Goal: Task Accomplishment & Management: Manage account settings

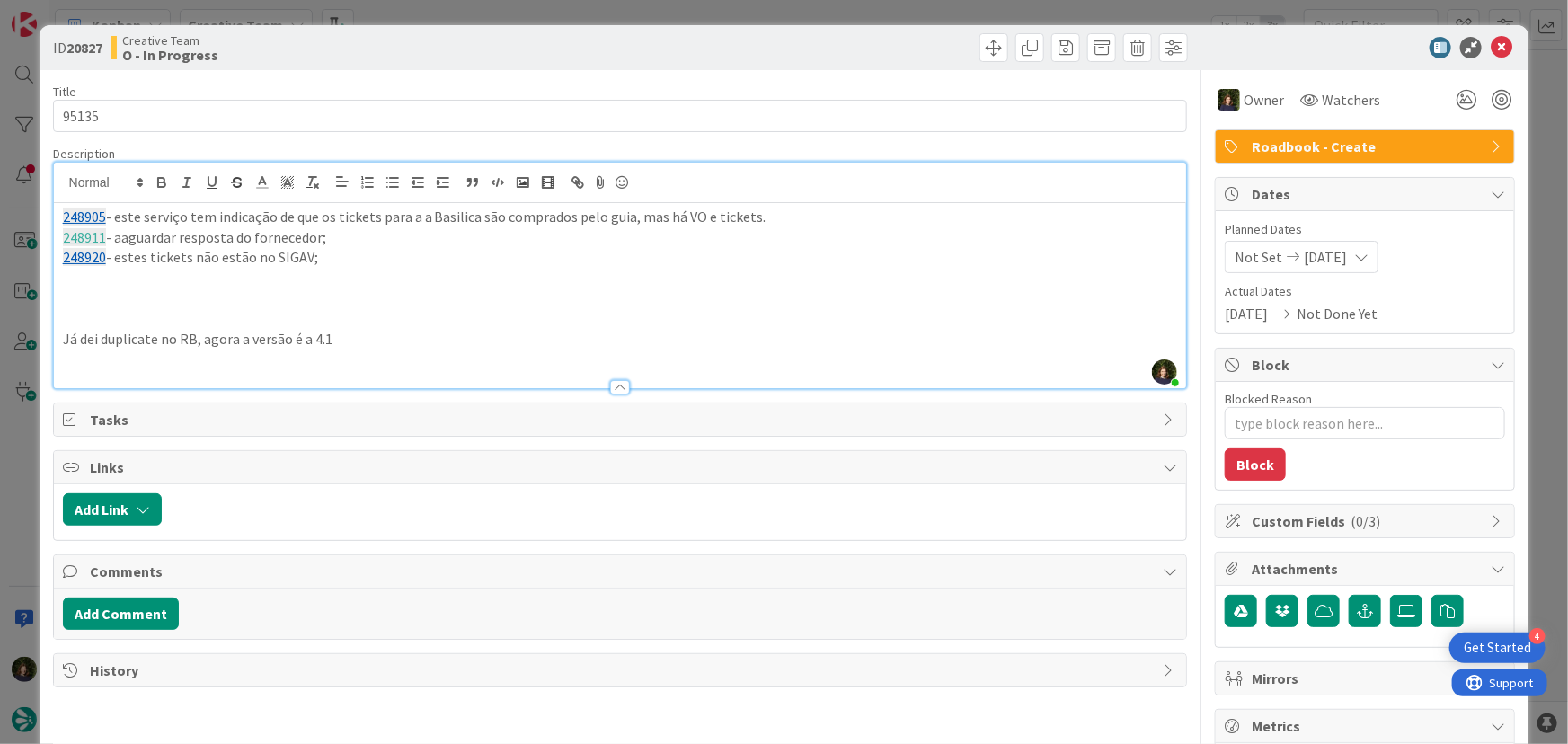
scroll to position [1338, 0]
click at [1492, 51] on icon at bounding box center [1501, 48] width 22 height 22
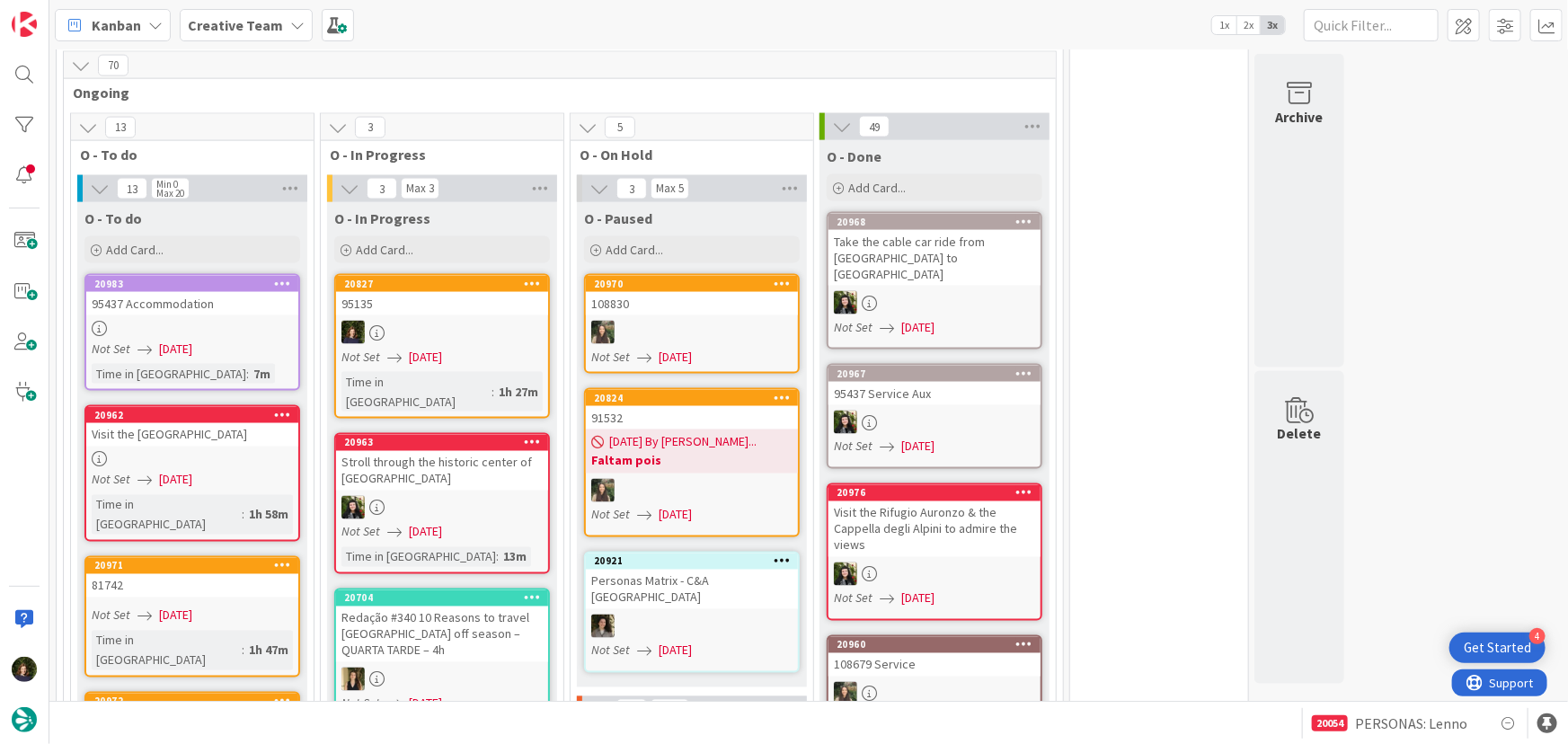
scroll to position [1344, 0]
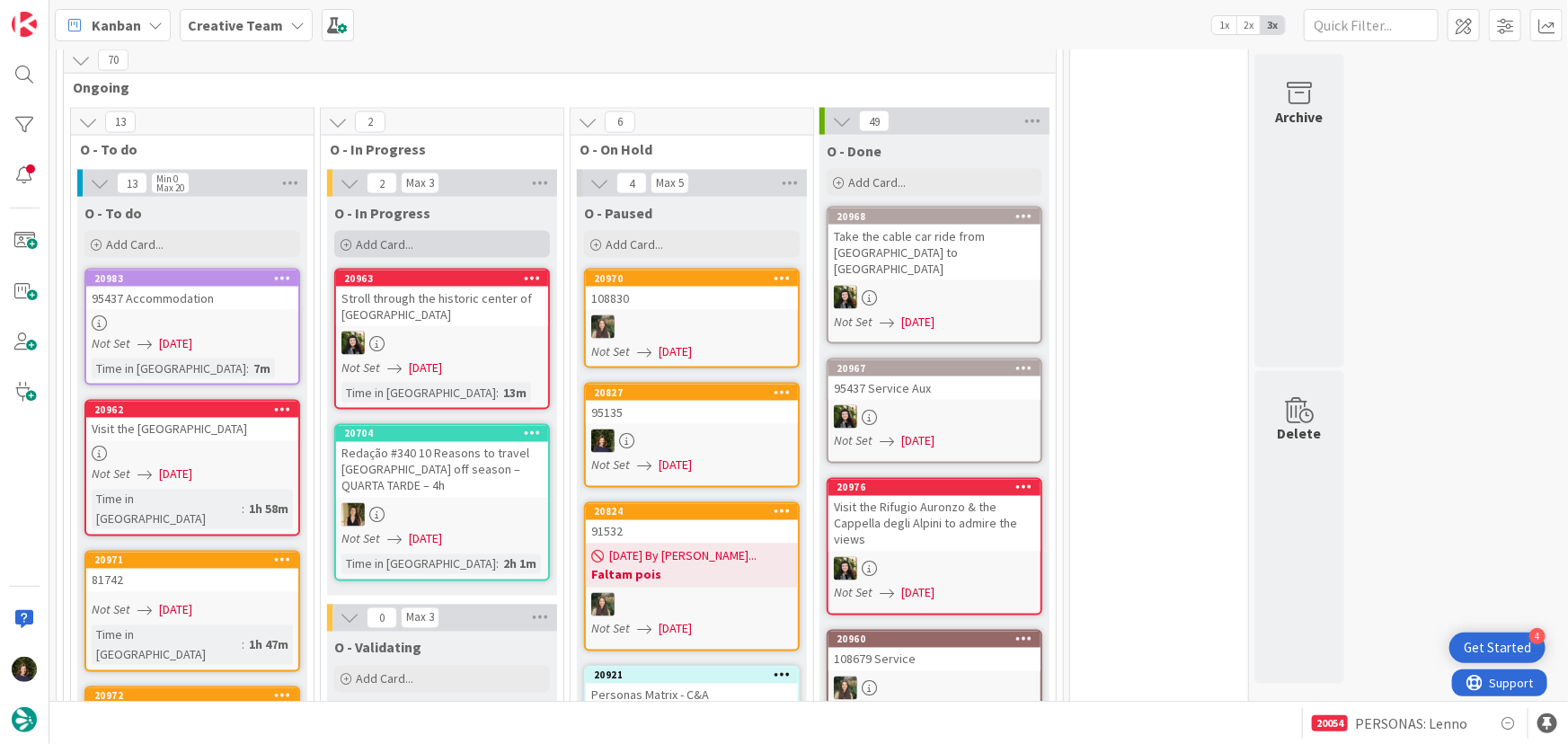
click at [409, 236] on span "Add Card..." at bounding box center [385, 244] width 57 height 16
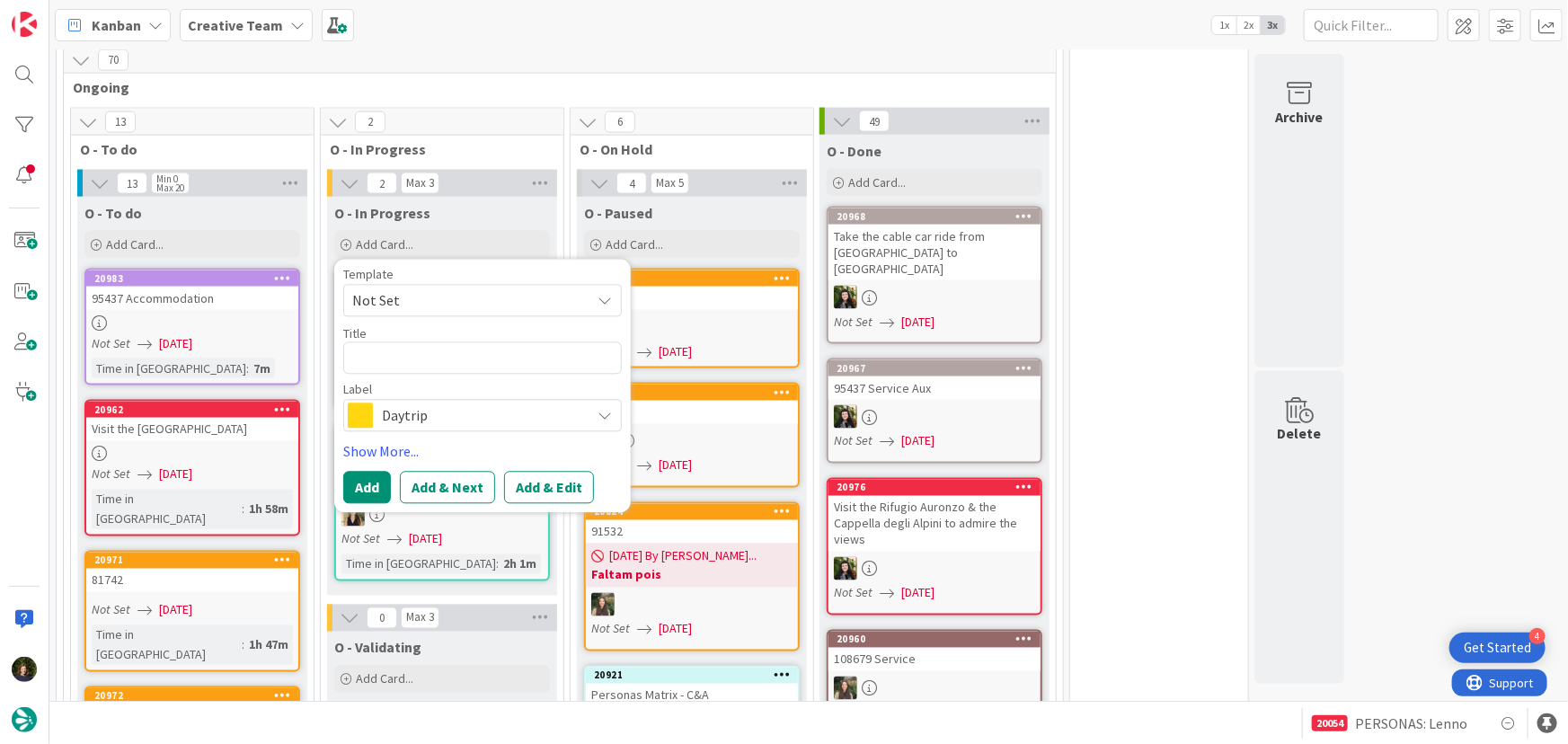
click at [452, 404] on span "Daytrip" at bounding box center [481, 416] width 199 height 25
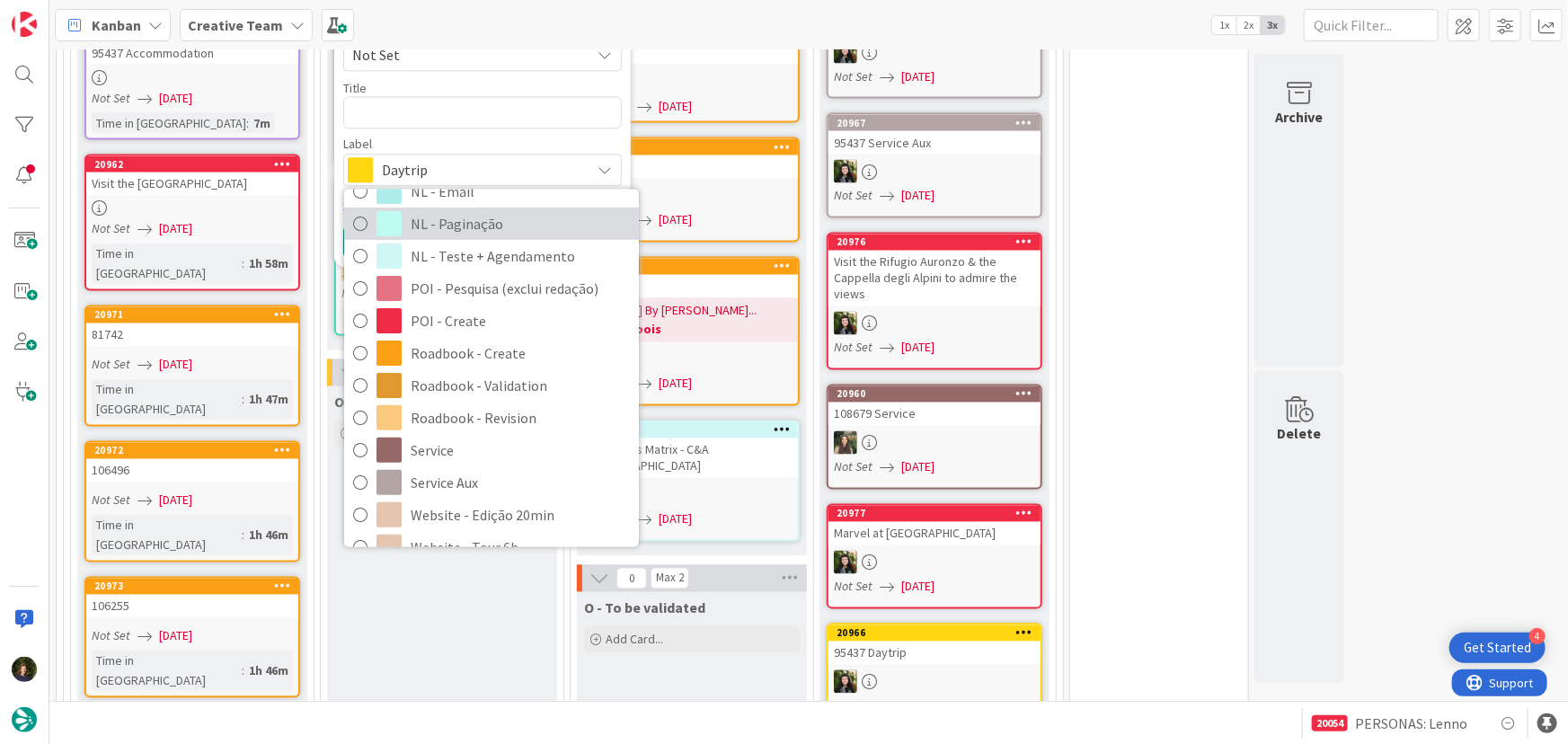
scroll to position [244, 0]
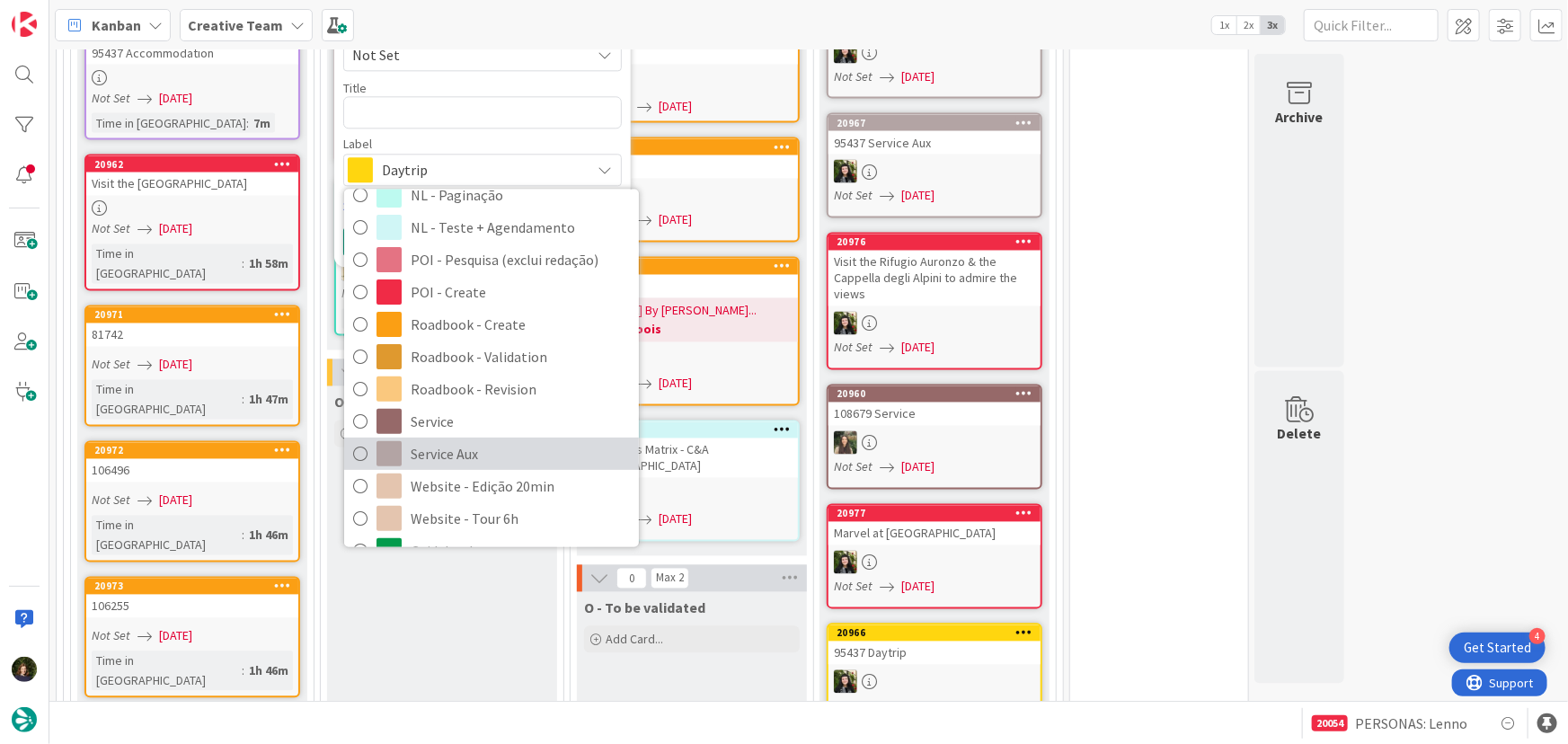
click at [450, 440] on span "Service Aux" at bounding box center [519, 453] width 219 height 27
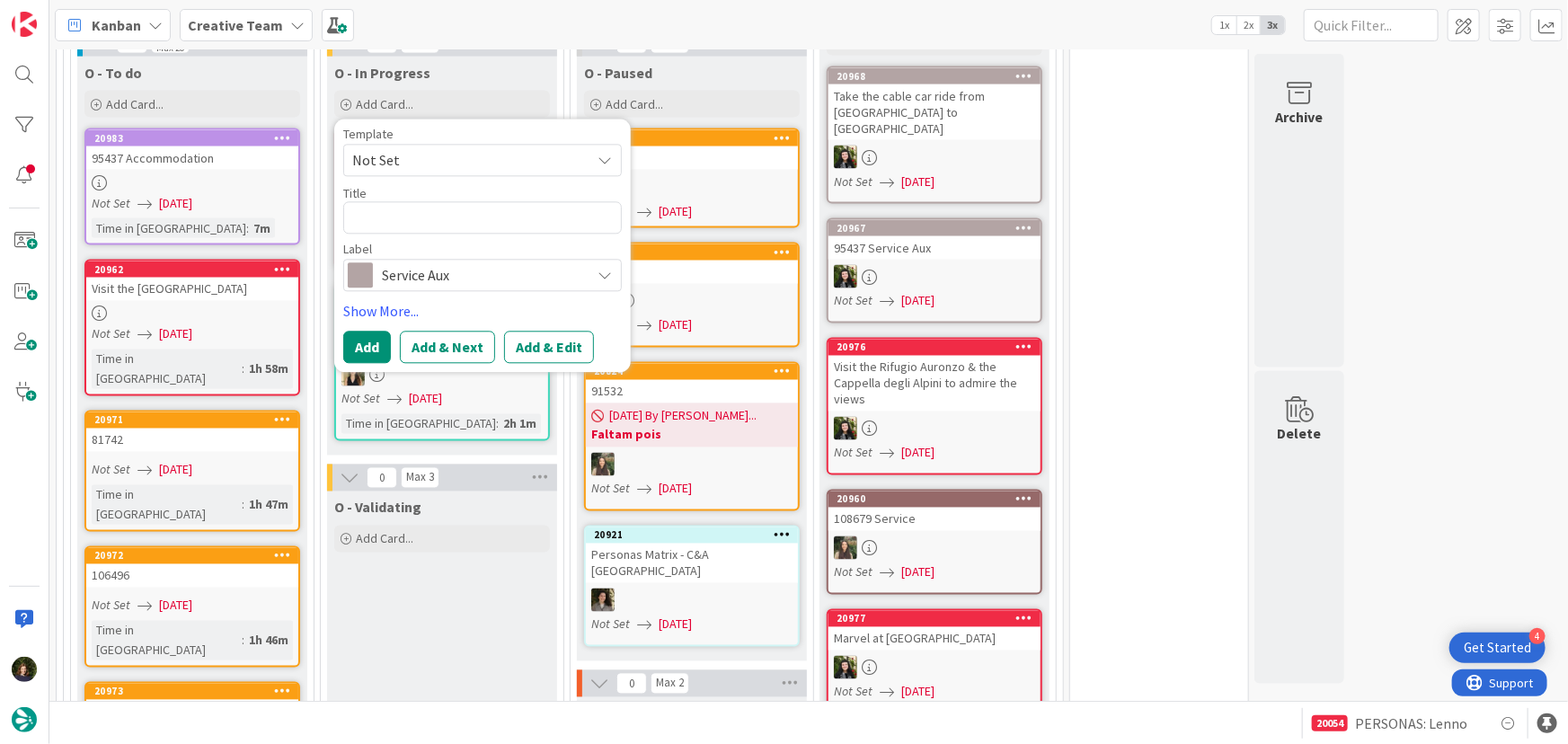
scroll to position [1344, 0]
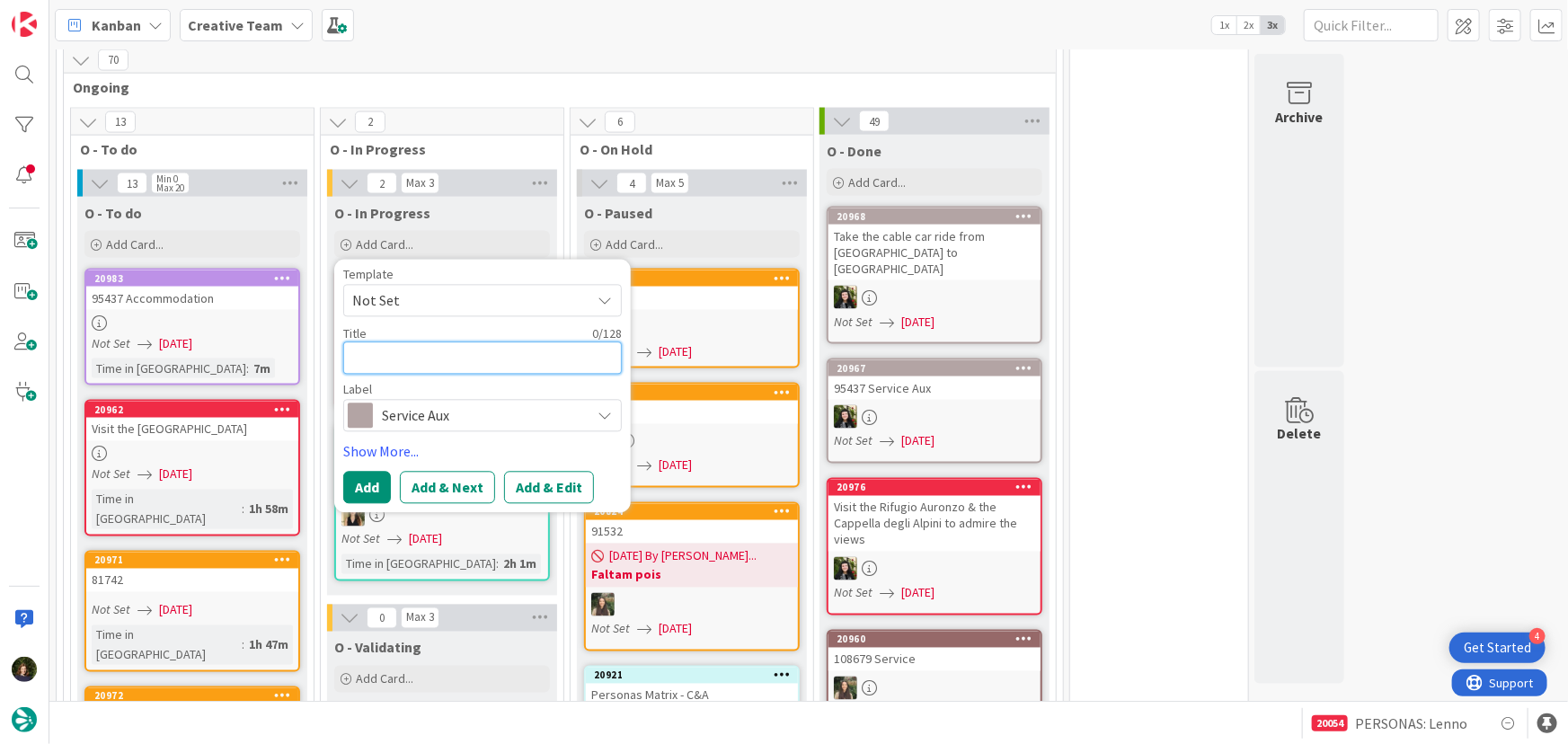
click at [417, 342] on textarea at bounding box center [482, 359] width 278 height 33
type textarea "x"
type textarea "9"
type textarea "x"
type textarea "95"
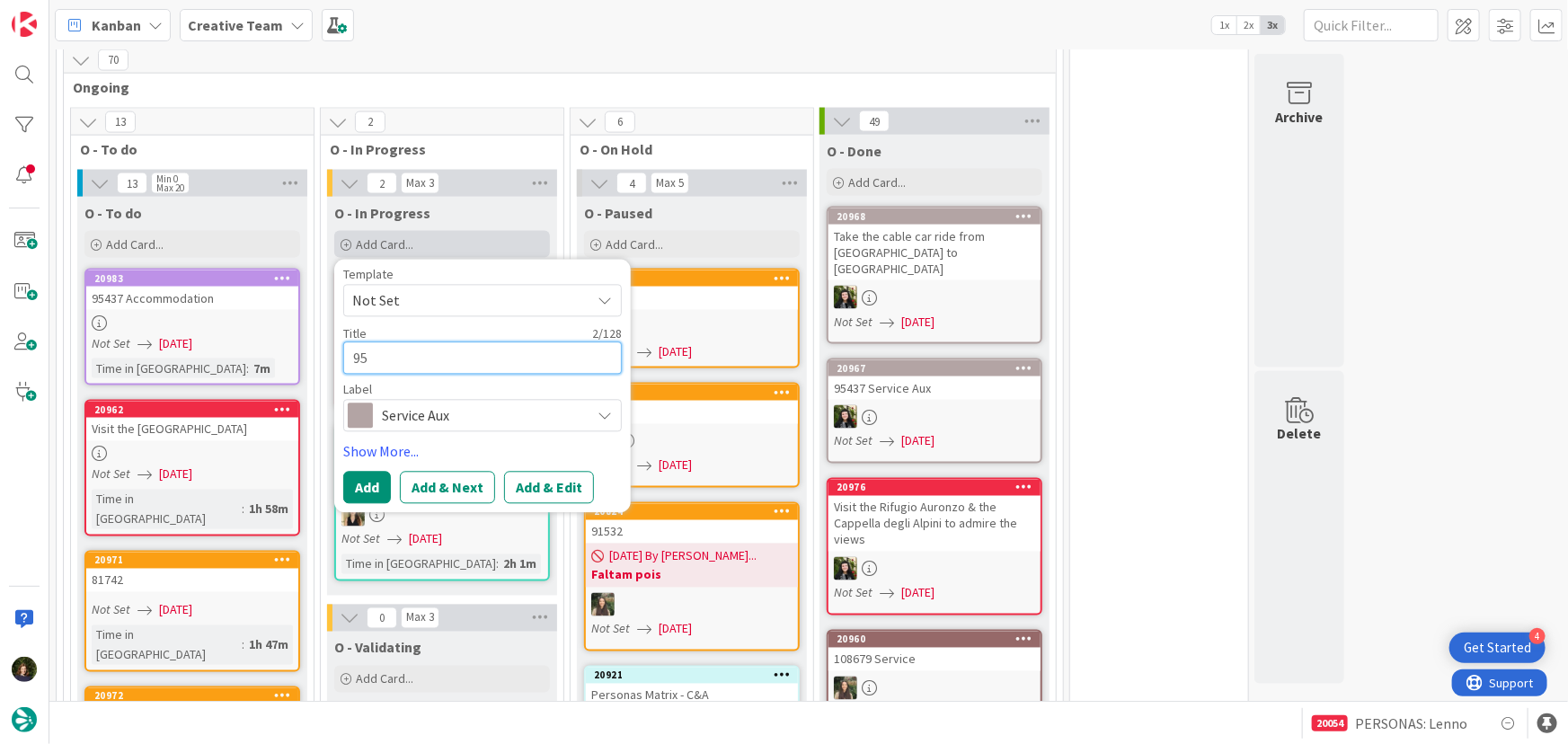
type textarea "x"
type textarea "951"
type textarea "x"
type textarea "9513"
type textarea "x"
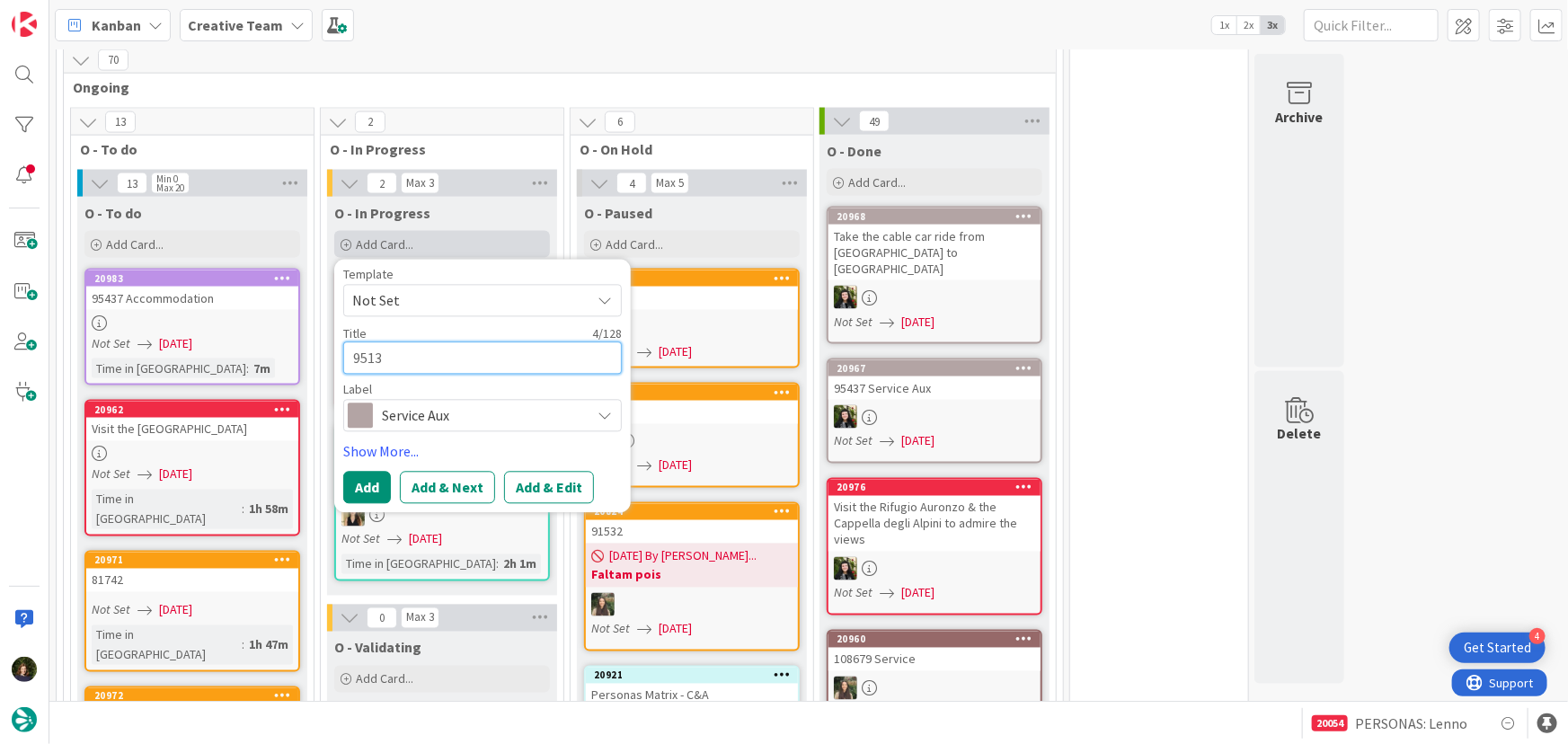
type textarea "95135"
type textarea "x"
type textarea "95135"
type textarea "x"
type textarea "95135 -"
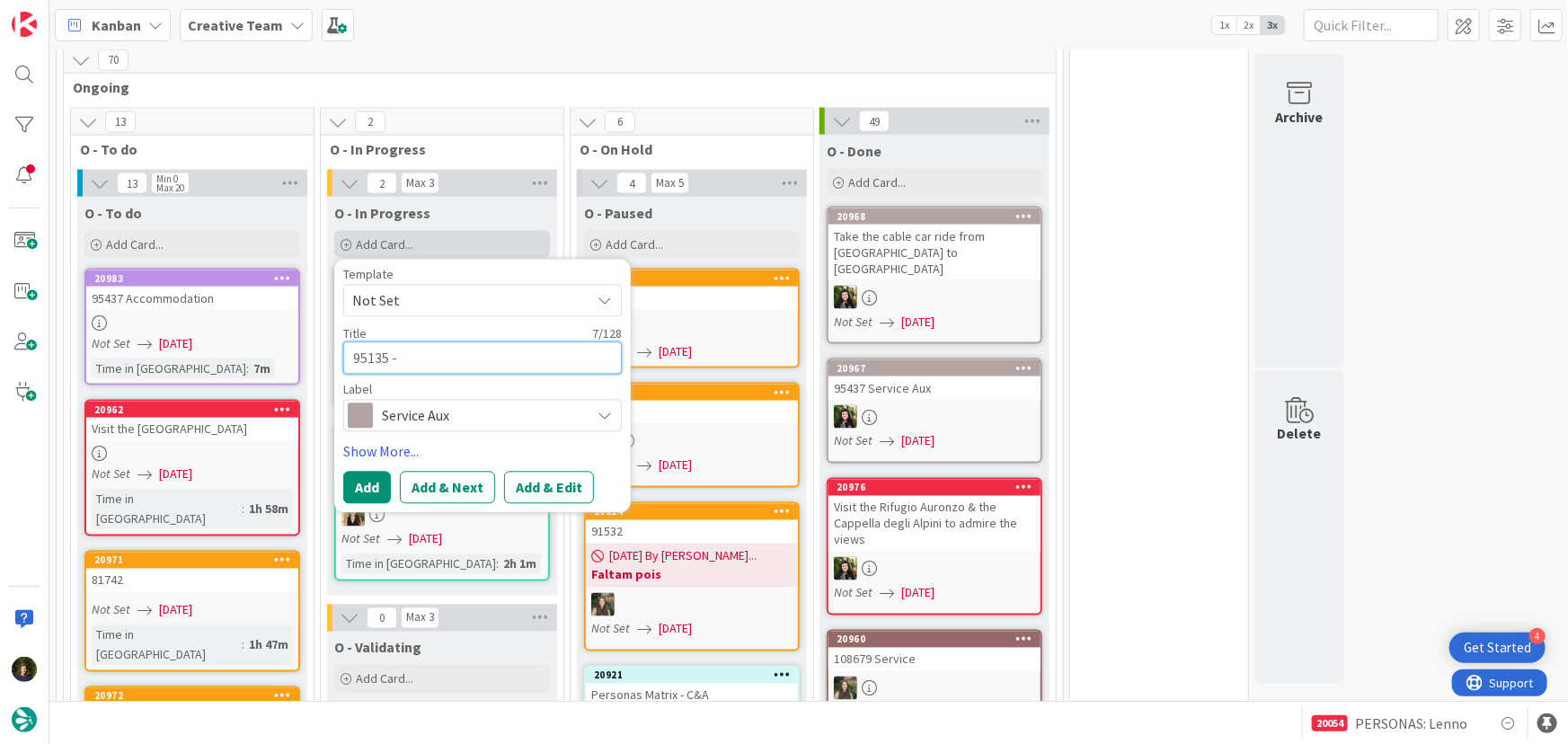
type textarea "x"
type textarea "95135 -"
type textarea "x"
type textarea "95135 - N"
type textarea "x"
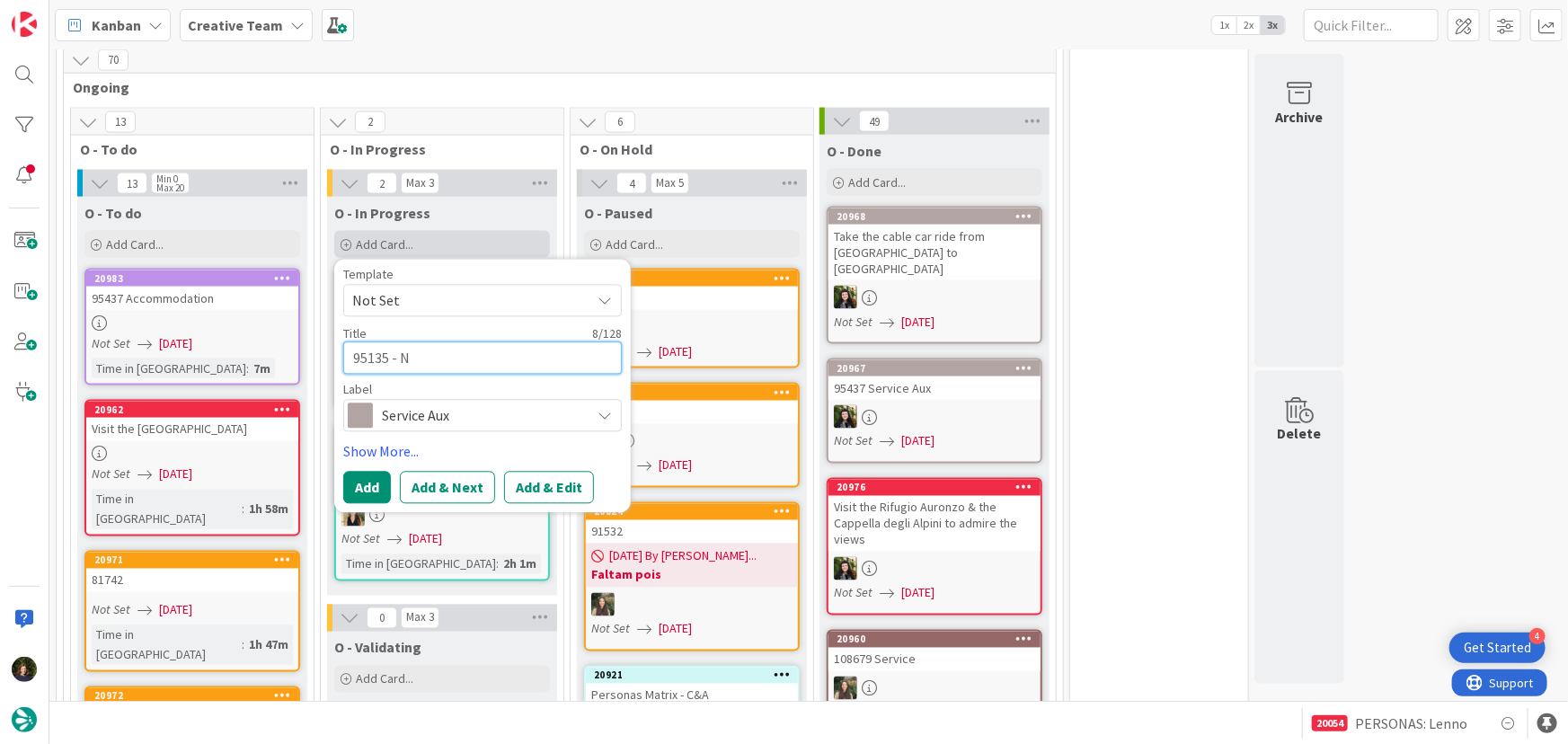
type textarea "95135 - Na"
type textarea "x"
type textarea "95135 - Napo"
type textarea "x"
type textarea "95135 - Napol"
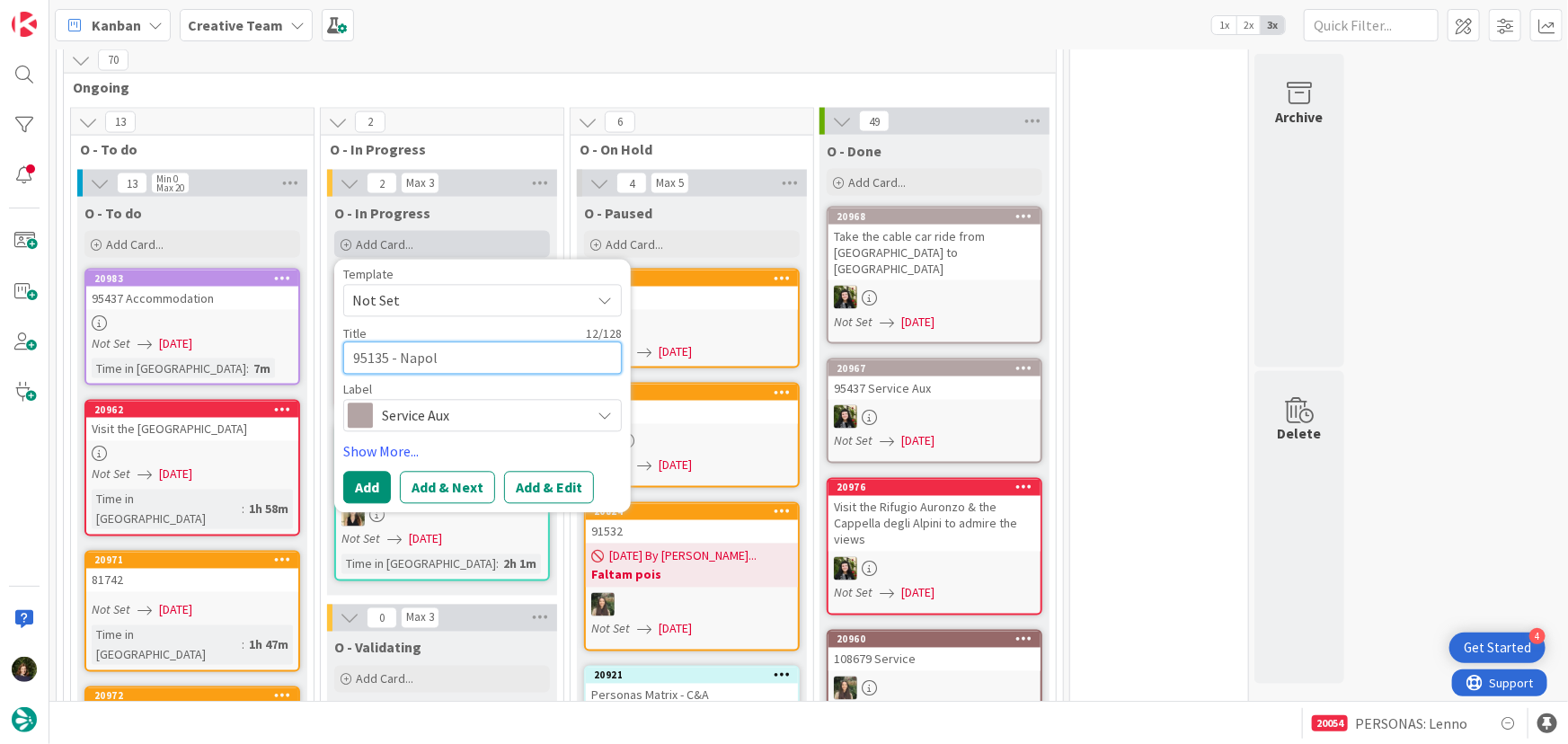
type textarea "x"
type textarea "95135 - [GEOGRAPHIC_DATA]"
type textarea "x"
type textarea "95135 - [GEOGRAPHIC_DATA]"
type textarea "x"
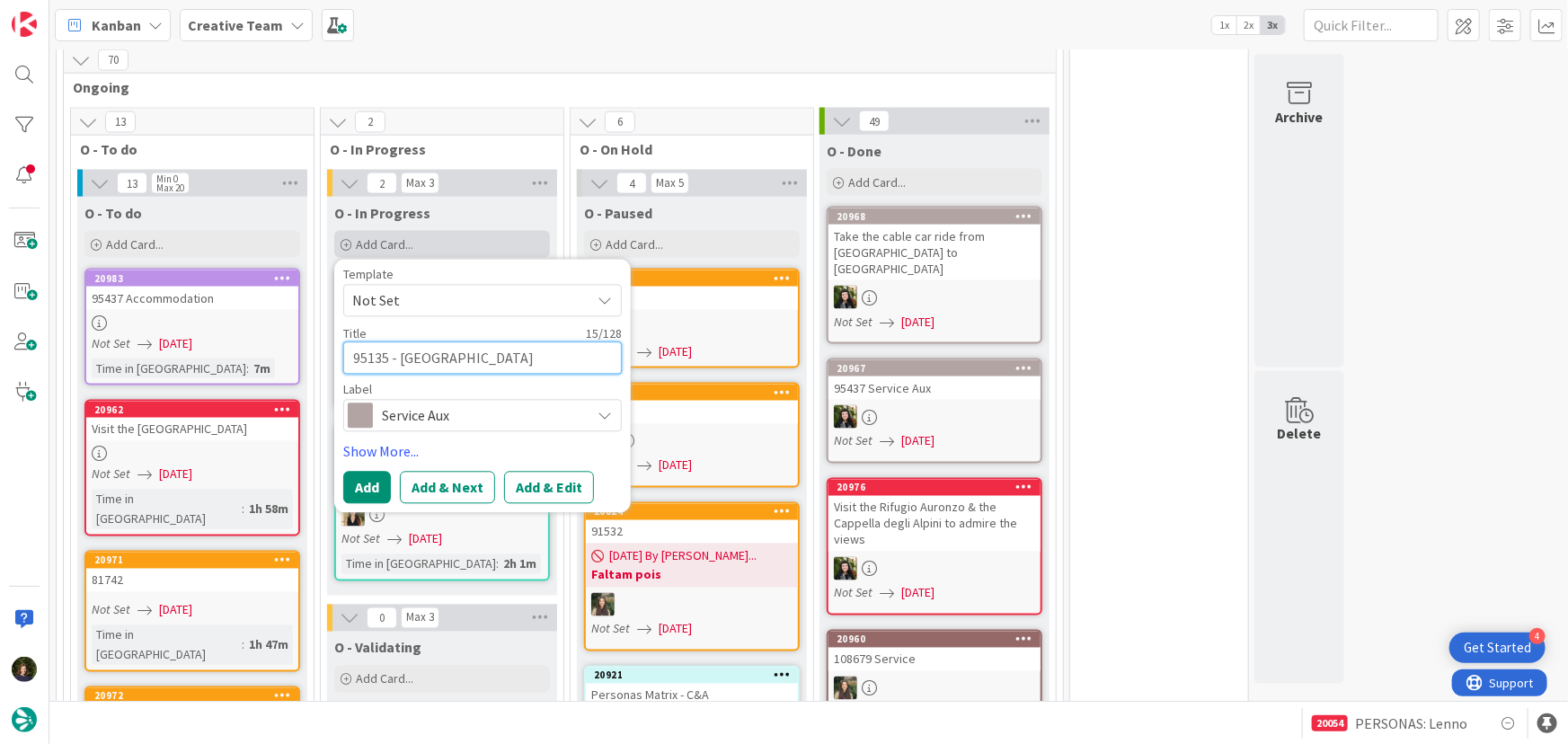
type textarea "95135 - [GEOGRAPHIC_DATA] N"
type textarea "x"
type textarea "95135 - [GEOGRAPHIC_DATA] [GEOGRAPHIC_DATA]"
type textarea "x"
type textarea "95135 - [GEOGRAPHIC_DATA] NCC"
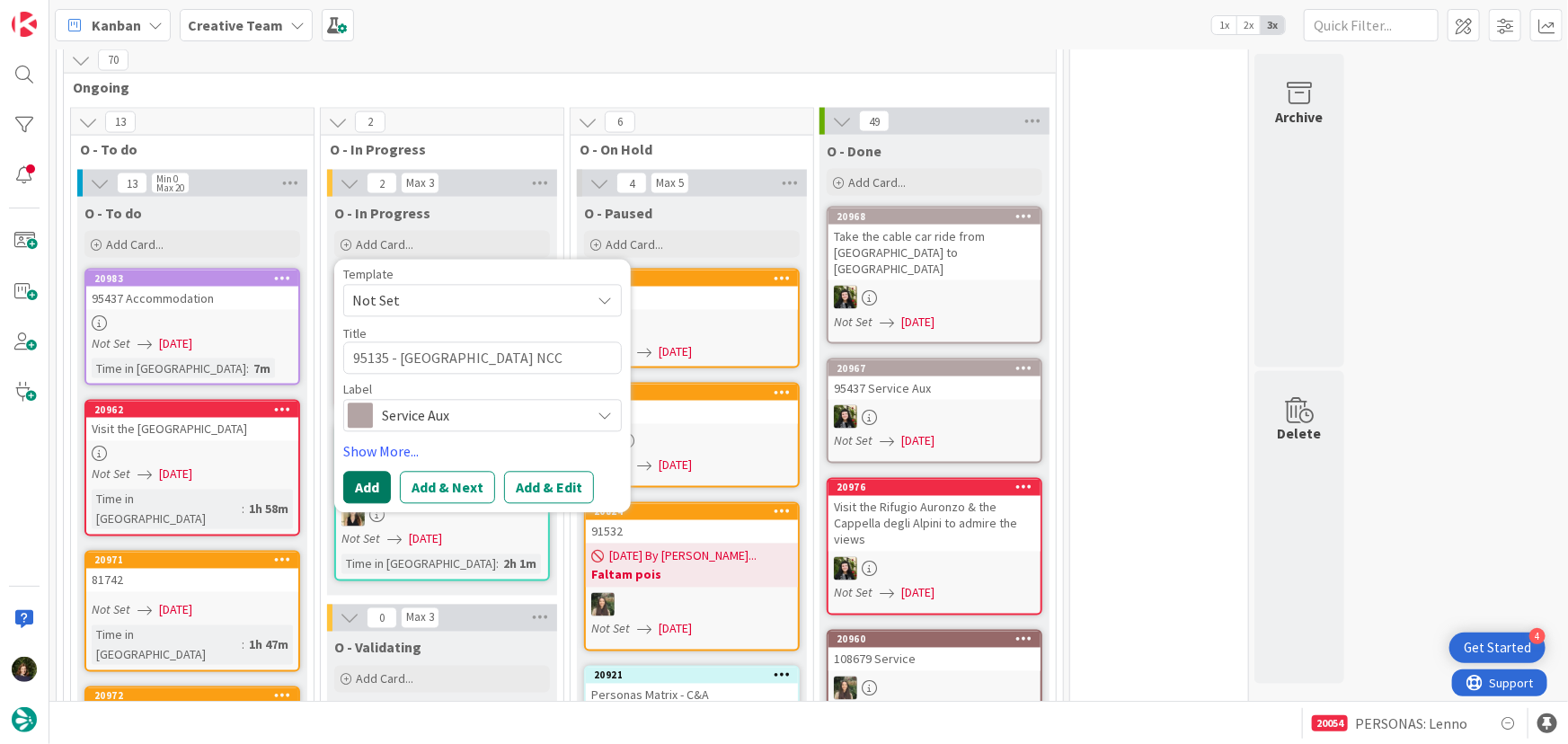
click at [368, 471] on button "Add" at bounding box center [367, 488] width 48 height 33
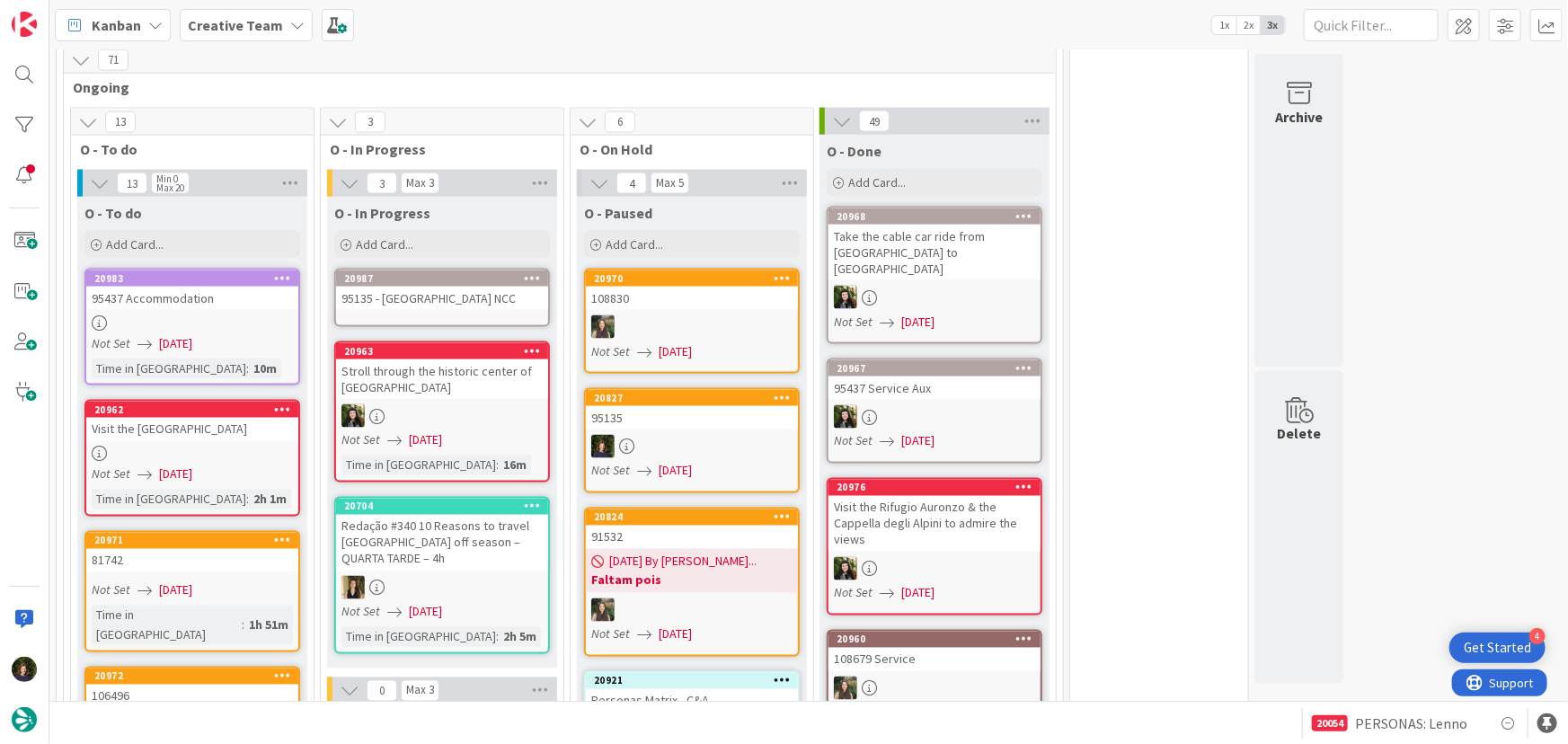
click at [366, 287] on div "95135 - [GEOGRAPHIC_DATA] NCC" at bounding box center [442, 298] width 212 height 23
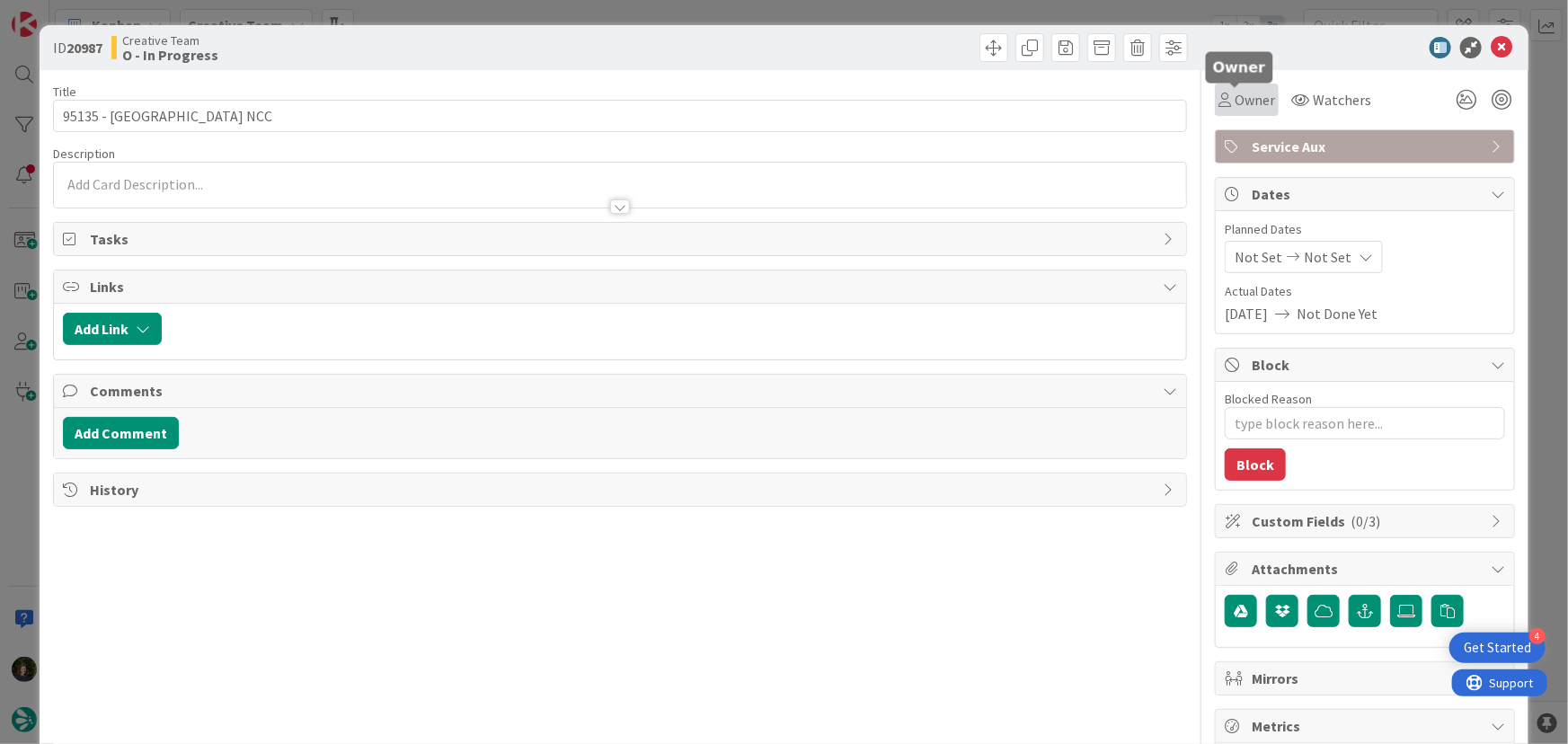
click at [1244, 98] on span "Owner" at bounding box center [1254, 99] width 40 height 22
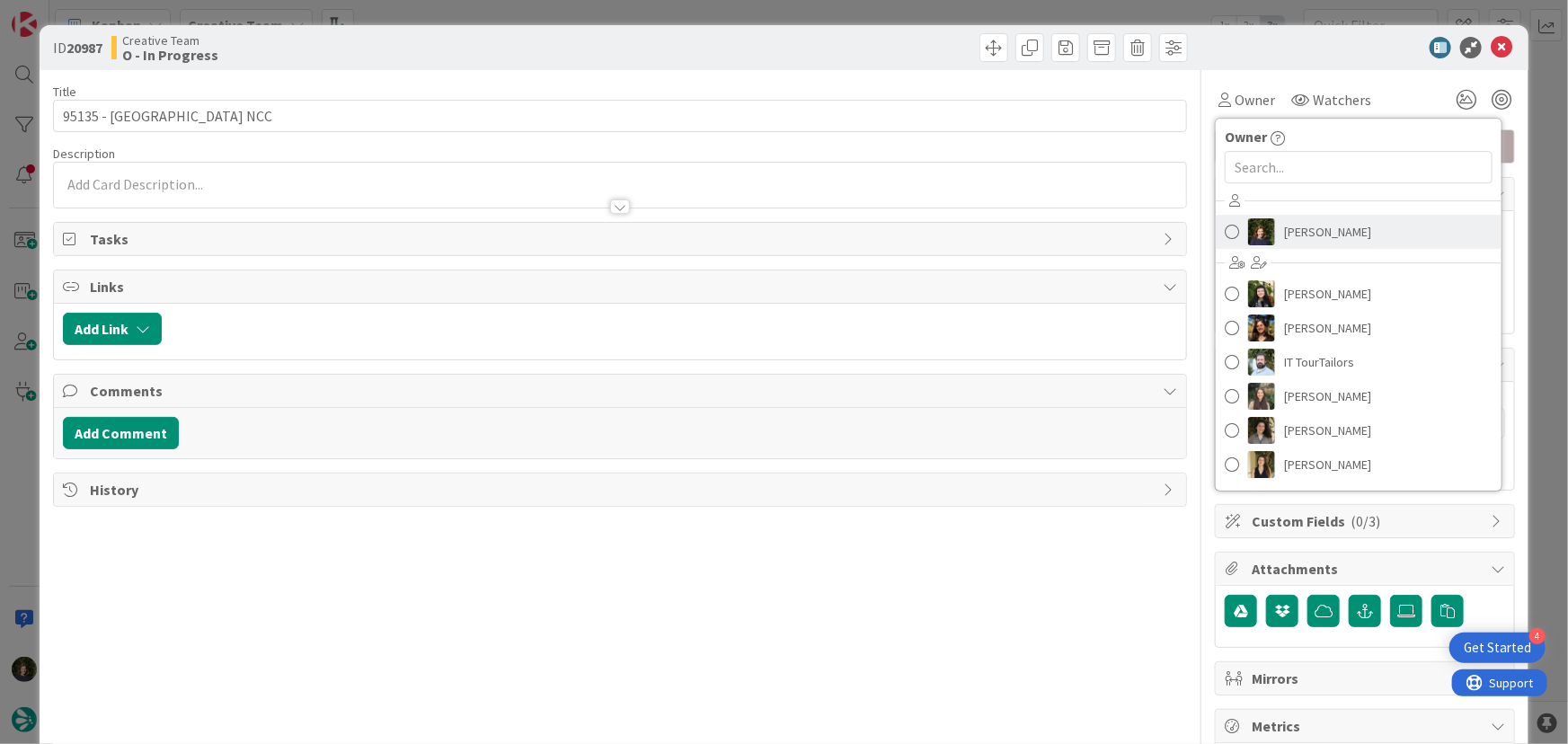
click at [1291, 240] on span "[PERSON_NAME]" at bounding box center [1327, 231] width 87 height 27
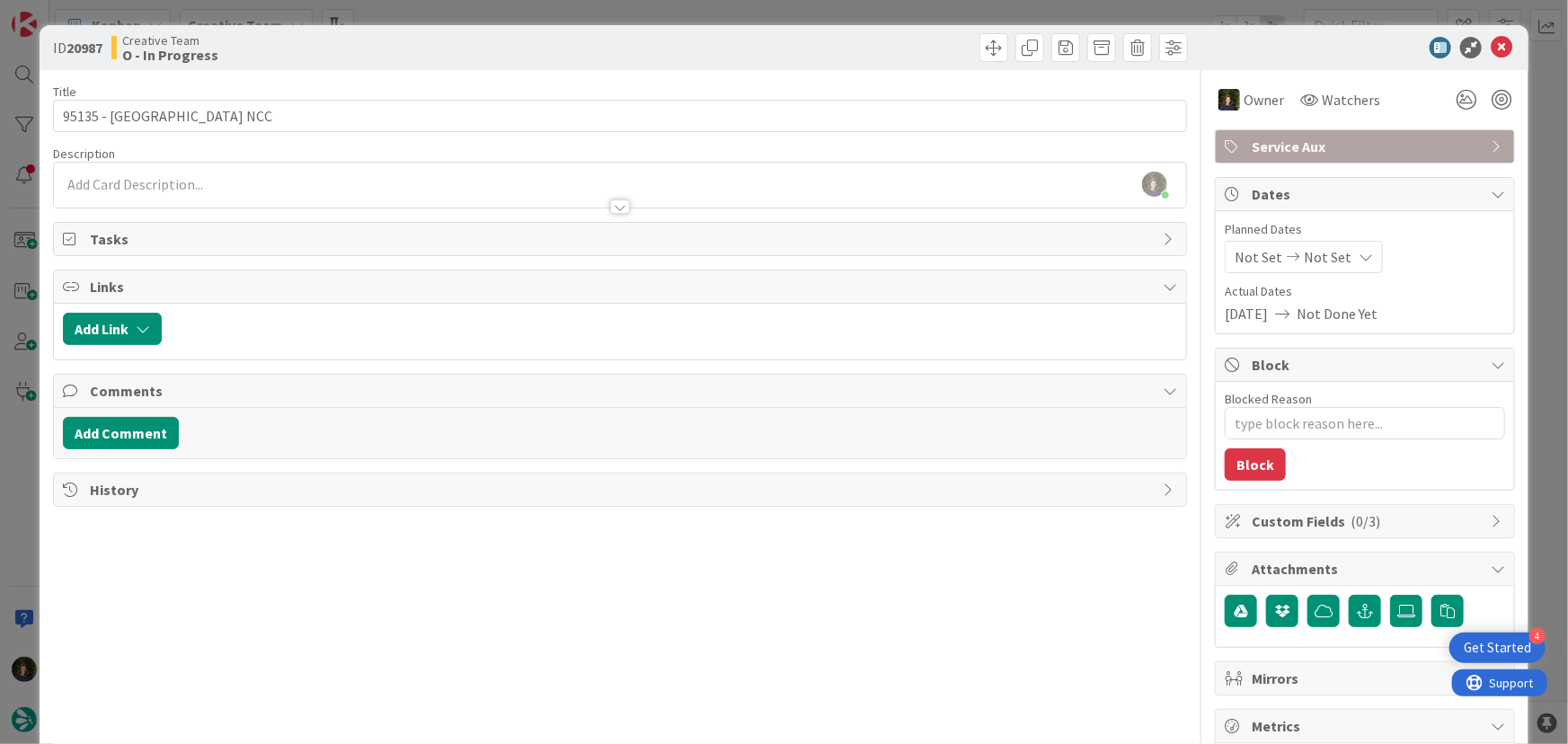
scroll to position [1455, 0]
click at [1491, 47] on icon at bounding box center [1501, 48] width 22 height 22
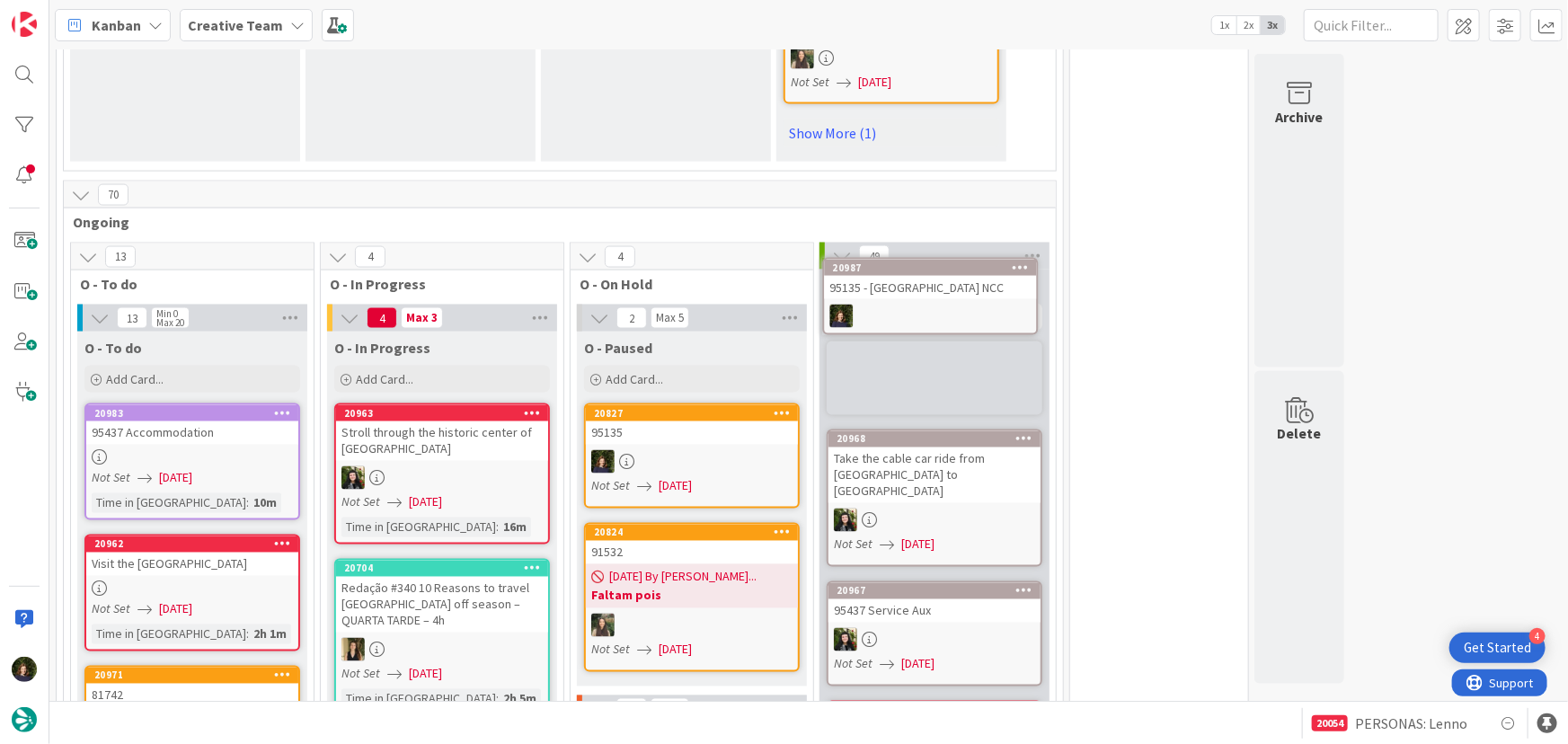
scroll to position [1332, 0]
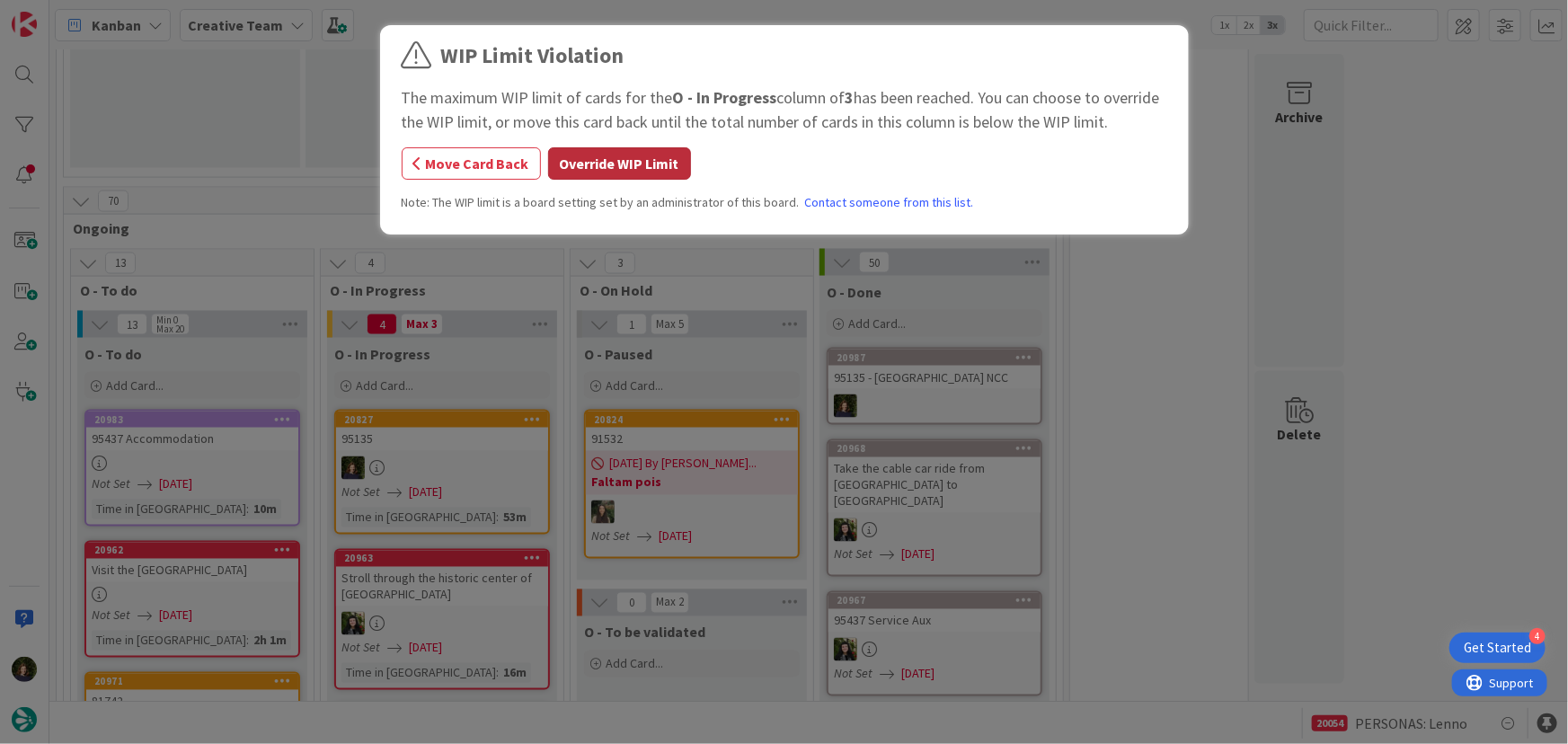
click at [629, 157] on button "Override WIP Limit" at bounding box center [619, 164] width 143 height 33
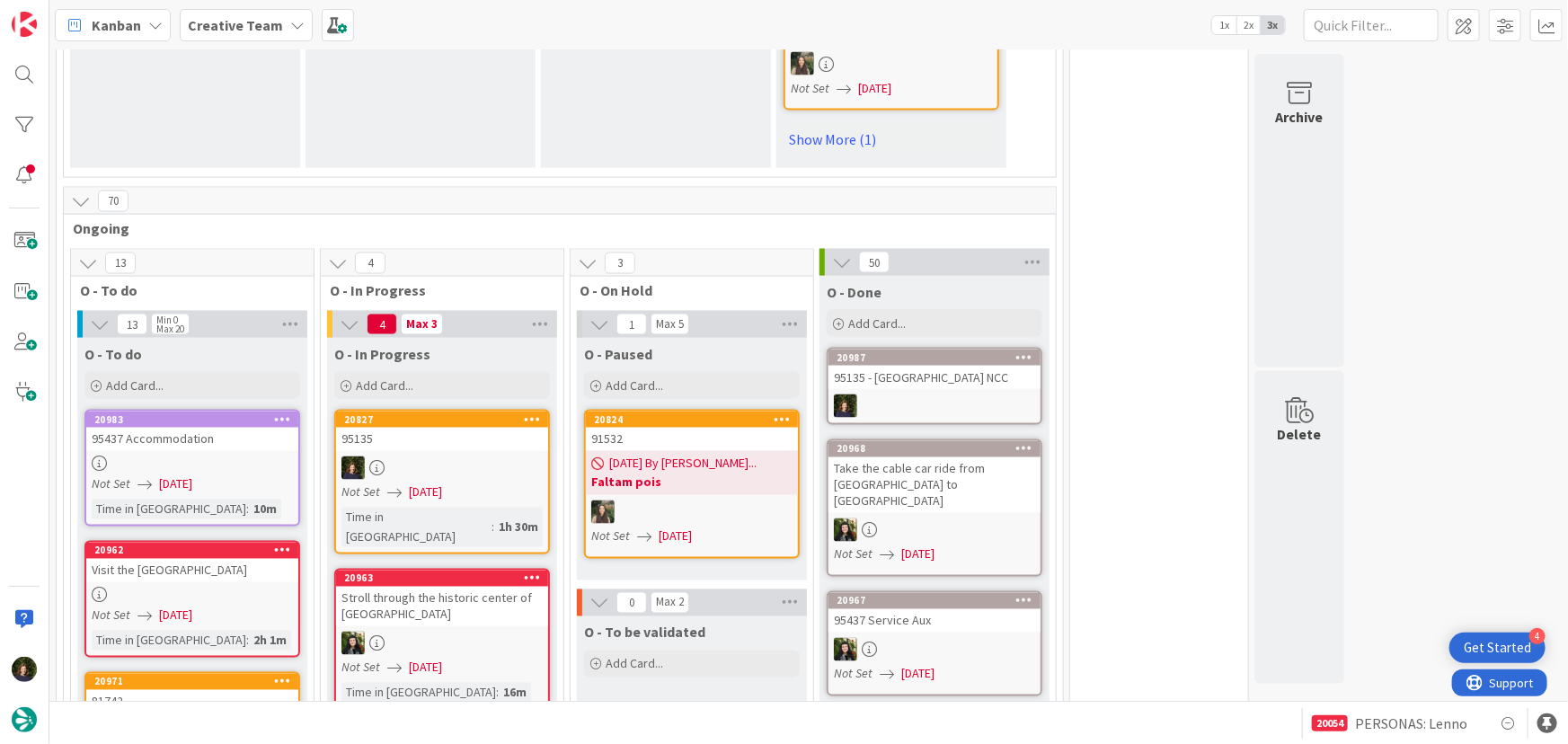
click at [433, 427] on div "95135" at bounding box center [442, 439] width 212 height 23
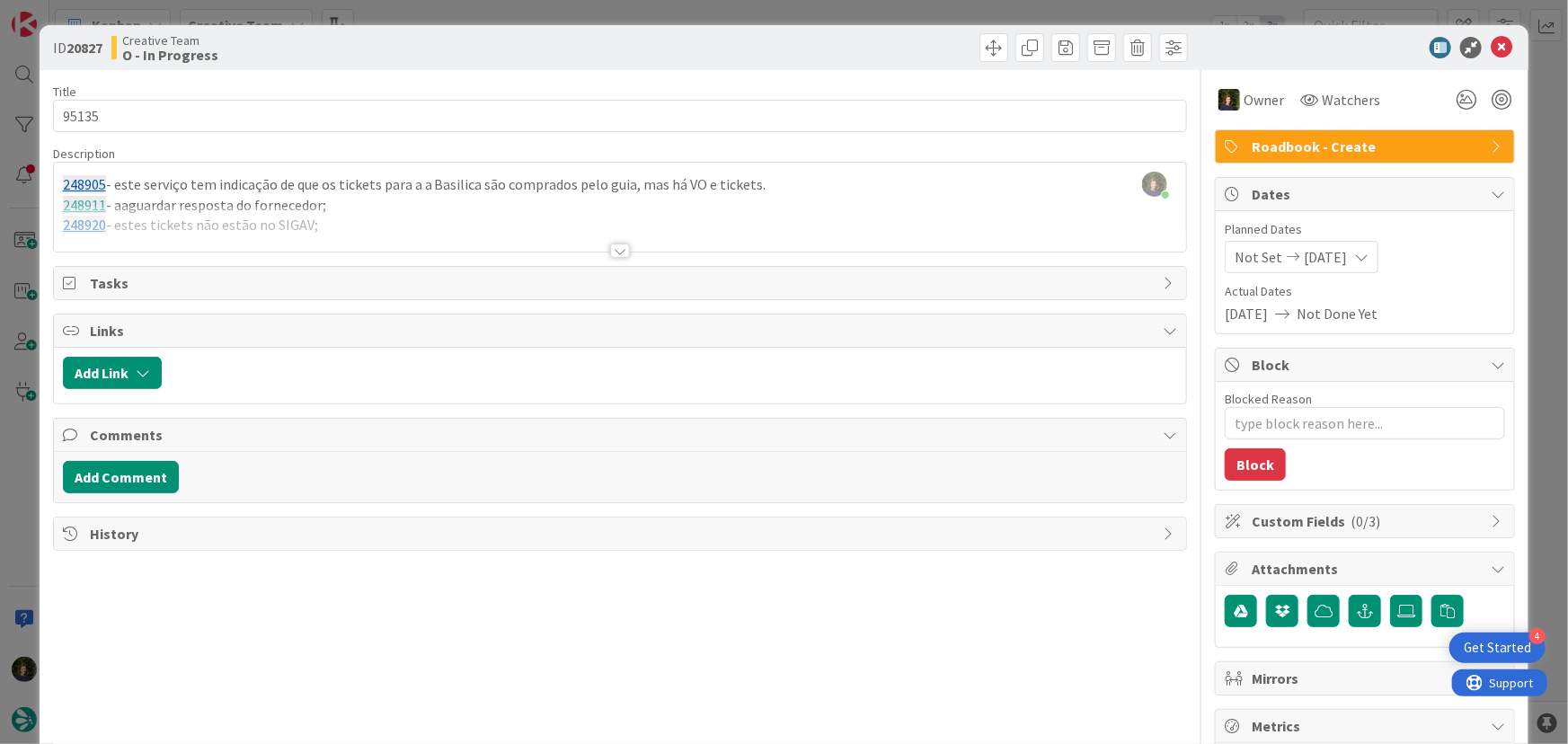
click at [611, 252] on div at bounding box center [620, 250] width 20 height 14
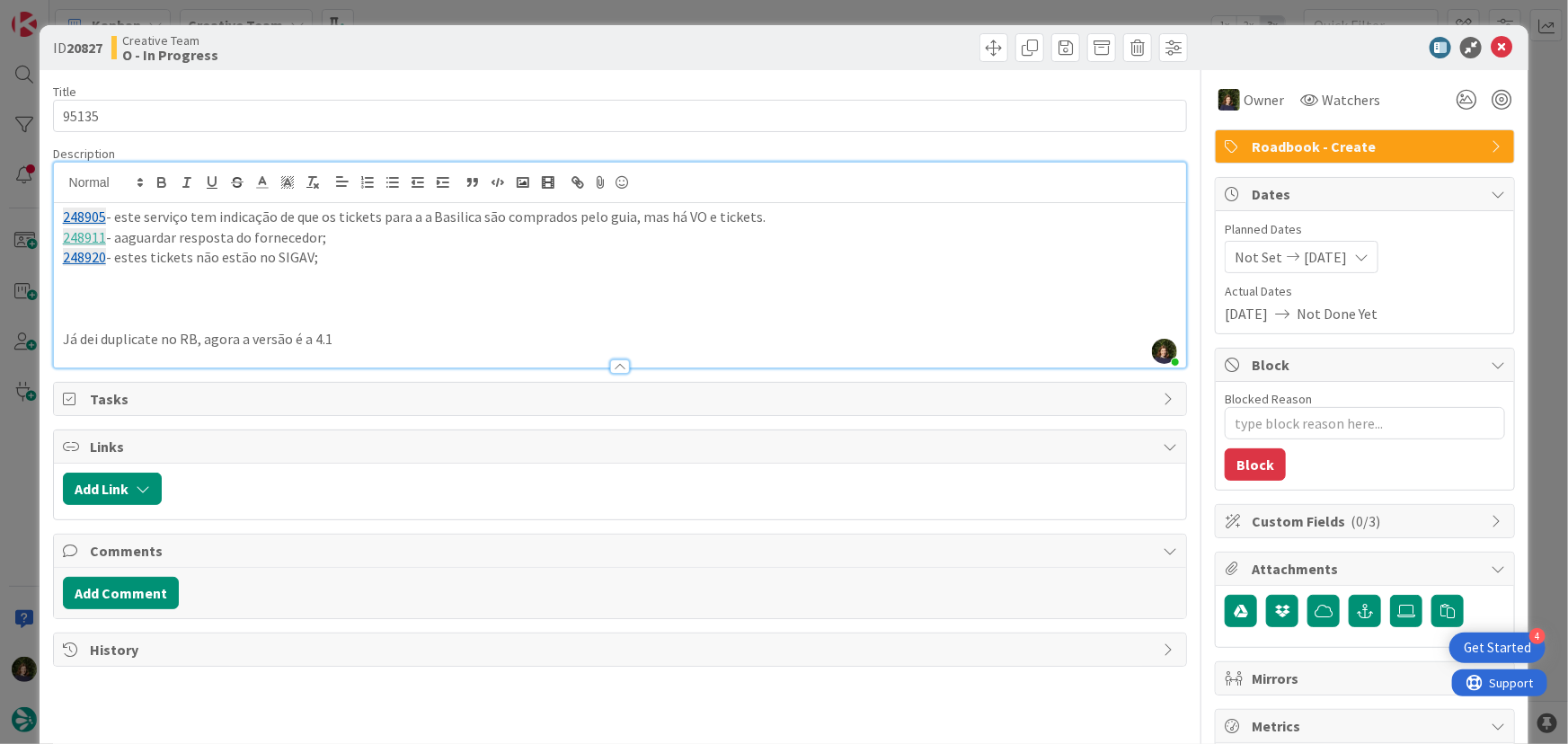
type textarea "x"
click at [125, 275] on p at bounding box center [620, 278] width 1115 height 21
paste div
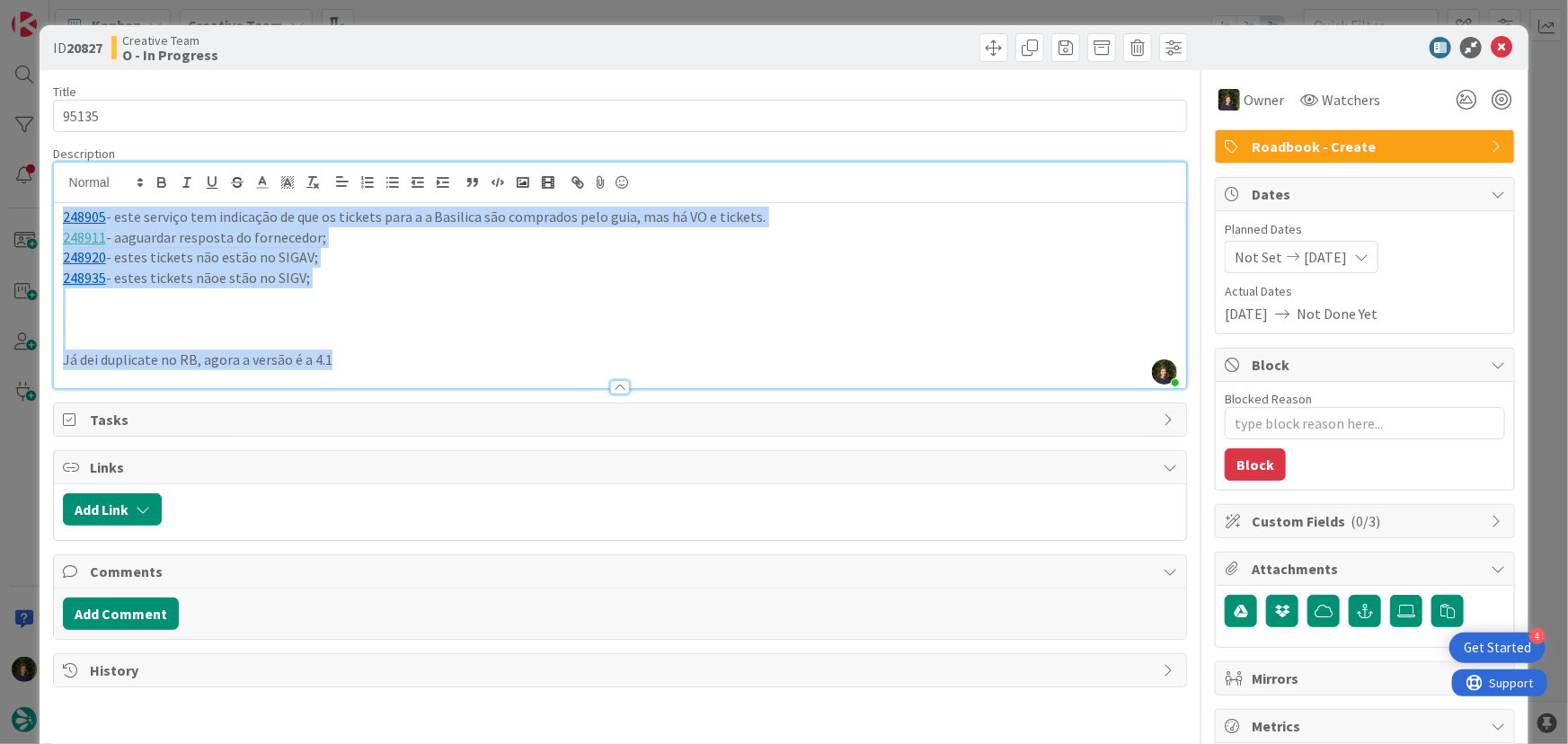
drag, startPoint x: 350, startPoint y: 360, endPoint x: 56, endPoint y: 216, distance: 327.4
click at [56, 216] on div "248905 - este serviço tem indicação de que os tickets para a a Basilica são com…" at bounding box center [620, 295] width 1133 height 185
copy div "248905 - este serviço tem indicação de que os tickets para a a Basilica são com…"
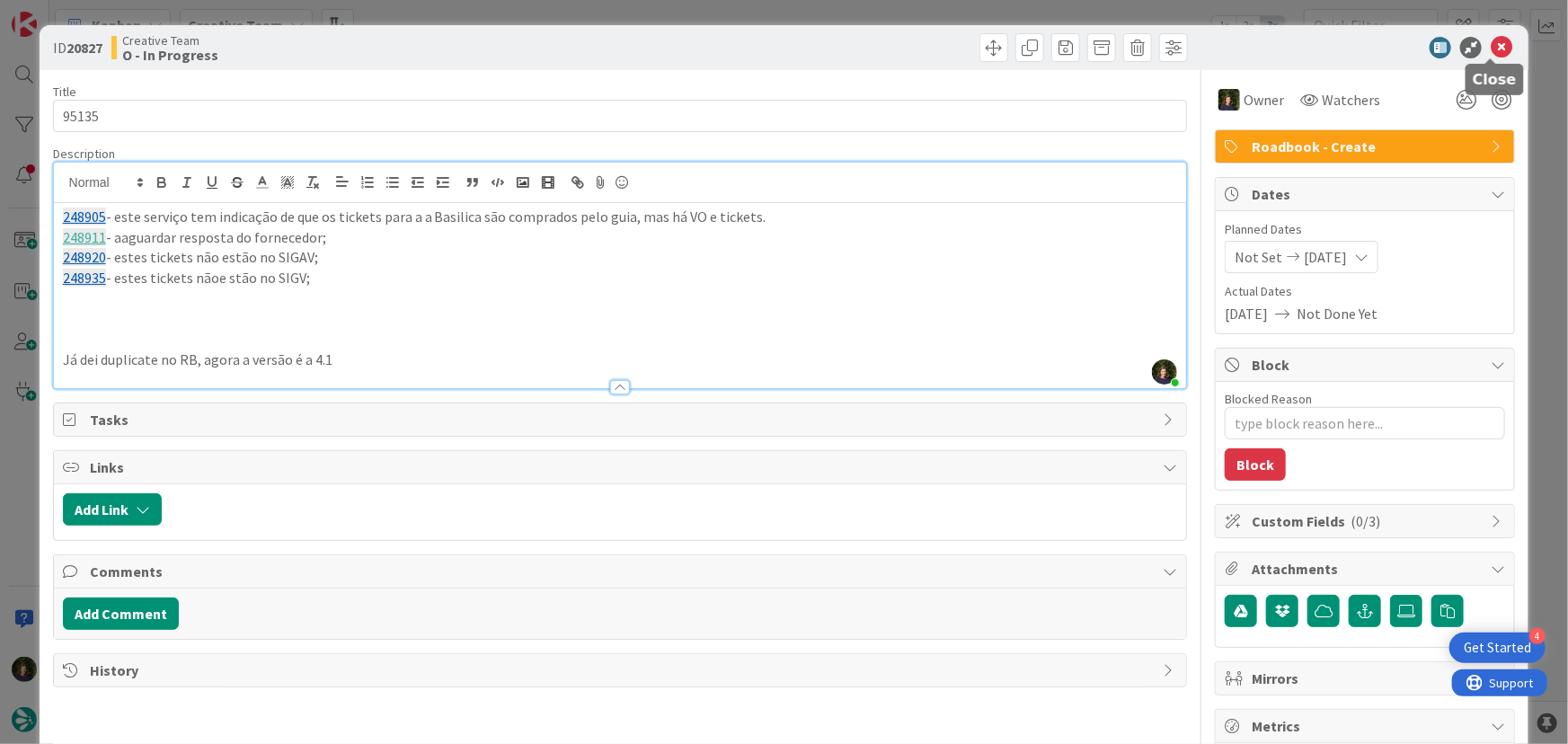
drag, startPoint x: 1497, startPoint y: 44, endPoint x: 1466, endPoint y: 72, distance: 41.8
click at [1497, 44] on icon at bounding box center [1501, 48] width 22 height 22
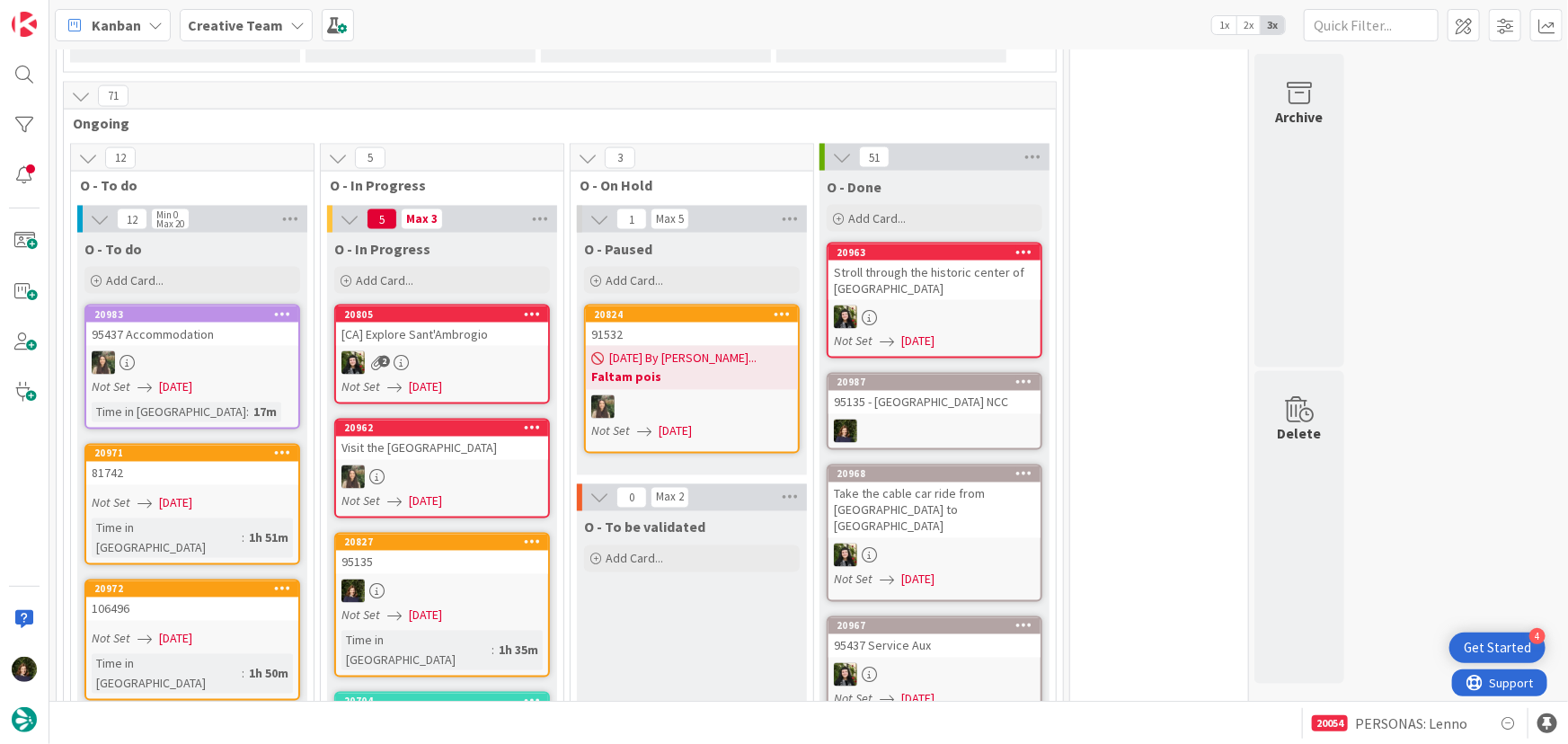
click at [529, 536] on icon at bounding box center [532, 541] width 17 height 12
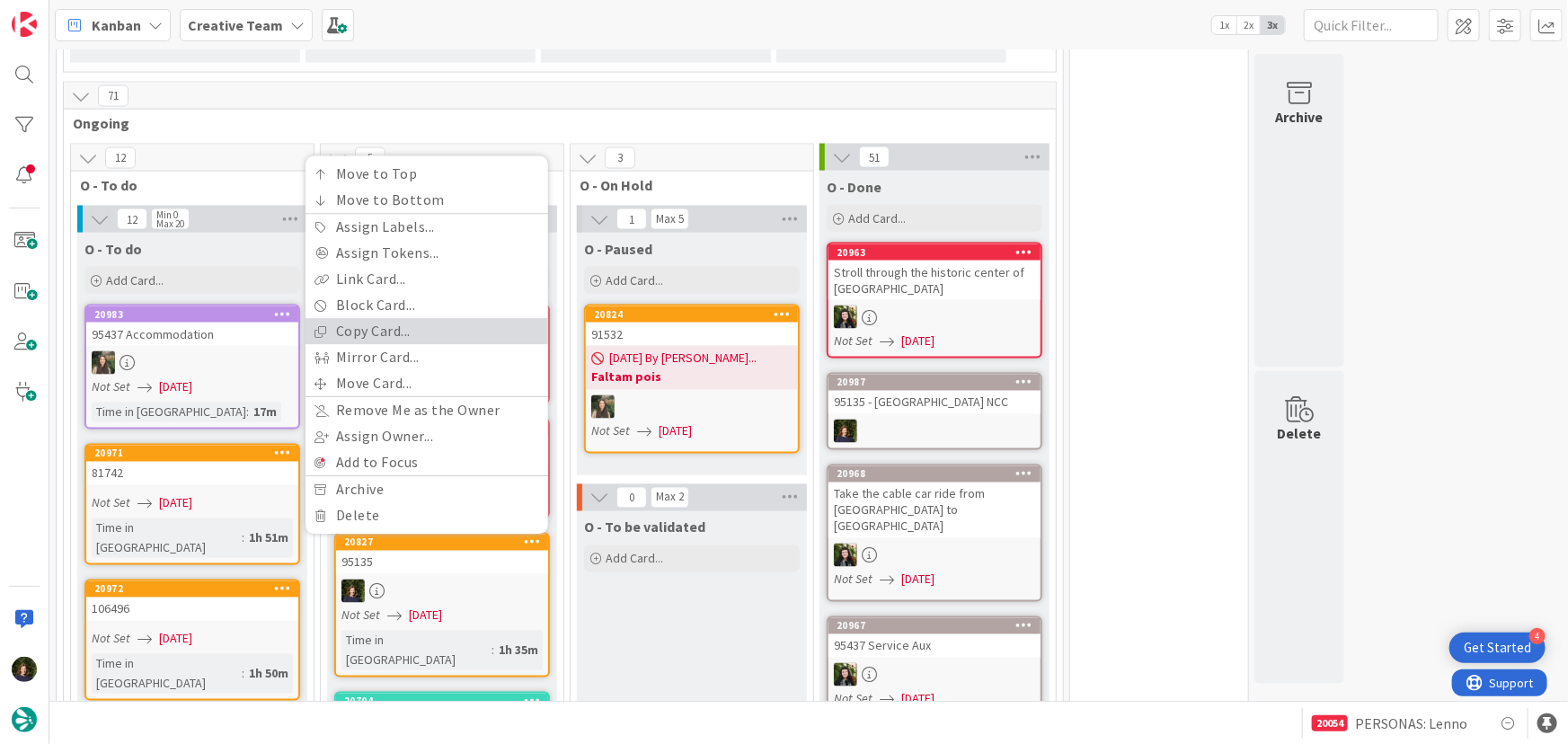
click at [409, 318] on link "Copy Card..." at bounding box center [427, 331] width 243 height 26
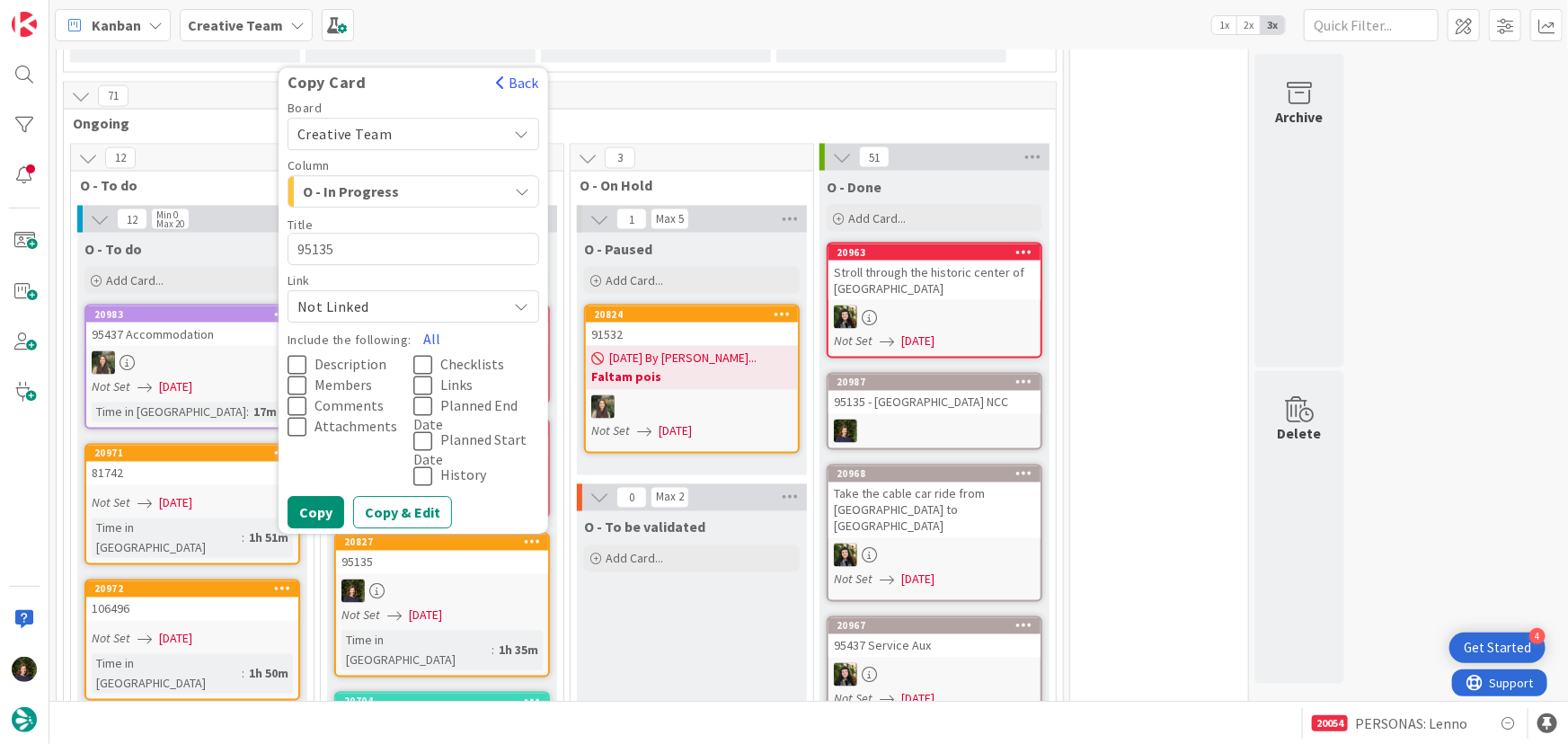
drag, startPoint x: 431, startPoint y: 302, endPoint x: 396, endPoint y: 345, distance: 55.4
click at [431, 323] on button "All" at bounding box center [431, 339] width 40 height 33
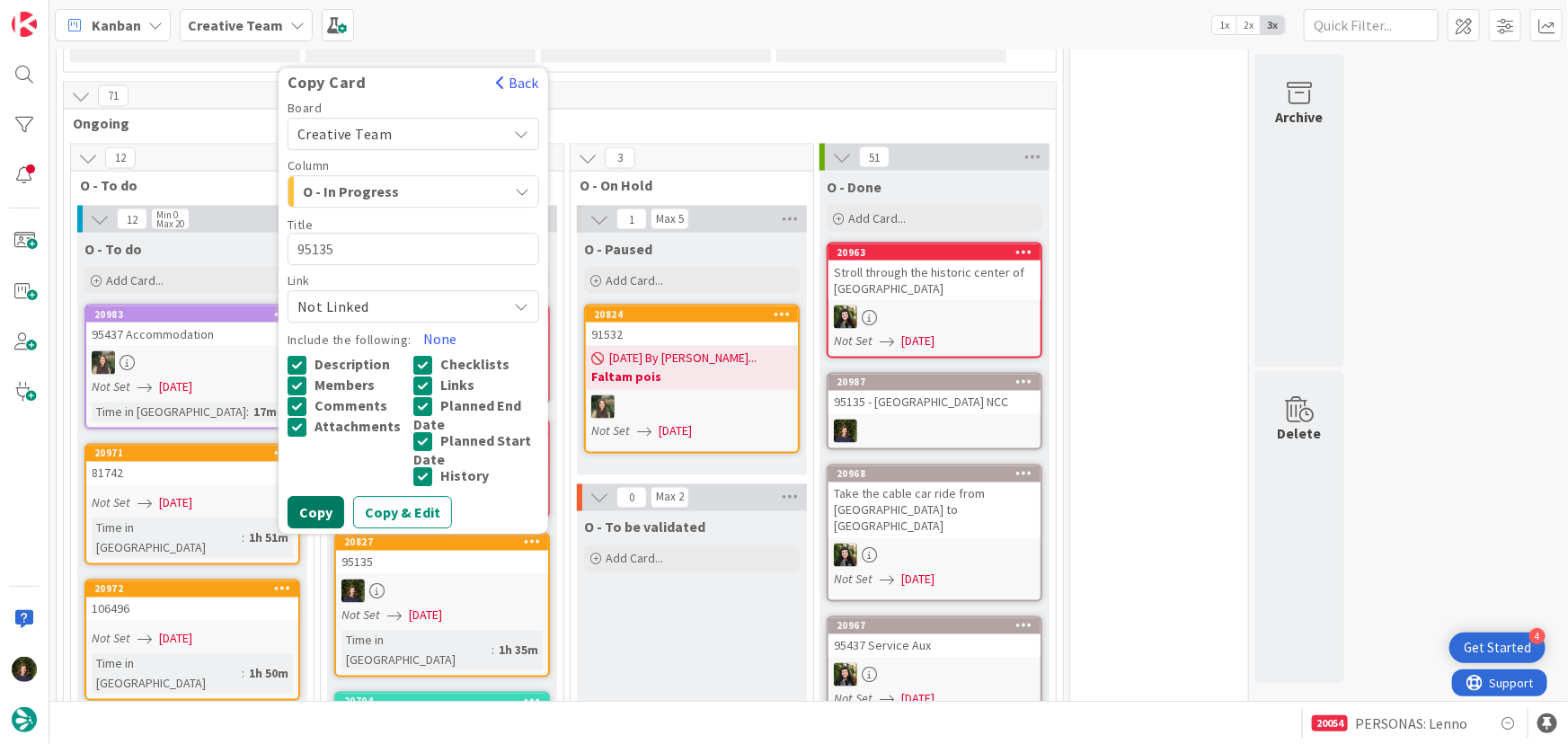
click at [305, 496] on button "Copy" at bounding box center [316, 513] width 56 height 33
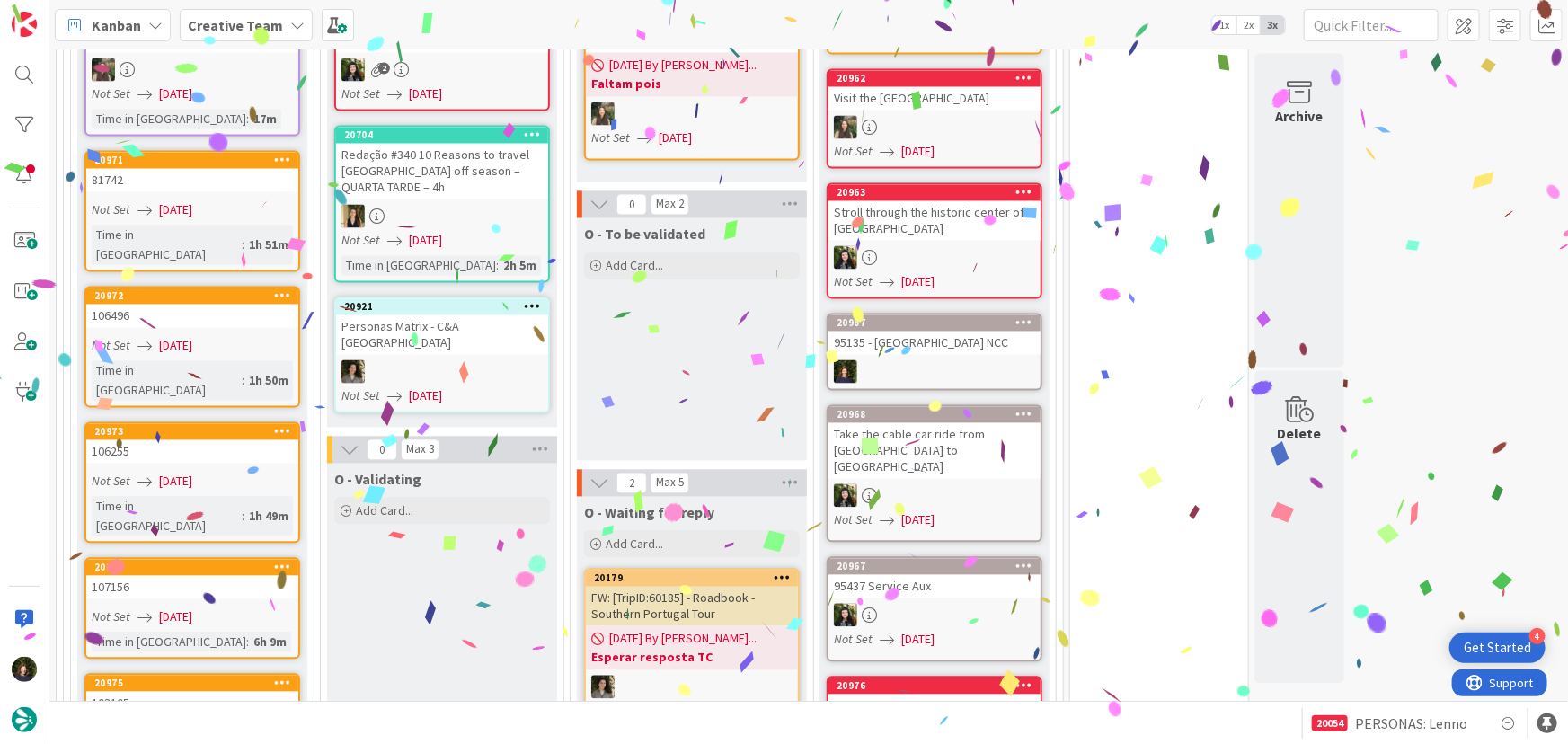
scroll to position [1398, 0]
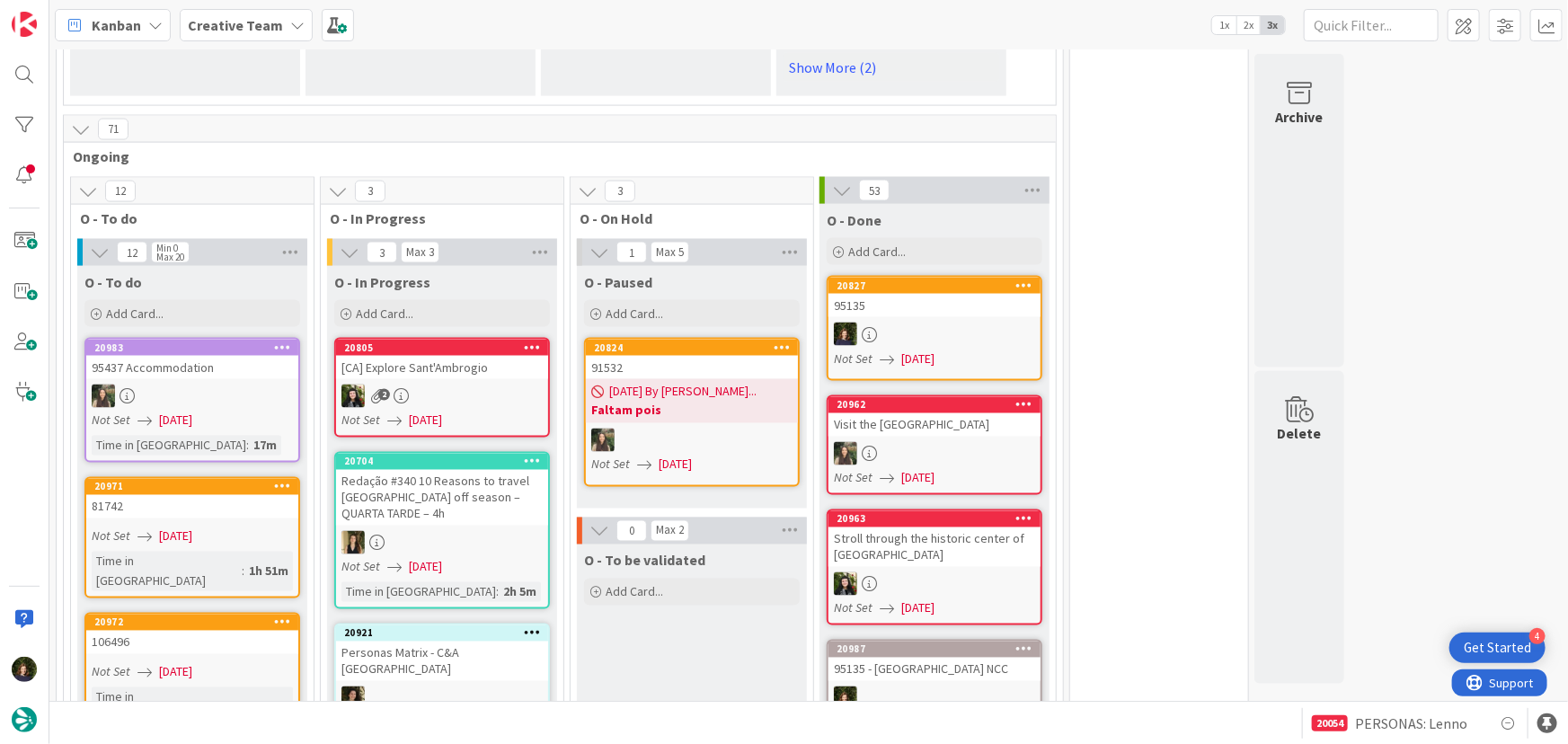
click at [1025, 278] on icon at bounding box center [1025, 284] width 17 height 12
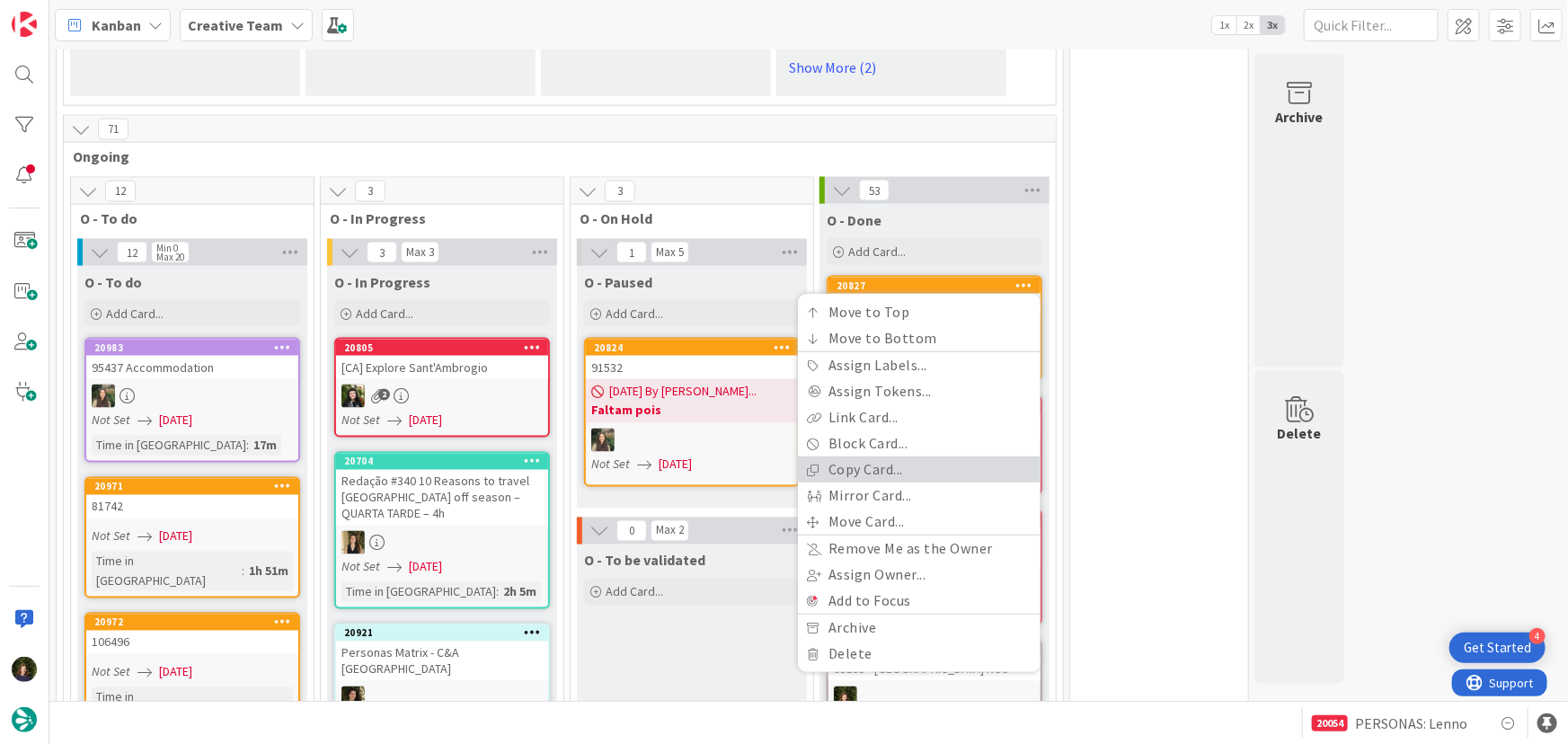
click at [921, 457] on link "Copy Card..." at bounding box center [919, 470] width 243 height 26
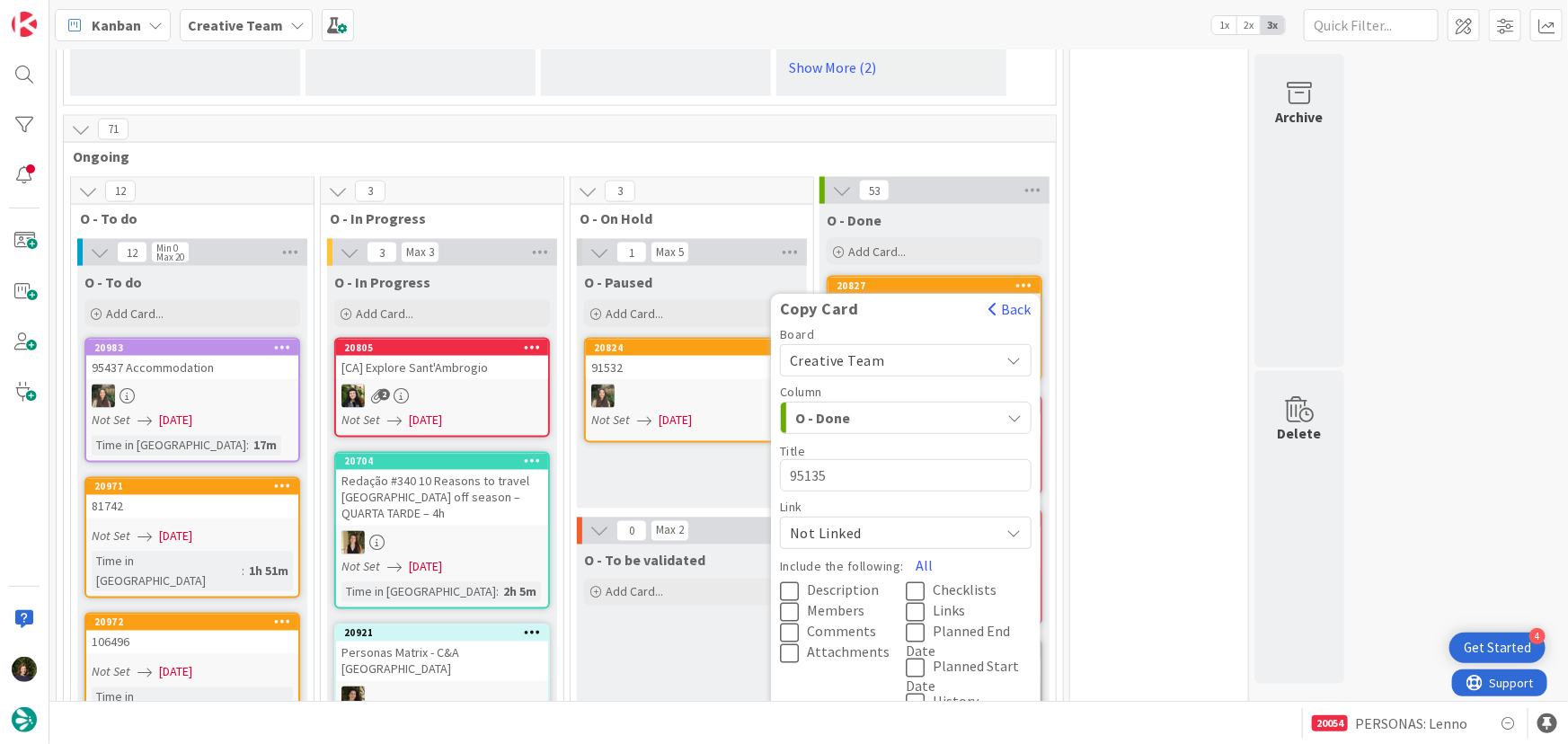
scroll to position [1480, 0]
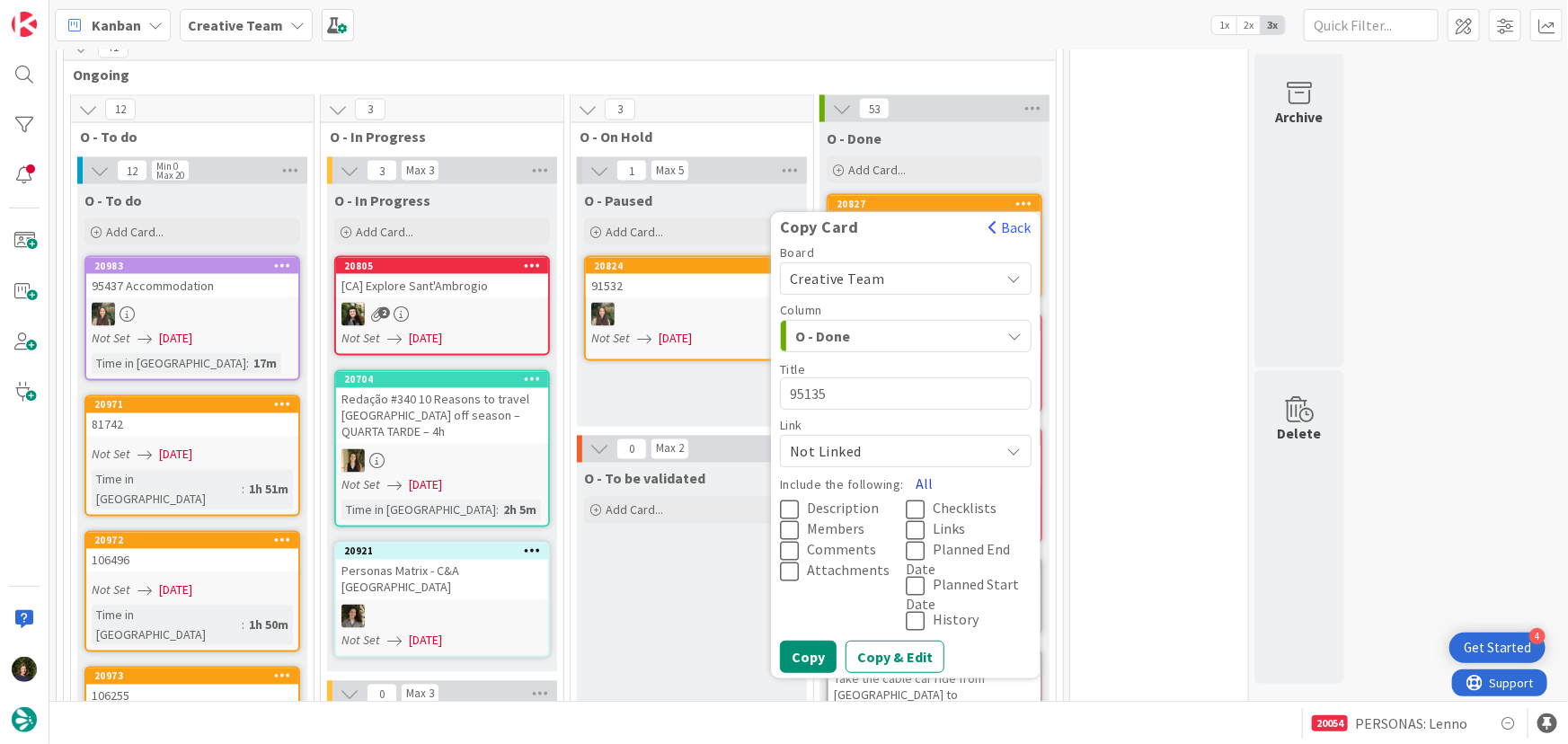
click at [920, 468] on button "All" at bounding box center [924, 484] width 40 height 33
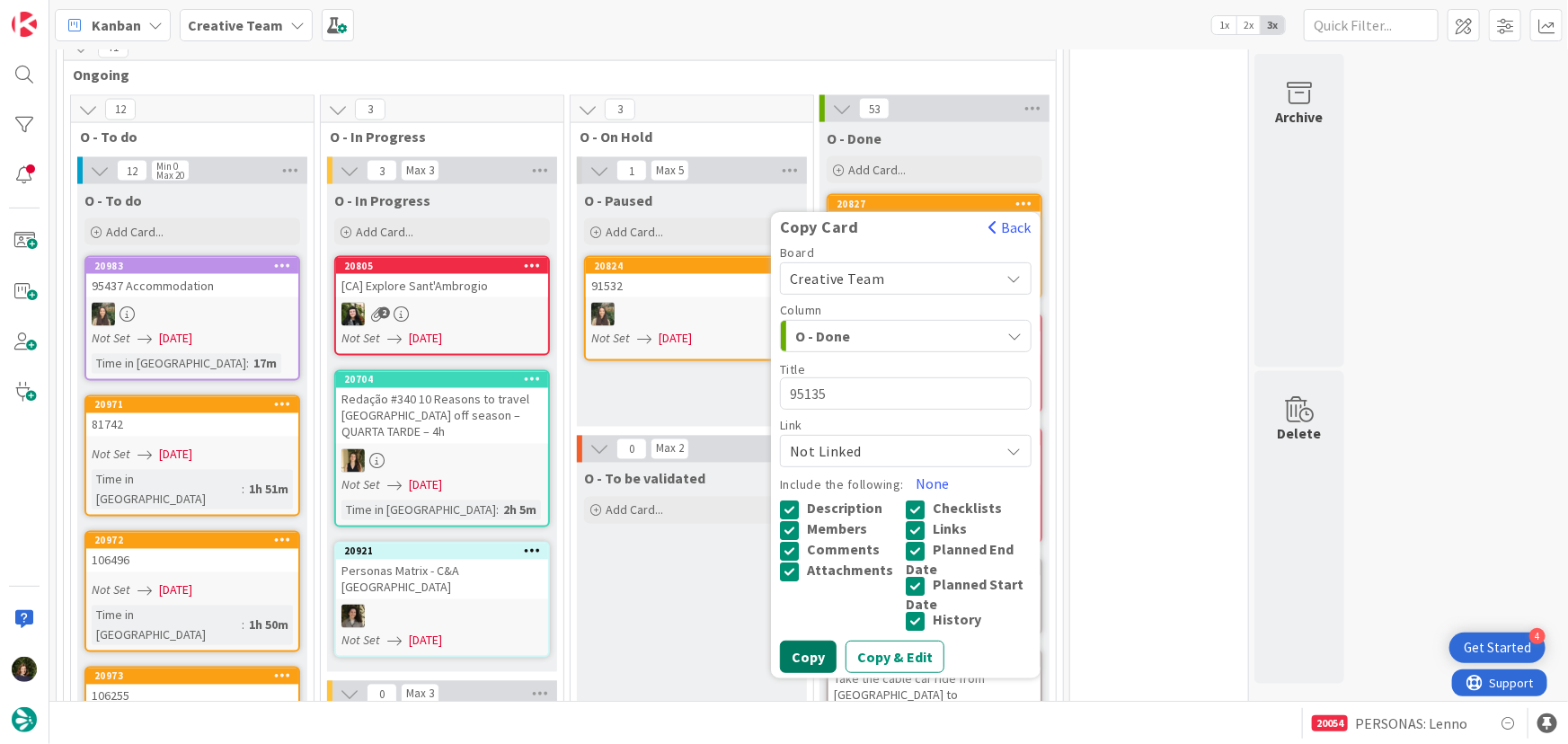
click at [814, 642] on button "Copy" at bounding box center [807, 658] width 56 height 33
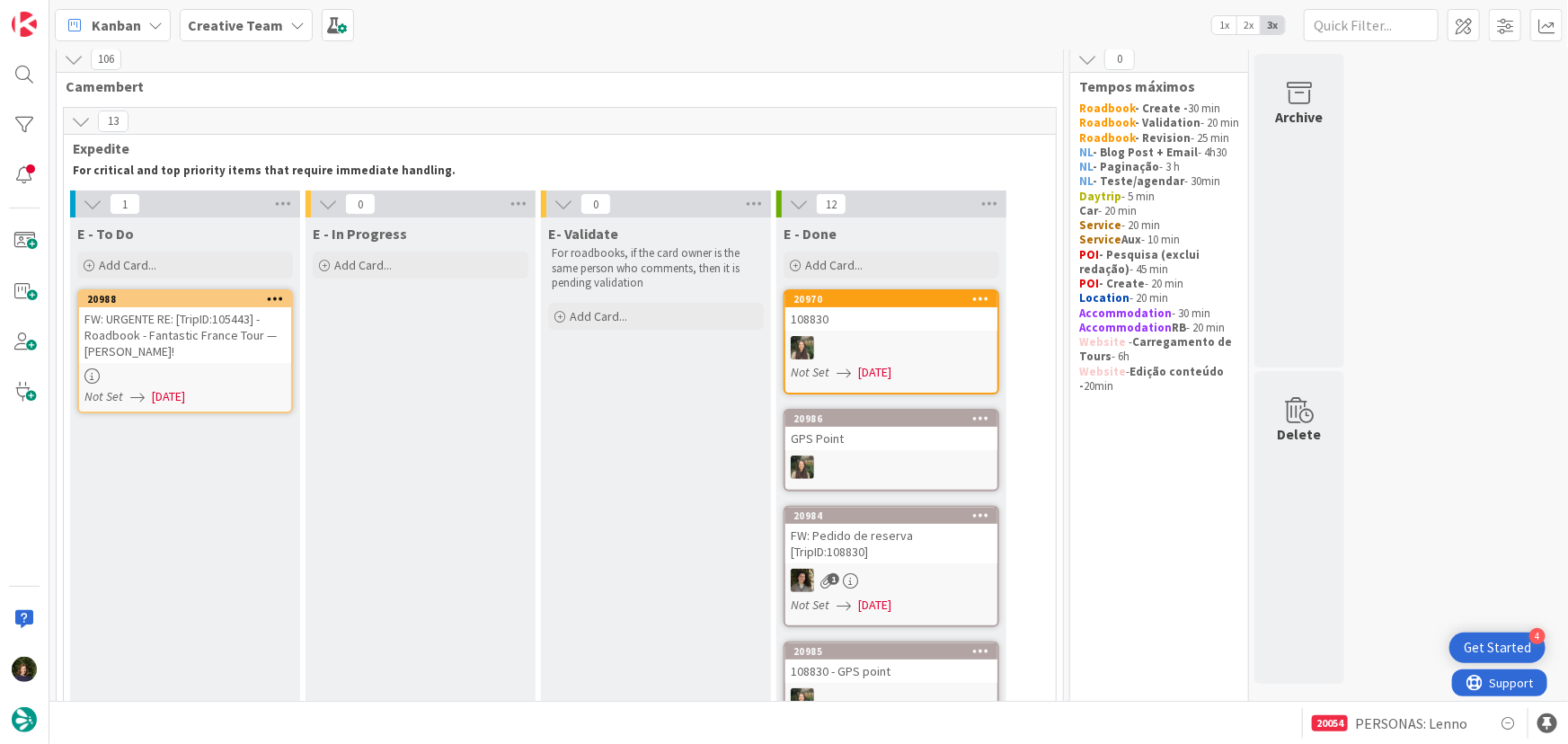
scroll to position [0, 0]
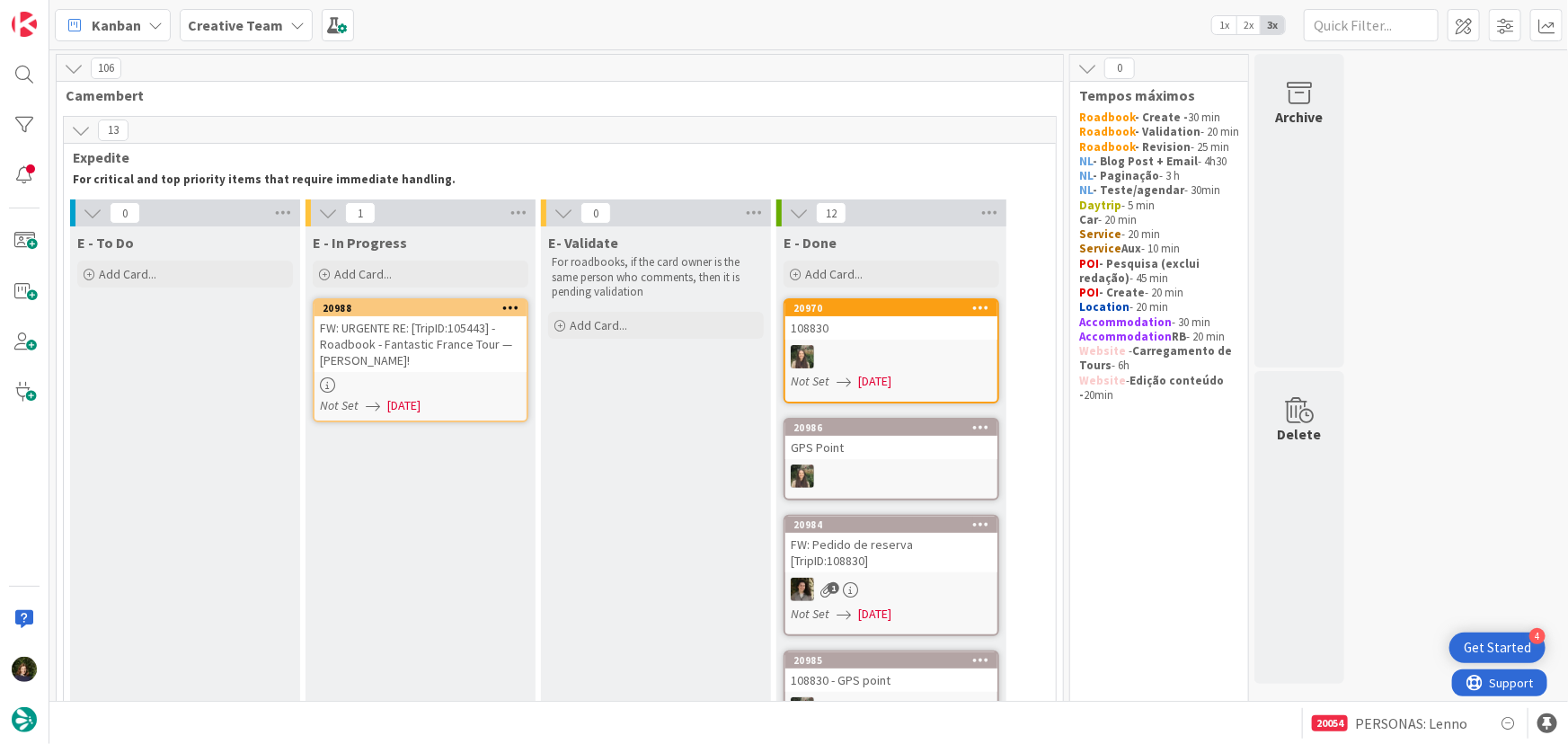
click at [425, 361] on div "FW: URGENTE RE: [TripID:105443] - Roadbook - Fantastic France Tour — [PERSON_NA…" at bounding box center [421, 344] width 212 height 55
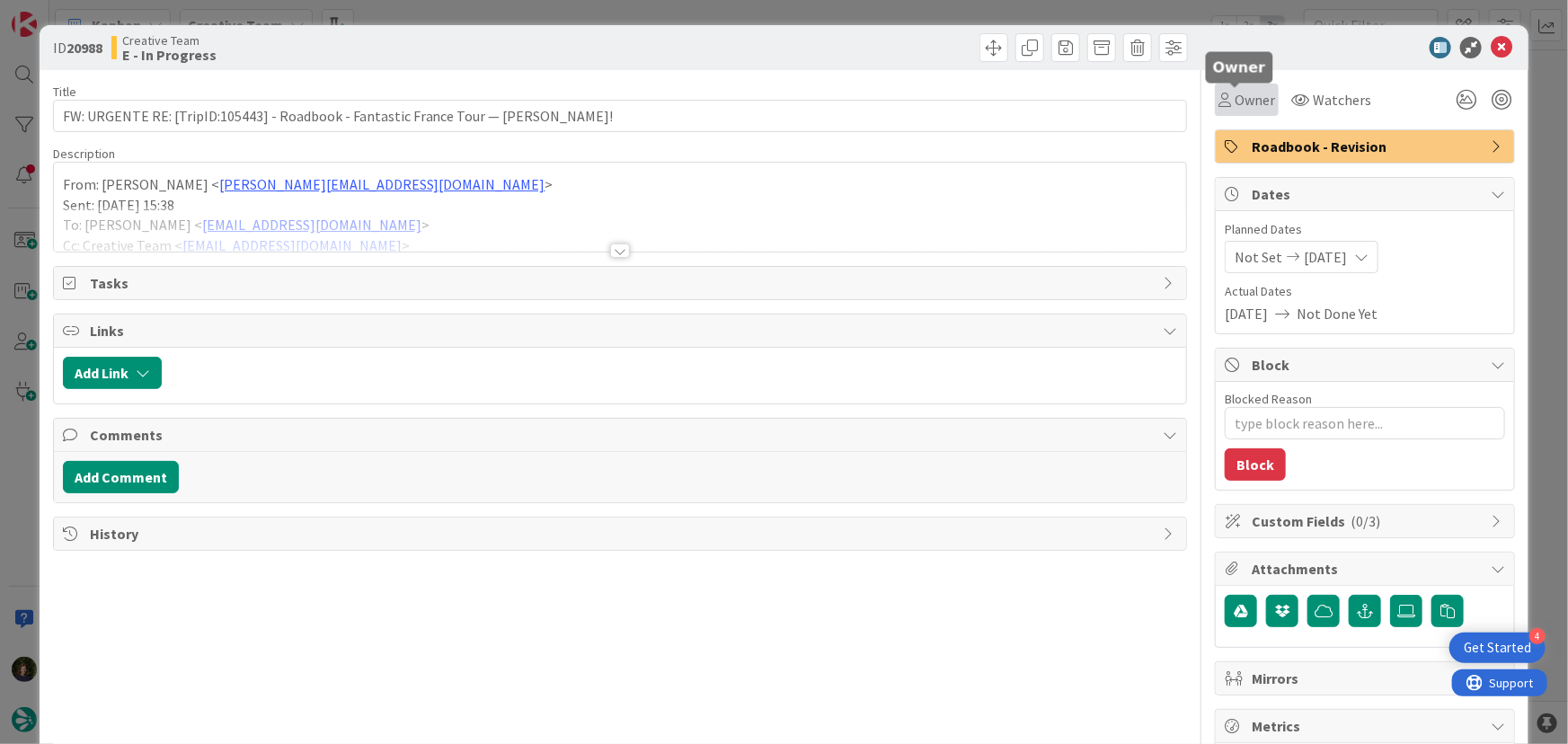
click at [1253, 92] on span "Owner" at bounding box center [1254, 99] width 40 height 22
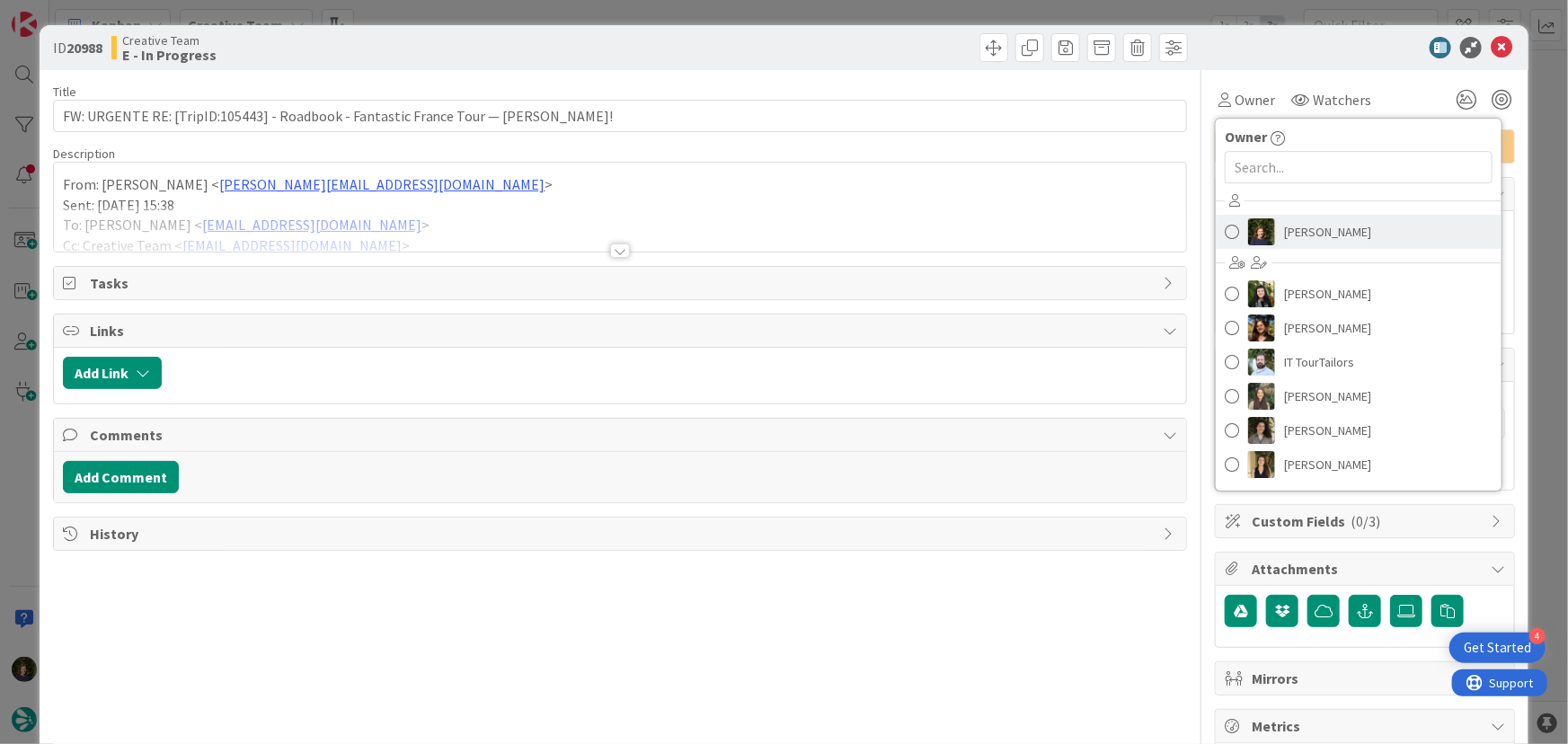
click at [1304, 222] on span "[PERSON_NAME]" at bounding box center [1327, 231] width 87 height 27
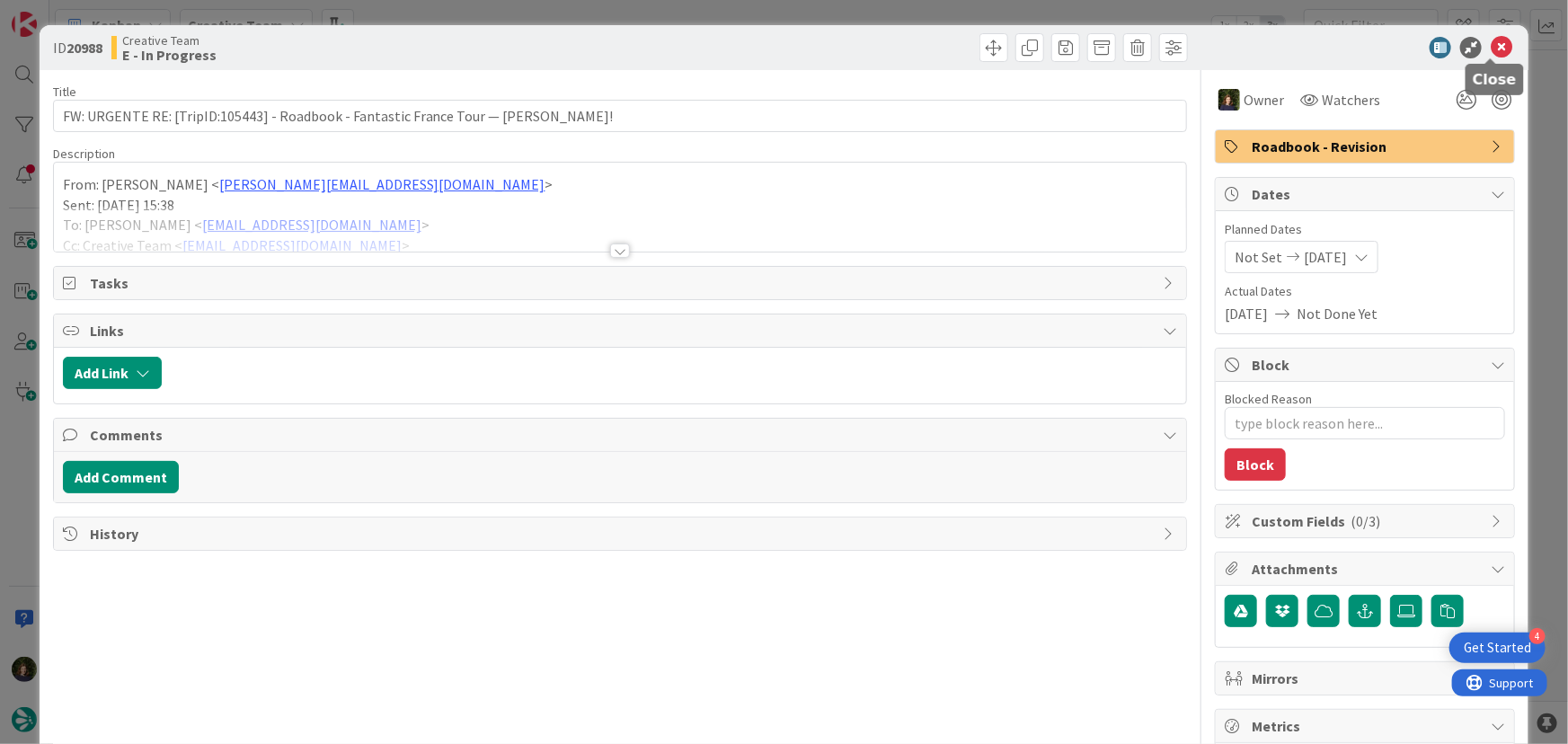
click at [1491, 47] on icon at bounding box center [1501, 48] width 22 height 22
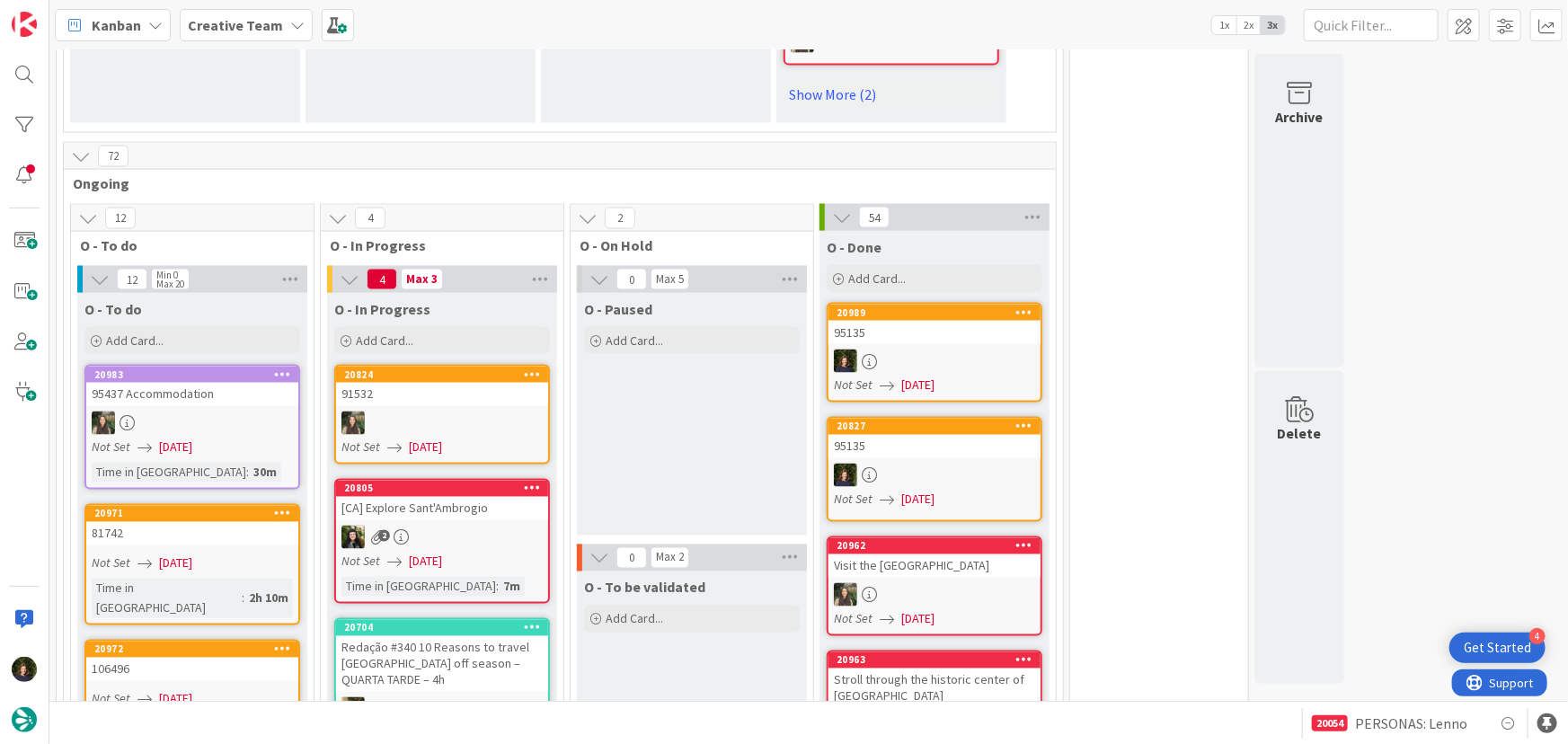
click at [961, 464] on div at bounding box center [935, 475] width 212 height 23
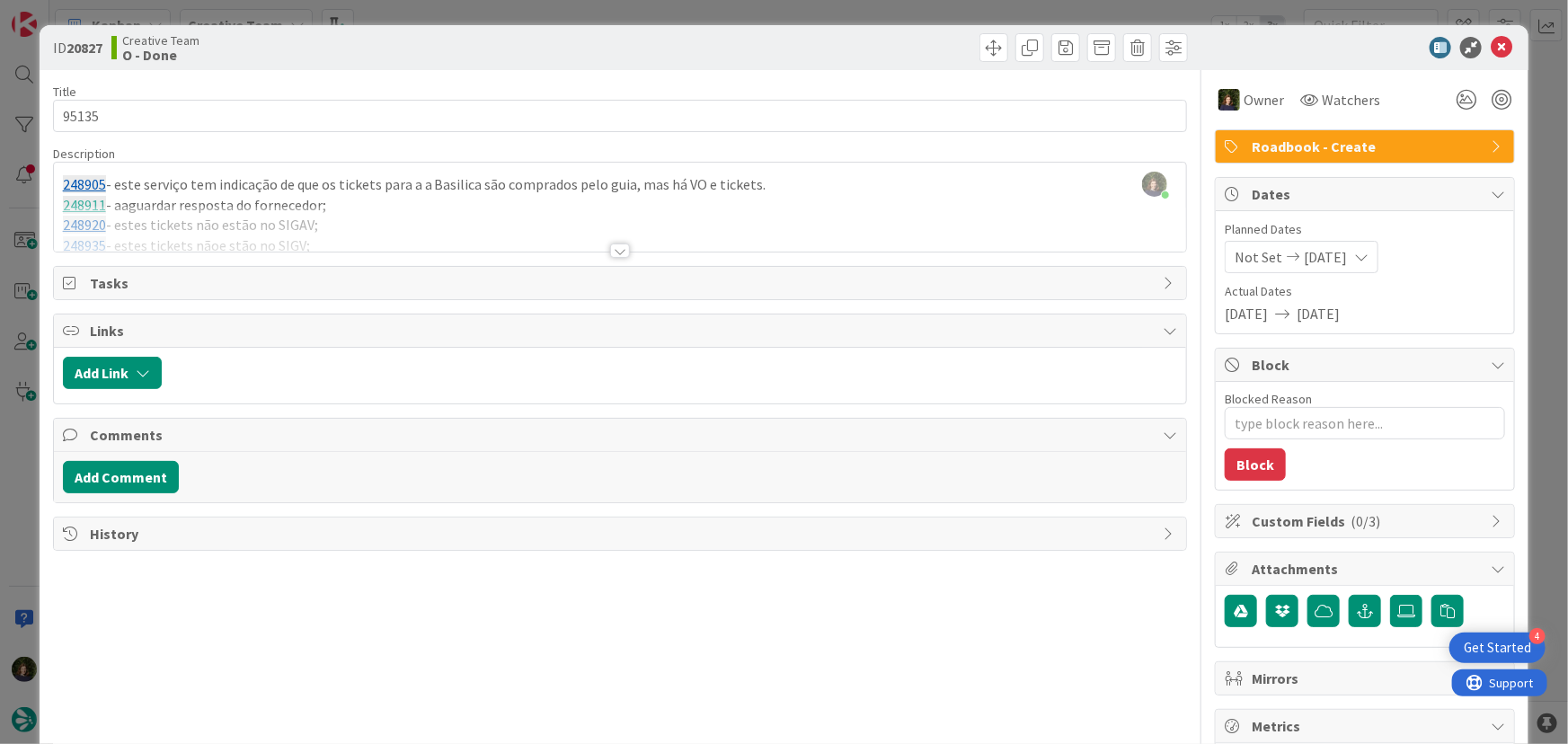
click at [1482, 62] on div "ID 20827 Creative Team O - Done" at bounding box center [784, 47] width 1490 height 45
drag, startPoint x: 1485, startPoint y: 55, endPoint x: 1335, endPoint y: 155, distance: 180.3
click at [1491, 55] on icon at bounding box center [1501, 48] width 22 height 22
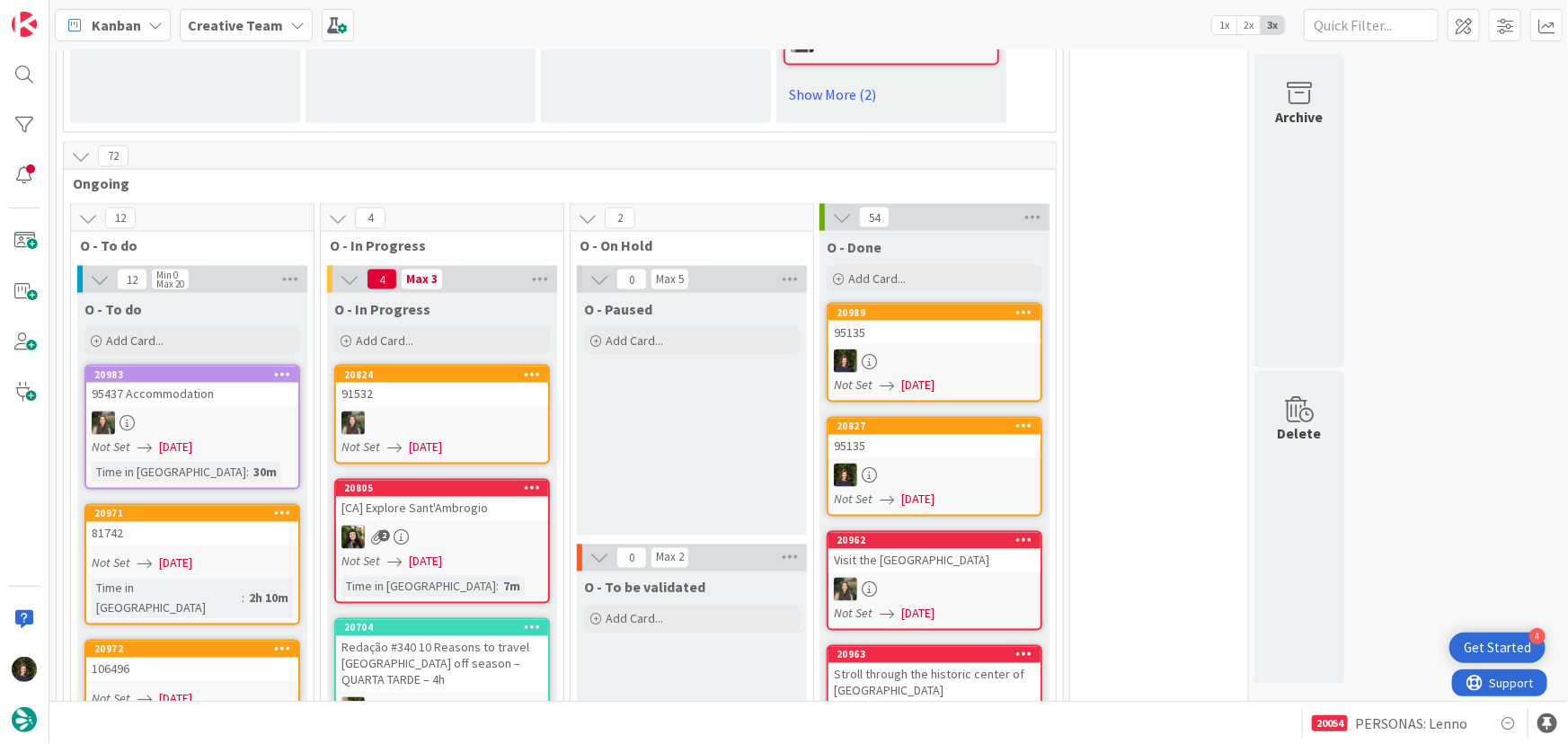
click at [1023, 420] on icon at bounding box center [1025, 426] width 17 height 12
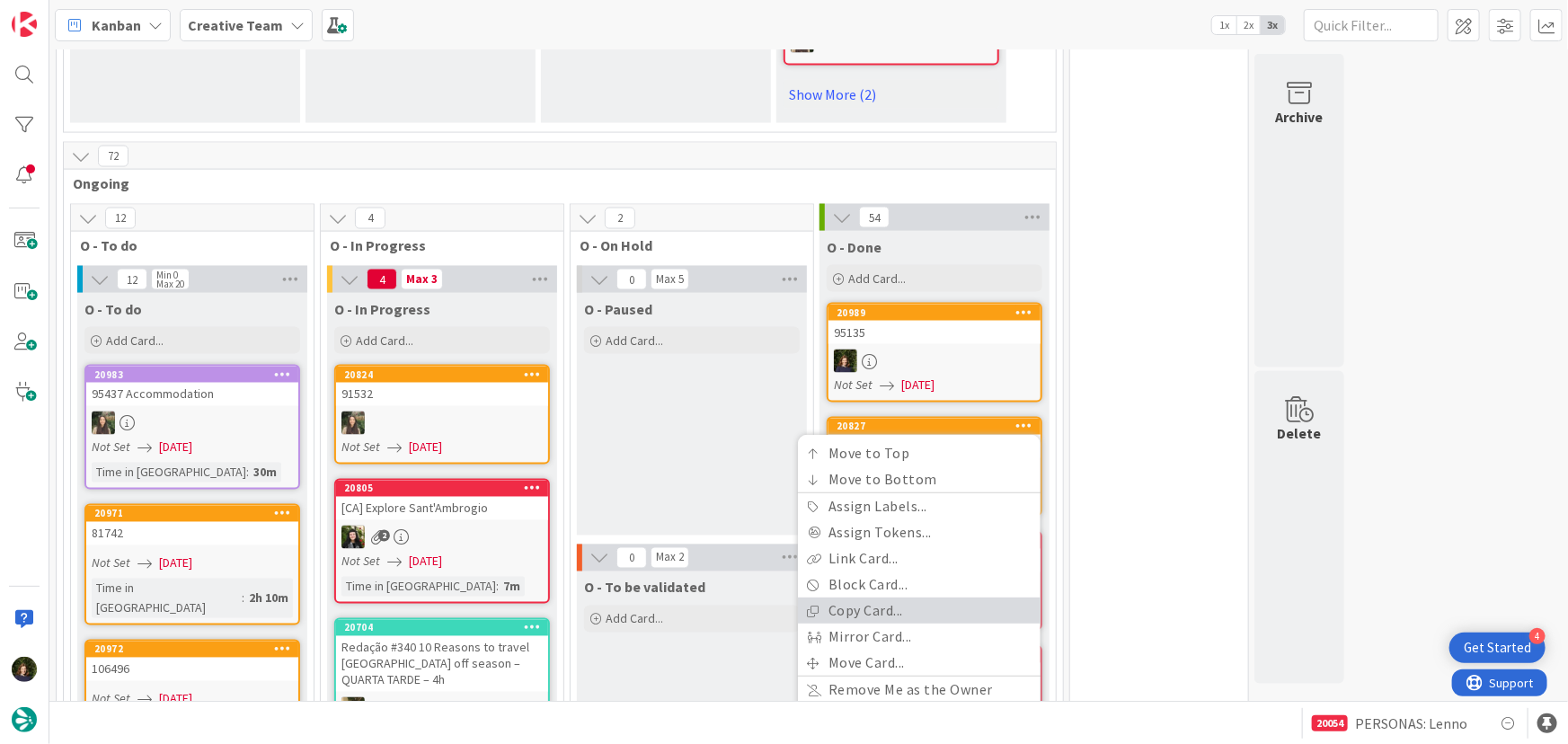
click at [896, 598] on link "Copy Card..." at bounding box center [919, 610] width 243 height 26
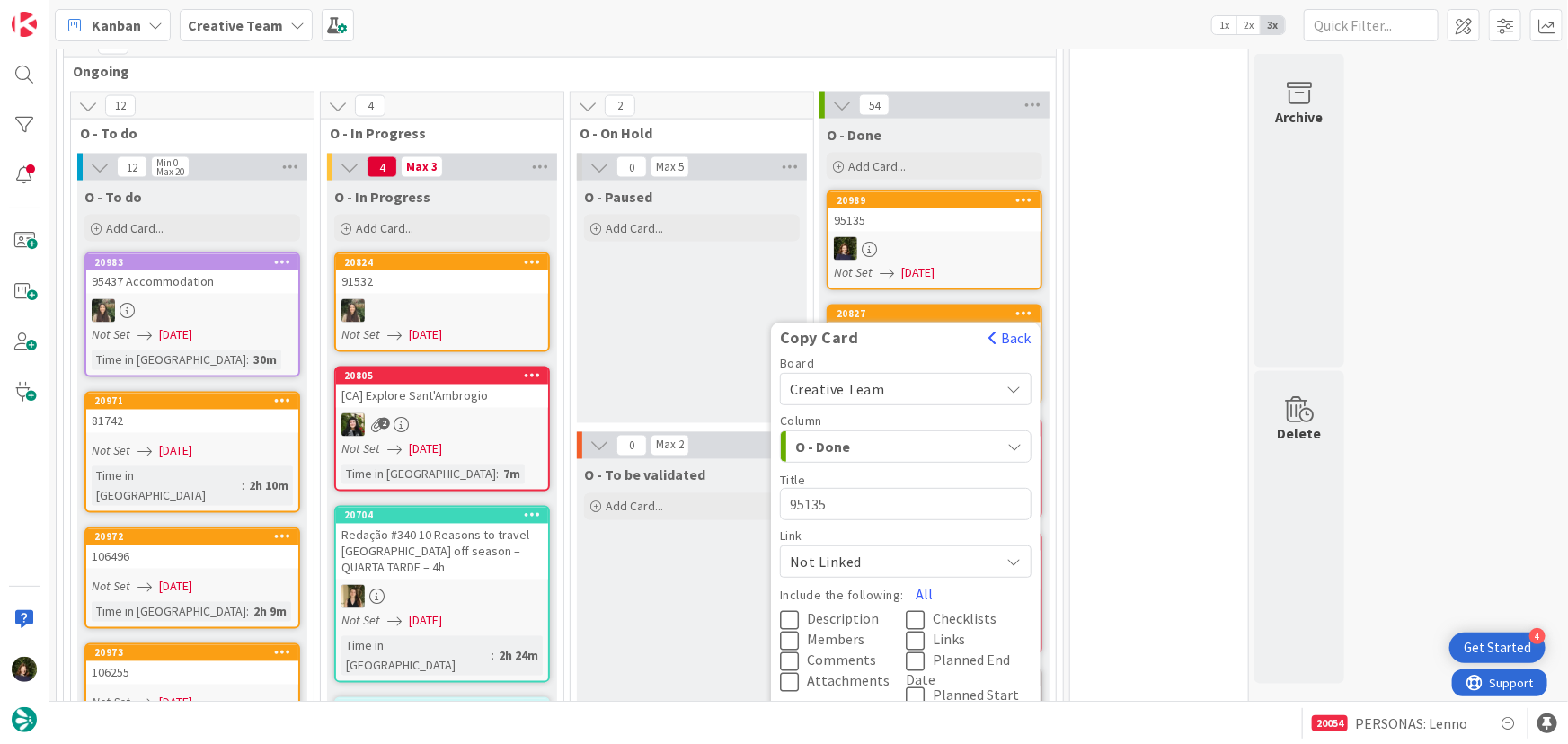
scroll to position [1551, 0]
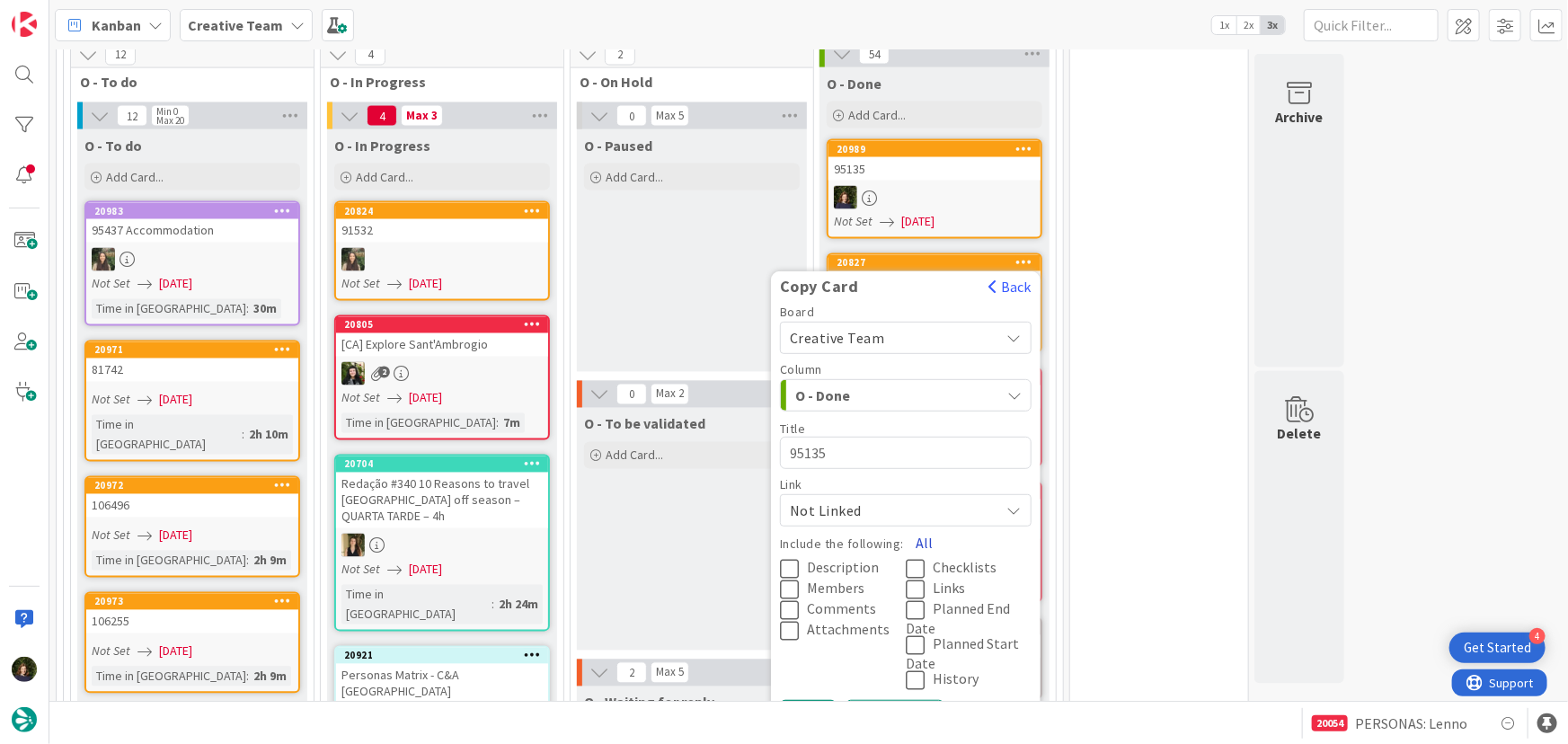
click at [925, 527] on button "All" at bounding box center [924, 543] width 40 height 33
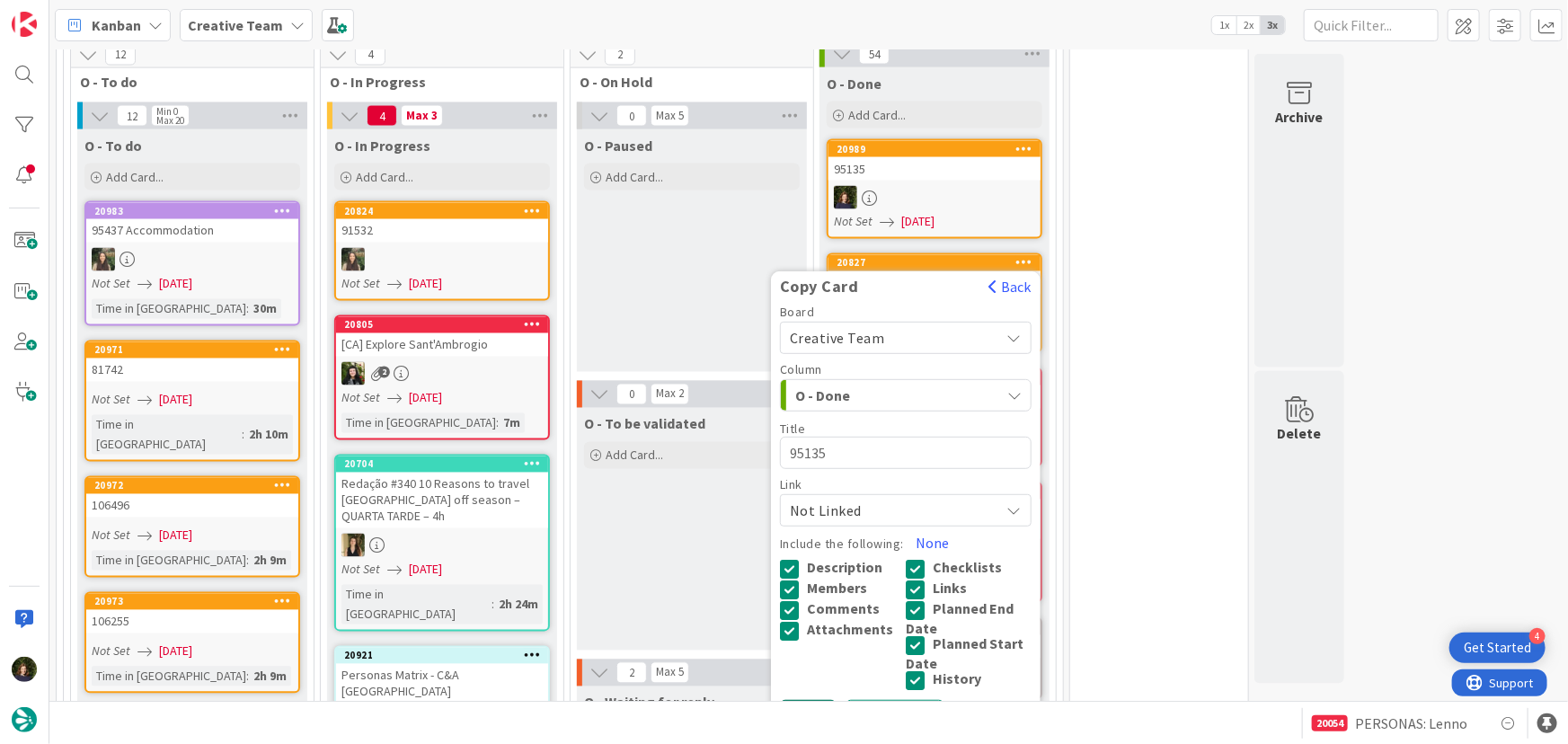
click at [801, 700] on button "Copy" at bounding box center [807, 716] width 56 height 33
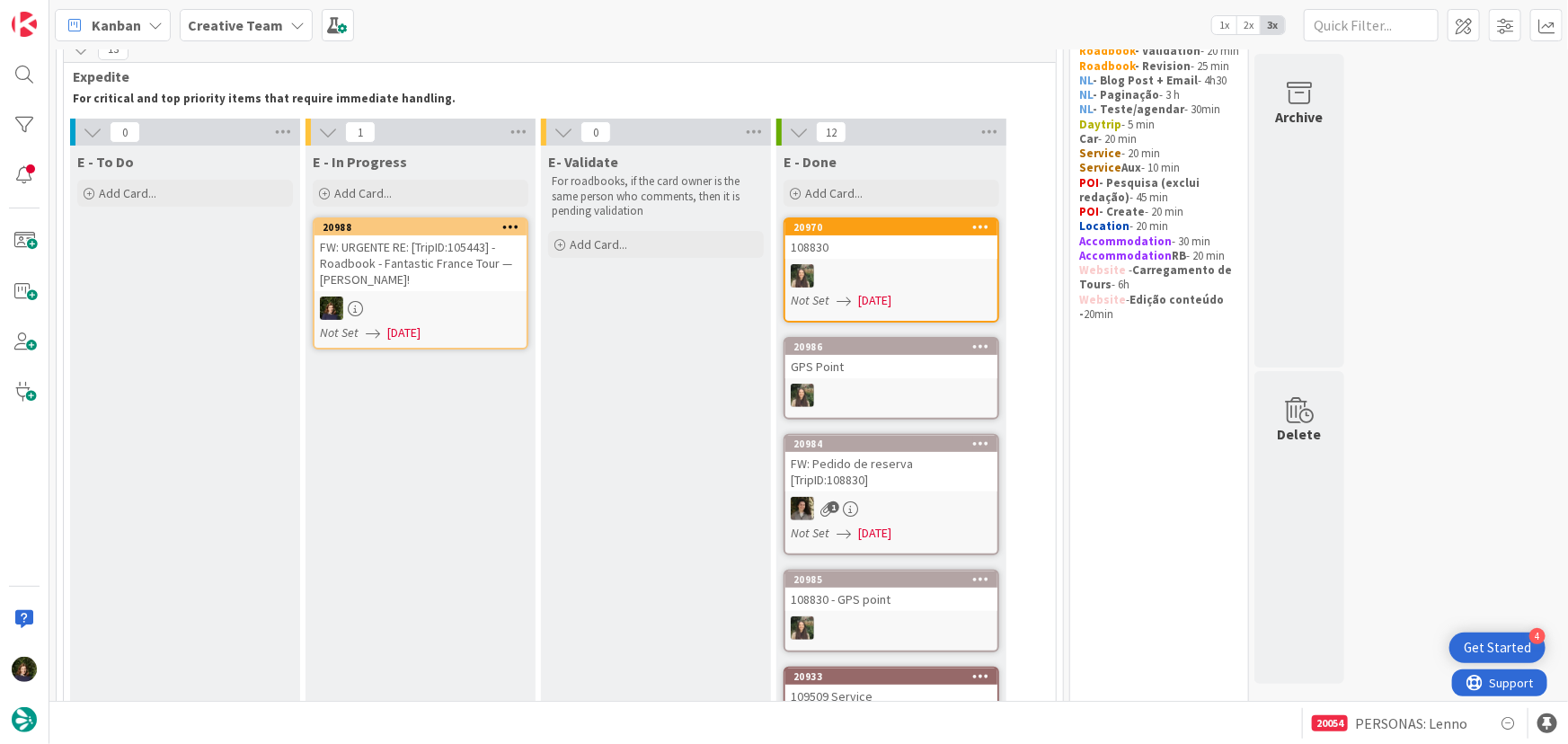
scroll to position [0, 0]
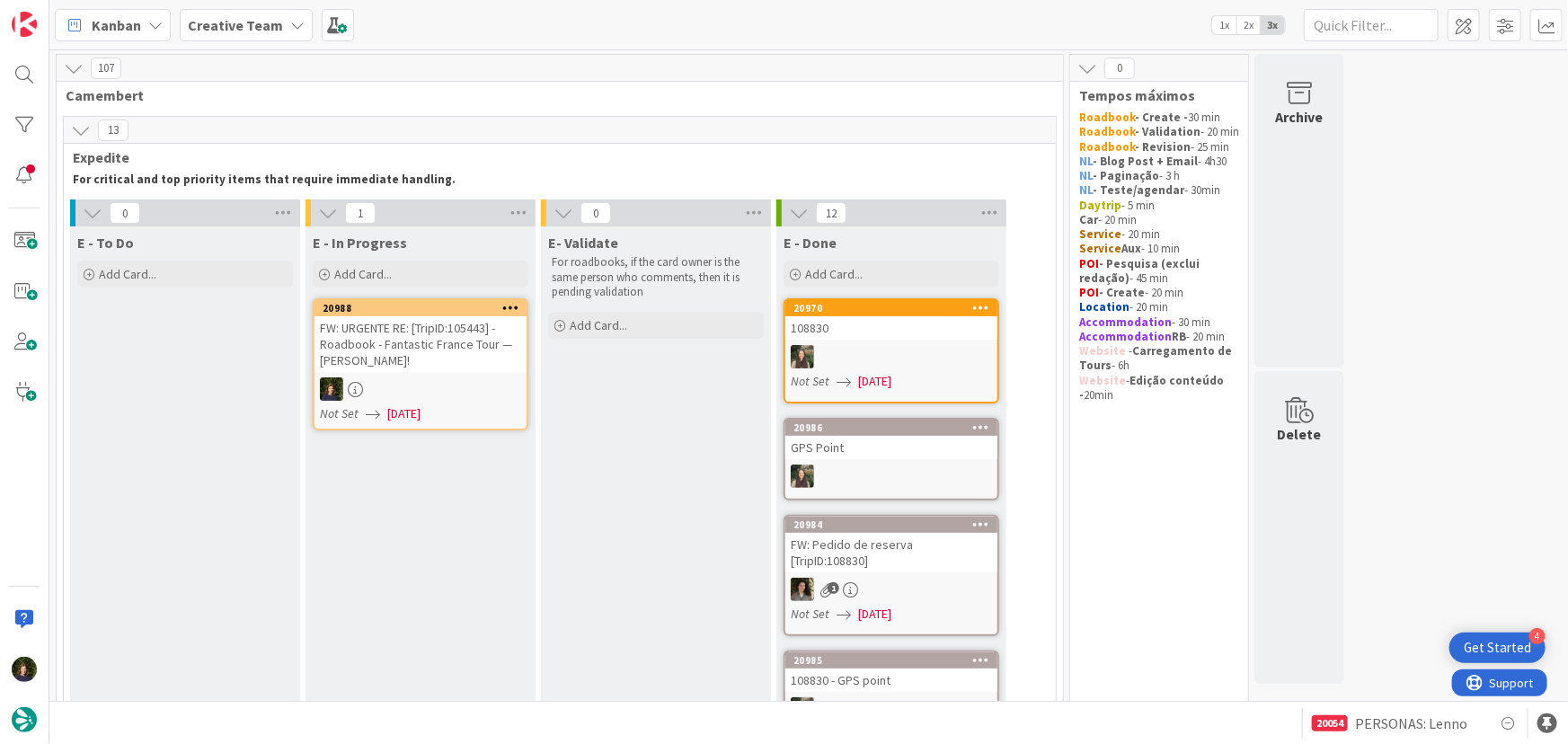
click at [442, 375] on link "20988 FW: URGENTE RE: [TripID:105443] - Roadbook - Fantastic France Tour — [PER…" at bounding box center [420, 364] width 215 height 132
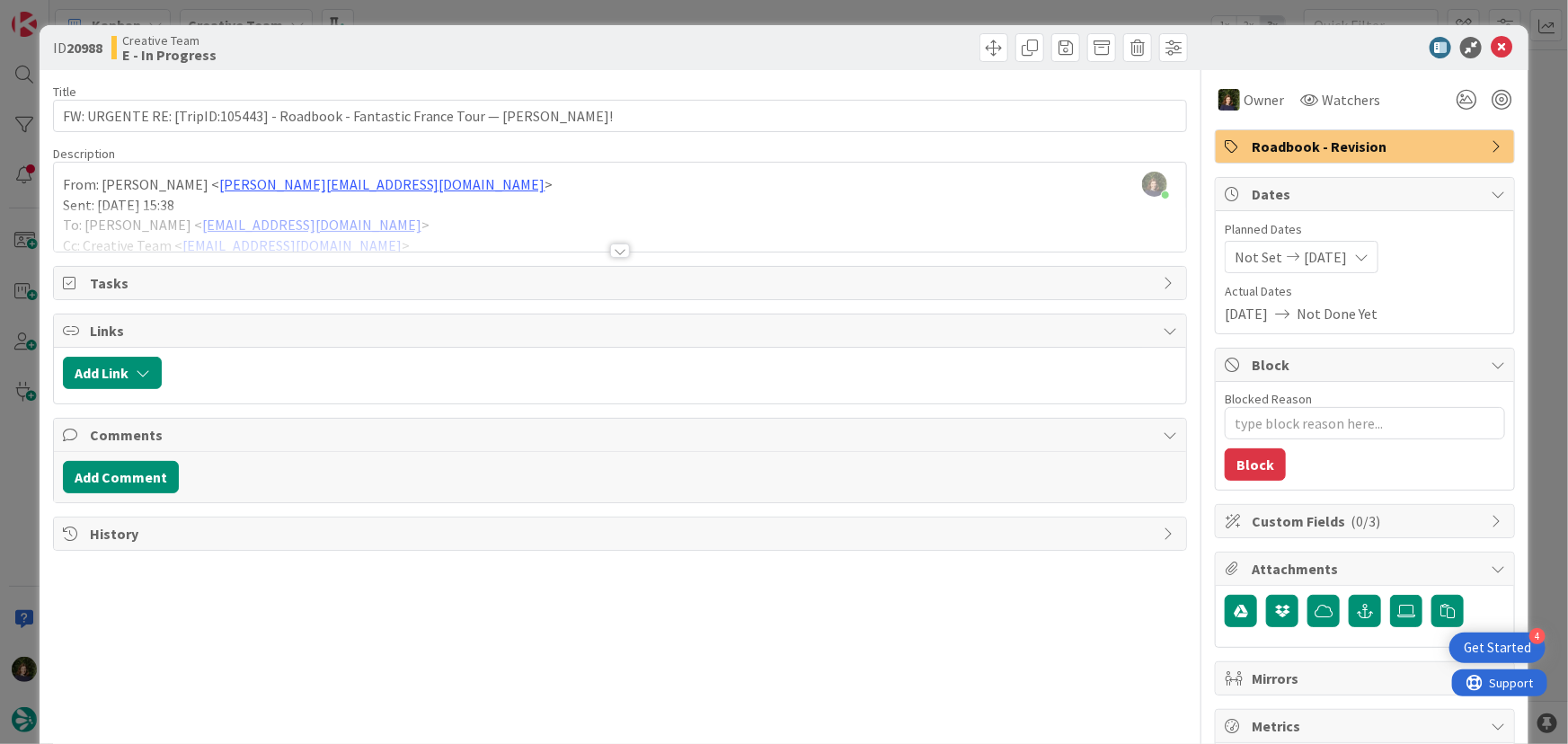
click at [611, 252] on div at bounding box center [620, 250] width 20 height 14
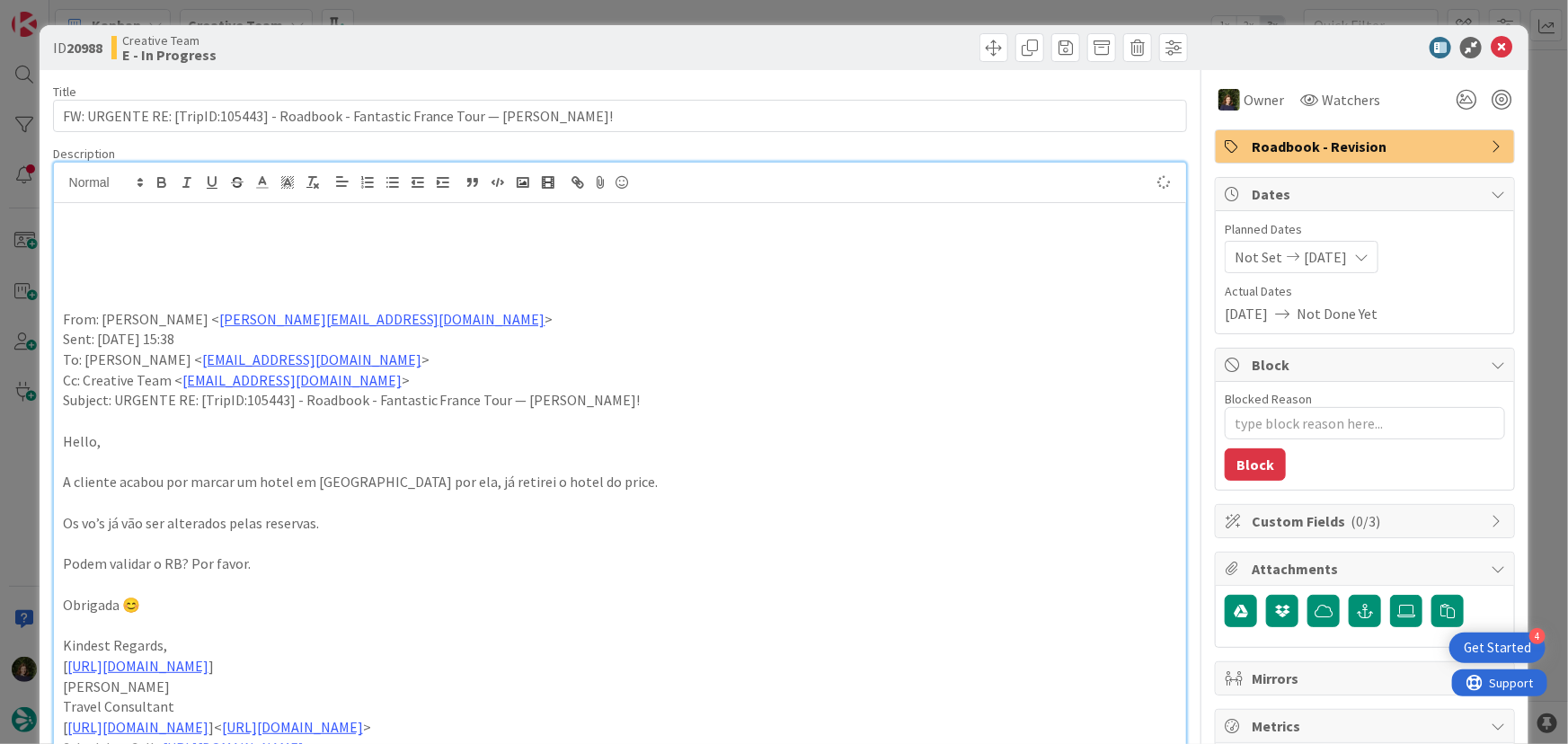
type textarea "x"
paste div
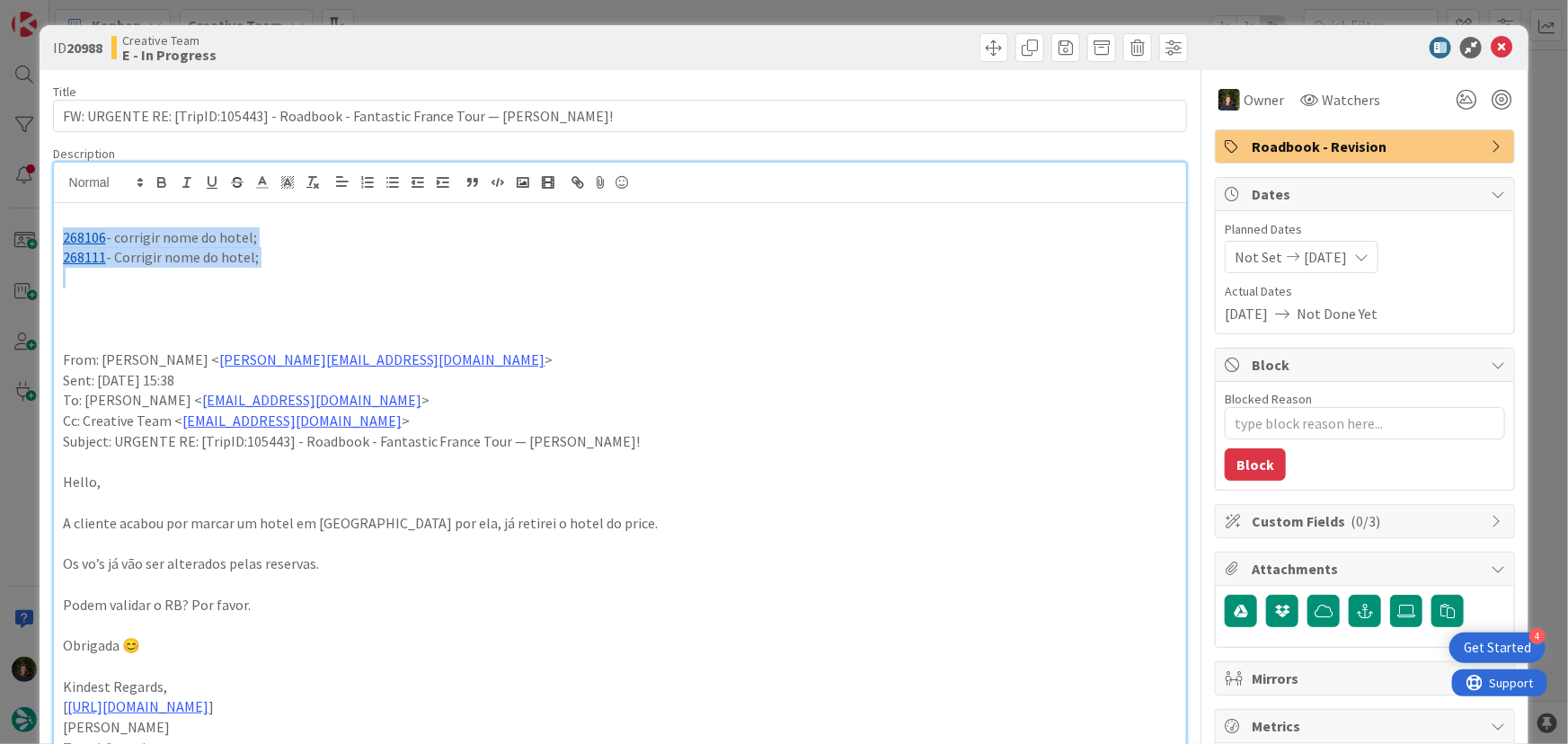
drag, startPoint x: 265, startPoint y: 258, endPoint x: 40, endPoint y: 247, distance: 225.3
copy div "268106 - corrigir nome do hotel; 268111 - Corrigir nome do hotel;"
drag, startPoint x: 1491, startPoint y: 50, endPoint x: 1391, endPoint y: 114, distance: 118.7
click at [1491, 50] on icon at bounding box center [1501, 48] width 22 height 22
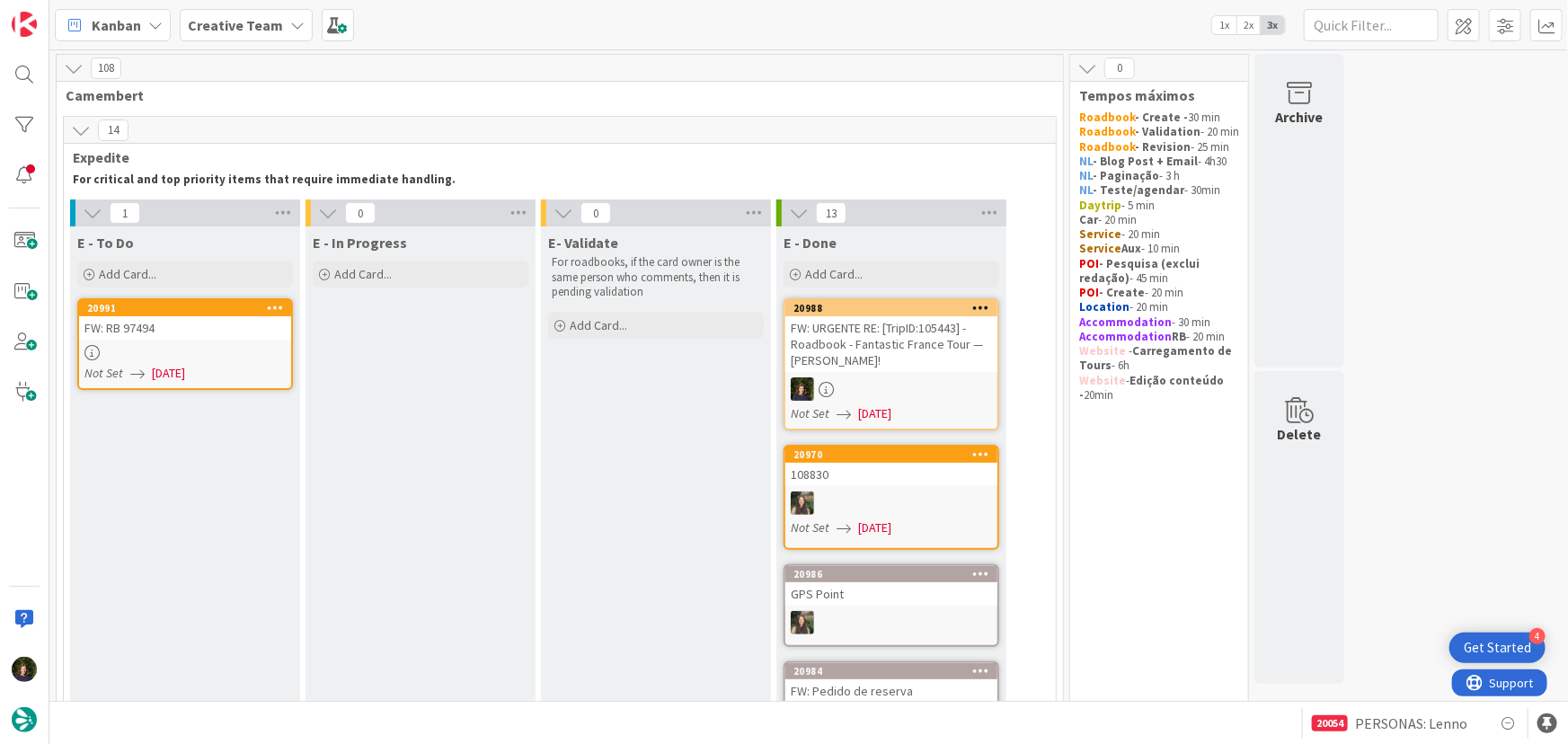
click at [158, 357] on div at bounding box center [186, 353] width 212 height 15
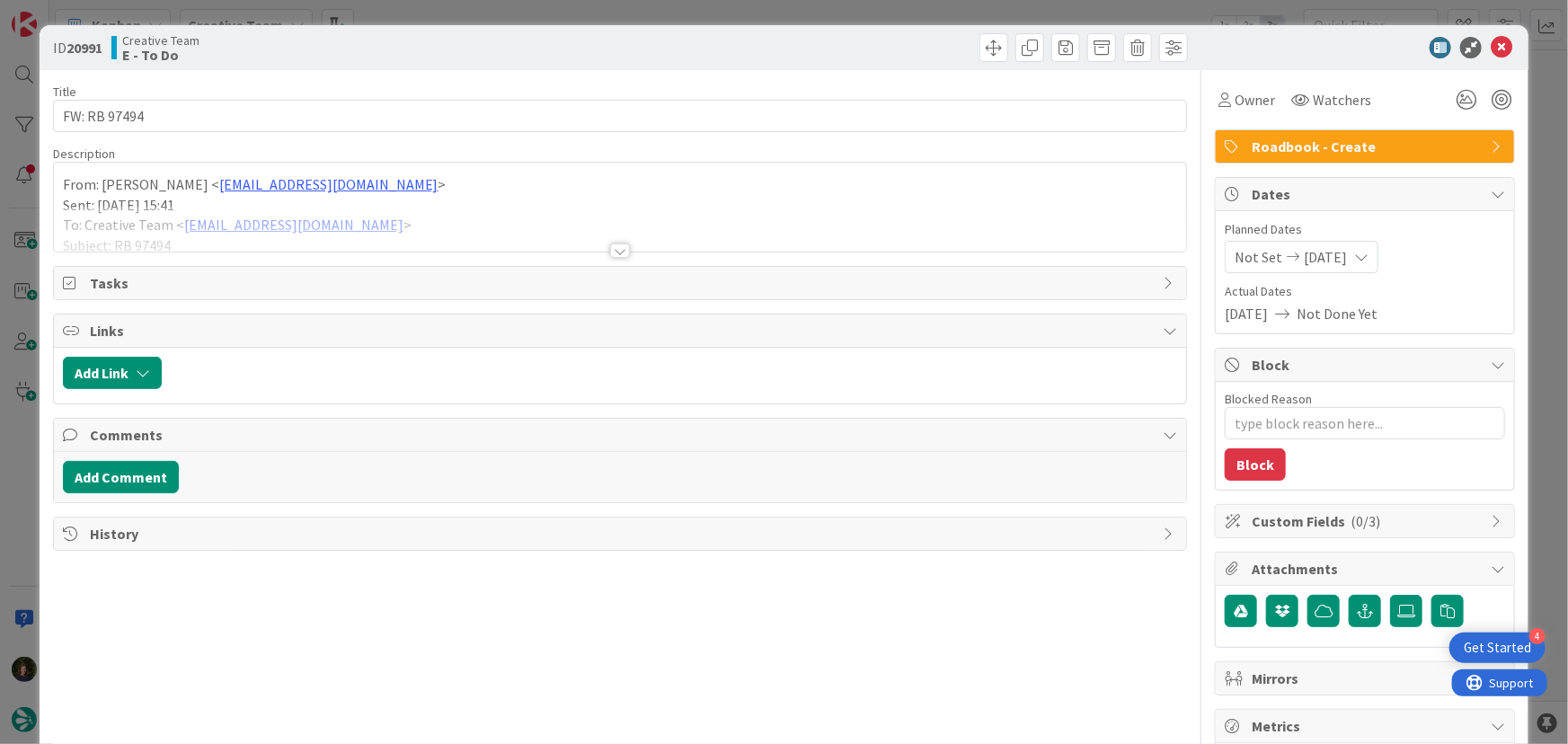
click at [612, 252] on div at bounding box center [620, 250] width 20 height 14
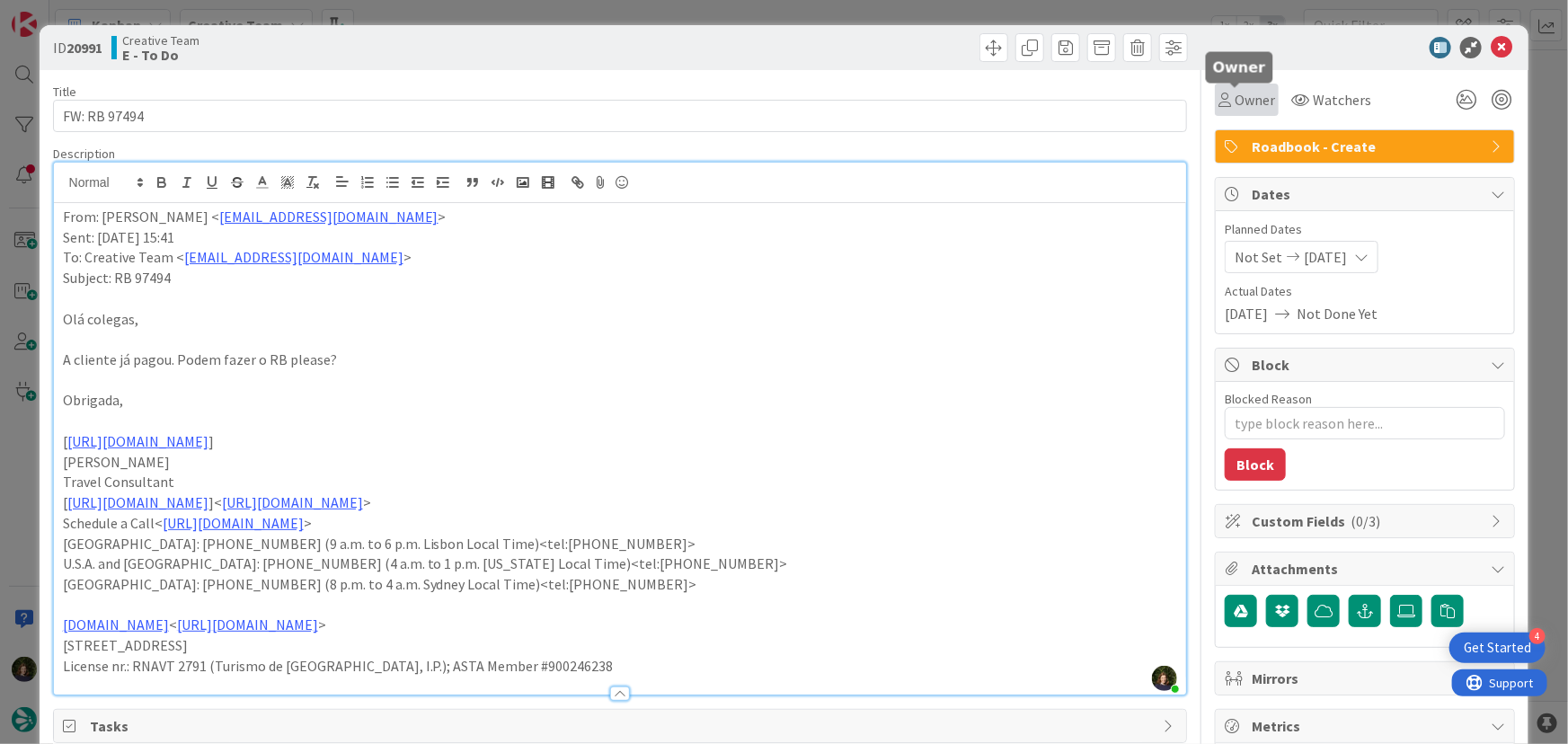
click at [1248, 98] on span "Owner" at bounding box center [1254, 99] width 40 height 22
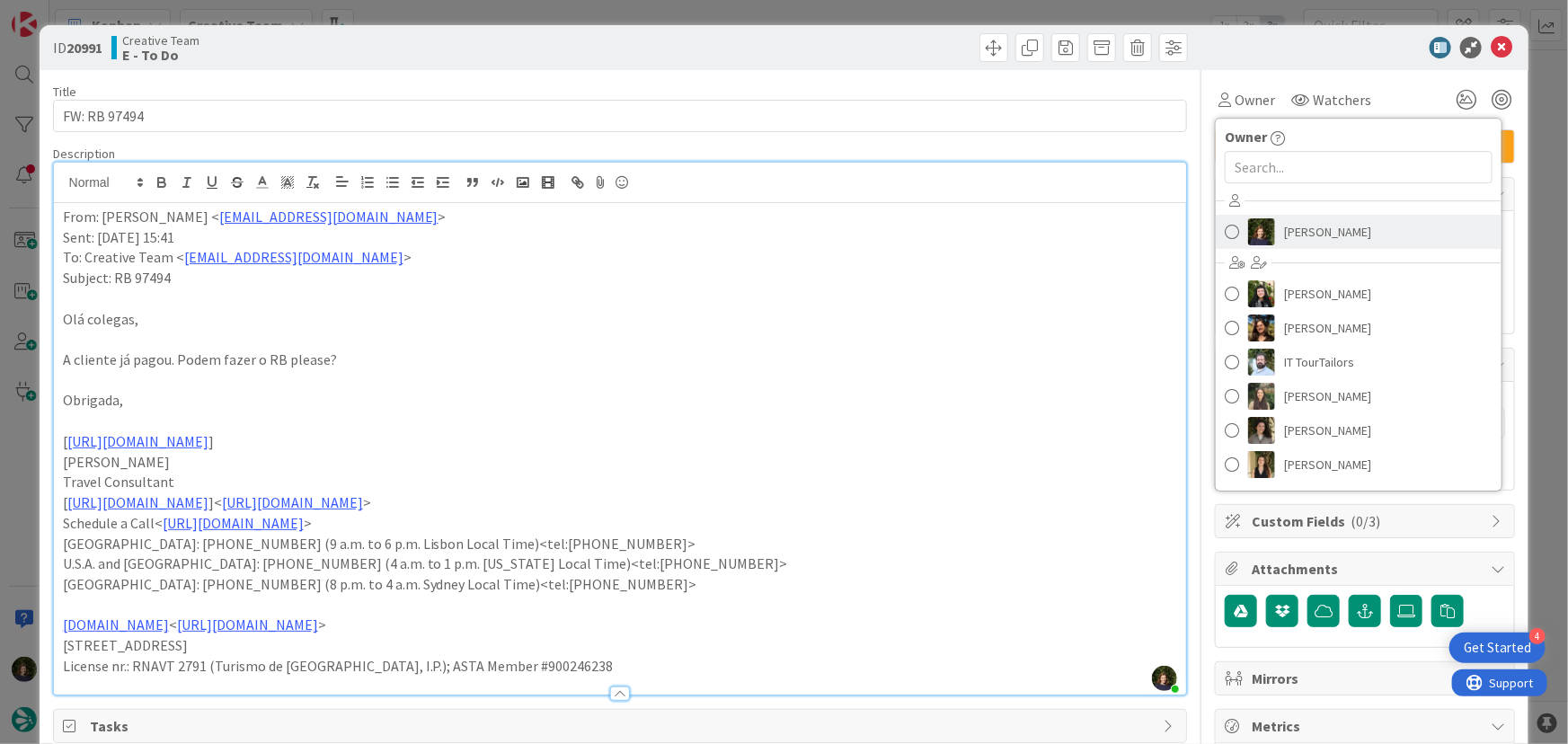
click at [1303, 220] on span "[PERSON_NAME]" at bounding box center [1327, 231] width 87 height 27
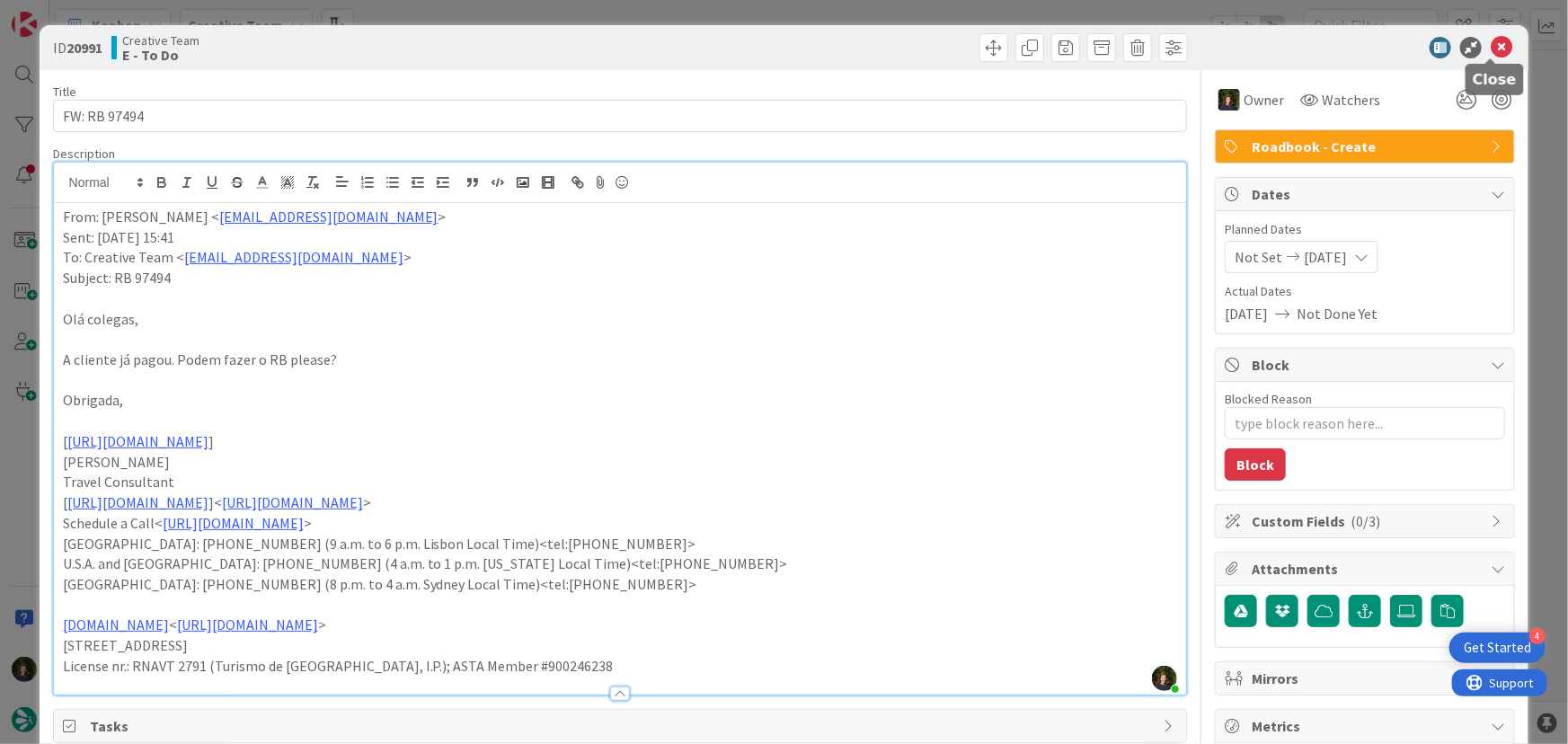
click at [1491, 53] on icon at bounding box center [1501, 48] width 22 height 22
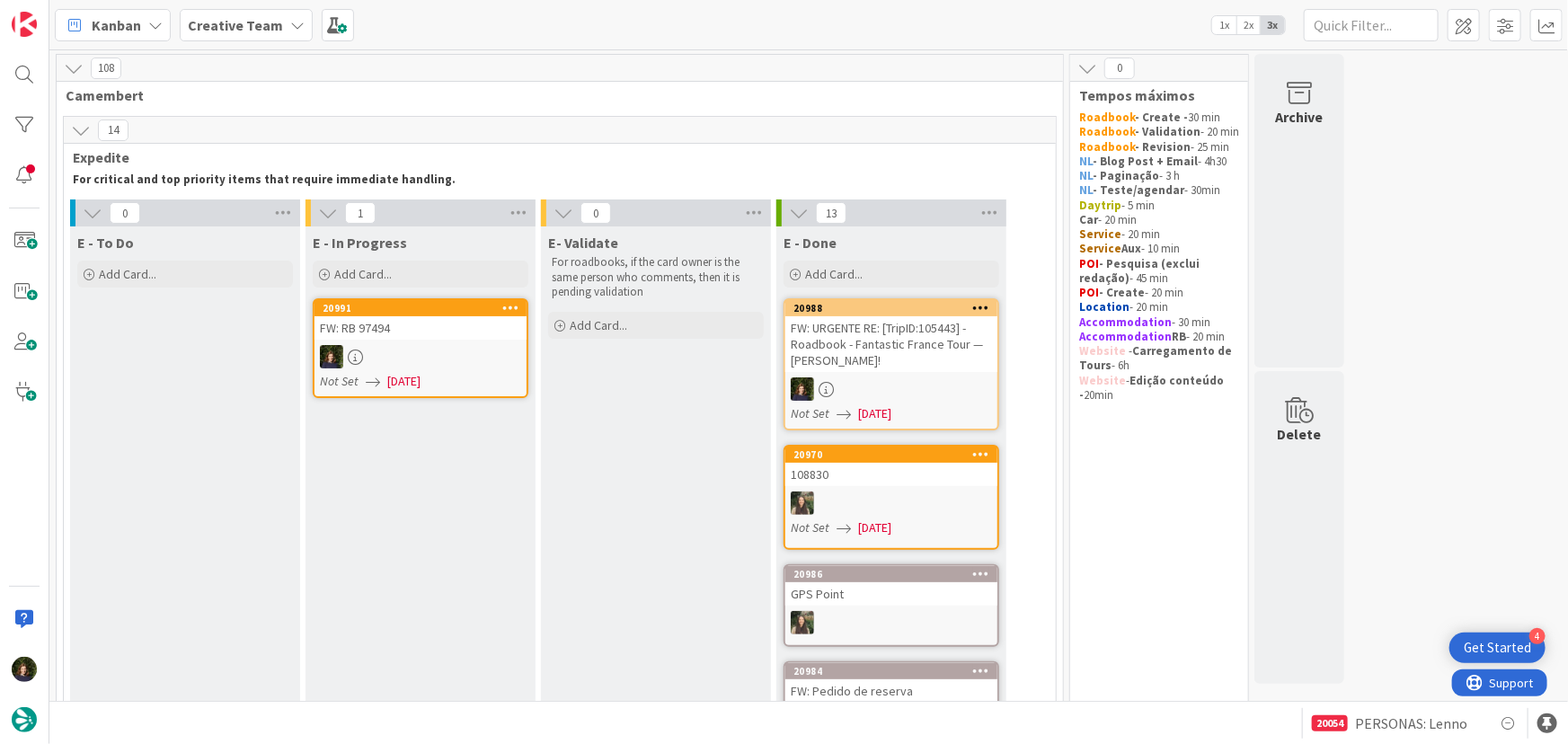
click at [446, 358] on div at bounding box center [421, 357] width 212 height 23
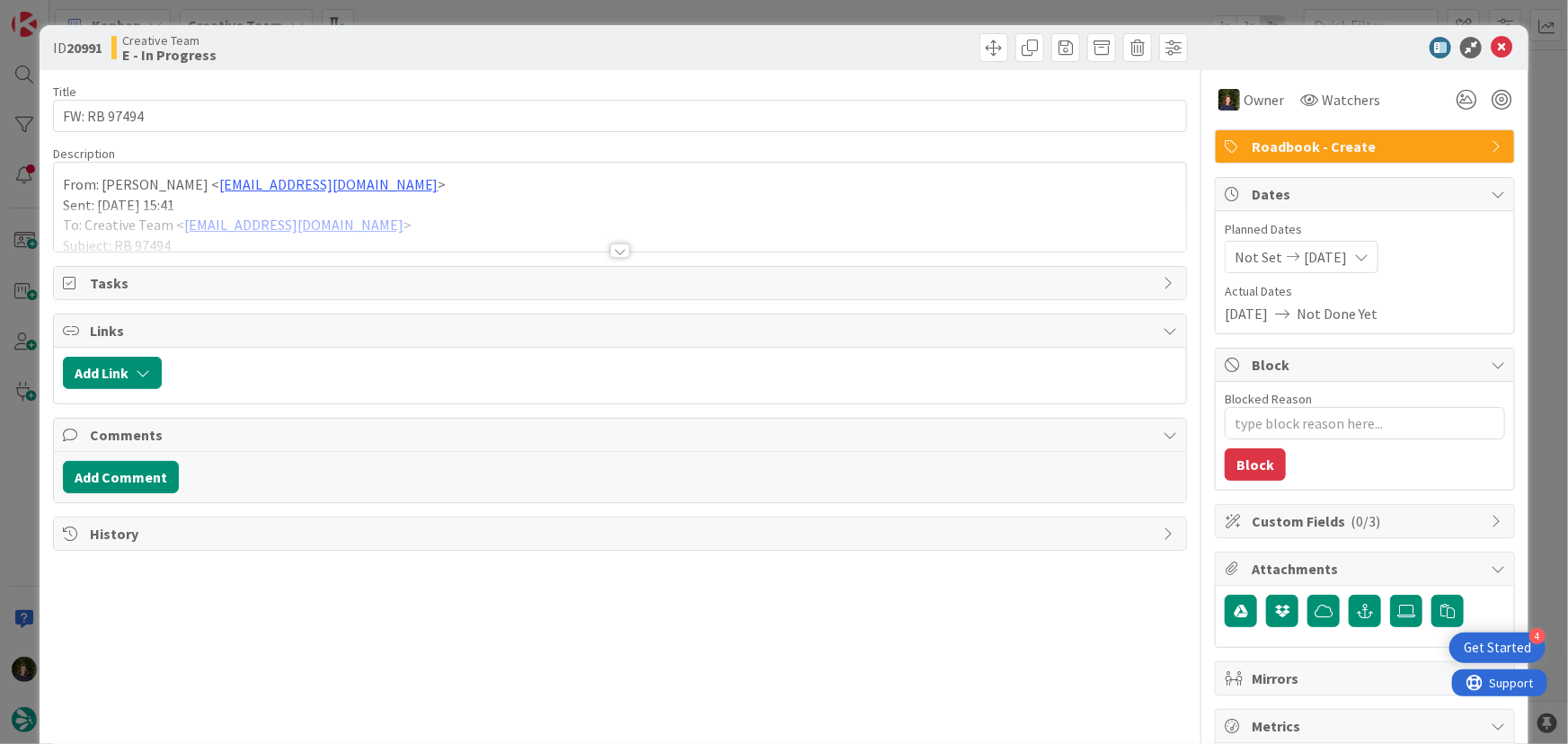
click at [612, 255] on div at bounding box center [620, 250] width 20 height 14
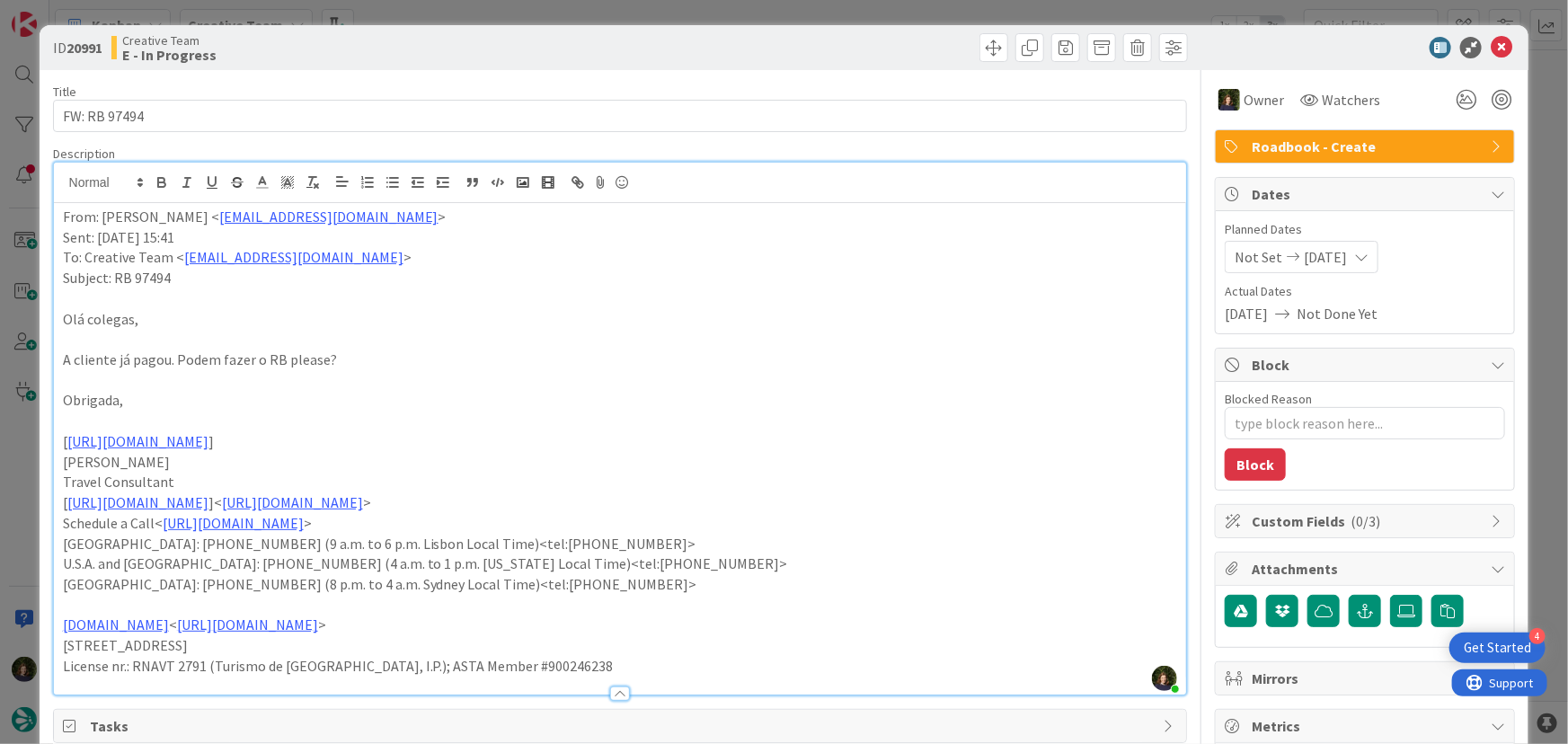
click at [55, 214] on div "From: [PERSON_NAME] < [EMAIL_ADDRESS][DOMAIN_NAME] > Sent: [DATE] 15:41 To: Cre…" at bounding box center [620, 449] width 1133 height 492
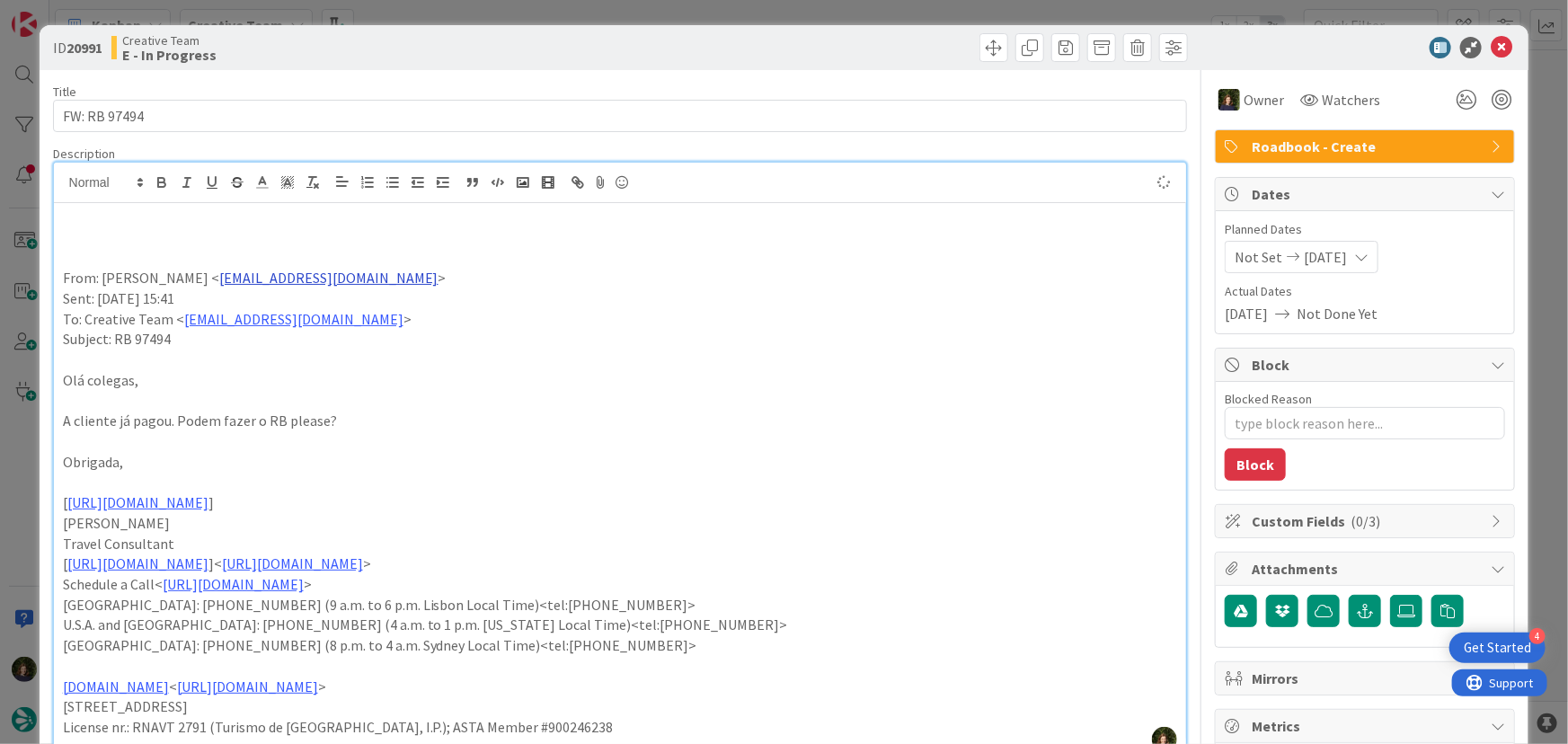
paste div
type textarea "x"
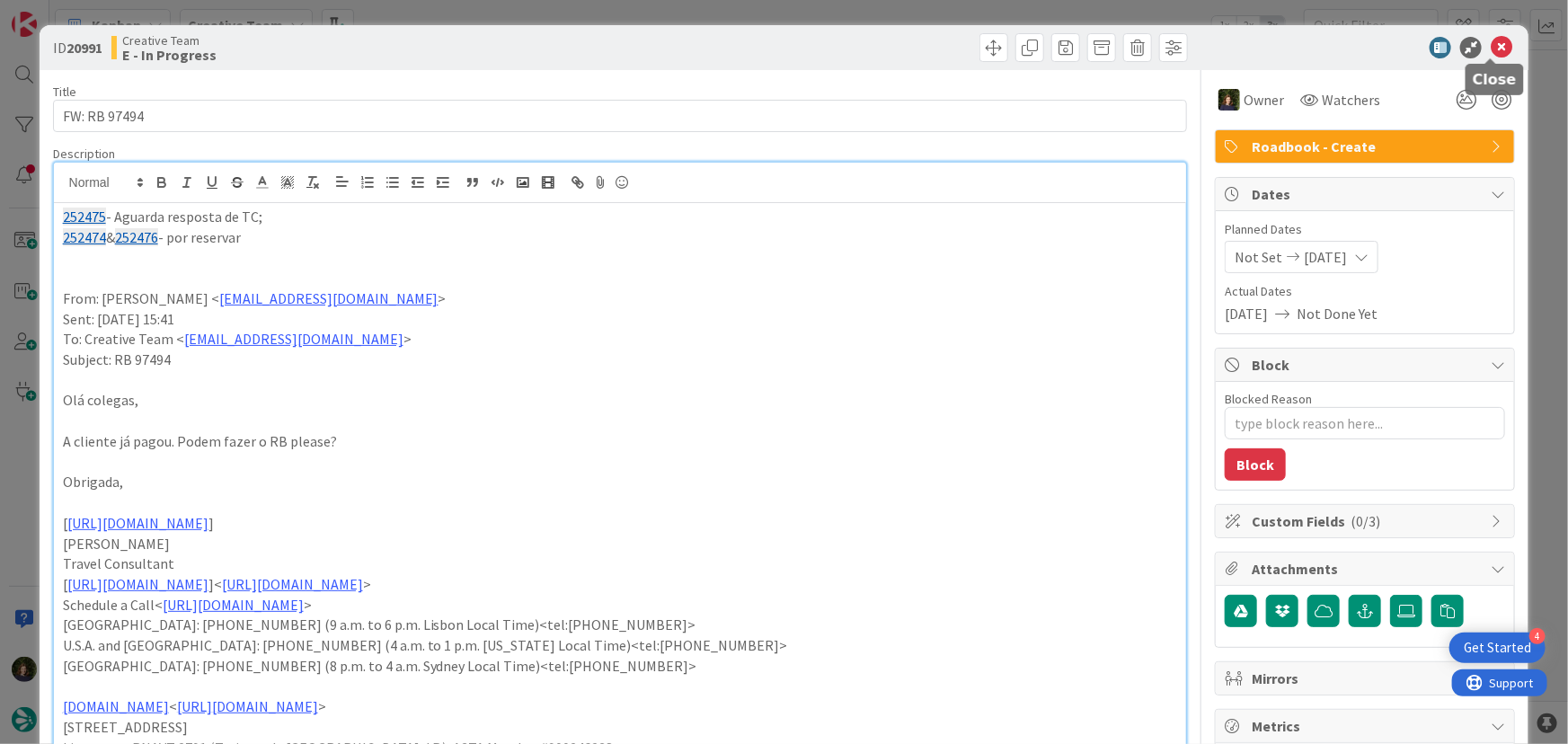
click at [1493, 45] on icon at bounding box center [1501, 48] width 22 height 22
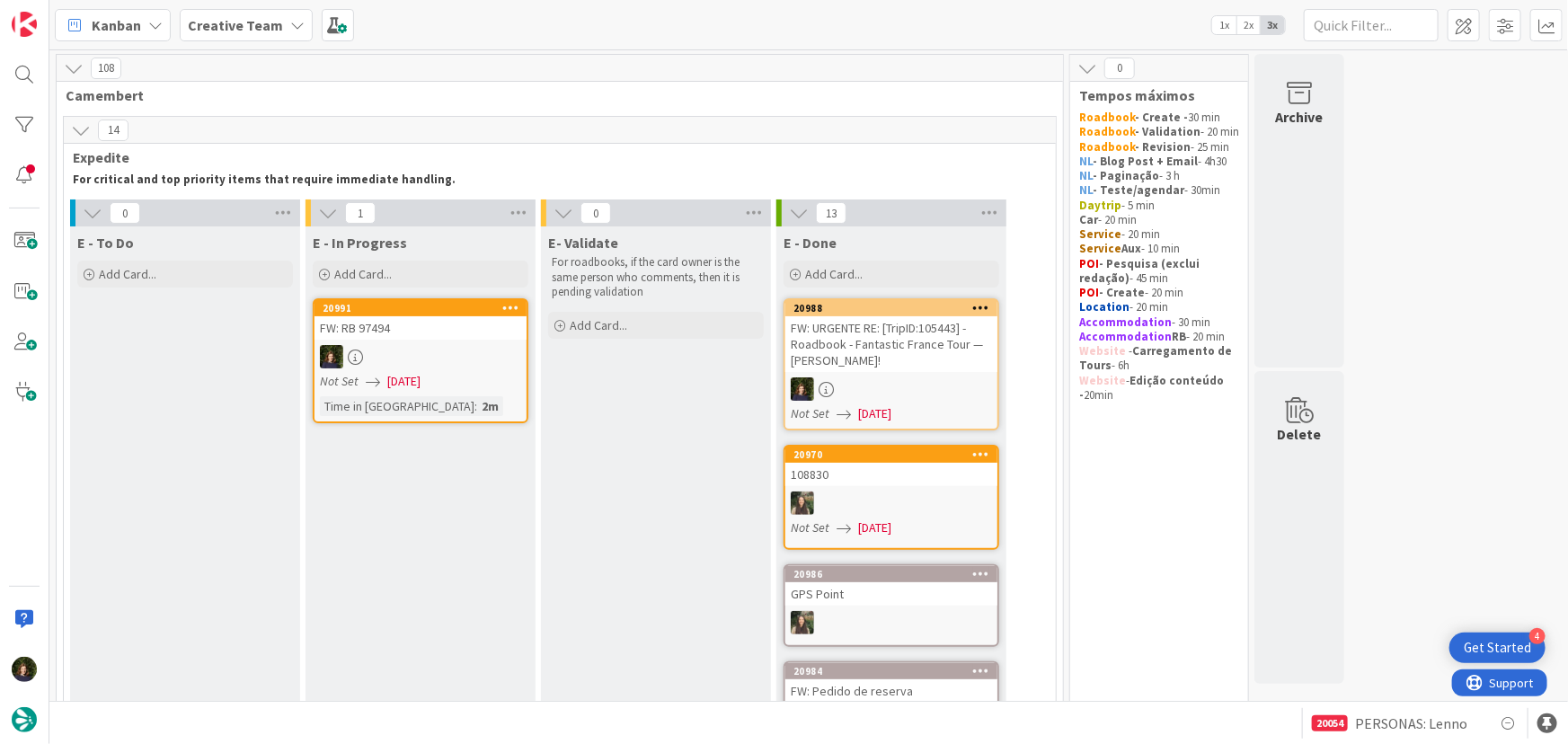
click at [429, 337] on div "FW: RB 97494" at bounding box center [421, 328] width 212 height 23
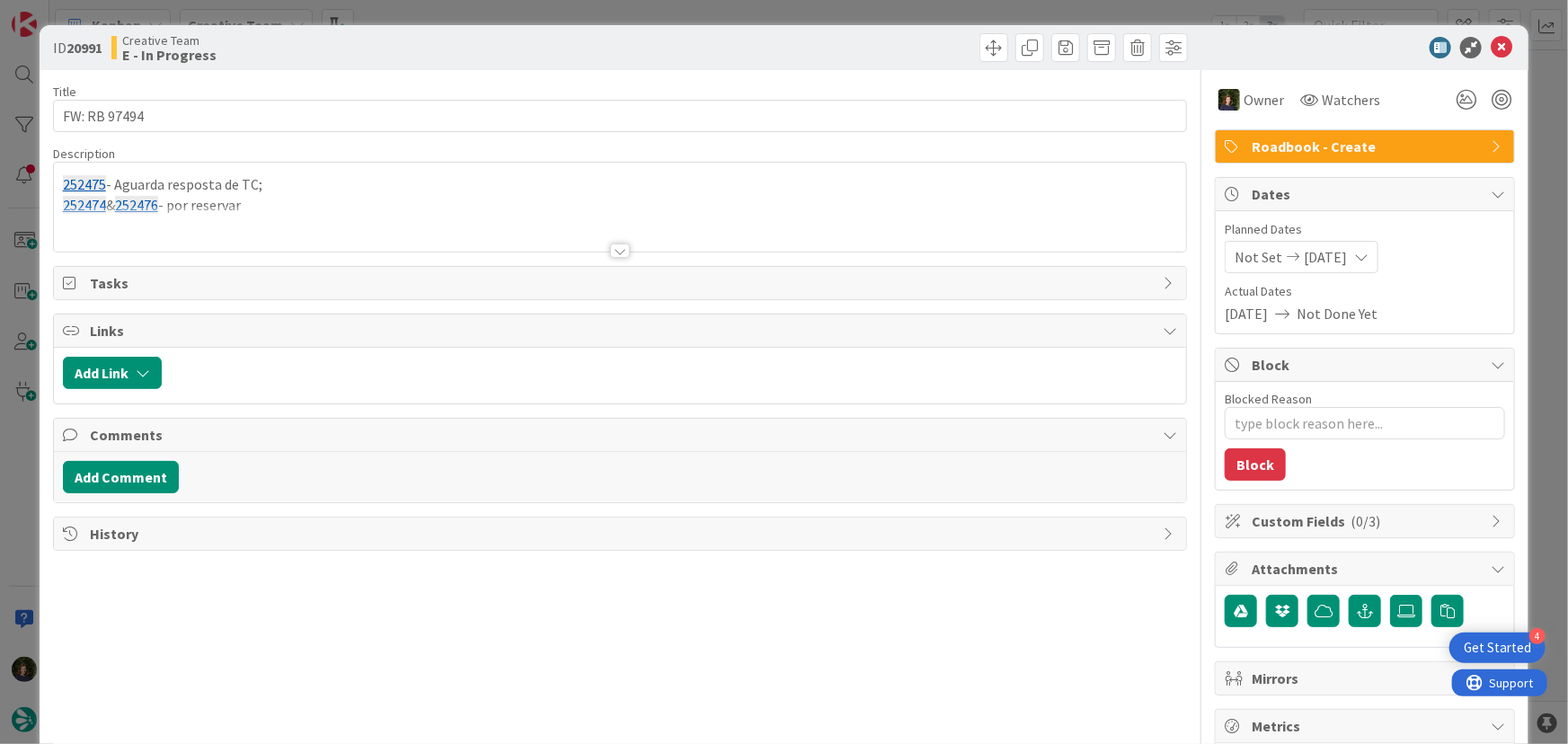
click at [275, 206] on div at bounding box center [620, 229] width 1133 height 46
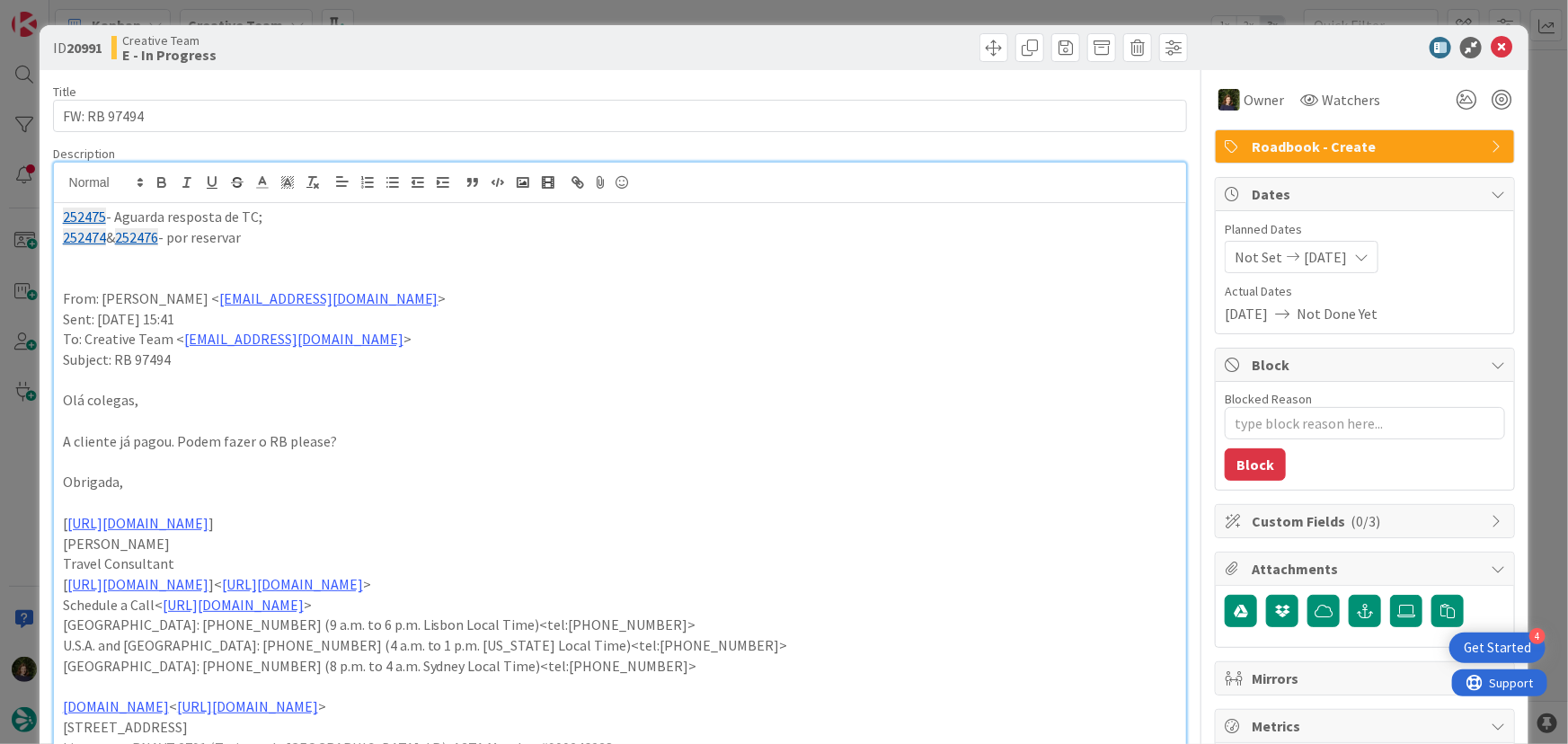
drag, startPoint x: 271, startPoint y: 236, endPoint x: 50, endPoint y: 223, distance: 221.4
click at [50, 223] on div "ID 20991 Creative Team E - In Progress Title 12 / 128 FW: RB 97494 Description …" at bounding box center [784, 556] width 1490 height 1062
copy div "252475 - Aguarda resposta de TC; 252474 & 252476 - por reservar"
drag, startPoint x: 1490, startPoint y: 45, endPoint x: 1457, endPoint y: 78, distance: 46.7
click at [1491, 45] on icon at bounding box center [1501, 48] width 22 height 22
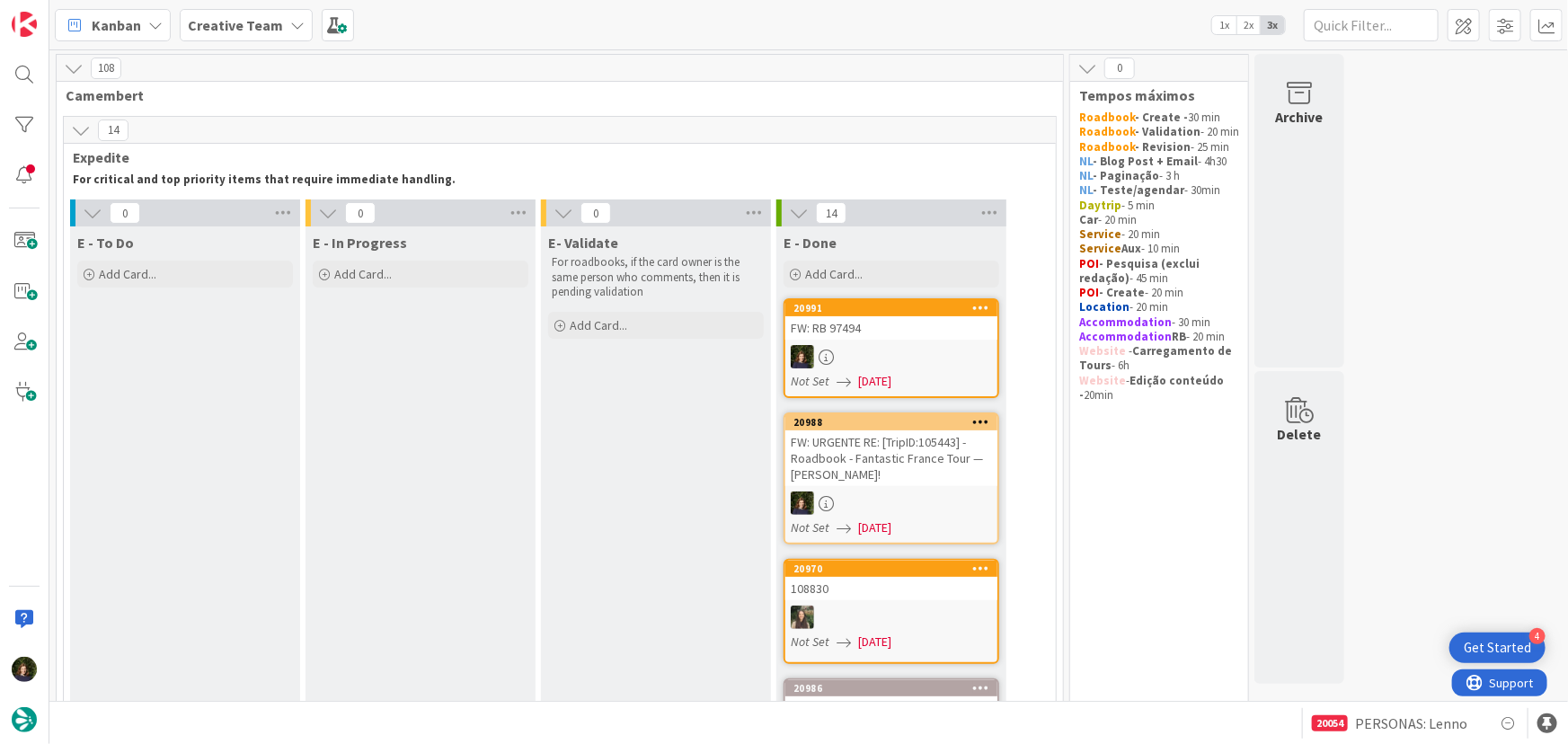
click at [290, 26] on icon at bounding box center [297, 25] width 14 height 14
click at [218, 217] on h4 "Creative Team - Análise" at bounding box center [305, 213] width 211 height 18
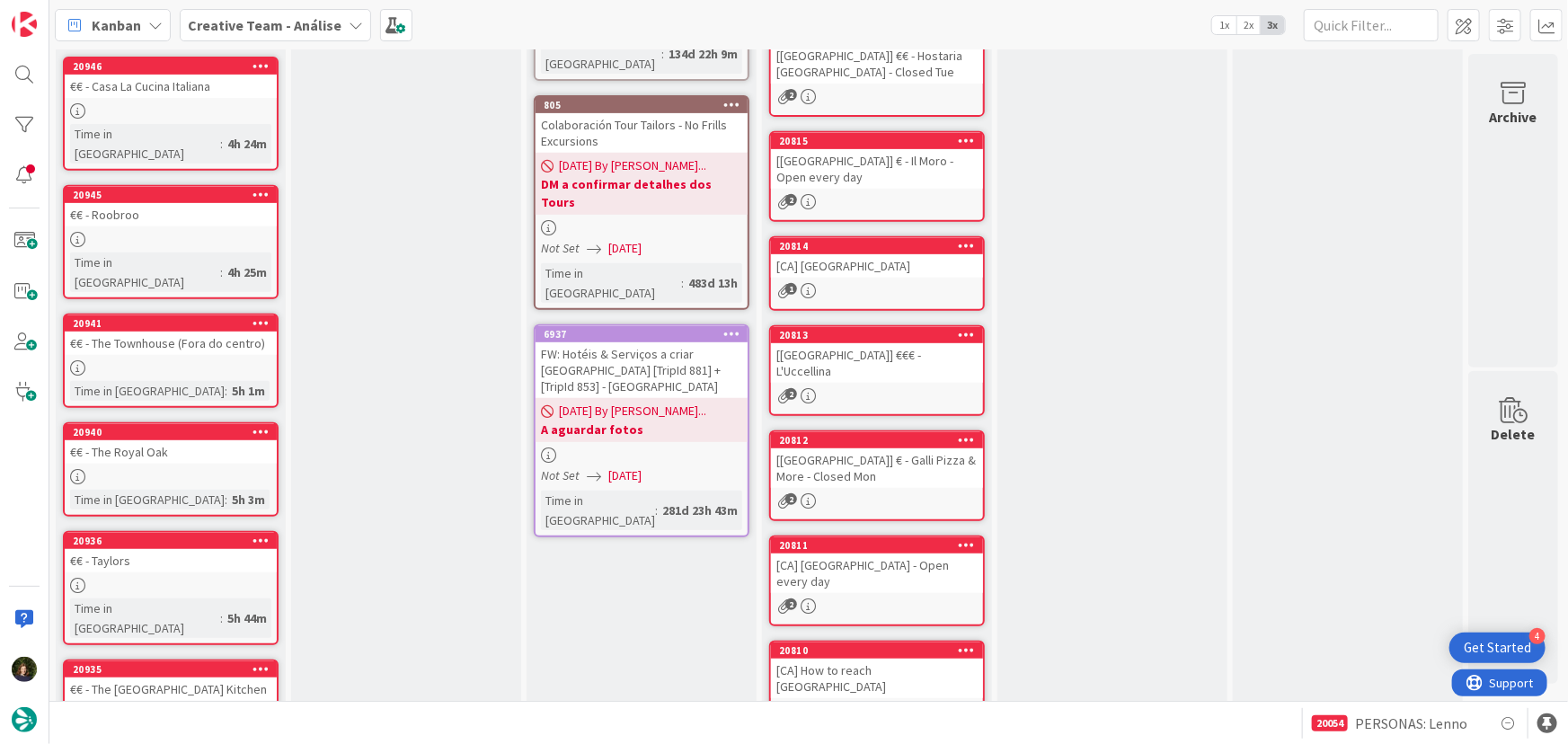
scroll to position [514, 0]
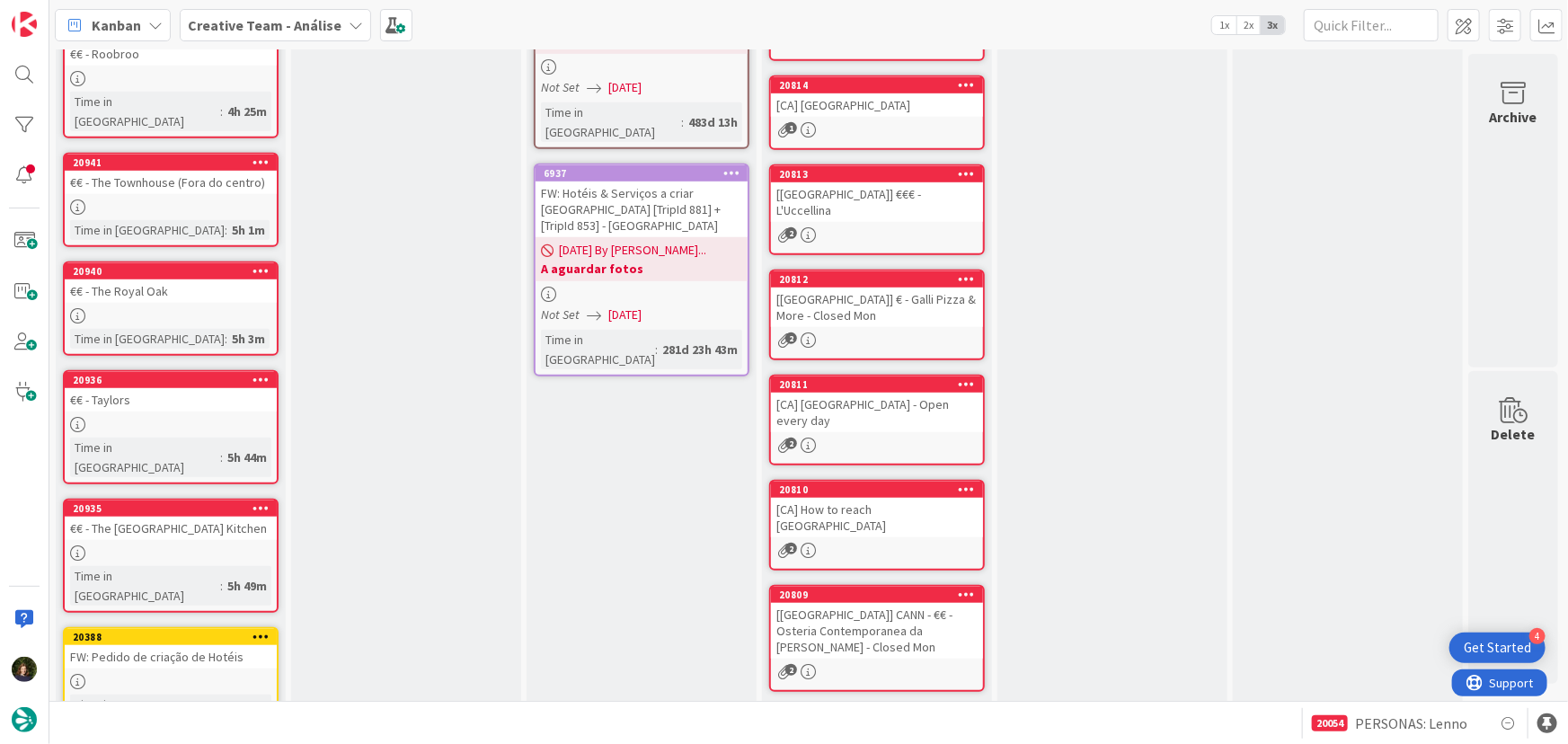
click at [348, 31] on icon at bounding box center [355, 25] width 14 height 14
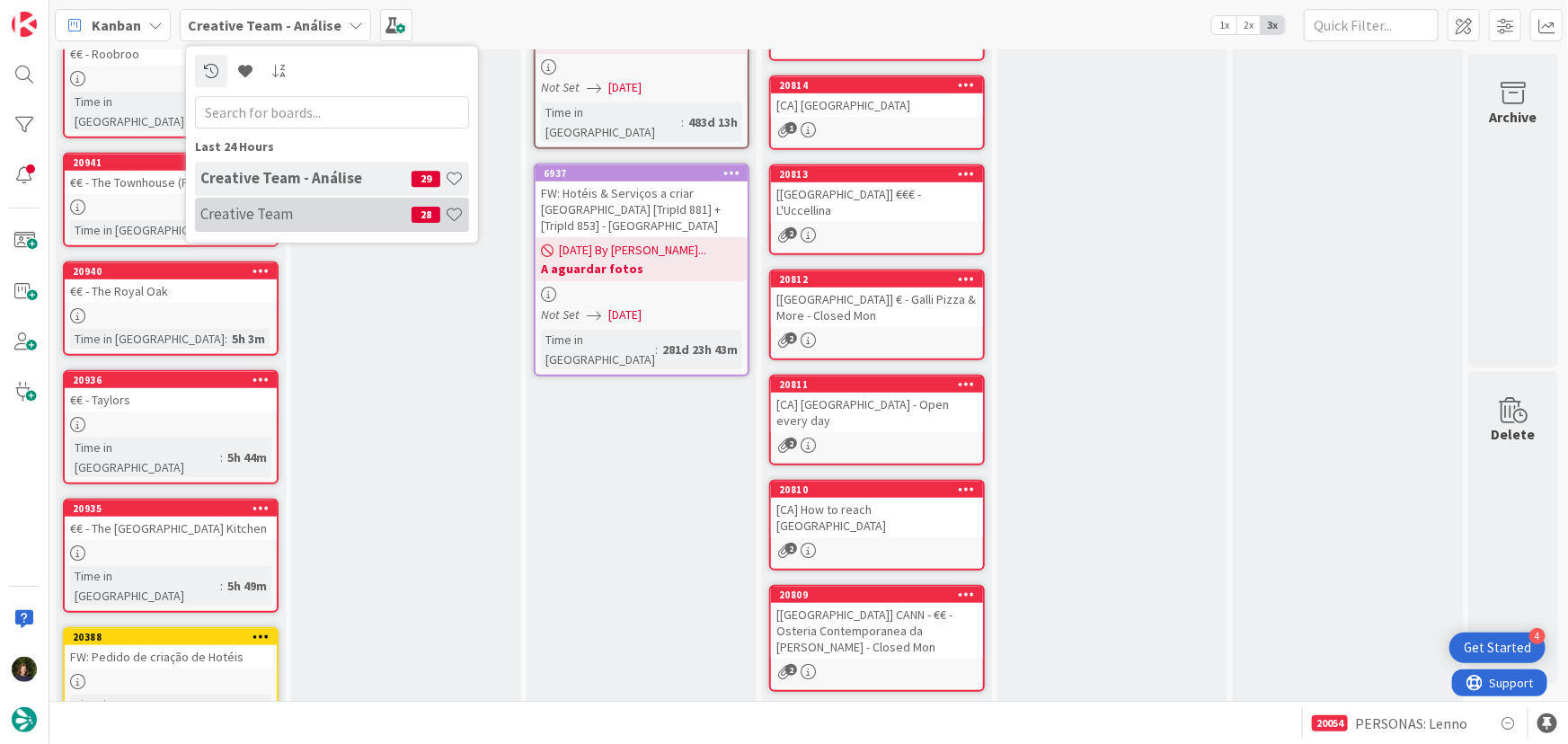
click at [321, 214] on h4 "Creative Team" at bounding box center [305, 213] width 211 height 18
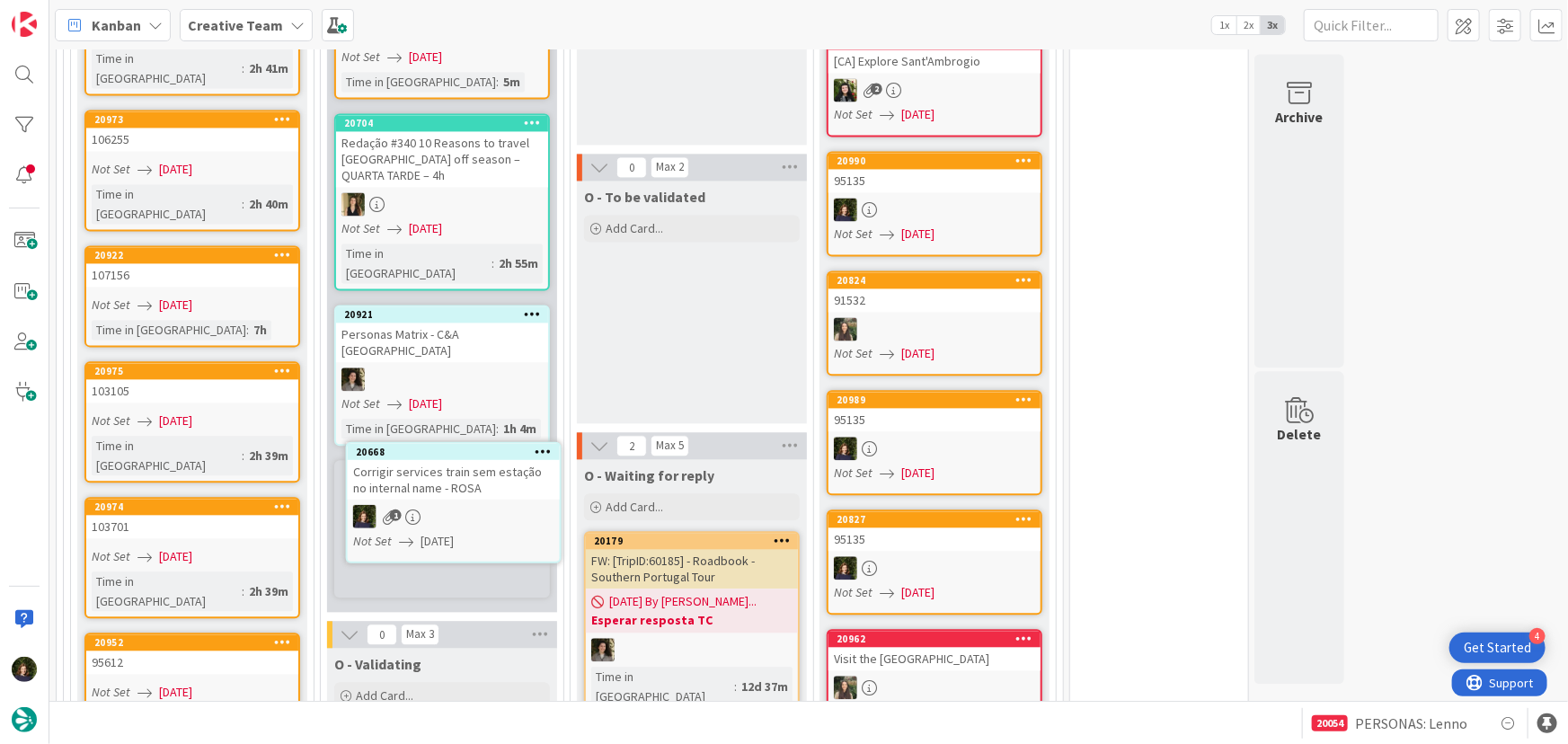
scroll to position [1865, 0]
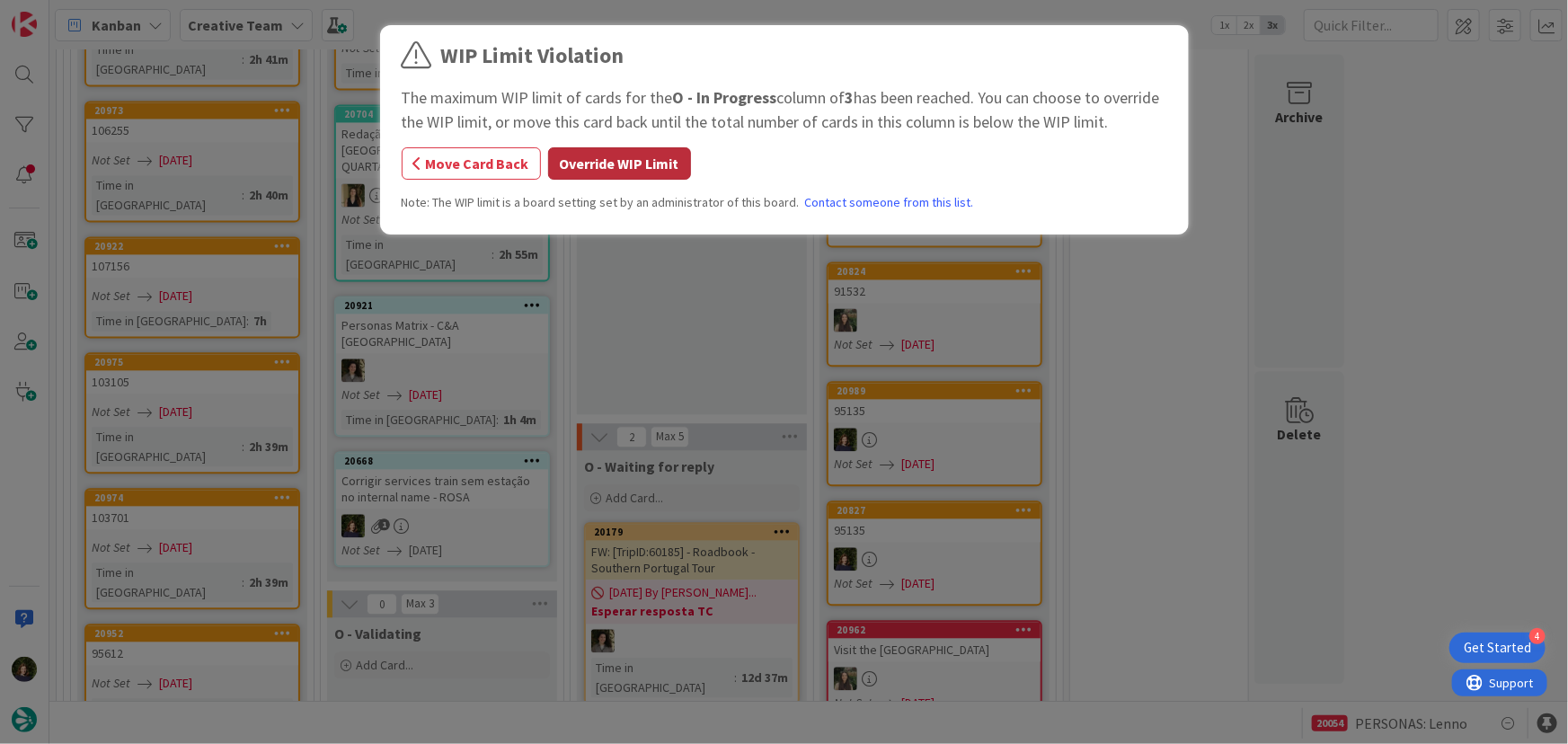
click at [632, 169] on button "Override WIP Limit" at bounding box center [619, 164] width 143 height 33
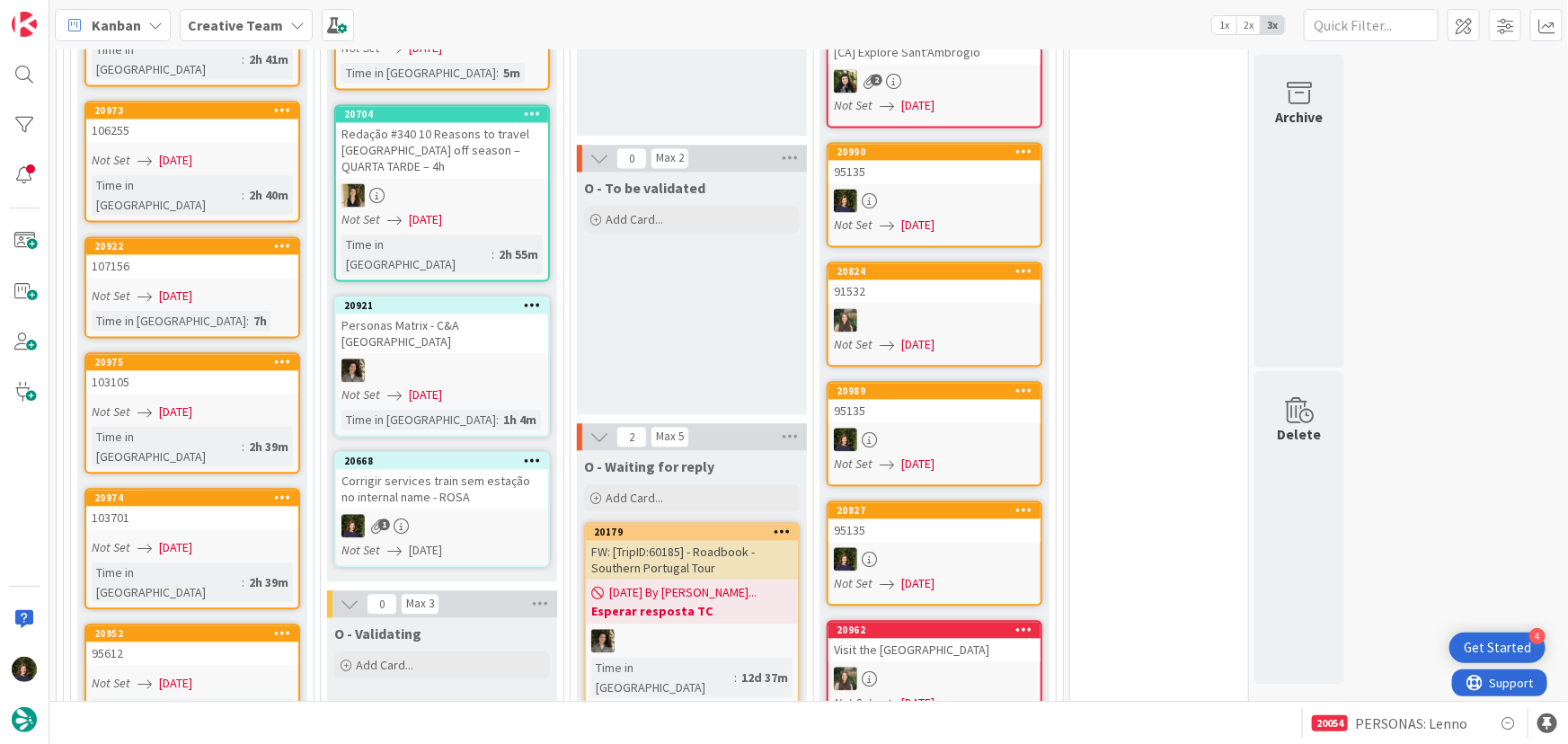
click at [468, 450] on link "20668 Corrigir services train sem estação no internal name - ROSA 1 Not Set [DA…" at bounding box center [441, 508] width 215 height 116
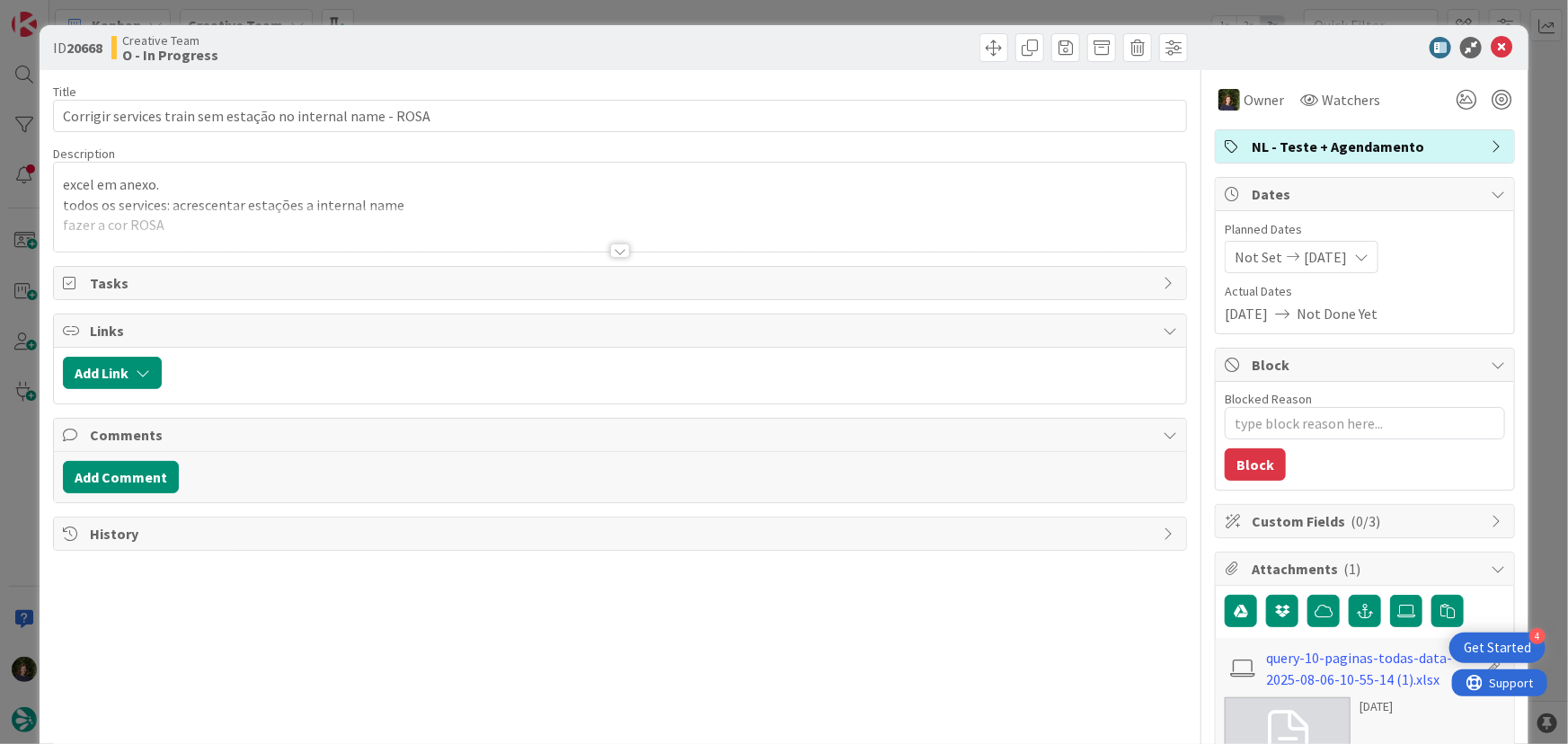
click at [610, 255] on div at bounding box center [620, 250] width 20 height 14
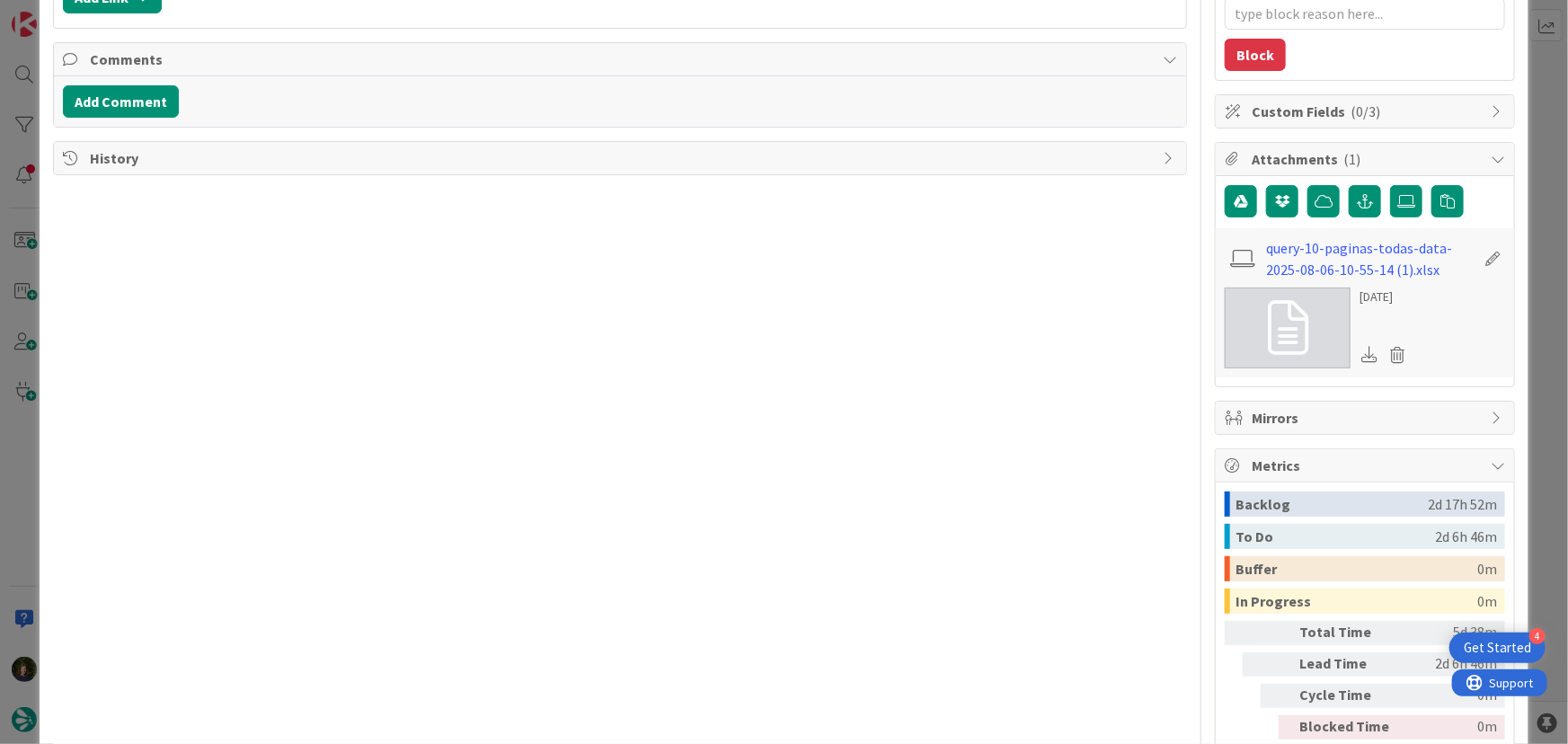
scroll to position [408, 0]
click at [1349, 243] on link "query-10-paginas-todas-data-2025-08-06-10-55-14 (1).xlsx" at bounding box center [1371, 259] width 209 height 43
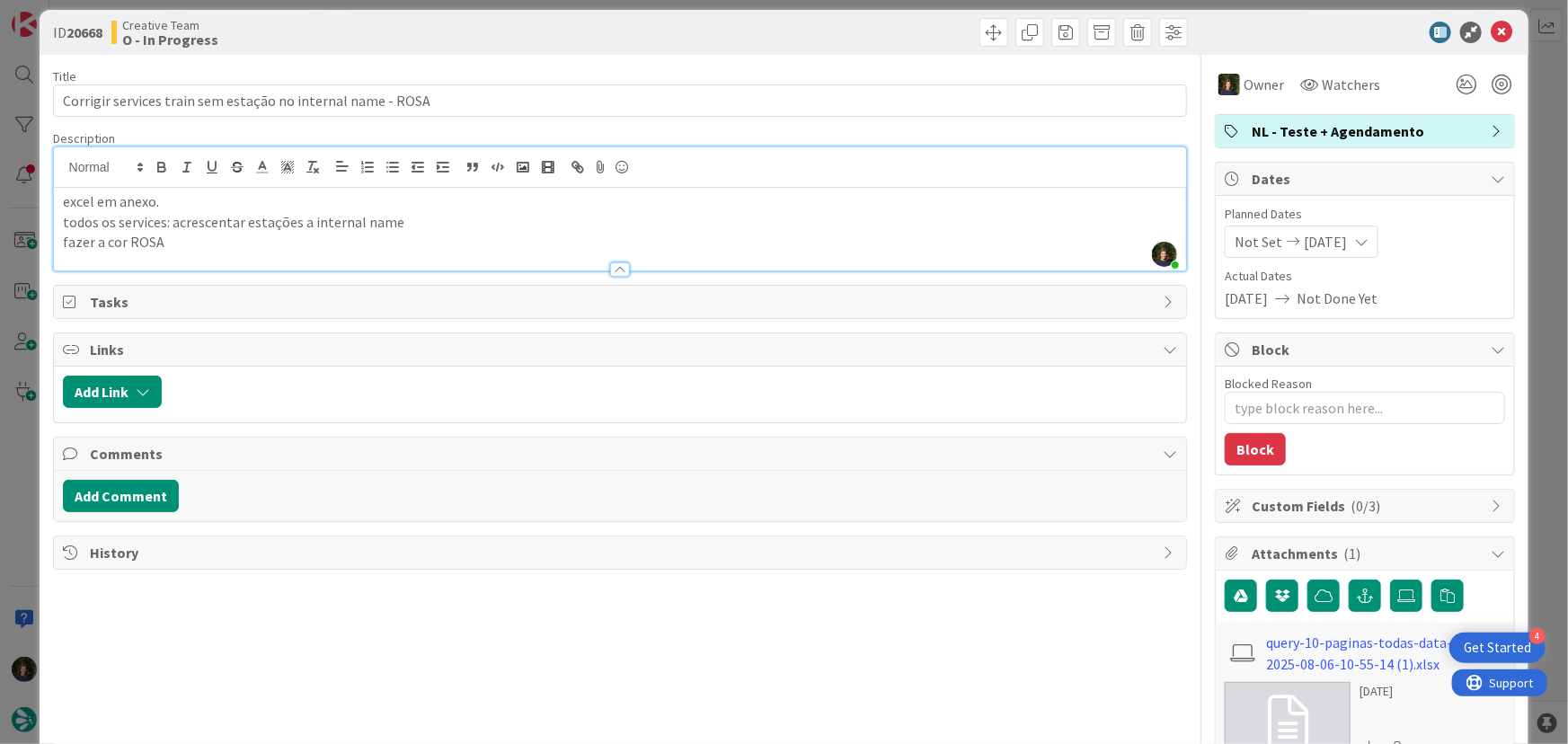
scroll to position [0, 0]
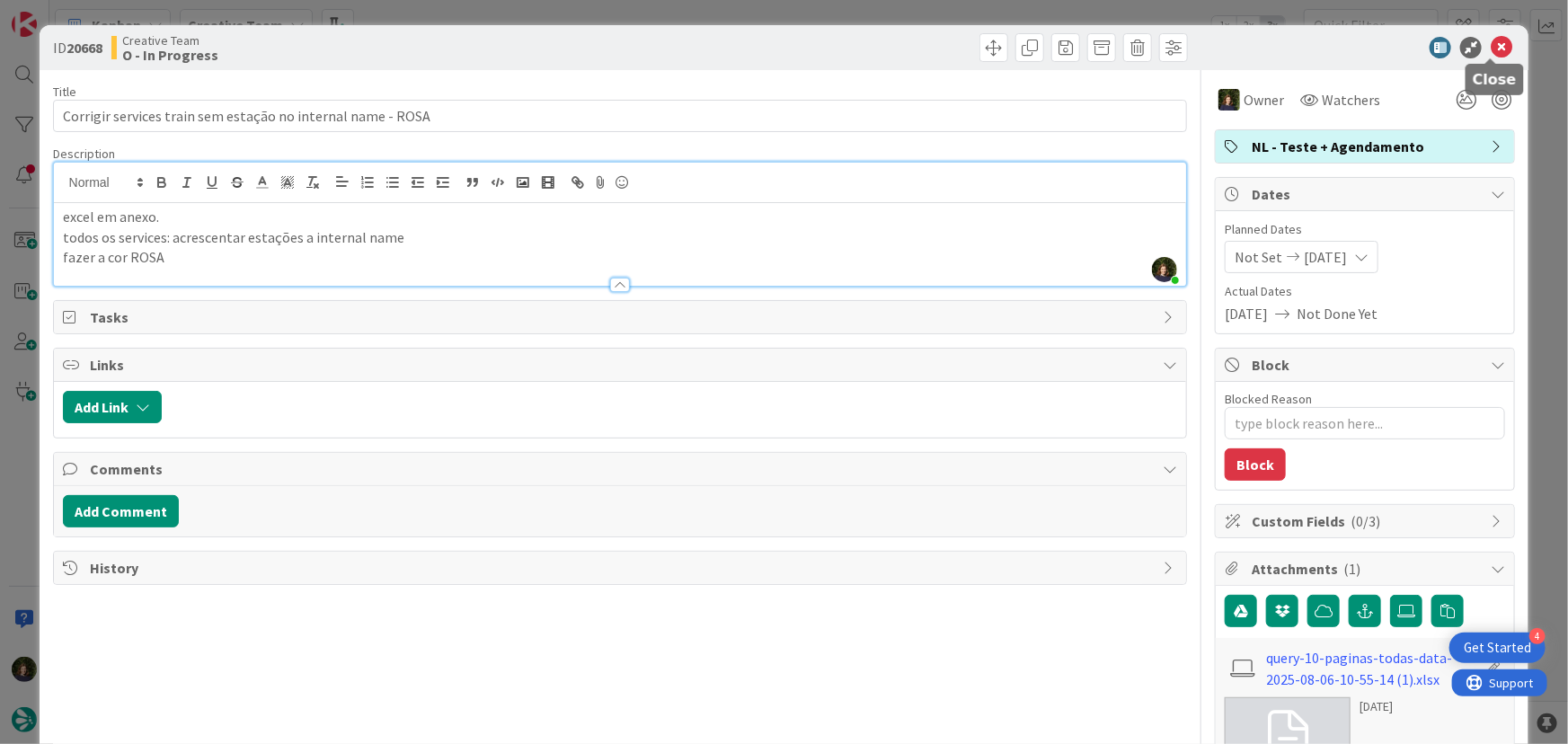
click at [1494, 45] on icon at bounding box center [1501, 48] width 22 height 22
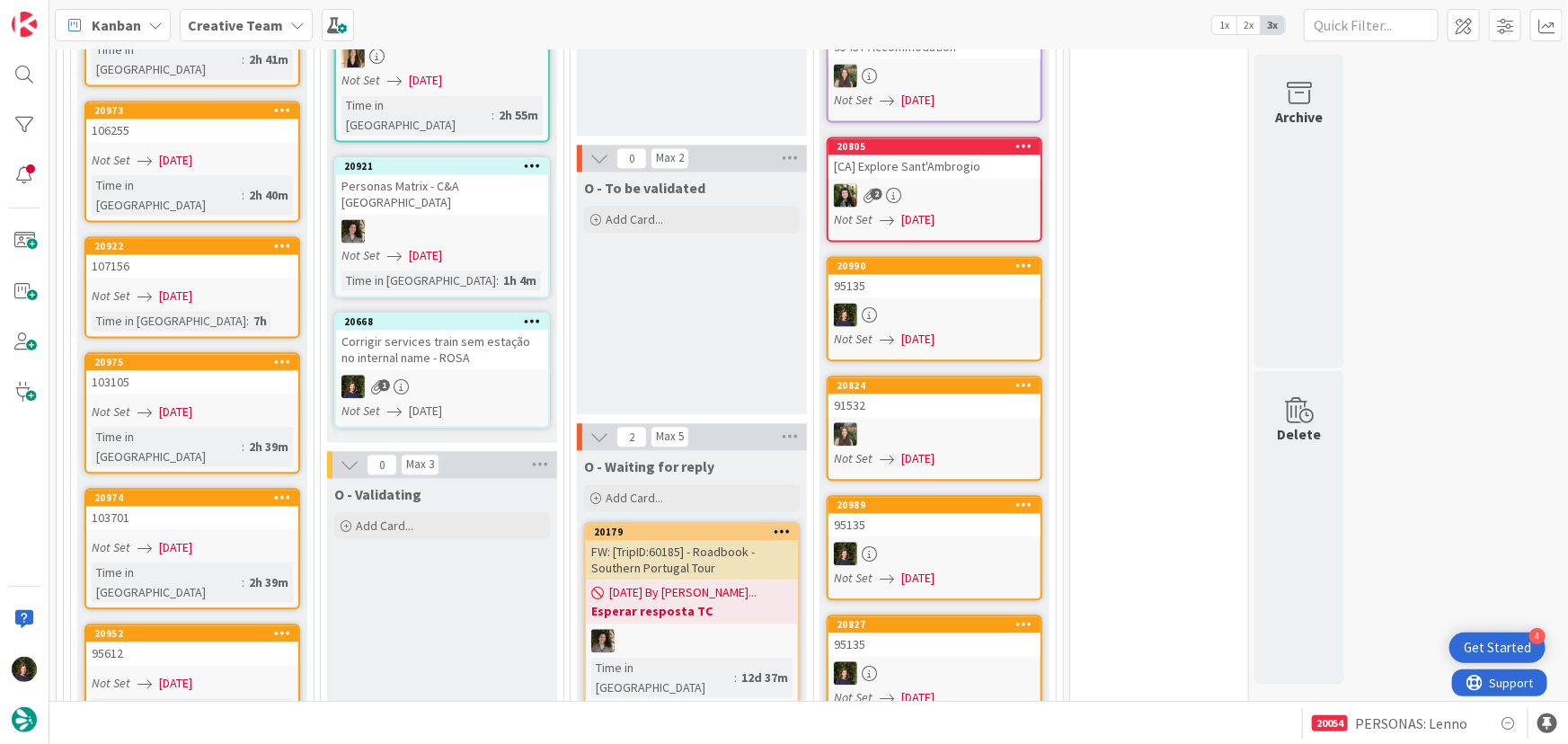
click at [247, 31] on b "Creative Team" at bounding box center [235, 25] width 96 height 18
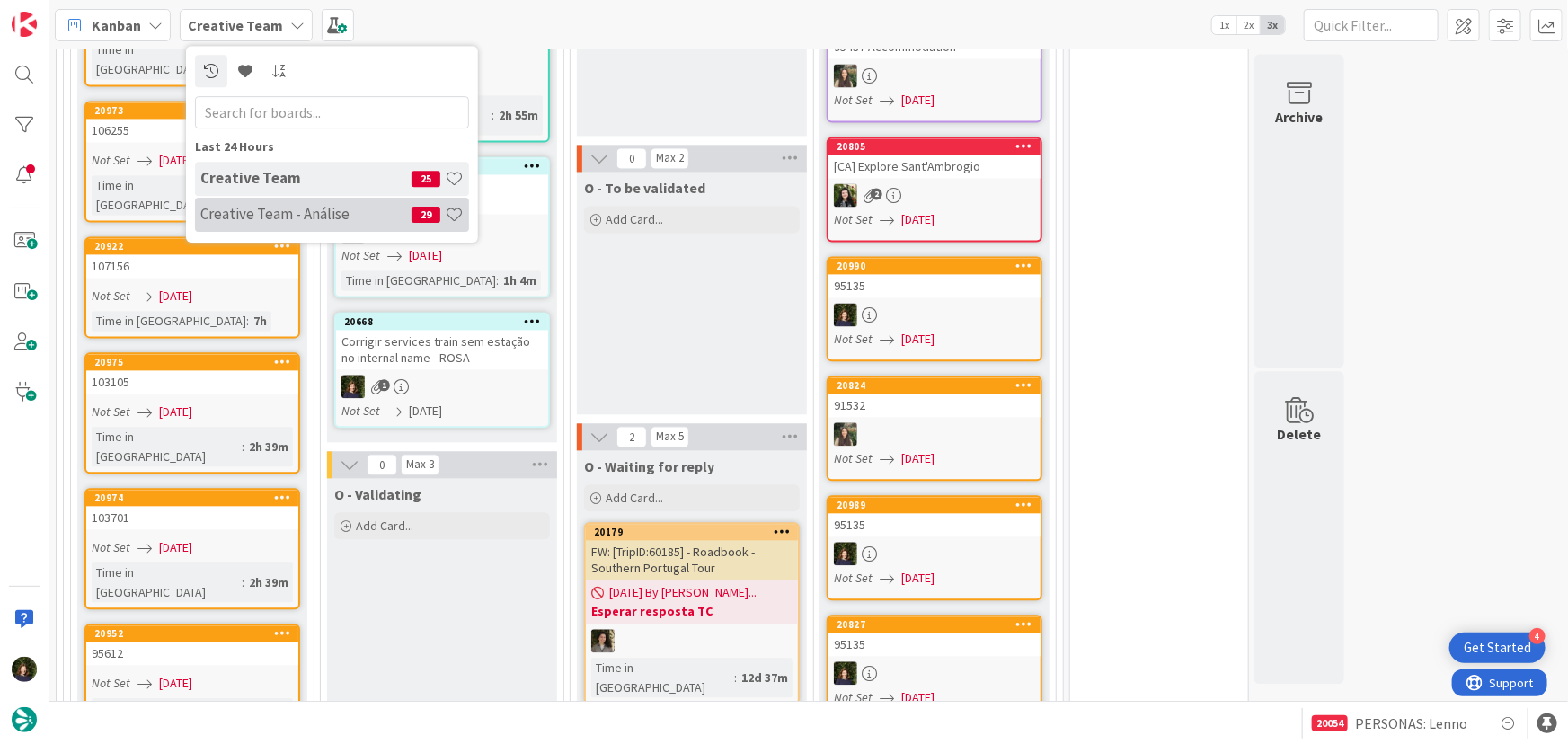
click at [226, 204] on div "Creative Team - Análise 29" at bounding box center [332, 215] width 274 height 34
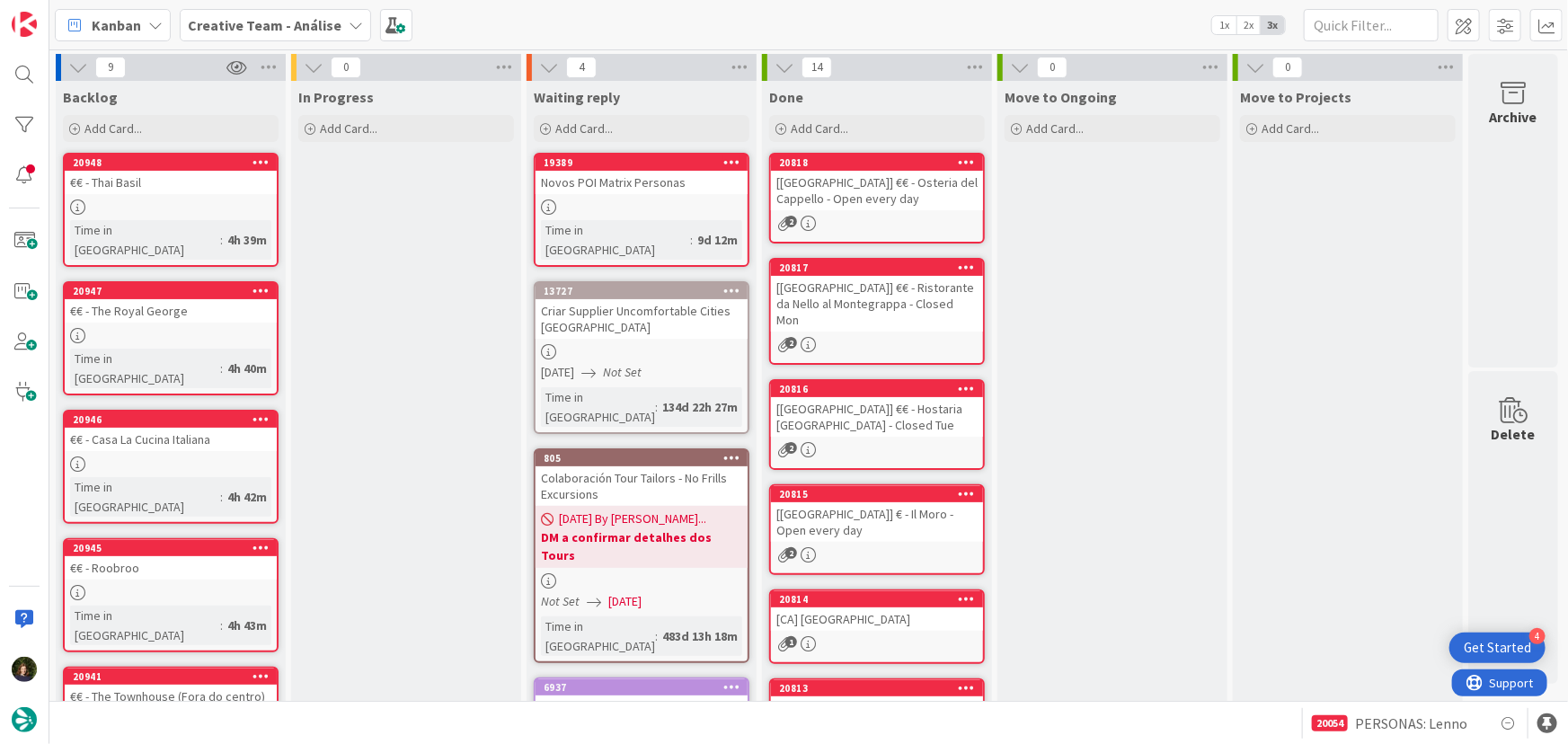
click at [303, 22] on b "Creative Team - Análise" at bounding box center [264, 25] width 154 height 18
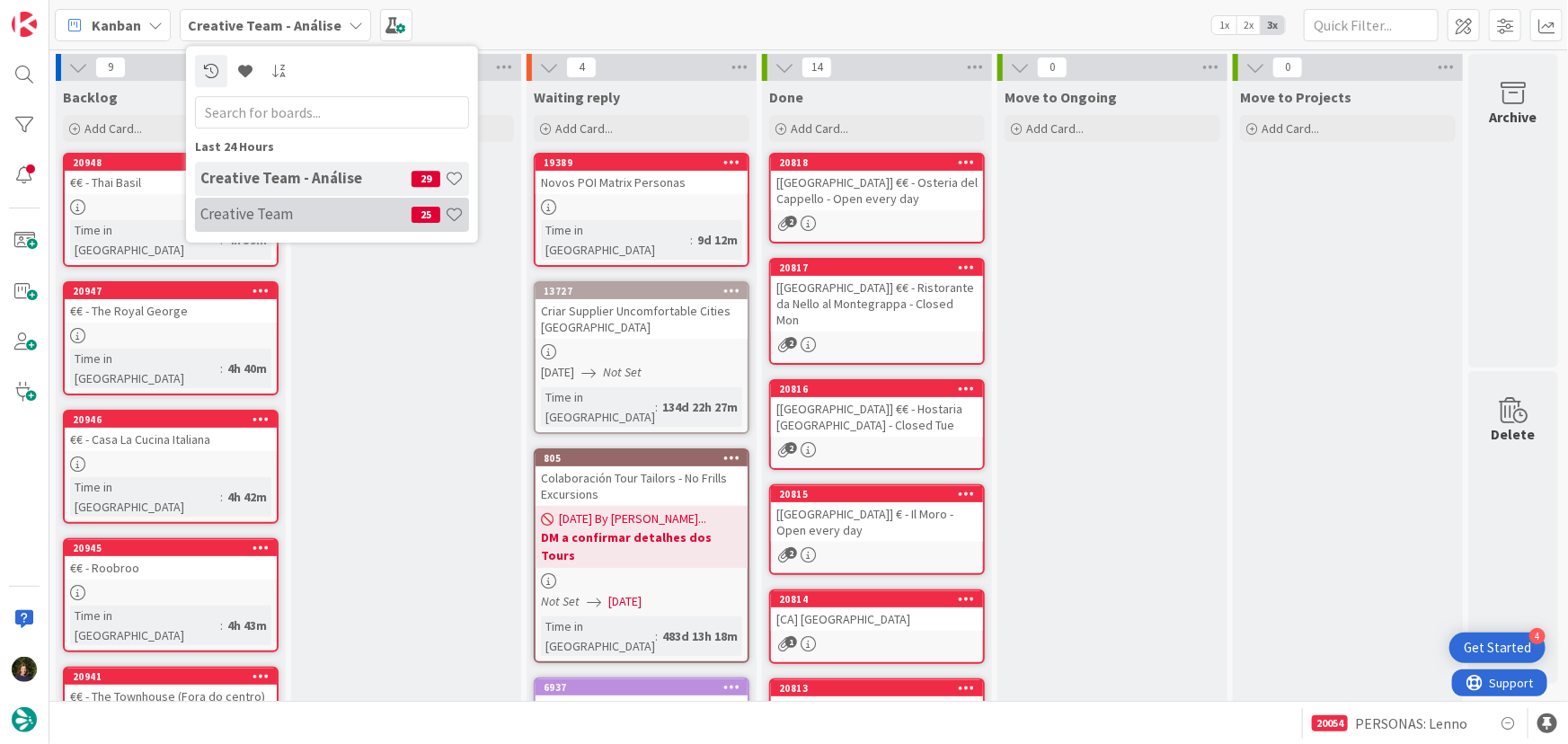
click at [299, 199] on div "Creative Team 25" at bounding box center [332, 215] width 274 height 34
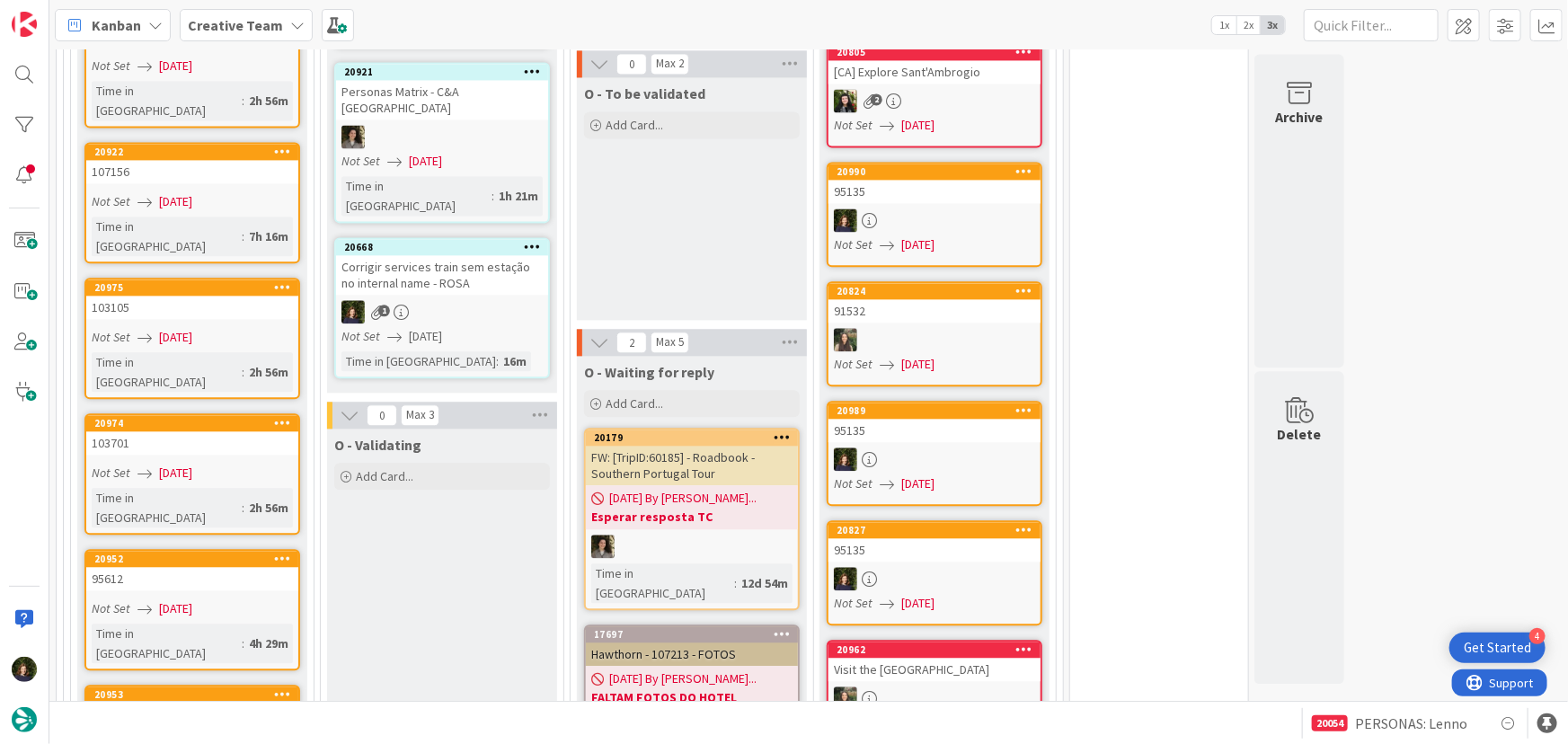
scroll to position [1551, 0]
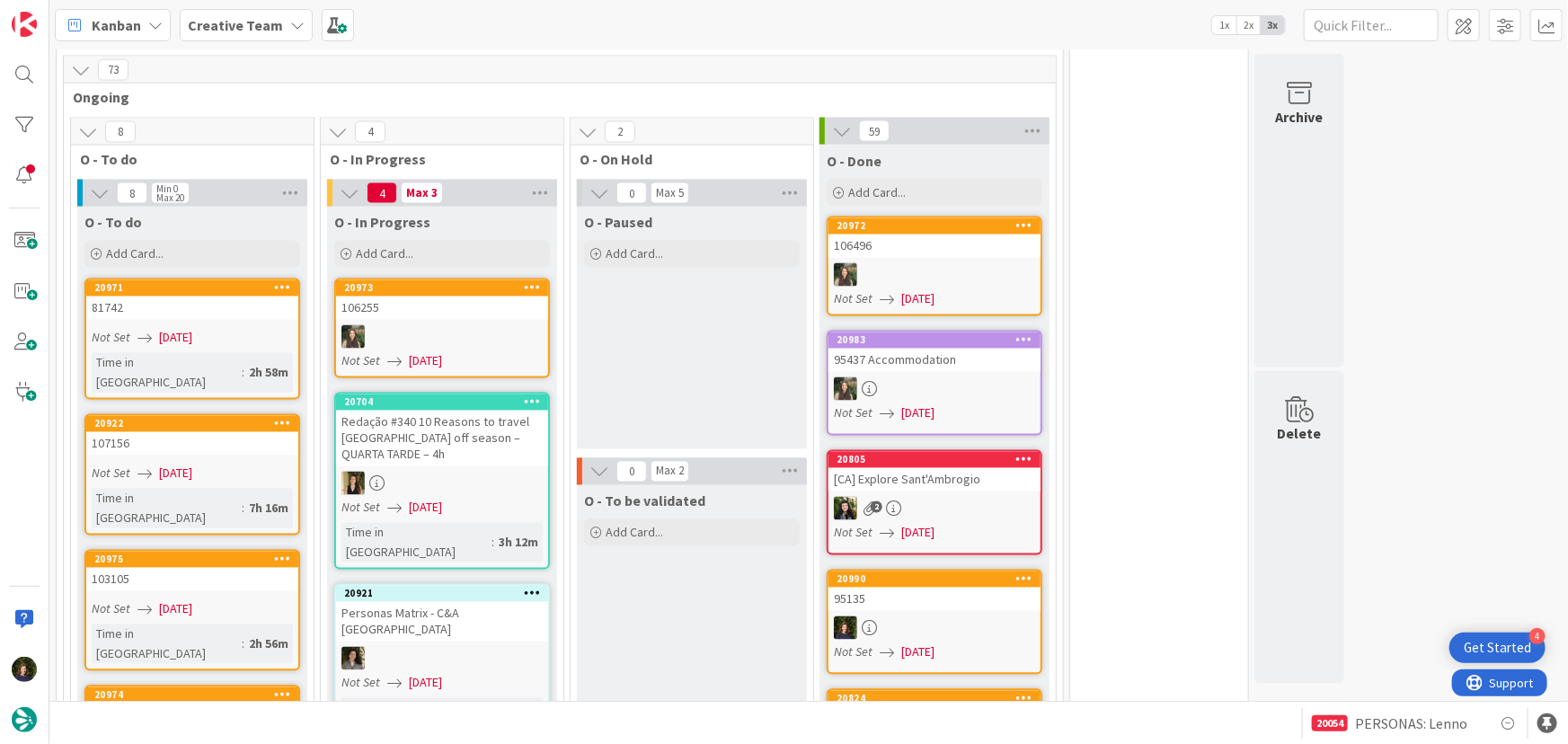
click at [243, 33] on b "Creative Team" at bounding box center [235, 25] width 96 height 18
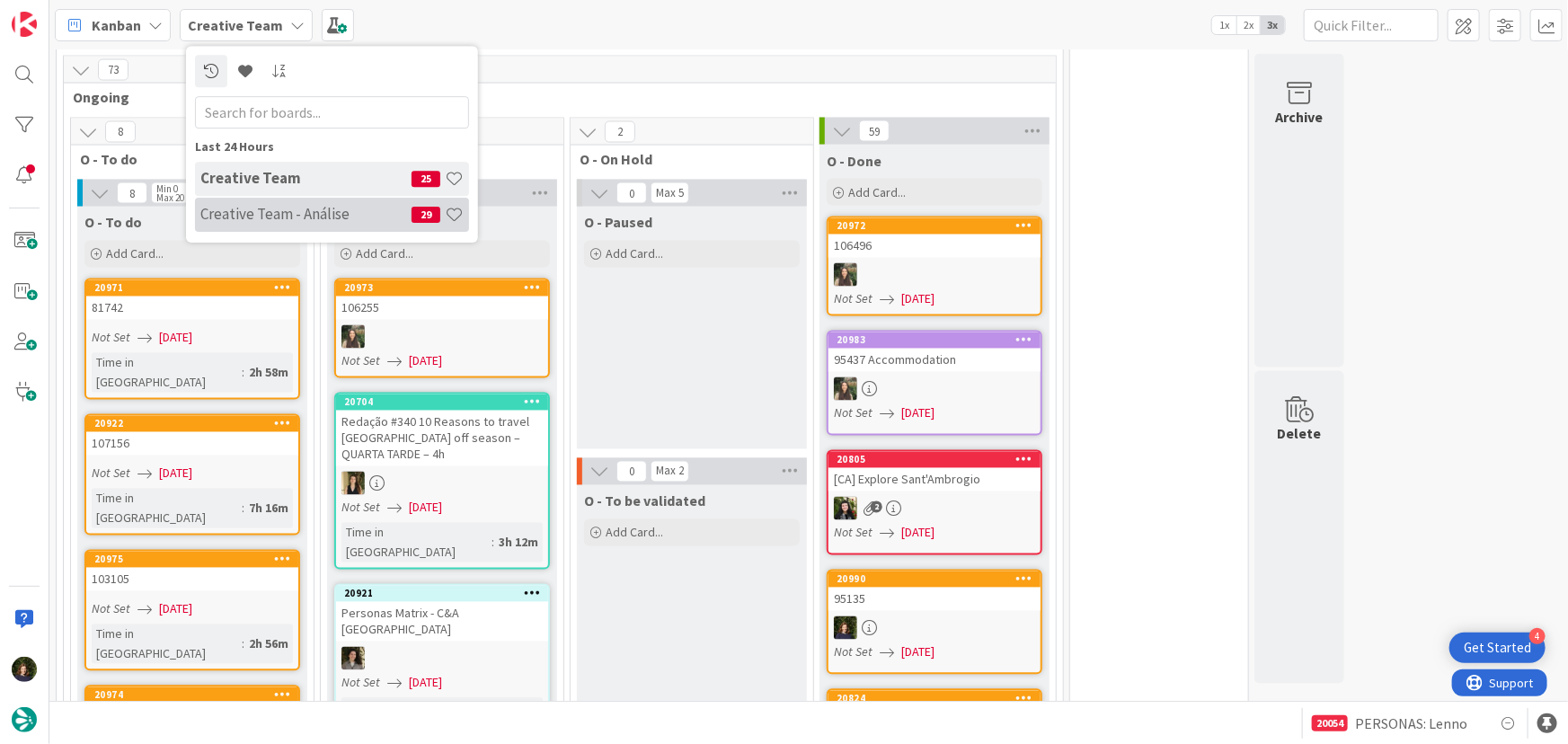
click at [243, 208] on h4 "Creative Team - Análise" at bounding box center [305, 213] width 211 height 18
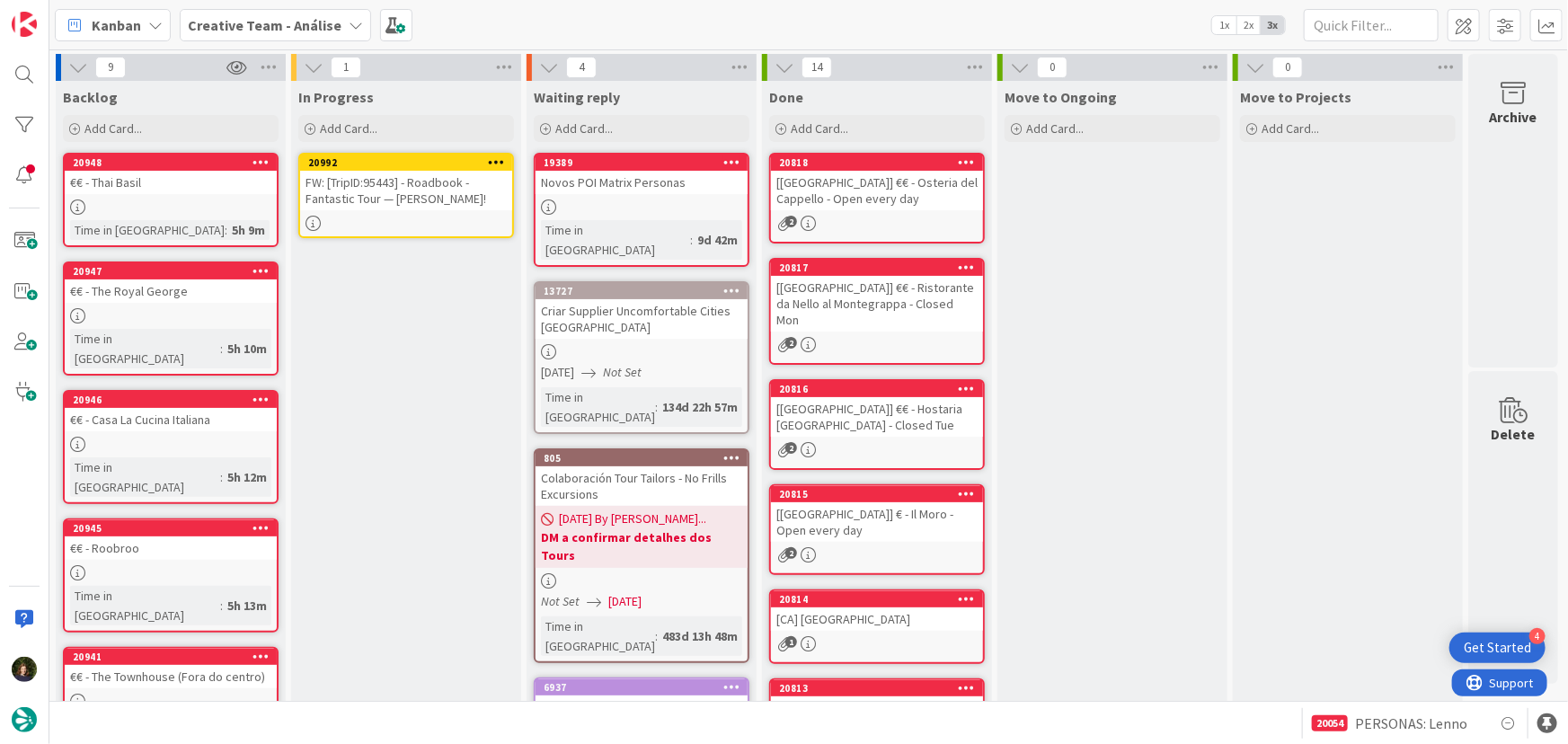
click at [497, 159] on icon at bounding box center [497, 161] width 17 height 12
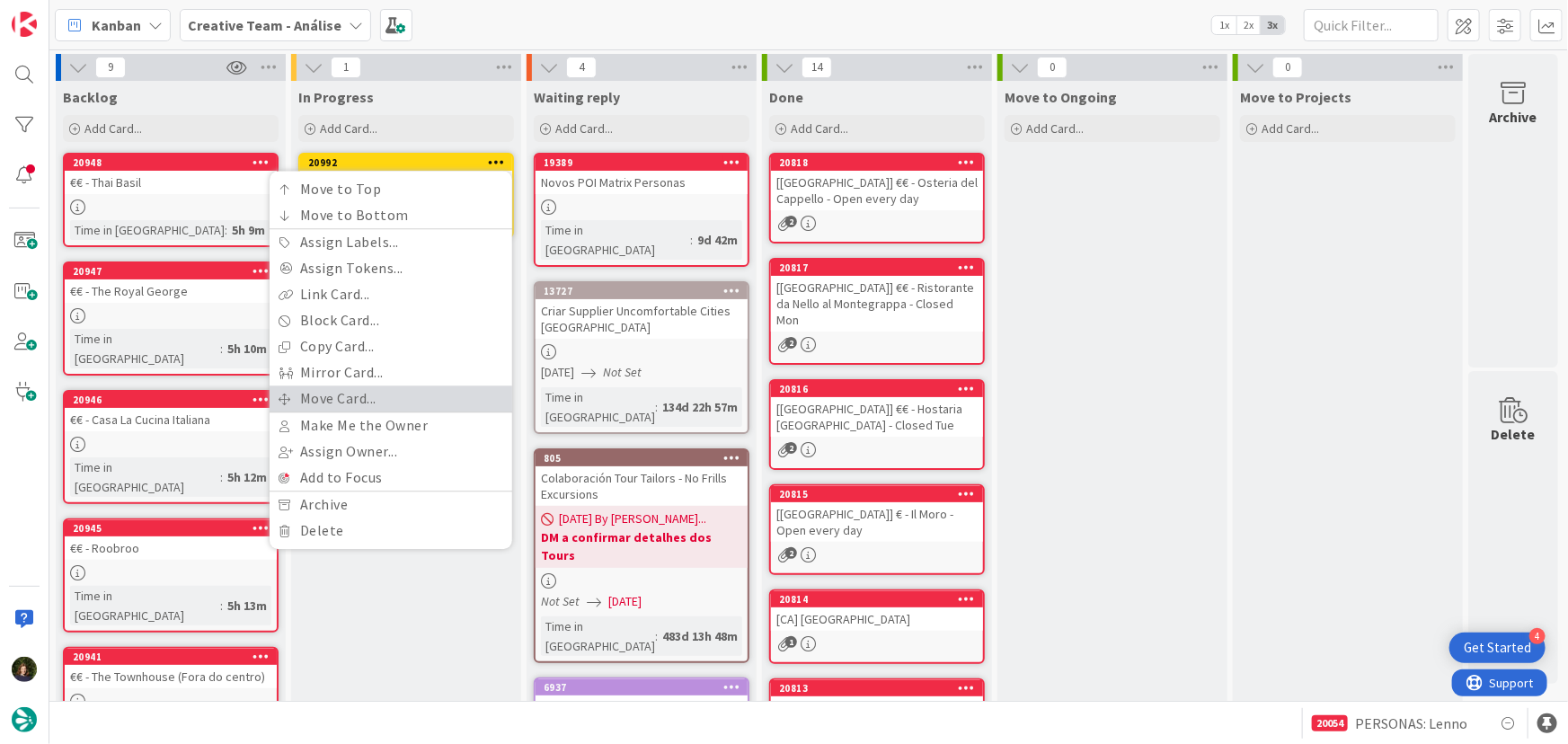
click at [452, 400] on link "Move Card..." at bounding box center [391, 398] width 243 height 26
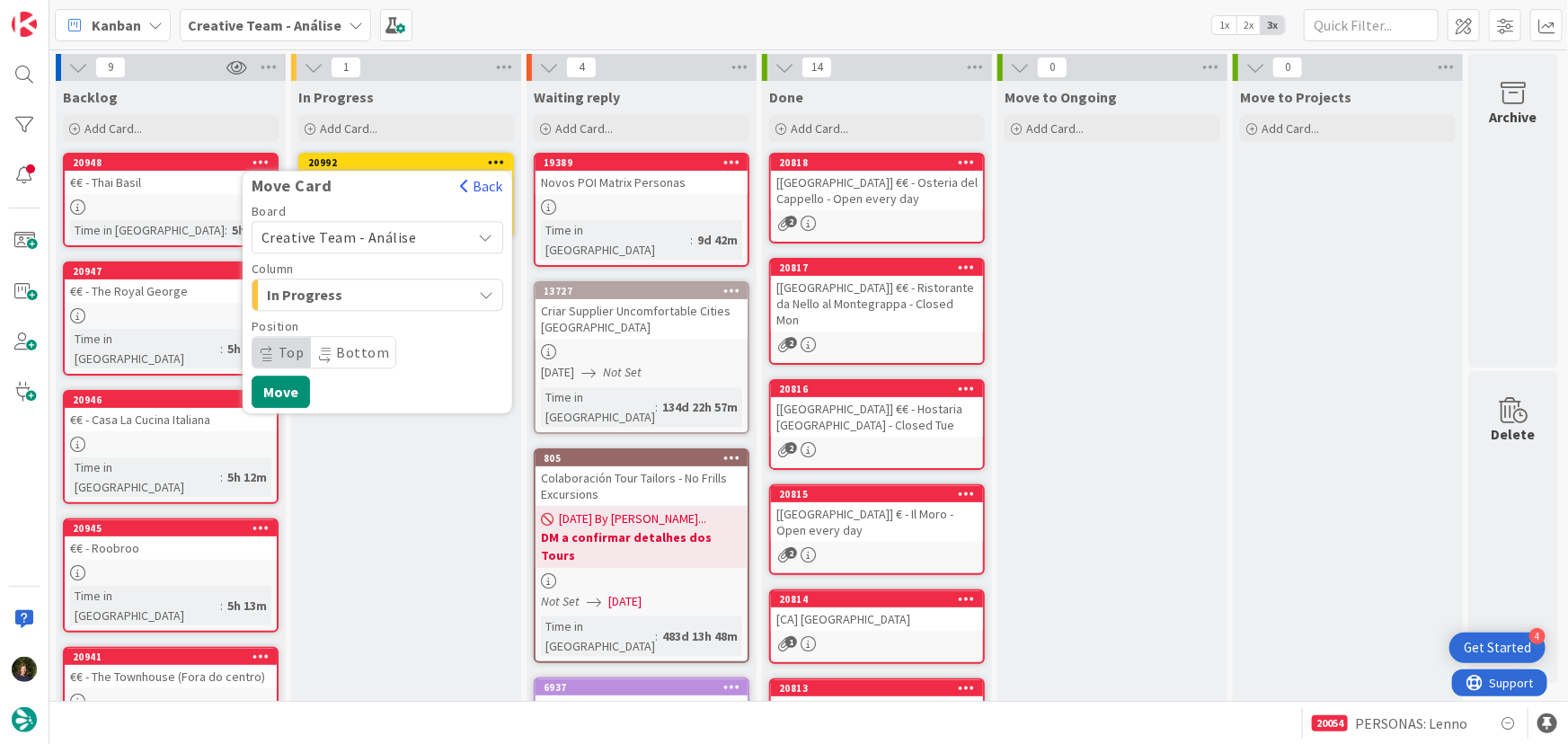
click at [435, 231] on span "Creative Team - Análise" at bounding box center [362, 237] width 201 height 25
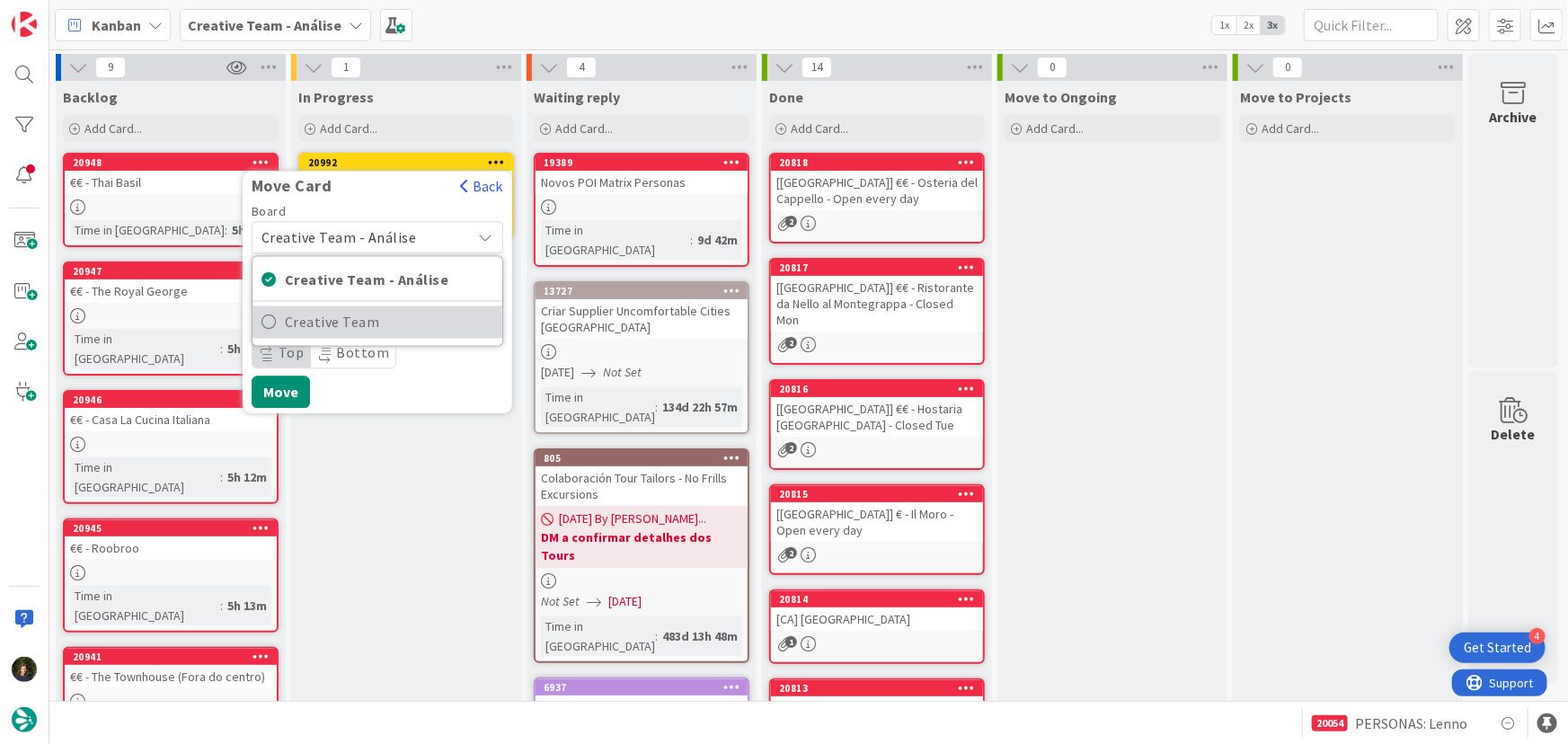
click at [426, 315] on span "Creative Team" at bounding box center [389, 322] width 209 height 27
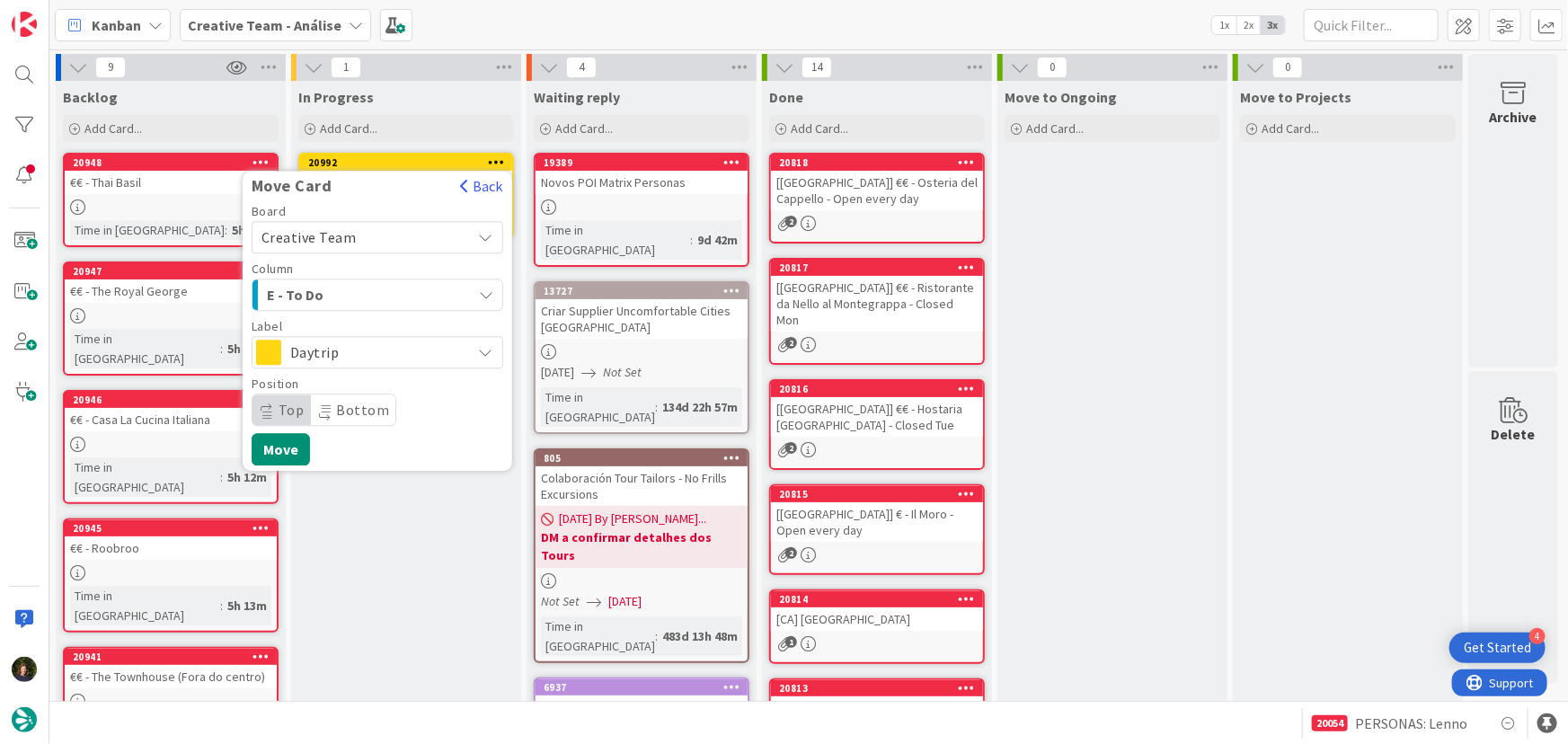
click at [420, 284] on div "E - To Do" at bounding box center [366, 295] width 210 height 29
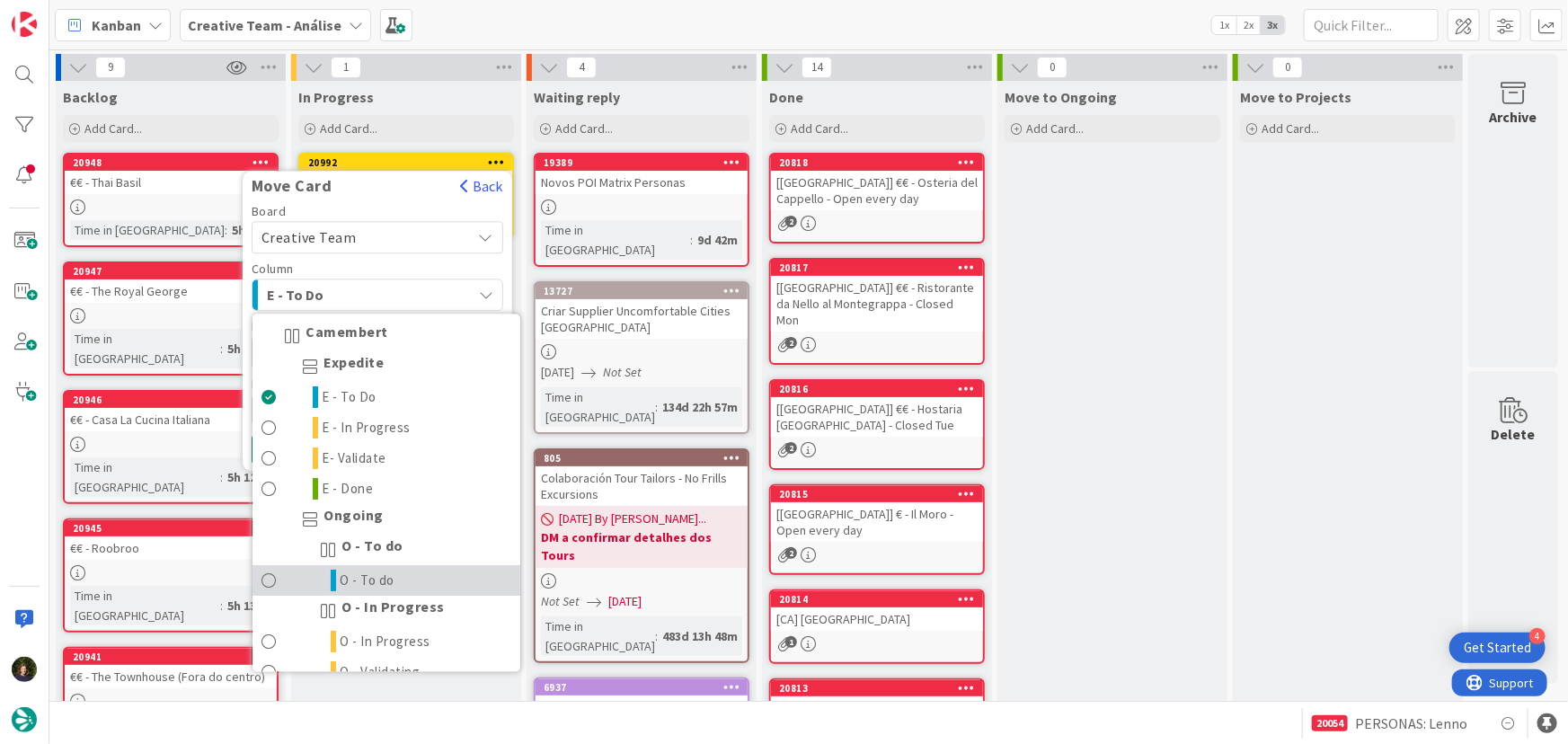
click at [421, 580] on link "O - To do" at bounding box center [386, 581] width 268 height 31
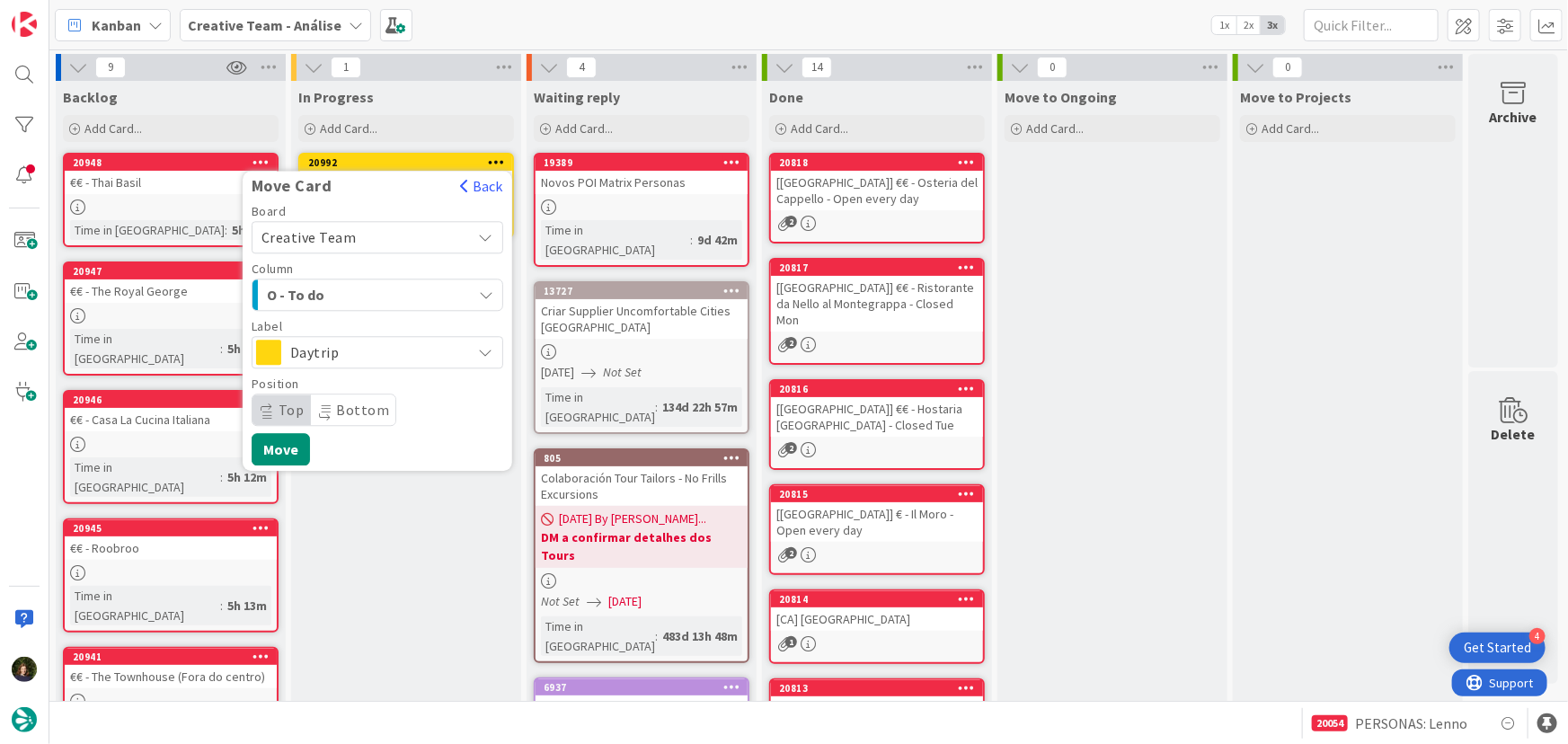
click at [422, 347] on span "Daytrip" at bounding box center [376, 352] width 172 height 25
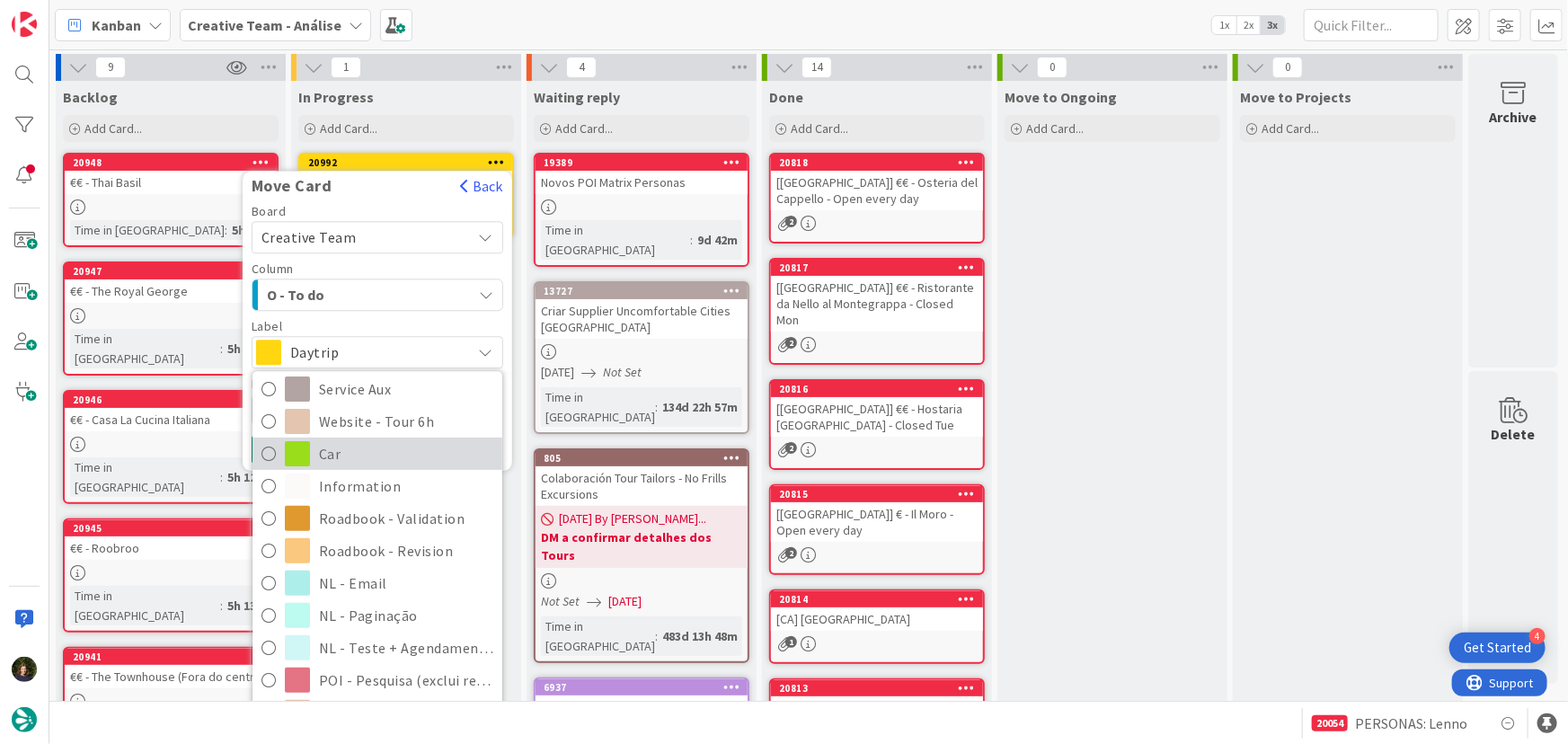
scroll to position [326, 0]
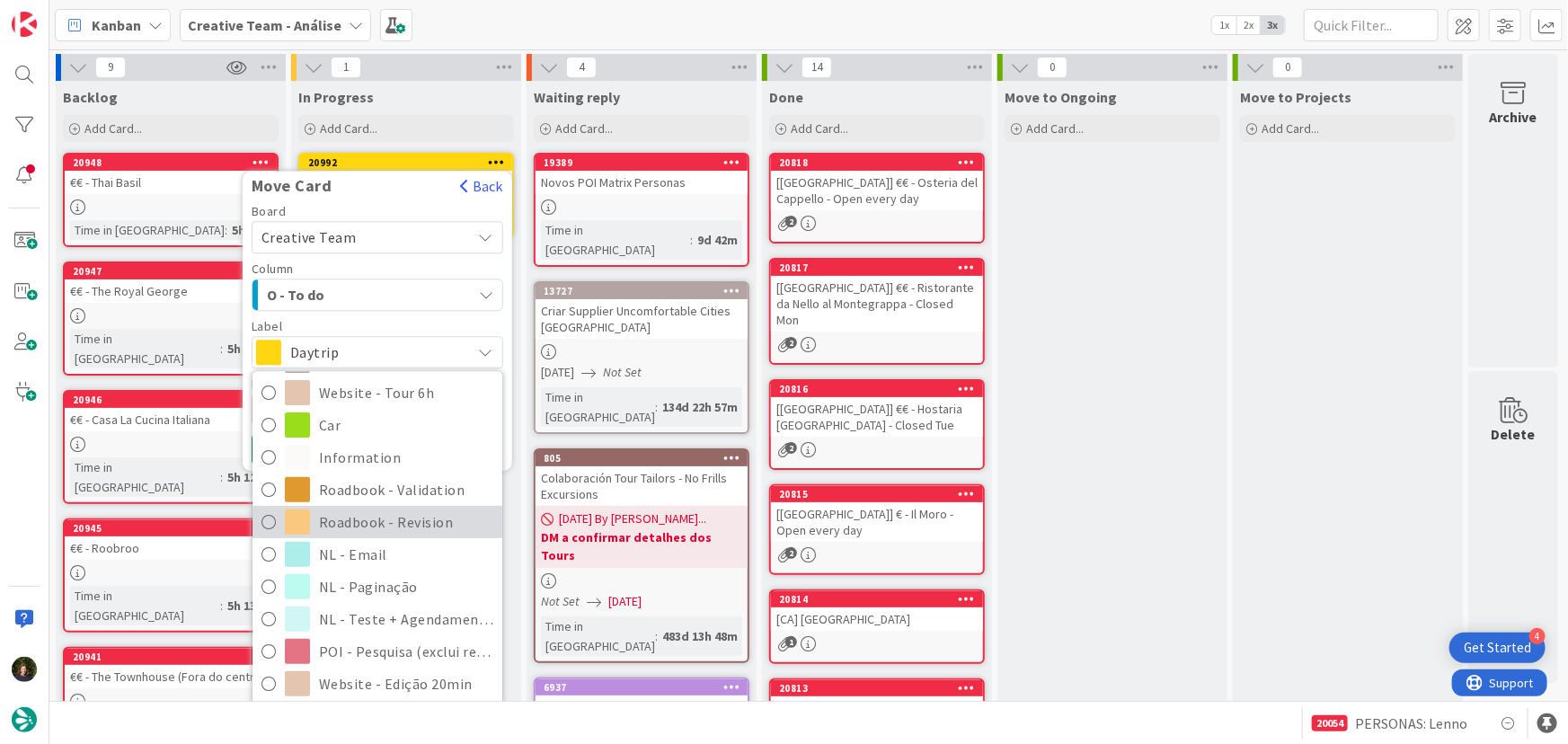
click at [410, 529] on span "Roadbook - Revision" at bounding box center [406, 522] width 174 height 27
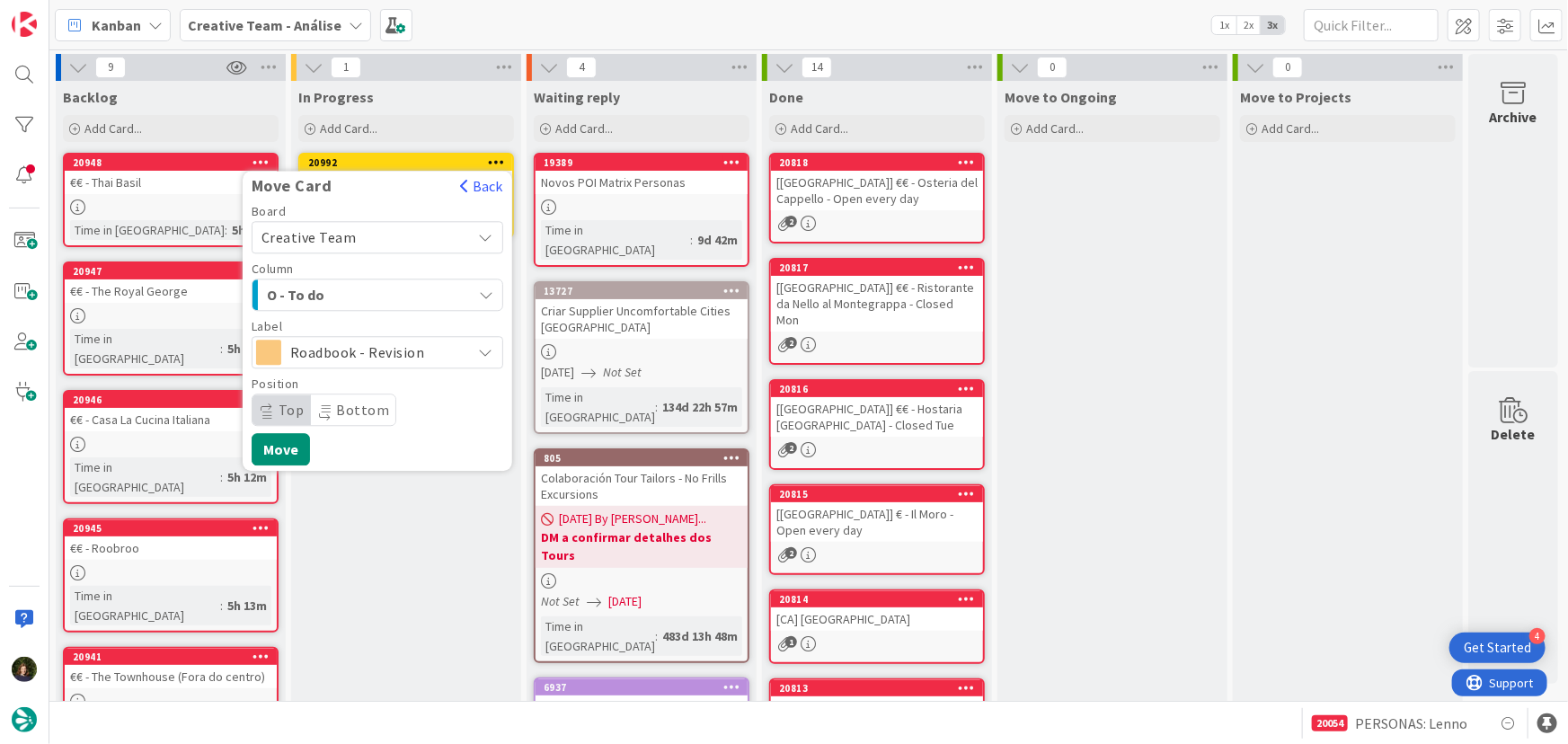
click at [427, 290] on div "O - To do" at bounding box center [366, 295] width 210 height 29
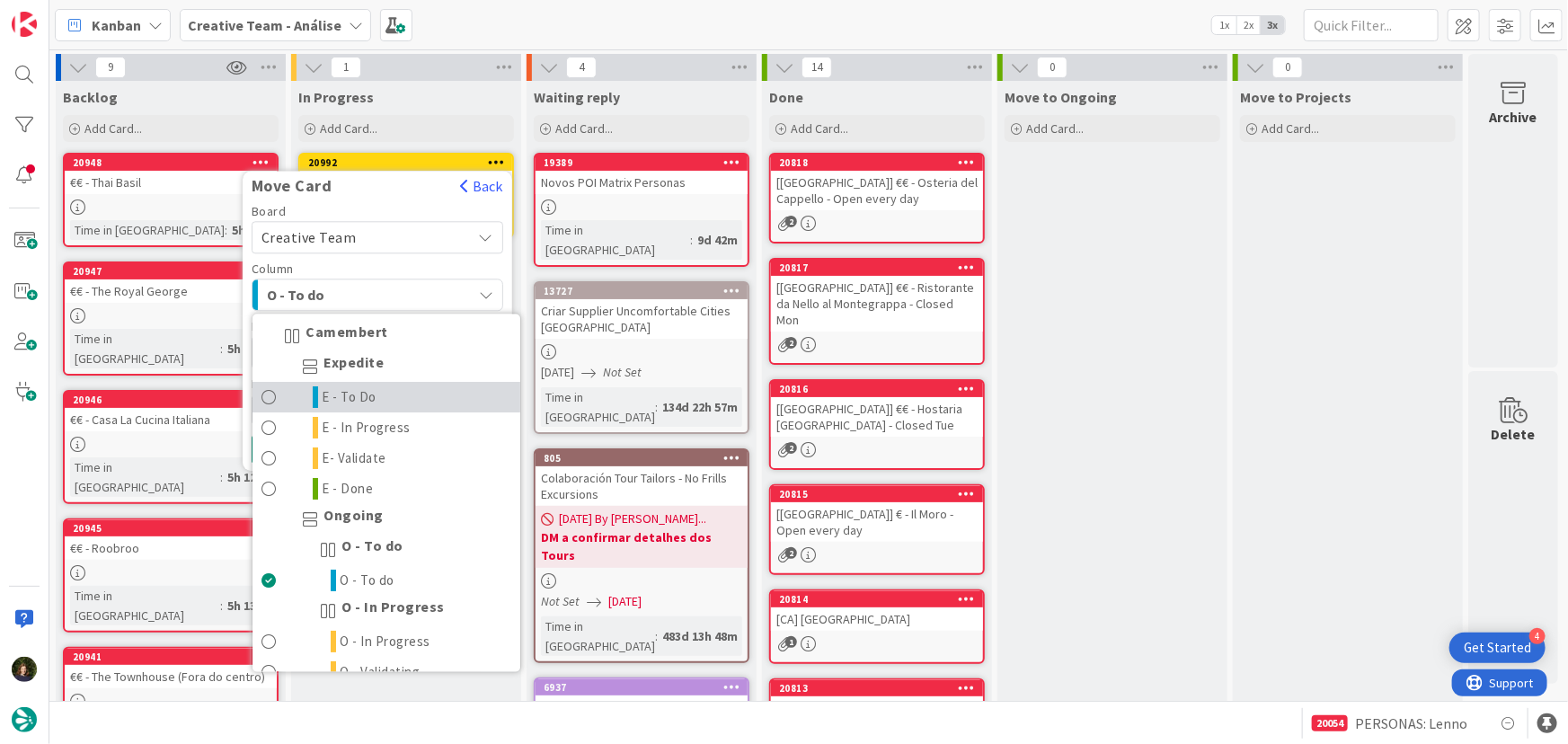
click at [384, 400] on link "E - To Do" at bounding box center [386, 398] width 268 height 31
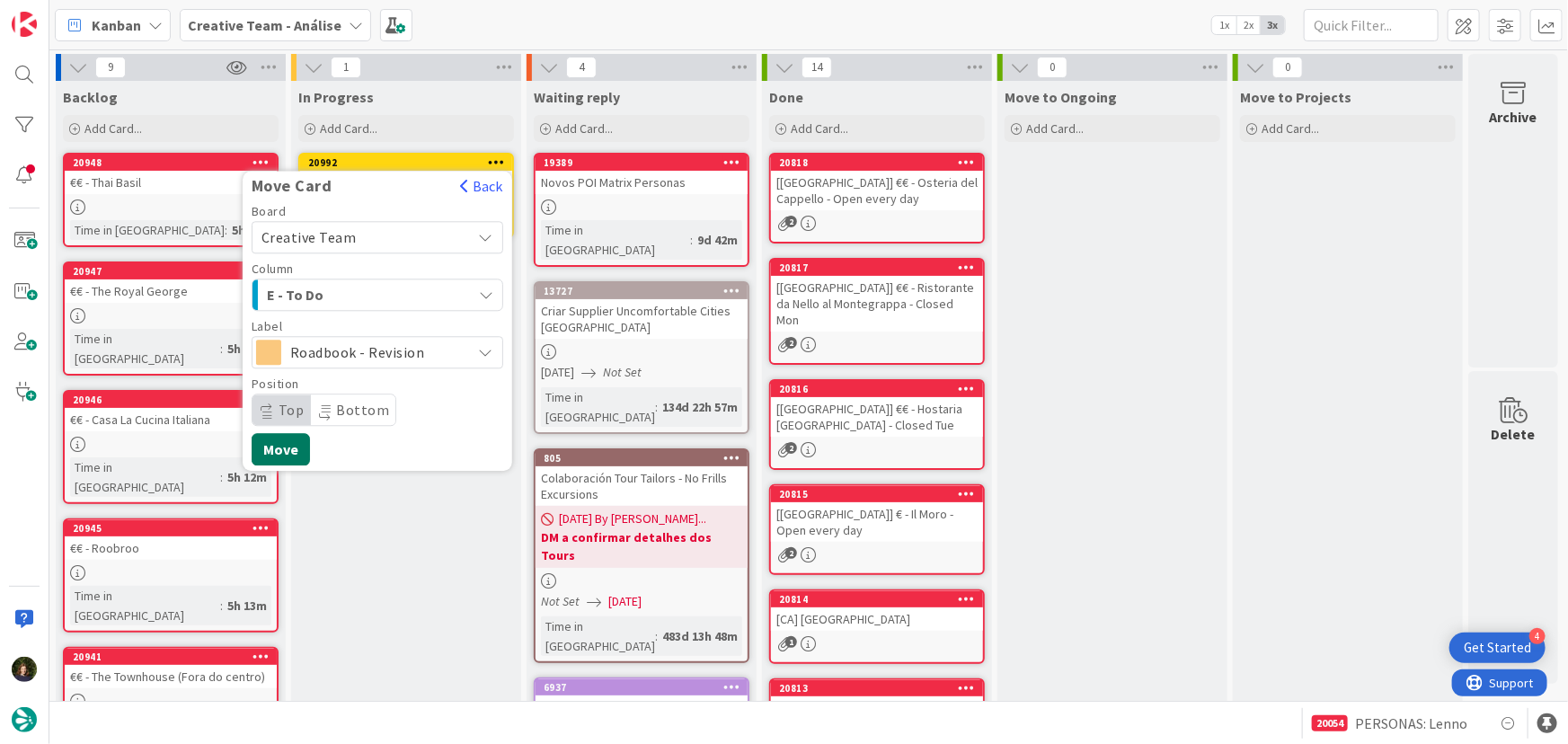
click at [297, 449] on button "Move" at bounding box center [280, 449] width 58 height 33
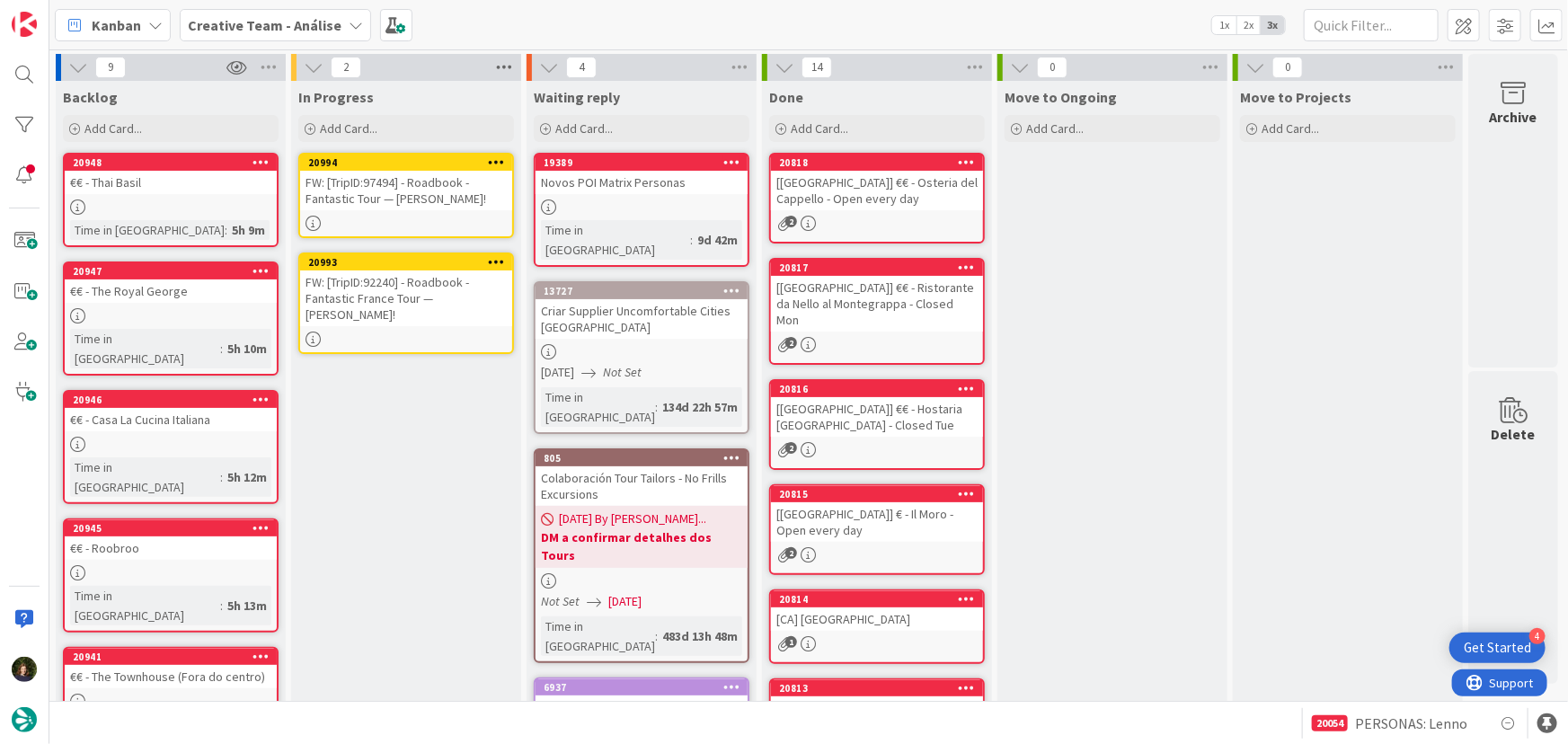
click at [505, 69] on icon at bounding box center [504, 67] width 23 height 27
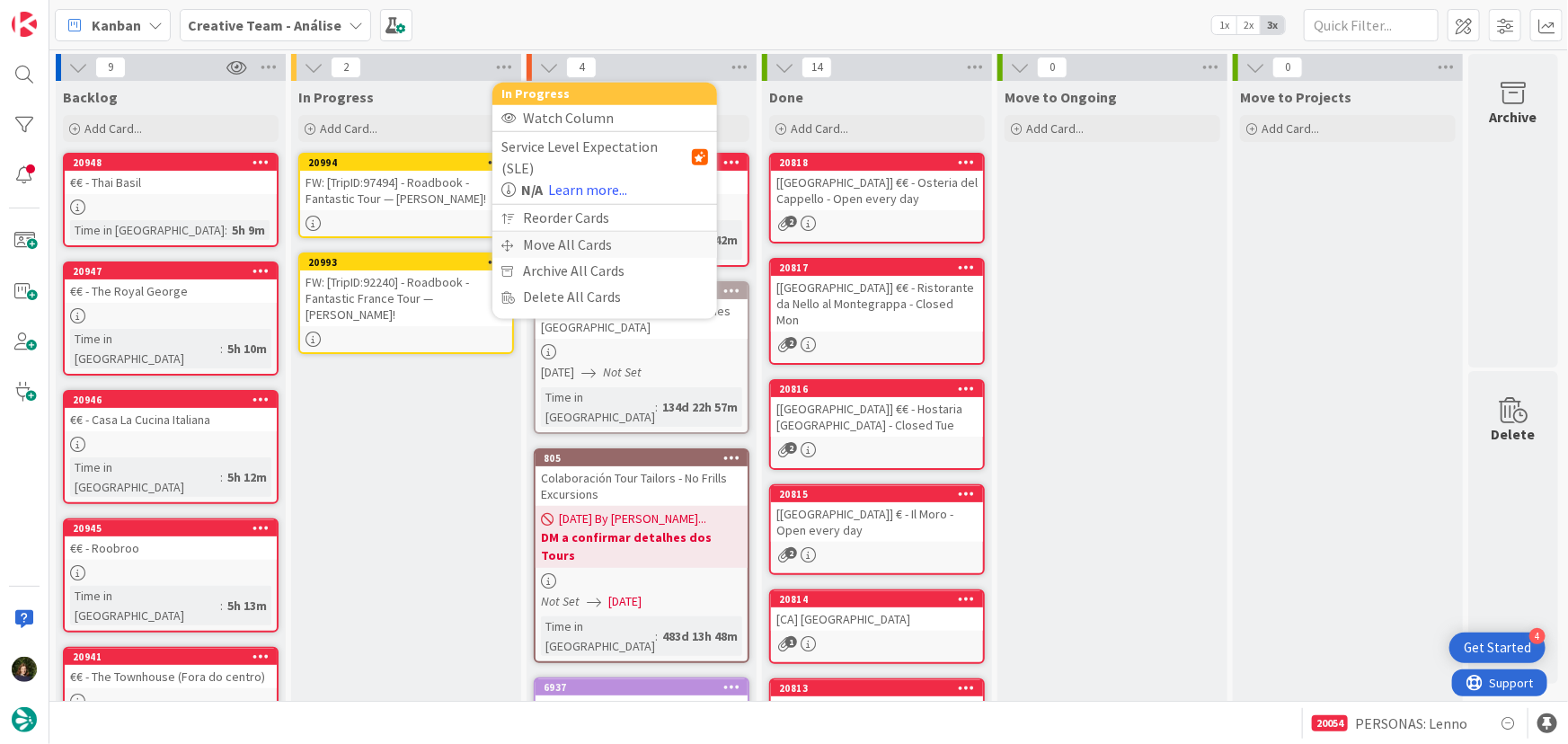
click at [597, 231] on div "Move All Cards" at bounding box center [605, 244] width 225 height 26
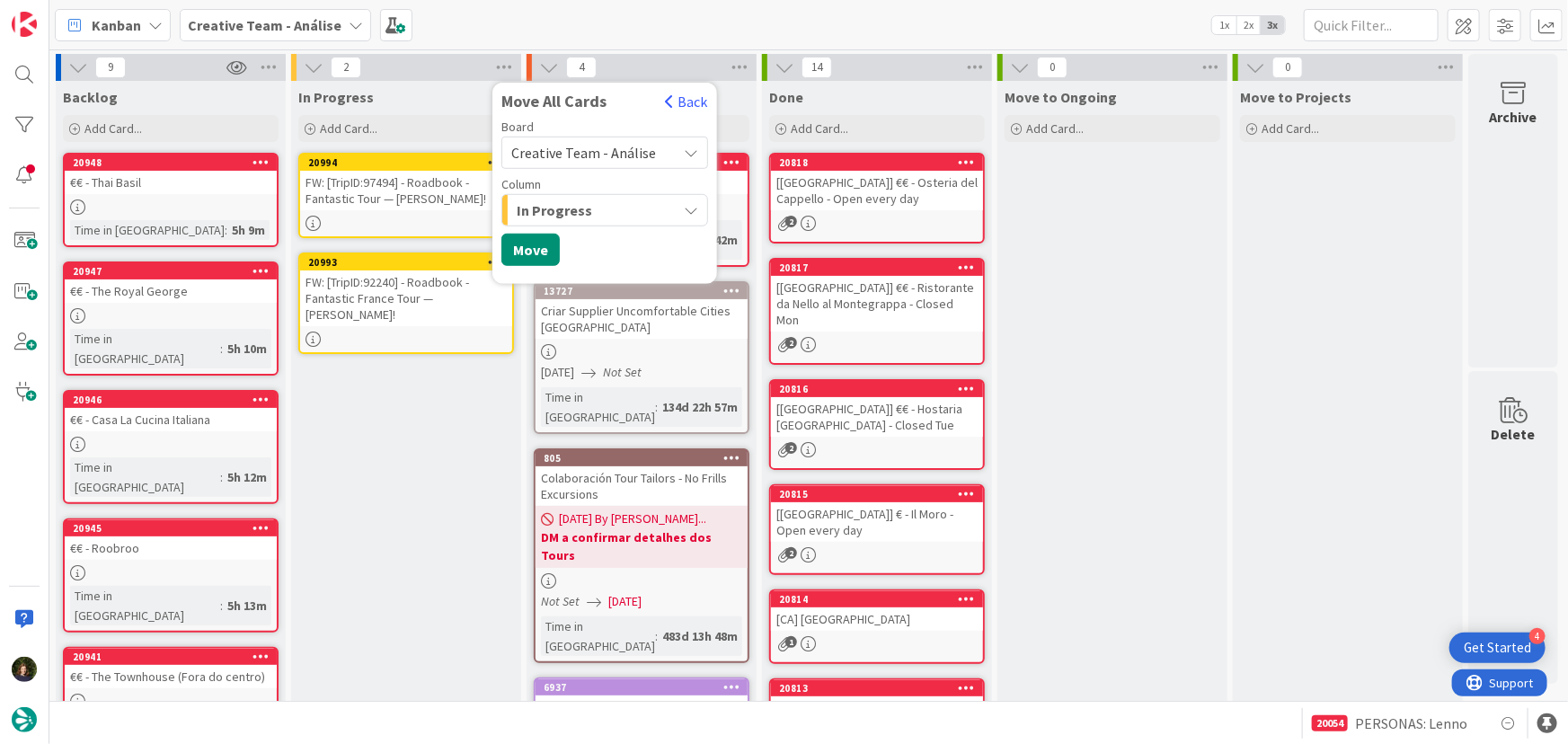
click at [592, 156] on span "Creative Team - Análise" at bounding box center [583, 152] width 144 height 18
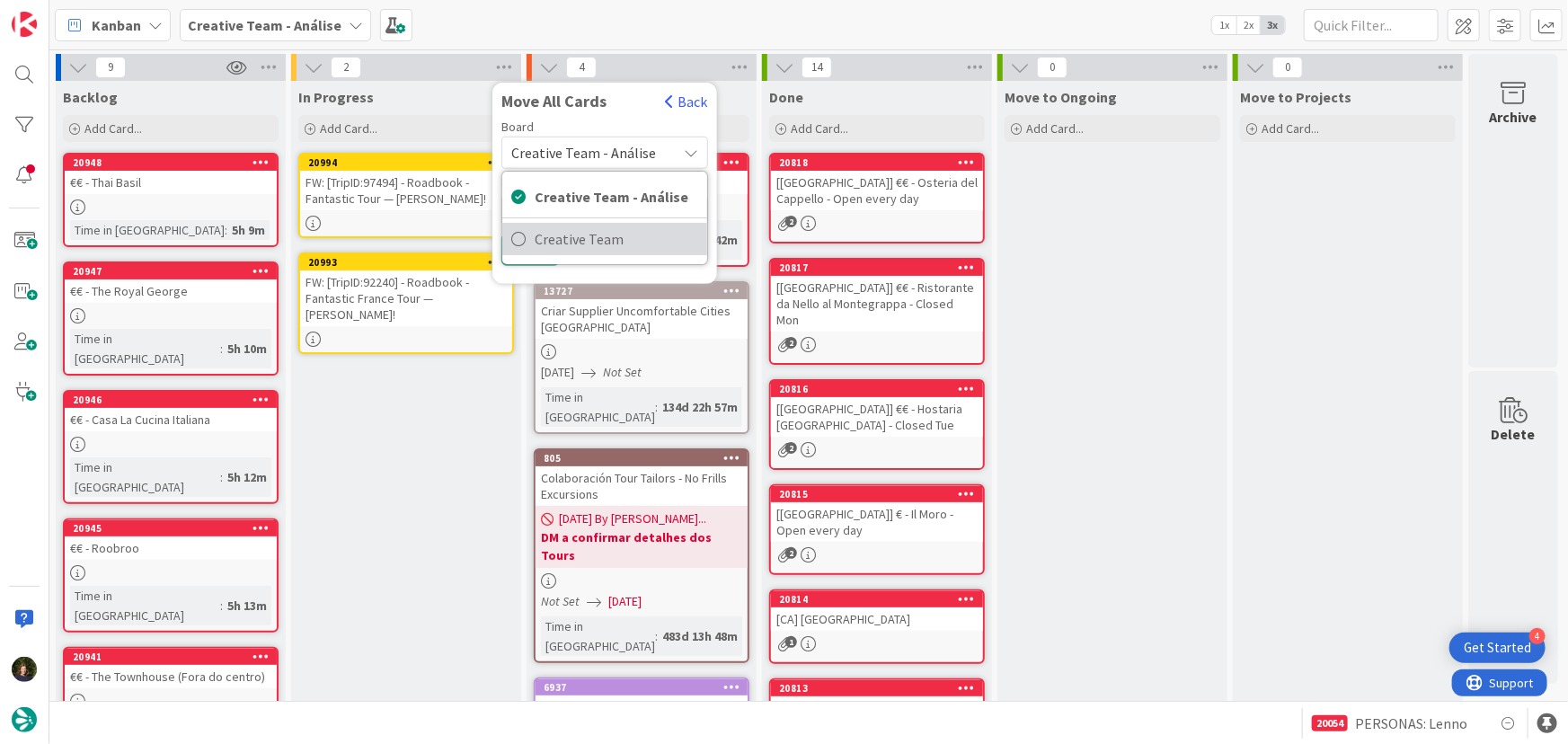
click at [595, 240] on span "Creative Team" at bounding box center [616, 239] width 164 height 27
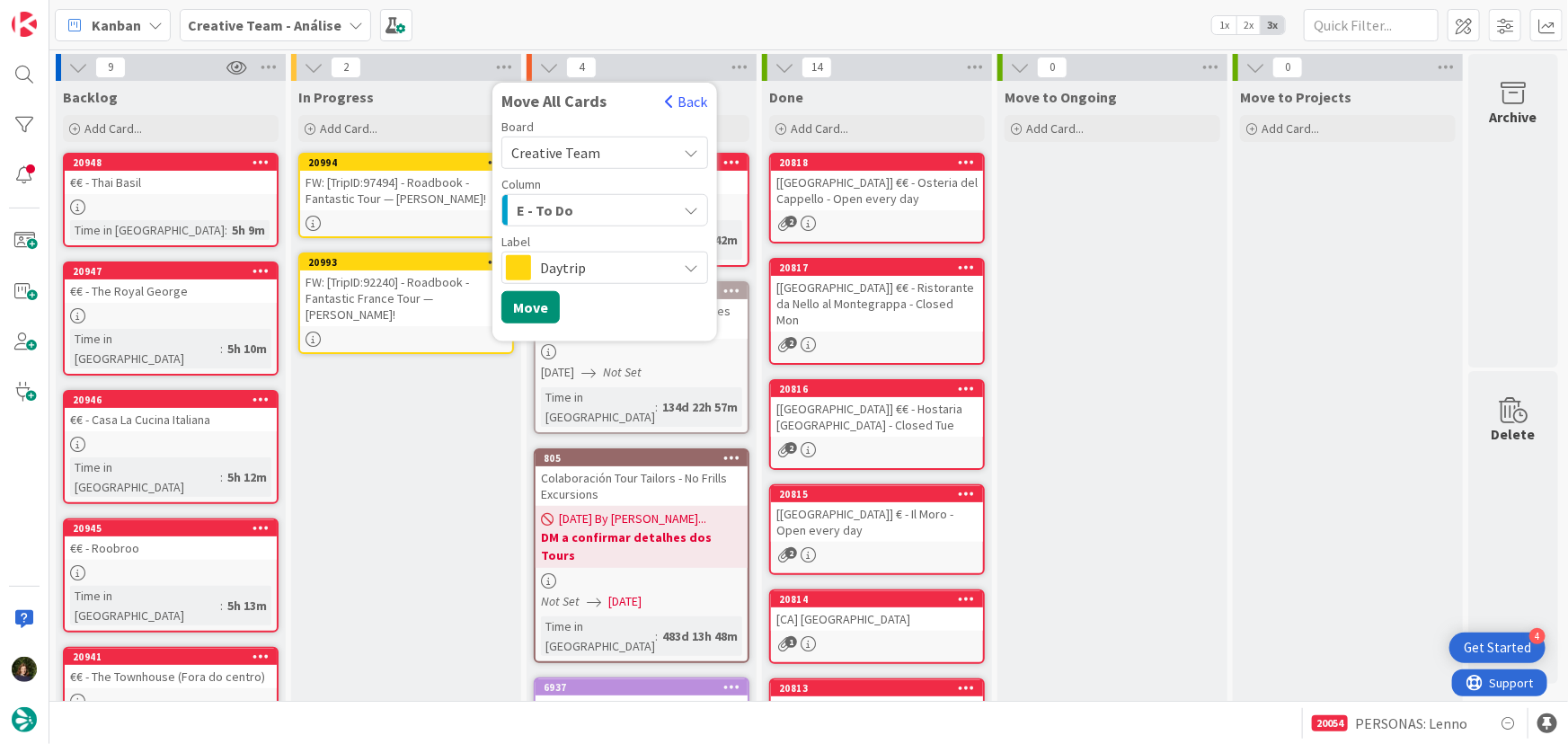
click at [591, 214] on div "E - To Do" at bounding box center [594, 210] width 165 height 29
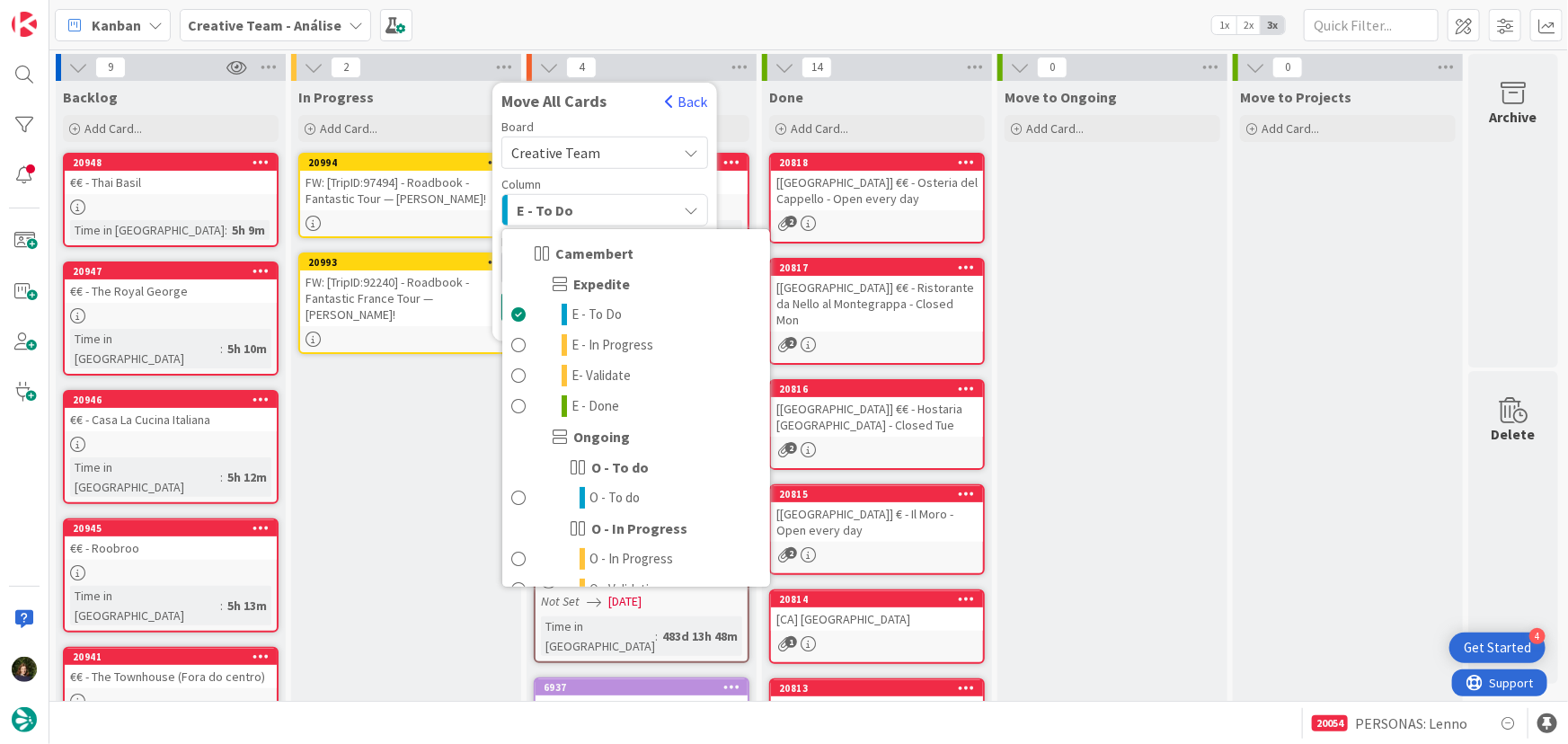
click at [592, 220] on div "E - To Do" at bounding box center [594, 210] width 165 height 29
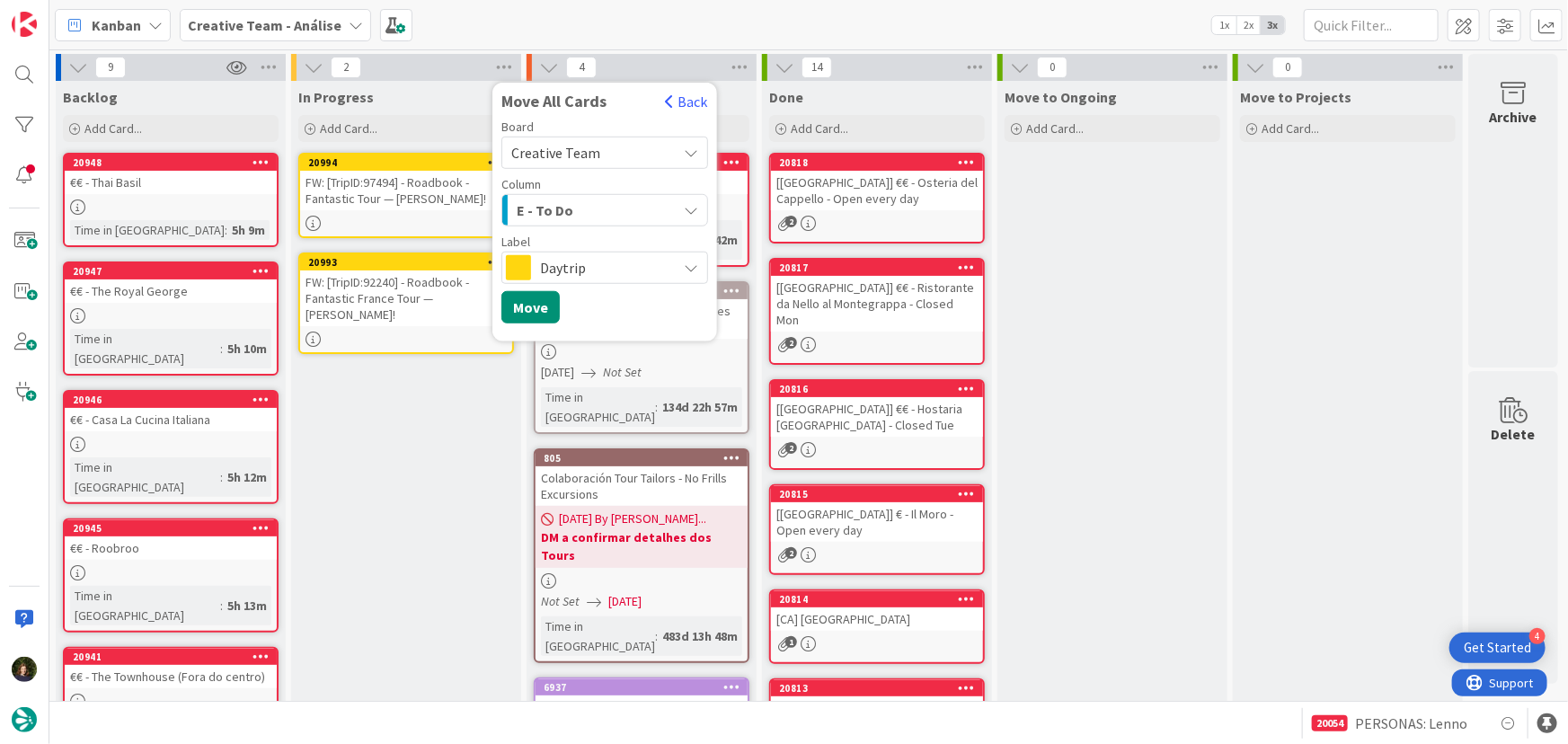
click at [570, 250] on div "Label Daytrip" at bounding box center [605, 259] width 207 height 49
click at [571, 267] on span "Daytrip" at bounding box center [603, 268] width 127 height 25
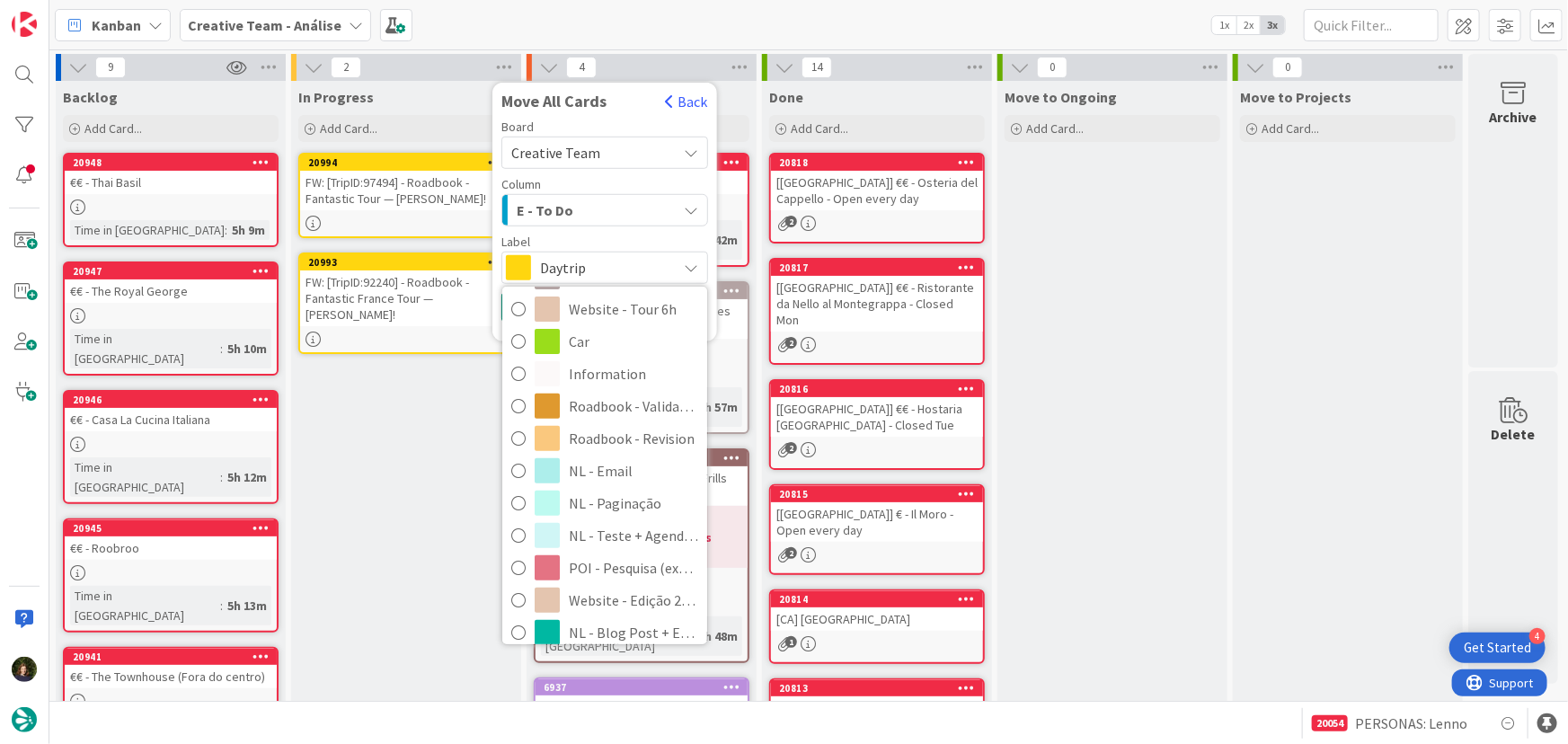
scroll to position [386, 0]
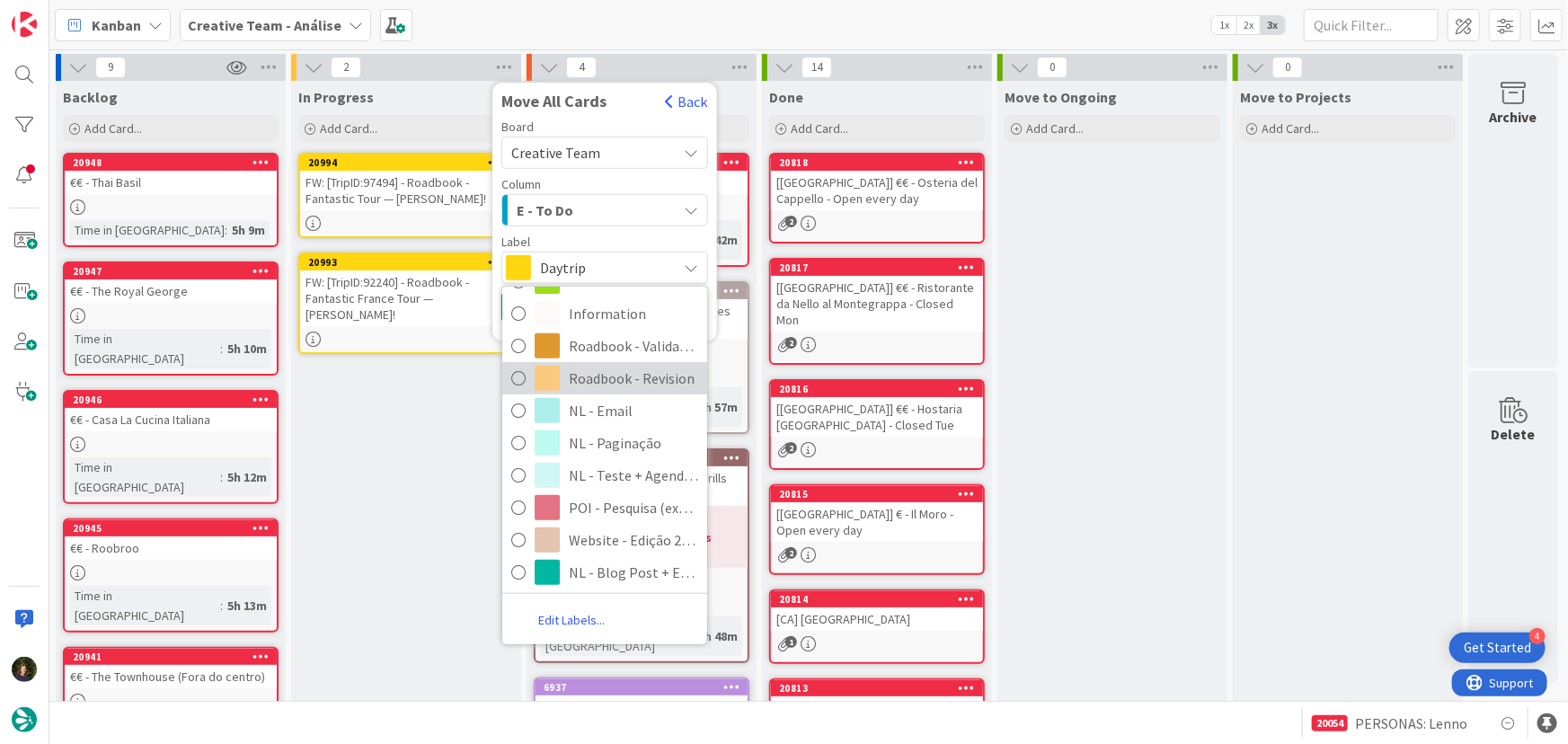
click at [586, 374] on span "Roadbook - Revision" at bounding box center [632, 378] width 129 height 27
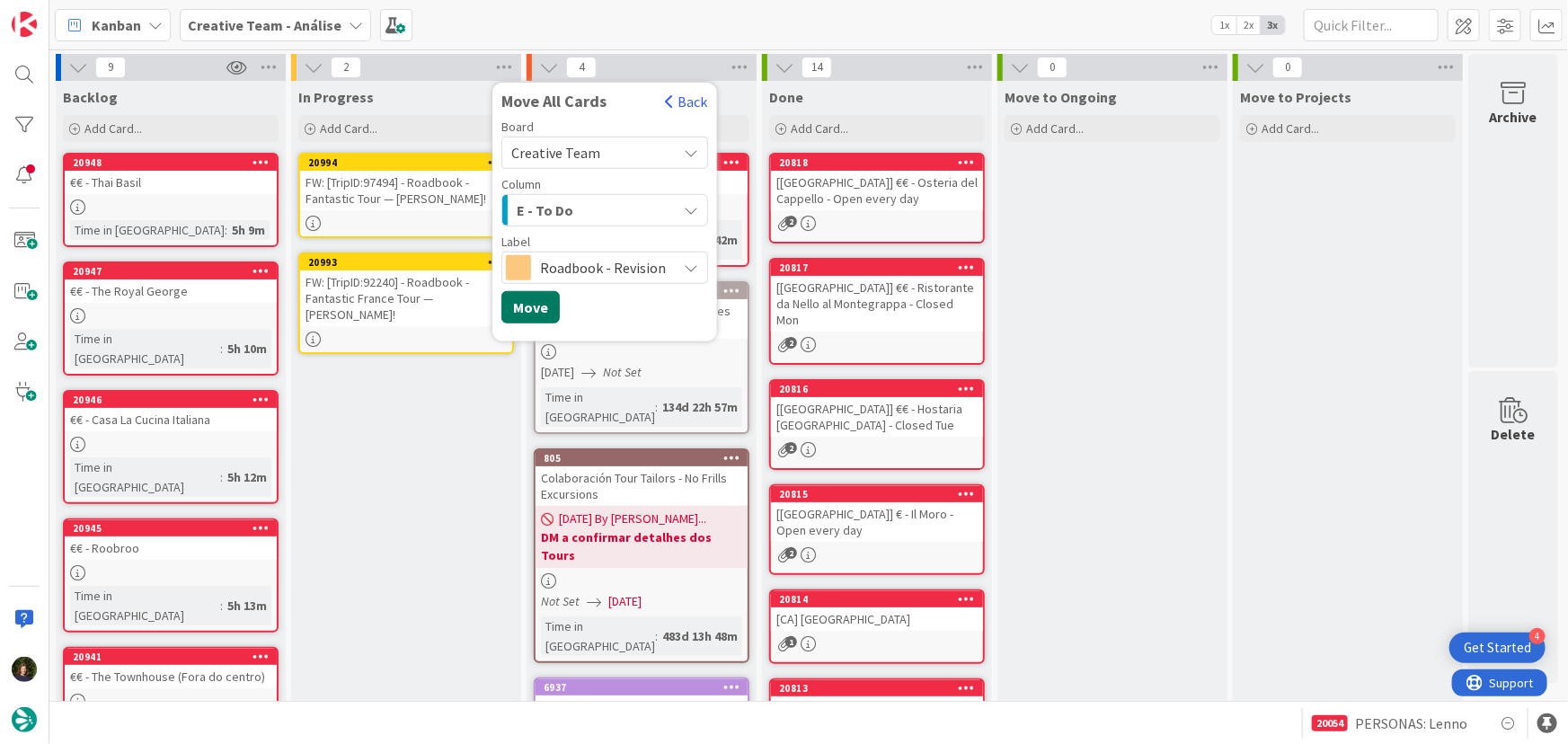
click at [523, 317] on button "Move" at bounding box center [530, 307] width 58 height 33
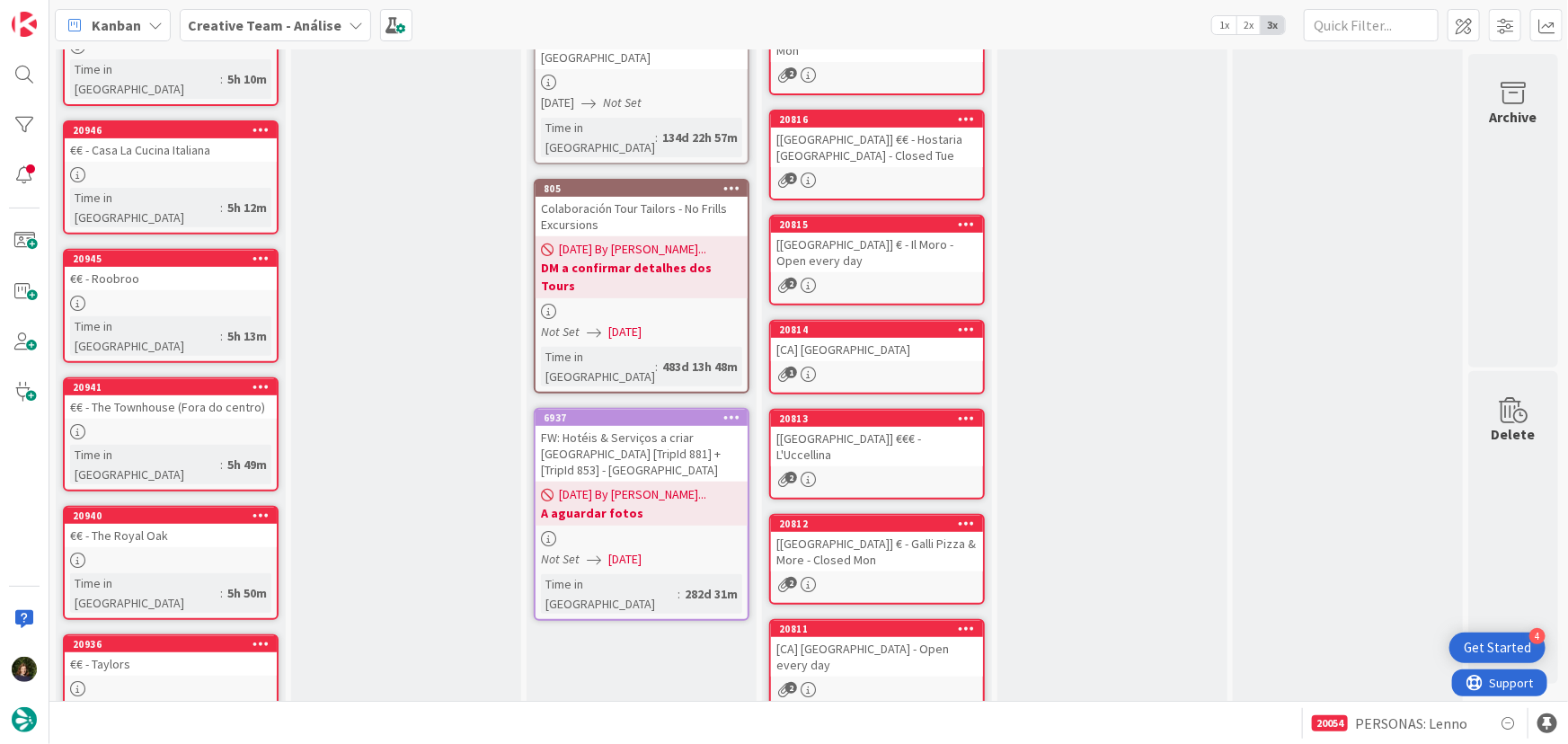
scroll to position [0, 0]
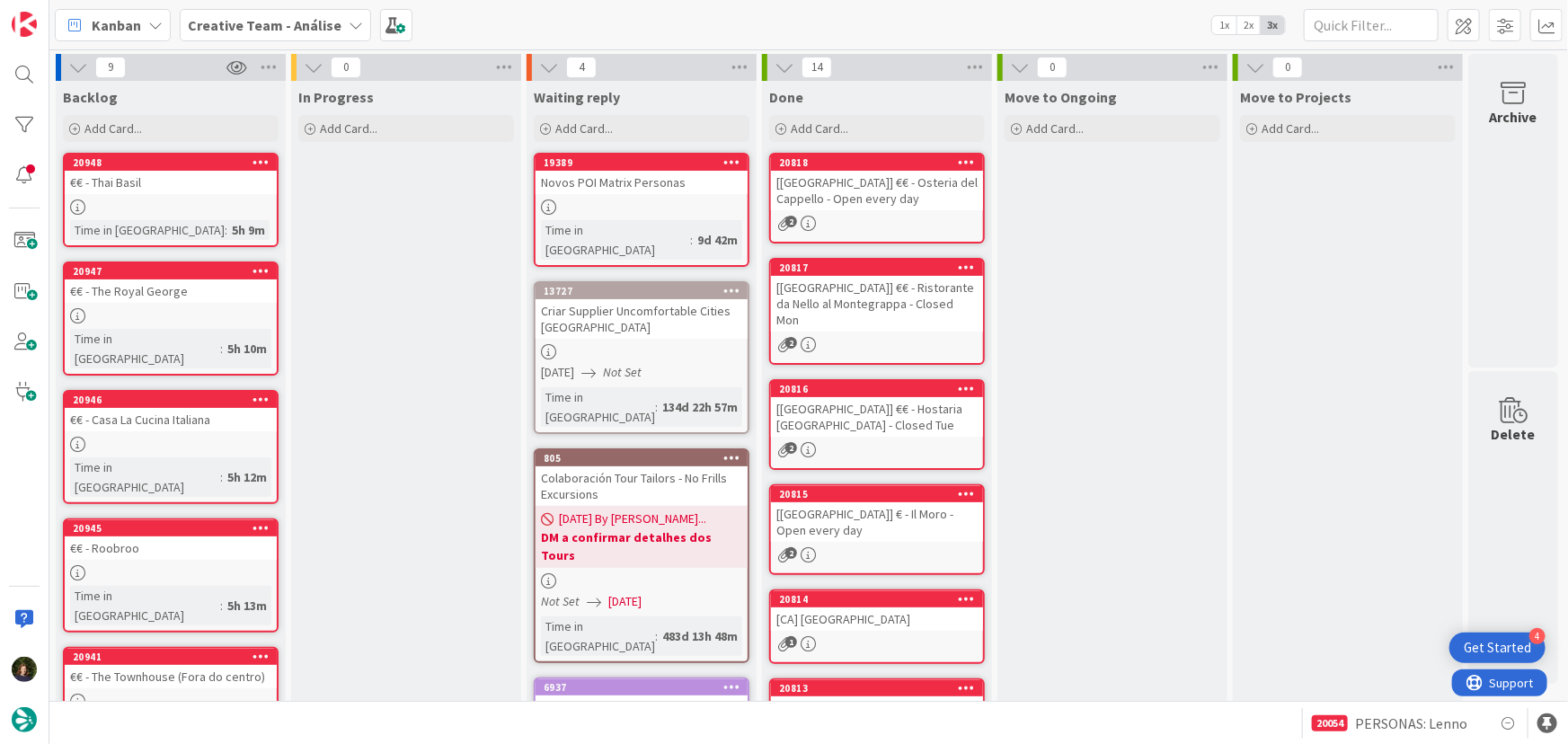
click at [254, 28] on b "Creative Team - Análise" at bounding box center [264, 25] width 154 height 18
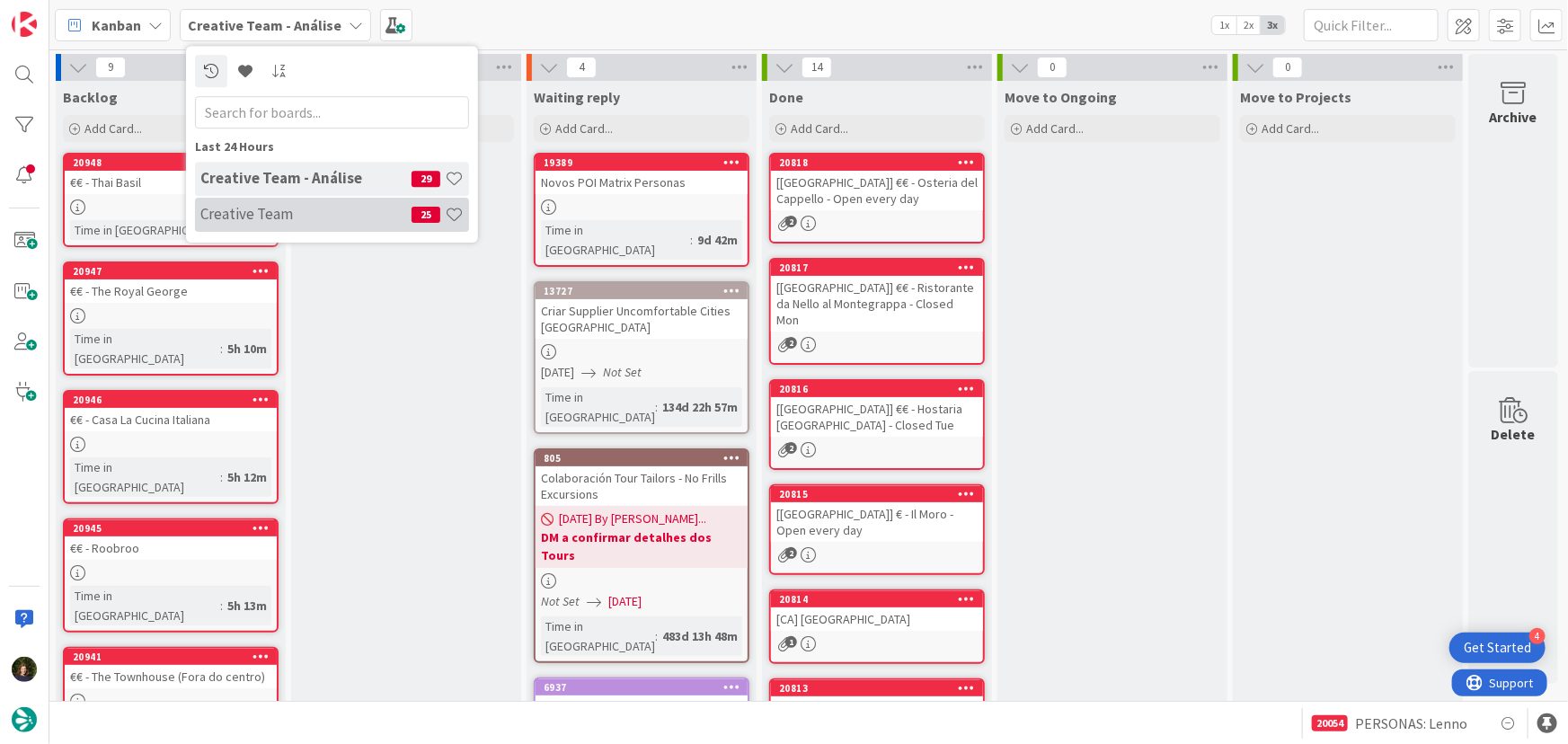
click at [305, 208] on h4 "Creative Team" at bounding box center [305, 213] width 211 height 18
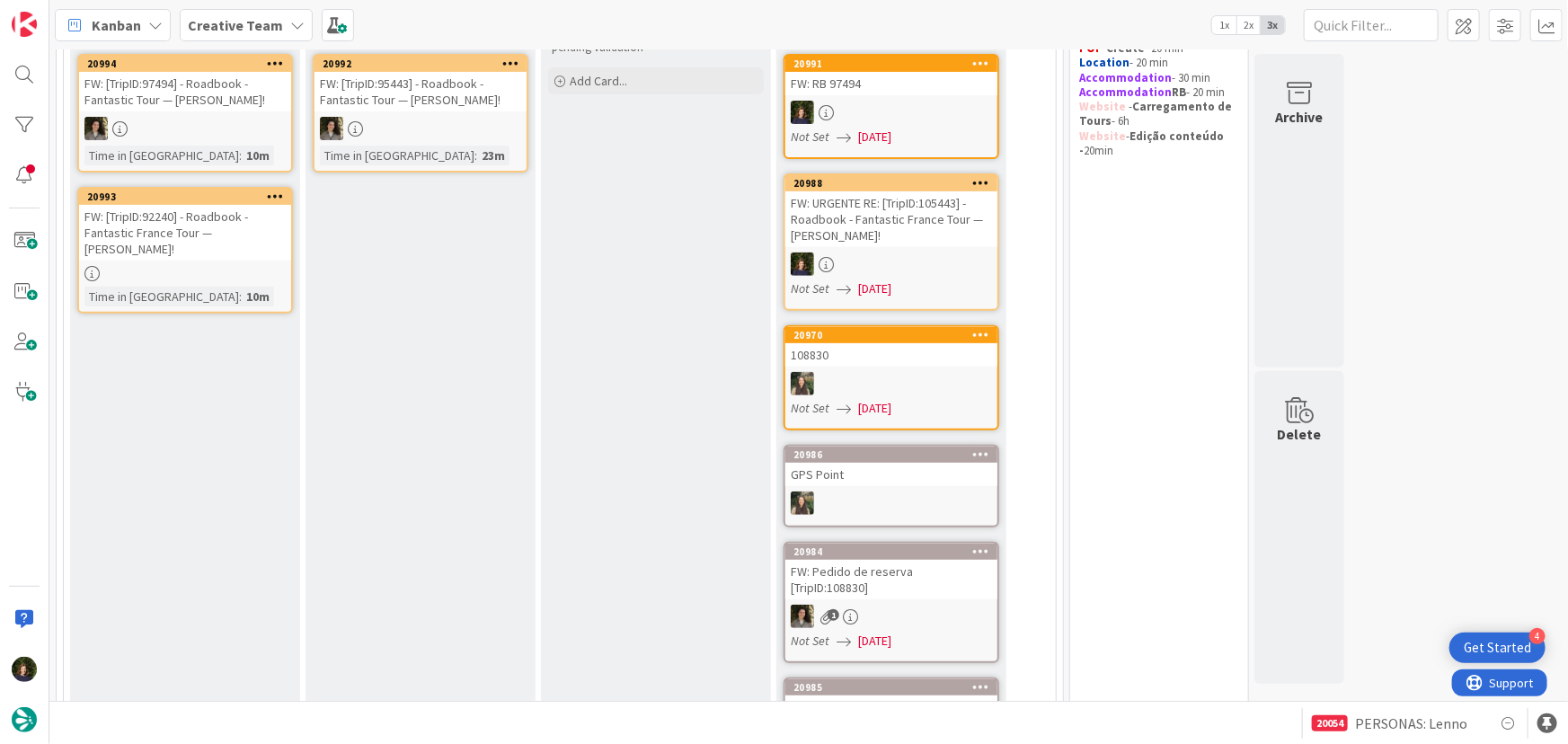
click at [185, 259] on link "20993 FW: [TripID:92240] - Roadbook - Fantastic France Tour — [PERSON_NAME]! Ti…" at bounding box center [185, 250] width 215 height 126
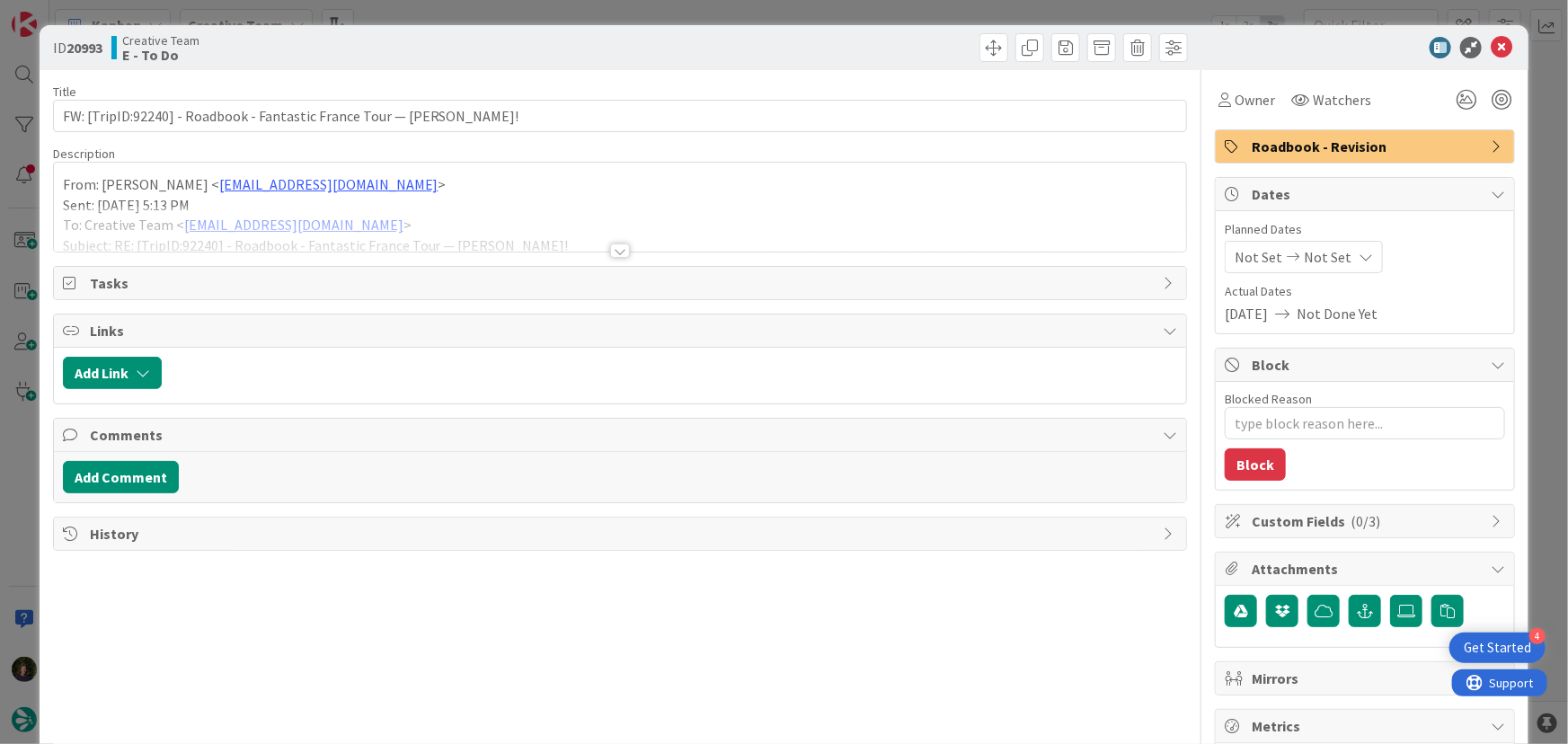
click at [614, 252] on div at bounding box center [620, 250] width 20 height 14
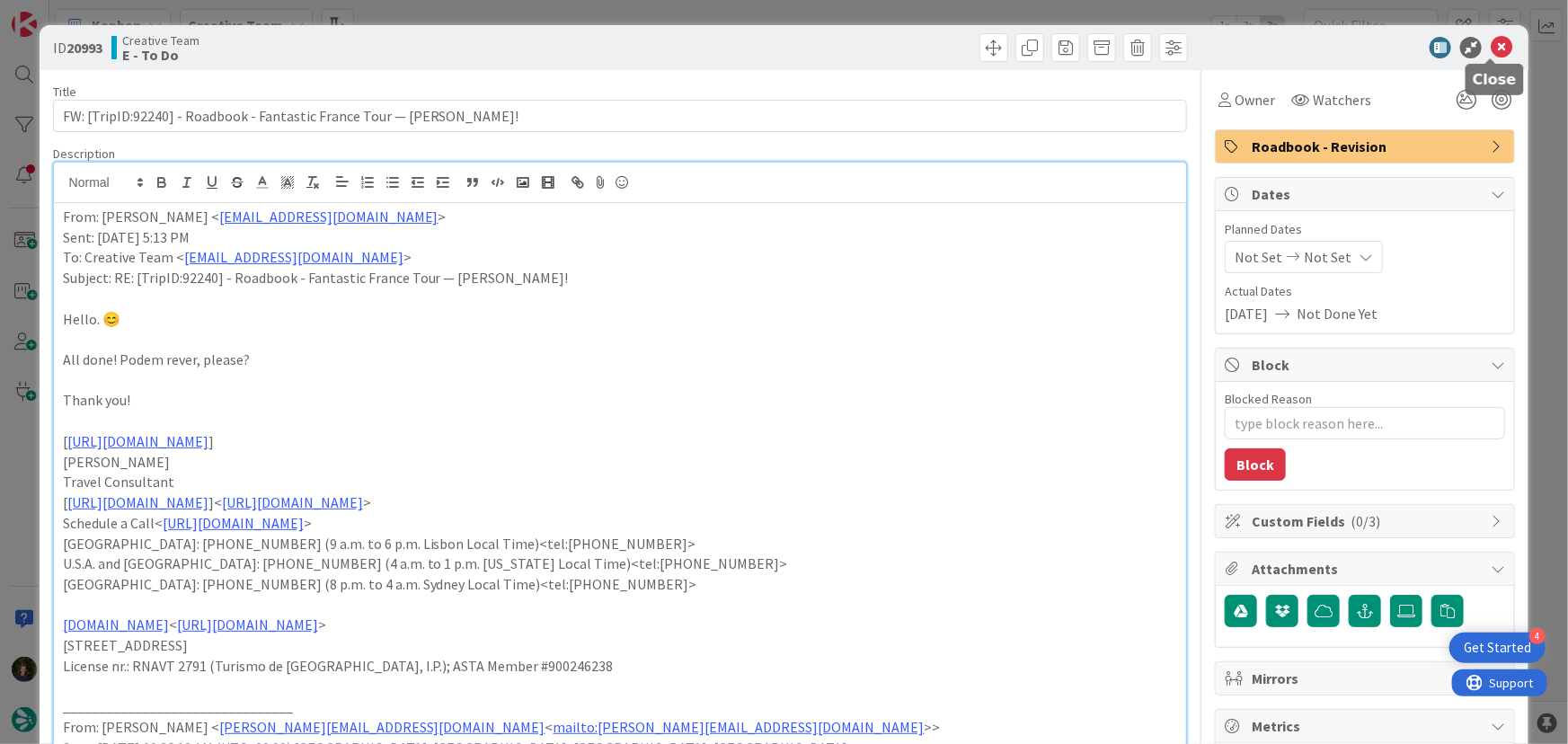
click at [1491, 51] on icon at bounding box center [1501, 48] width 22 height 22
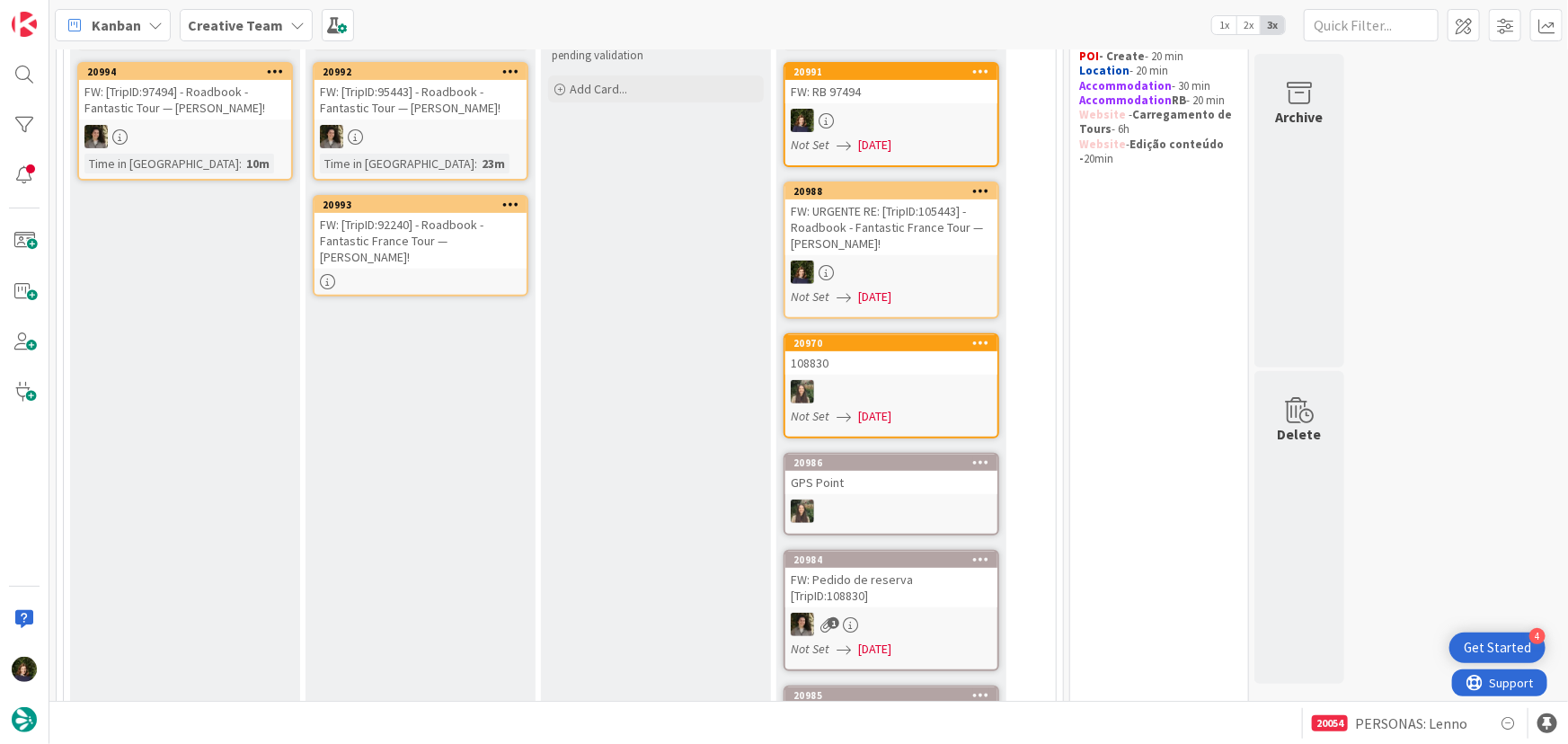
click at [433, 248] on div "FW: [TripID:92240] - Roadbook - Fantastic France Tour — [PERSON_NAME]!" at bounding box center [421, 241] width 212 height 55
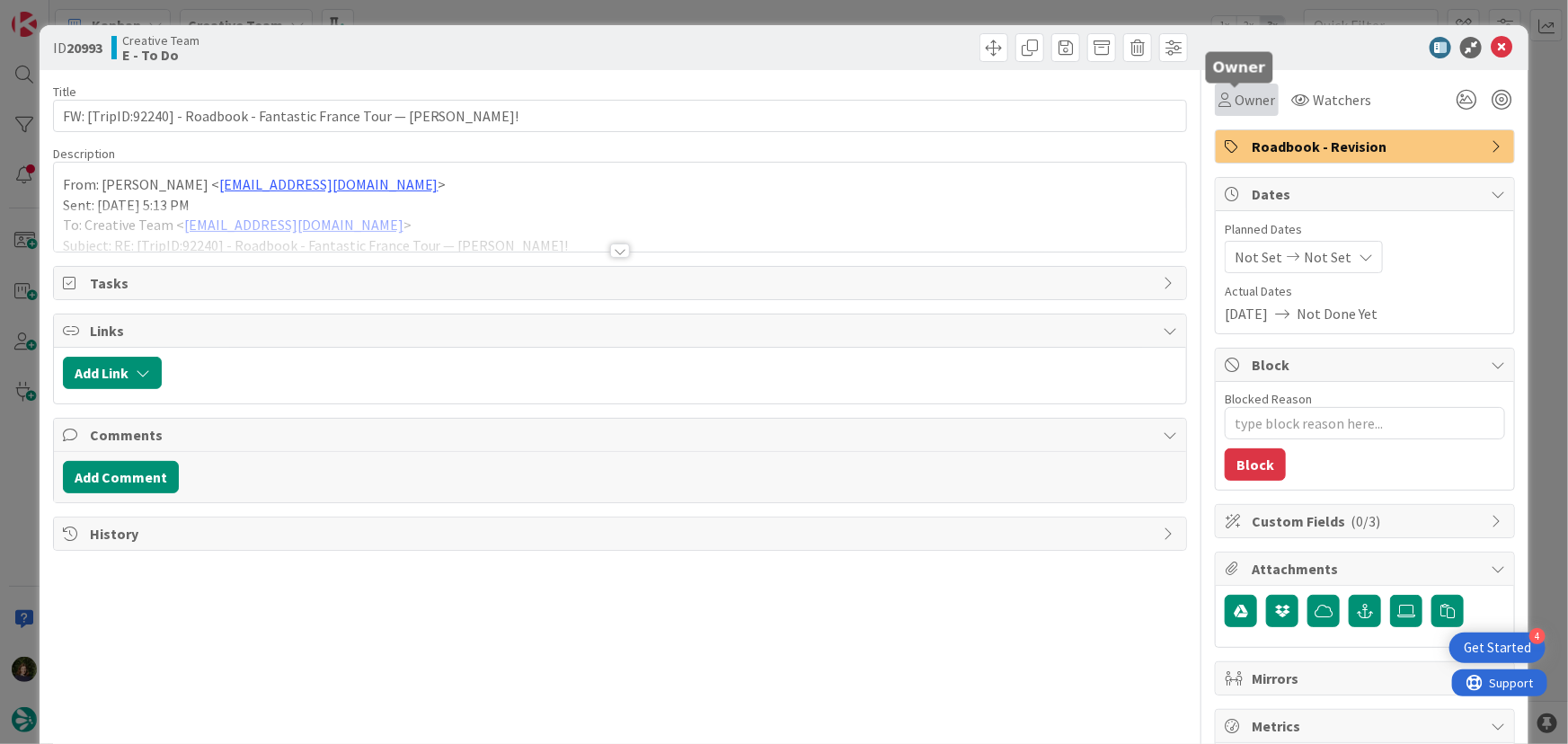
click at [1258, 96] on span "Owner" at bounding box center [1254, 99] width 40 height 22
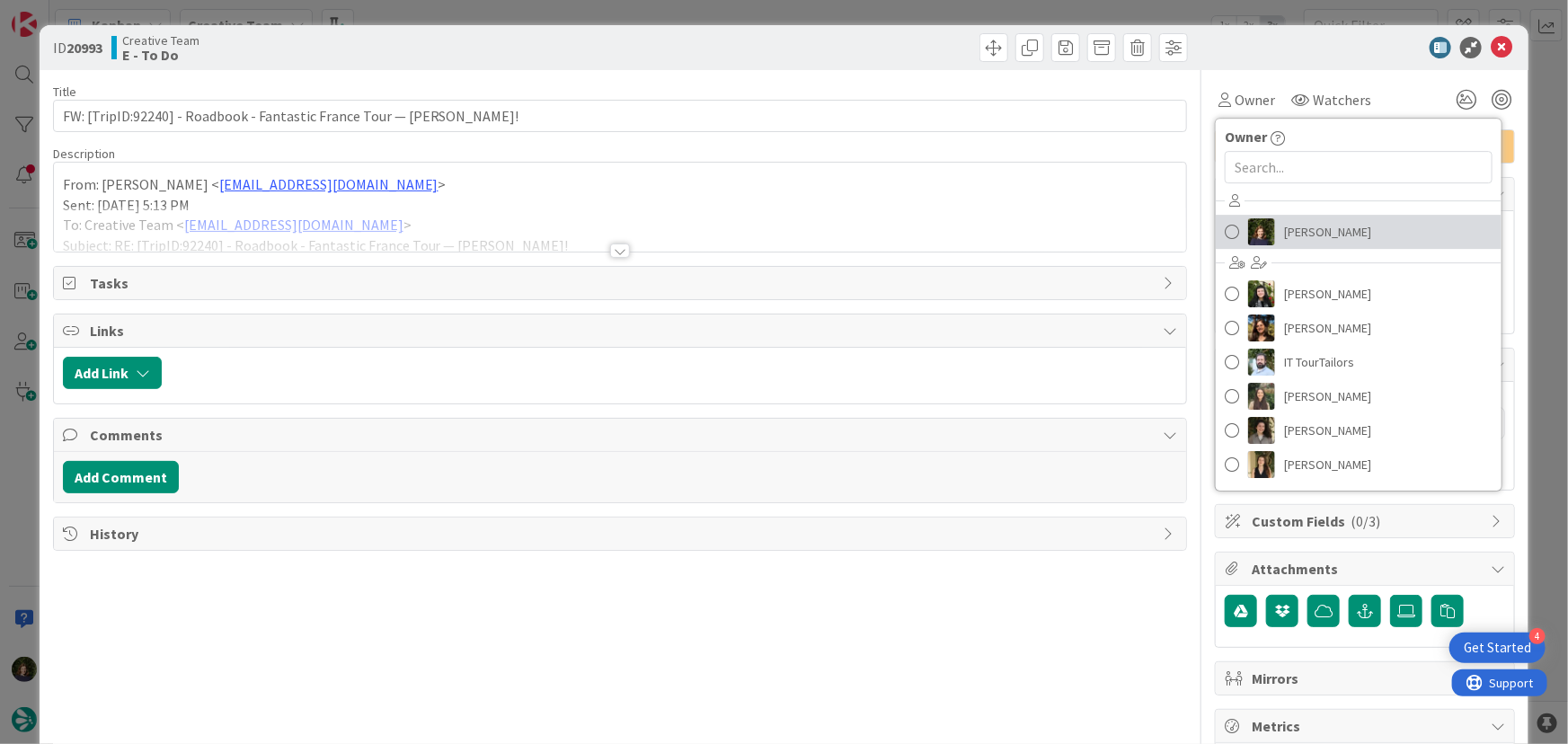
drag, startPoint x: 1302, startPoint y: 230, endPoint x: 1358, endPoint y: 203, distance: 62.2
click at [1303, 230] on span "[PERSON_NAME]" at bounding box center [1327, 231] width 87 height 27
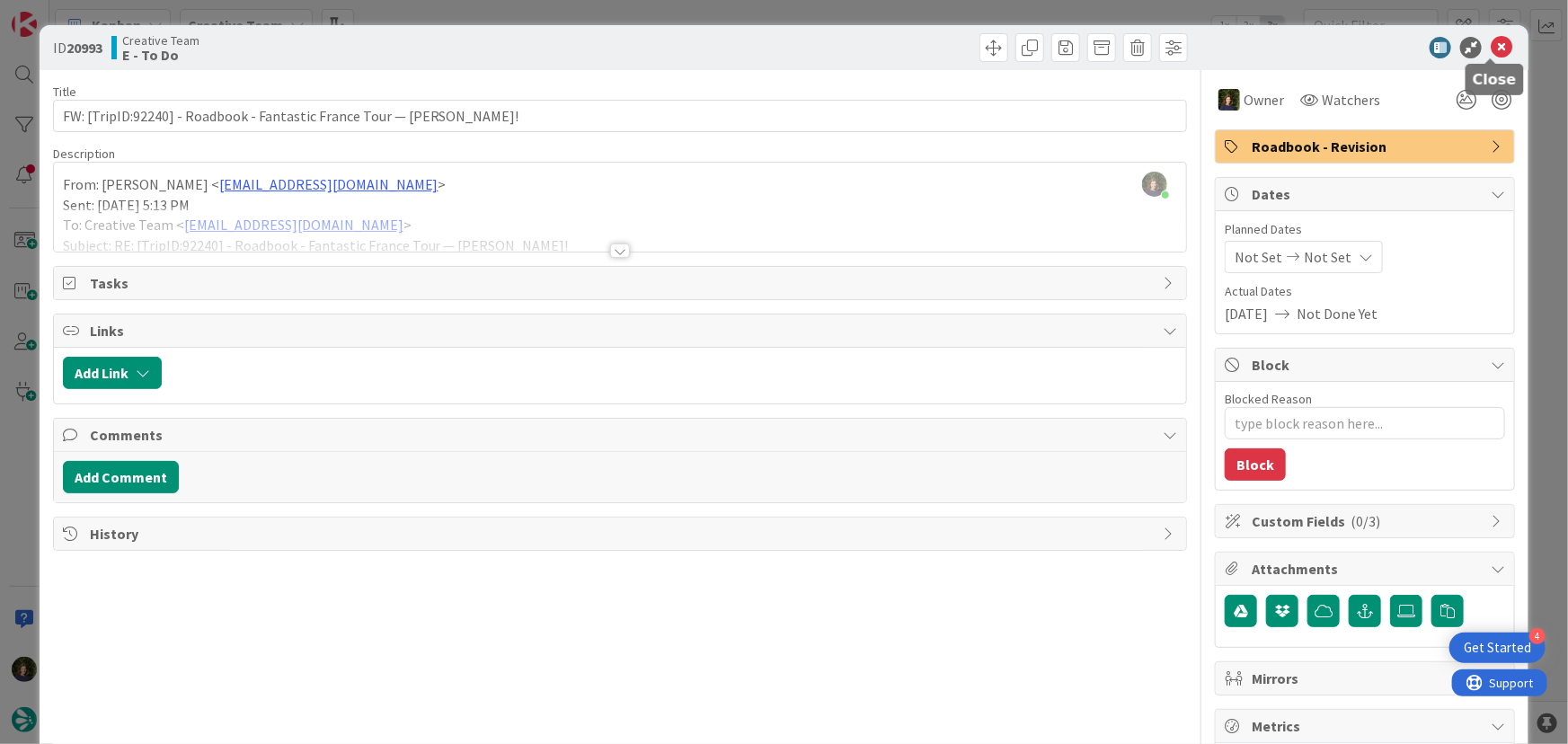
click at [1491, 51] on icon at bounding box center [1501, 48] width 22 height 22
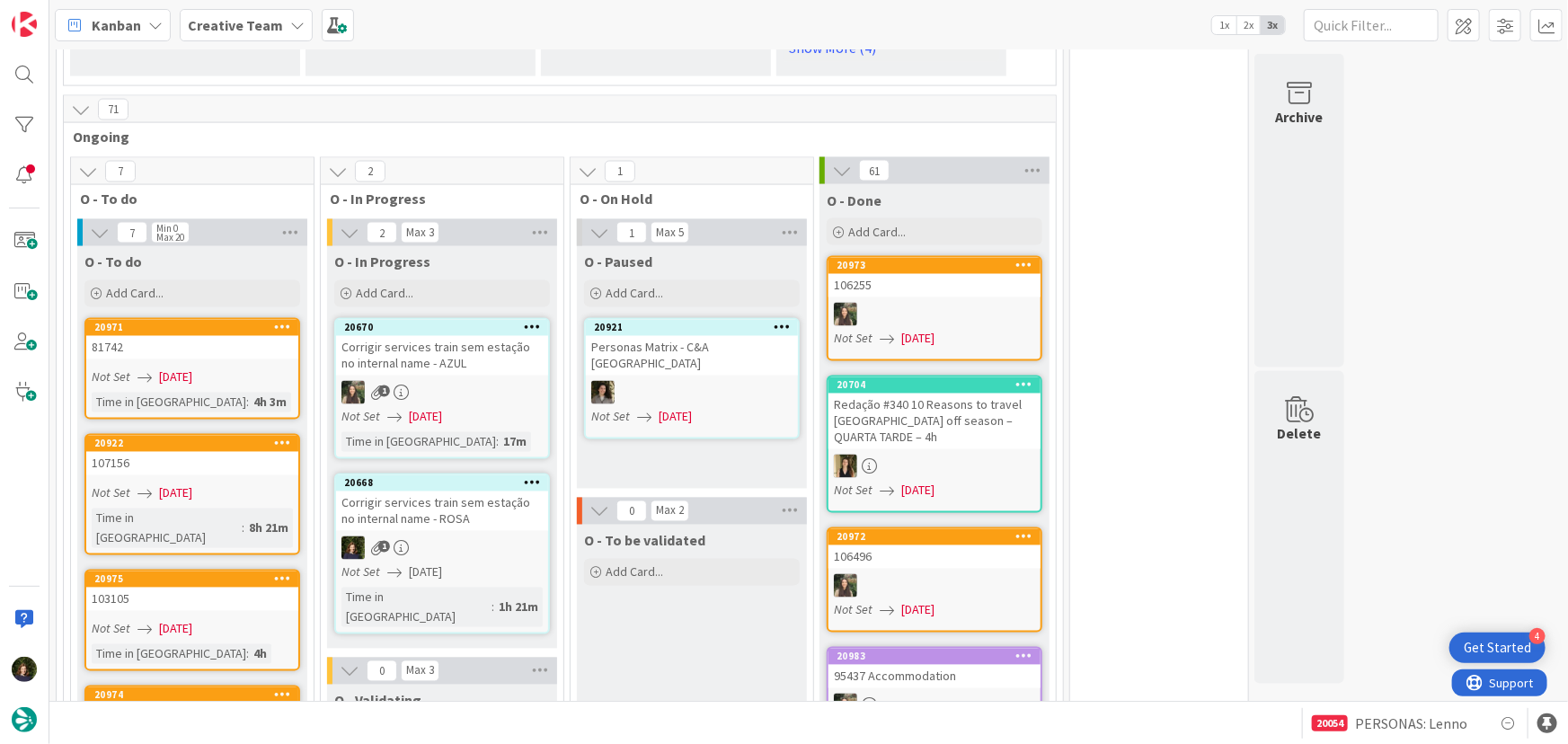
scroll to position [1625, 0]
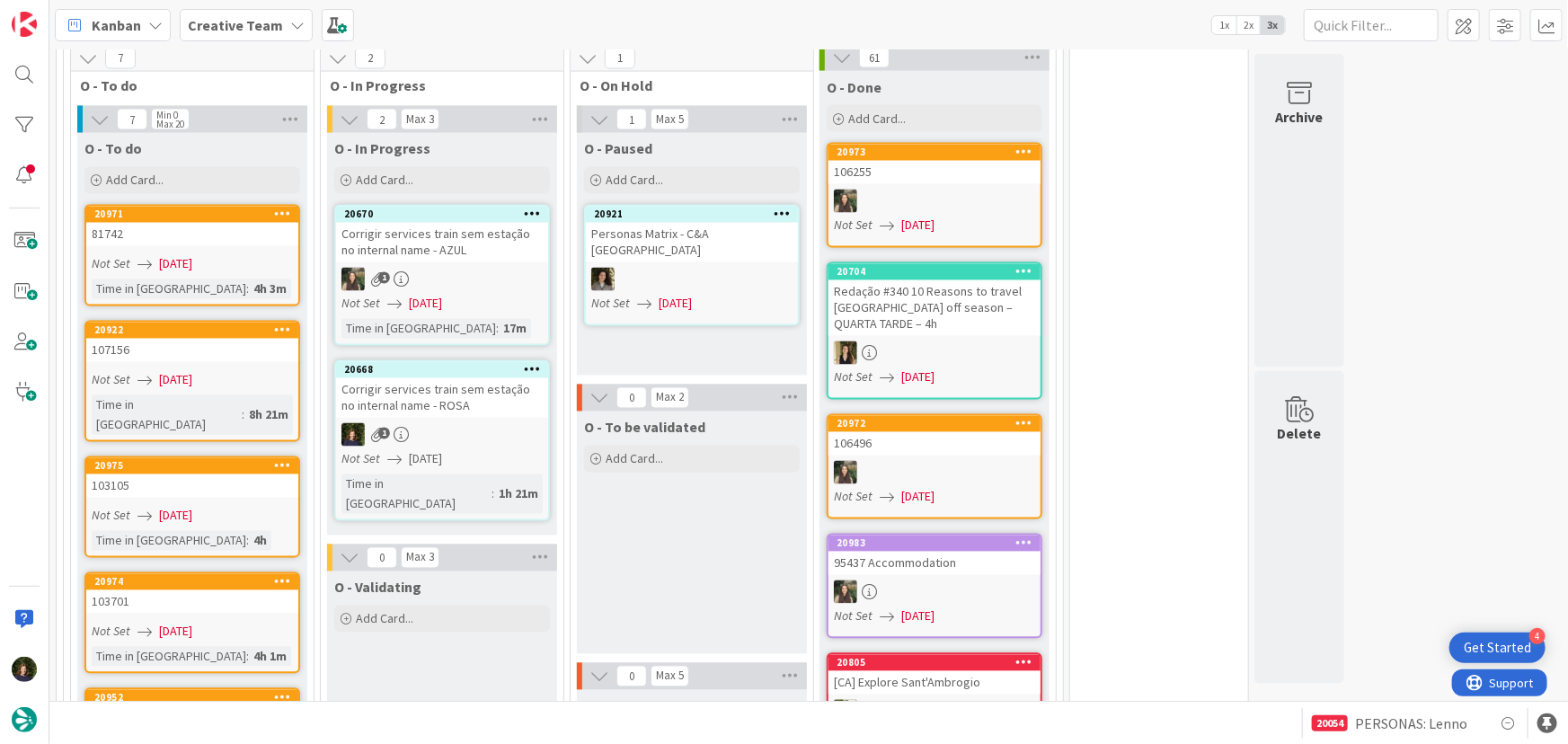
click at [440, 378] on div "Corrigir services train sem estação no internal name - ROSA" at bounding box center [442, 397] width 212 height 39
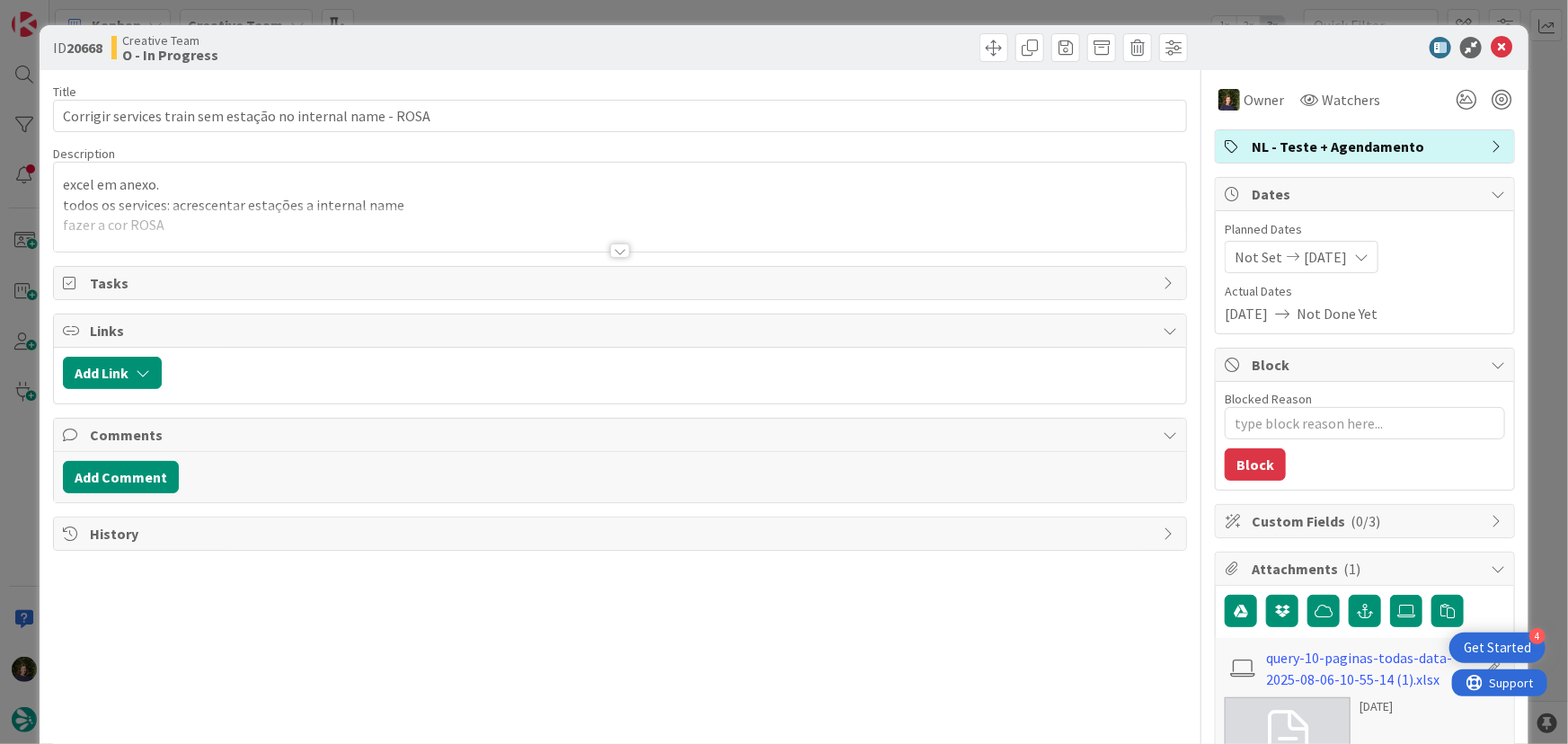
click at [616, 244] on div at bounding box center [620, 250] width 20 height 14
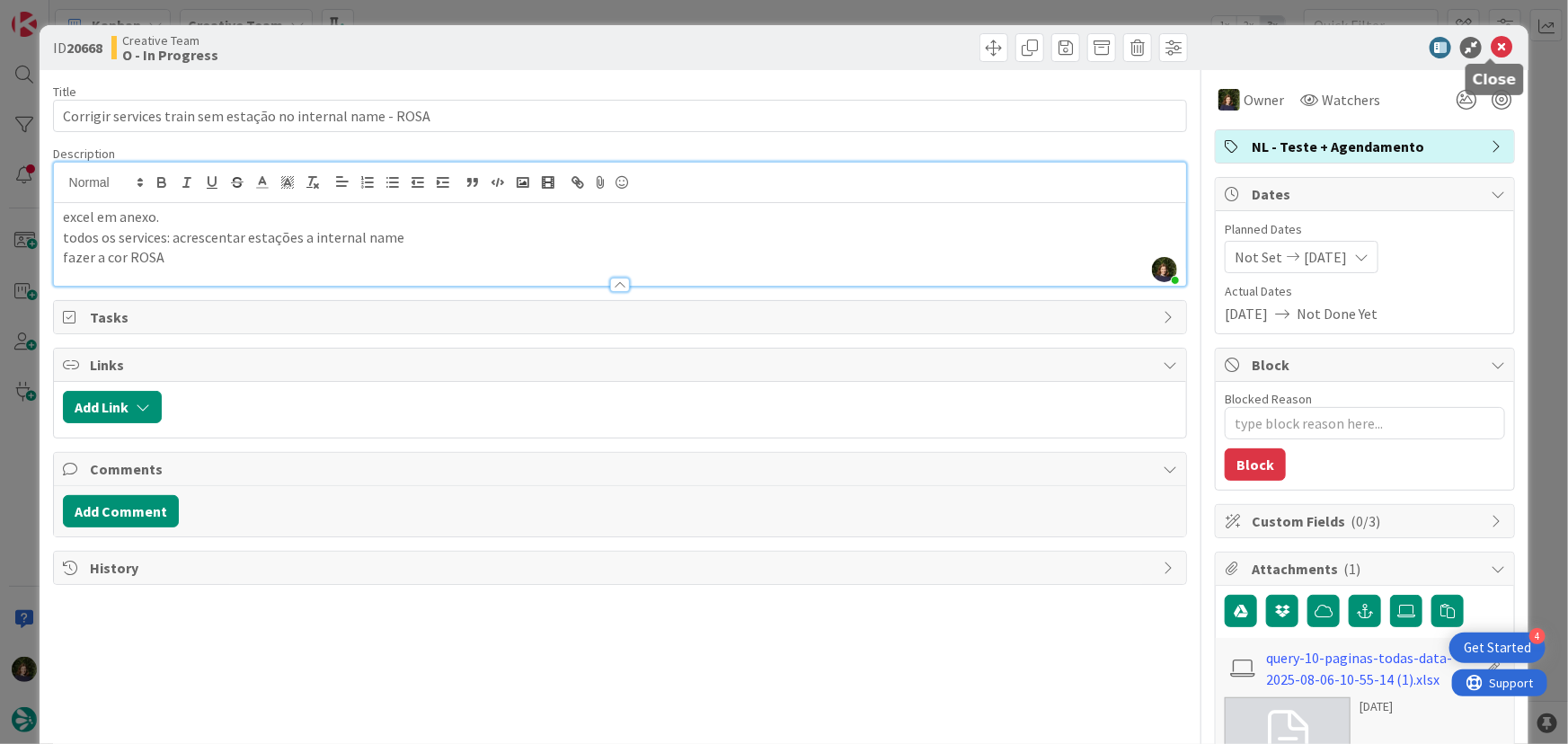
click at [1491, 48] on icon at bounding box center [1501, 48] width 22 height 22
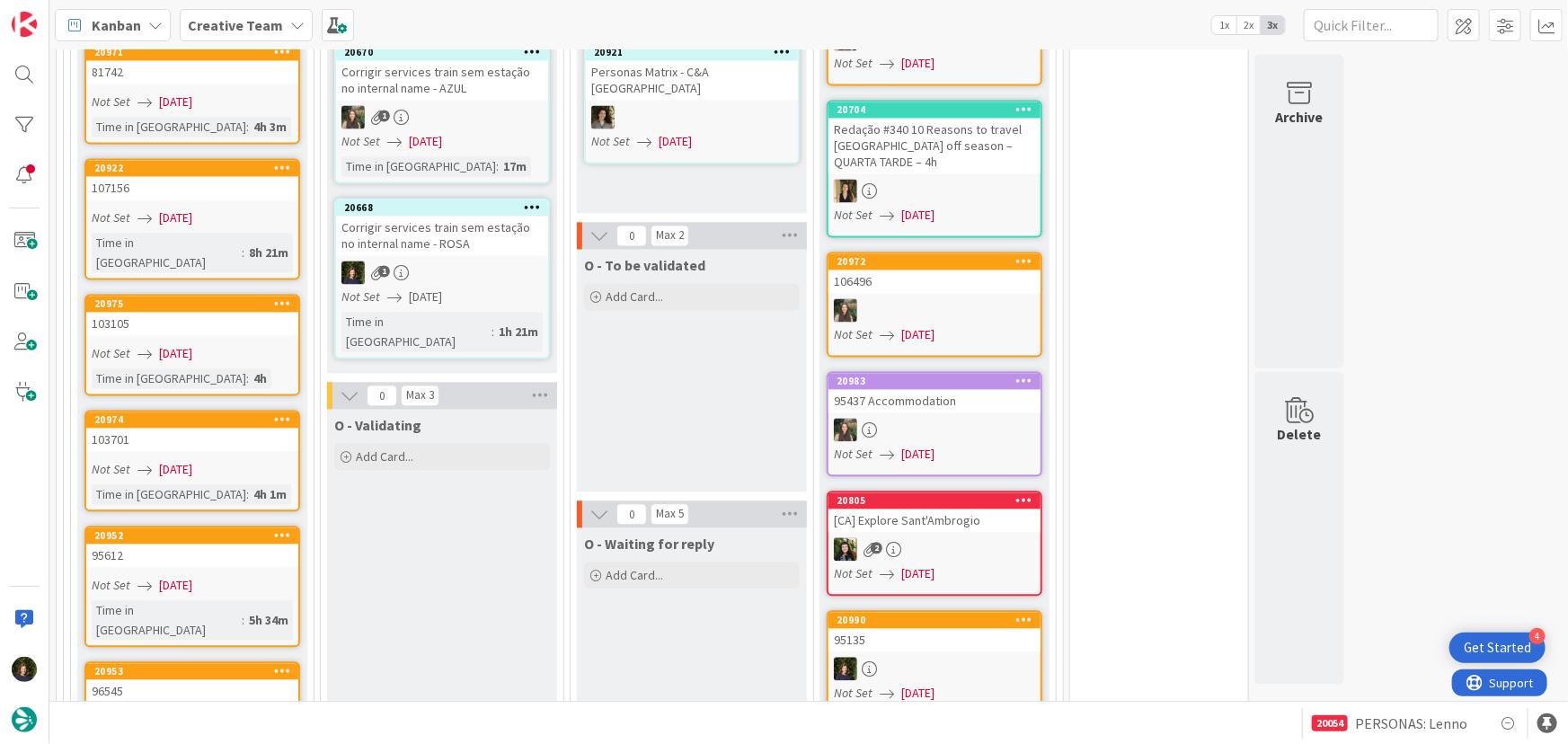
click at [532, 200] on icon at bounding box center [532, 206] width 17 height 12
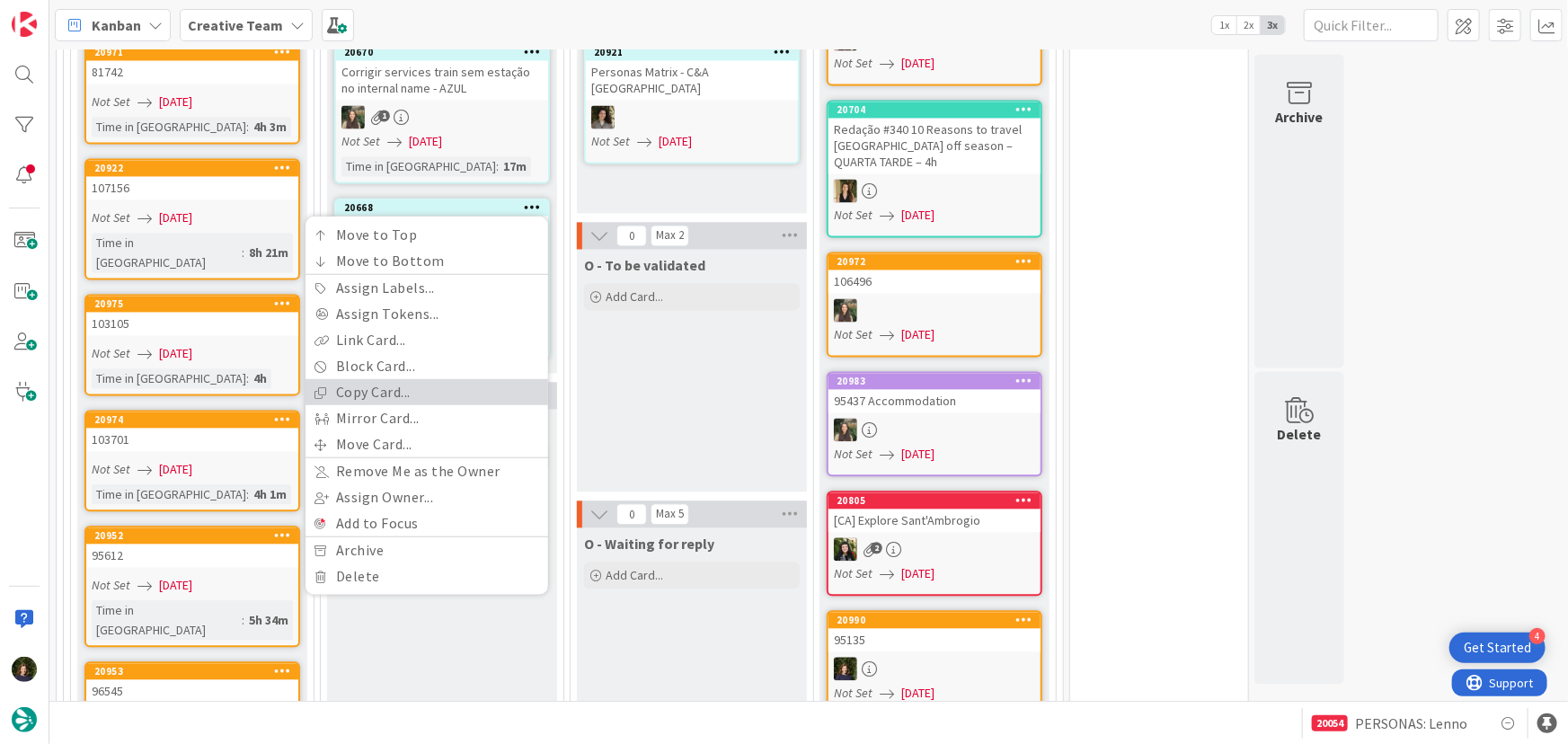
click at [417, 379] on link "Copy Card..." at bounding box center [427, 391] width 243 height 26
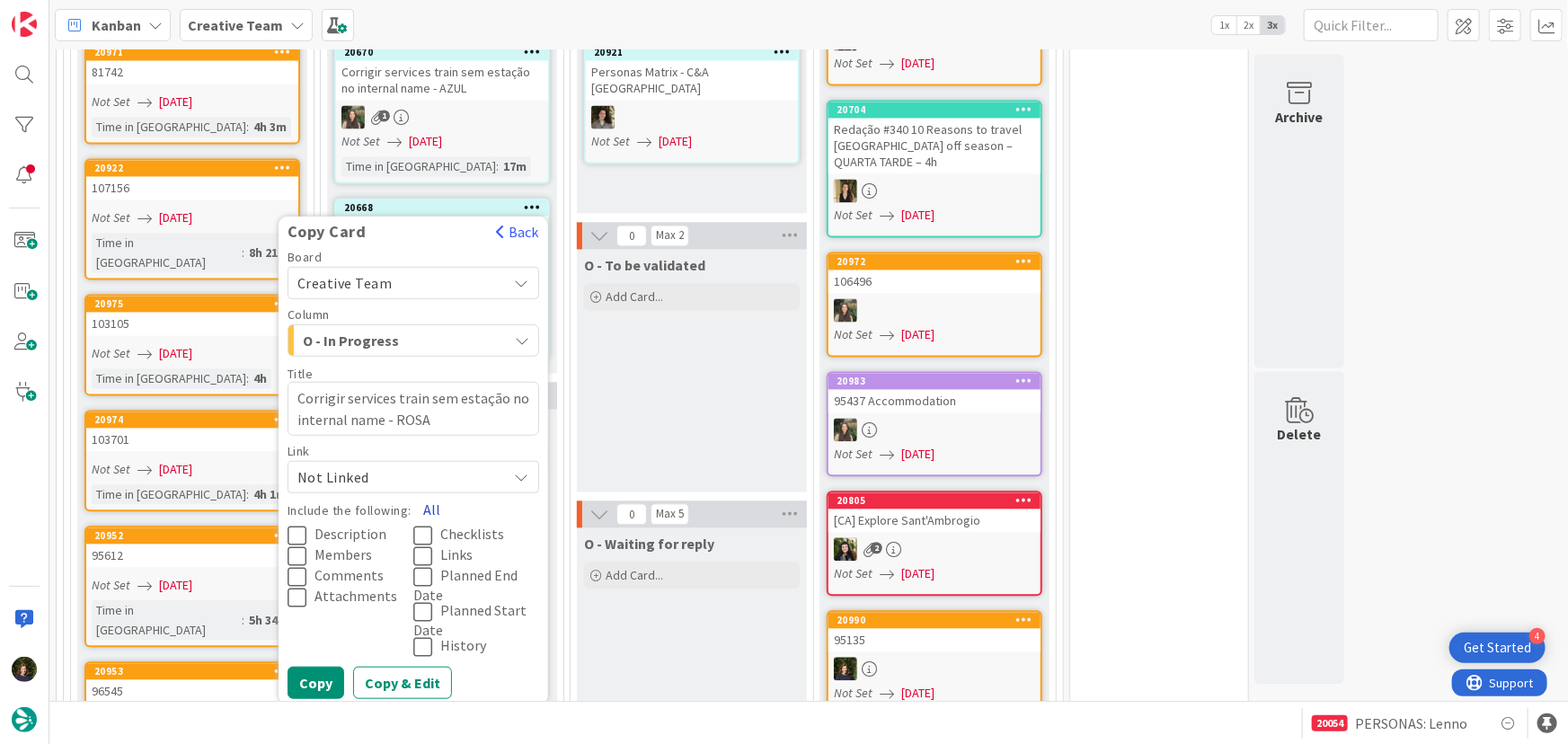
click at [421, 492] on button "All" at bounding box center [431, 509] width 40 height 33
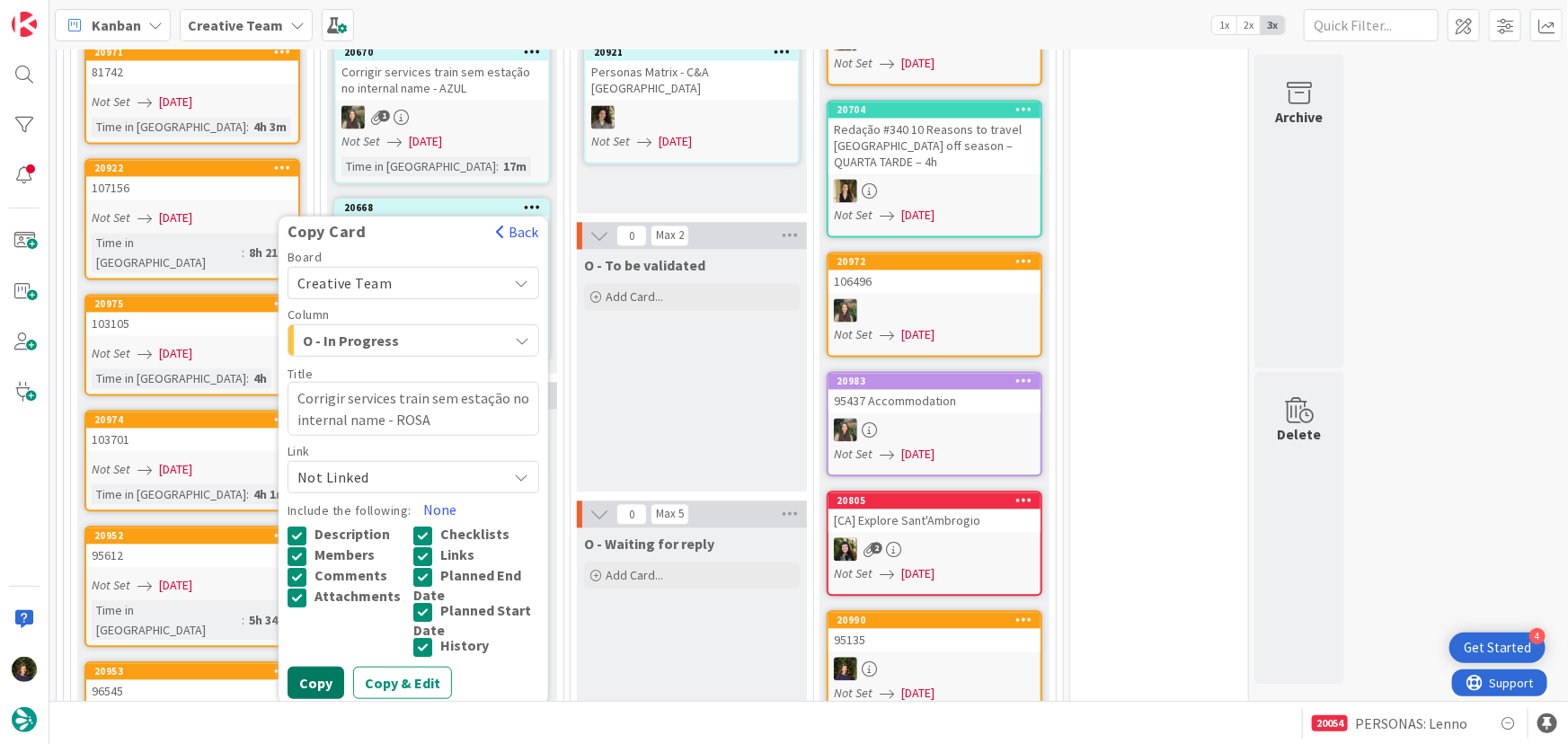
click at [316, 666] on button "Copy" at bounding box center [316, 682] width 56 height 33
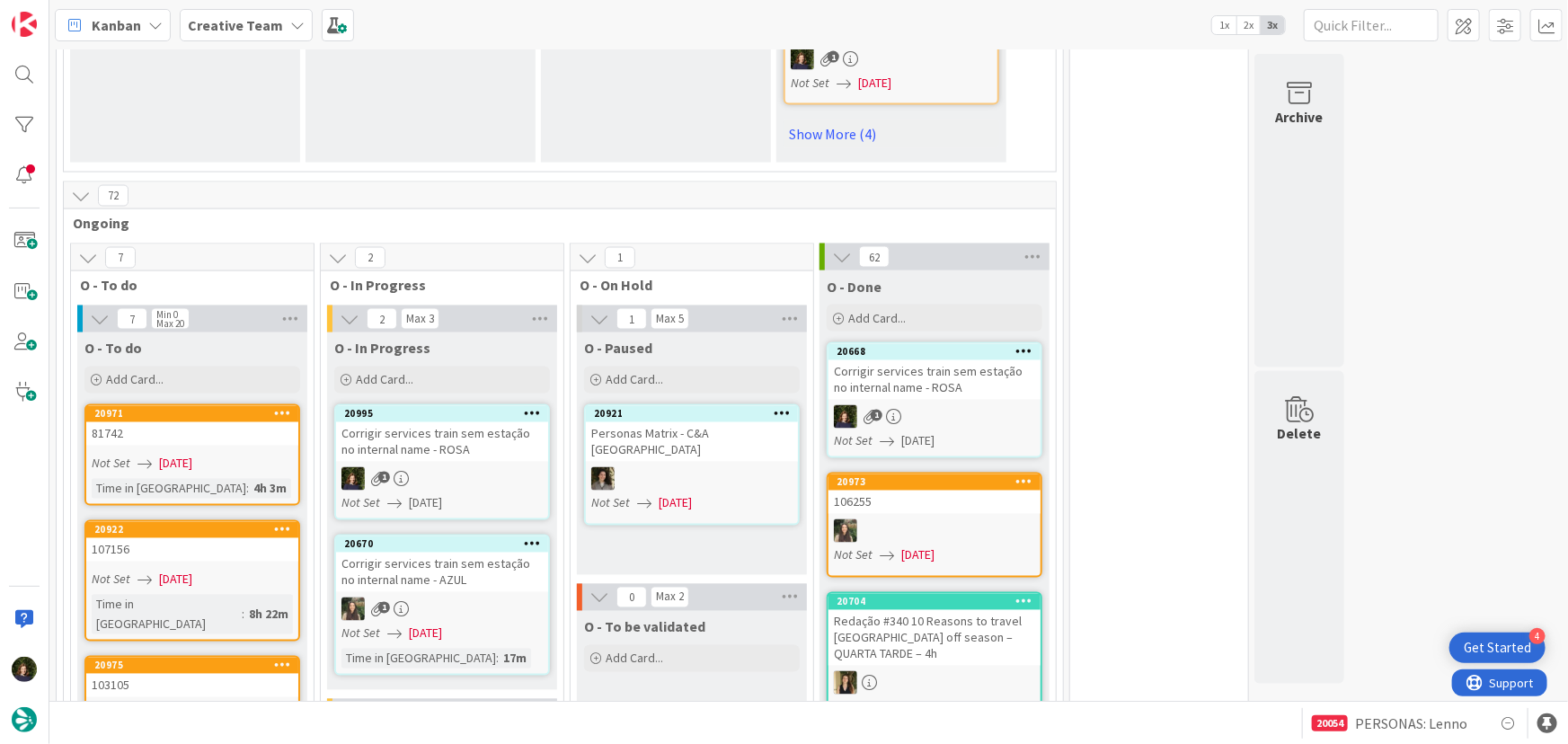
scroll to position [1588, 0]
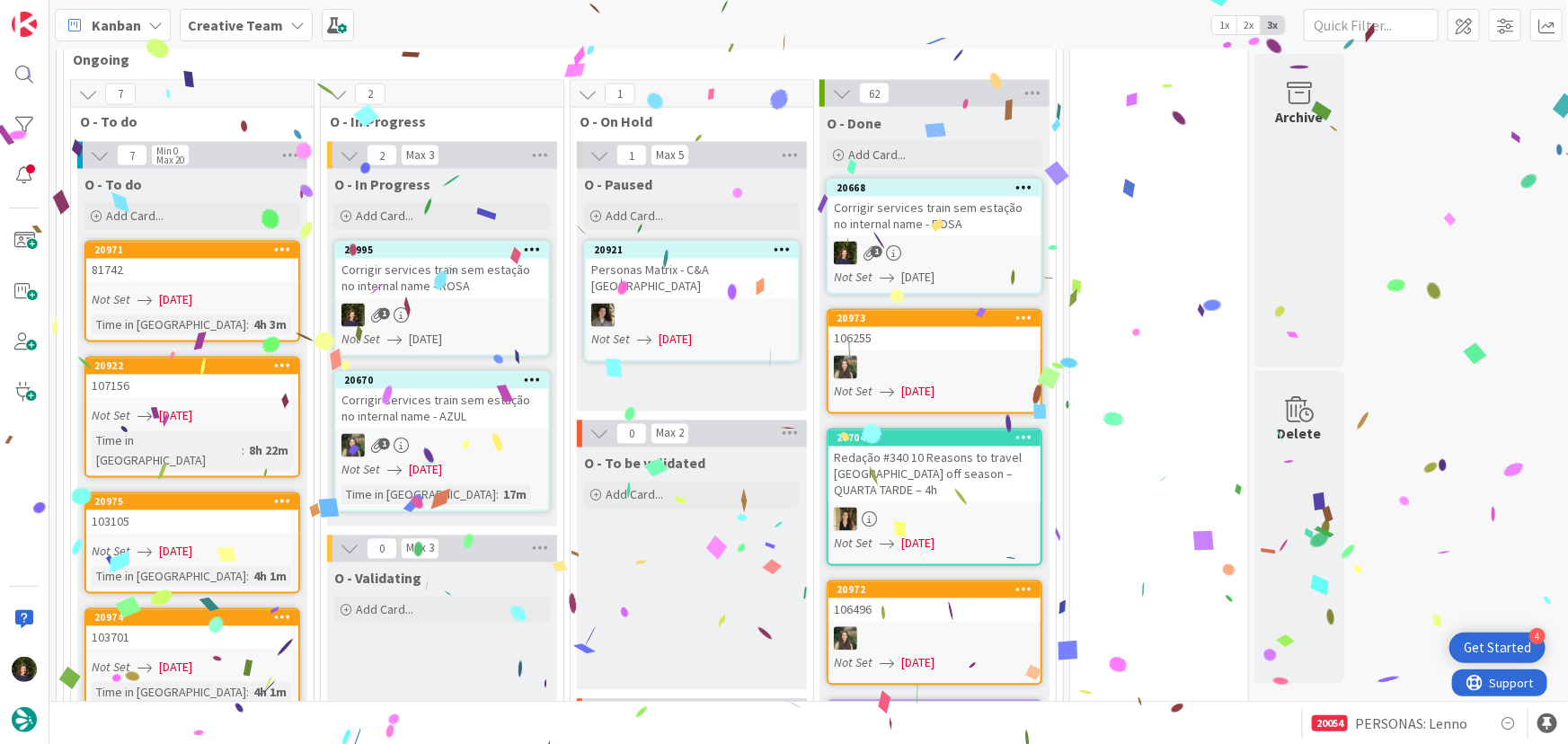
click at [534, 243] on icon at bounding box center [532, 249] width 17 height 12
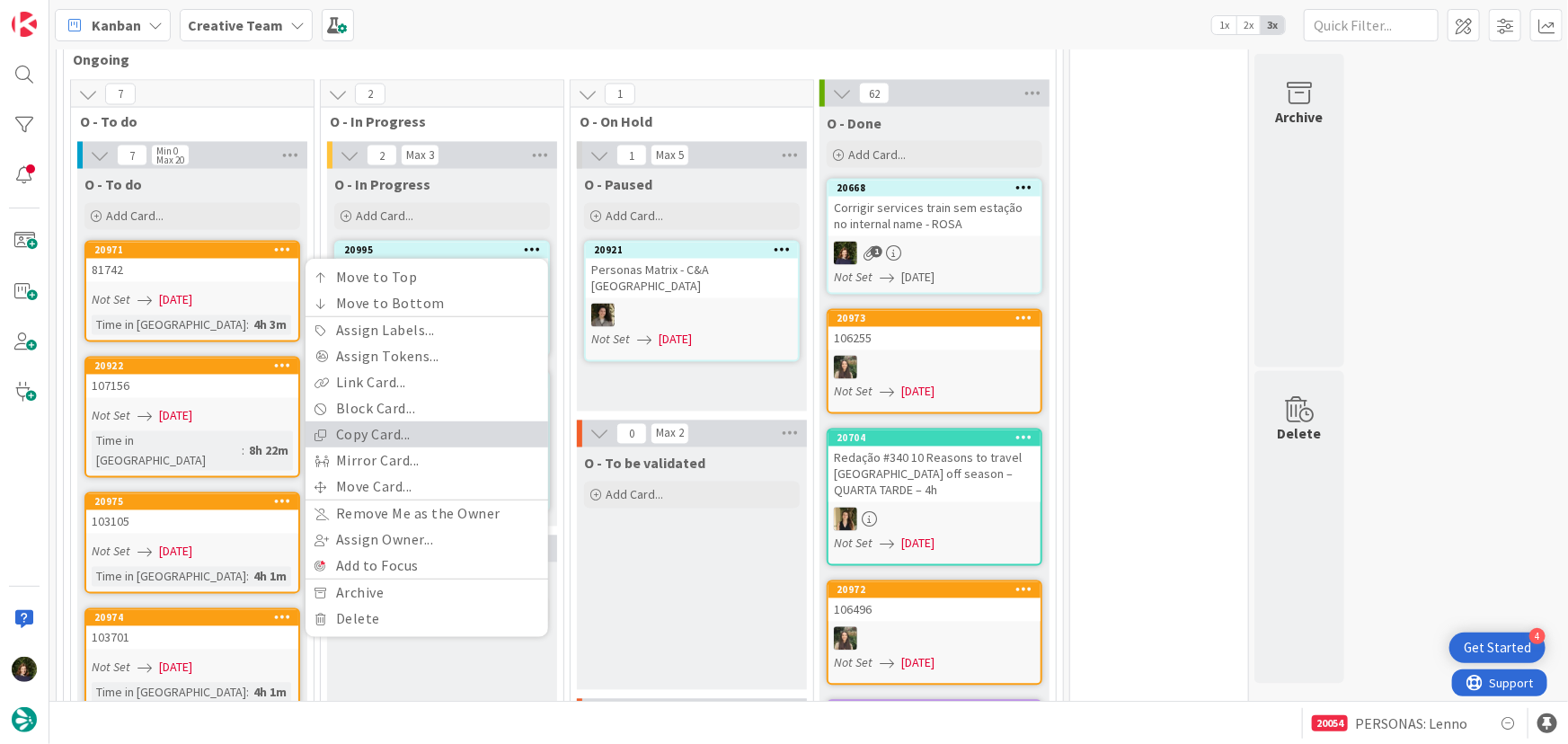
click at [427, 422] on link "Copy Card..." at bounding box center [427, 434] width 243 height 26
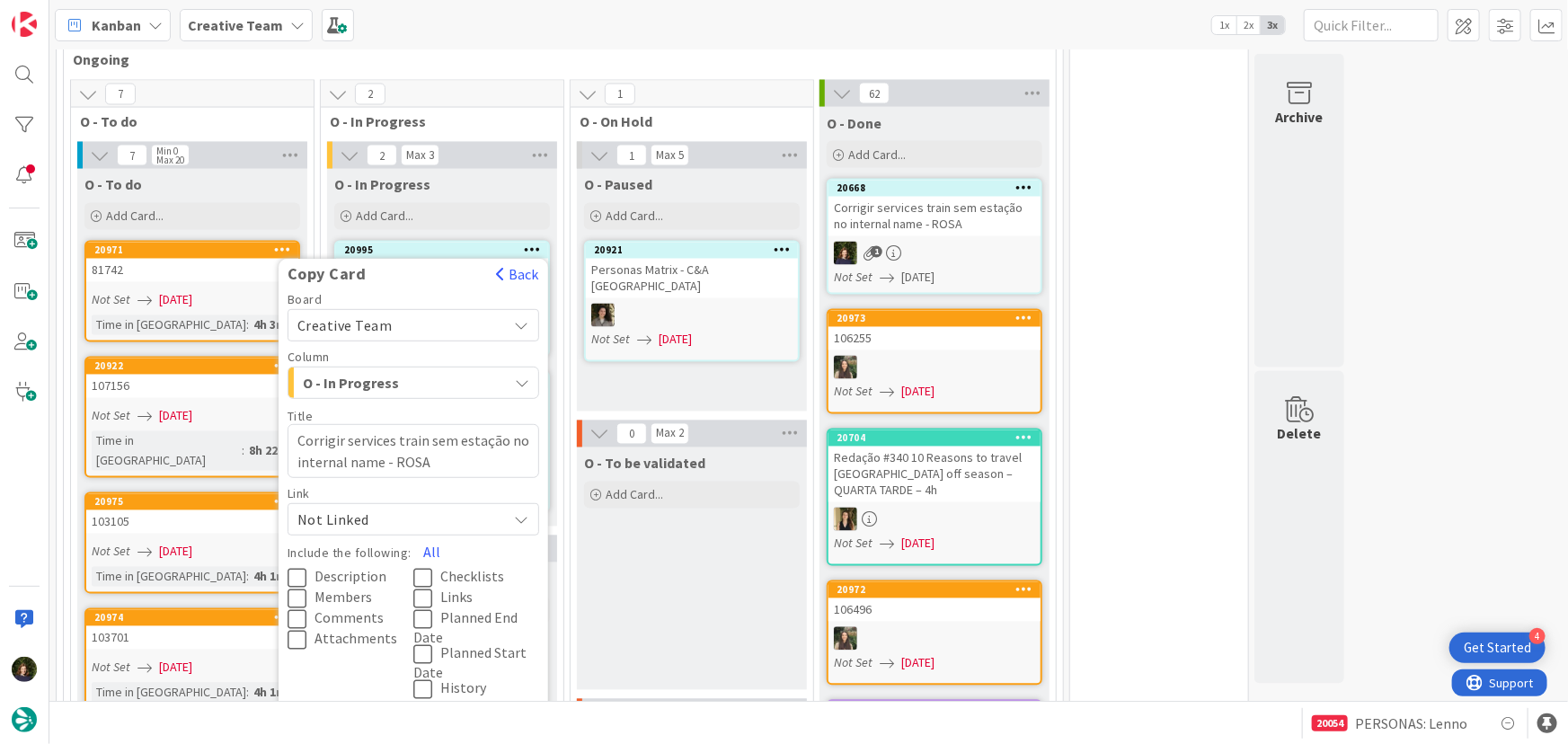
drag, startPoint x: 435, startPoint y: 513, endPoint x: 417, endPoint y: 539, distance: 31.6
click at [435, 536] on button "All" at bounding box center [431, 552] width 40 height 33
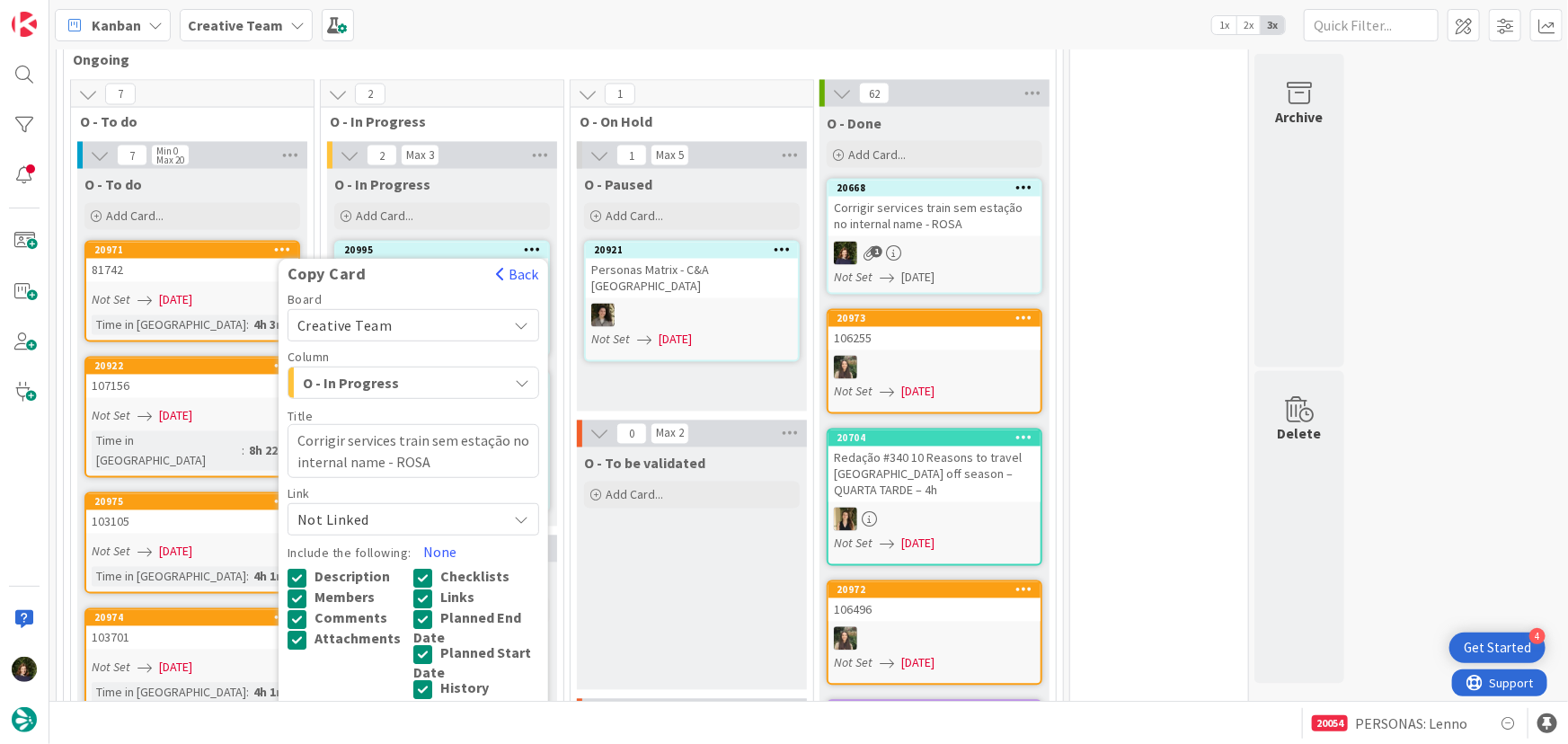
click at [315, 709] on button "Copy" at bounding box center [316, 725] width 56 height 33
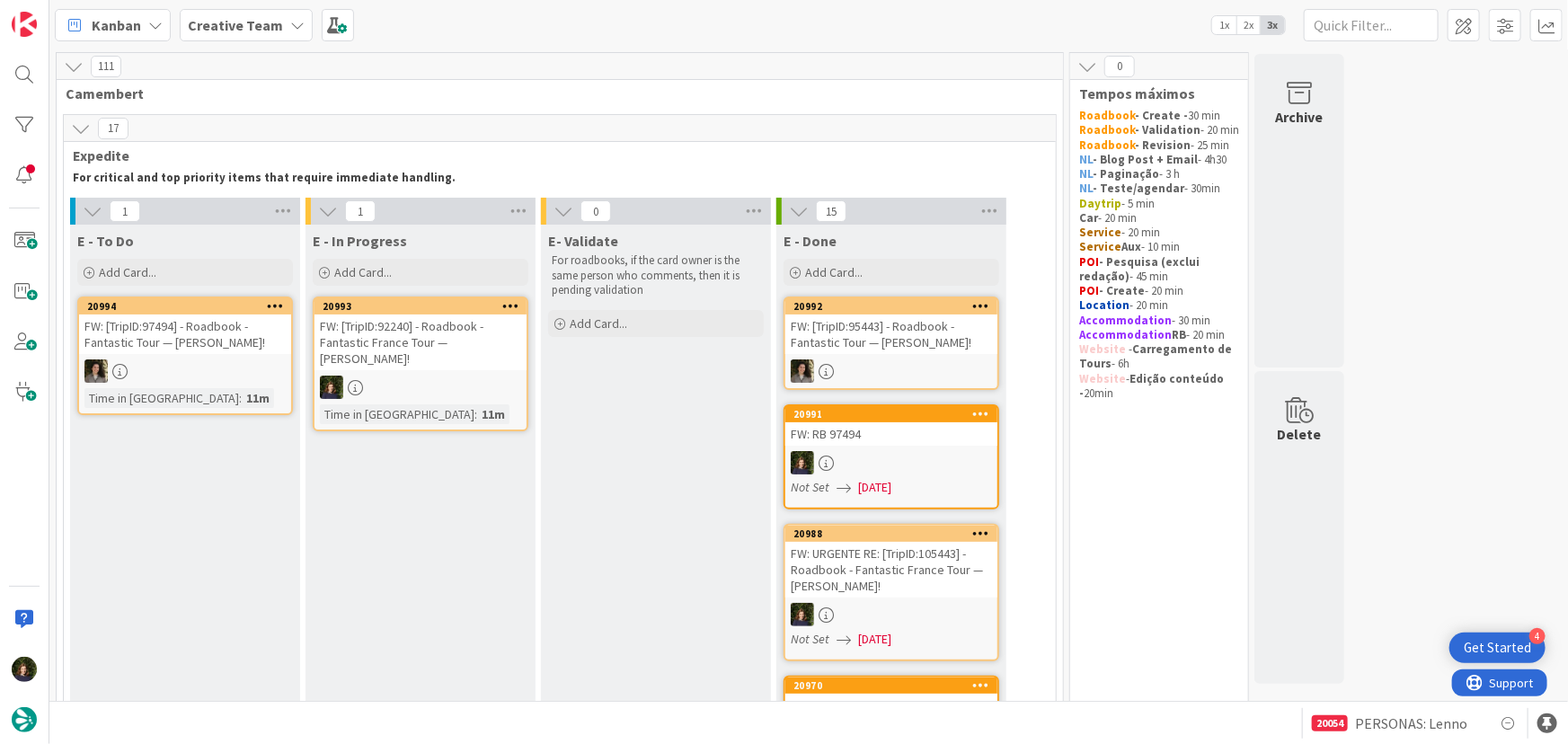
scroll to position [0, 0]
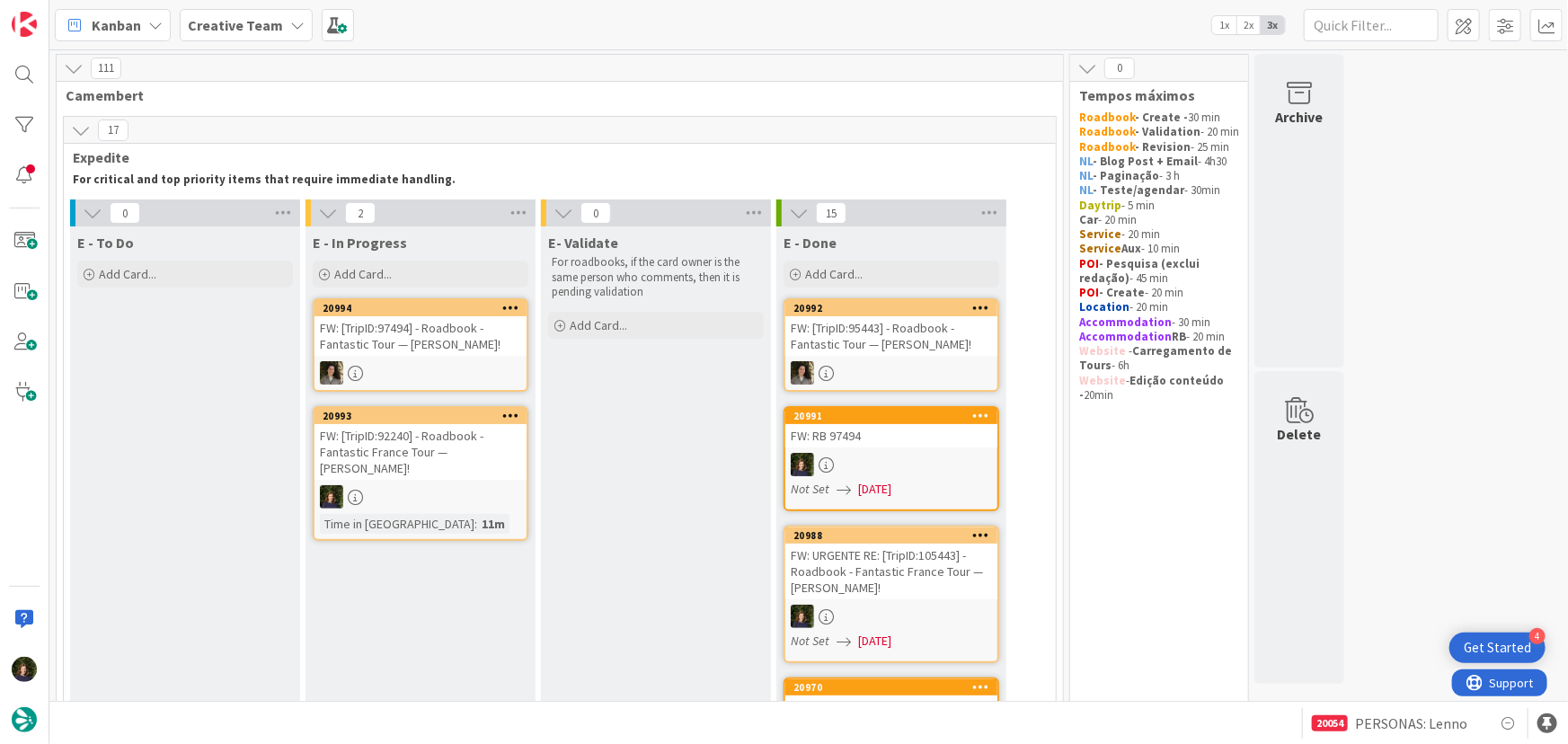
click at [394, 356] on div "FW: [TripID:97494] - Roadbook - Fantastic Tour — [PERSON_NAME]!" at bounding box center [421, 336] width 212 height 39
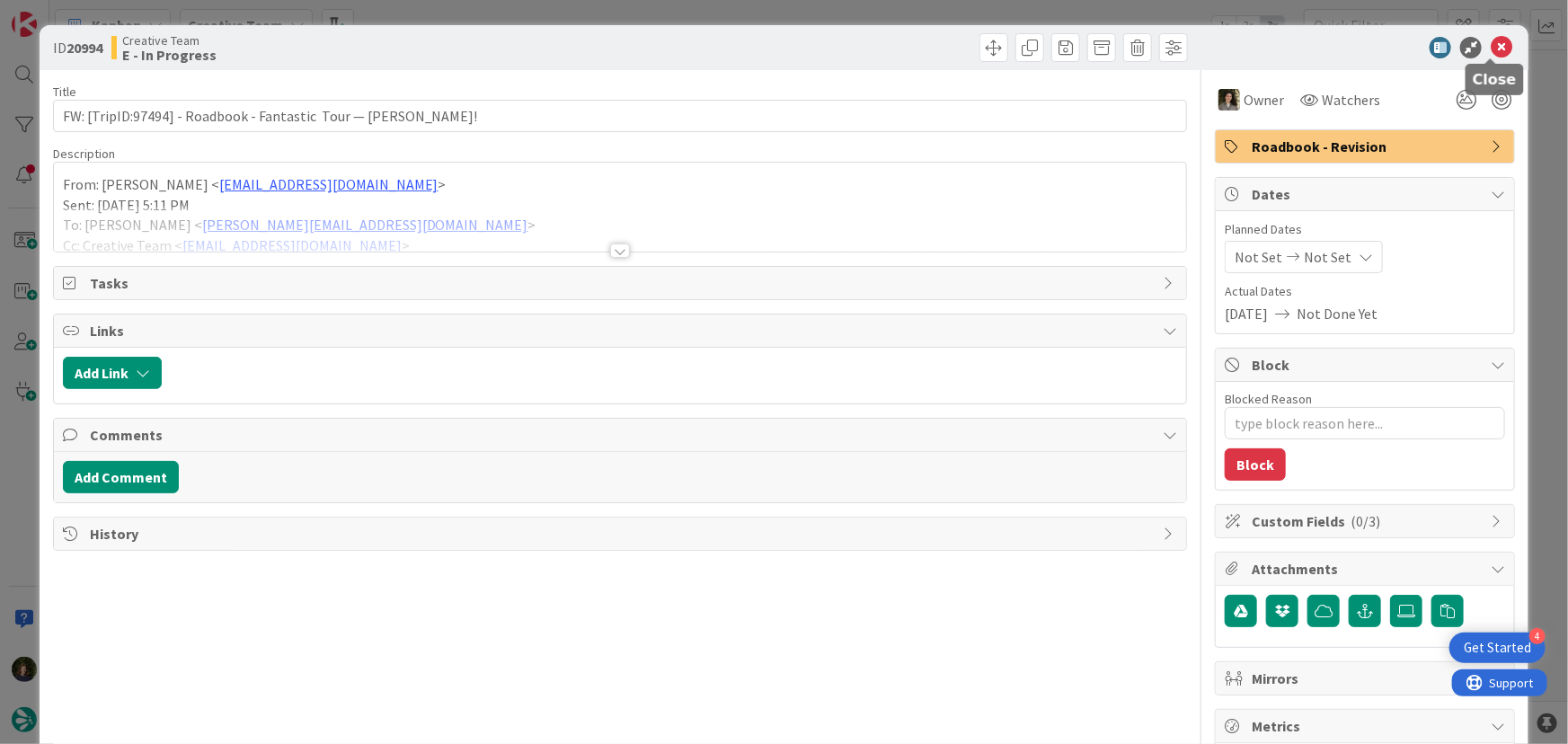
click at [1497, 49] on icon at bounding box center [1501, 48] width 22 height 22
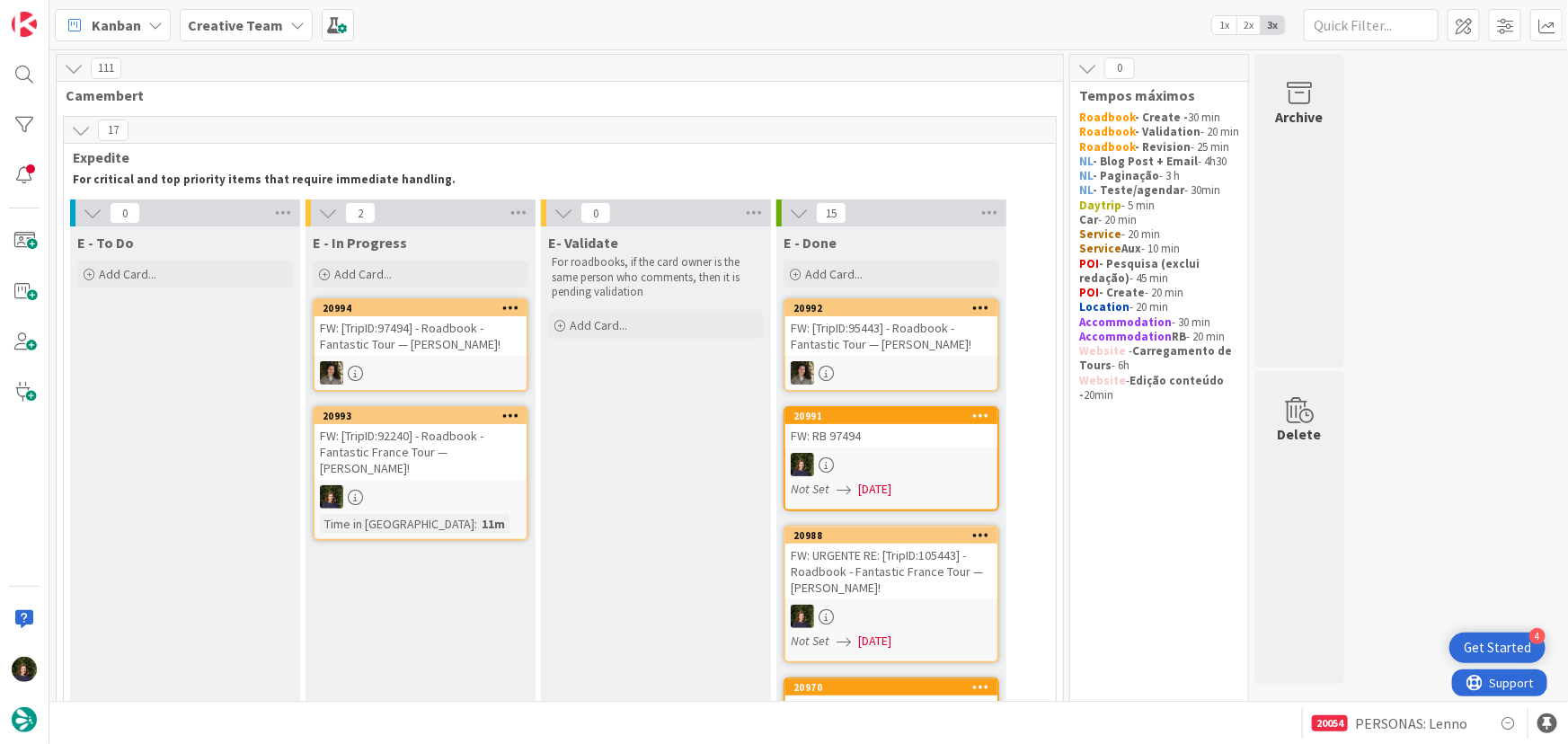
click at [405, 503] on div at bounding box center [421, 496] width 212 height 23
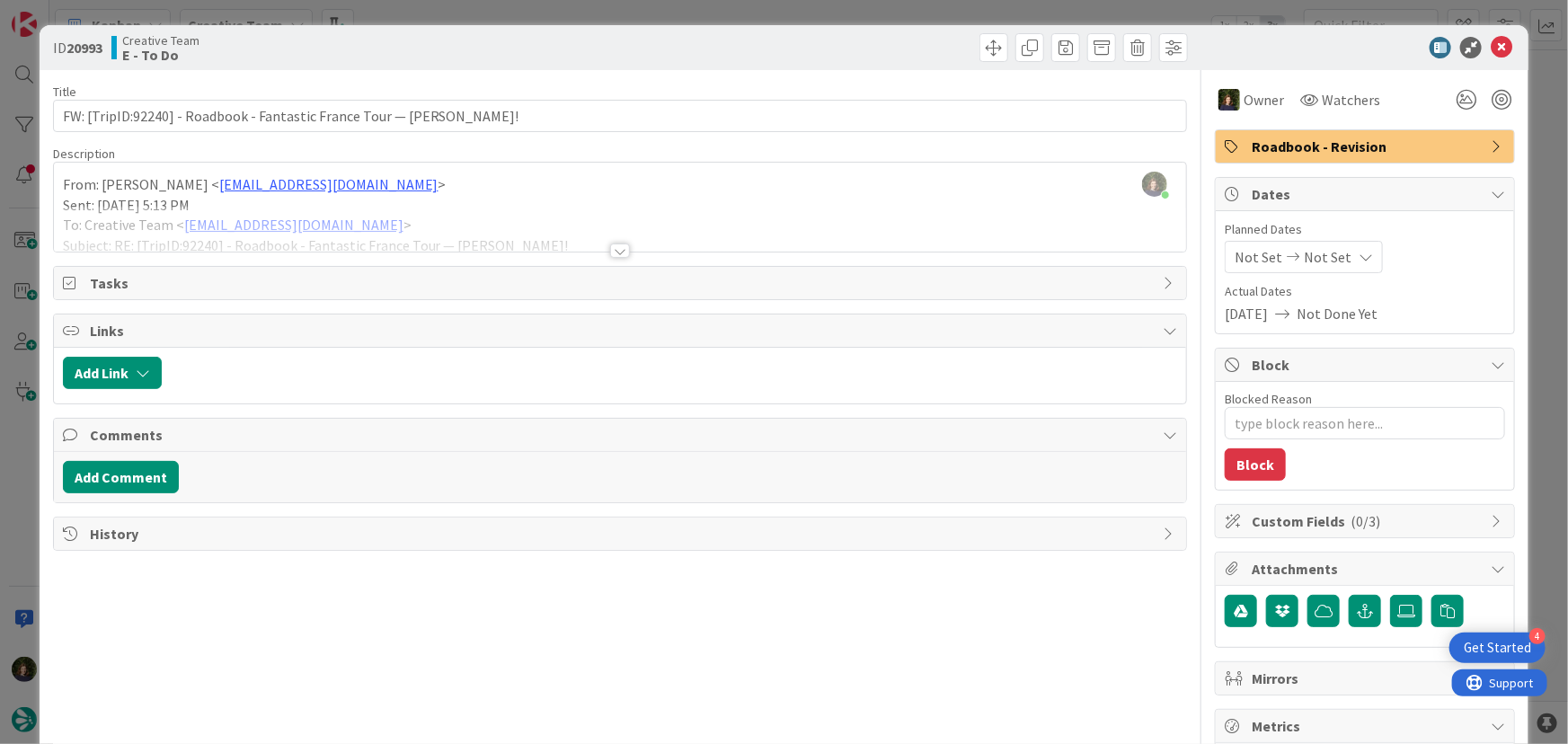
click at [615, 255] on div at bounding box center [620, 250] width 20 height 14
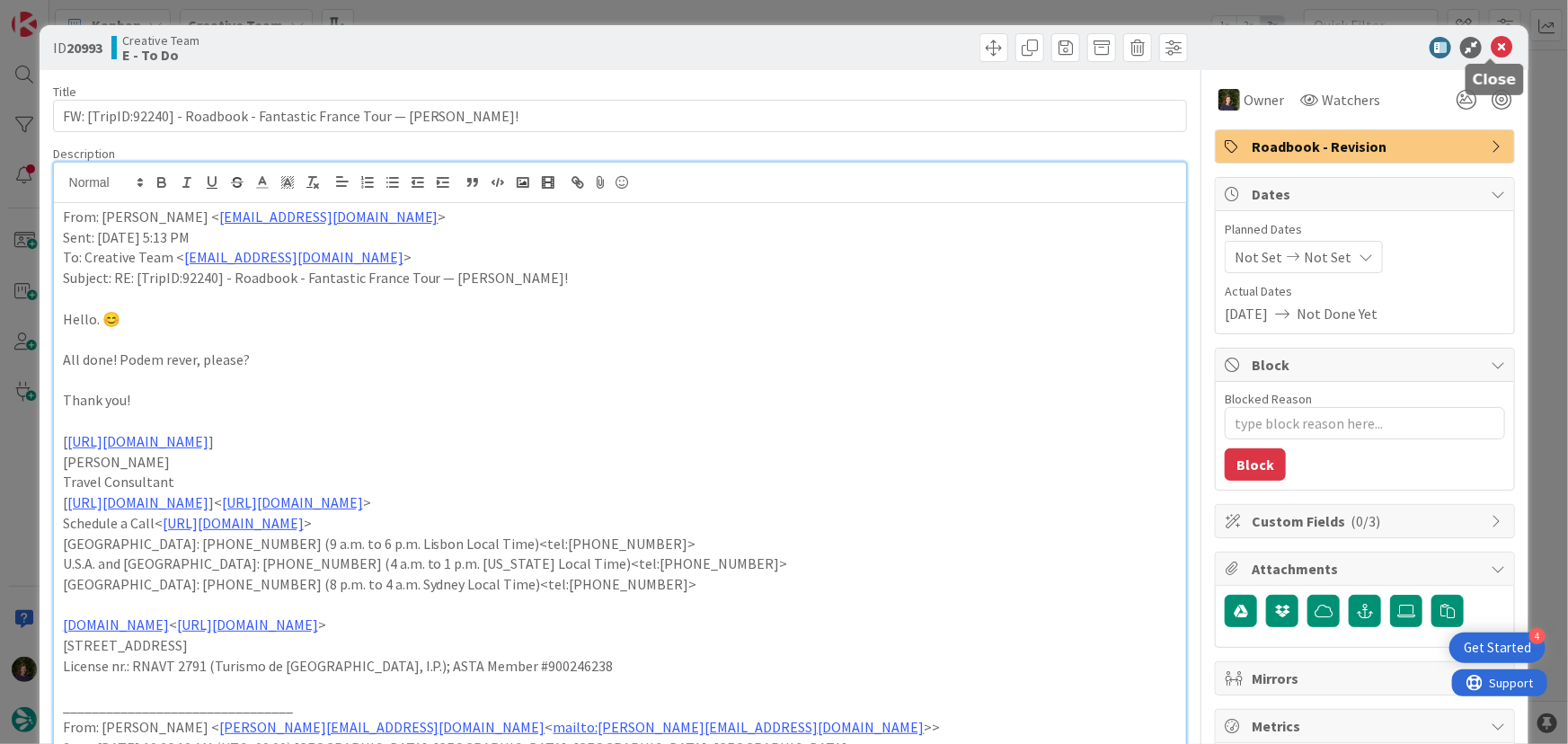
click at [1498, 53] on icon at bounding box center [1501, 48] width 22 height 22
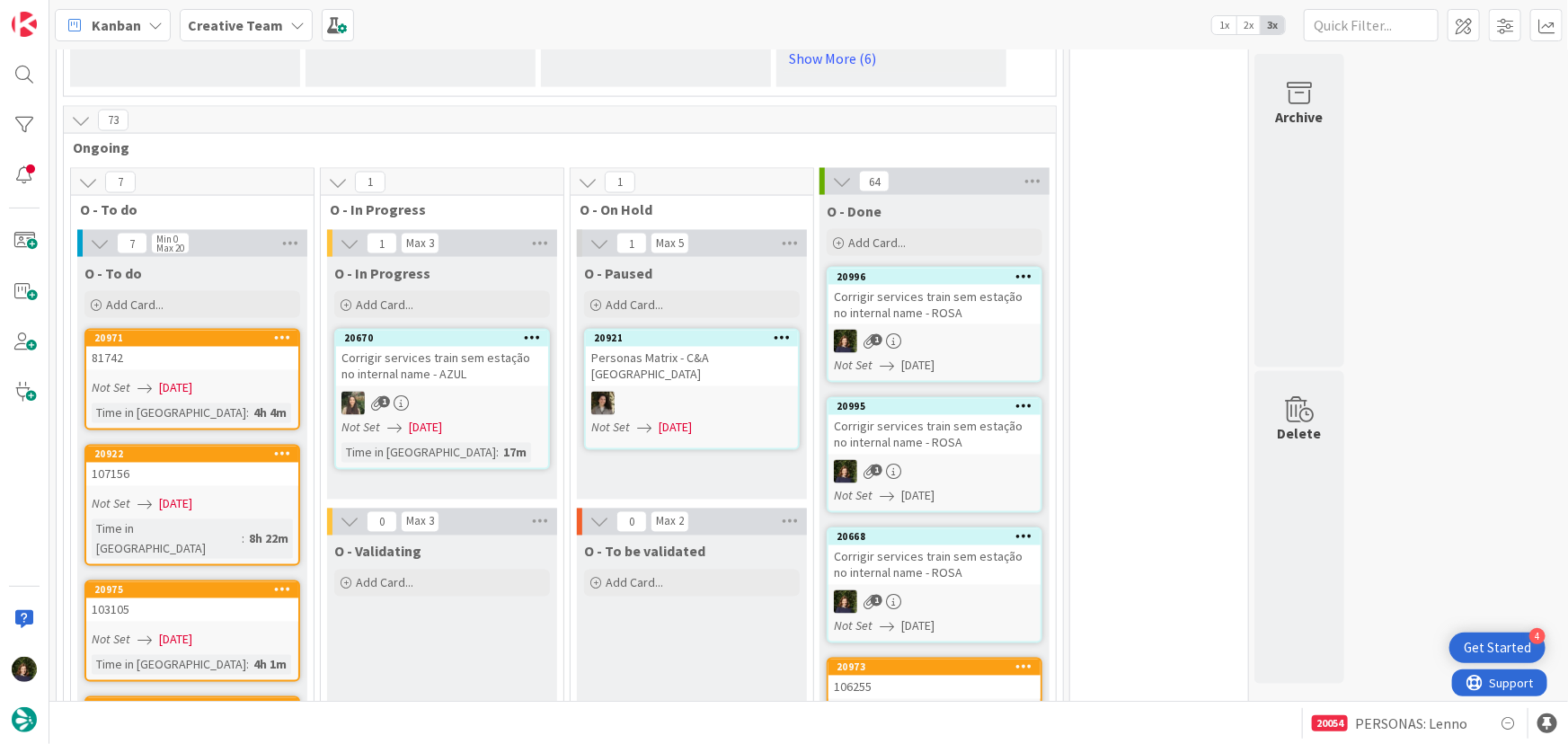
scroll to position [1322, 0]
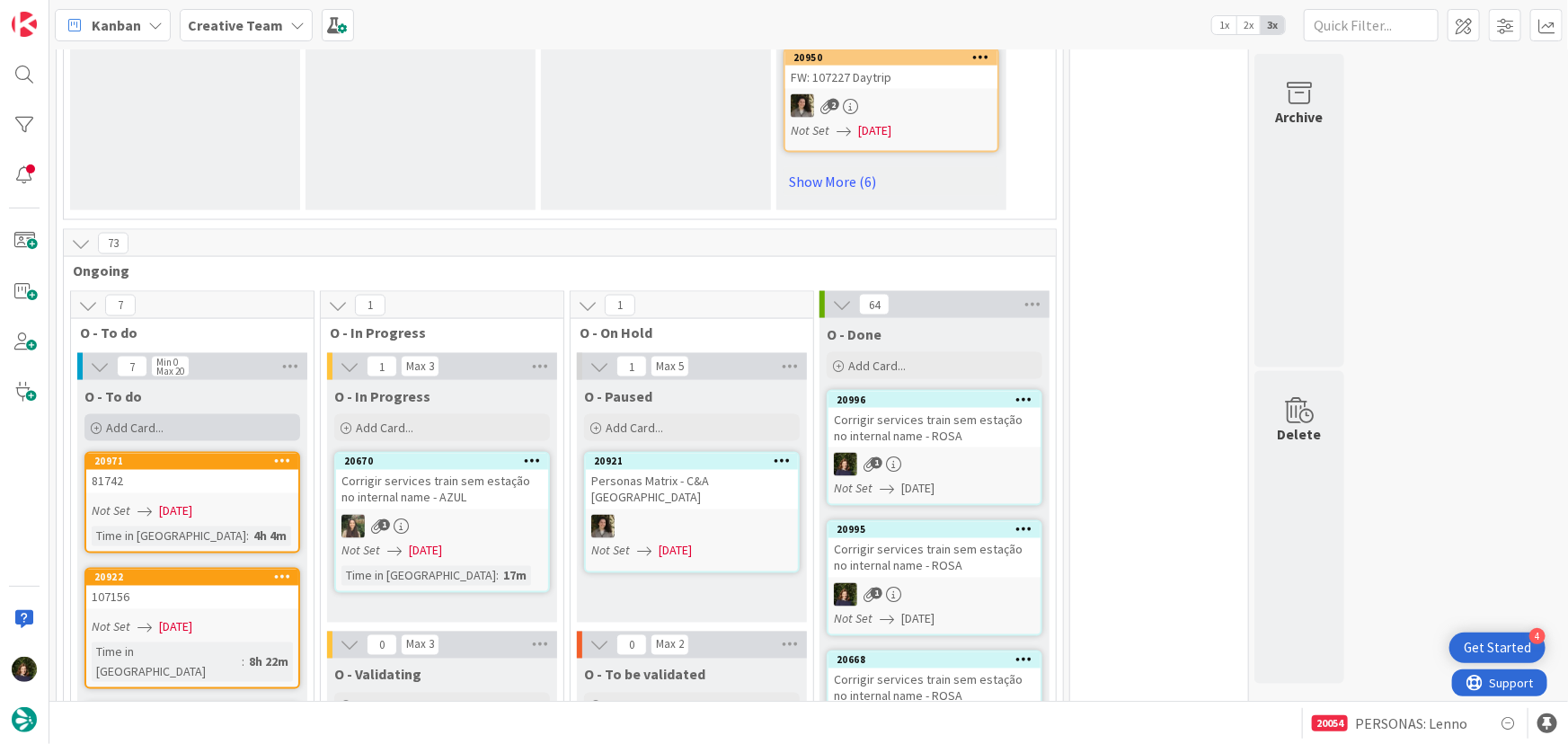
click at [201, 414] on div "Add Card..." at bounding box center [191, 427] width 215 height 27
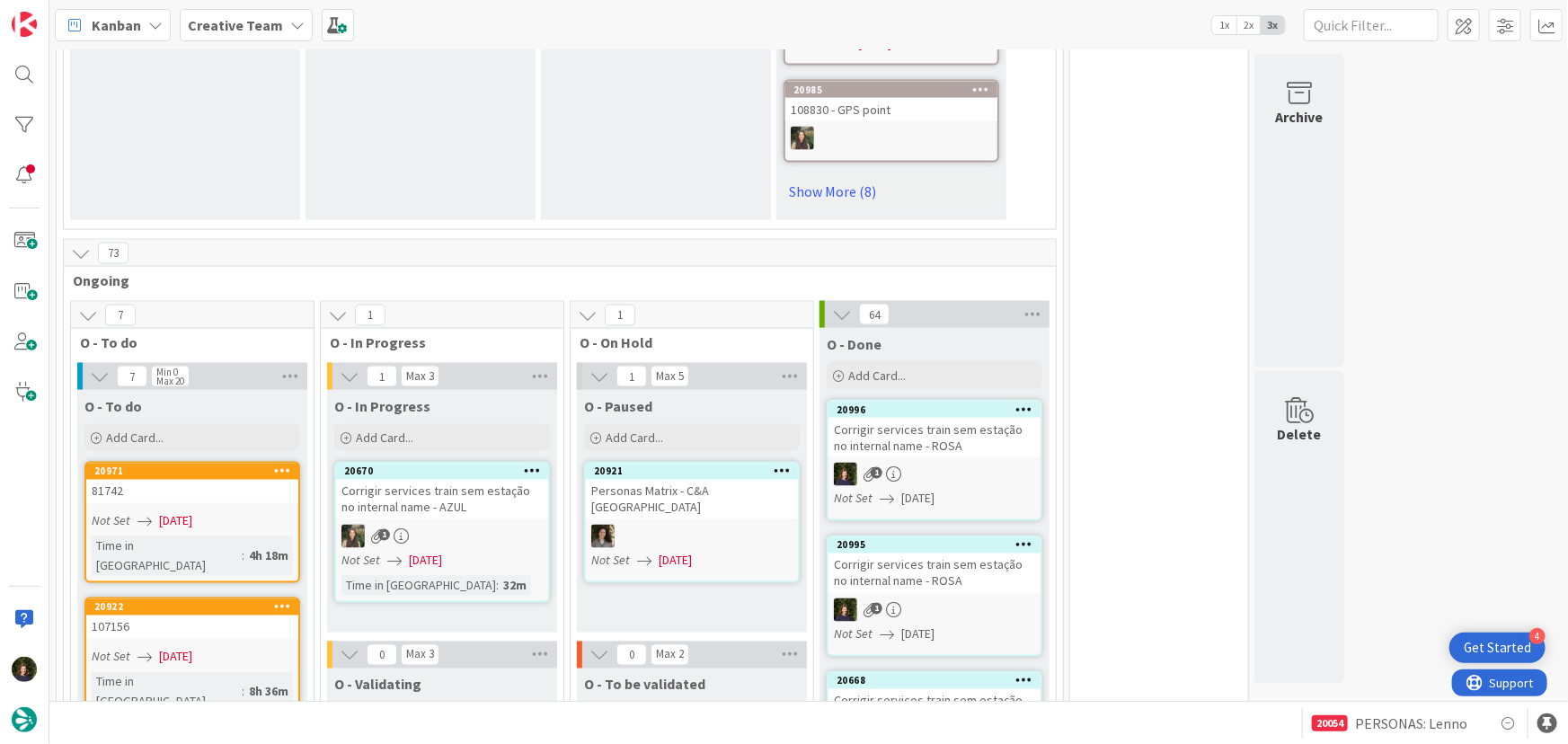
click at [251, 26] on b "Creative Team" at bounding box center [235, 25] width 96 height 18
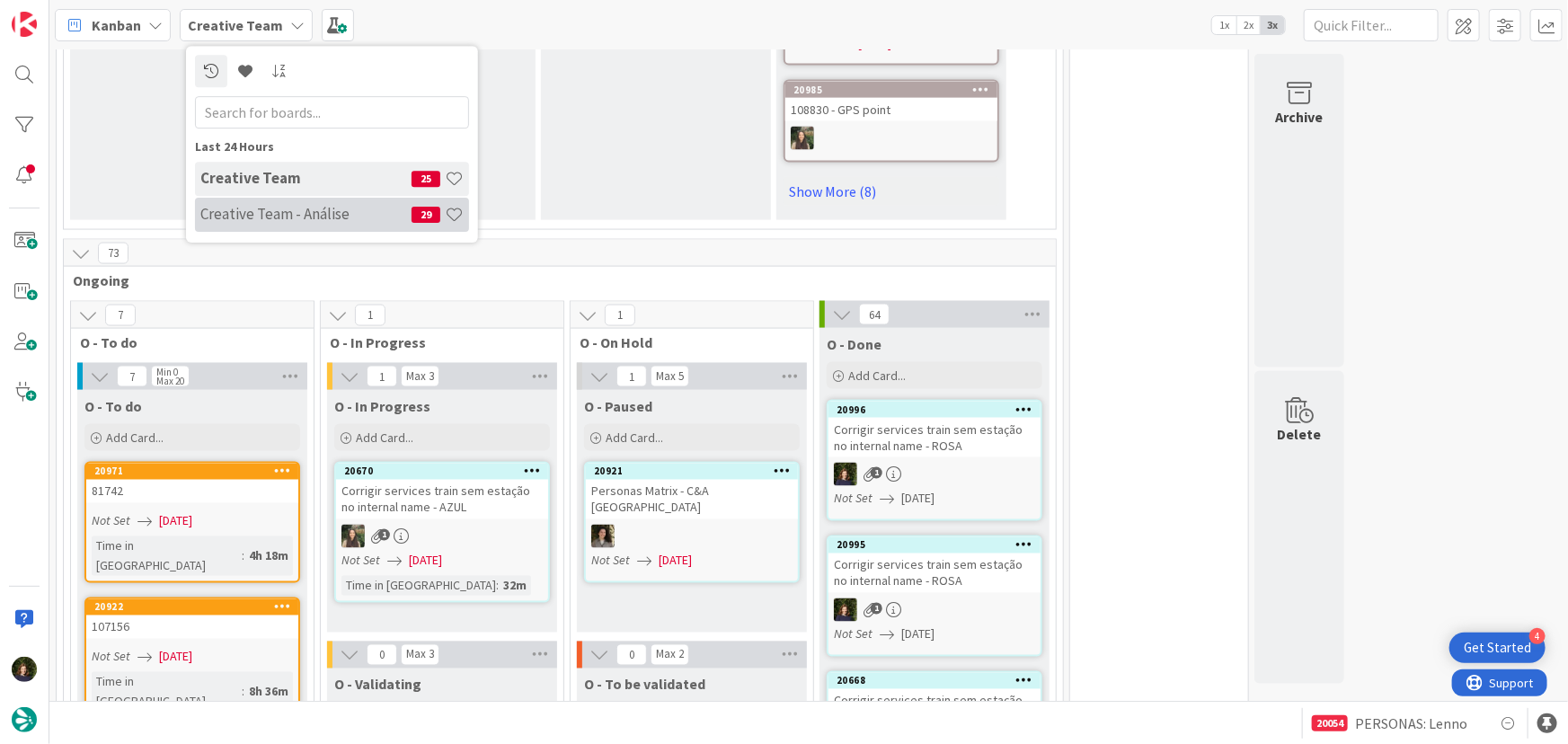
click at [254, 210] on h4 "Creative Team - Análise" at bounding box center [305, 213] width 211 height 18
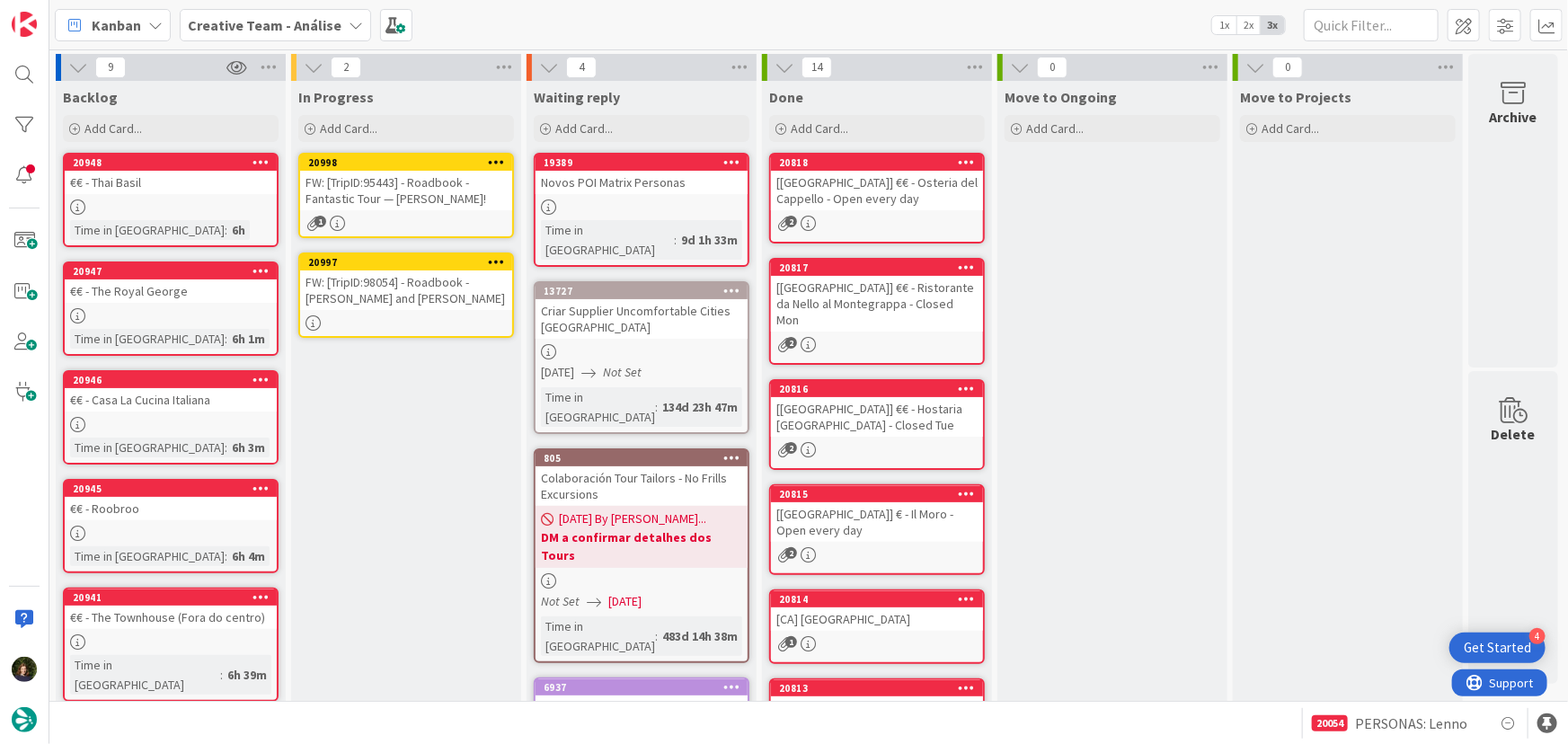
click at [423, 284] on div "FW: [TripID:98054] - Roadbook - [PERSON_NAME] and [PERSON_NAME]" at bounding box center [407, 290] width 212 height 39
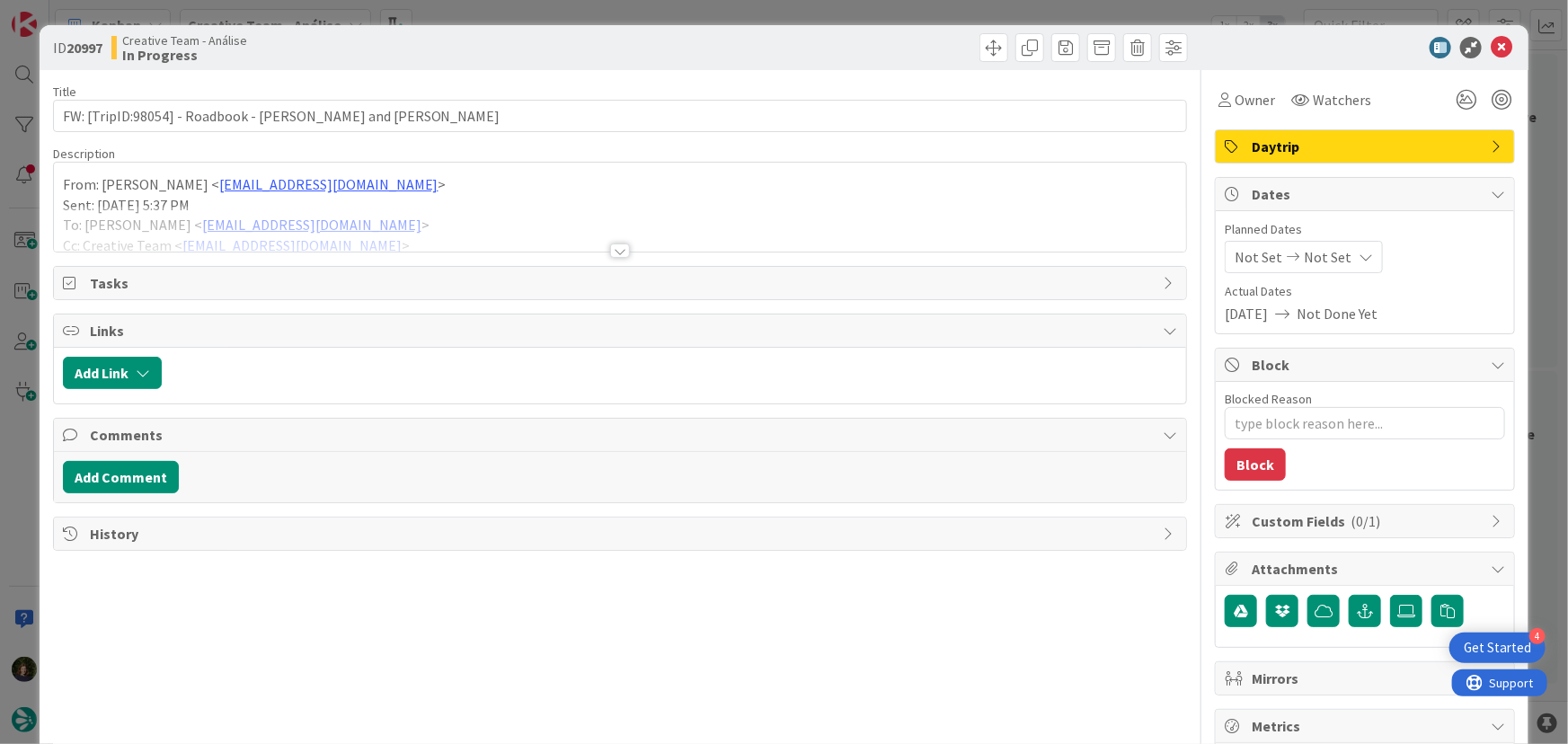
click at [614, 251] on div at bounding box center [620, 250] width 20 height 14
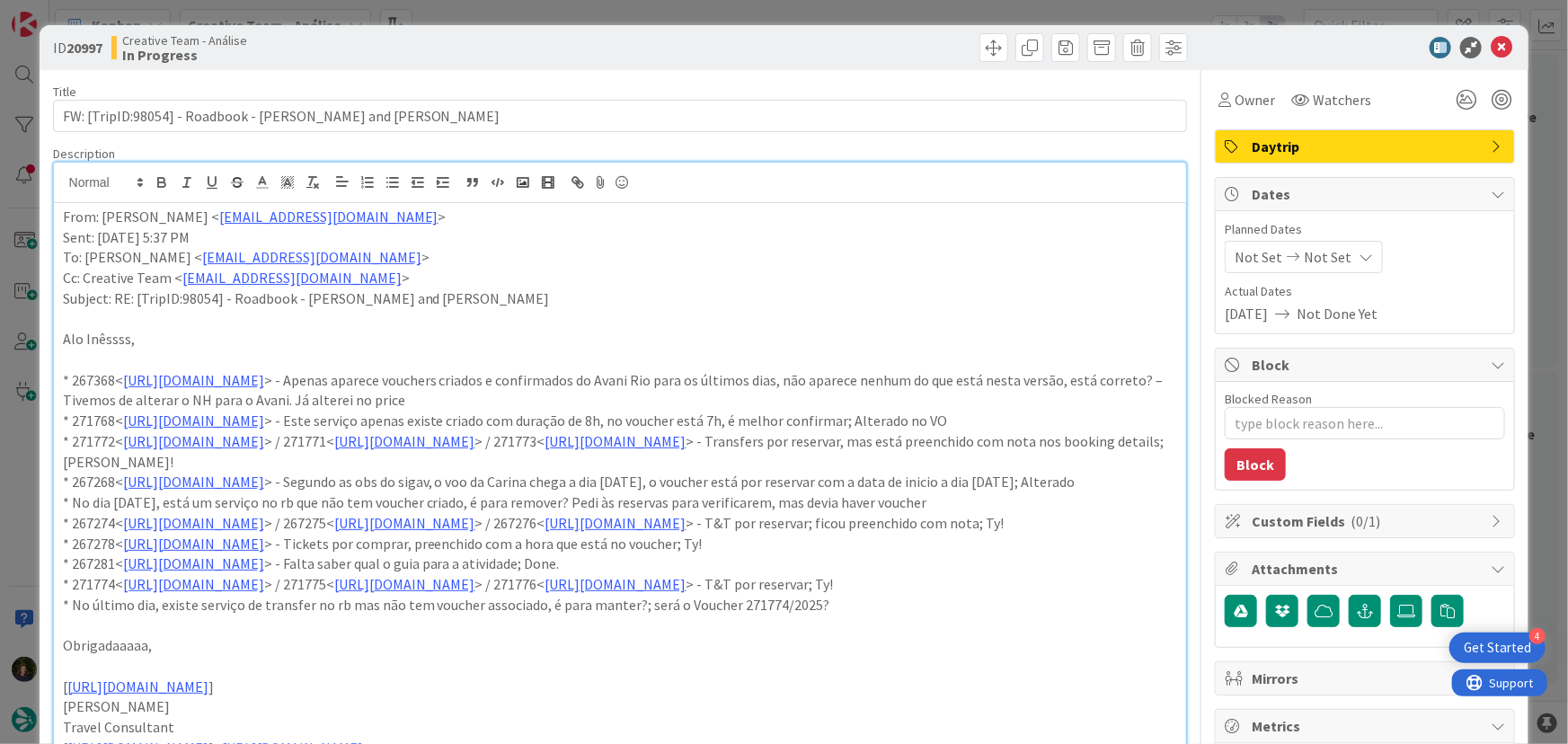
click at [1313, 147] on span "Daytrip" at bounding box center [1366, 146] width 230 height 22
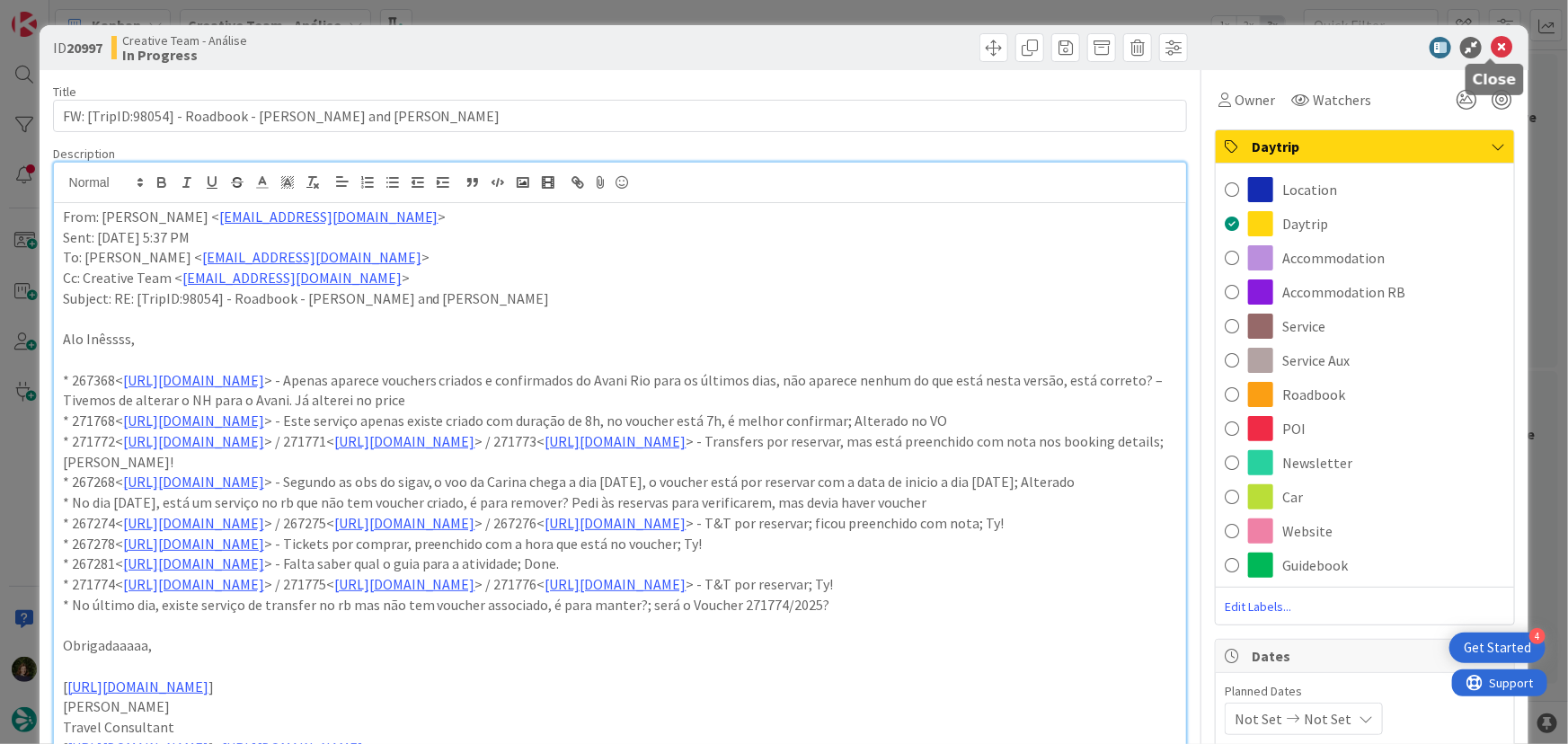
click at [1491, 49] on icon at bounding box center [1501, 48] width 22 height 22
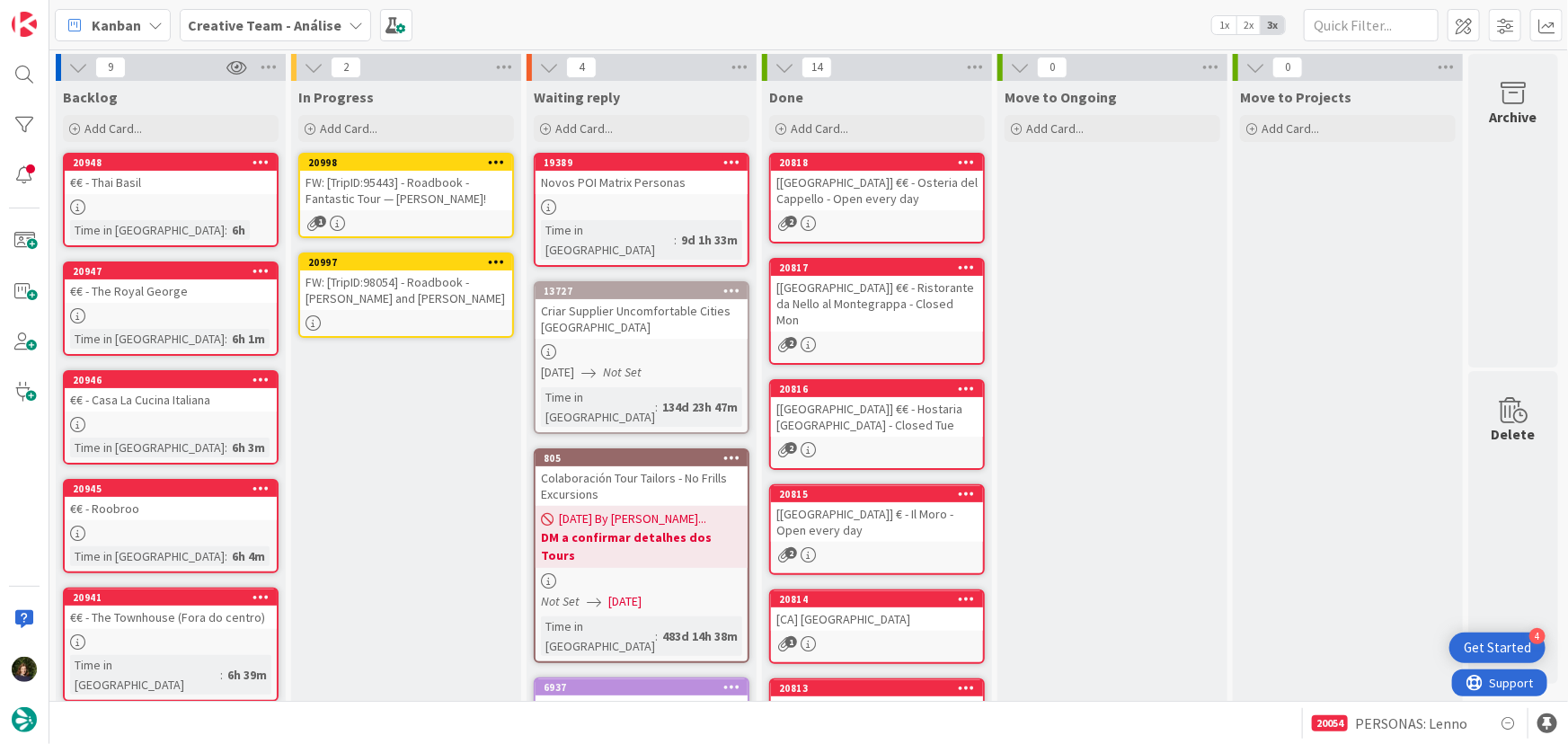
click at [397, 302] on div "FW: [TripID:98054] - Roadbook - [PERSON_NAME] and [PERSON_NAME]" at bounding box center [407, 290] width 212 height 39
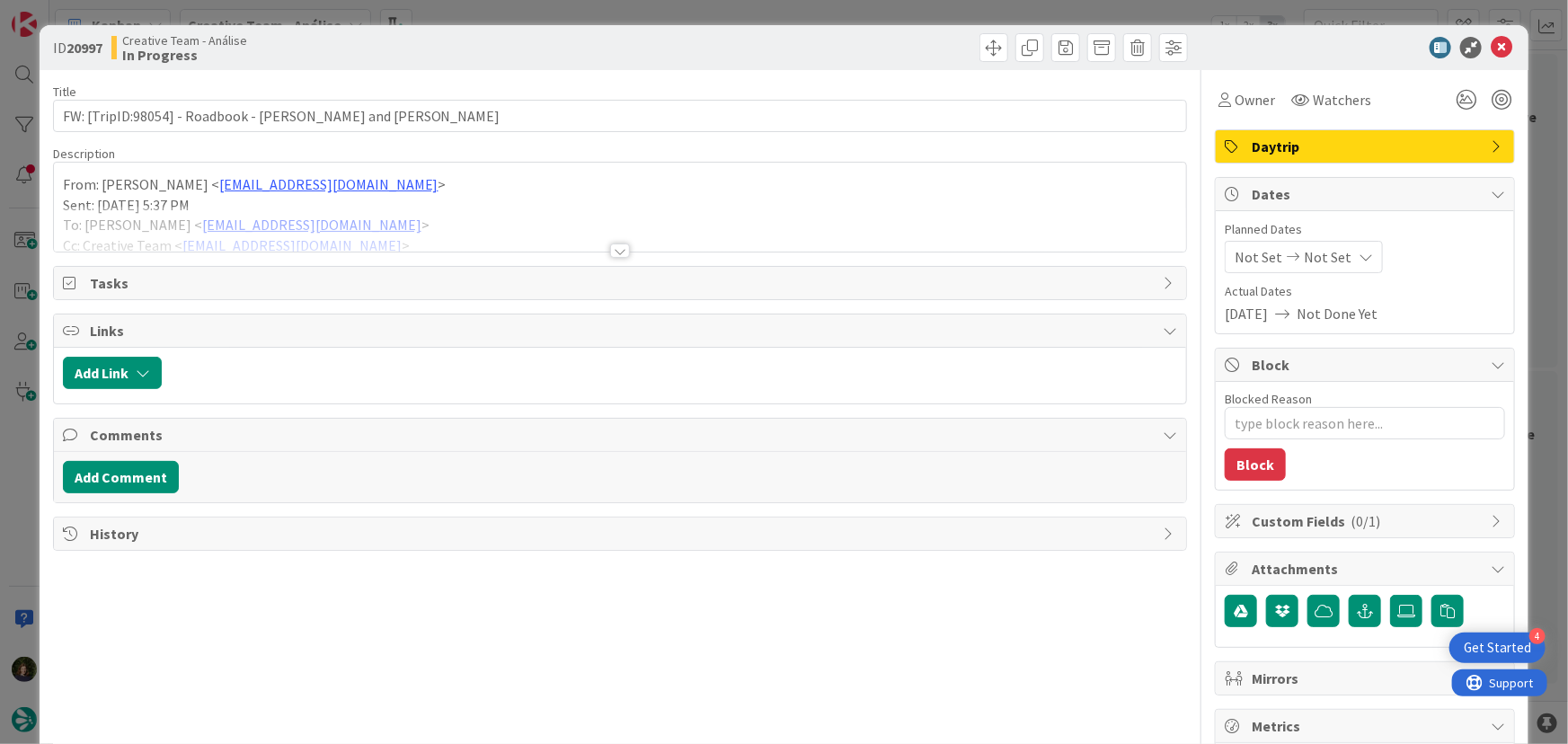
click at [623, 248] on div at bounding box center [620, 250] width 20 height 14
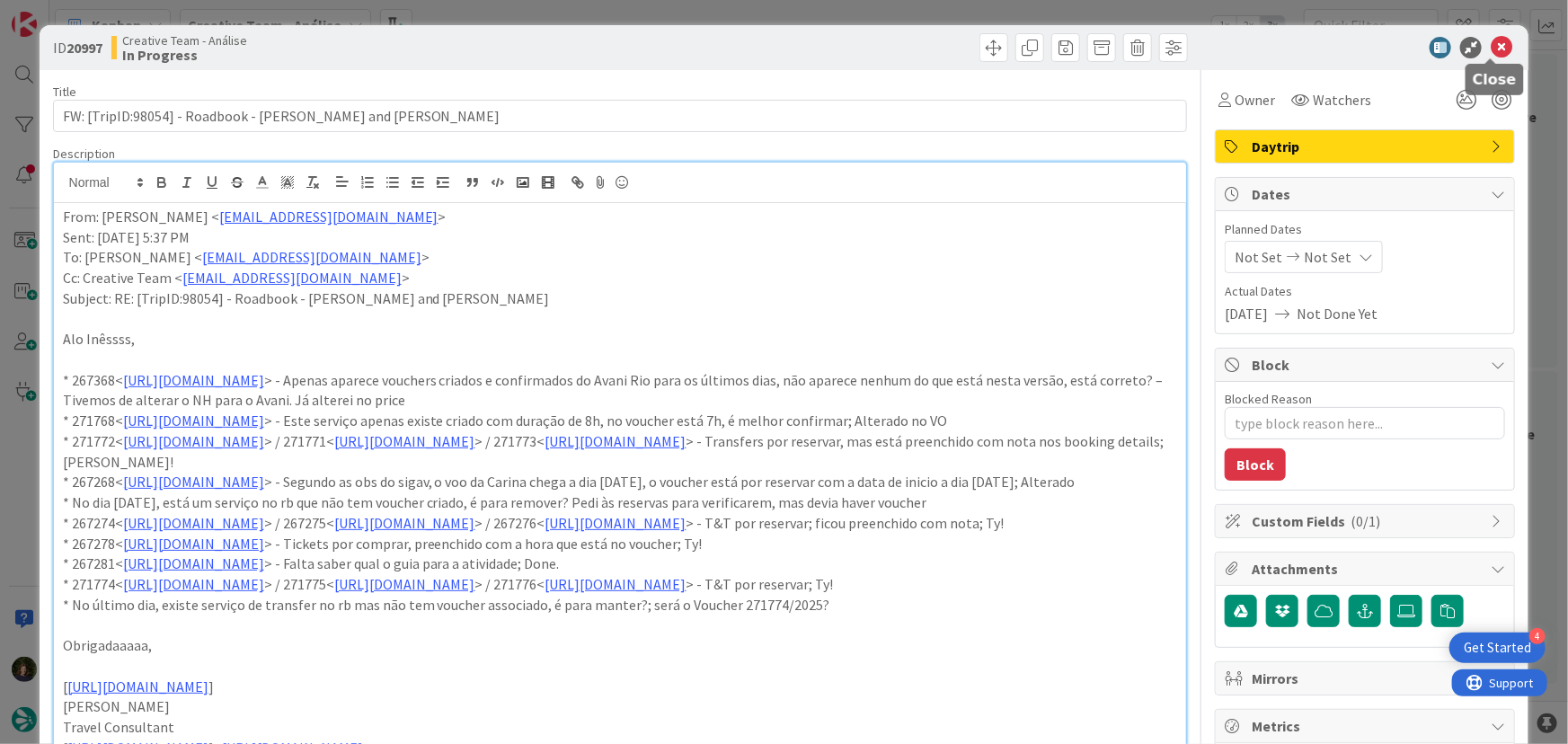
click at [1491, 48] on icon at bounding box center [1501, 48] width 22 height 22
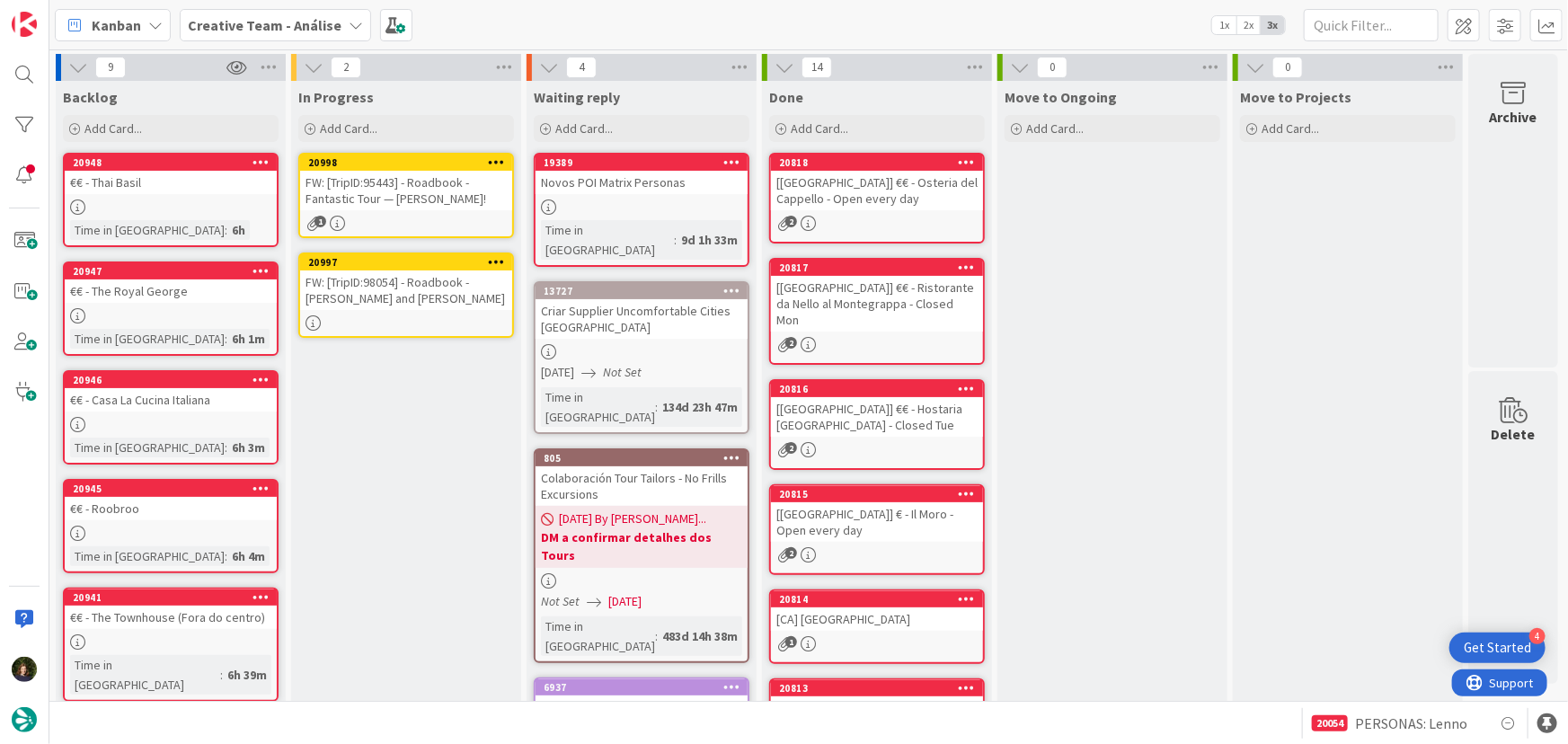
click at [494, 265] on icon at bounding box center [497, 261] width 17 height 12
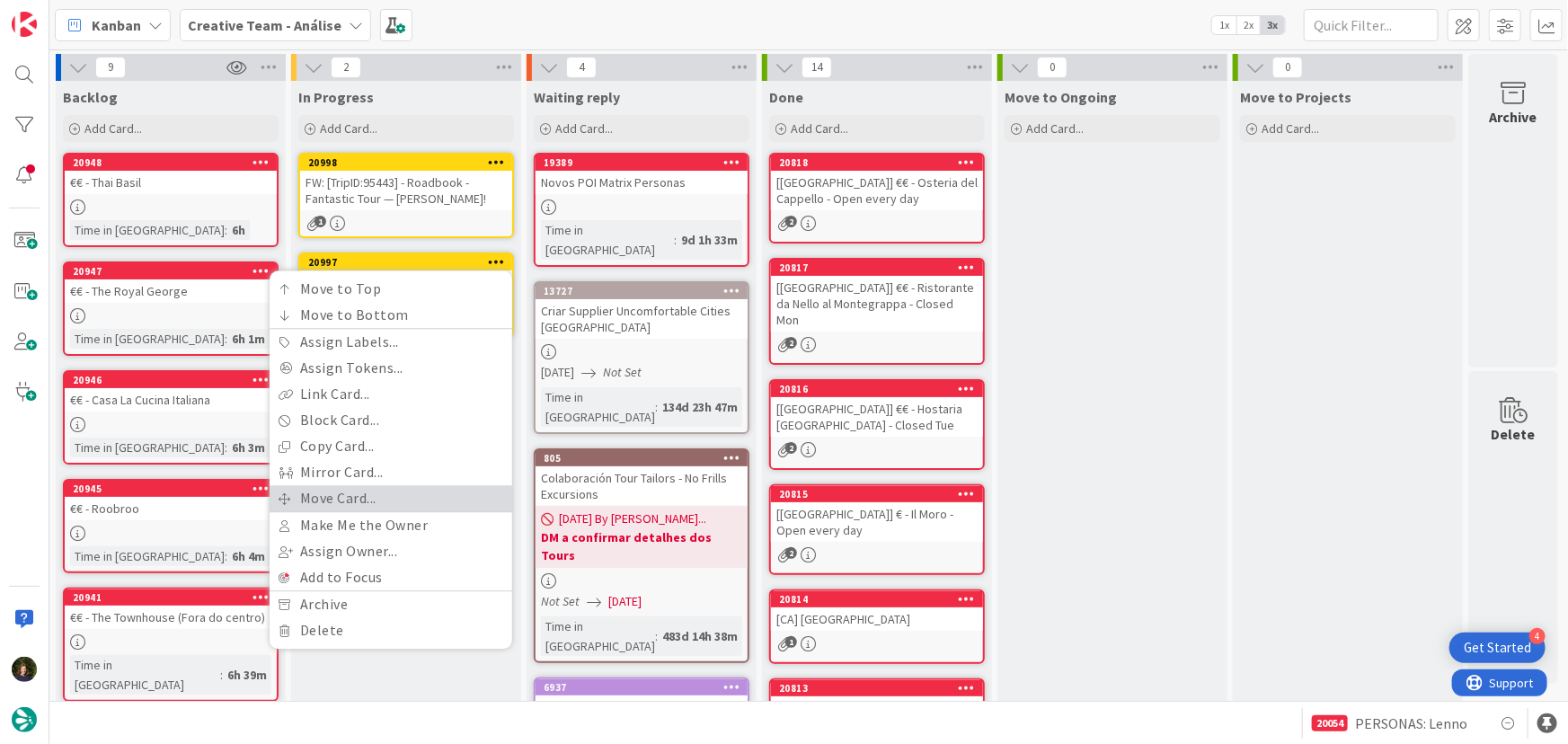
click at [400, 493] on link "Move Card..." at bounding box center [391, 497] width 243 height 26
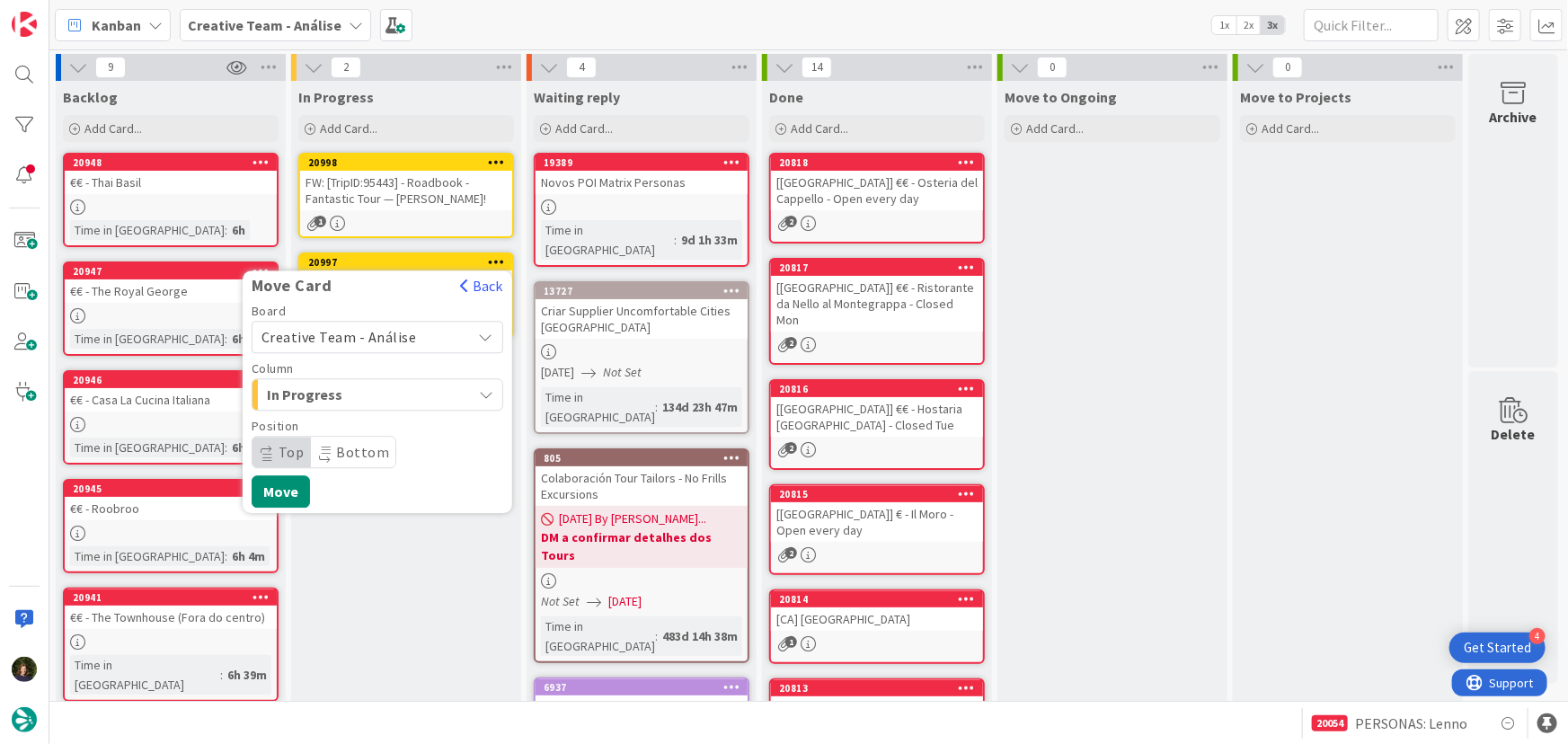
click at [385, 341] on span "Creative Team - Análise" at bounding box center [339, 337] width 155 height 18
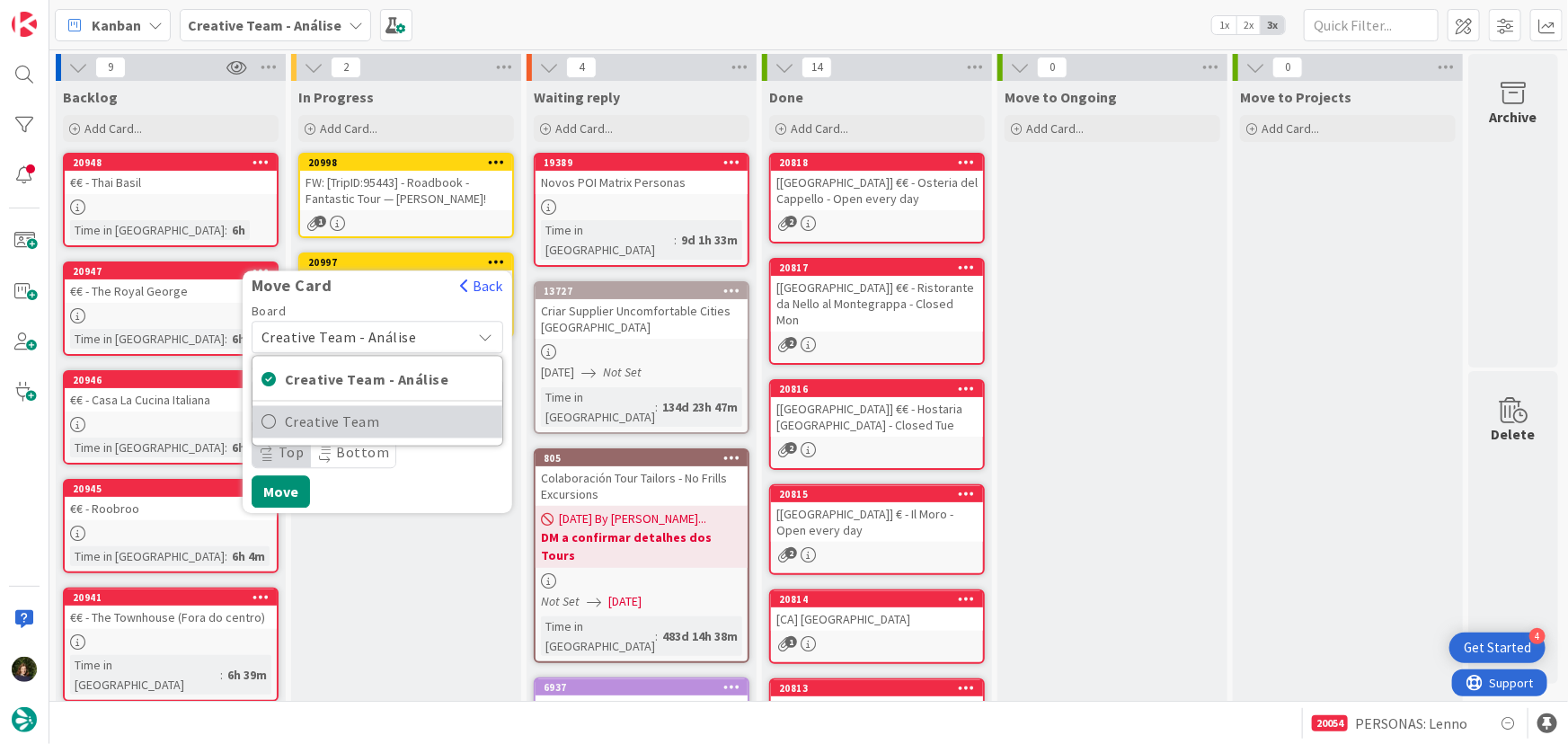
click at [410, 426] on span "Creative Team" at bounding box center [389, 422] width 209 height 27
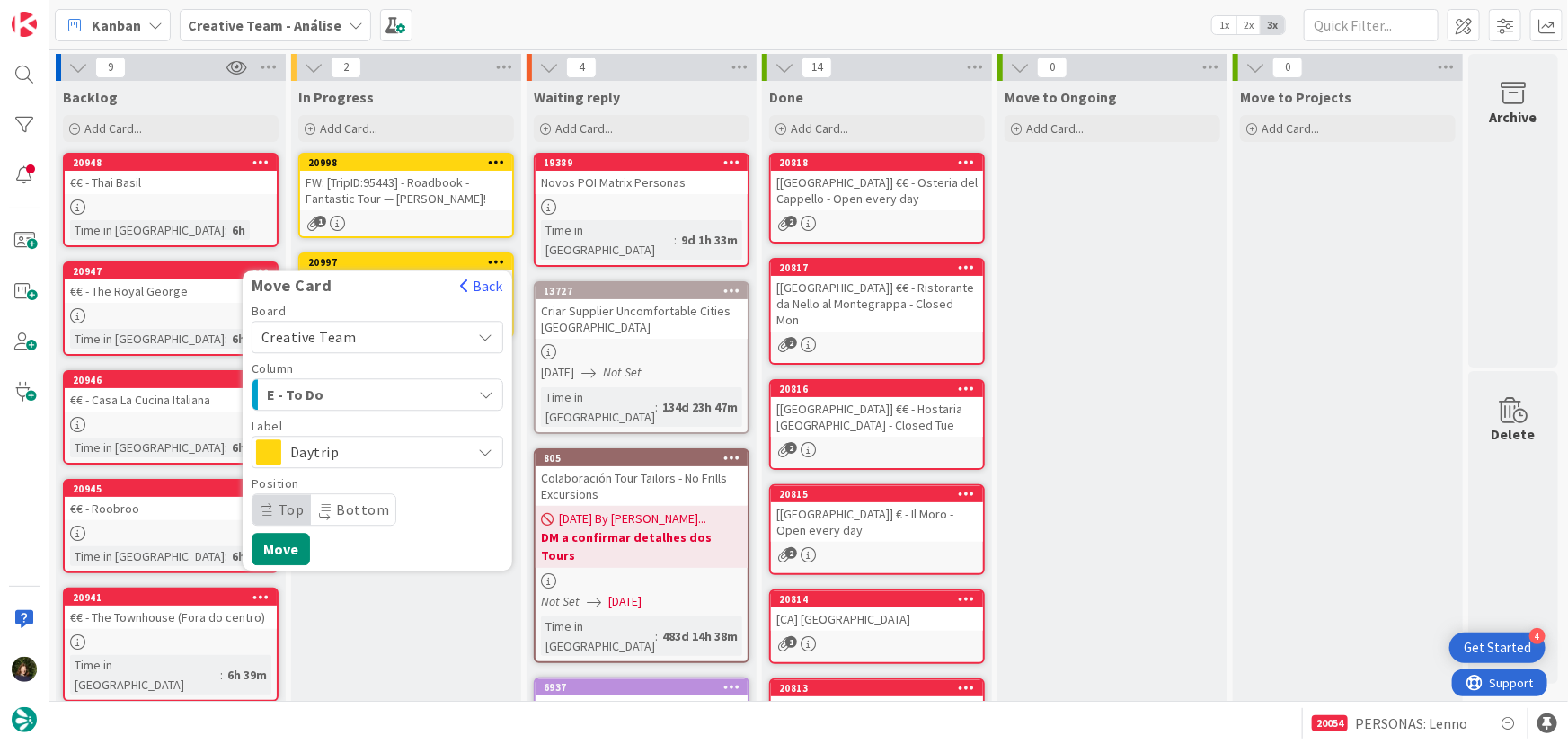
click at [405, 386] on div "E - To Do" at bounding box center [366, 394] width 210 height 29
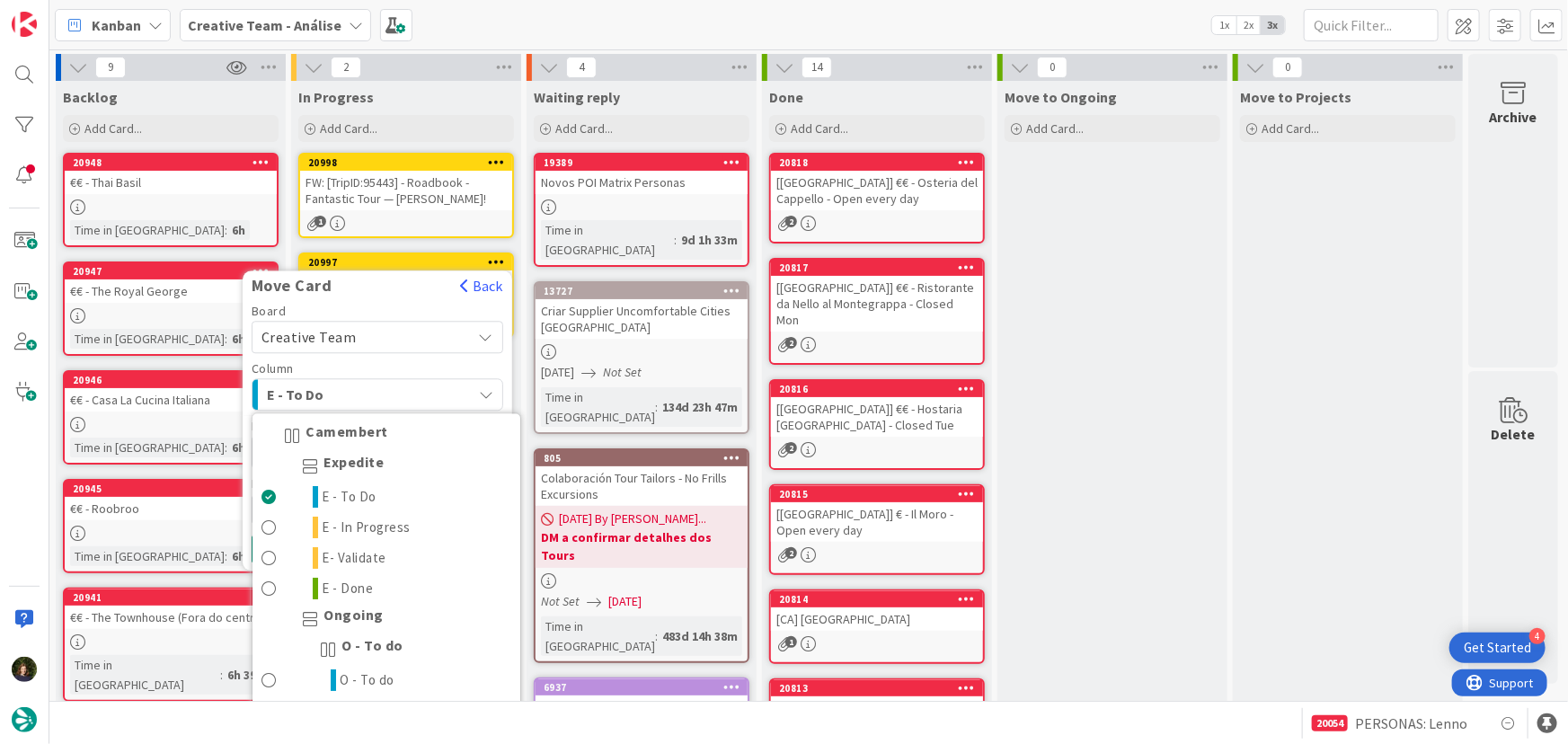
click at [405, 386] on div "E - To Do" at bounding box center [366, 394] width 210 height 29
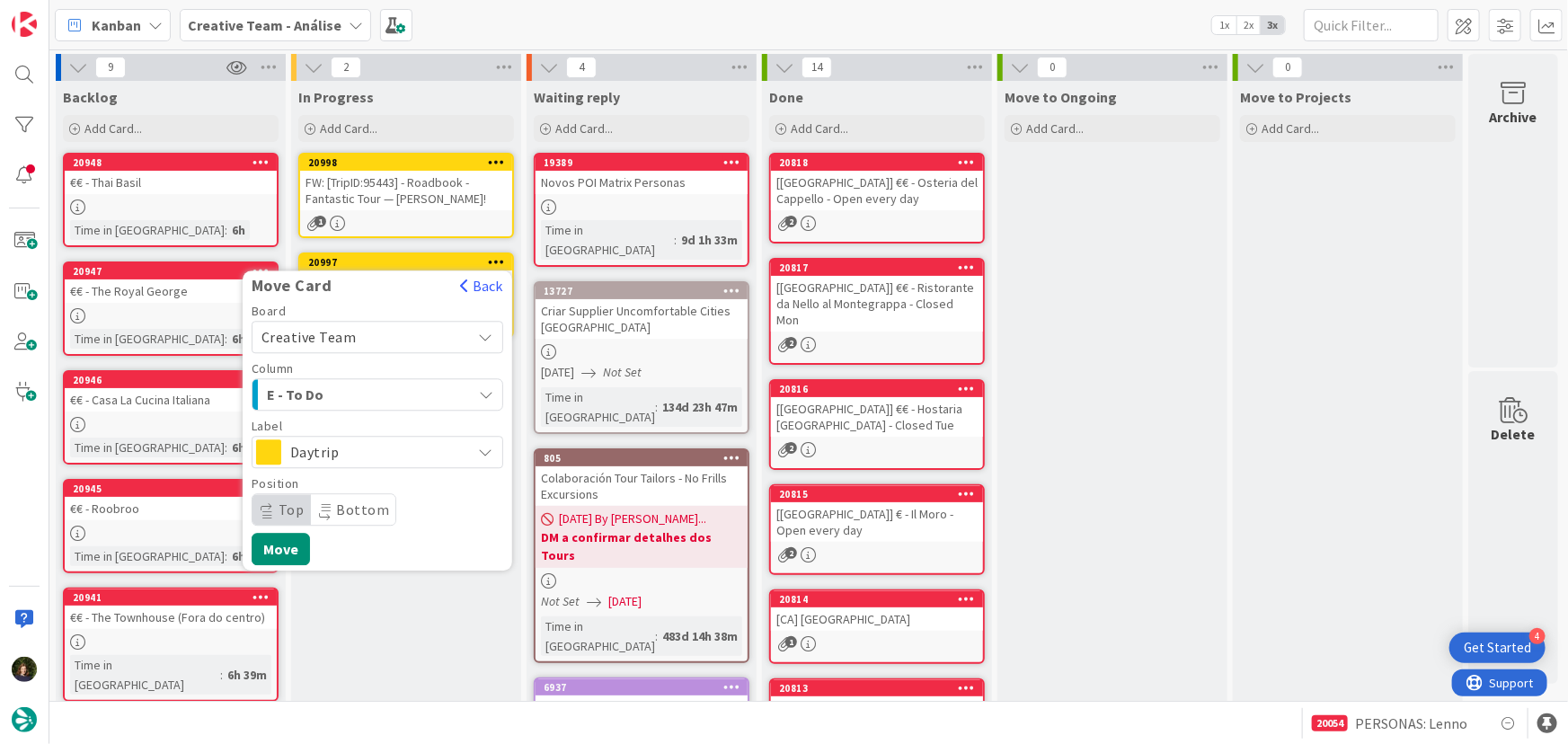
click at [411, 449] on span "Daytrip" at bounding box center [376, 451] width 172 height 25
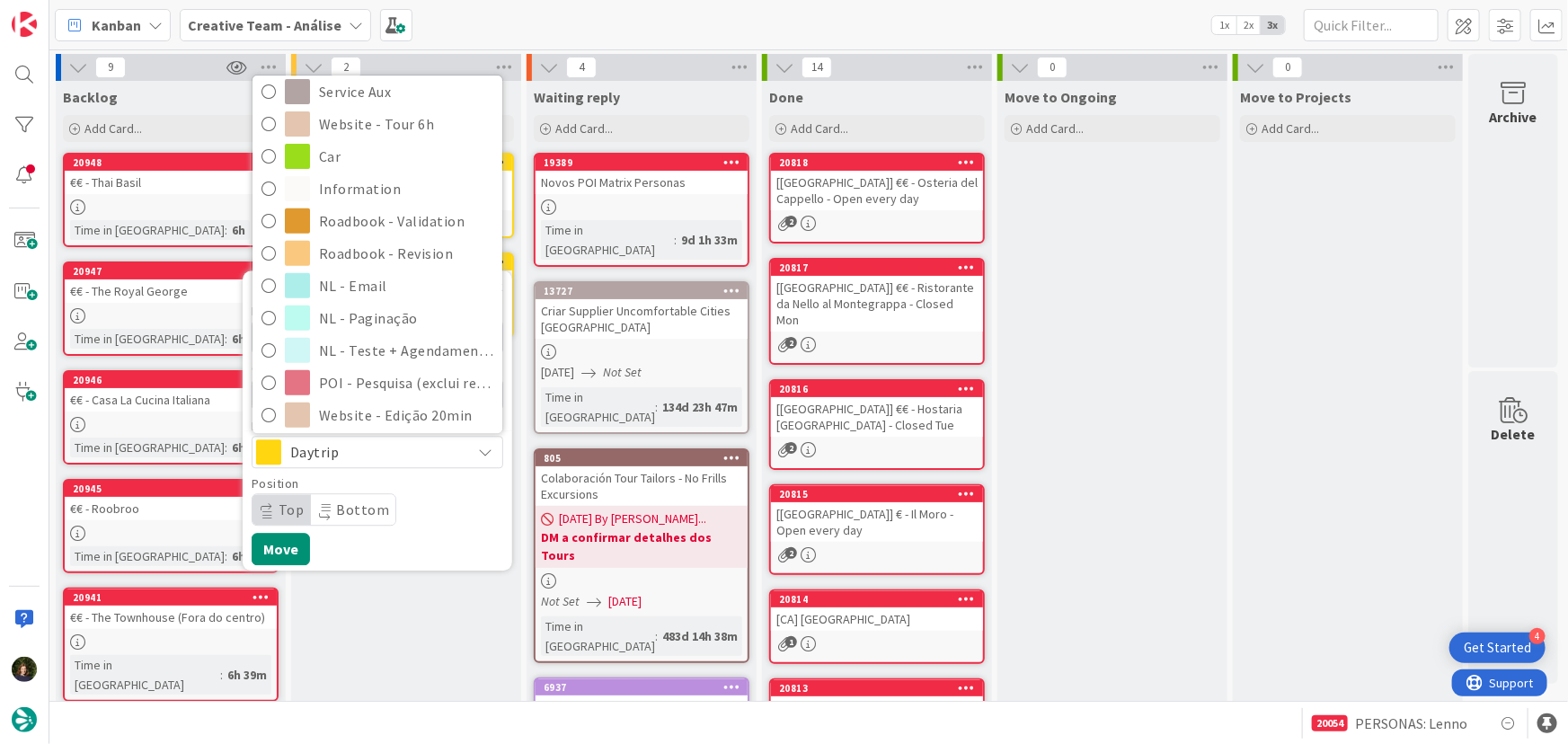
scroll to position [326, 0]
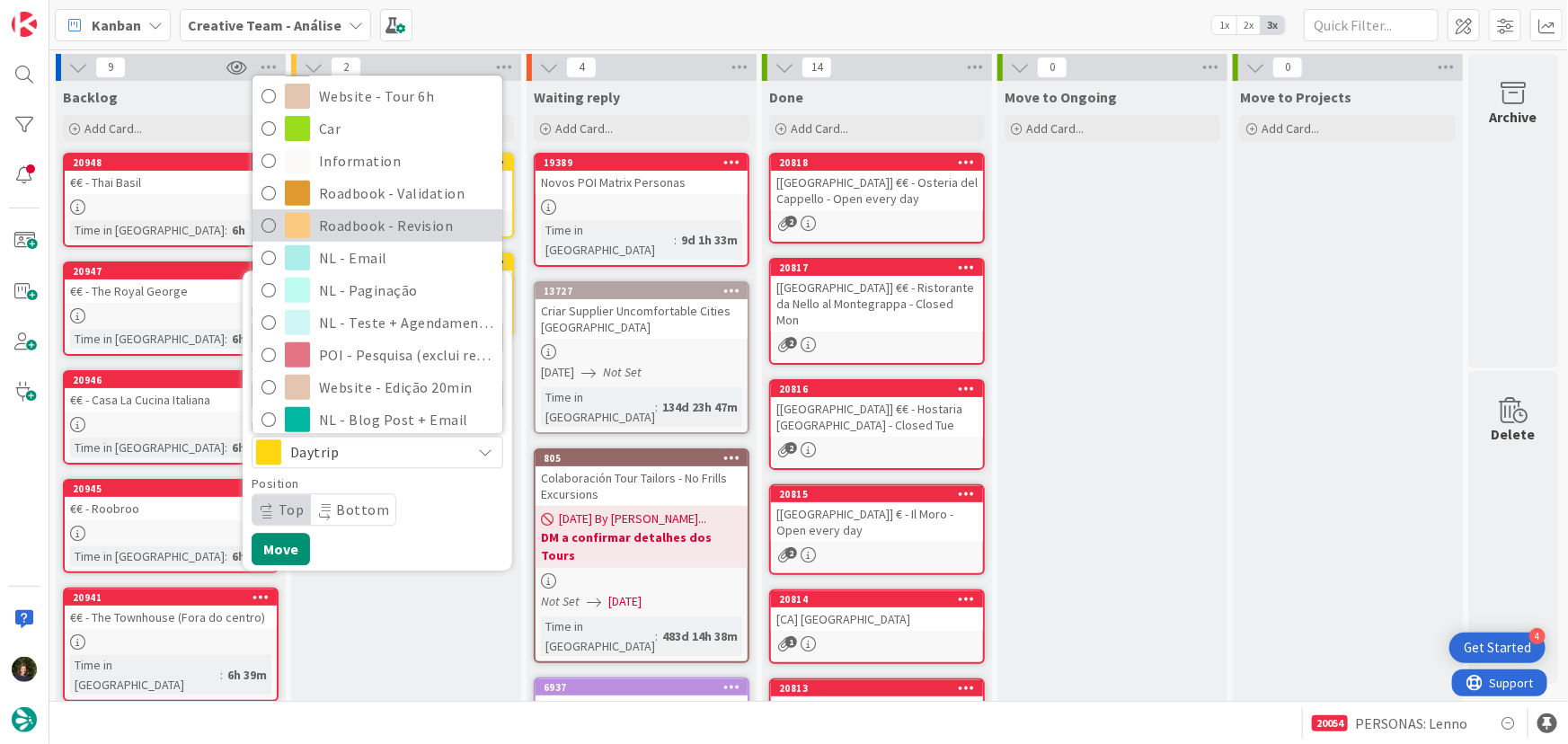
click at [418, 230] on span "Roadbook - Revision" at bounding box center [406, 226] width 174 height 27
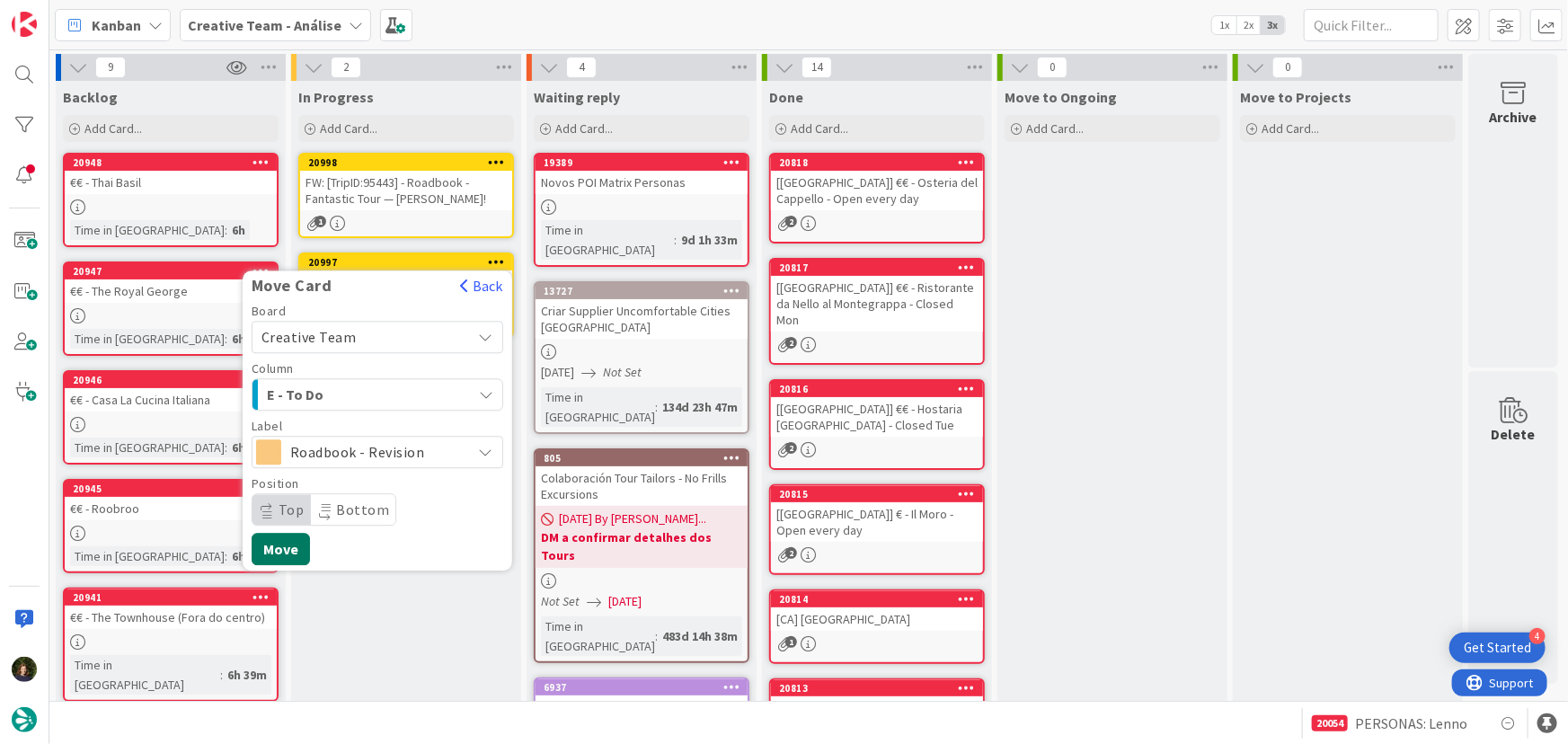
click at [285, 545] on button "Move" at bounding box center [280, 549] width 58 height 33
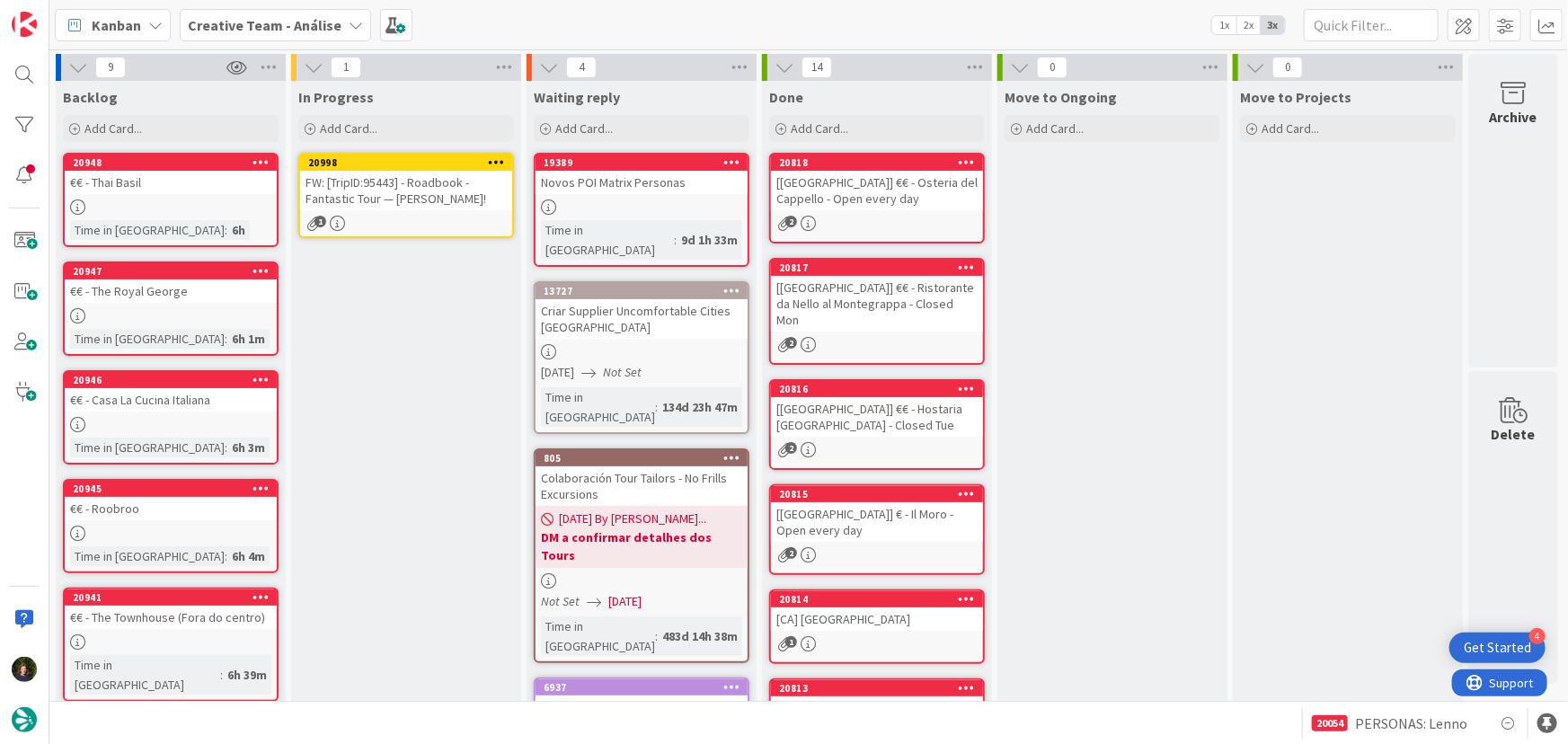
click at [299, 27] on b "Creative Team - Análise" at bounding box center [264, 25] width 154 height 18
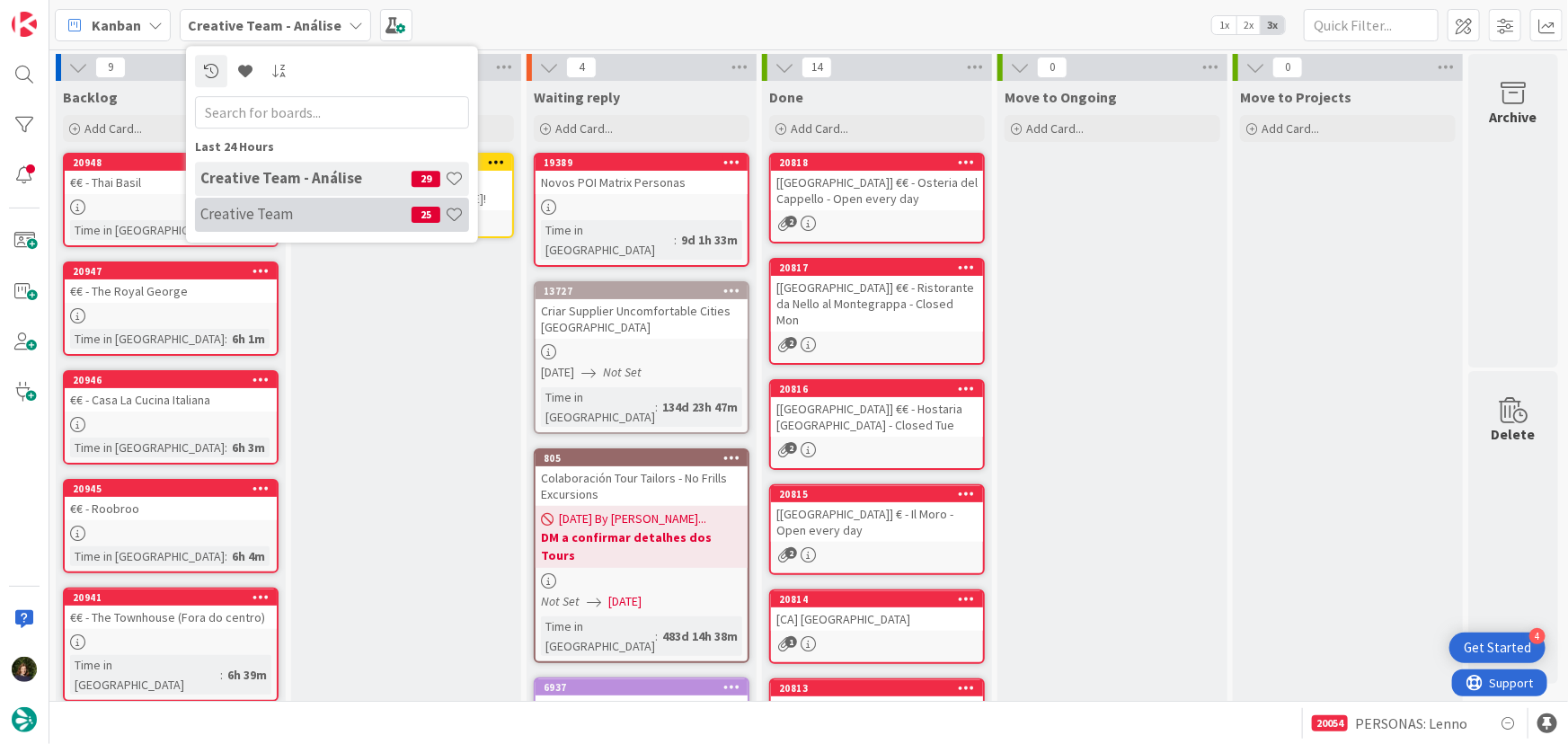
click at [305, 220] on h4 "Creative Team" at bounding box center [305, 213] width 211 height 18
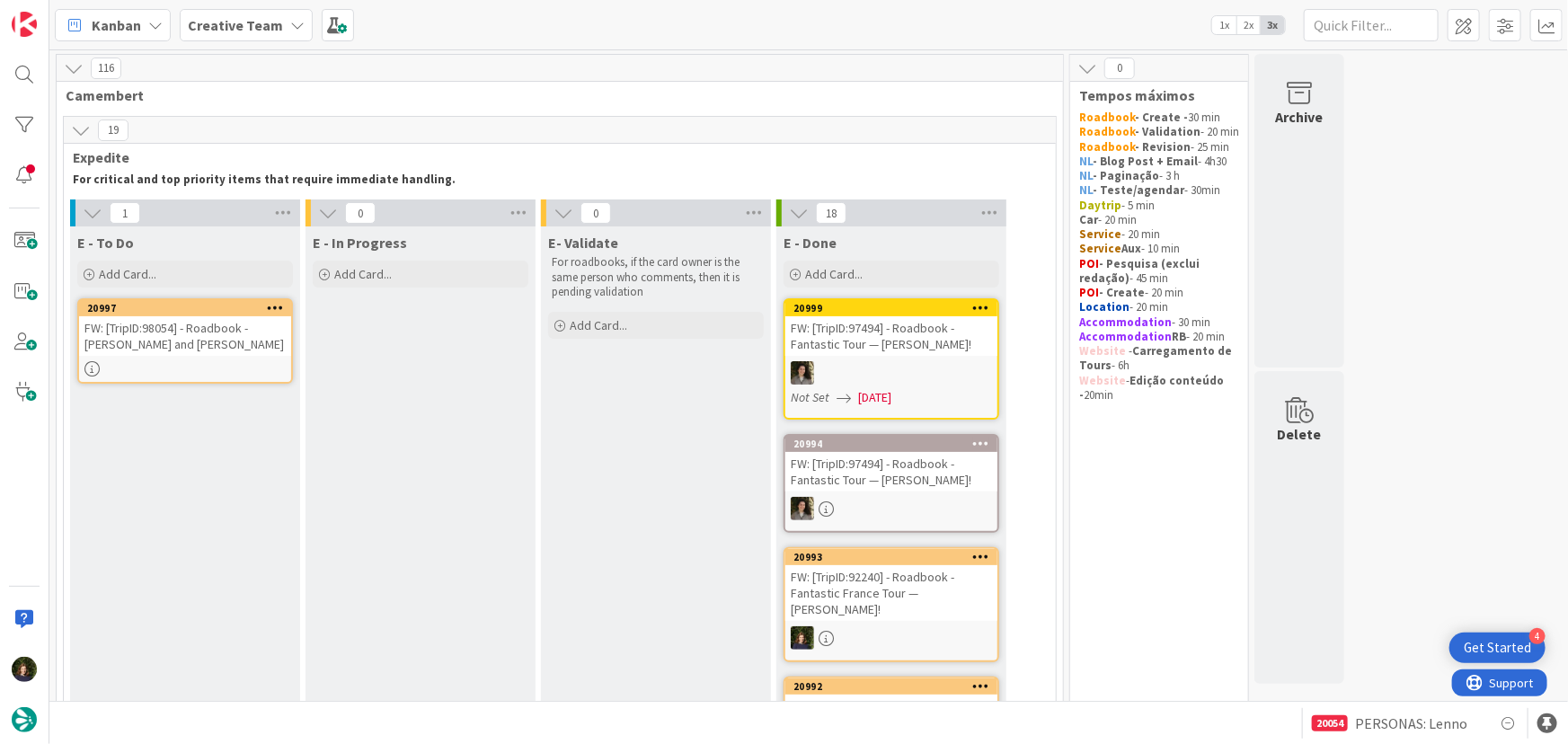
click at [253, 29] on b "Creative Team" at bounding box center [235, 25] width 96 height 18
click at [263, 214] on h4 "Creative Team - Análise" at bounding box center [305, 213] width 211 height 18
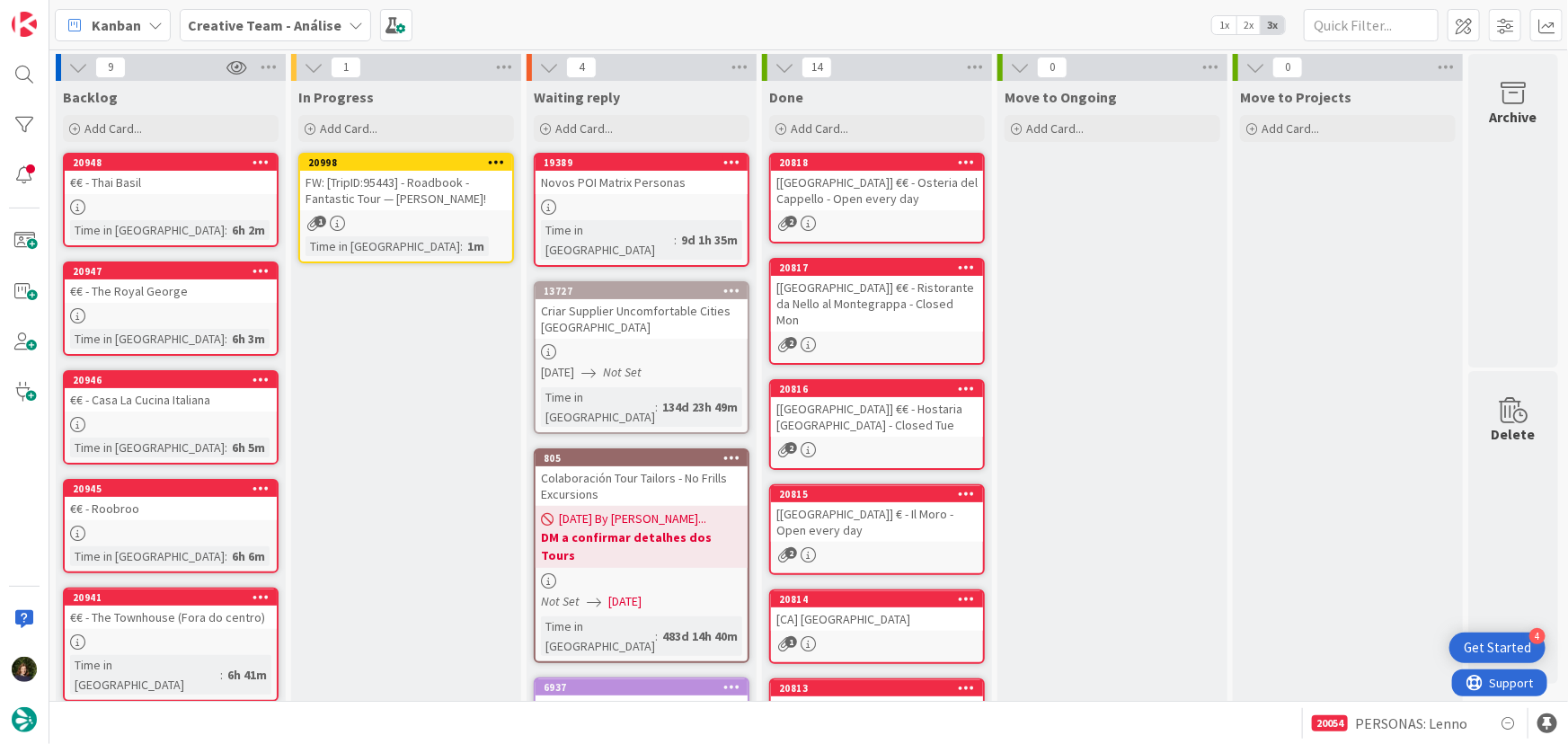
click at [493, 155] on icon at bounding box center [497, 161] width 17 height 12
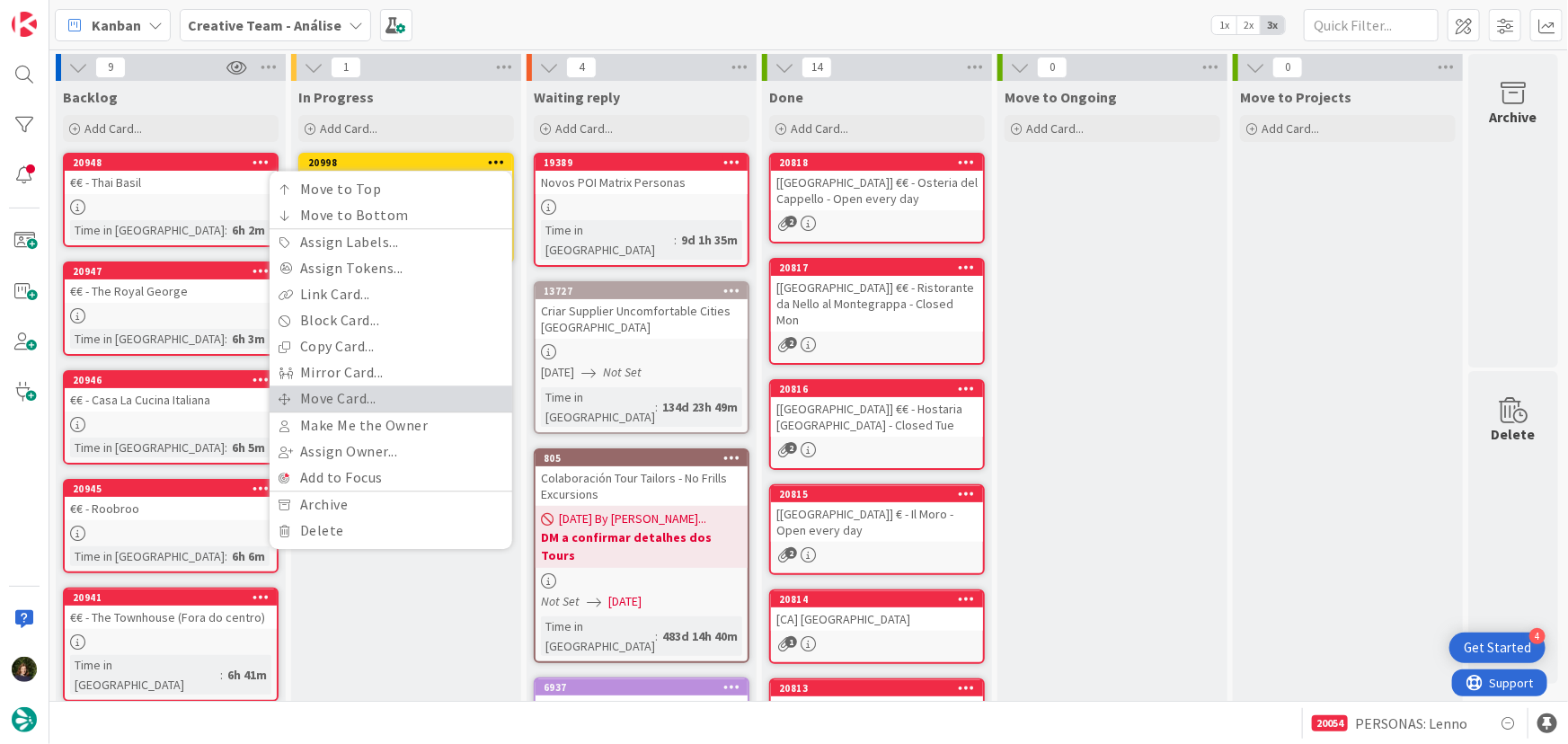
click at [392, 405] on link "Move Card..." at bounding box center [391, 398] width 243 height 26
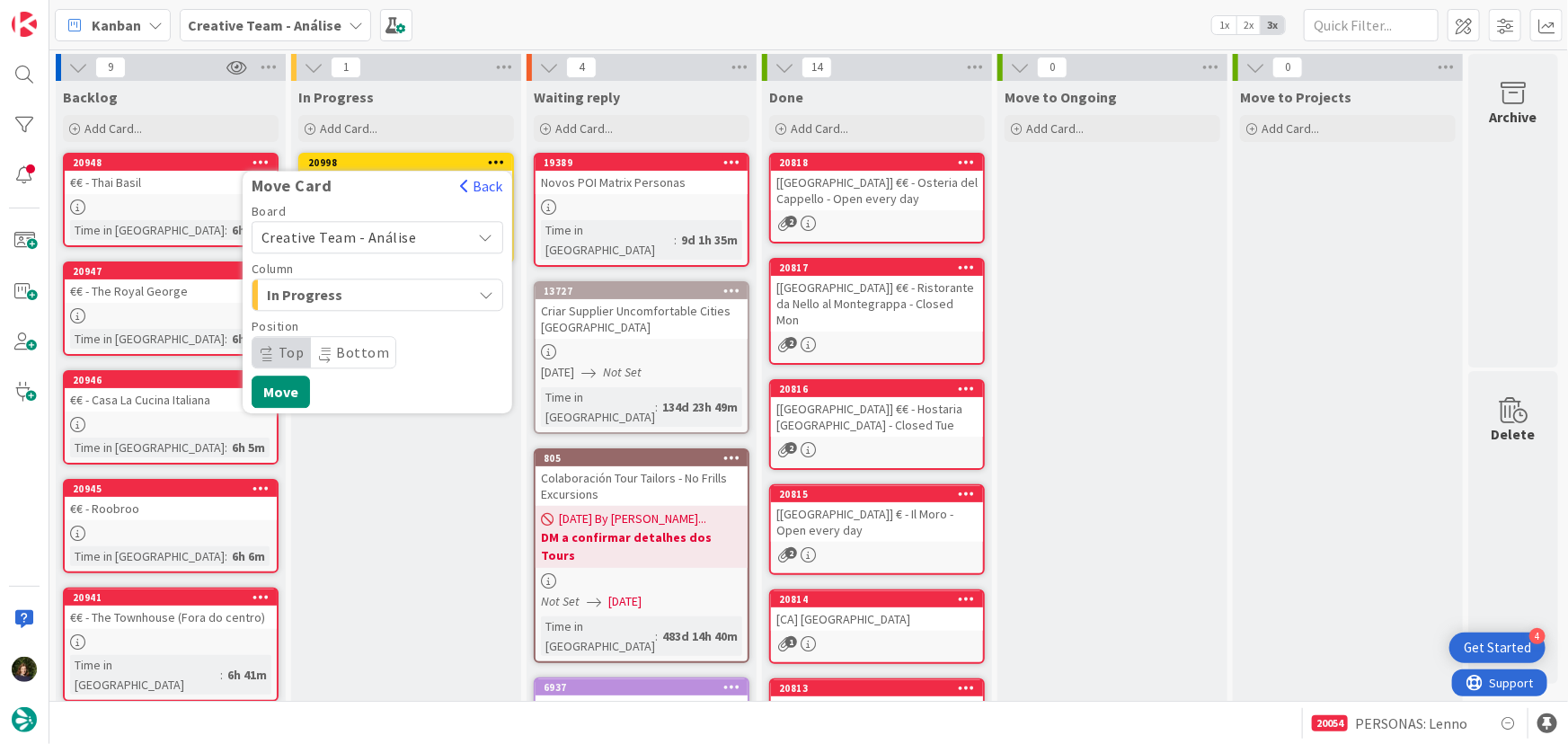
click at [409, 235] on span "Creative Team - Análise" at bounding box center [339, 237] width 155 height 18
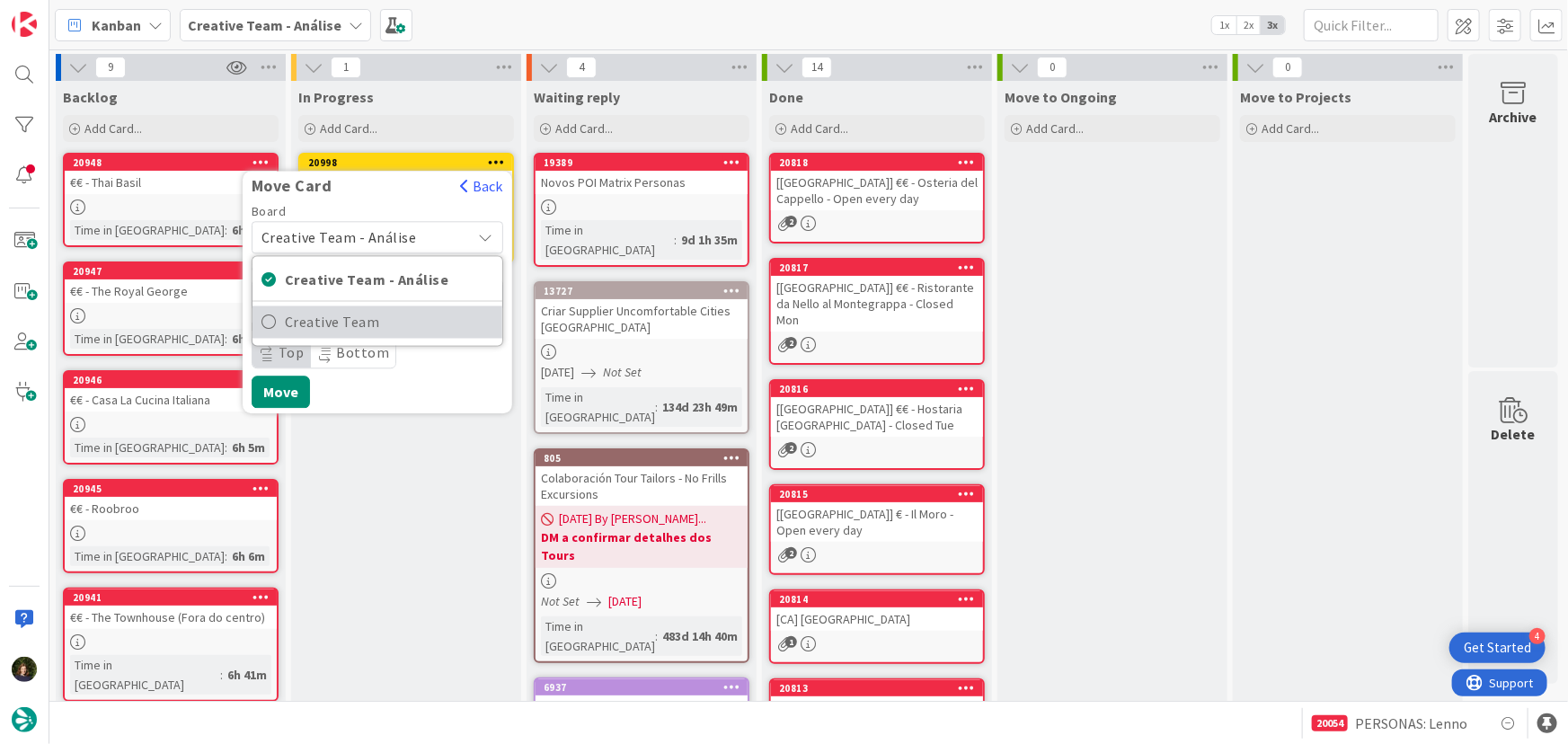
click at [409, 321] on span "Creative Team" at bounding box center [389, 322] width 209 height 27
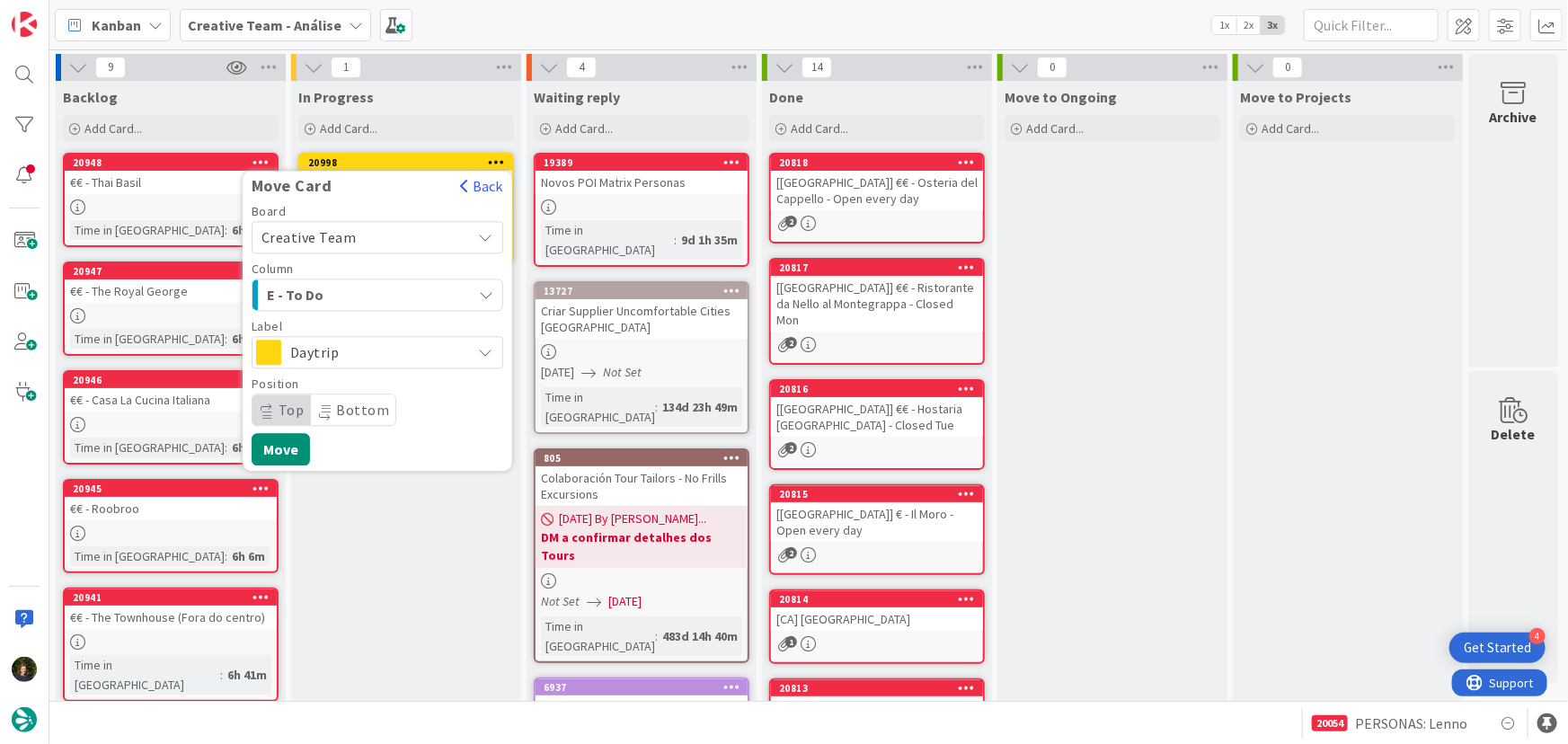
click at [406, 289] on div "E - To Do" at bounding box center [366, 295] width 210 height 29
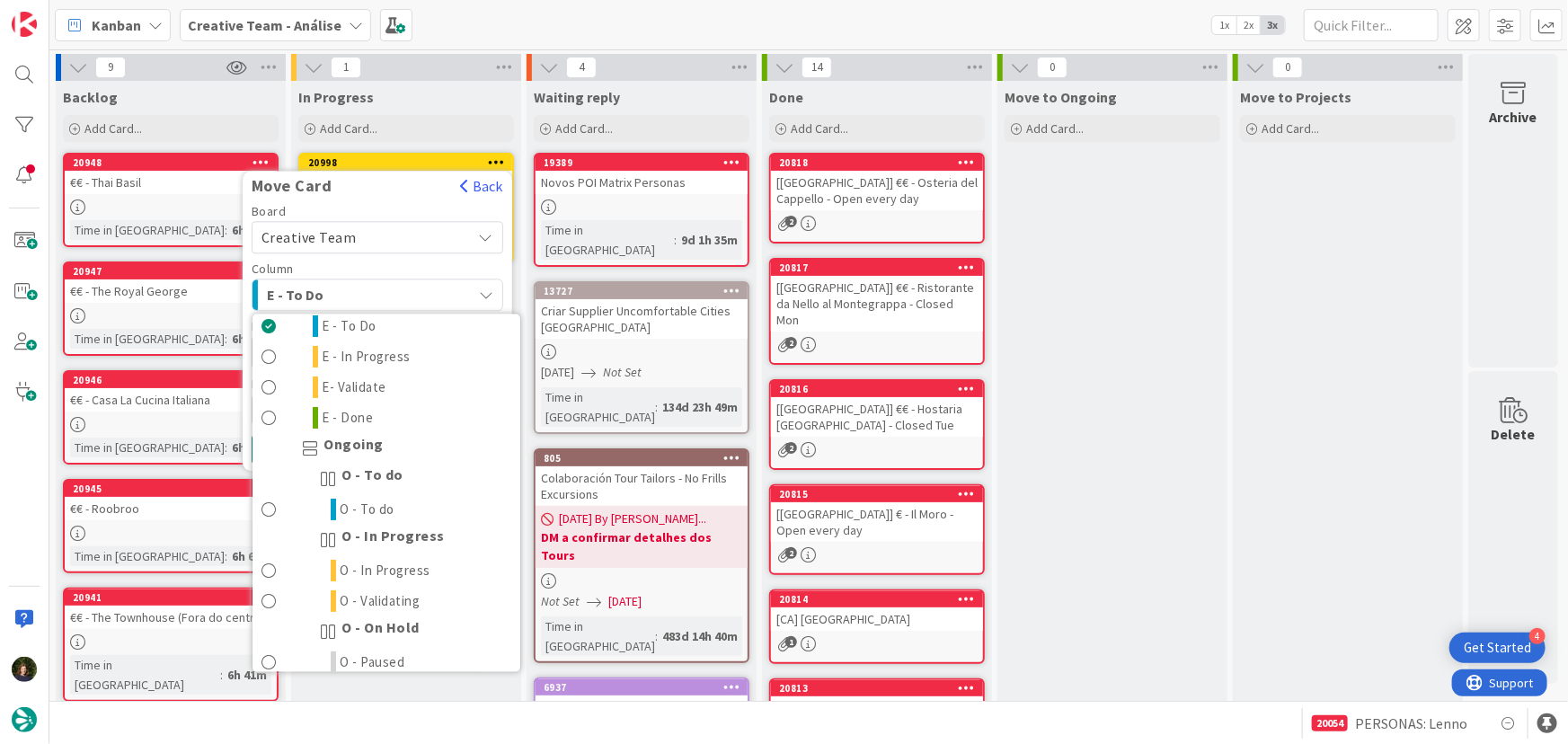
scroll to position [41, 0]
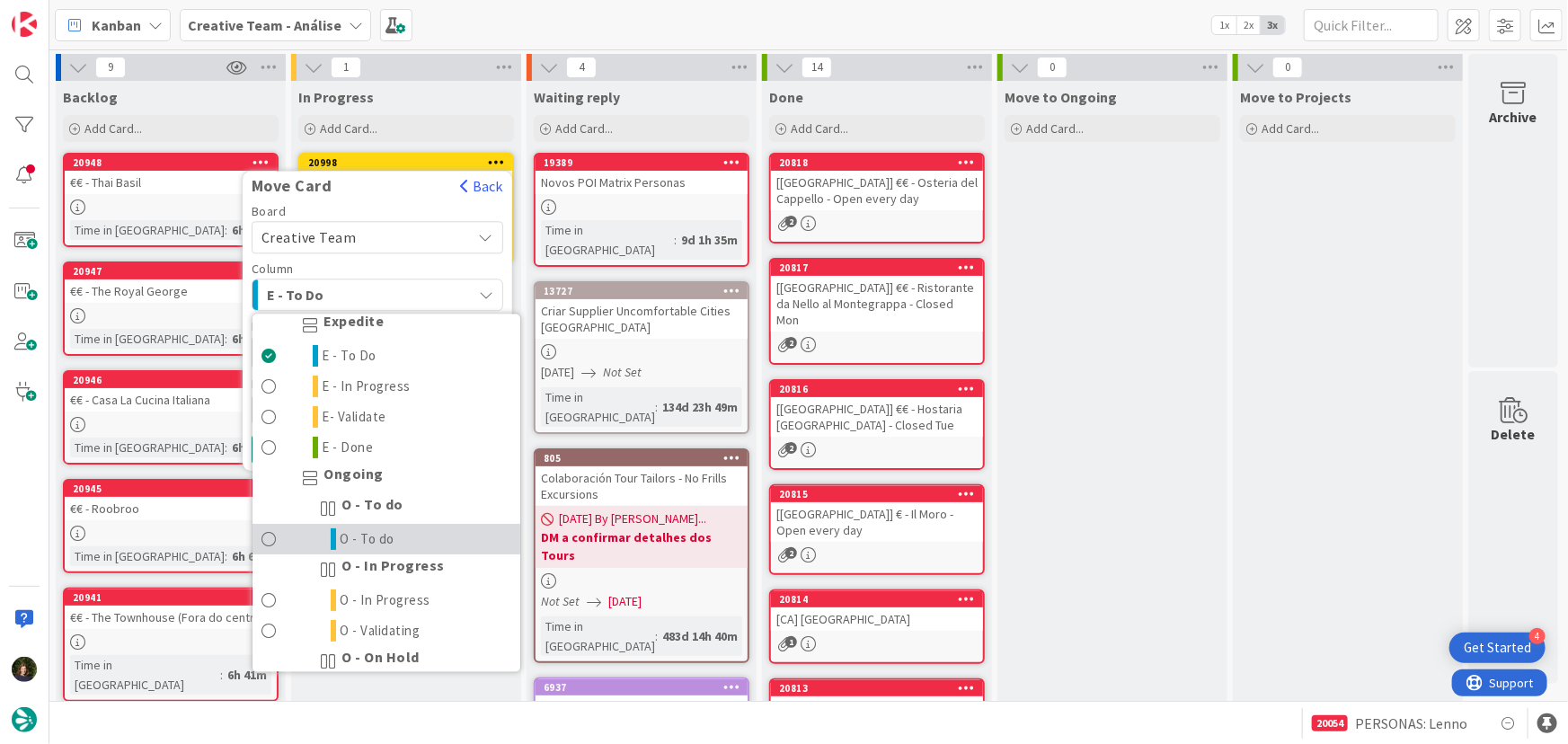
click at [381, 533] on span "O - To do" at bounding box center [367, 539] width 55 height 22
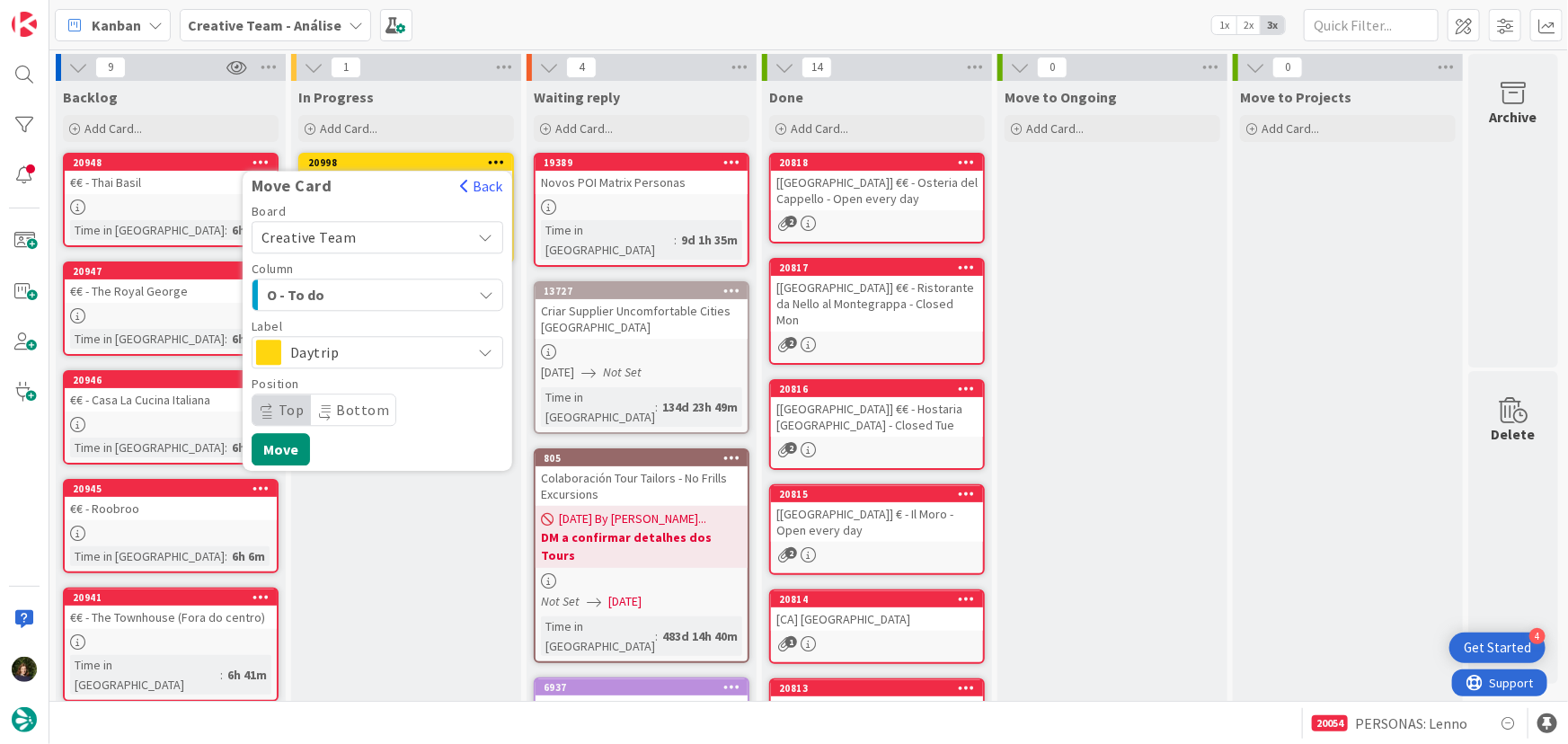
click at [390, 351] on span "Daytrip" at bounding box center [376, 352] width 172 height 25
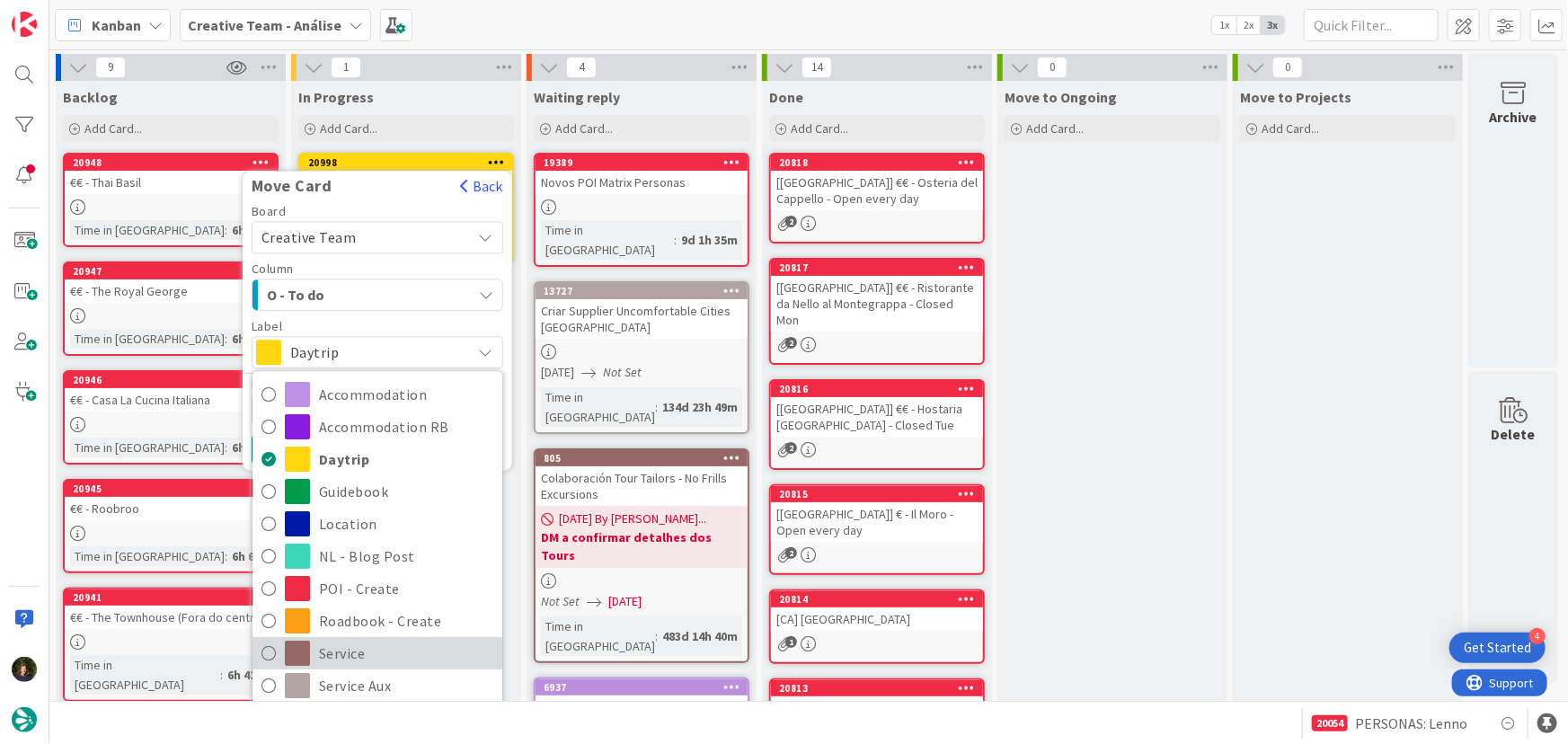
click at [386, 649] on span "Service" at bounding box center [406, 654] width 174 height 27
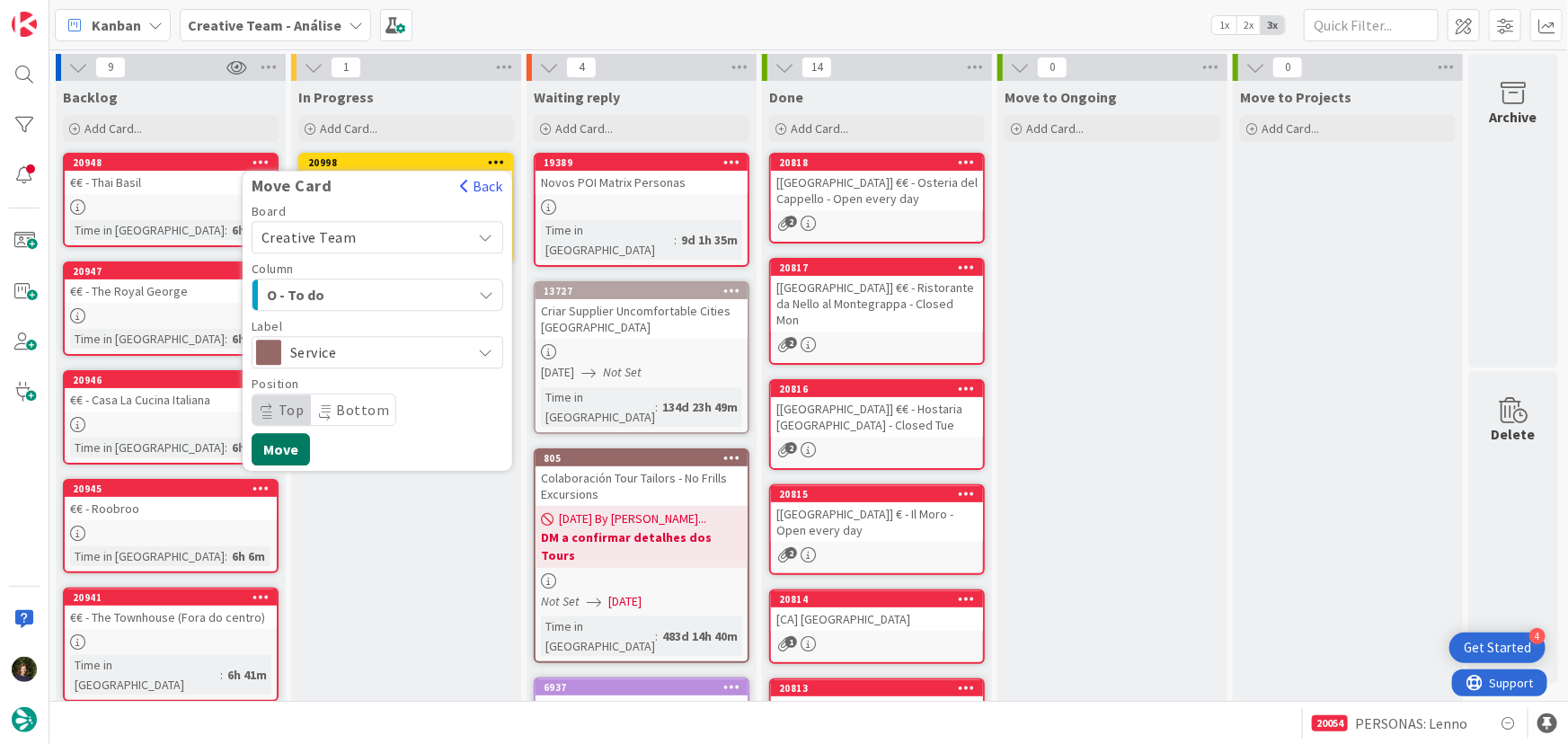
click at [286, 453] on button "Move" at bounding box center [280, 449] width 58 height 33
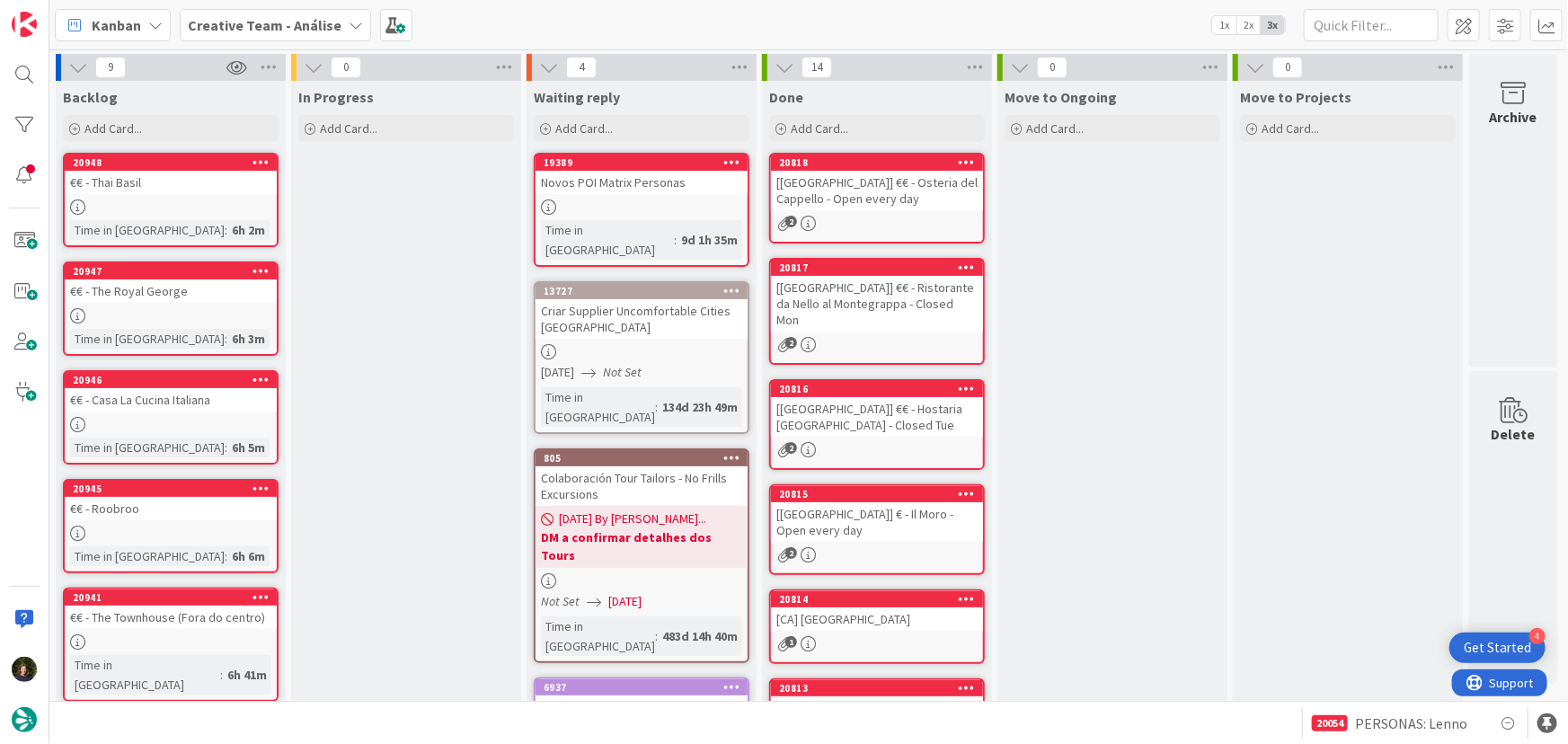
click at [311, 24] on b "Creative Team - Análise" at bounding box center [264, 25] width 154 height 18
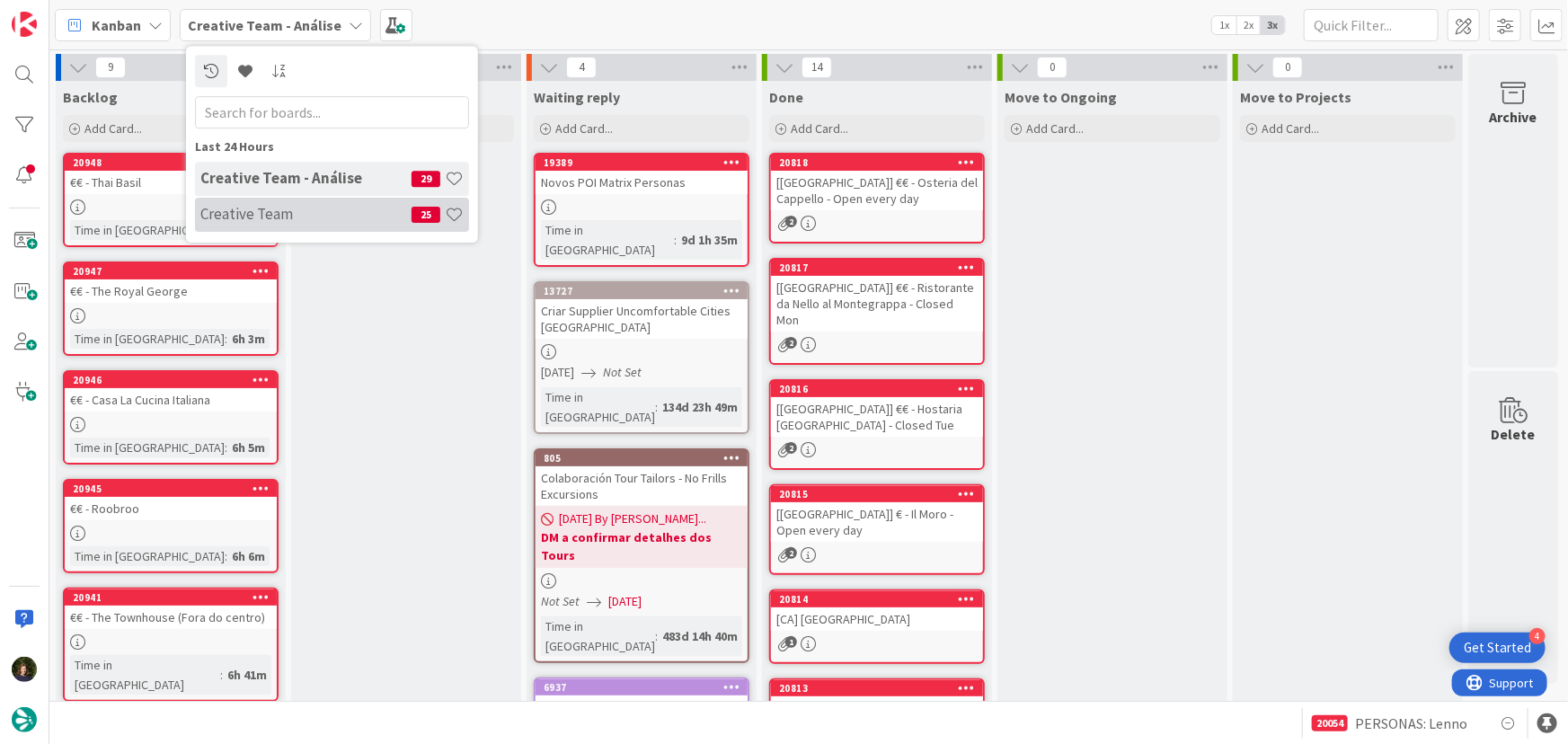
click at [342, 215] on h4 "Creative Team" at bounding box center [305, 213] width 211 height 18
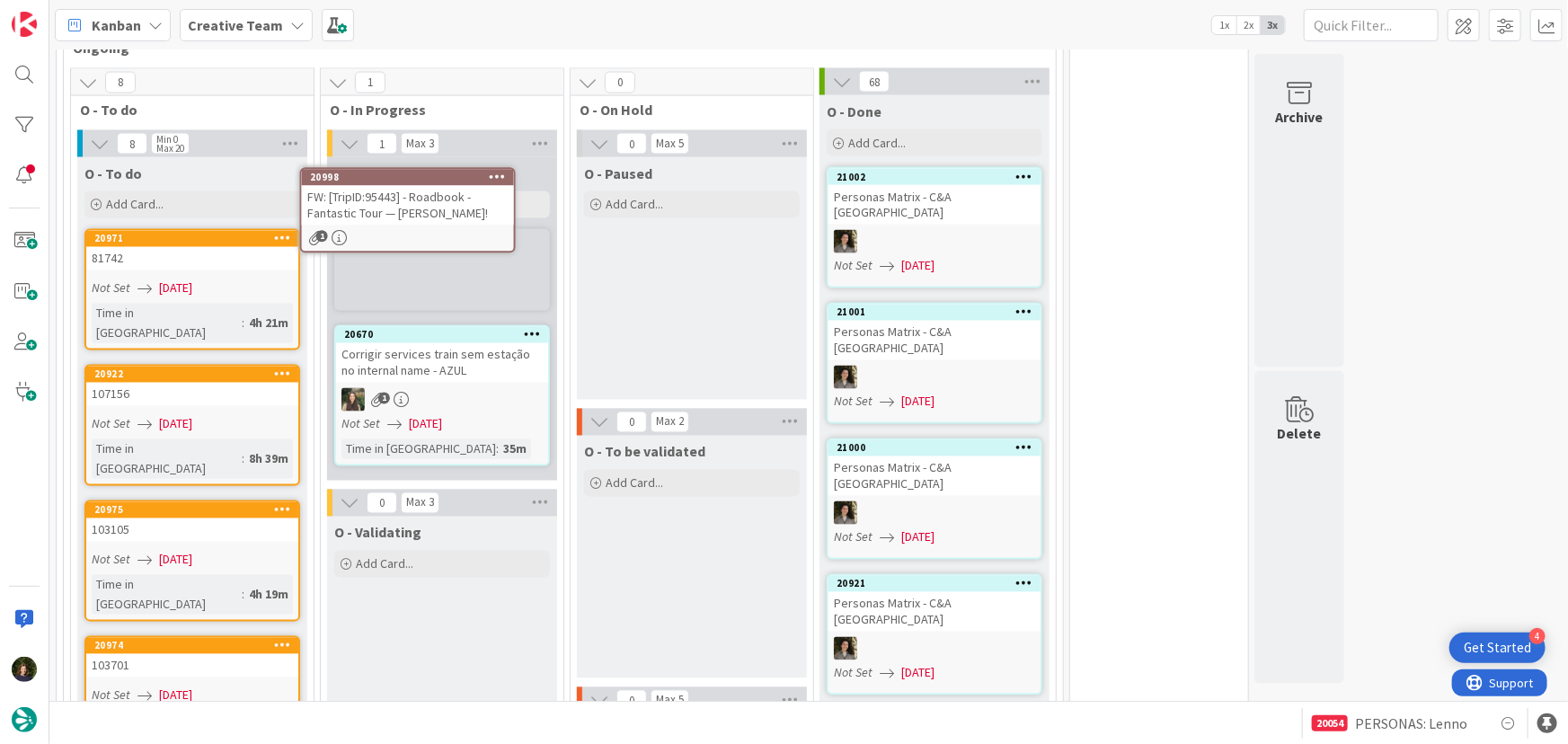
scroll to position [1511, 0]
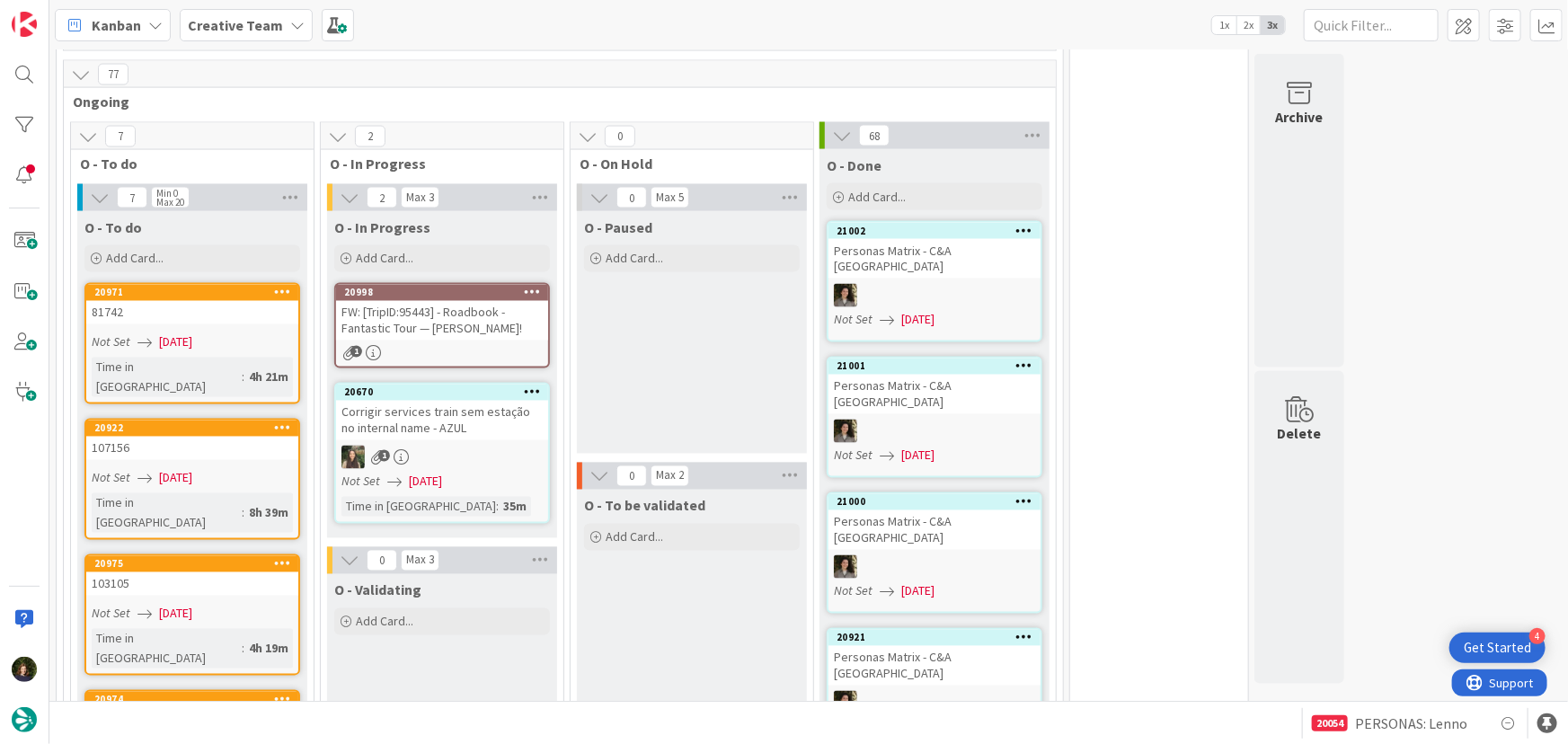
click at [450, 327] on div "FW: [TripID:95443] - Roadbook - Fantastic Tour — [PERSON_NAME]!" at bounding box center [442, 320] width 212 height 39
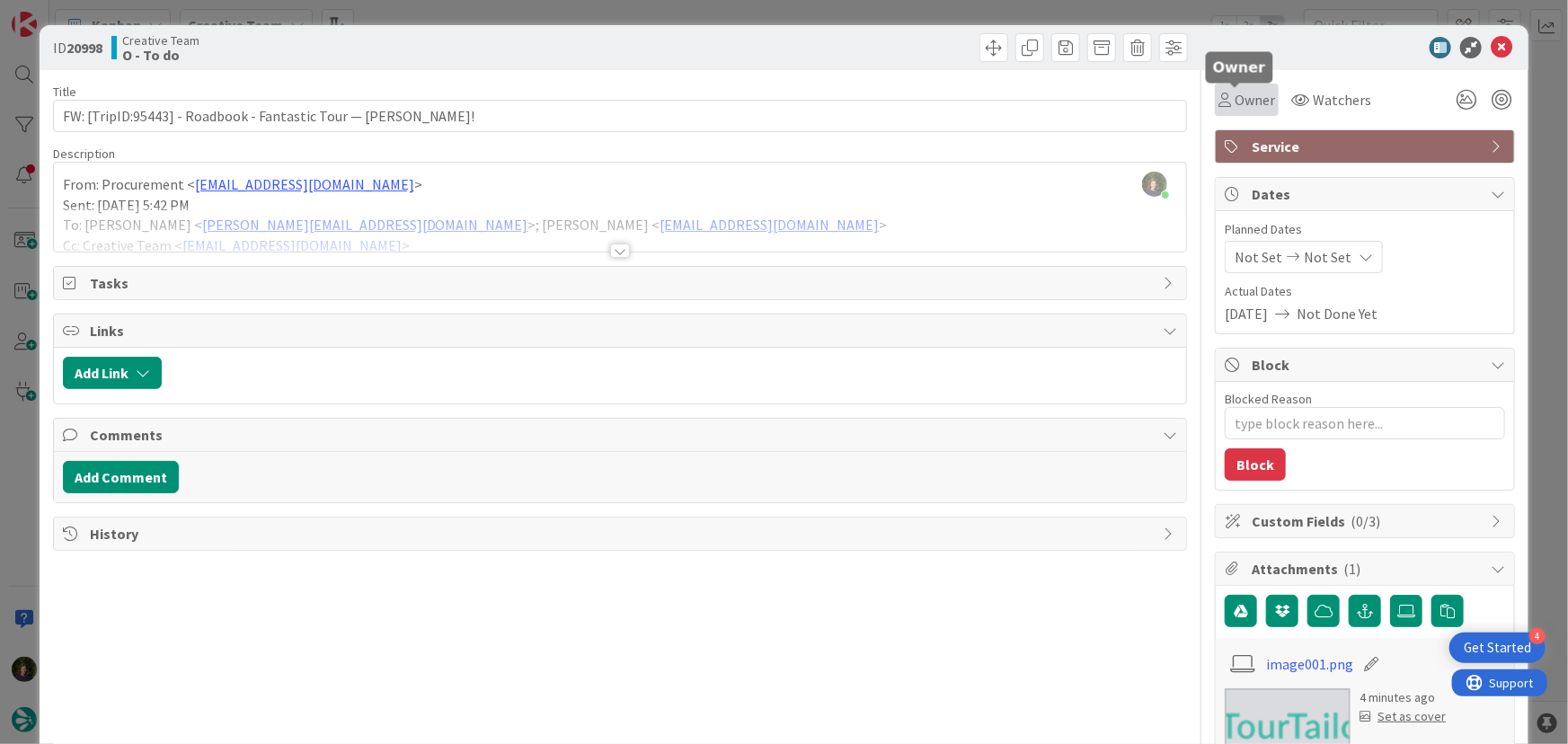
click at [1234, 98] on span "Owner" at bounding box center [1254, 99] width 40 height 22
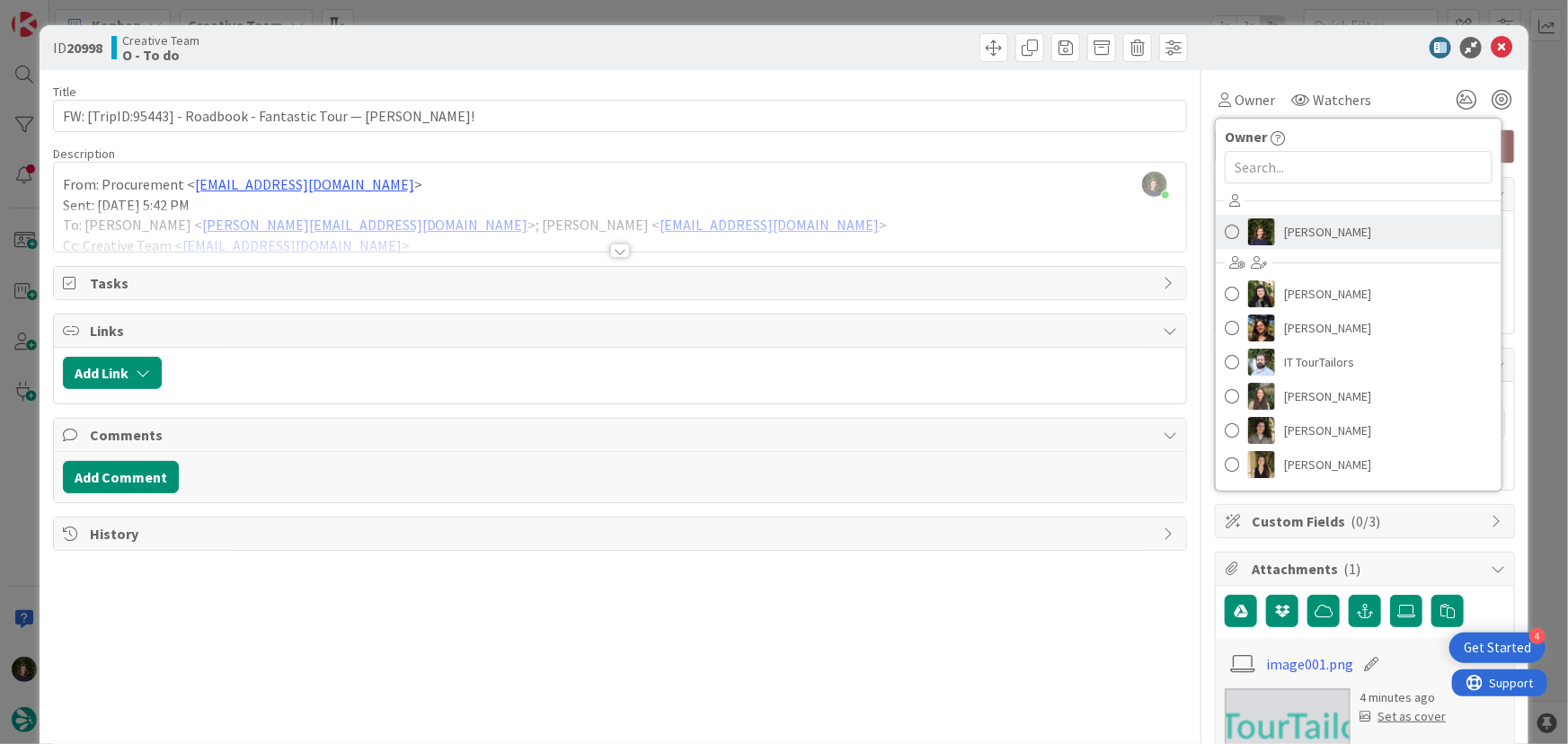
click at [1291, 238] on span "[PERSON_NAME]" at bounding box center [1327, 231] width 87 height 27
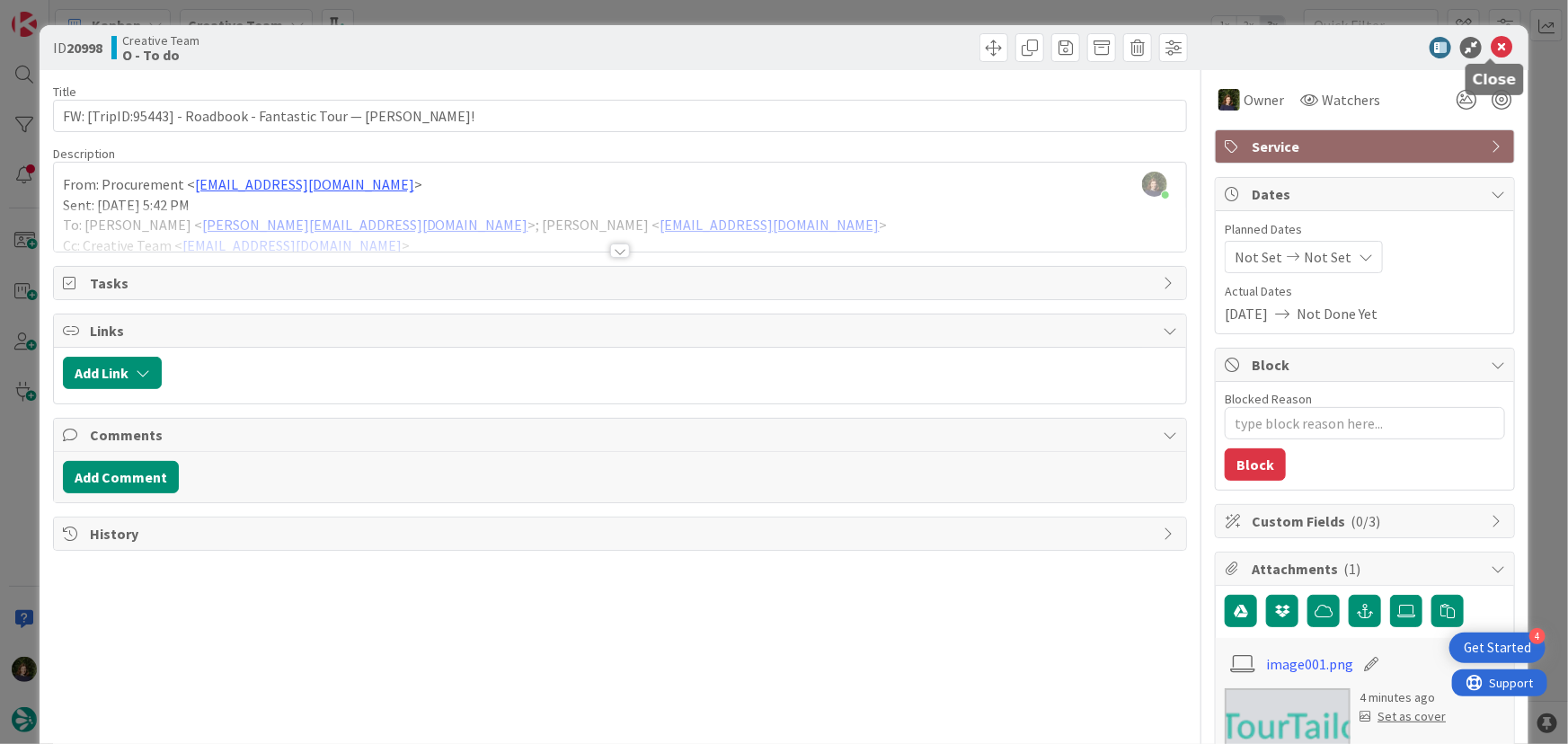
click at [1491, 52] on icon at bounding box center [1501, 48] width 22 height 22
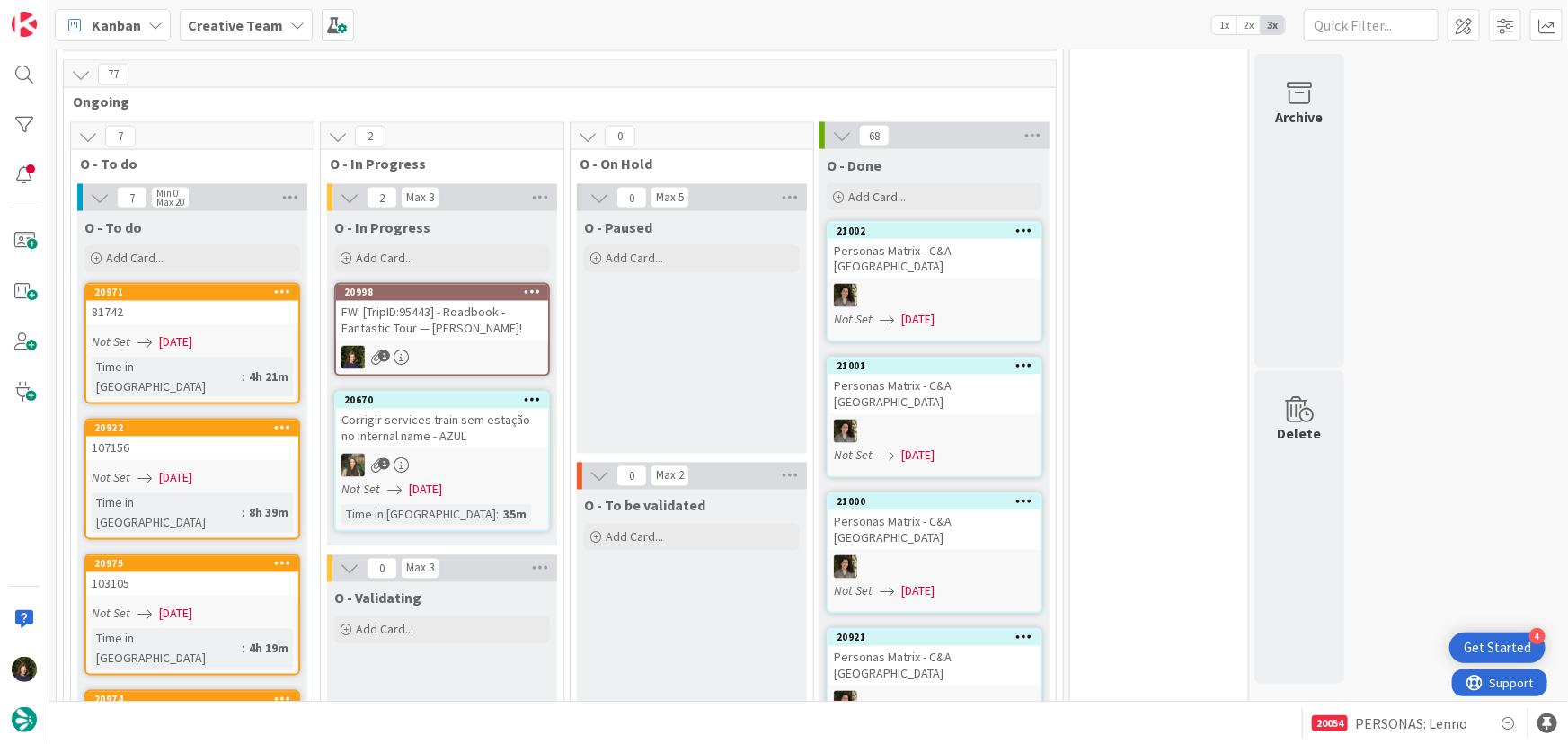
click at [444, 323] on div "FW: [TripID:95443] - Roadbook - Fantastic Tour — [PERSON_NAME]!" at bounding box center [442, 320] width 212 height 39
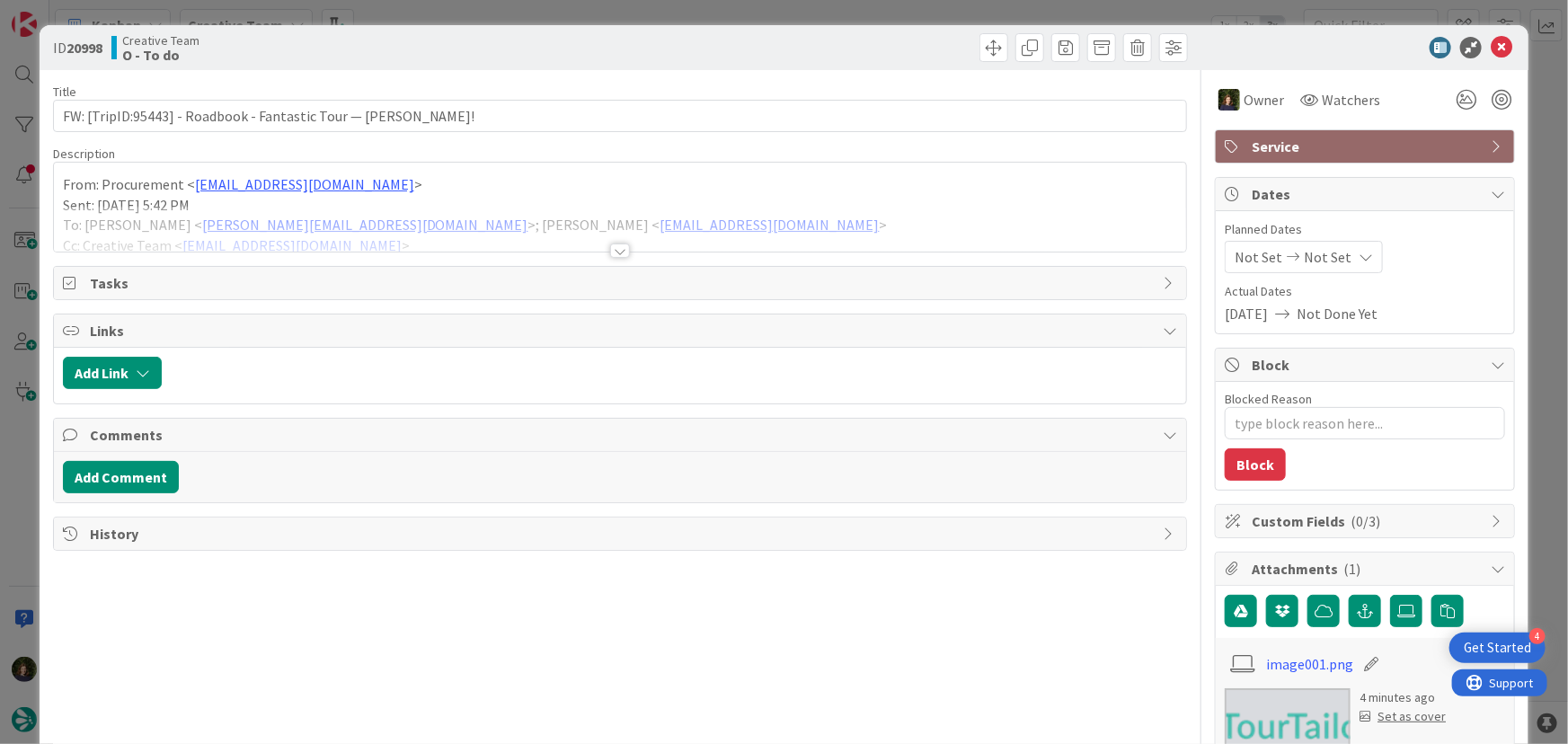
click at [622, 252] on div at bounding box center [620, 250] width 20 height 14
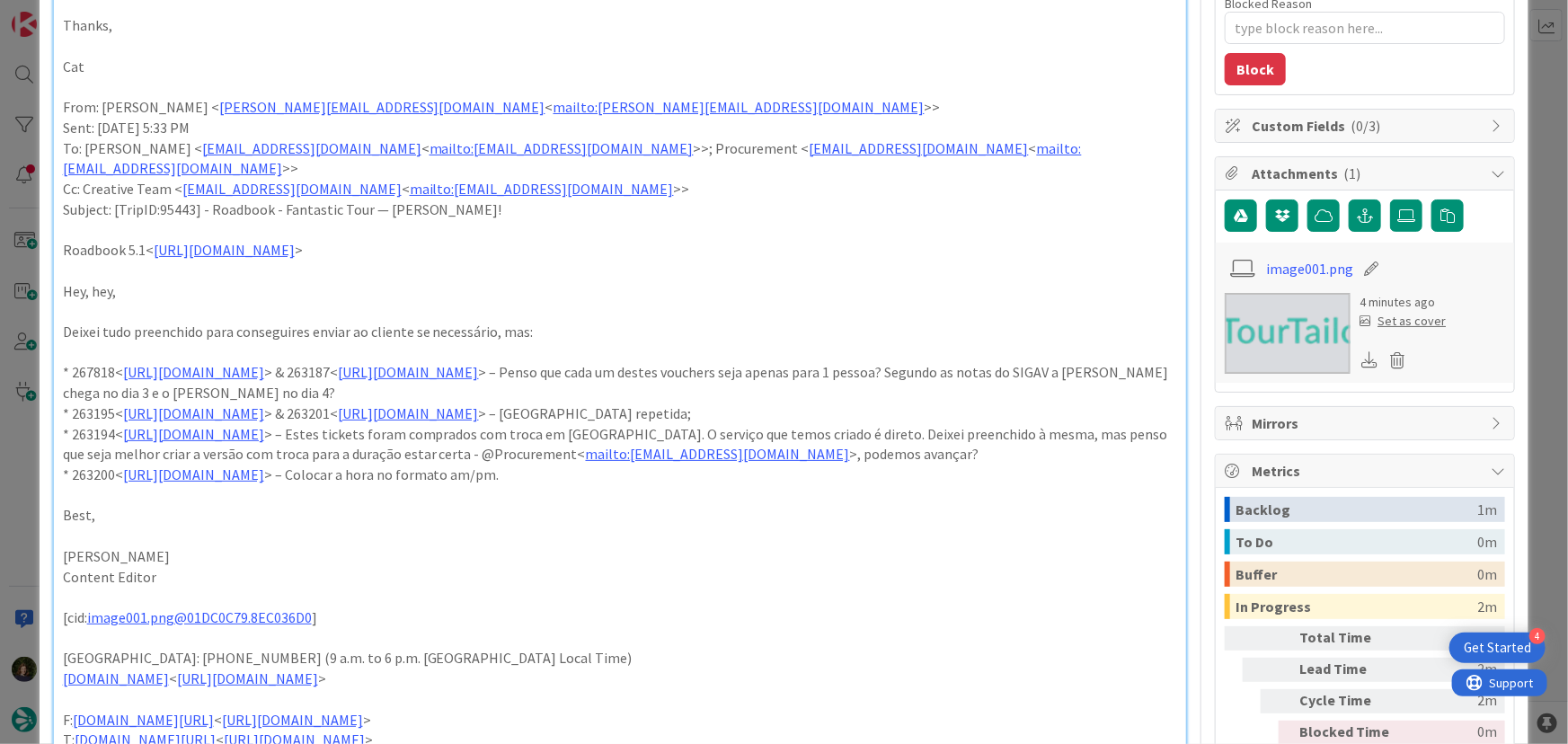
scroll to position [407, 0]
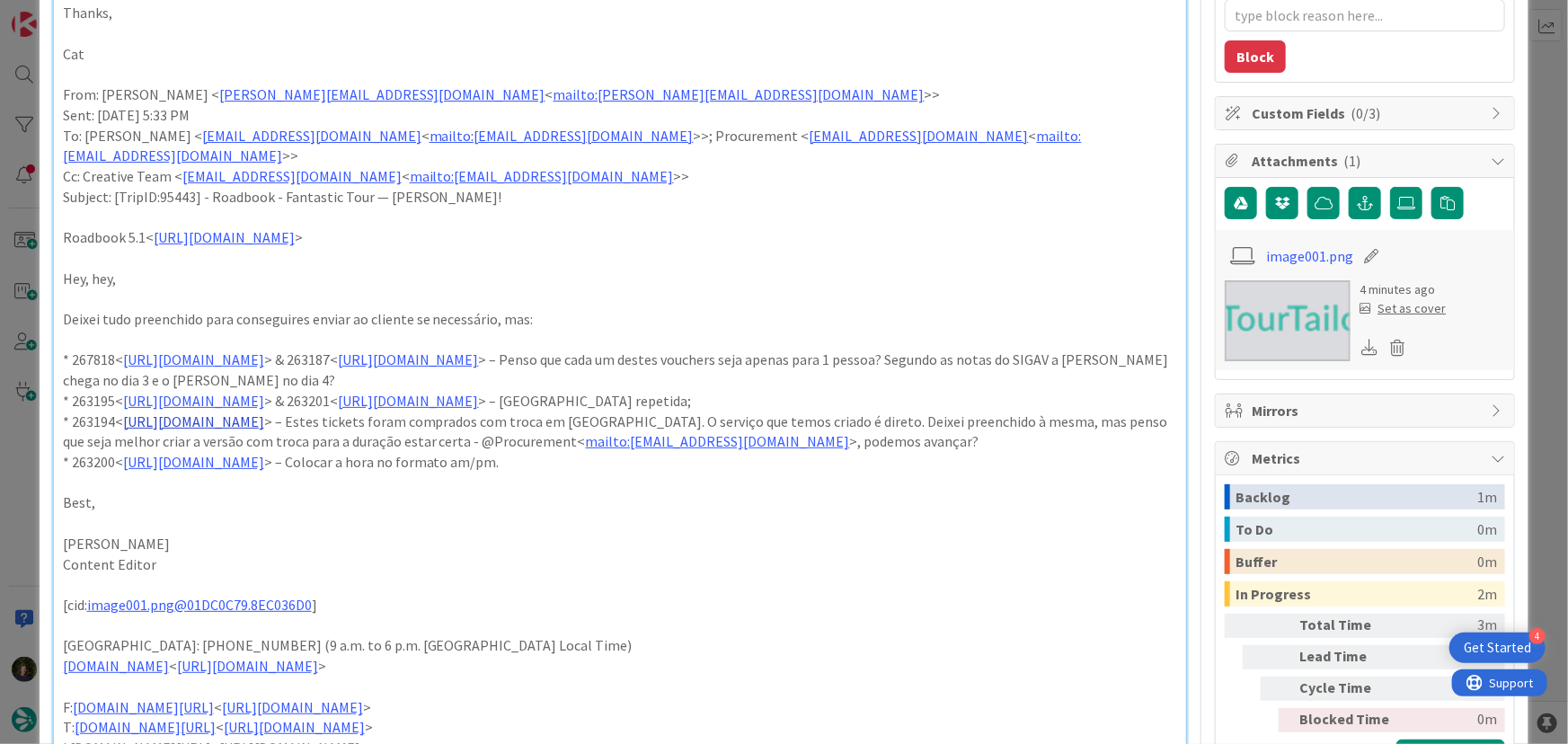
click at [220, 420] on link "[URL][DOMAIN_NAME]" at bounding box center [193, 421] width 141 height 18
click at [258, 457] on link "[URL][DOMAIN_NAME]" at bounding box center [261, 455] width 123 height 23
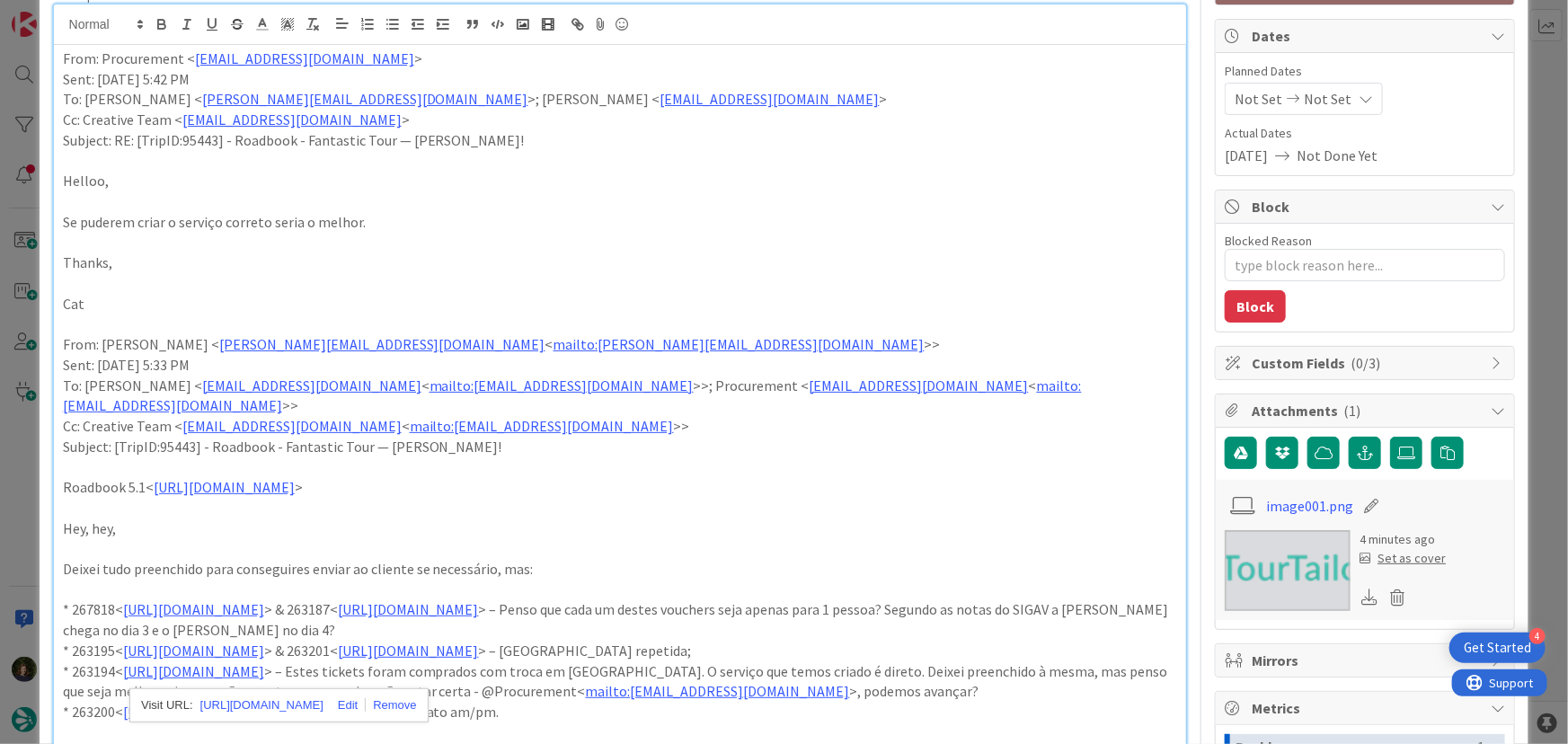
scroll to position [0, 0]
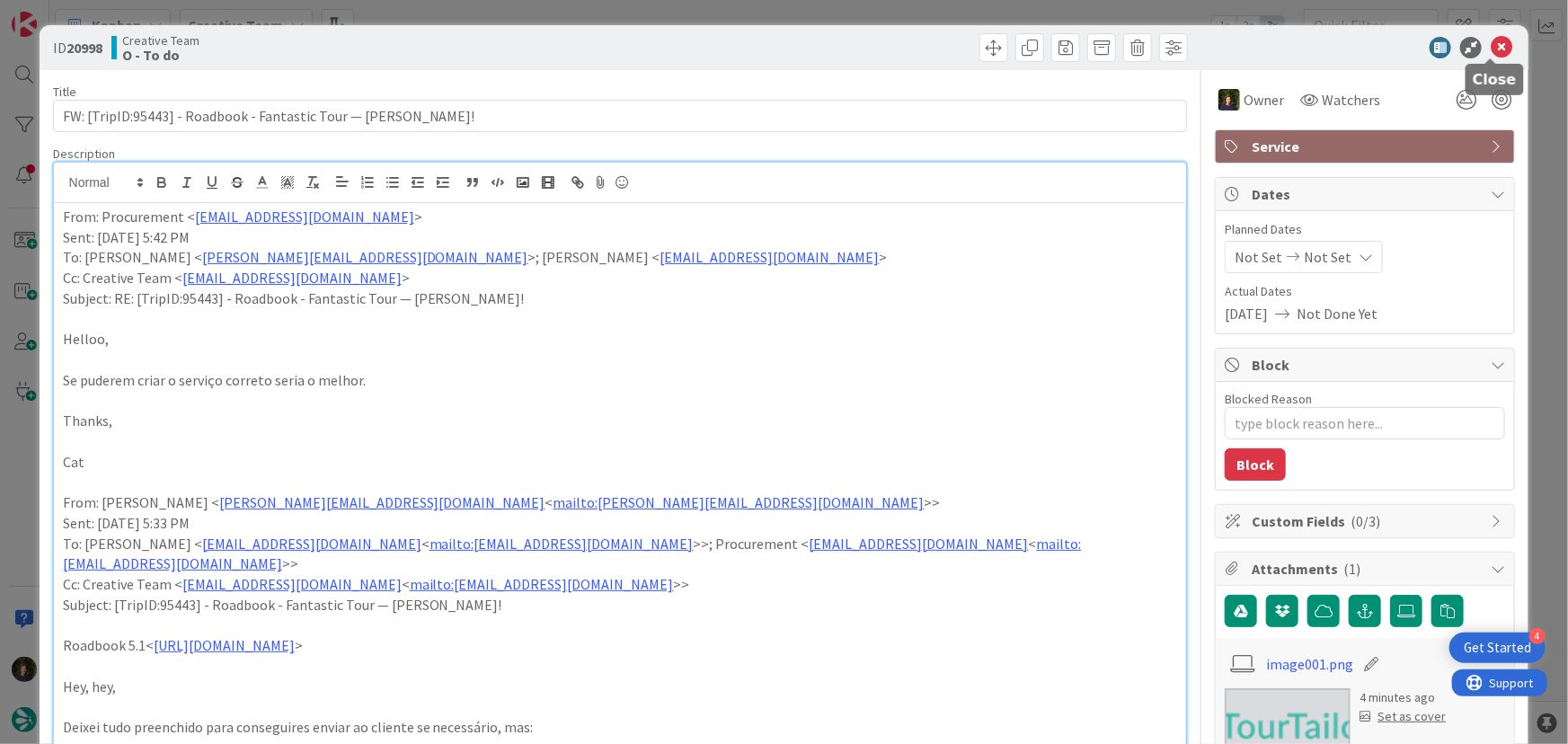
drag, startPoint x: 1492, startPoint y: 42, endPoint x: 1437, endPoint y: 98, distance: 78.5
click at [1492, 42] on icon at bounding box center [1501, 48] width 22 height 22
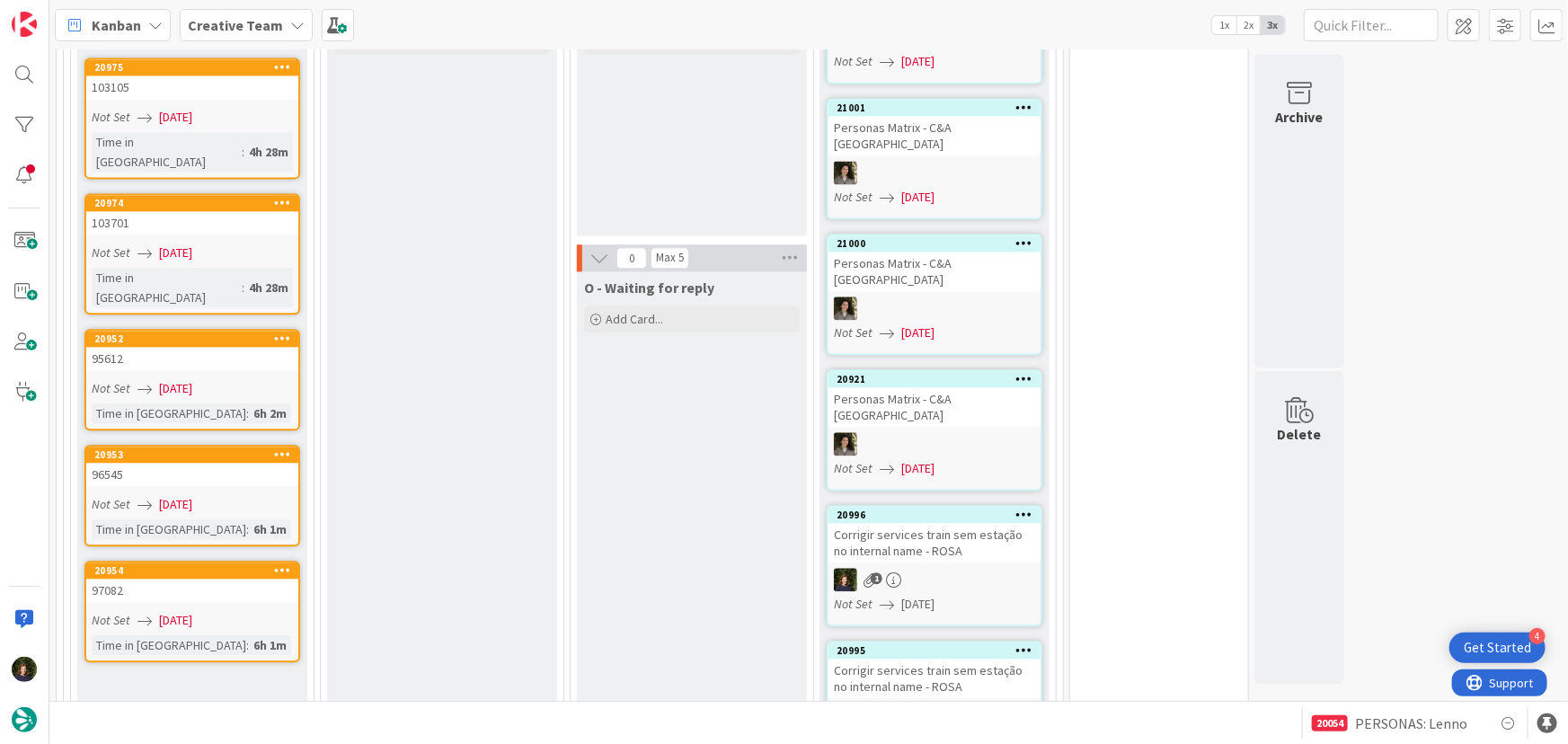
scroll to position [2084, 0]
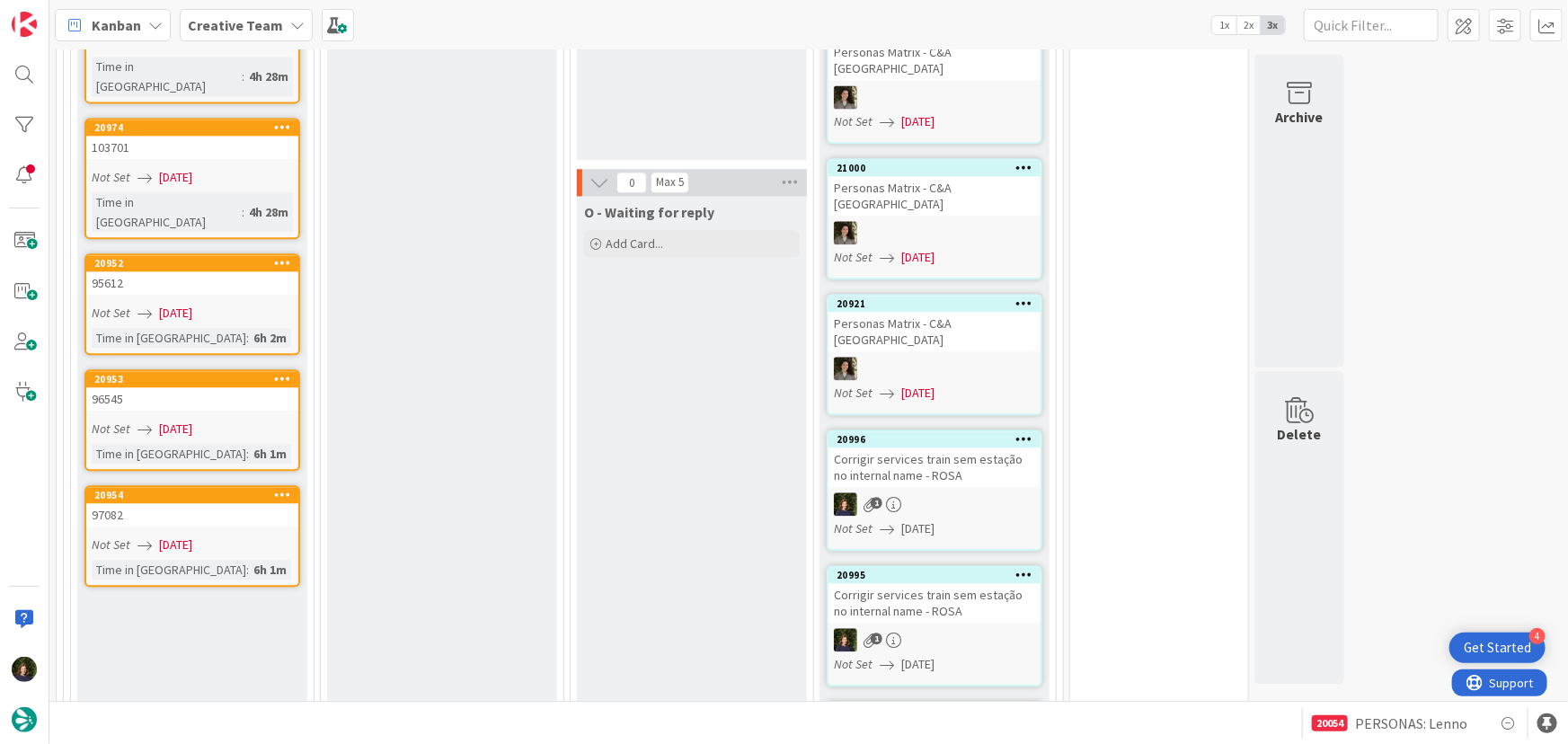
click at [950, 492] on div "1" at bounding box center [935, 504] width 212 height 23
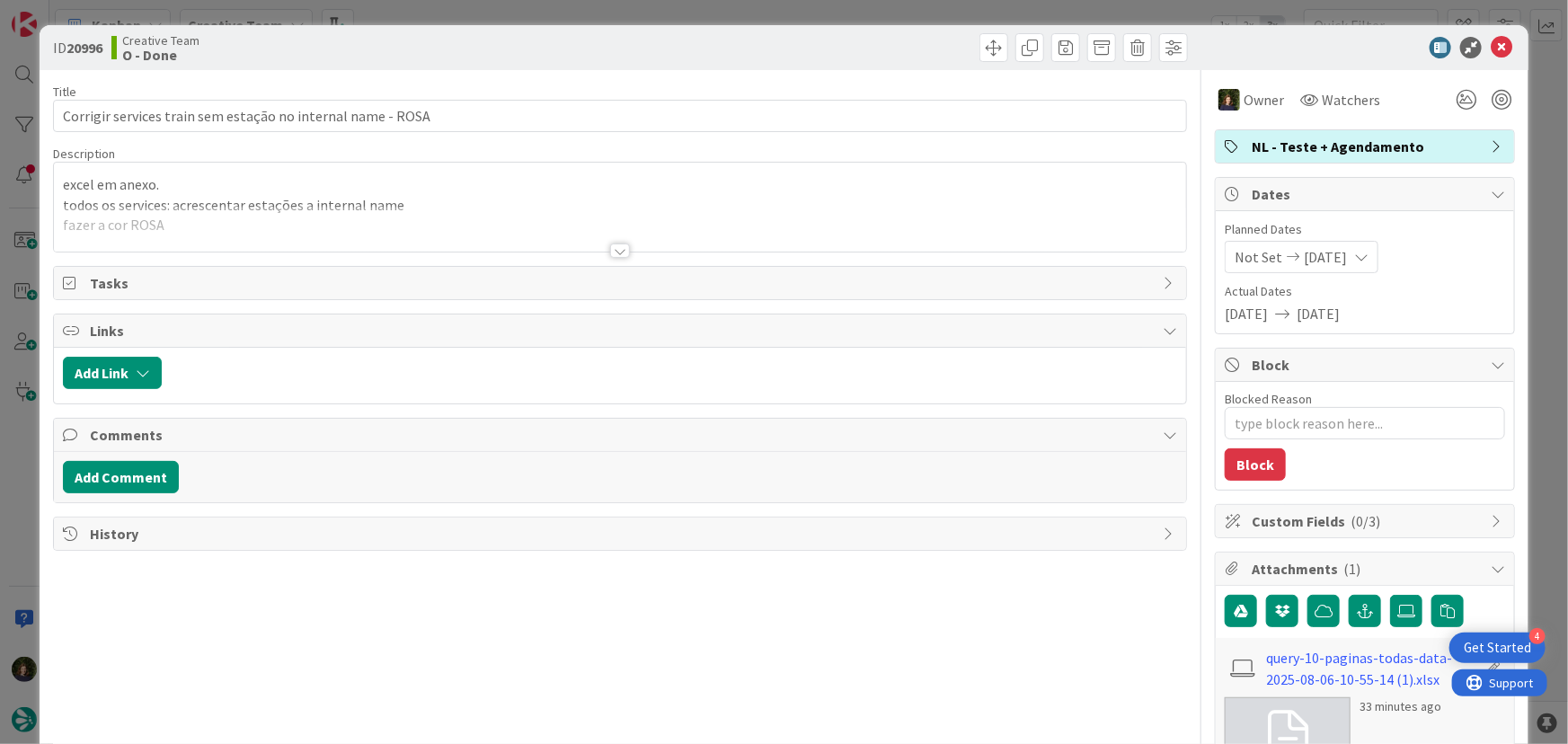
click at [614, 252] on div at bounding box center [620, 250] width 20 height 14
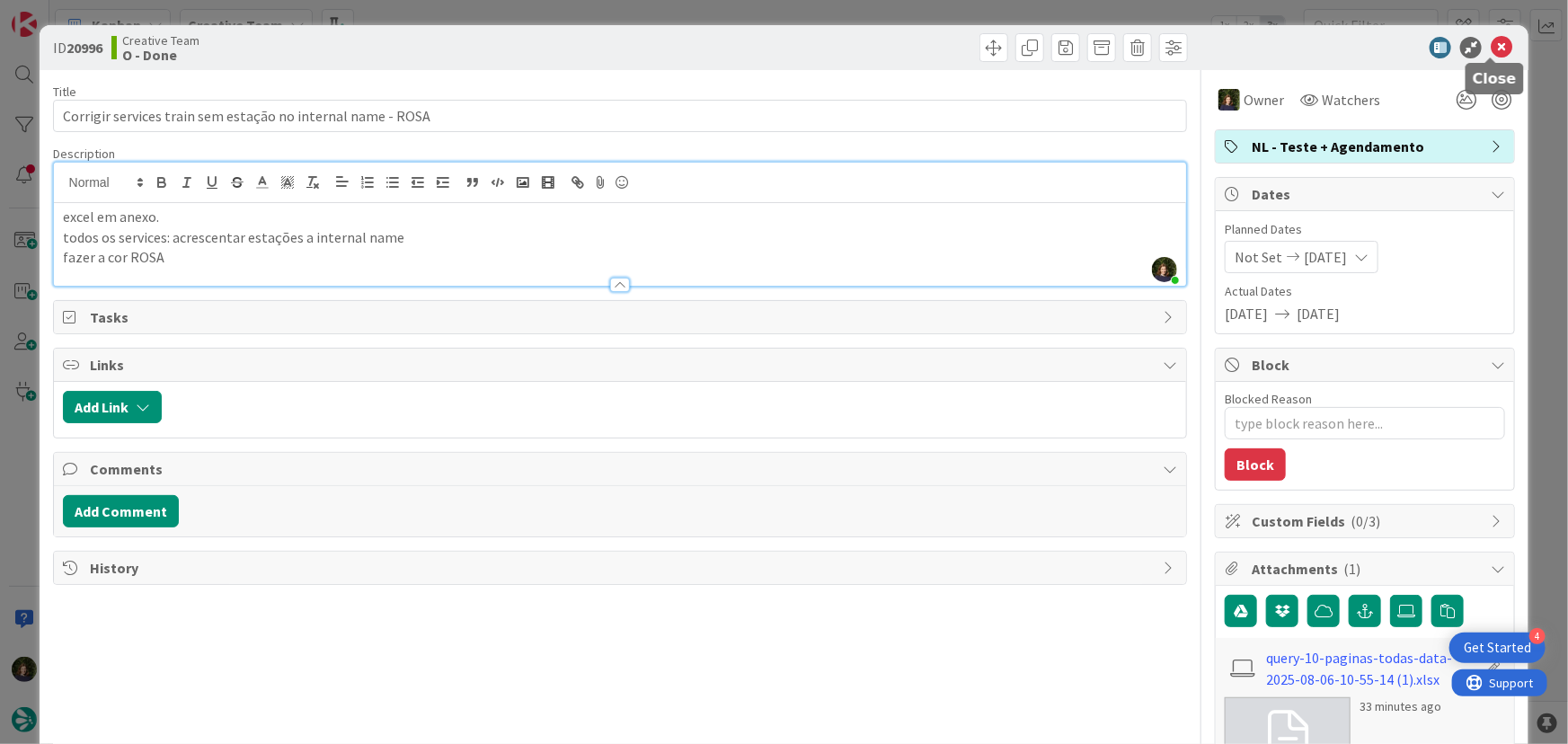
click at [1491, 45] on icon at bounding box center [1501, 48] width 22 height 22
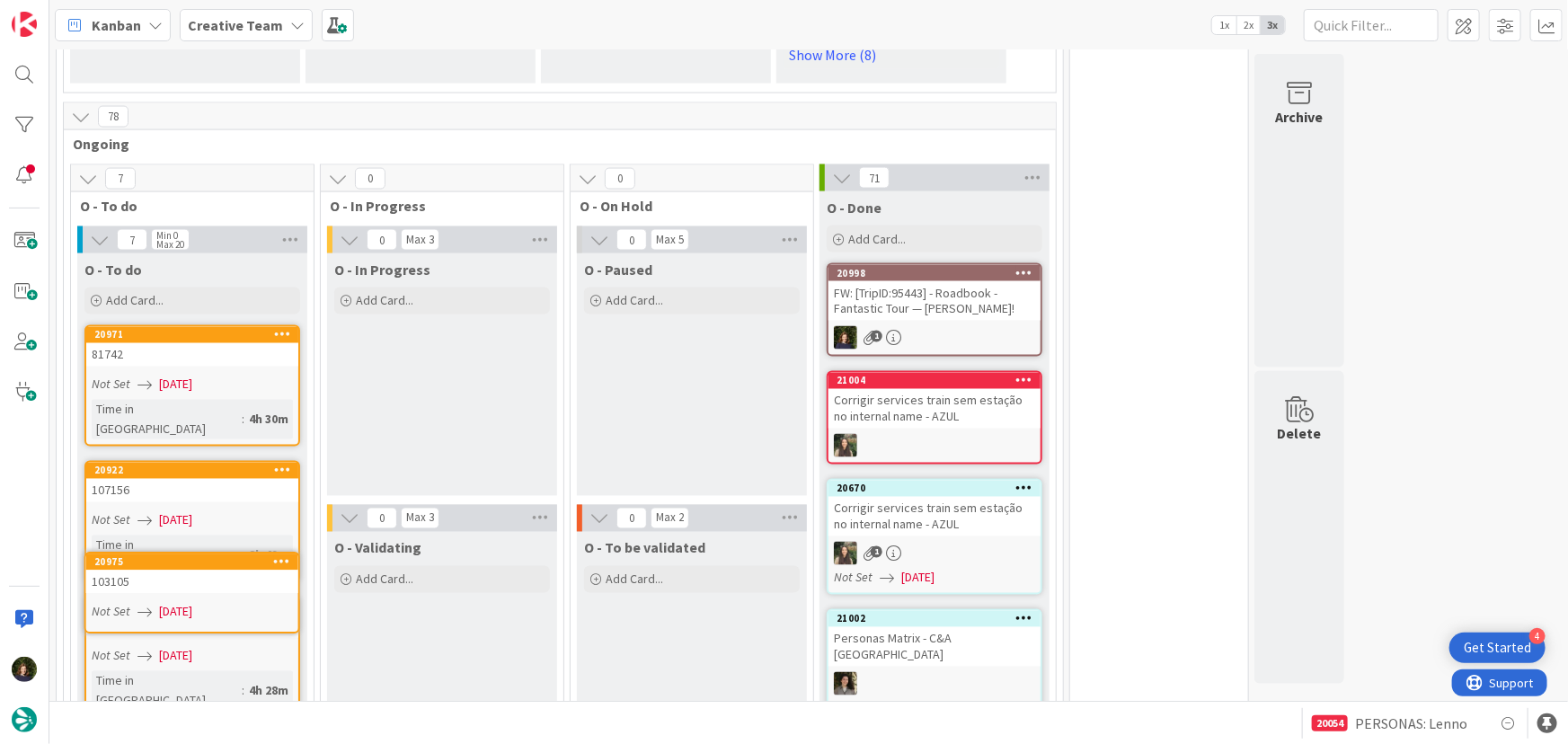
scroll to position [1519, 0]
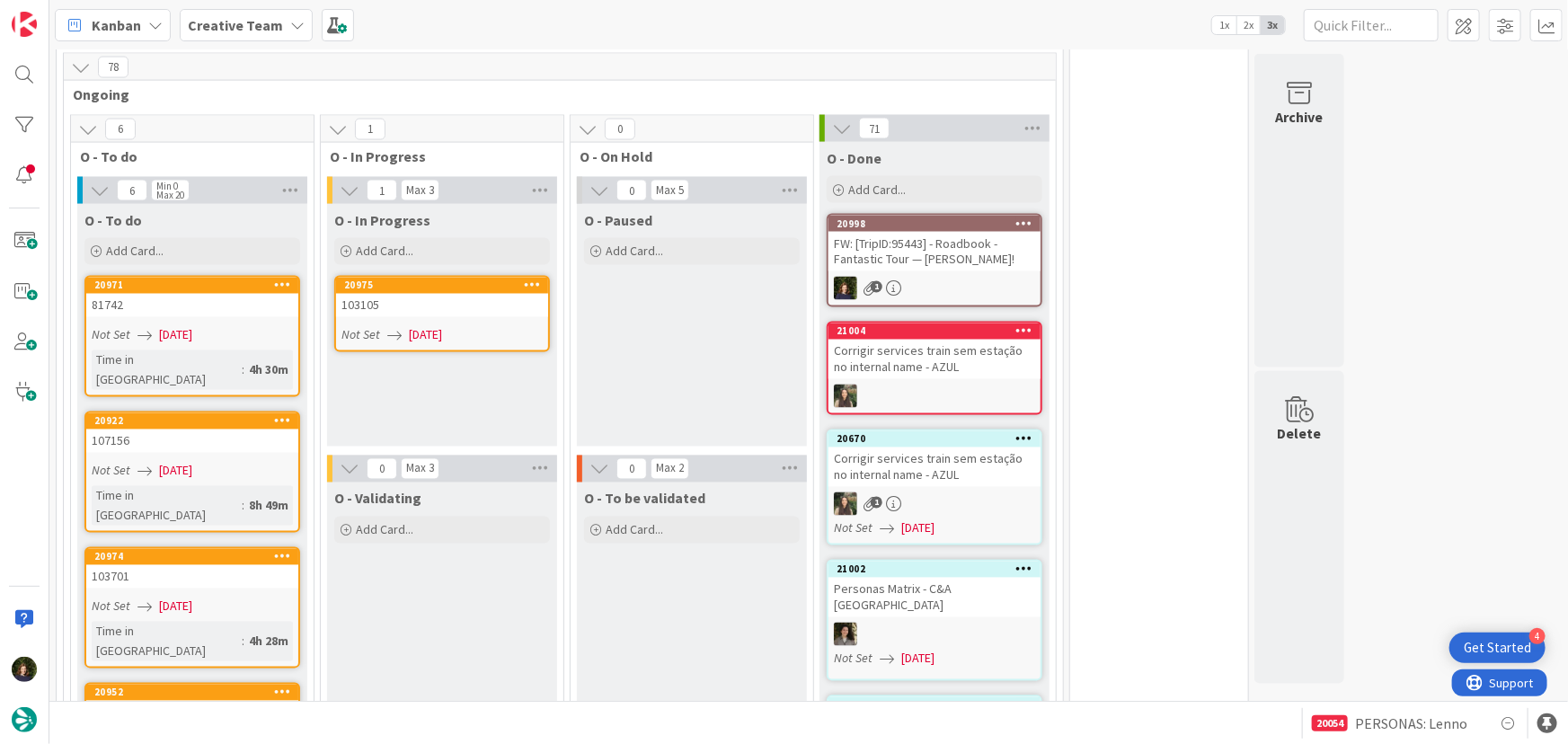
click at [431, 309] on div "103105" at bounding box center [442, 305] width 212 height 23
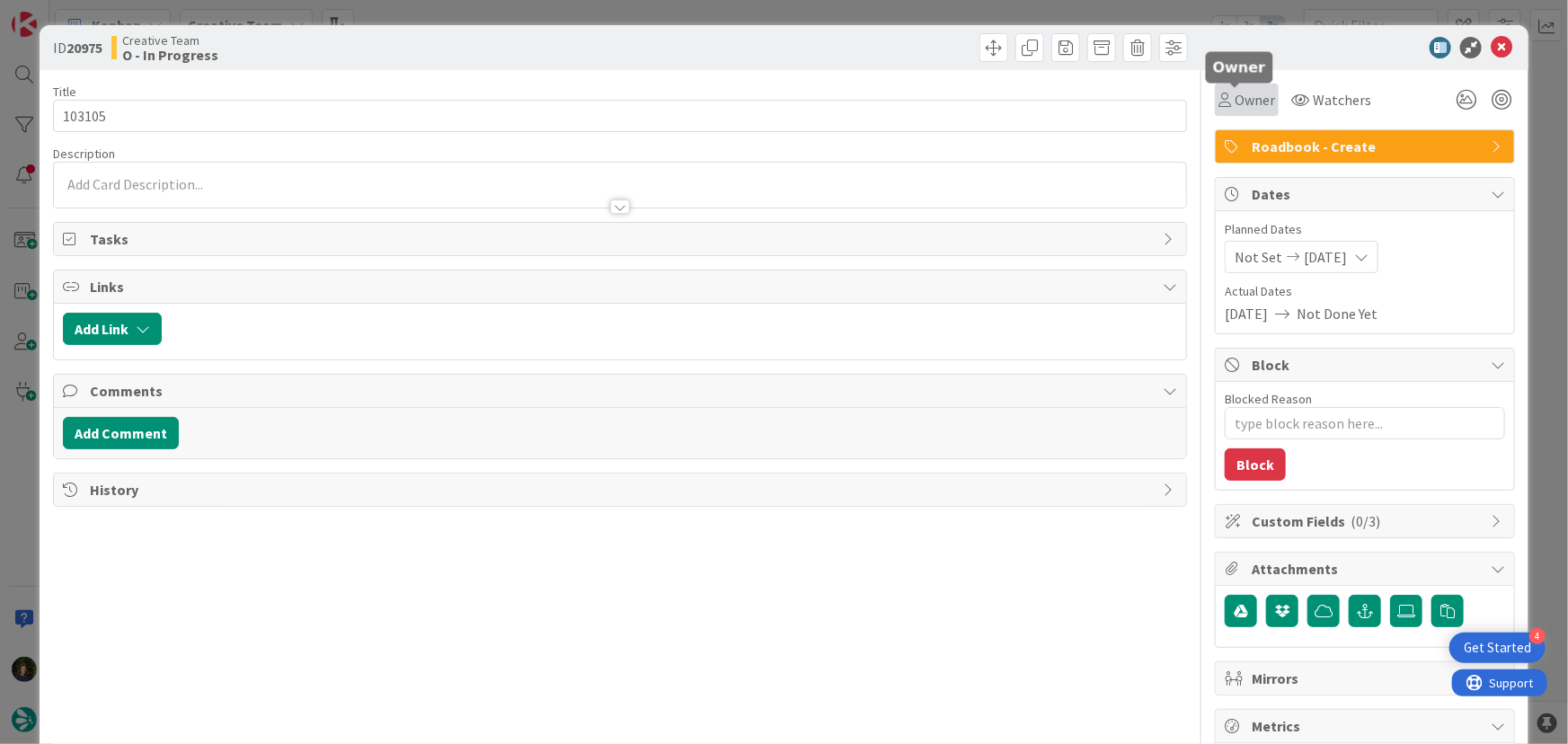
click at [1249, 96] on span "Owner" at bounding box center [1254, 99] width 40 height 22
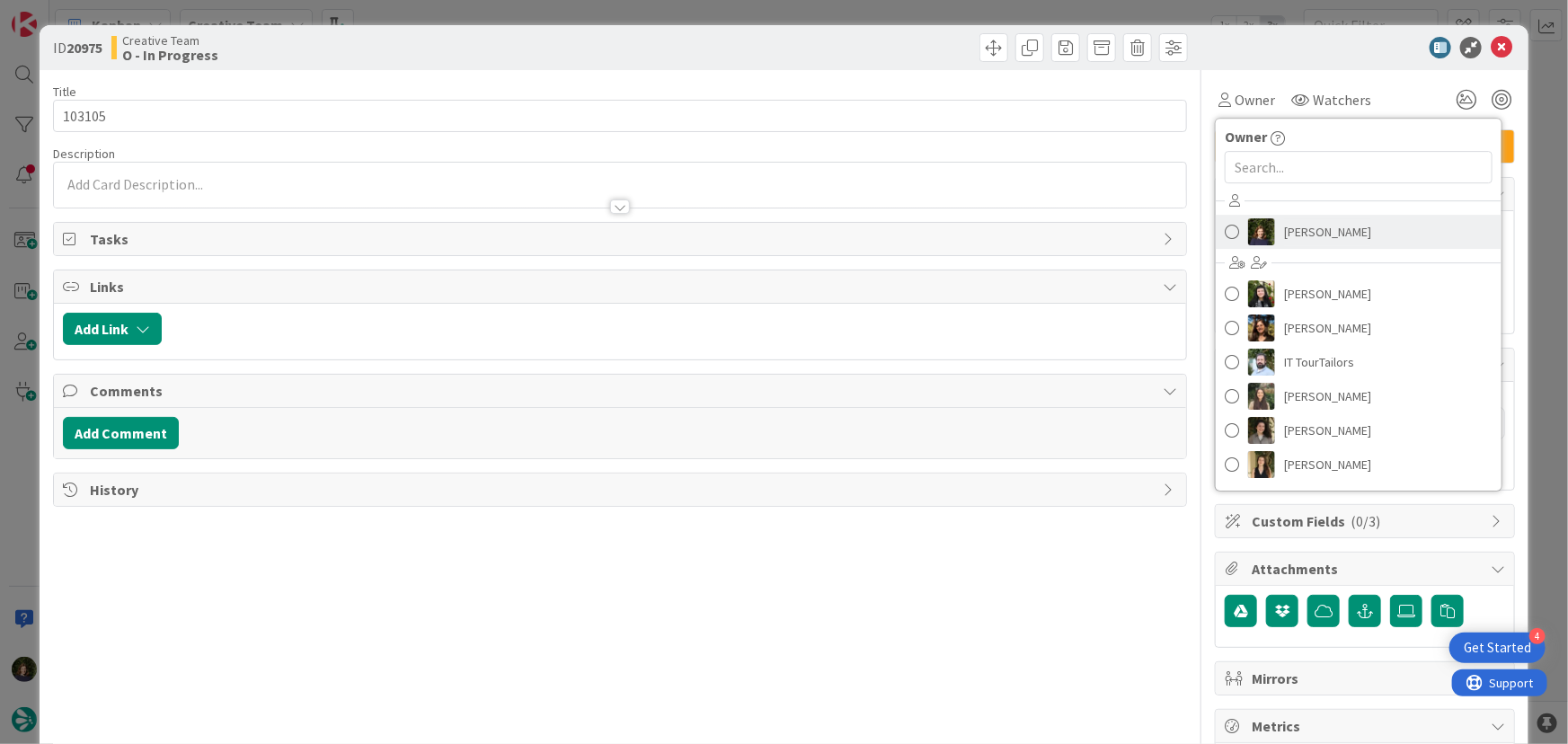
click at [1291, 234] on span "[PERSON_NAME]" at bounding box center [1327, 231] width 87 height 27
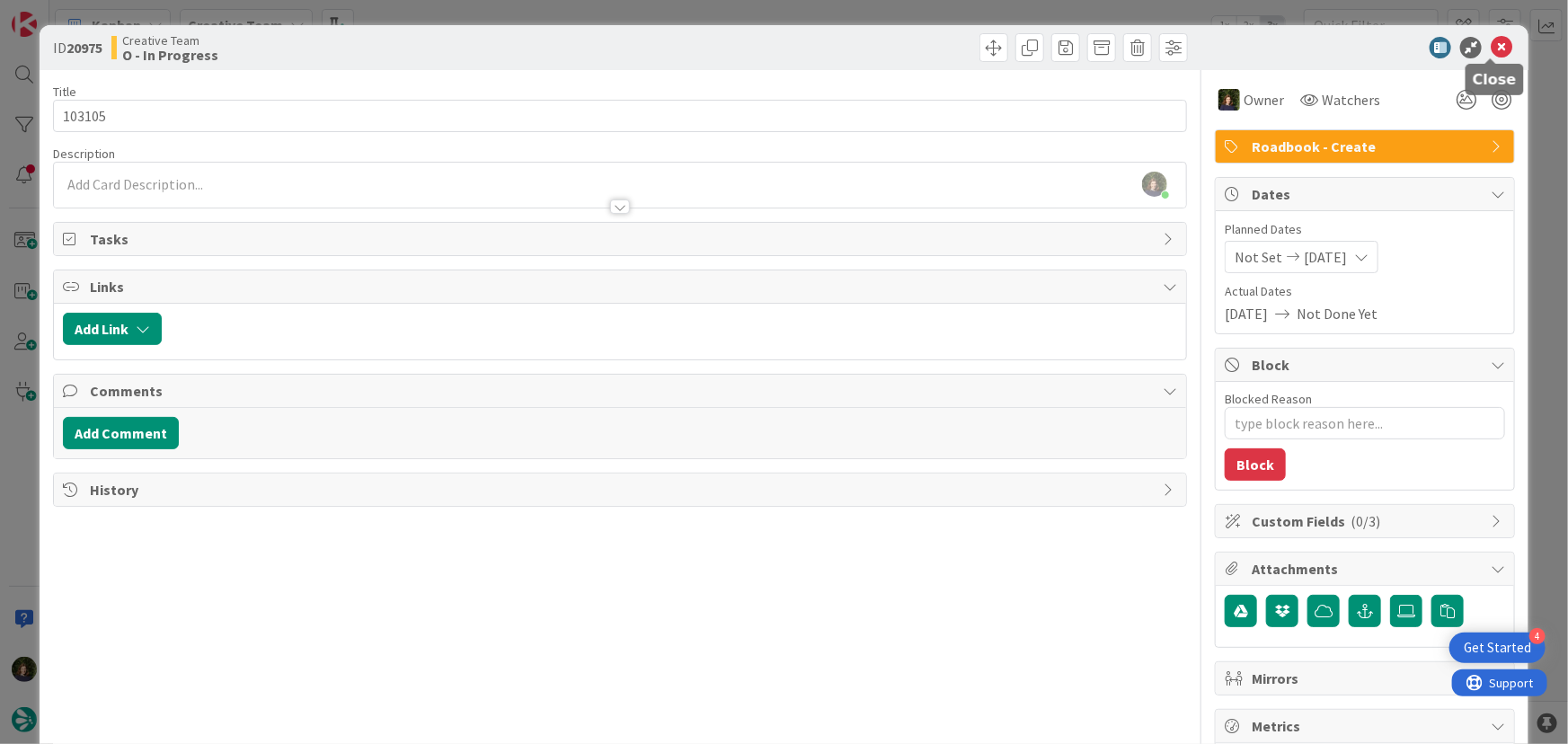
click at [1491, 48] on icon at bounding box center [1501, 48] width 22 height 22
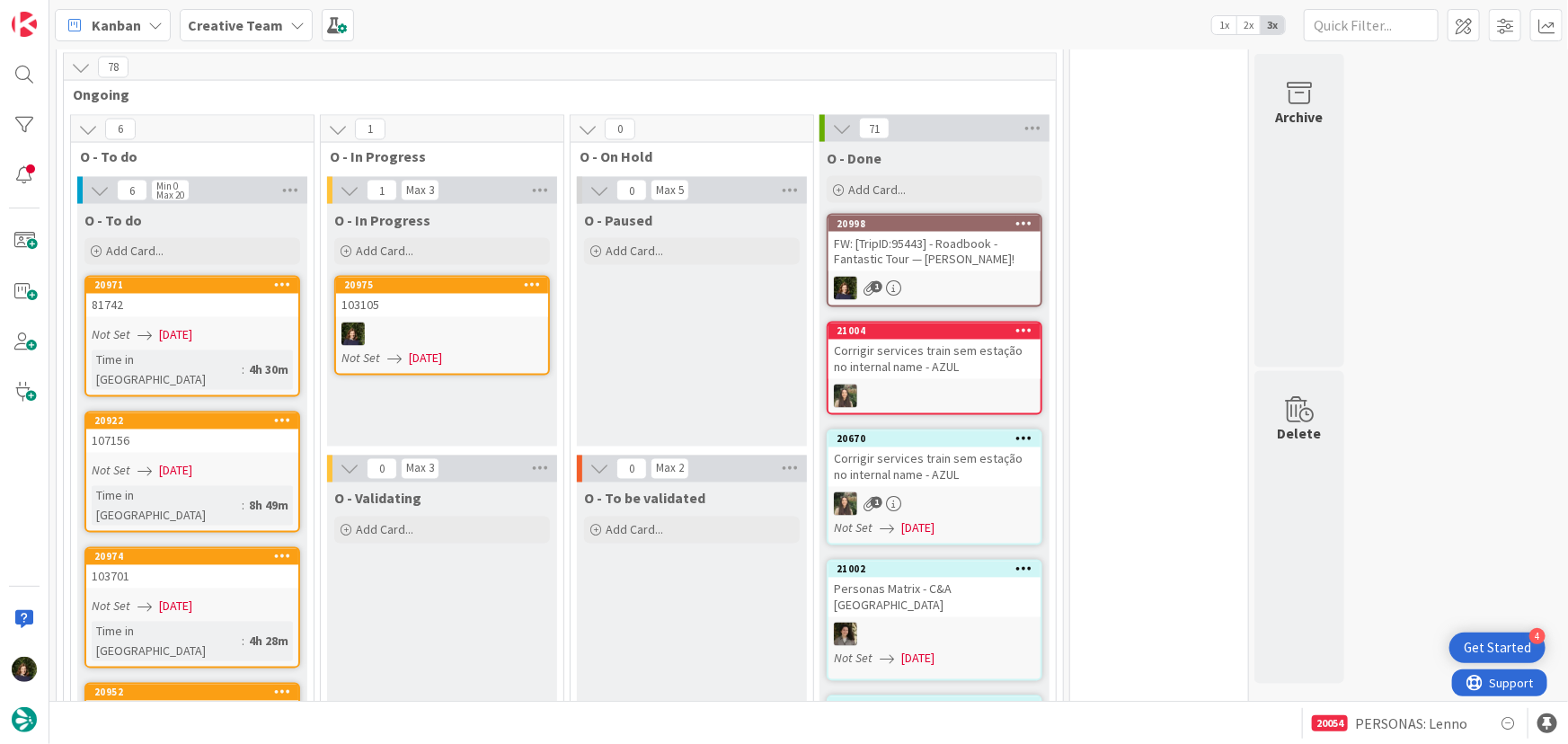
click at [419, 316] on link "20975 103105 Not Set [DATE]" at bounding box center [441, 325] width 215 height 99
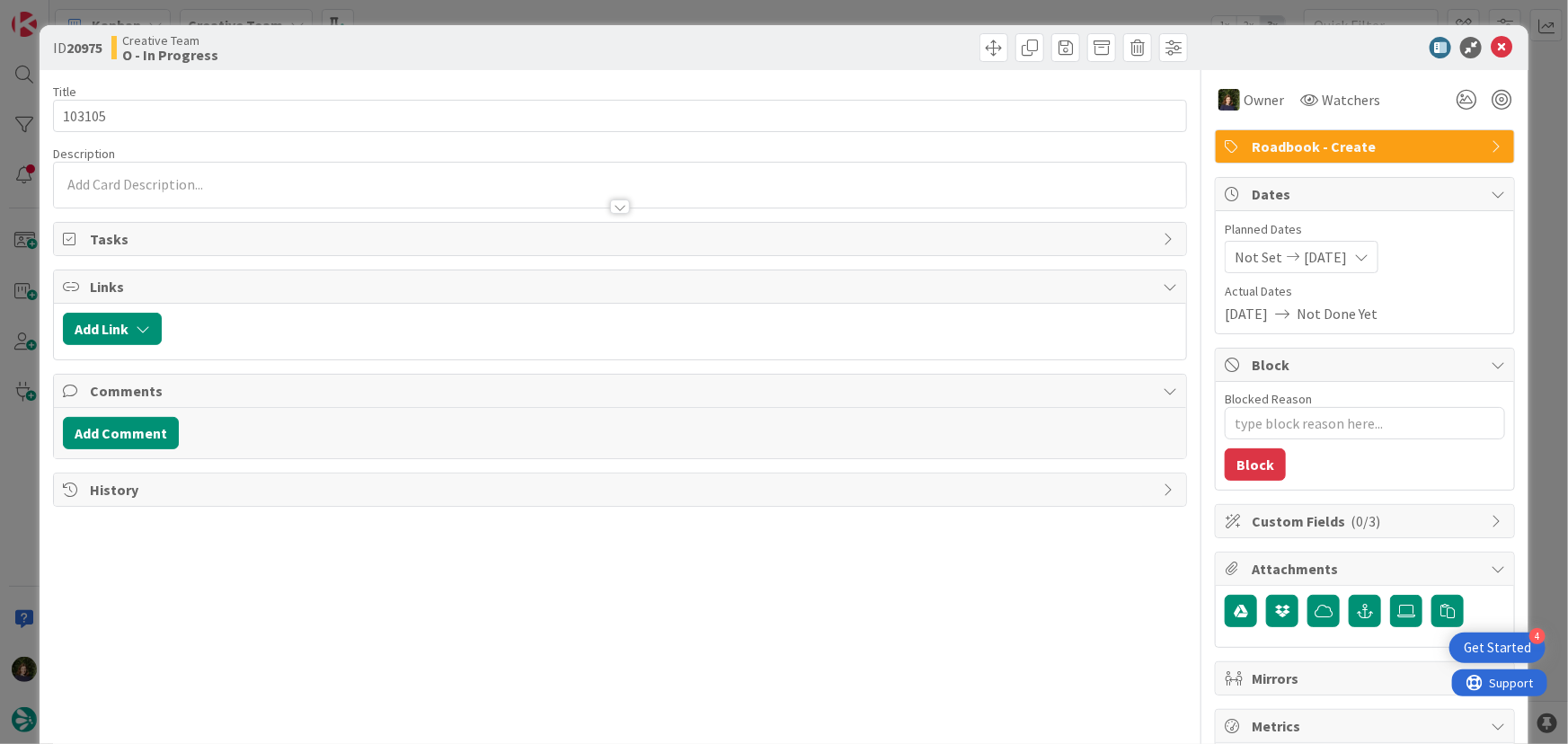
click at [283, 182] on p at bounding box center [620, 185] width 1115 height 21
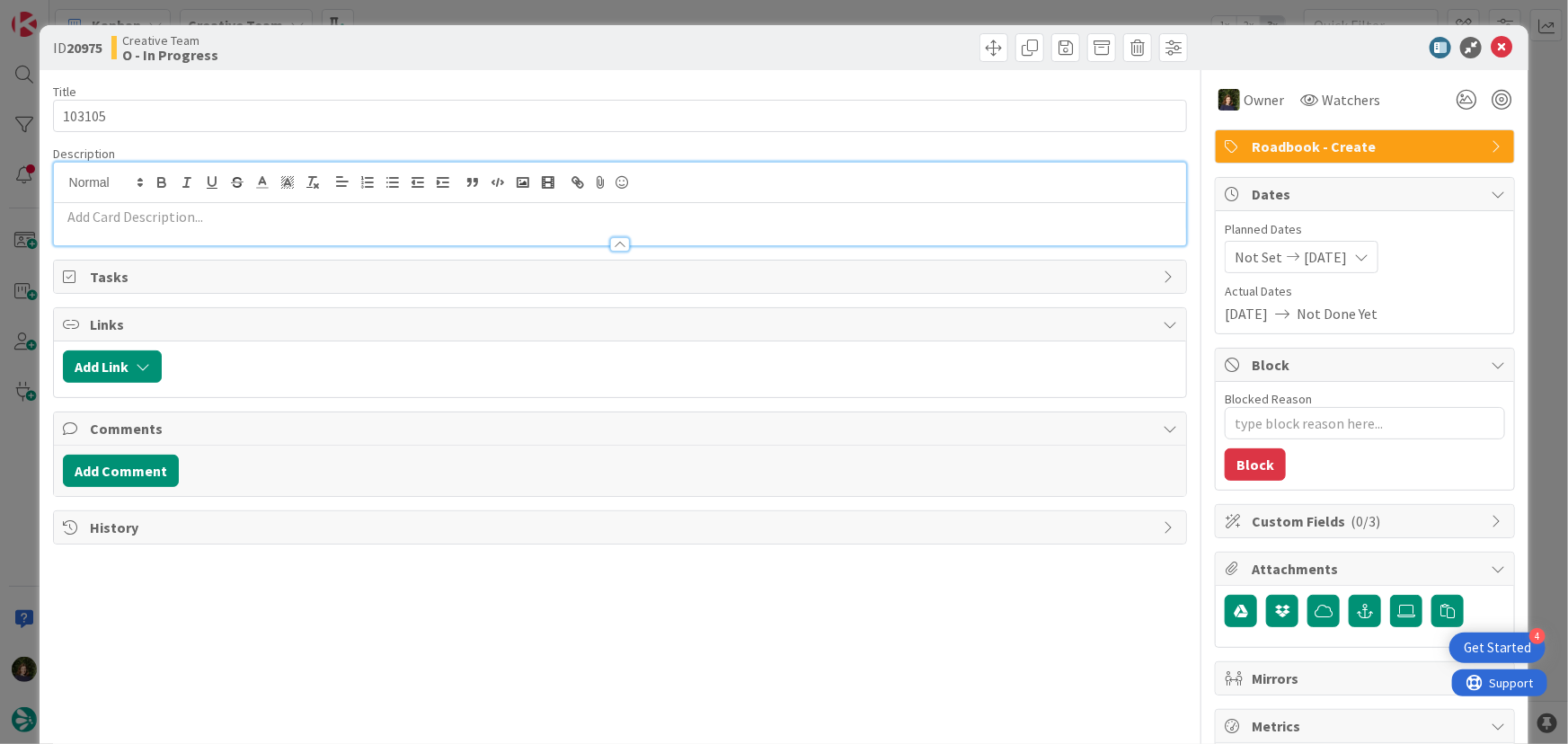
click at [274, 227] on div at bounding box center [620, 236] width 1133 height 19
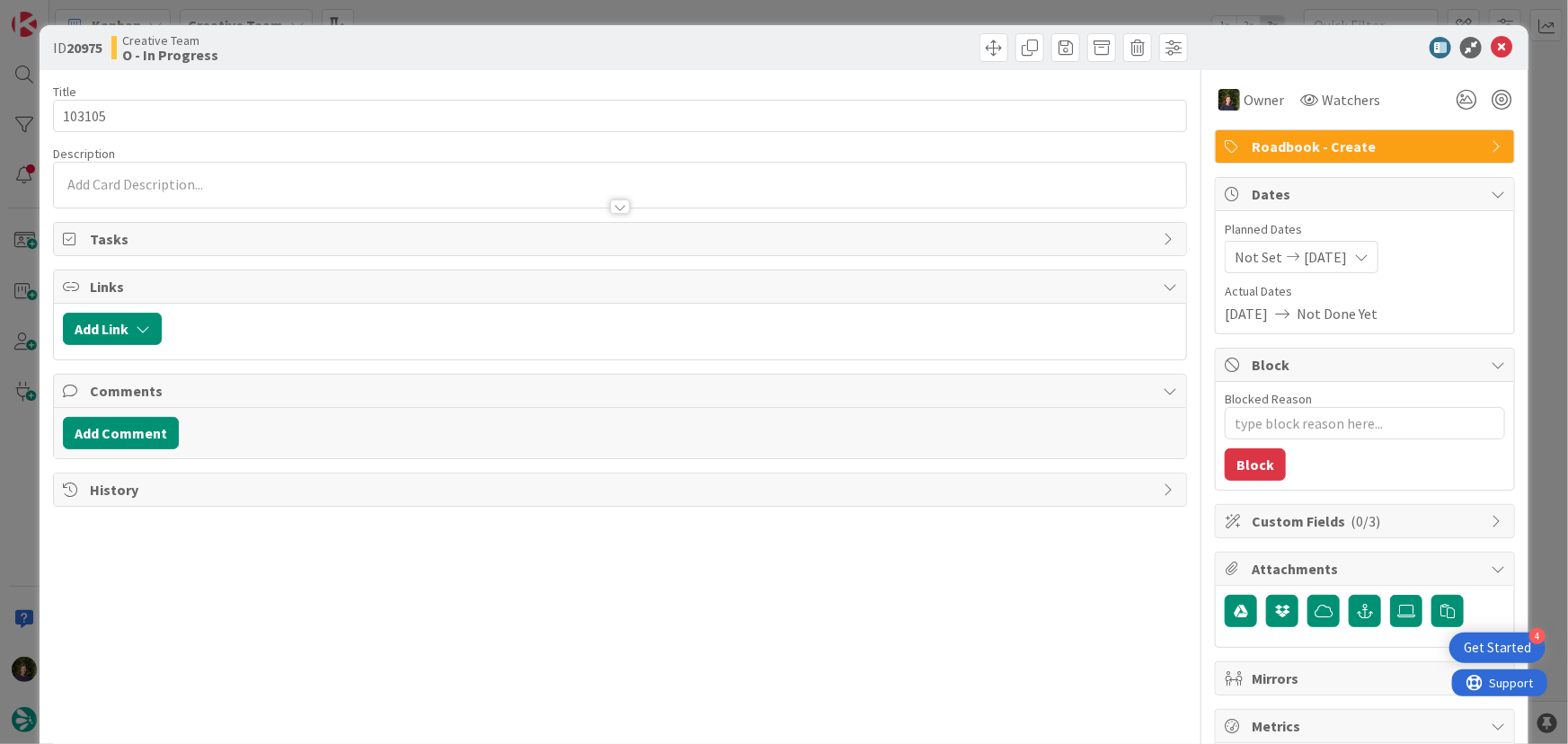
click at [253, 185] on p at bounding box center [620, 185] width 1115 height 21
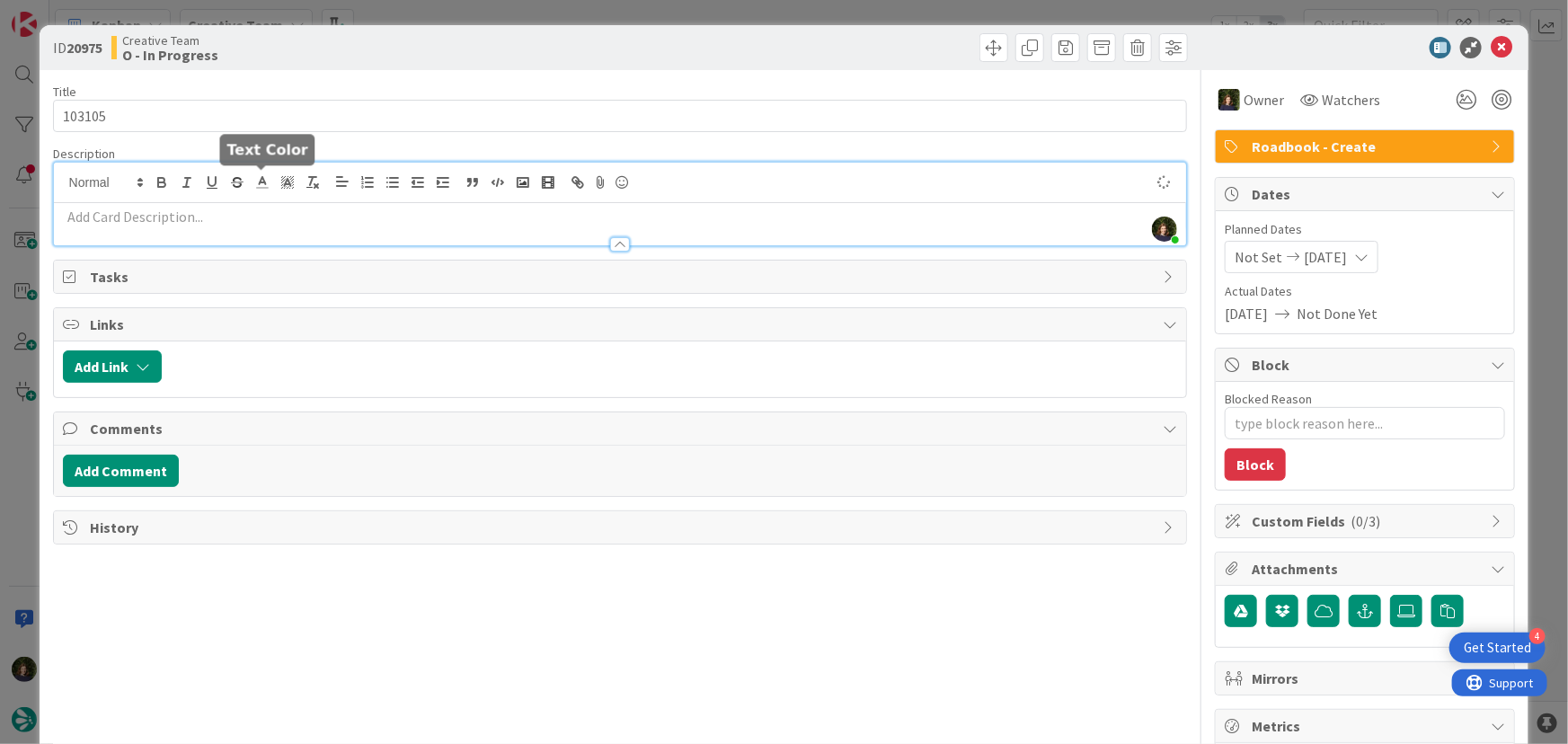
type textarea "x"
click at [185, 222] on p at bounding box center [620, 217] width 1115 height 21
paste div
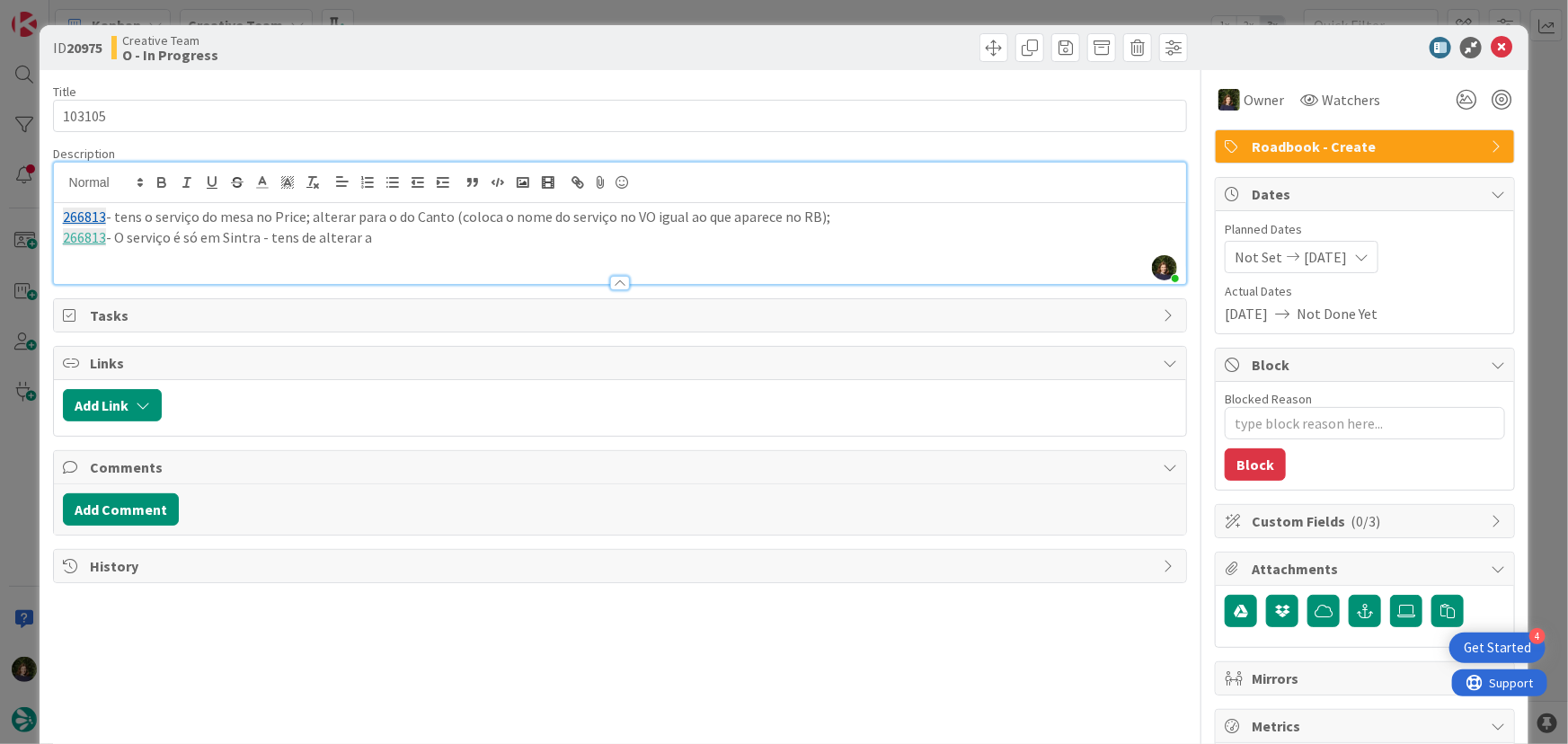
click at [476, 243] on p "266813 - O serviço é só em Sintra - tens de alterar a" at bounding box center [620, 238] width 1115 height 21
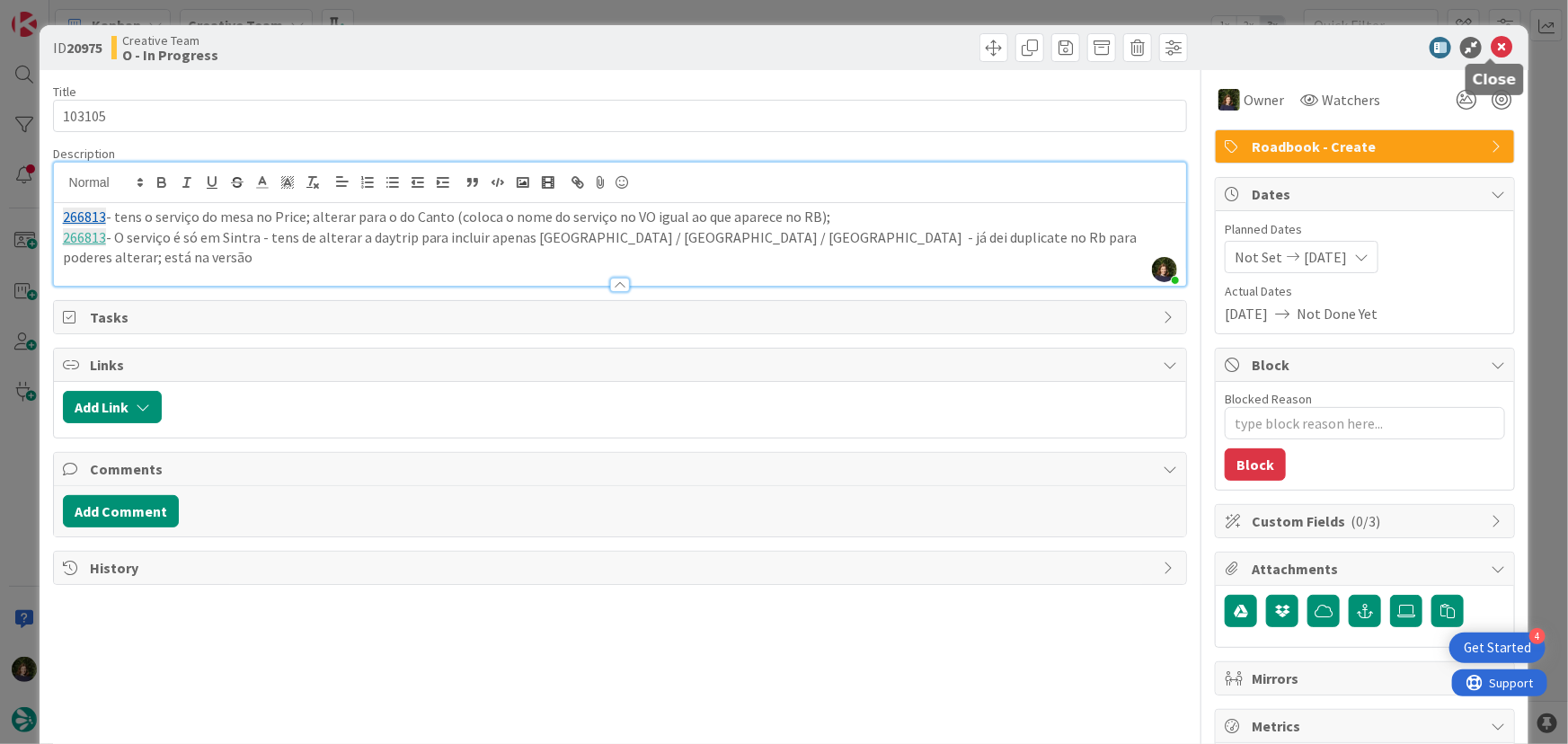
click at [1499, 45] on icon at bounding box center [1501, 48] width 22 height 22
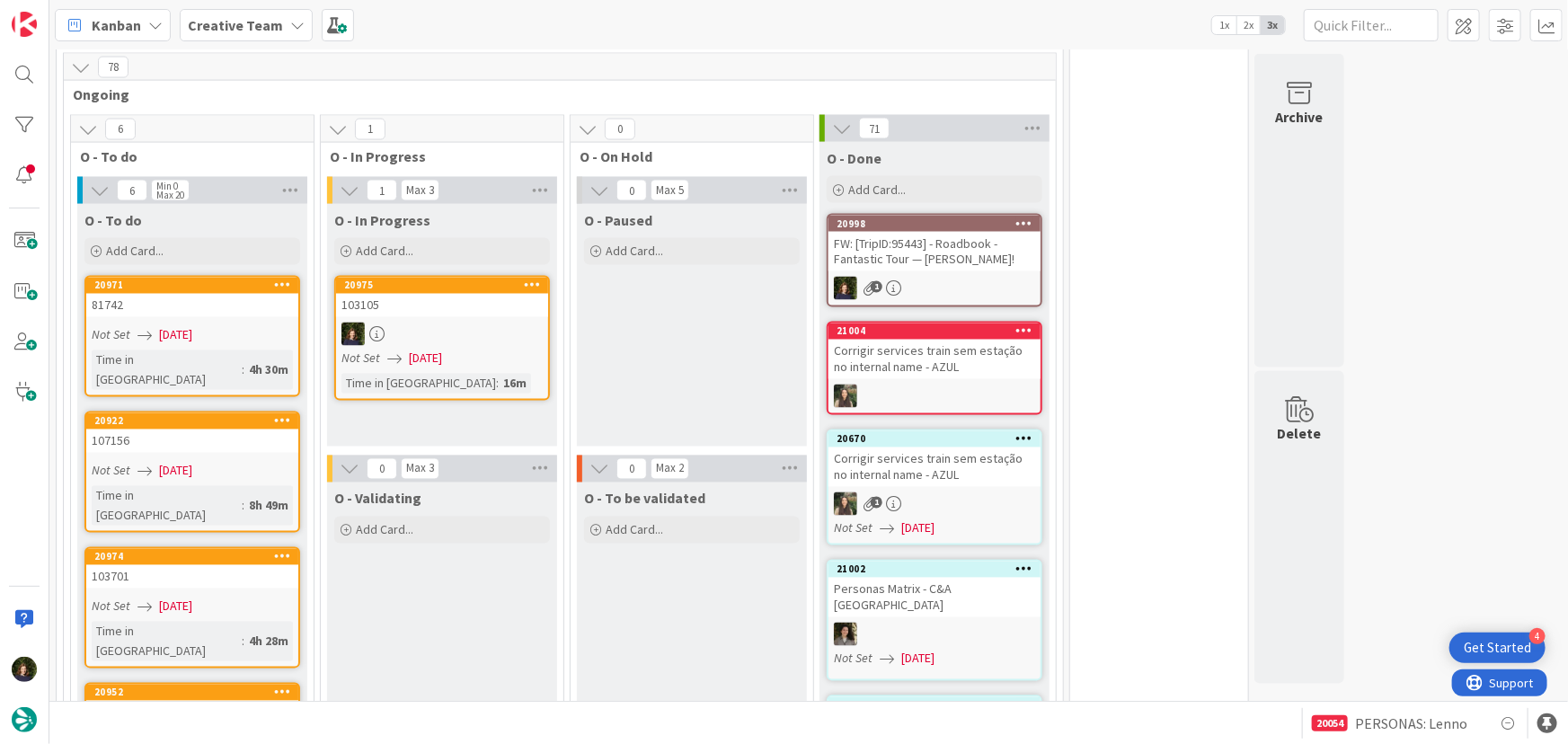
click at [278, 24] on div "Creative Team" at bounding box center [246, 25] width 133 height 33
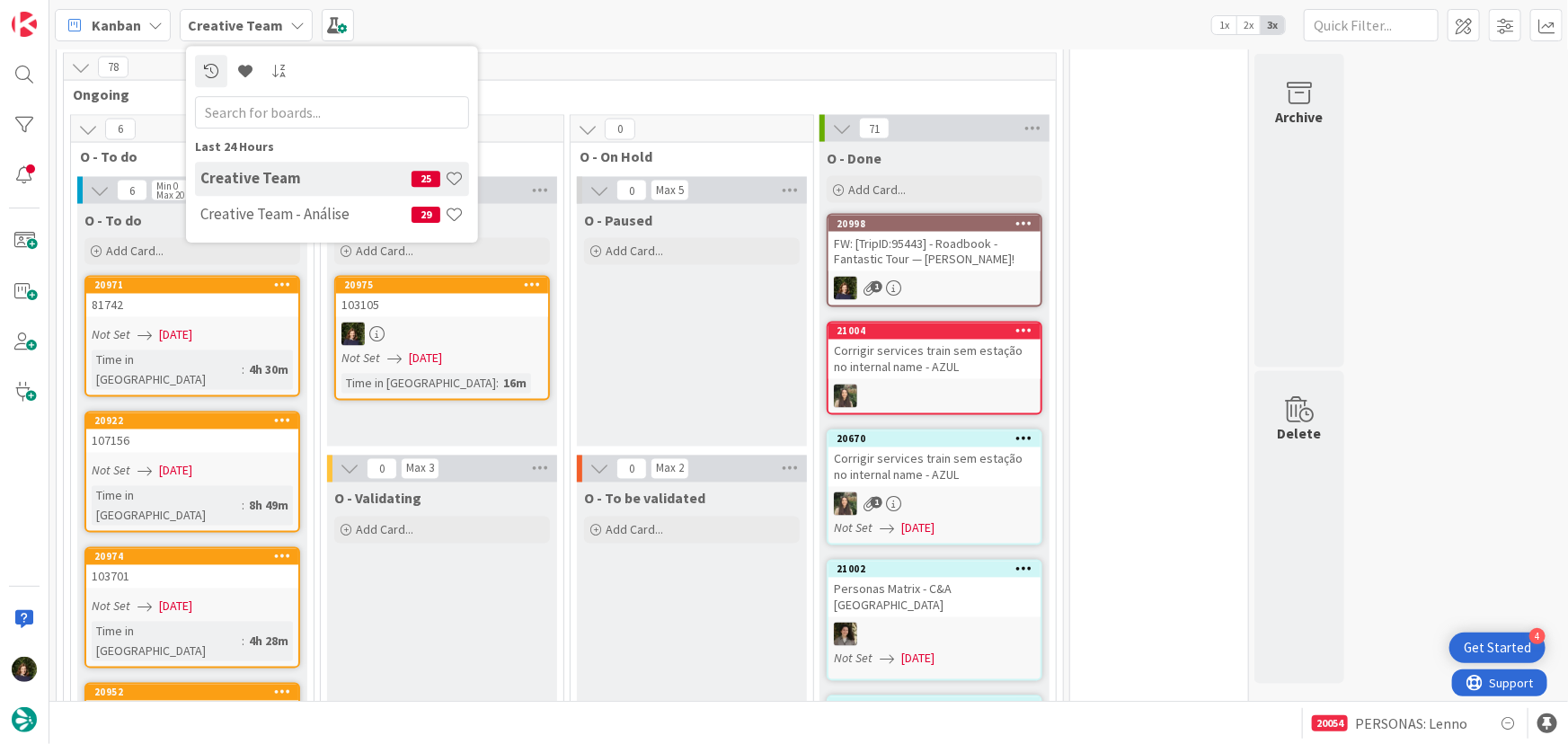
click at [273, 206] on h4 "Creative Team - Análise" at bounding box center [305, 213] width 211 height 18
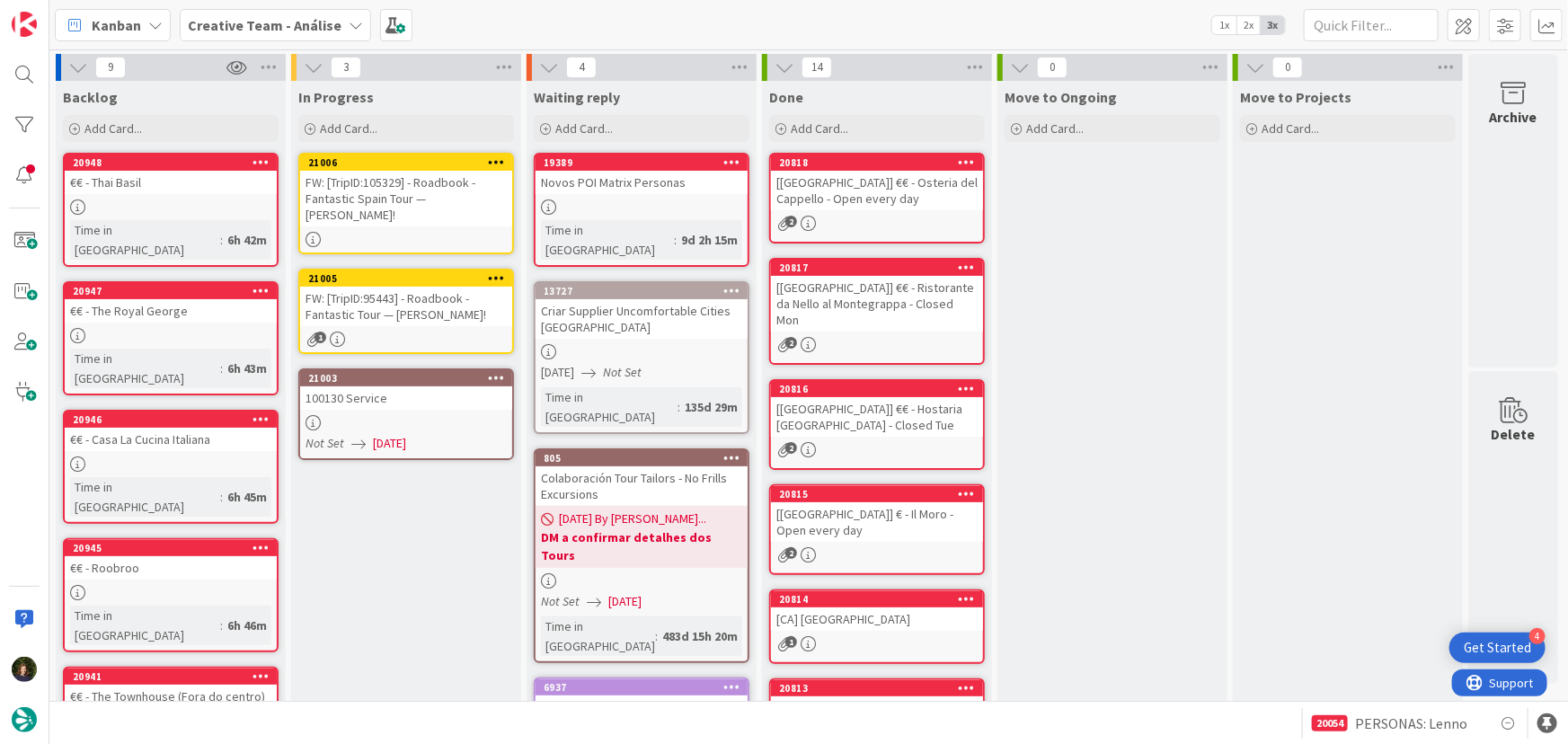
click at [426, 386] on div "100130 Service" at bounding box center [407, 398] width 212 height 23
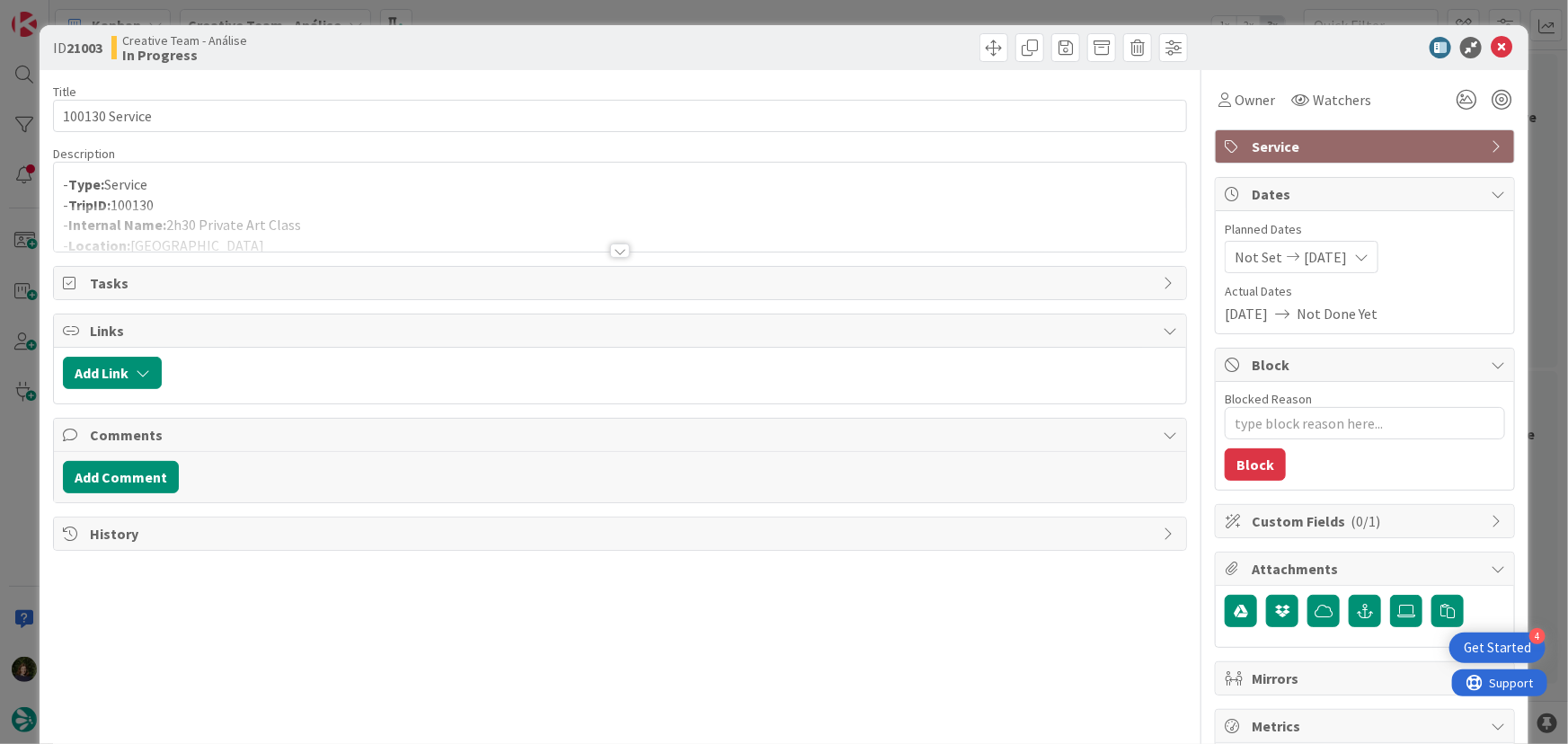
click at [616, 251] on div at bounding box center [620, 250] width 20 height 14
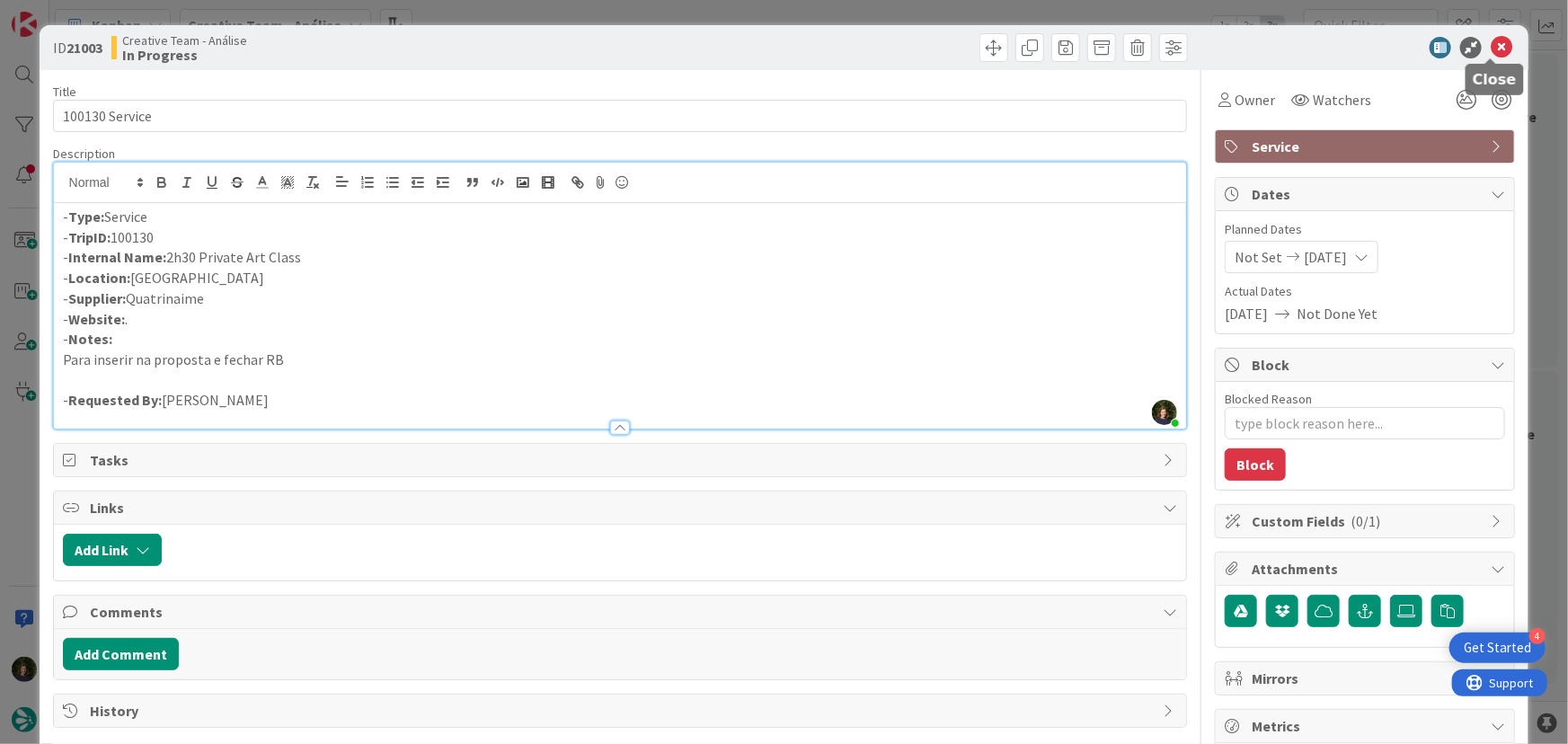
click at [1495, 44] on icon at bounding box center [1501, 48] width 22 height 22
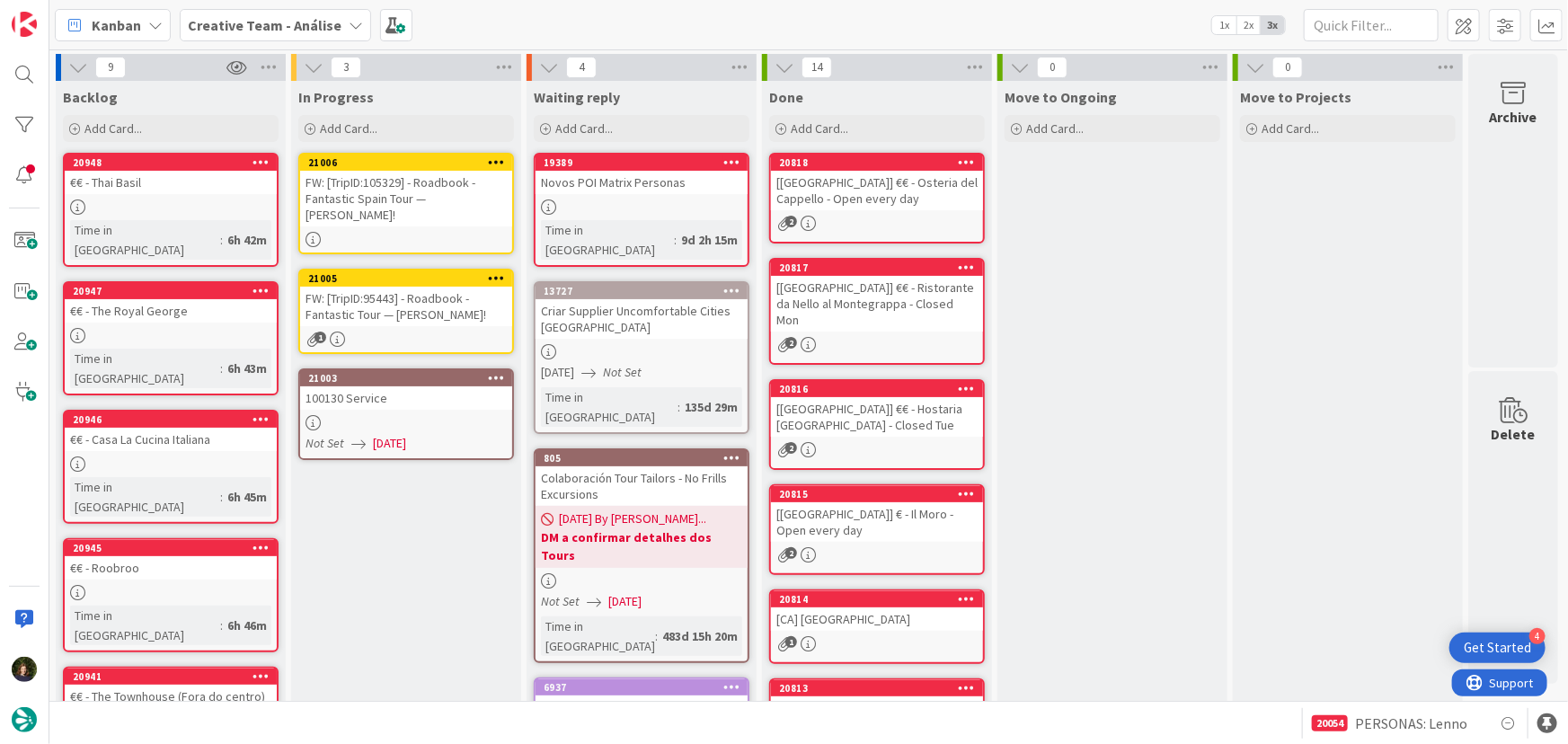
click at [347, 295] on div "FW: [TripID:95443] - Roadbook - Fantastic Tour — [PERSON_NAME]!" at bounding box center [407, 306] width 212 height 39
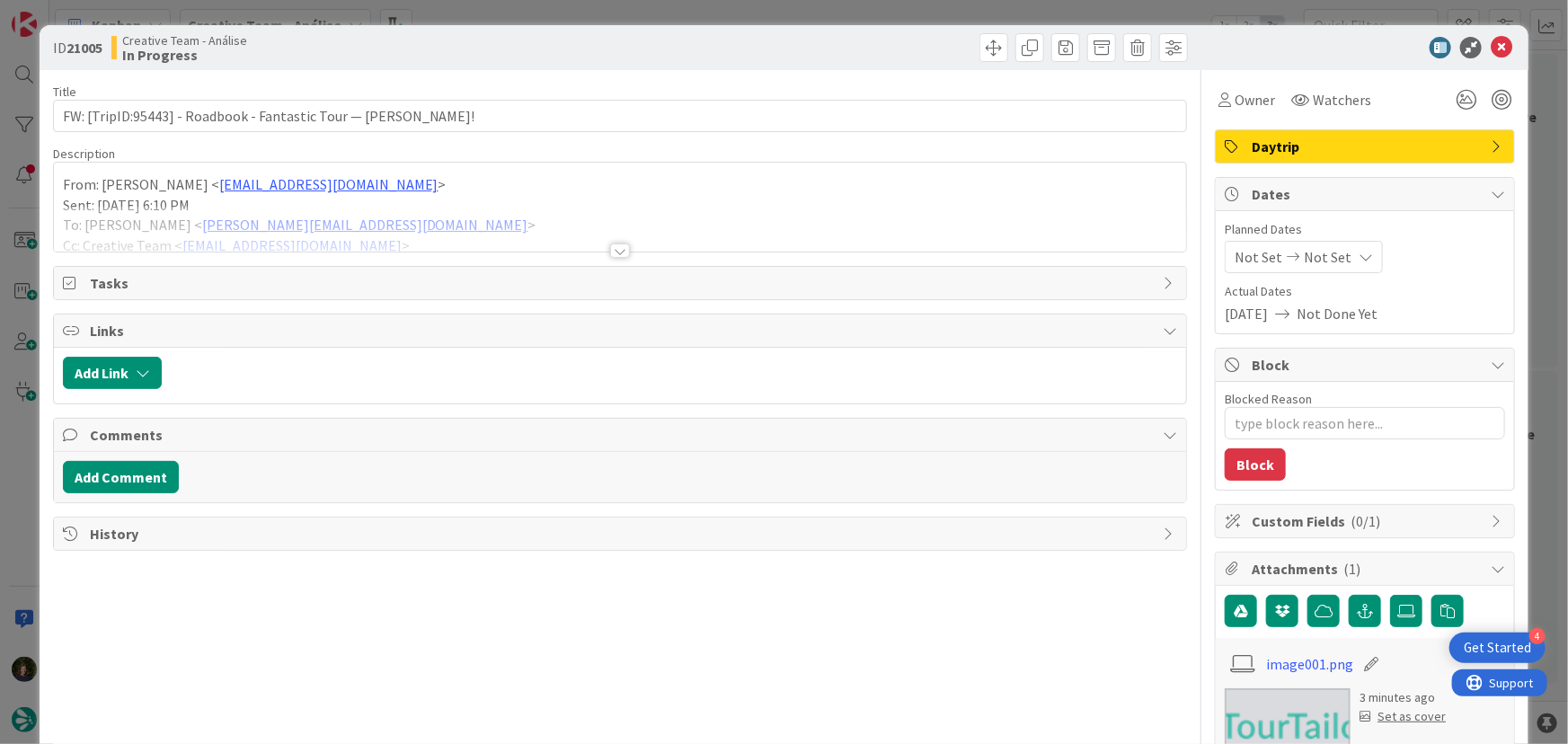
click at [610, 254] on div at bounding box center [620, 250] width 20 height 14
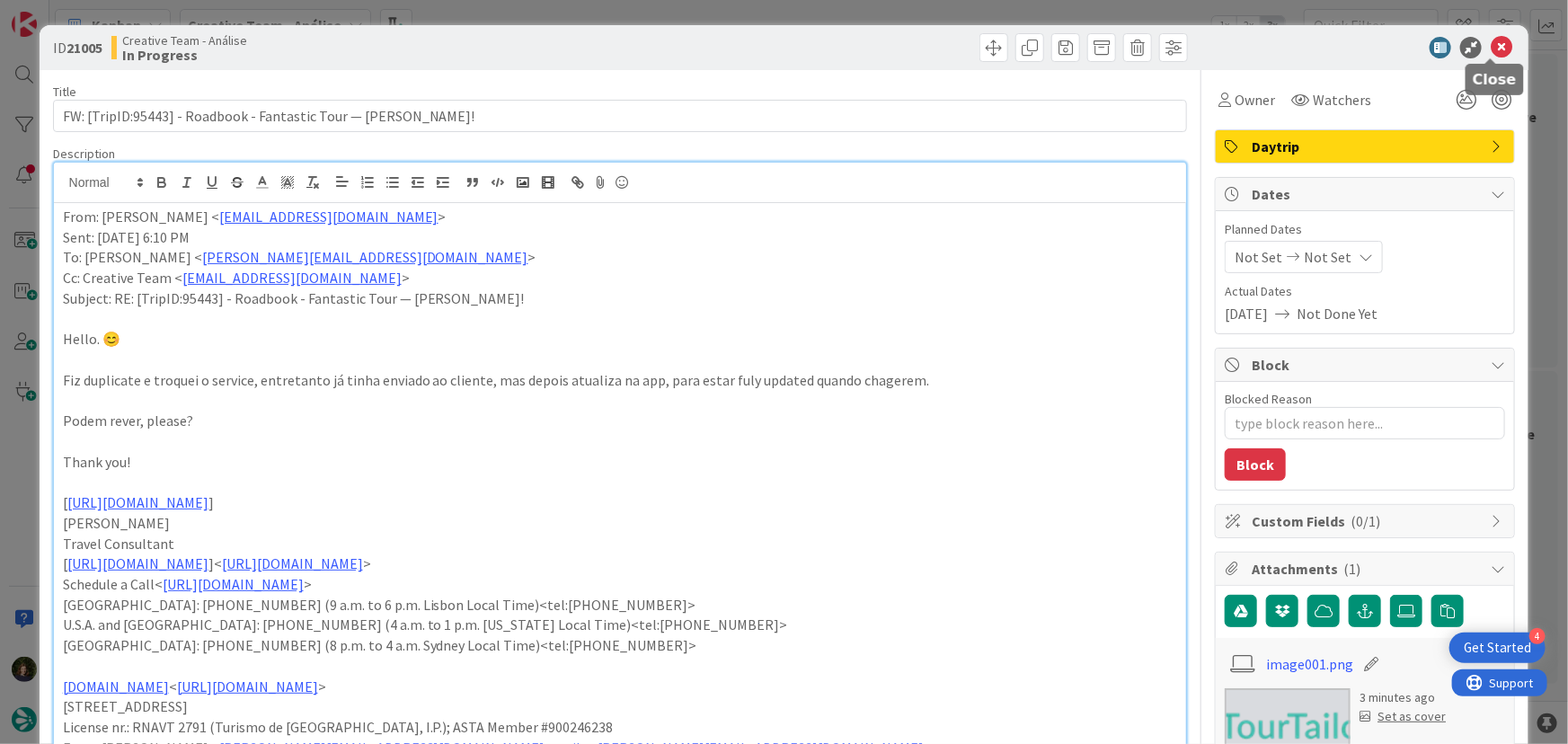
click at [1494, 51] on icon at bounding box center [1501, 48] width 22 height 22
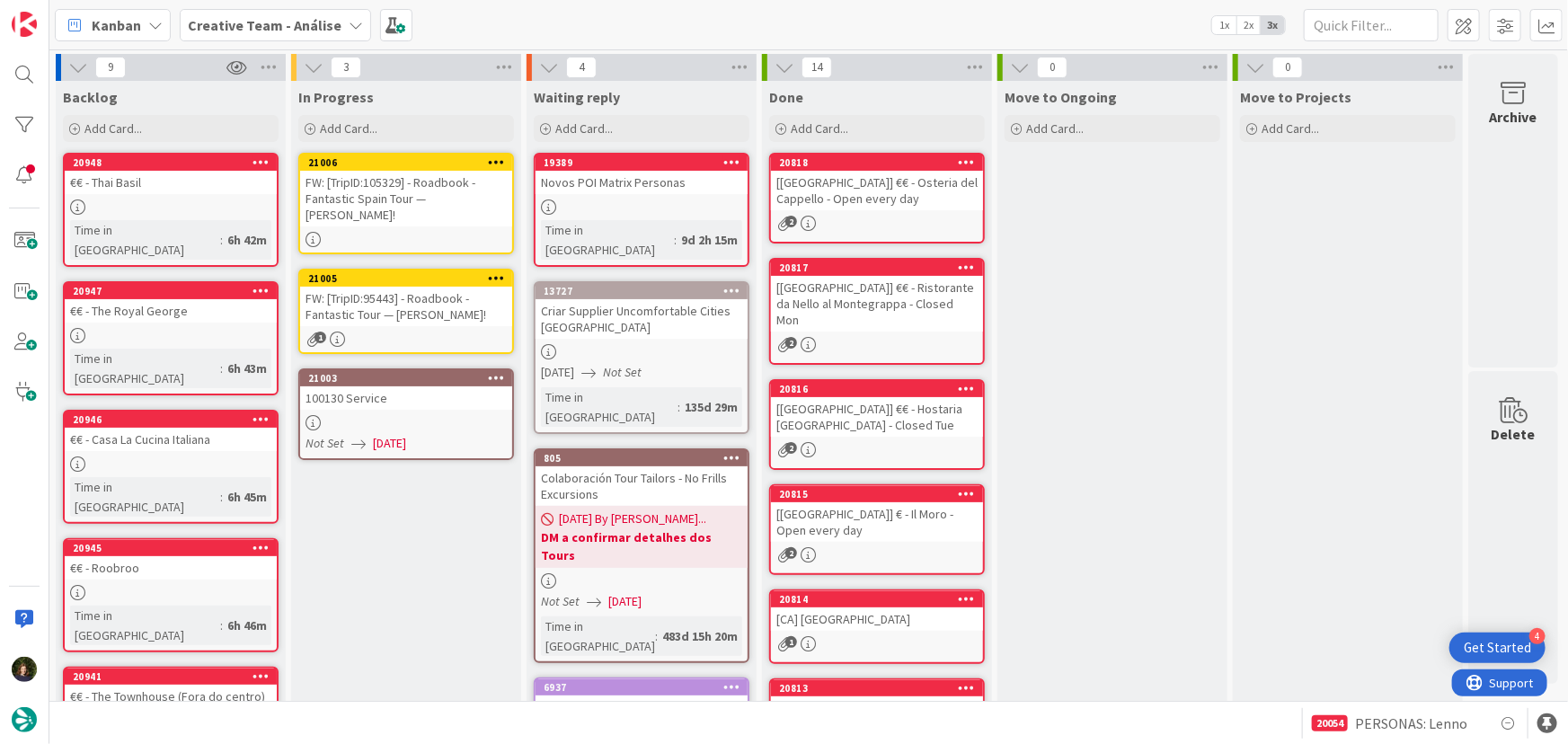
click at [396, 187] on div "FW: [TripID:105329] - Roadbook - Fantastic Spain Tour — [PERSON_NAME]!" at bounding box center [407, 198] width 212 height 55
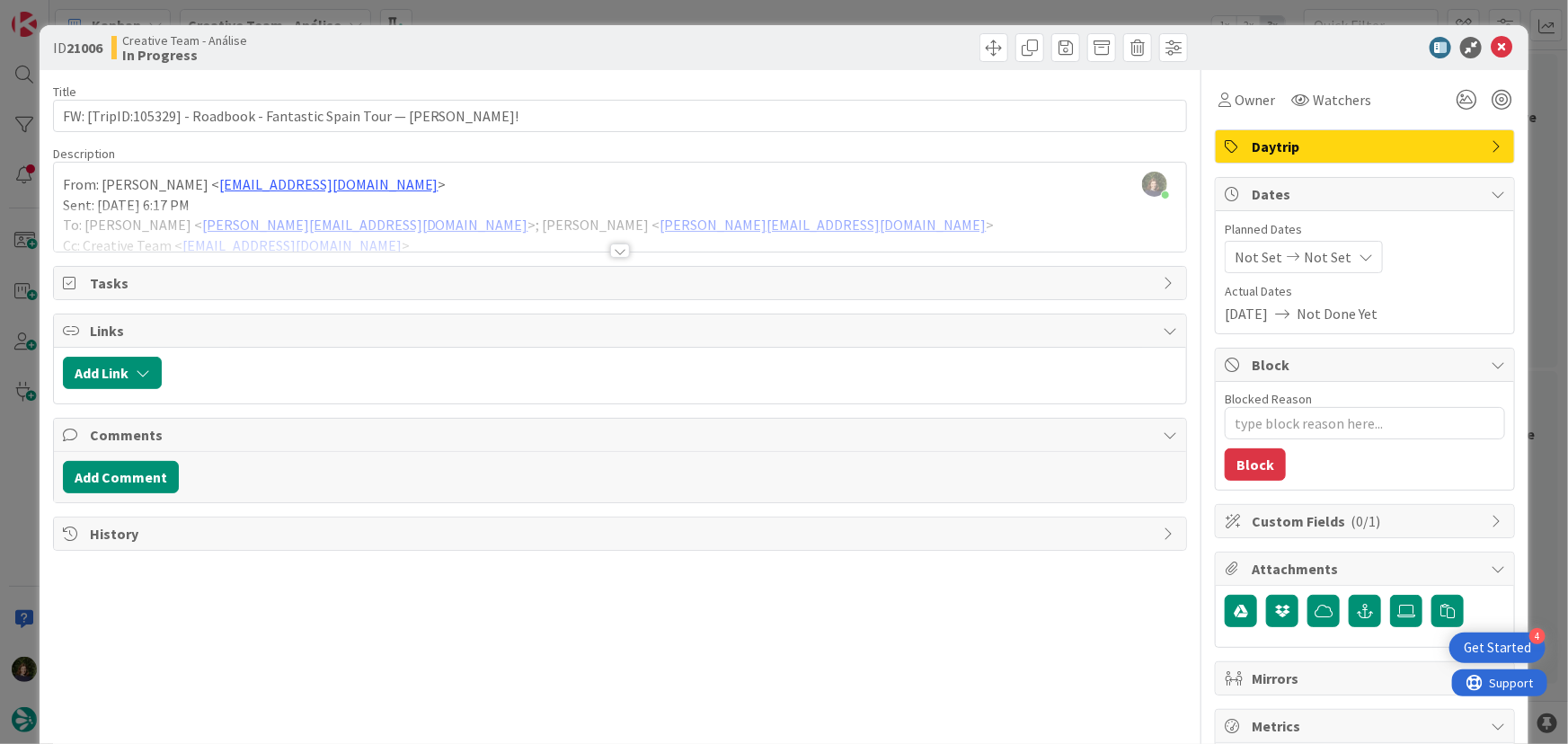
click at [611, 260] on div "Title 63 / 128 FW: [TripID:105329] - Roadbook - Fantastic Spain Tour — [PERSON_…" at bounding box center [620, 559] width 1135 height 979
click at [611, 245] on div at bounding box center [620, 250] width 20 height 14
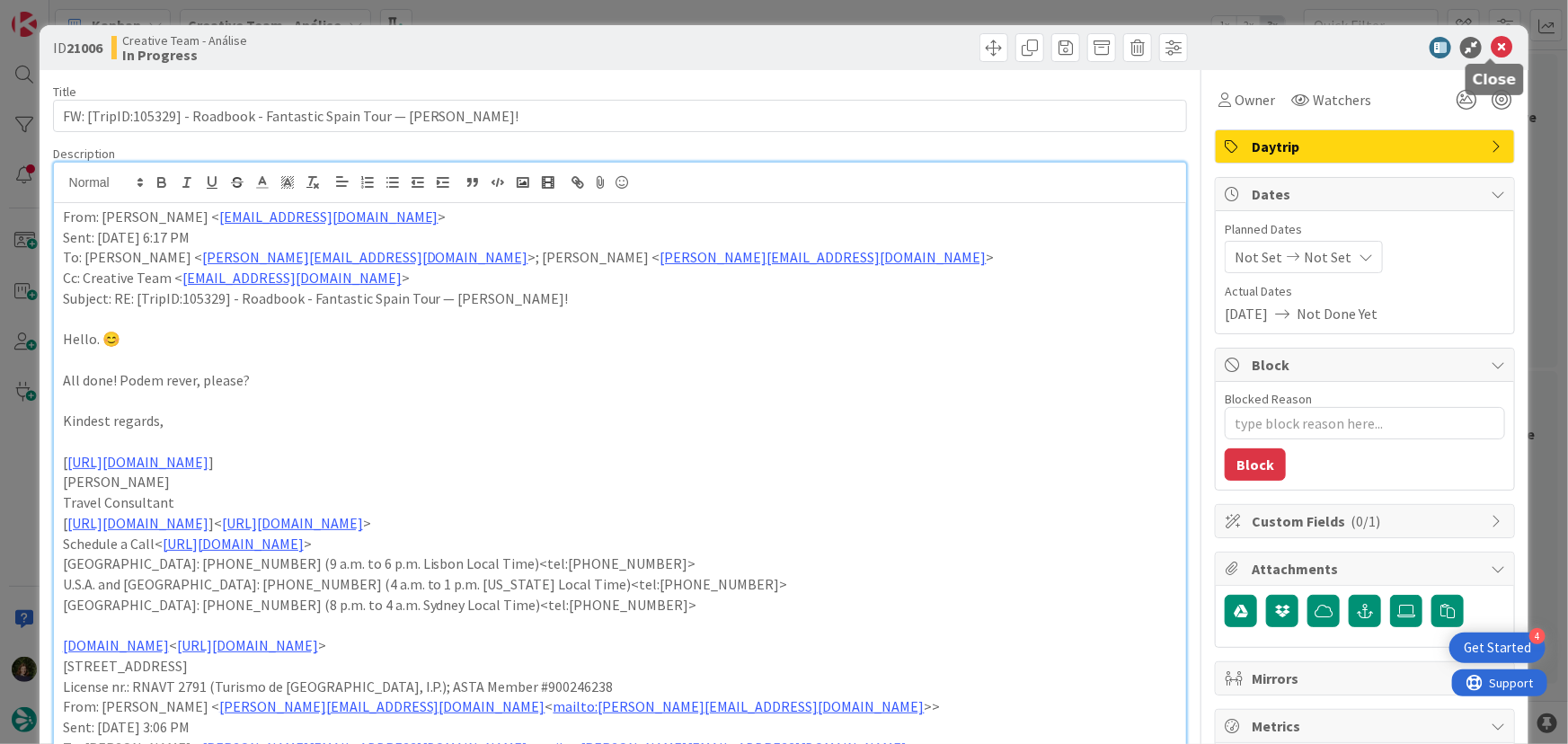
drag, startPoint x: 1487, startPoint y: 53, endPoint x: 1431, endPoint y: 78, distance: 61.3
click at [1491, 53] on icon at bounding box center [1501, 48] width 22 height 22
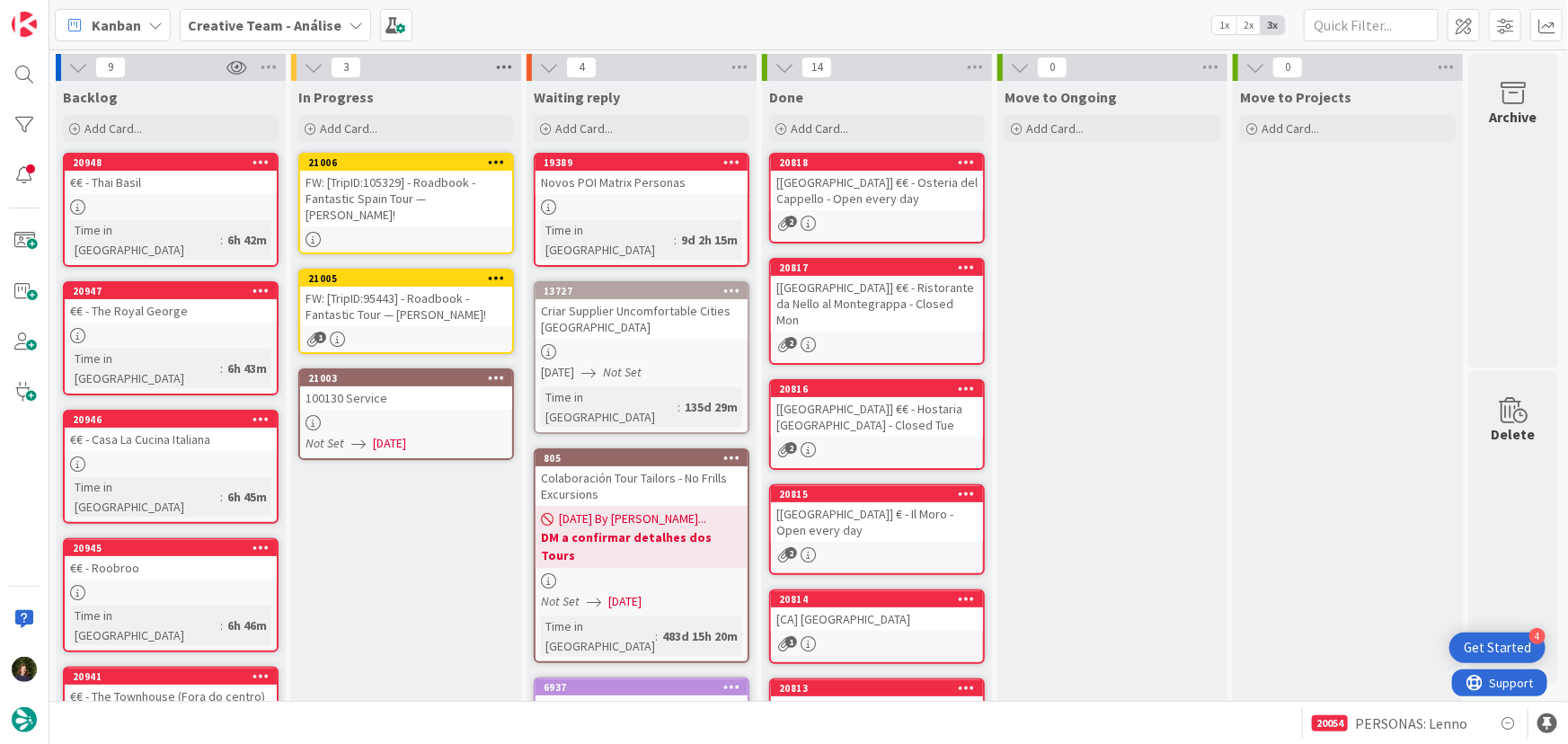
click at [507, 58] on icon at bounding box center [504, 67] width 23 height 27
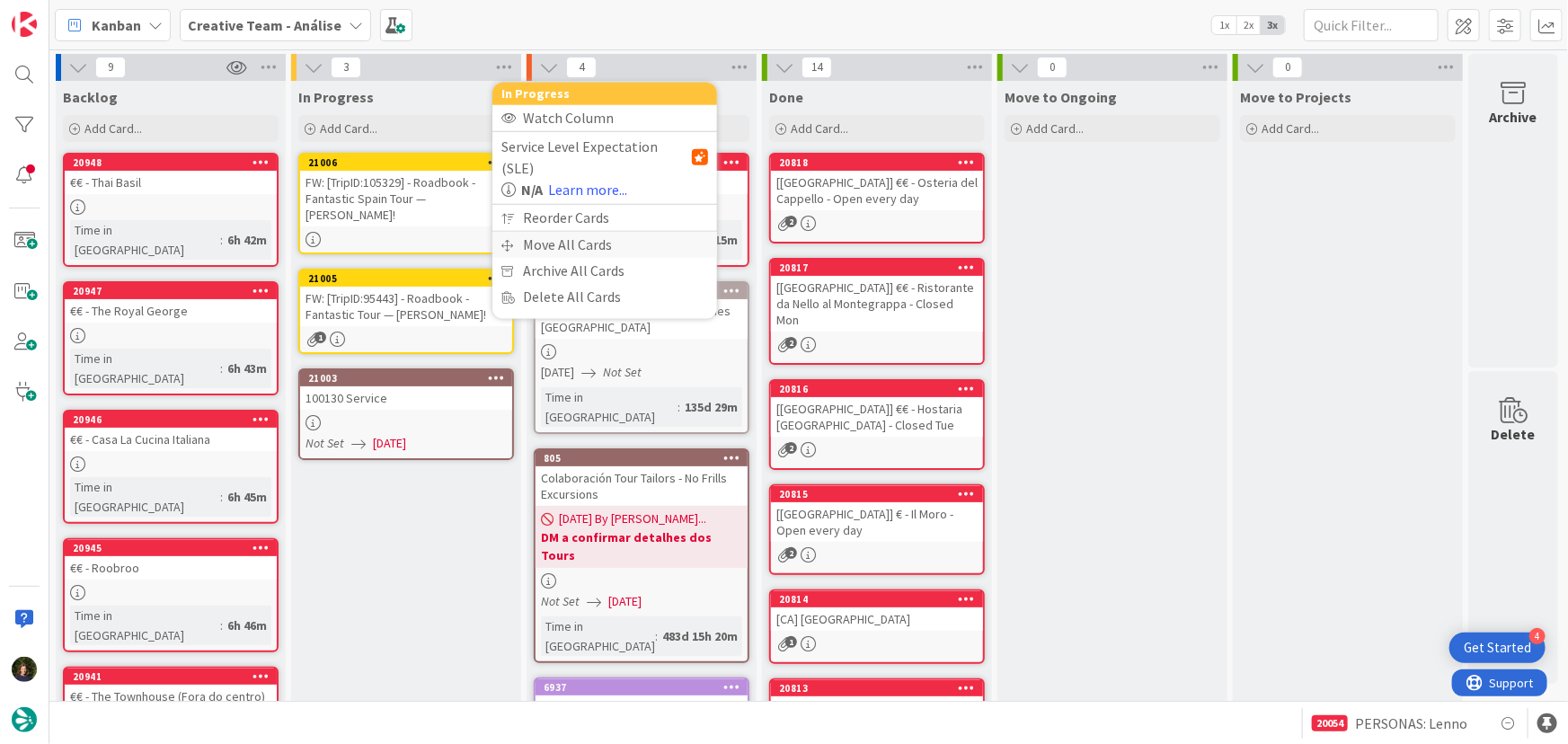
click at [563, 231] on div "Move All Cards" at bounding box center [605, 244] width 225 height 26
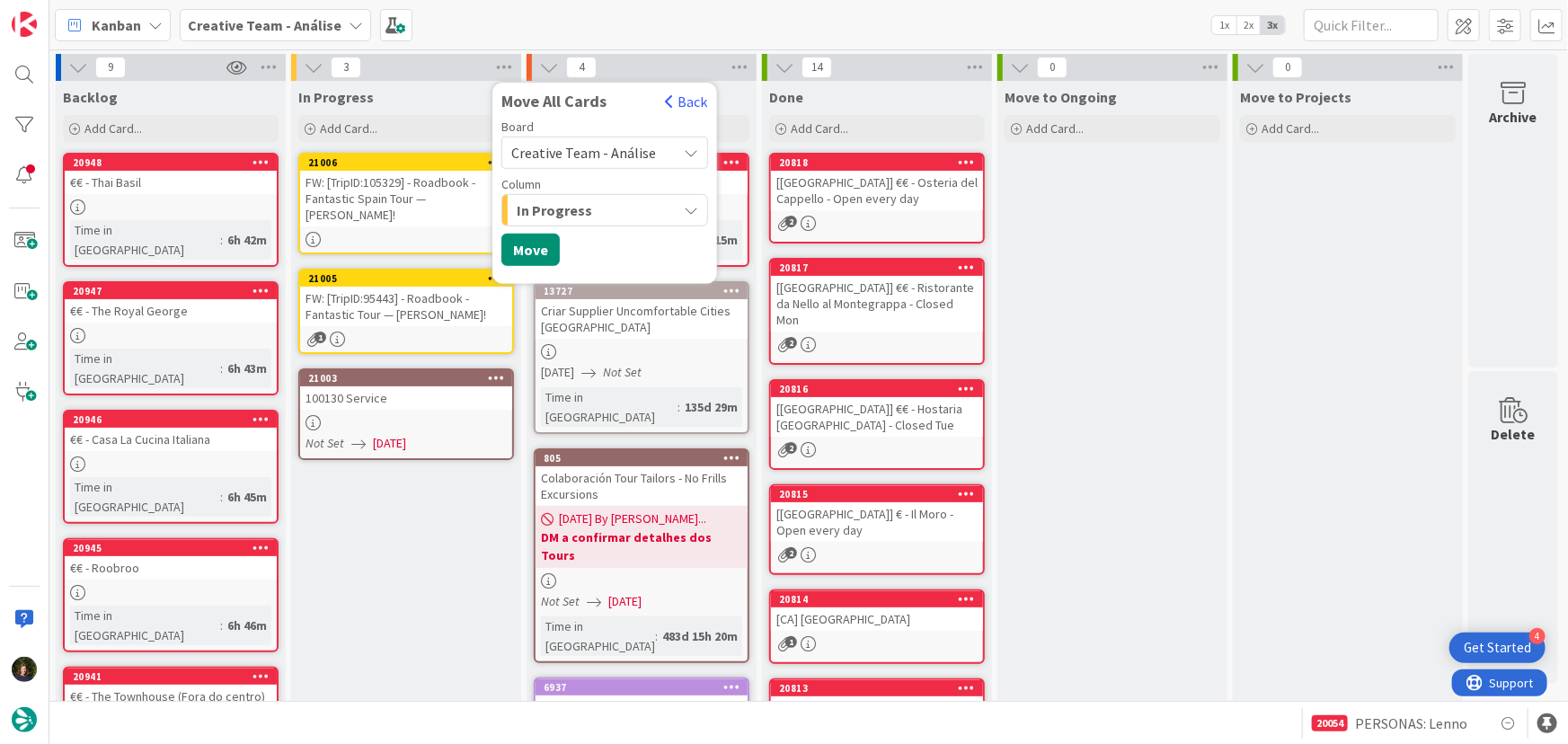
click at [611, 148] on span "Creative Team - Análise" at bounding box center [583, 152] width 144 height 18
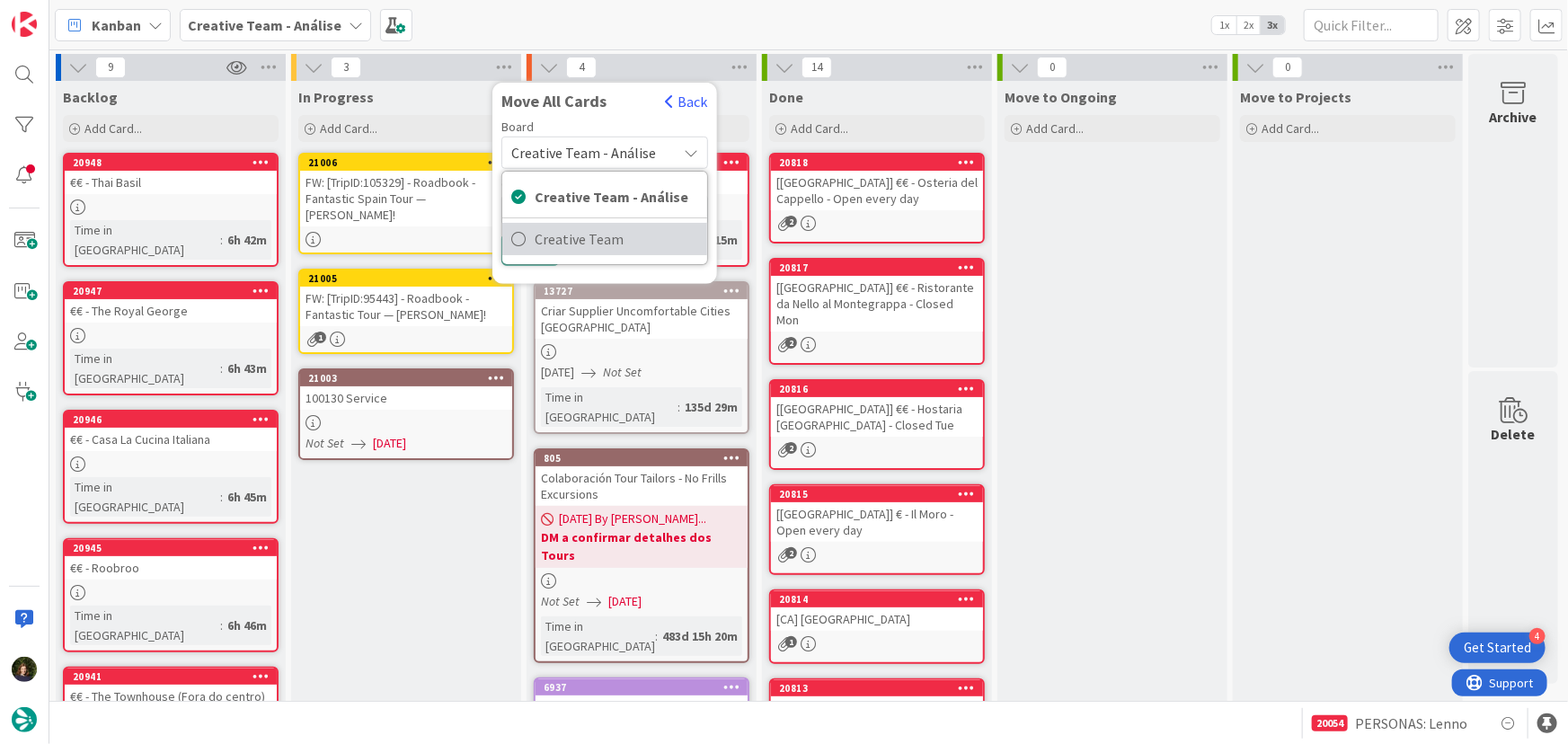
click at [620, 242] on span "Creative Team" at bounding box center [616, 239] width 164 height 27
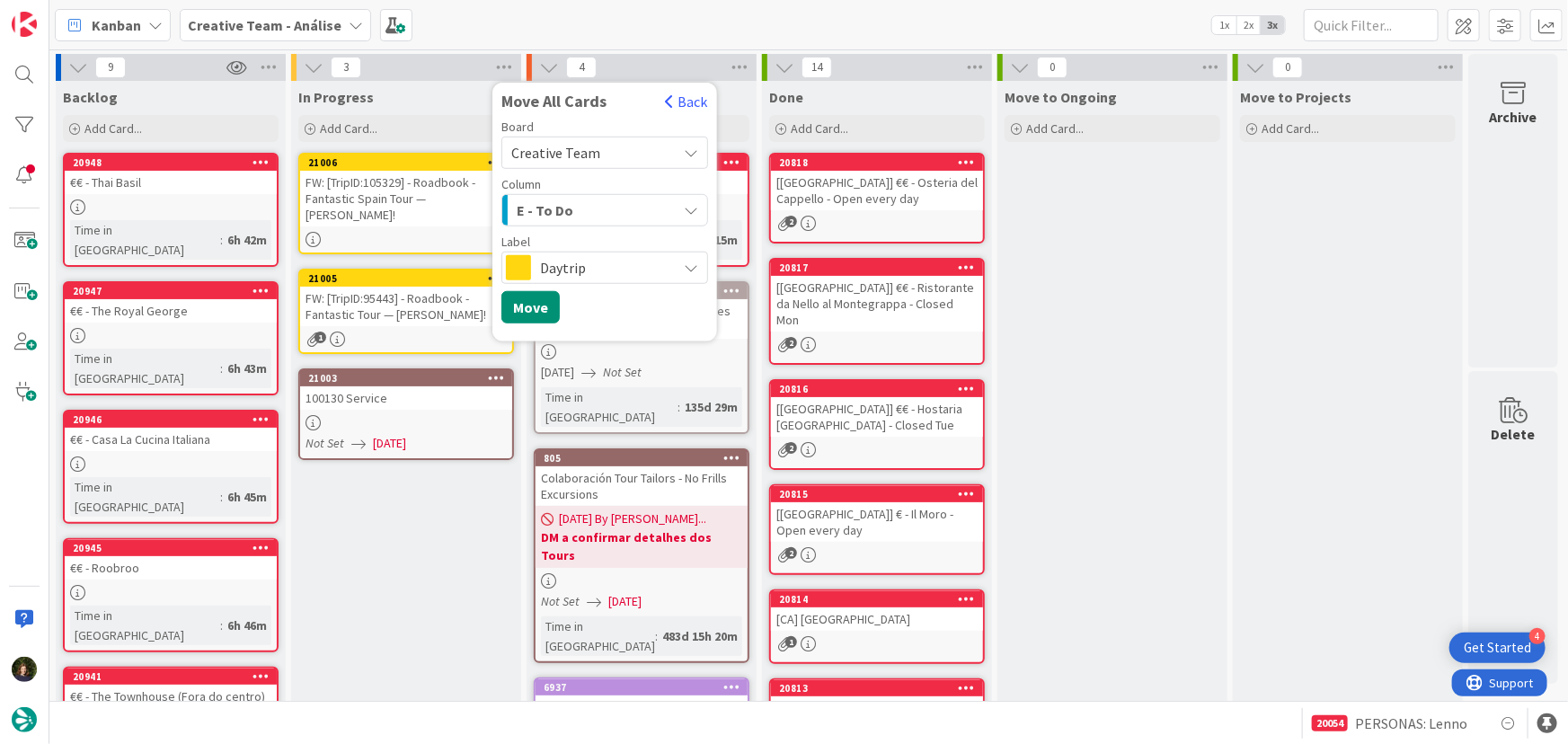
click at [617, 205] on div "E - To Do" at bounding box center [594, 210] width 165 height 29
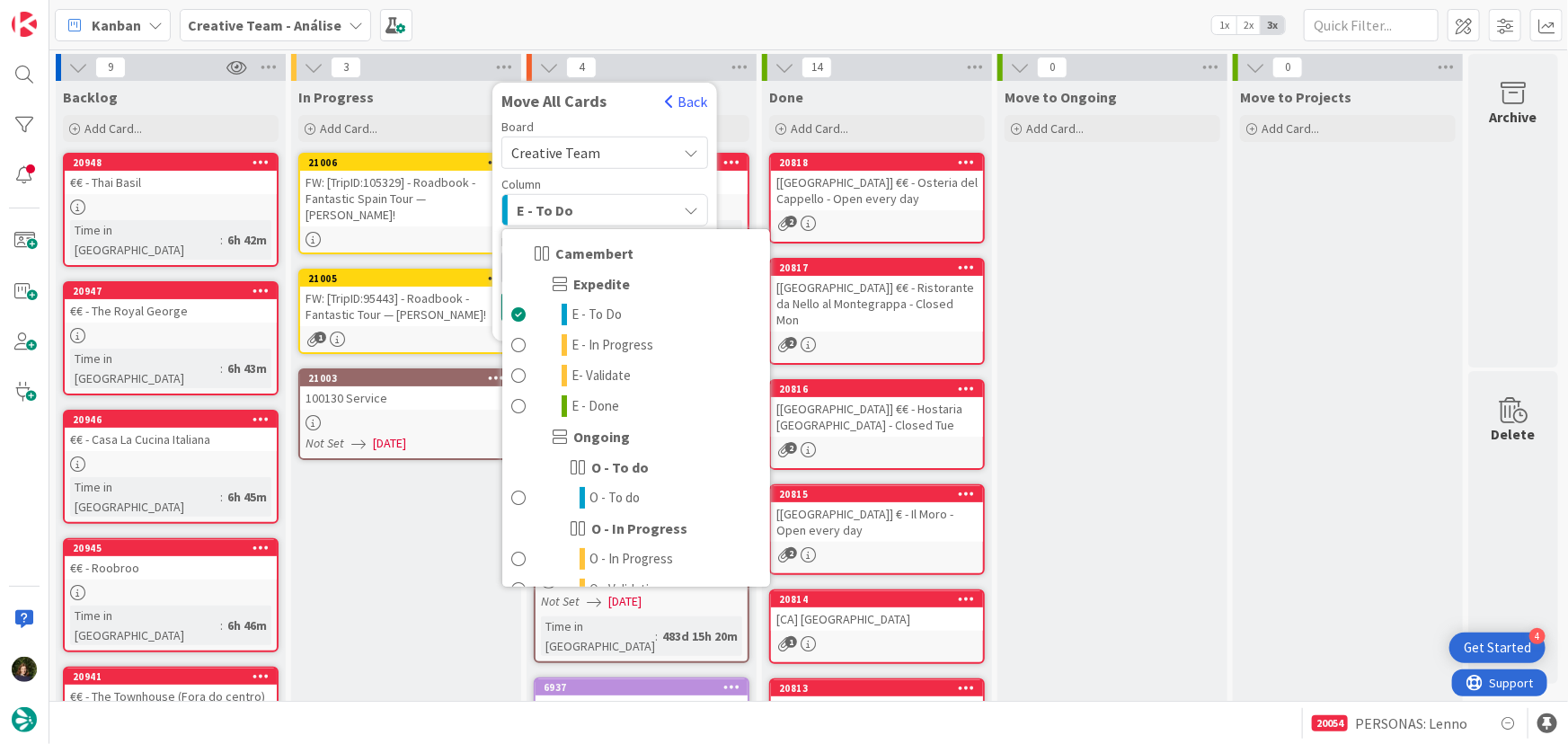
click at [591, 214] on div "E - To Do" at bounding box center [594, 210] width 165 height 29
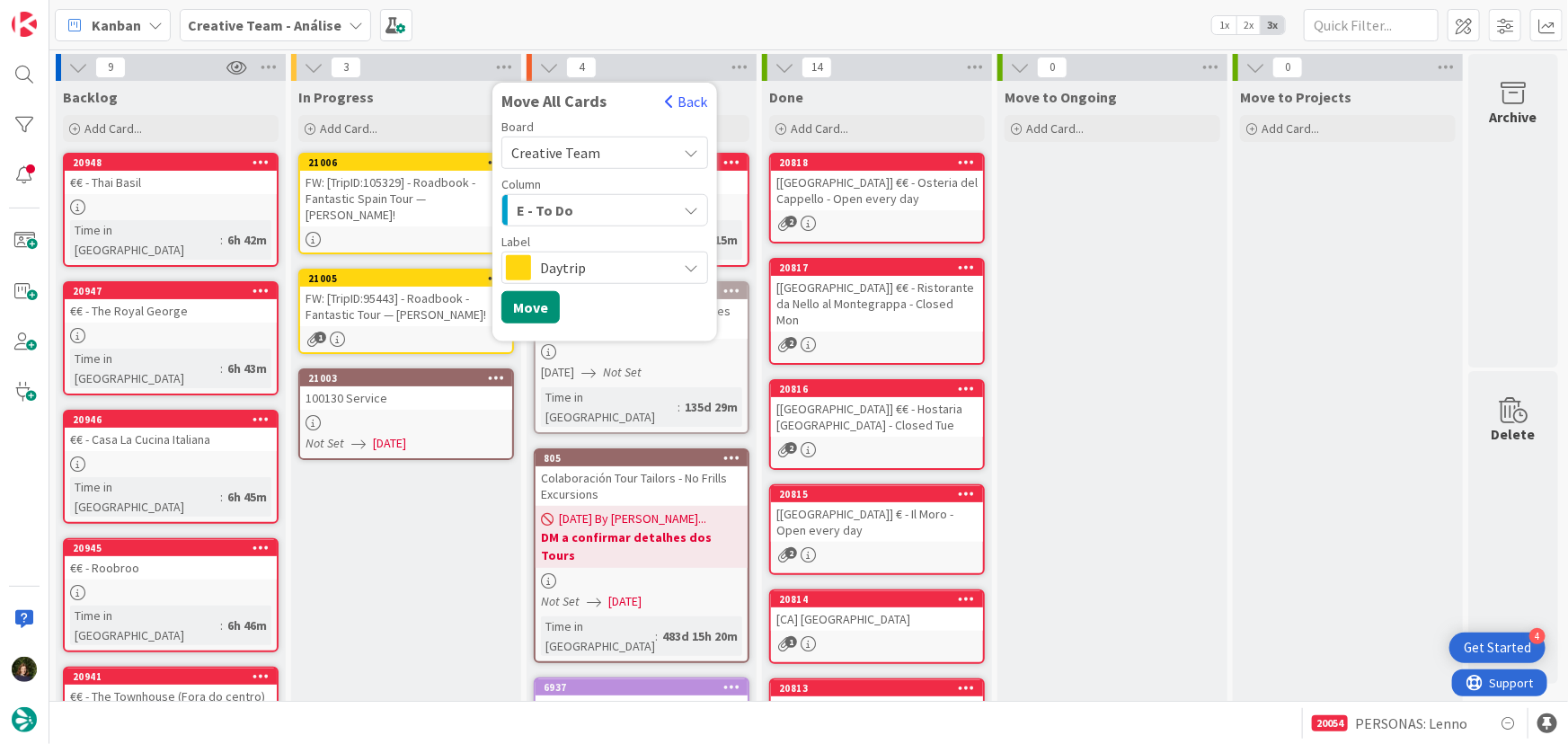
click at [598, 275] on span "Daytrip" at bounding box center [603, 268] width 127 height 25
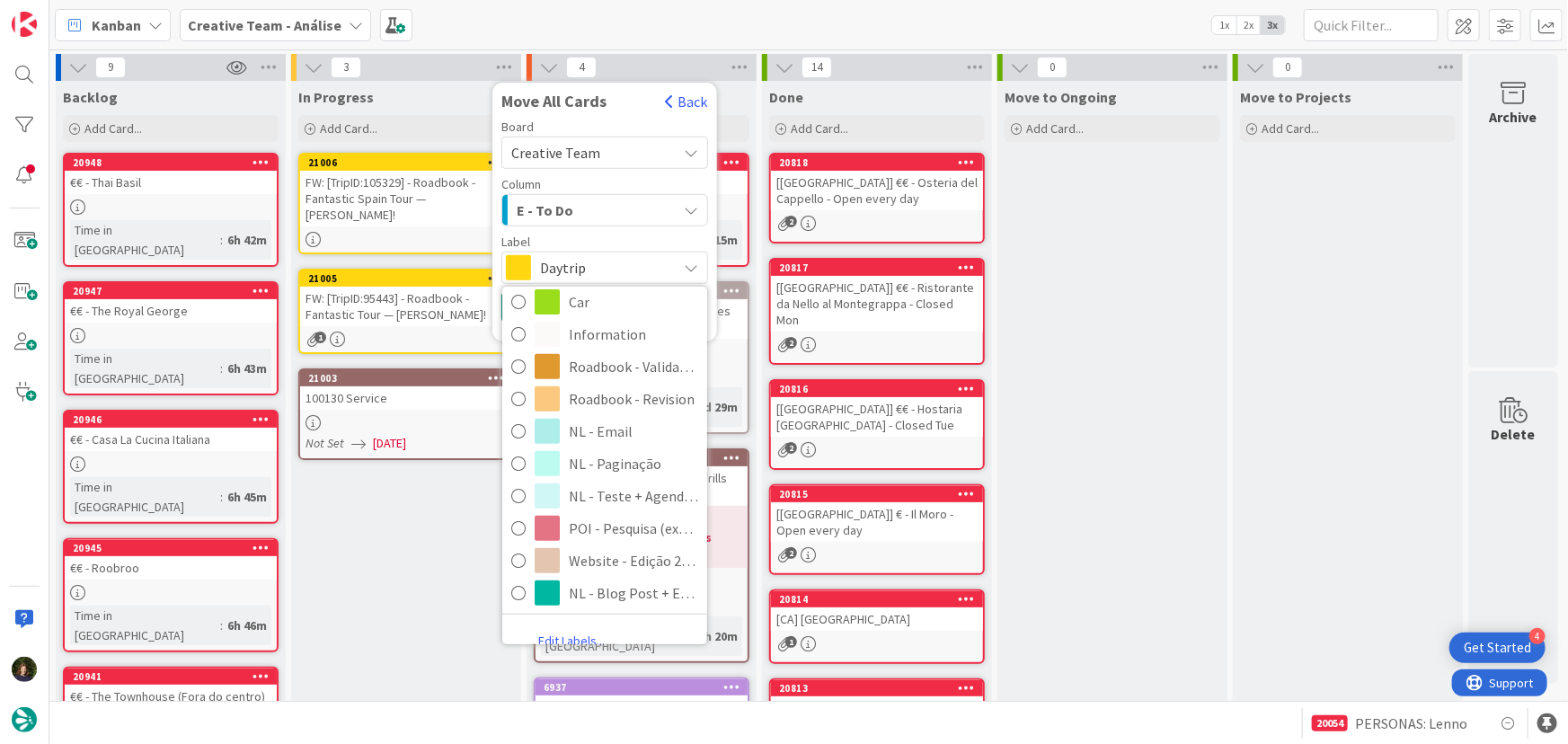
scroll to position [386, 0]
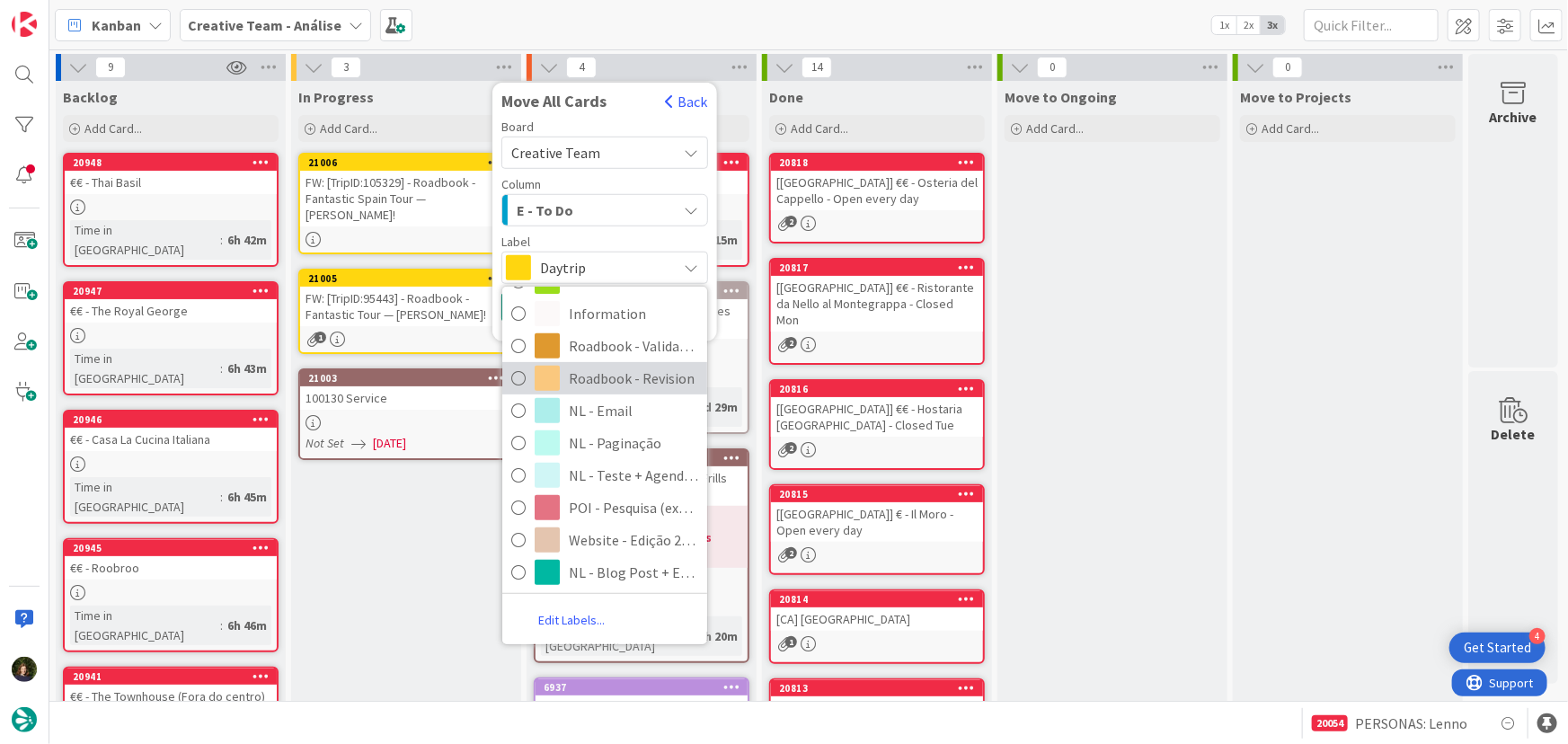
click at [598, 377] on span "Roadbook - Revision" at bounding box center [632, 378] width 129 height 27
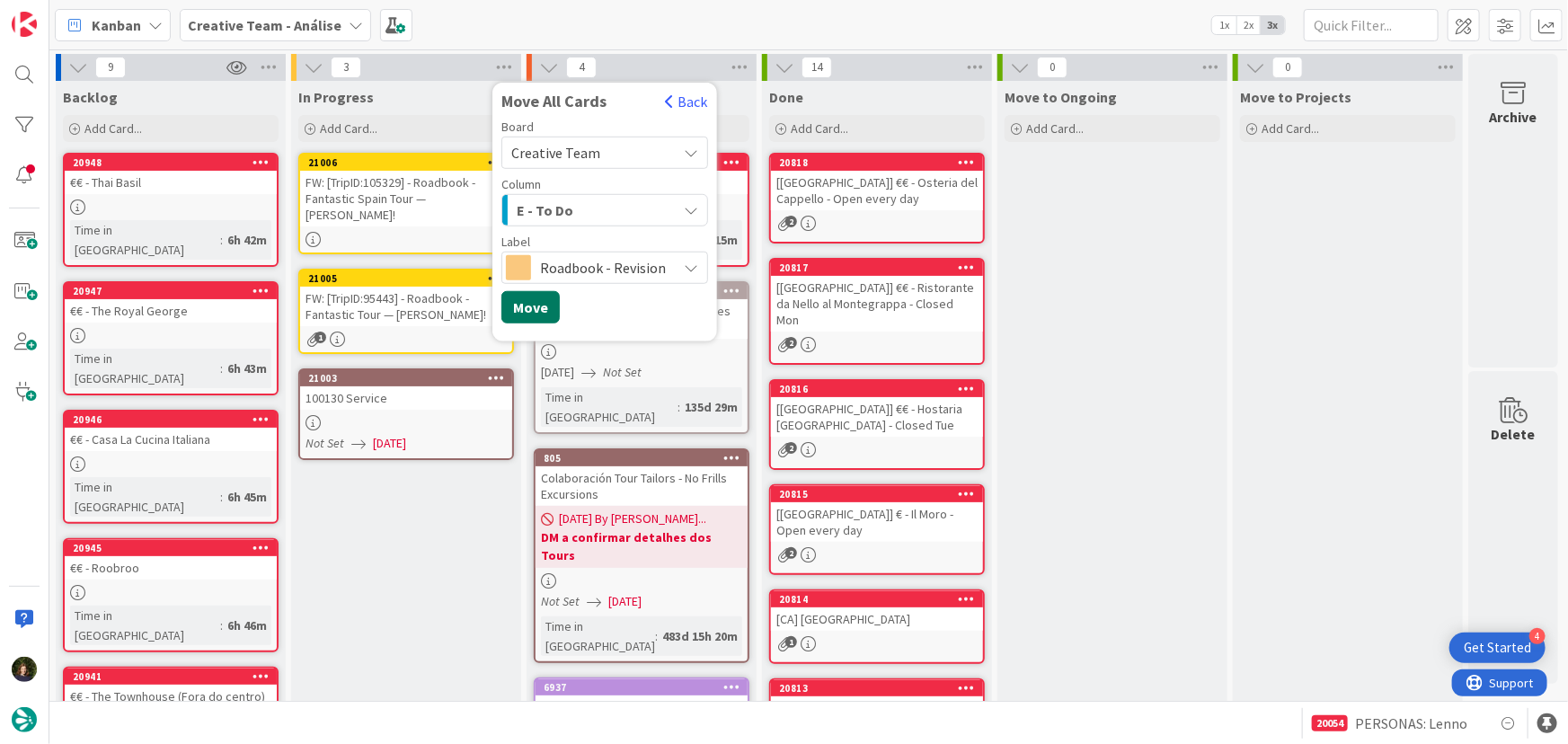
click at [532, 303] on button "Move" at bounding box center [530, 307] width 58 height 33
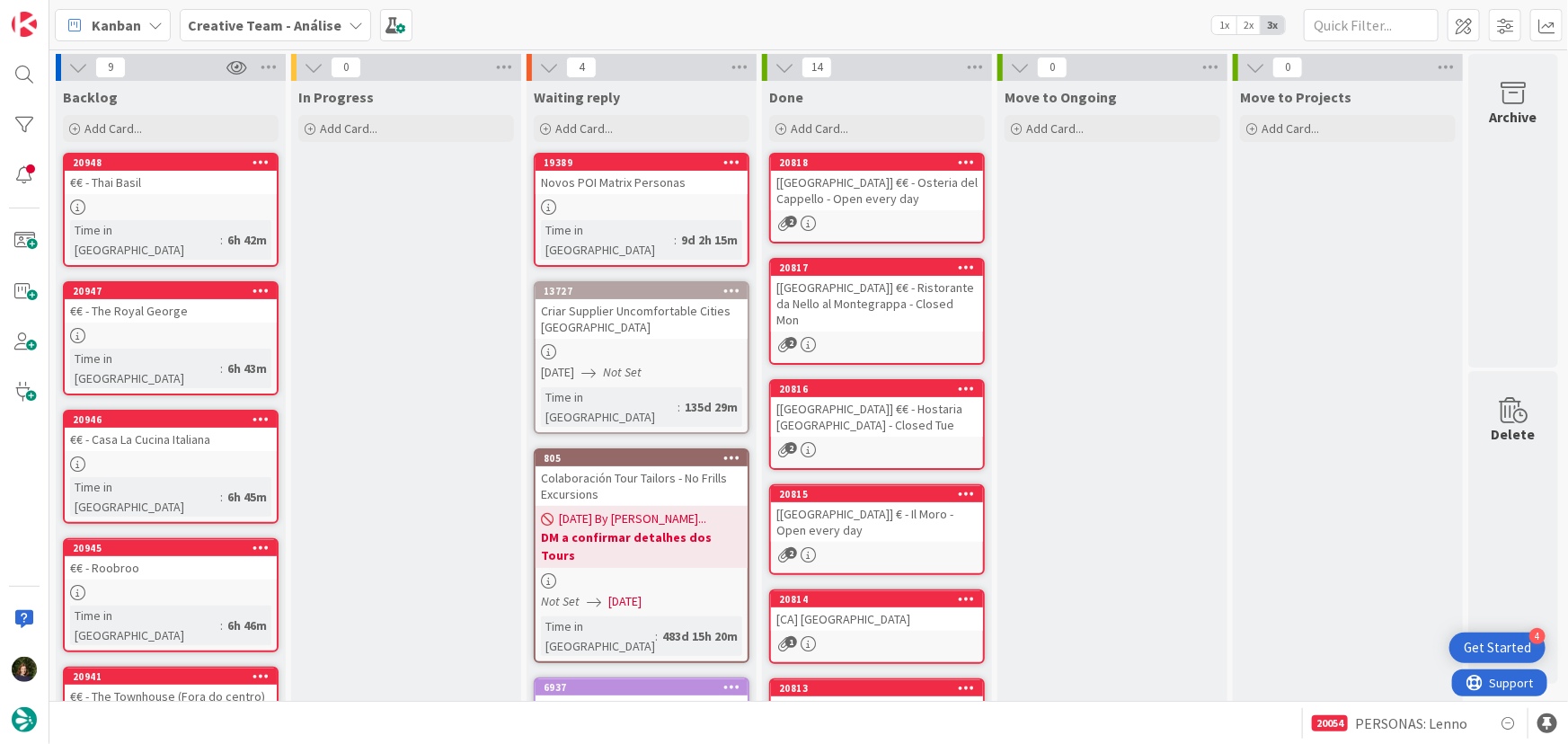
click at [324, 26] on b "Creative Team - Análise" at bounding box center [264, 25] width 154 height 18
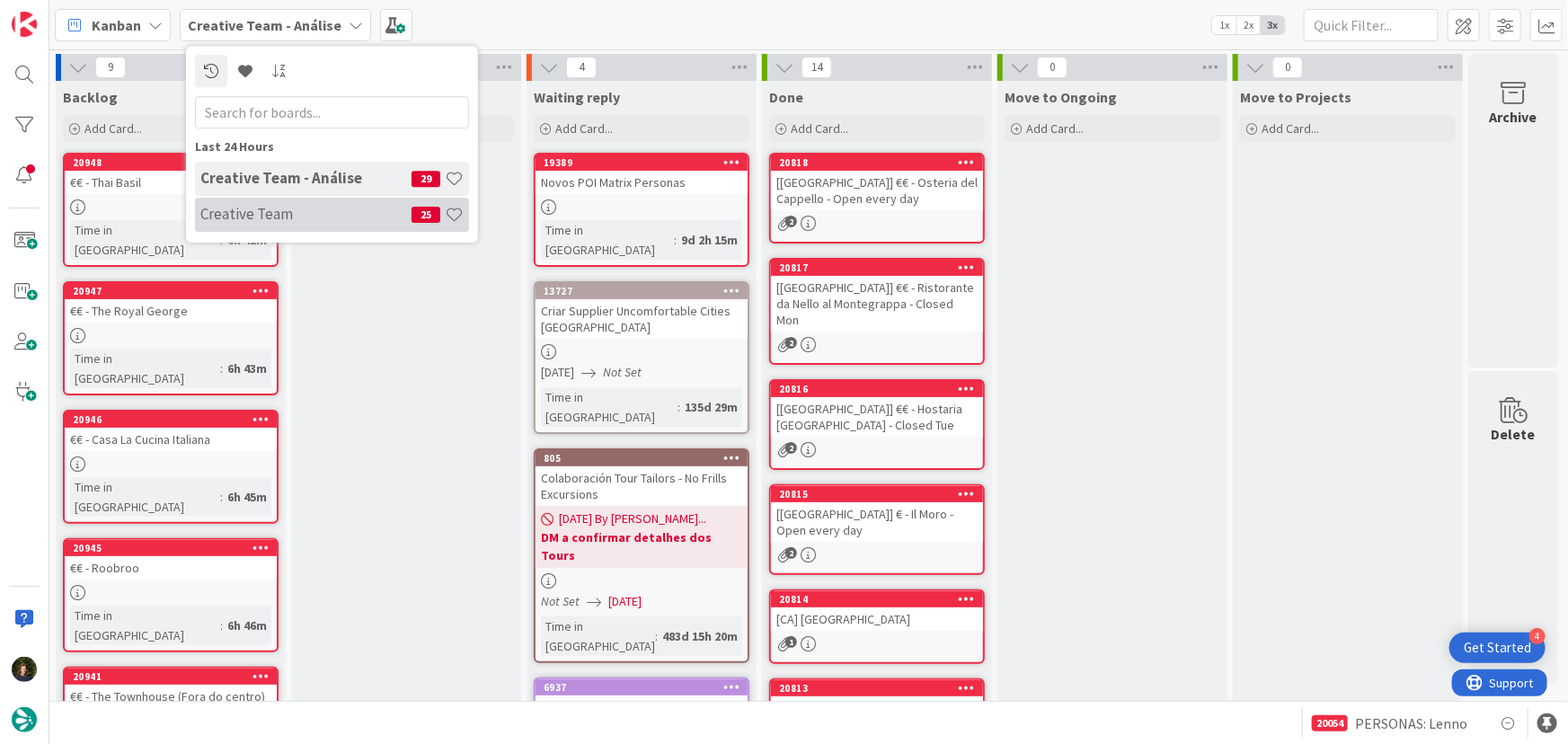
click at [342, 212] on h4 "Creative Team" at bounding box center [305, 213] width 211 height 18
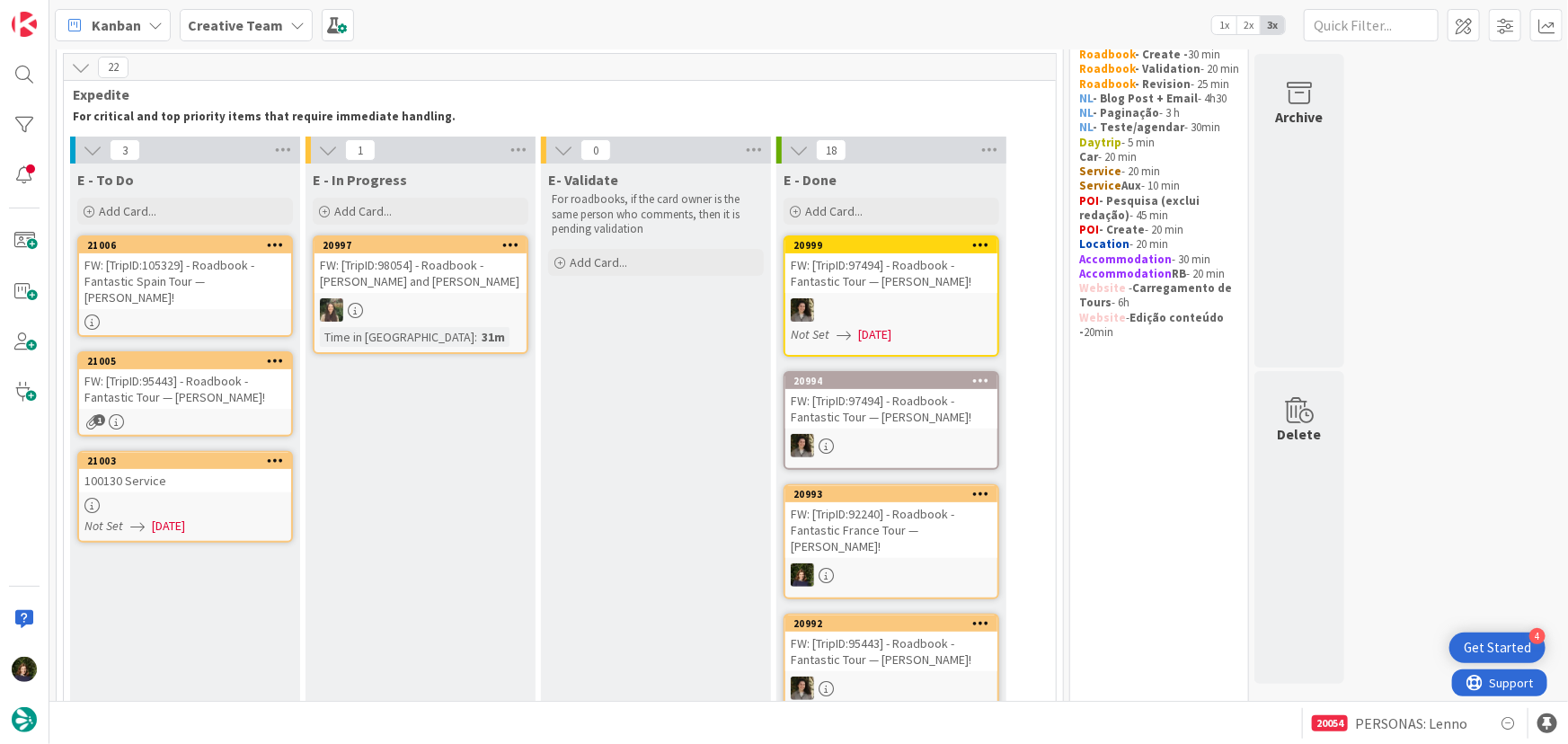
scroll to position [163, 0]
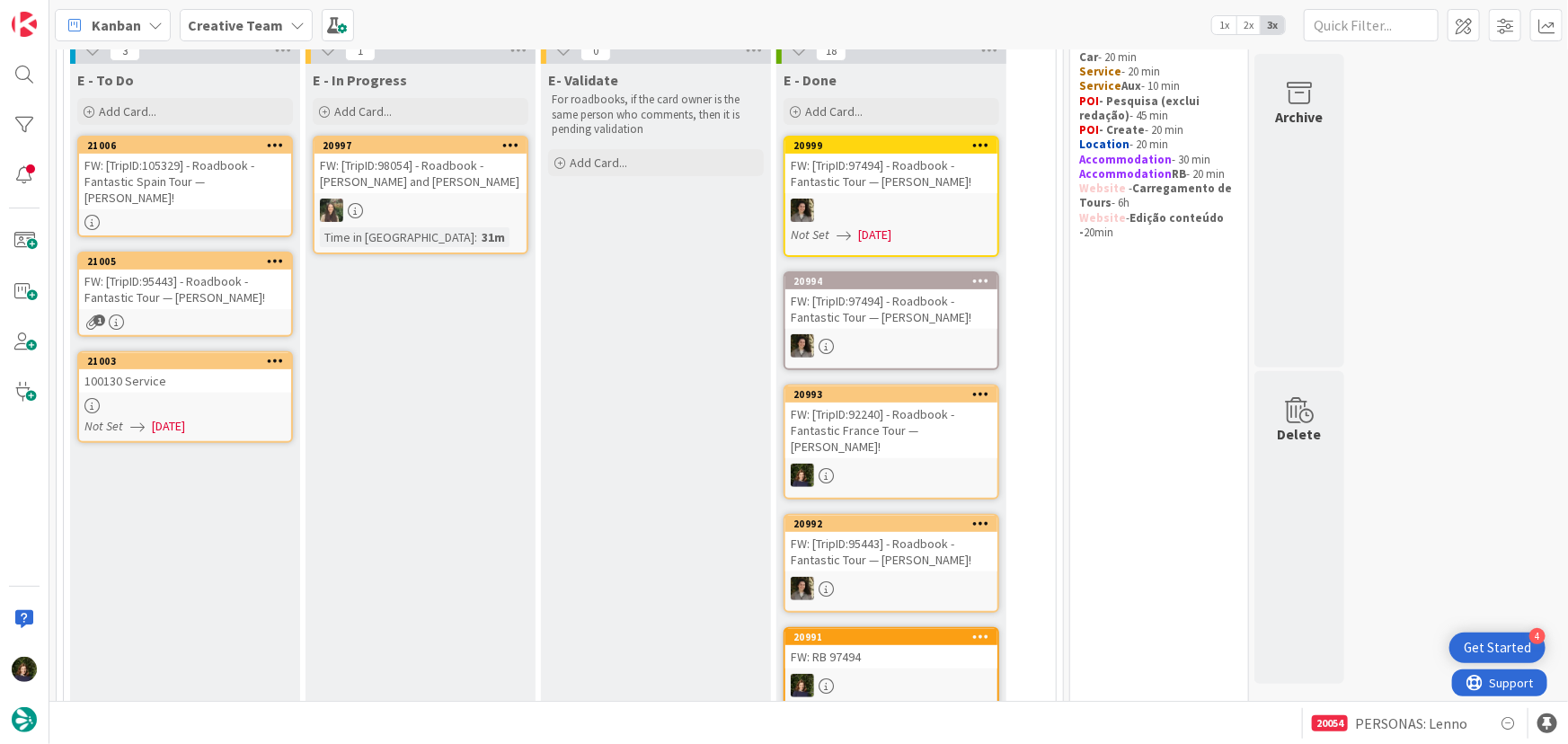
click at [273, 354] on icon at bounding box center [276, 360] width 17 height 12
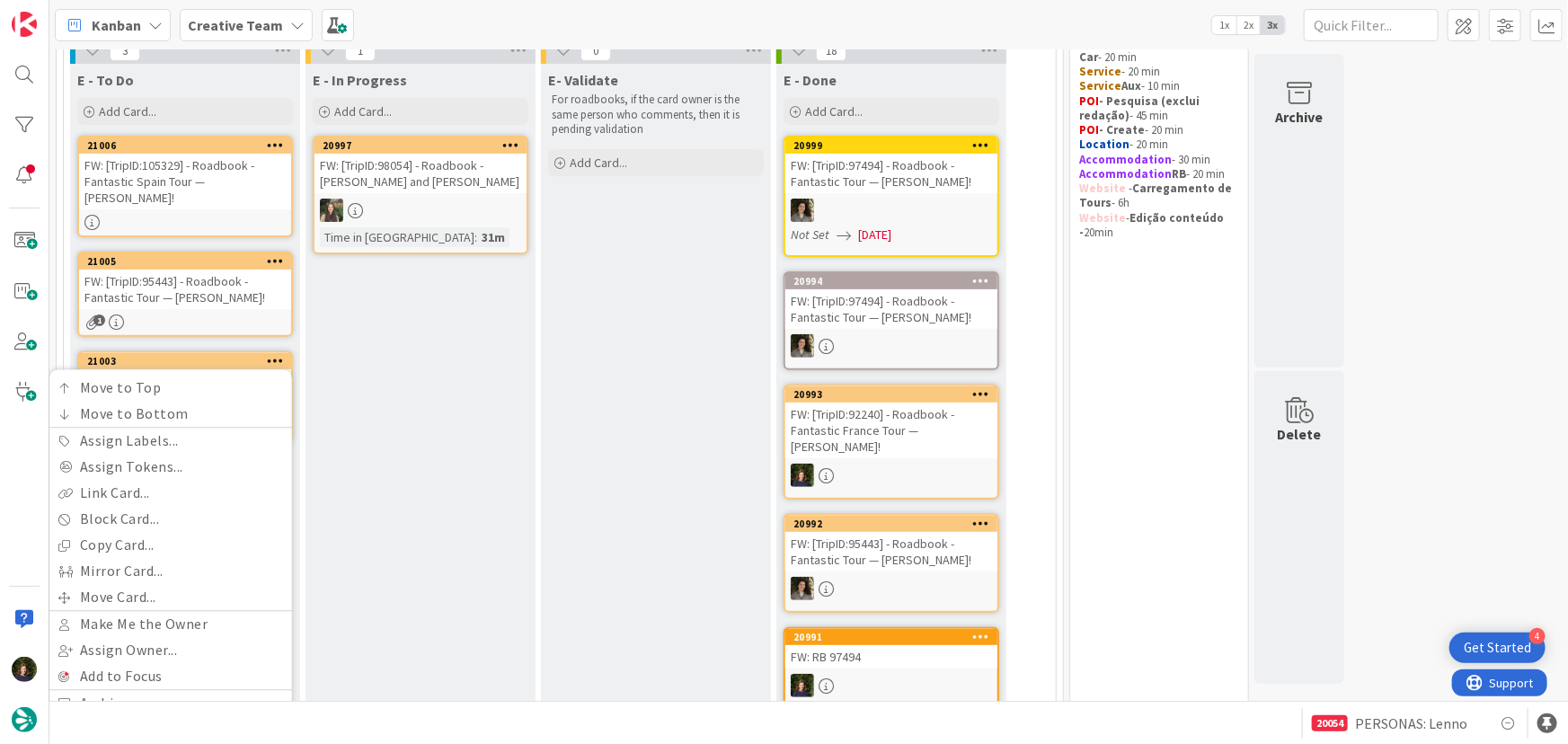
click at [376, 357] on div "E - In Progress Add Card... 20997 FW: [TripID:98054] - Roadbook - [PERSON_NAME]…" at bounding box center [420, 727] width 230 height 1326
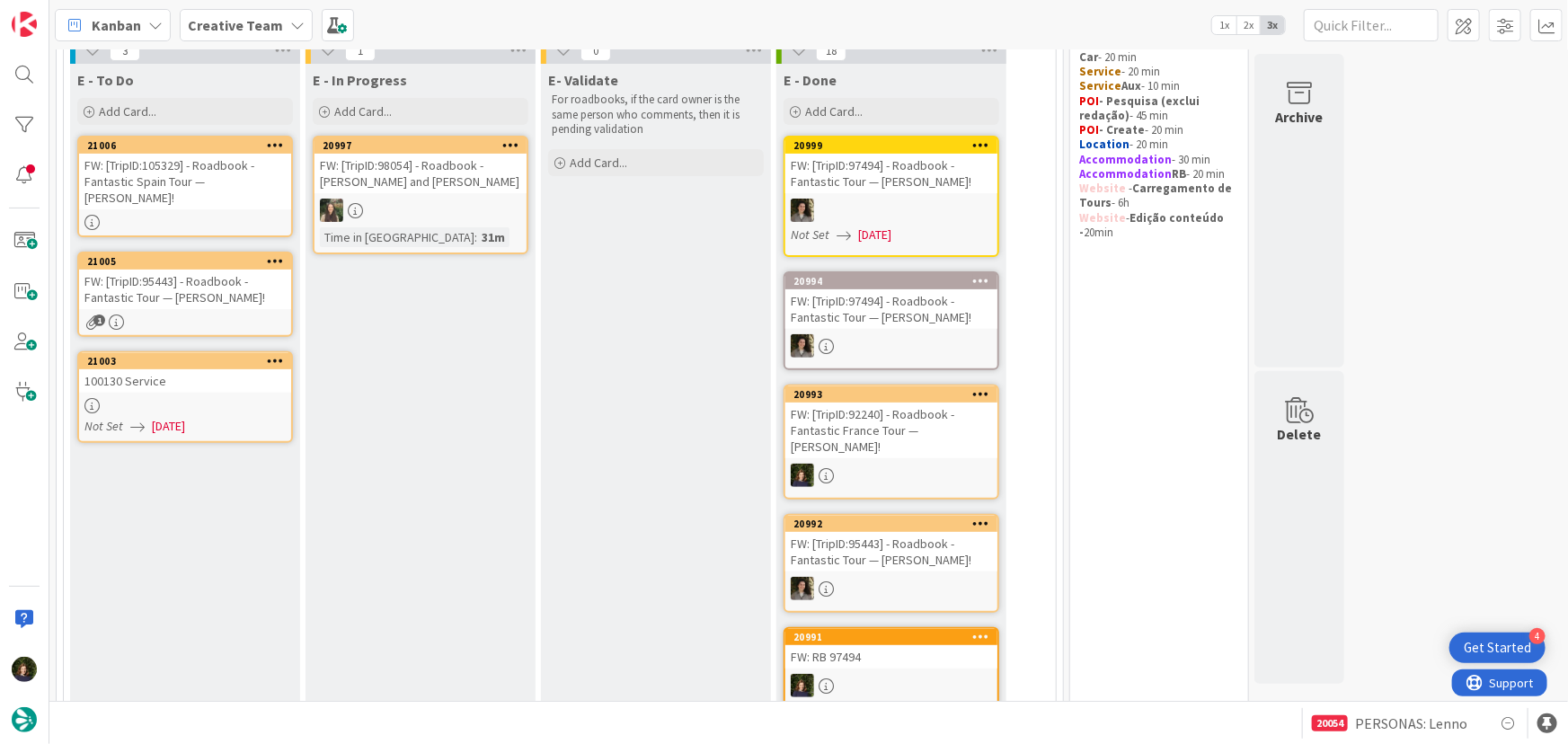
click at [193, 398] on div at bounding box center [186, 405] width 212 height 15
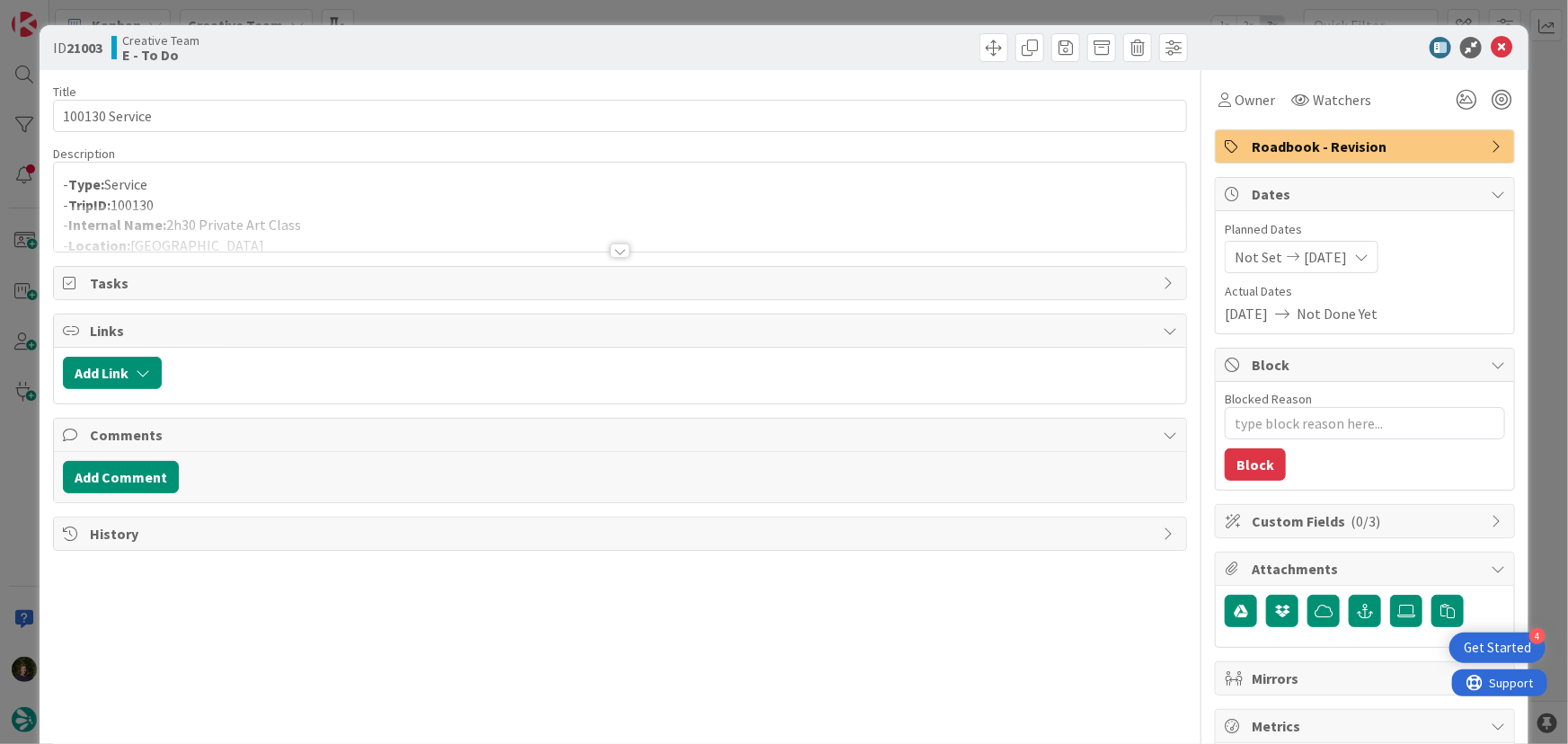
click at [1305, 148] on span "Roadbook - Revision" at bounding box center [1366, 146] width 230 height 22
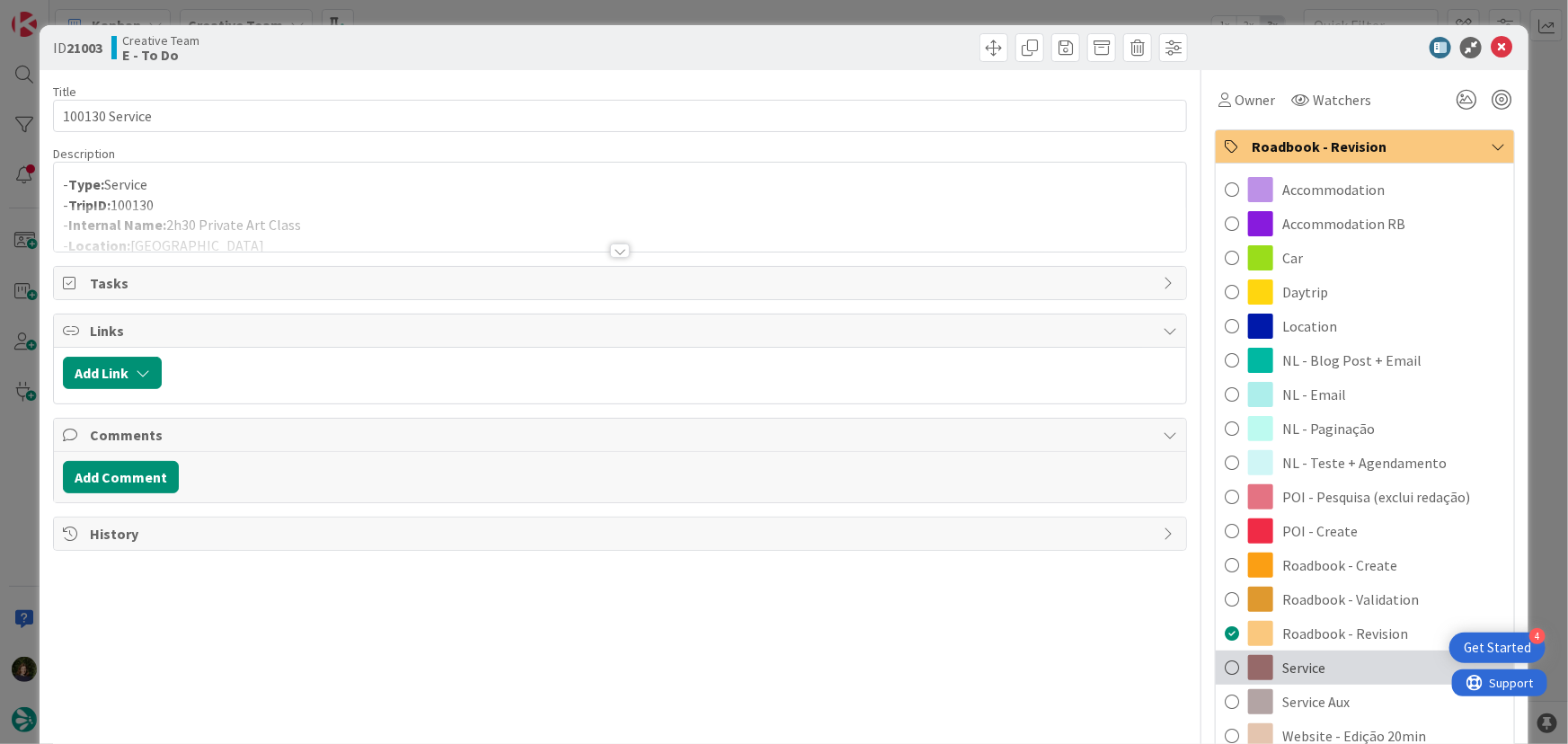
click at [1322, 657] on div "Service" at bounding box center [1365, 667] width 298 height 34
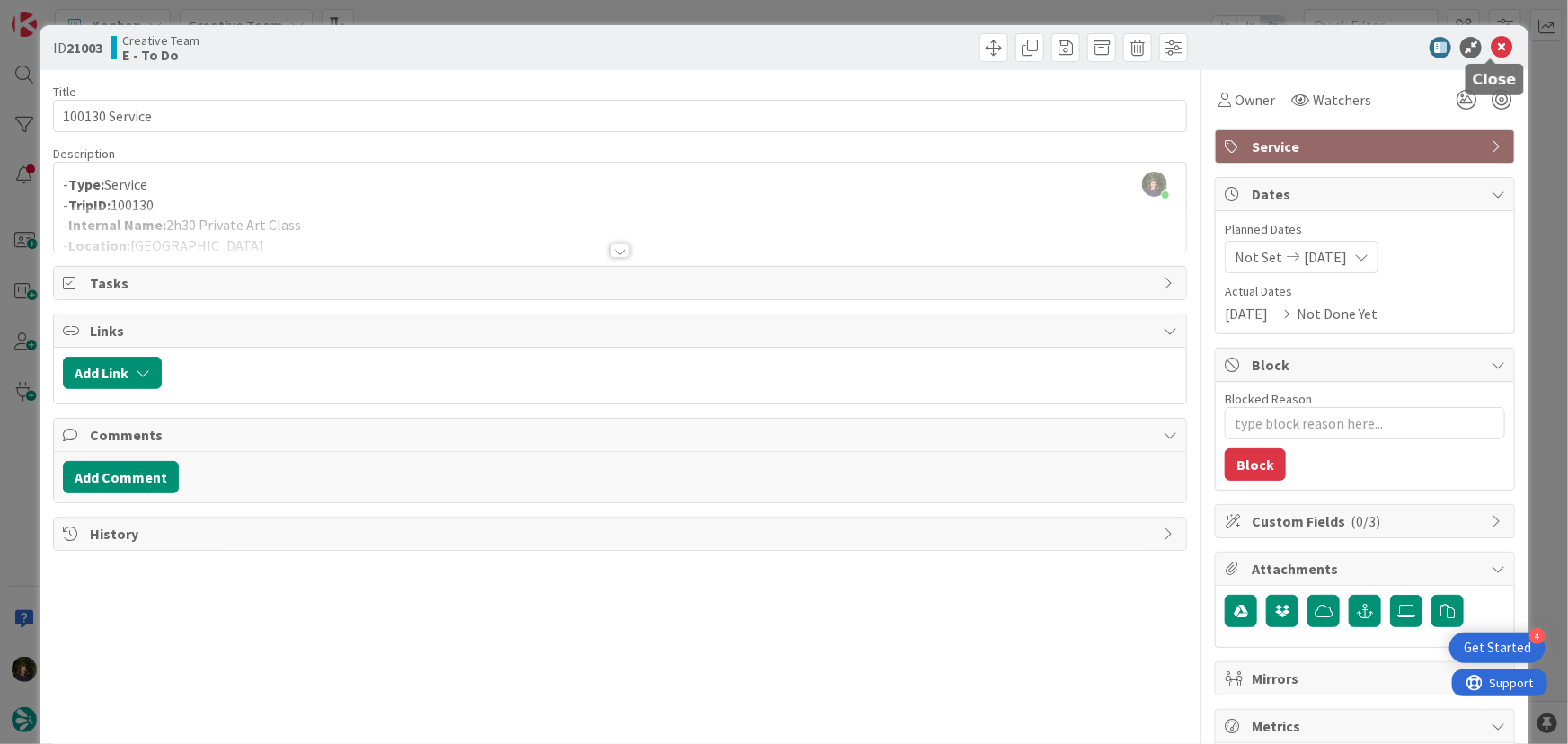
click at [1496, 44] on icon at bounding box center [1501, 48] width 22 height 22
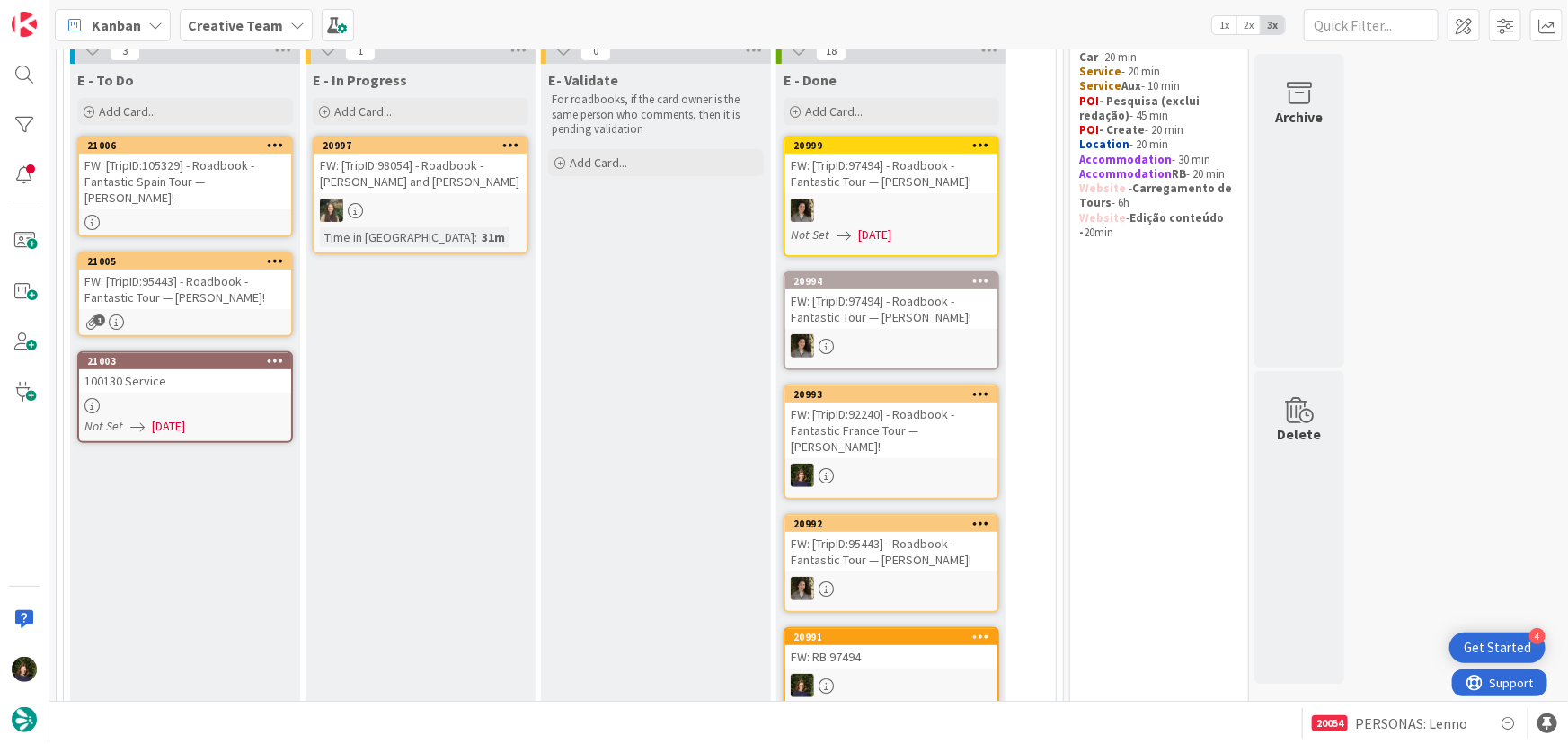
click at [281, 25] on div "Creative Team" at bounding box center [246, 25] width 133 height 33
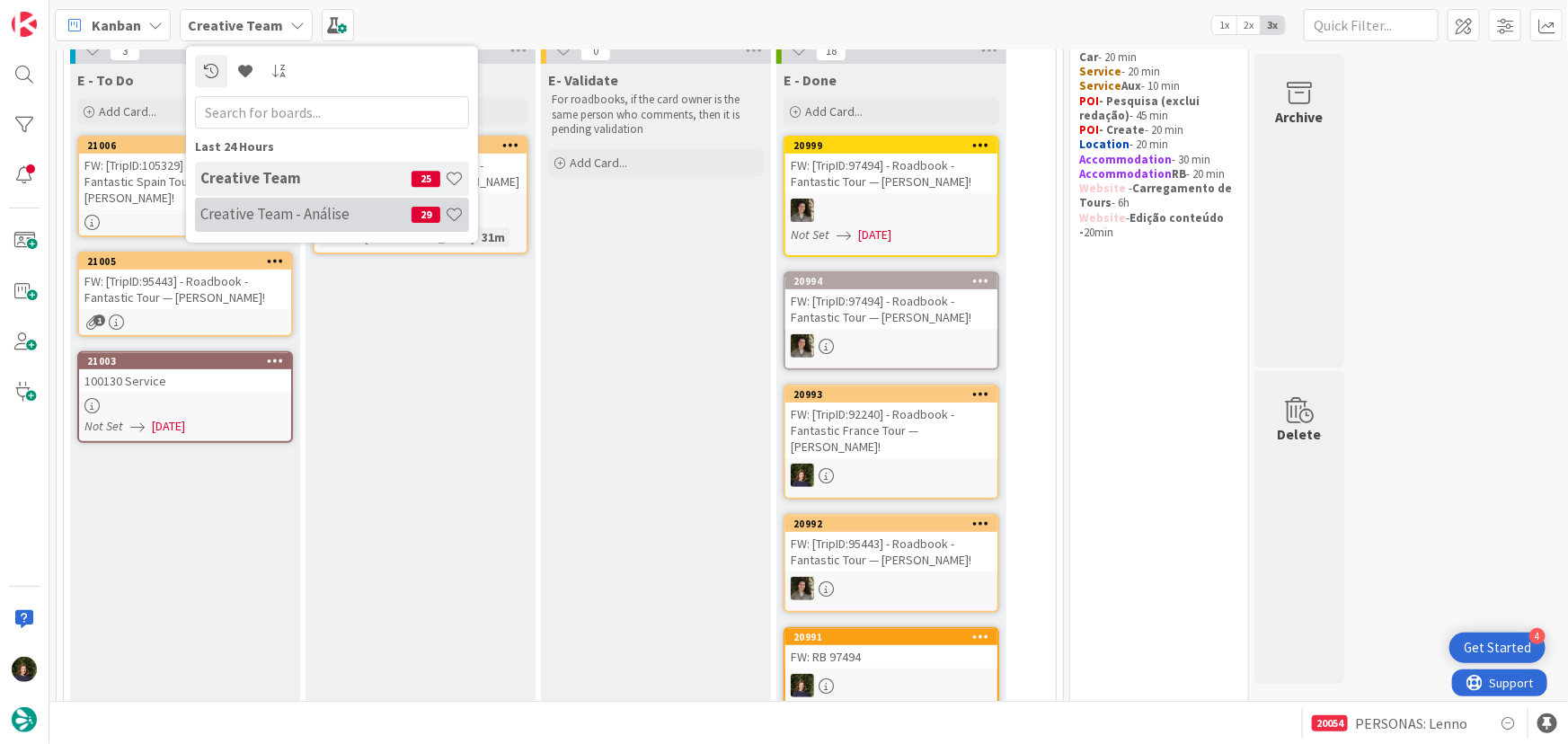
click at [289, 213] on h4 "Creative Team - Análise" at bounding box center [305, 213] width 211 height 18
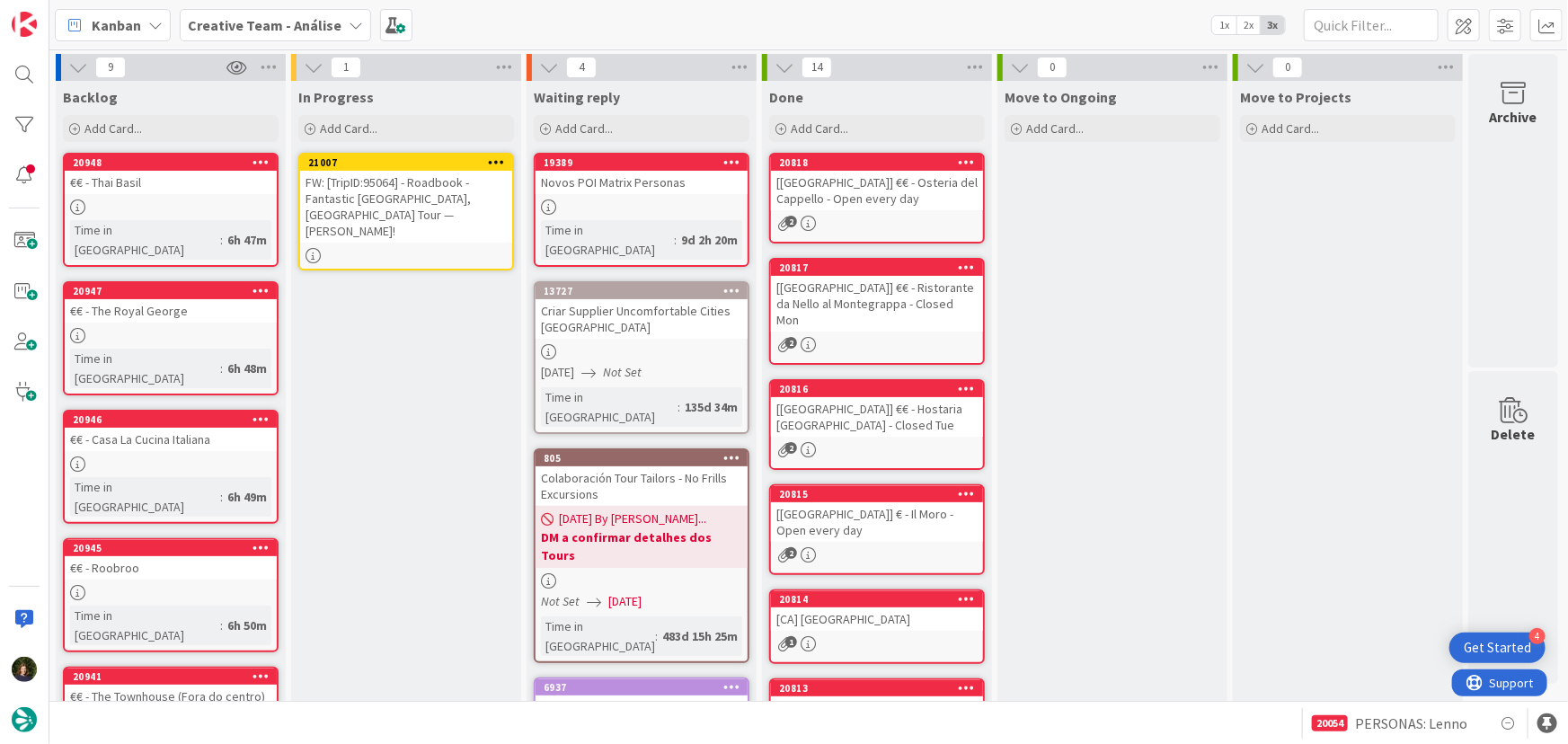
click at [494, 157] on icon at bounding box center [497, 161] width 17 height 12
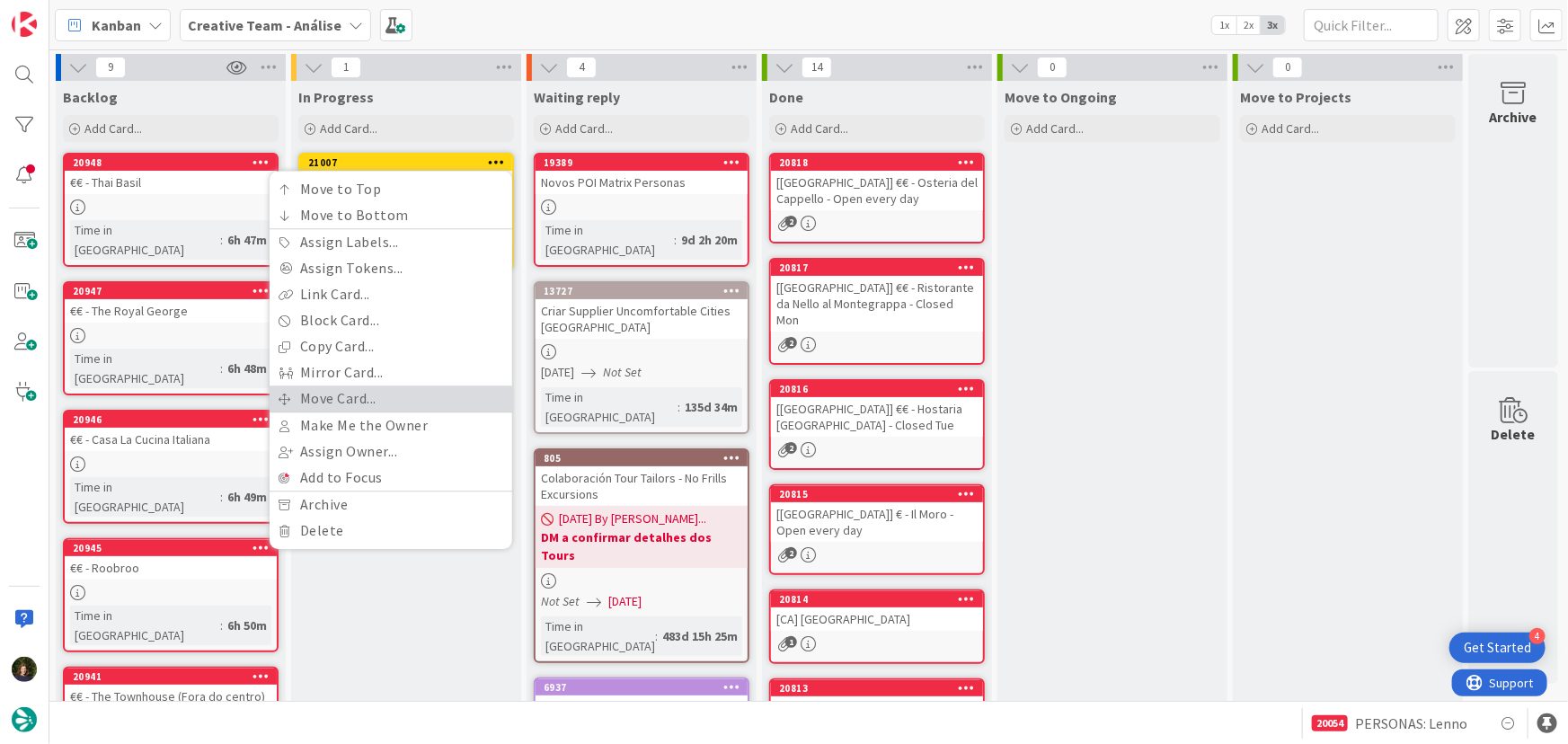
click at [461, 394] on link "Move Card..." at bounding box center [391, 398] width 243 height 26
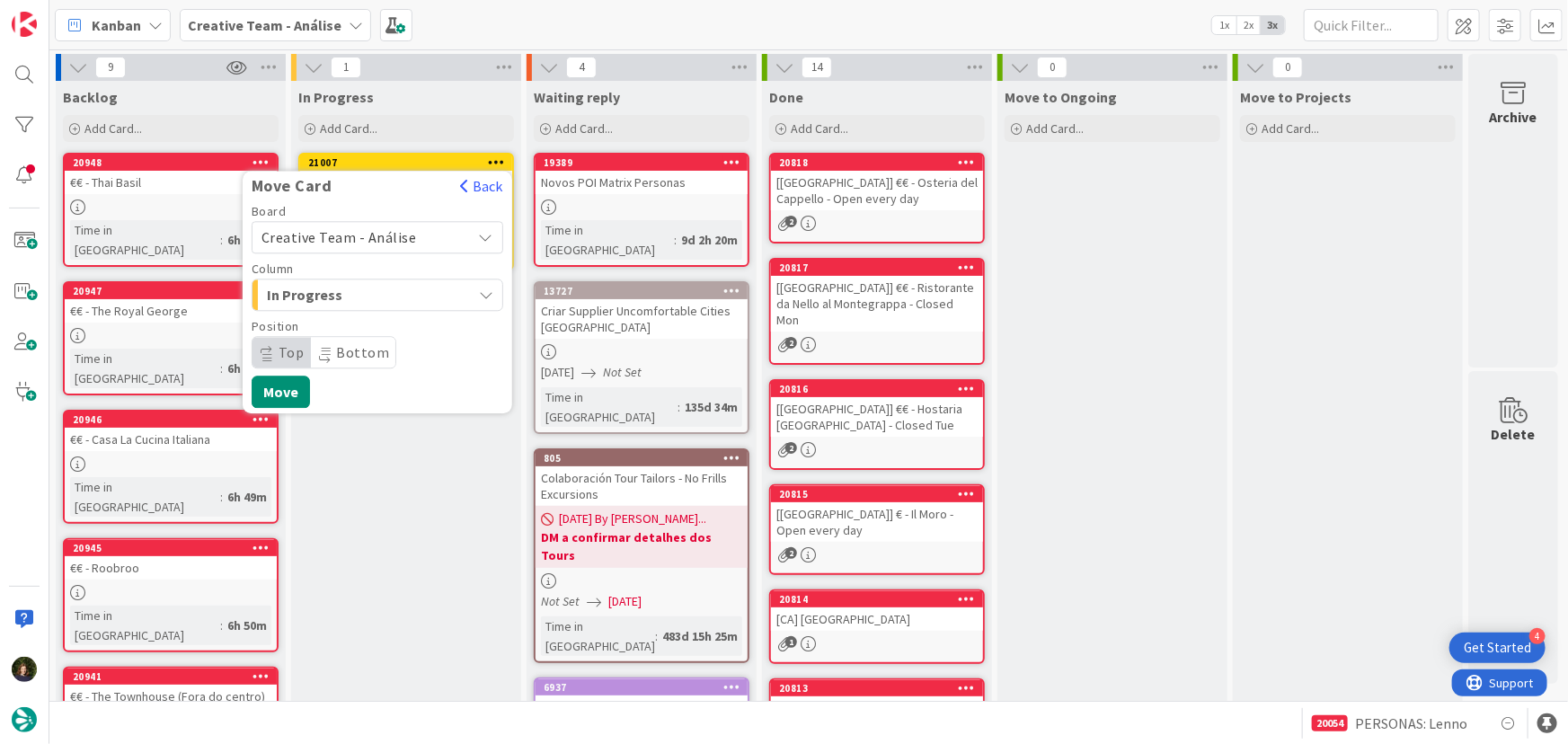
click at [409, 229] on span "Creative Team - Análise" at bounding box center [339, 237] width 155 height 18
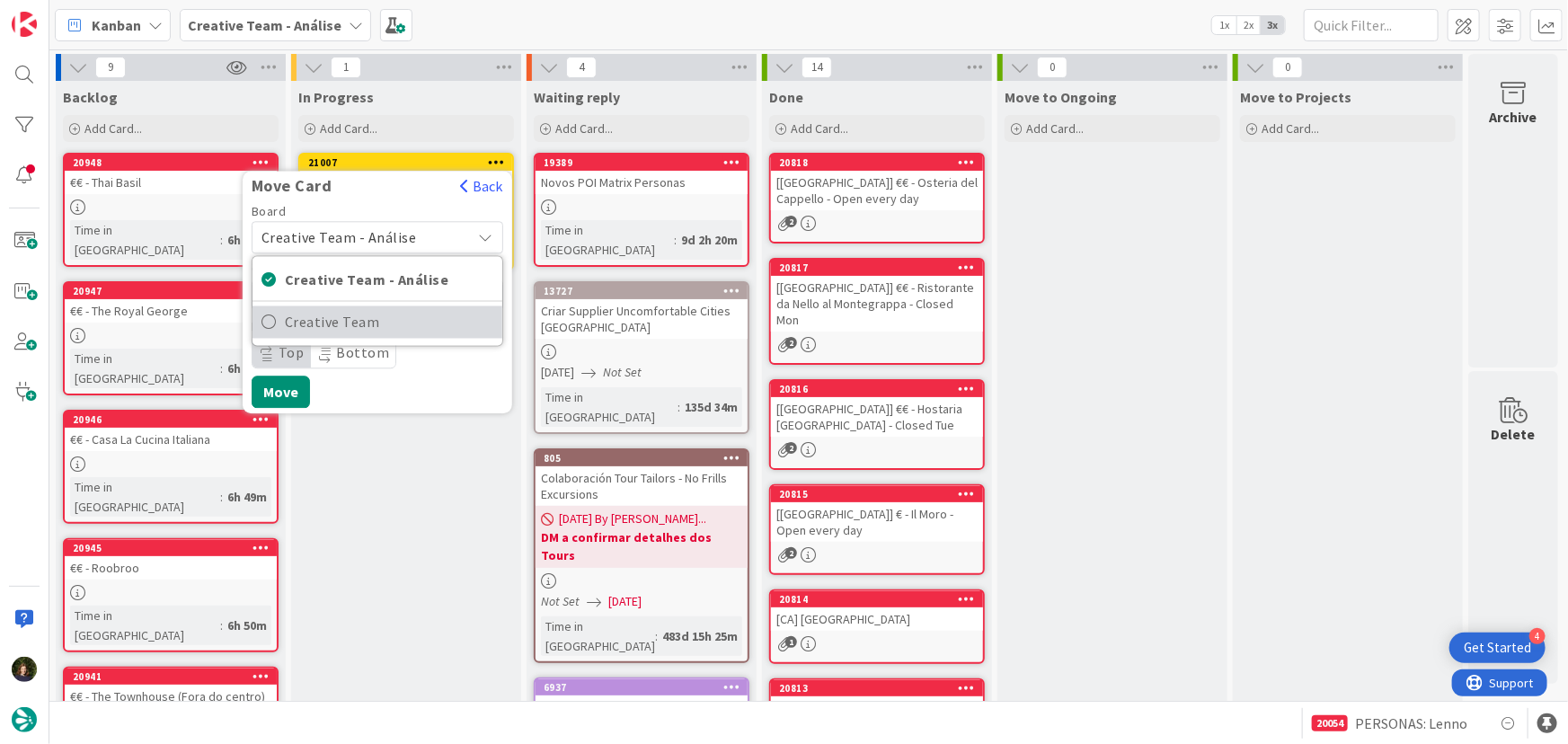
click at [423, 317] on span "Creative Team" at bounding box center [389, 322] width 209 height 27
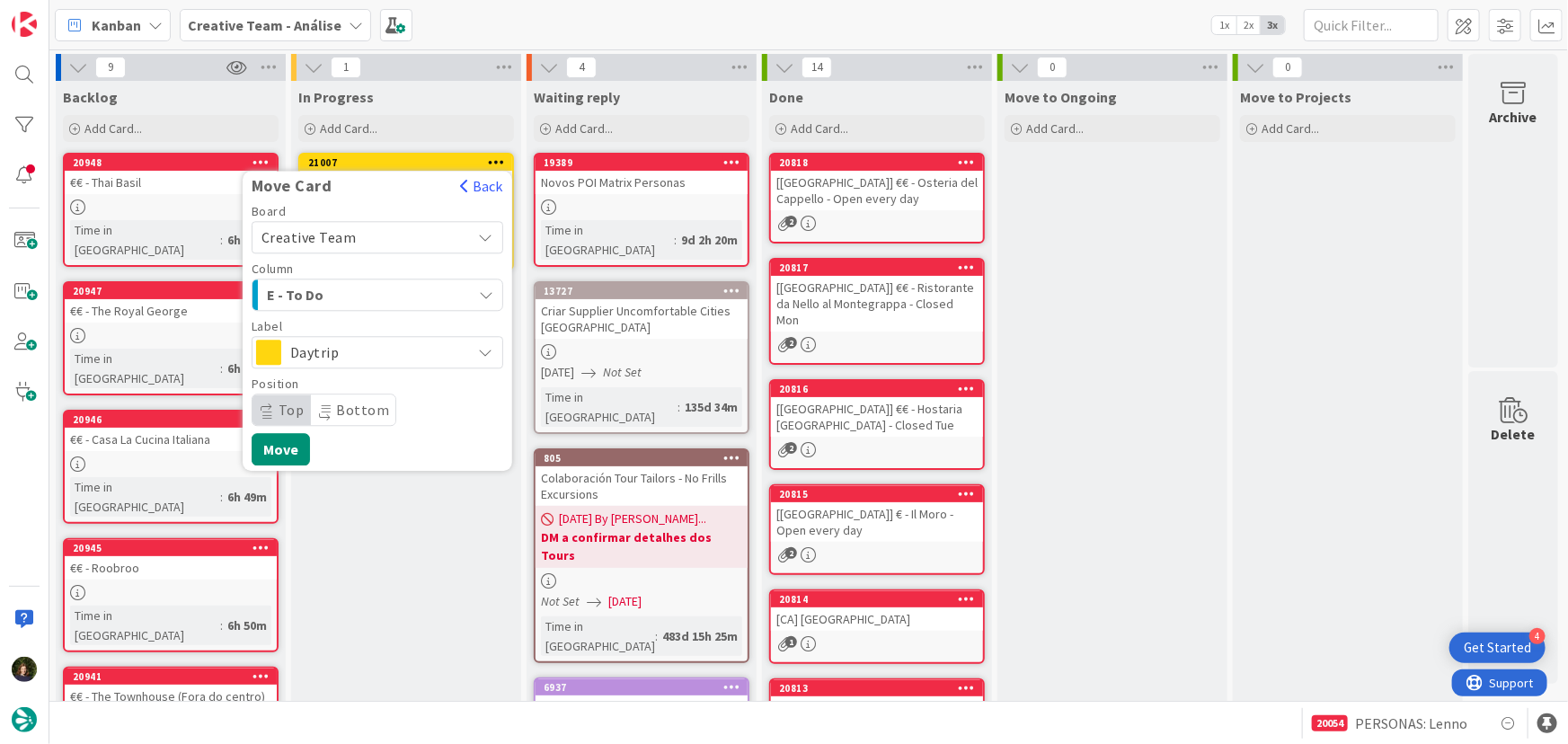
click at [415, 295] on div "E - To Do" at bounding box center [366, 295] width 210 height 29
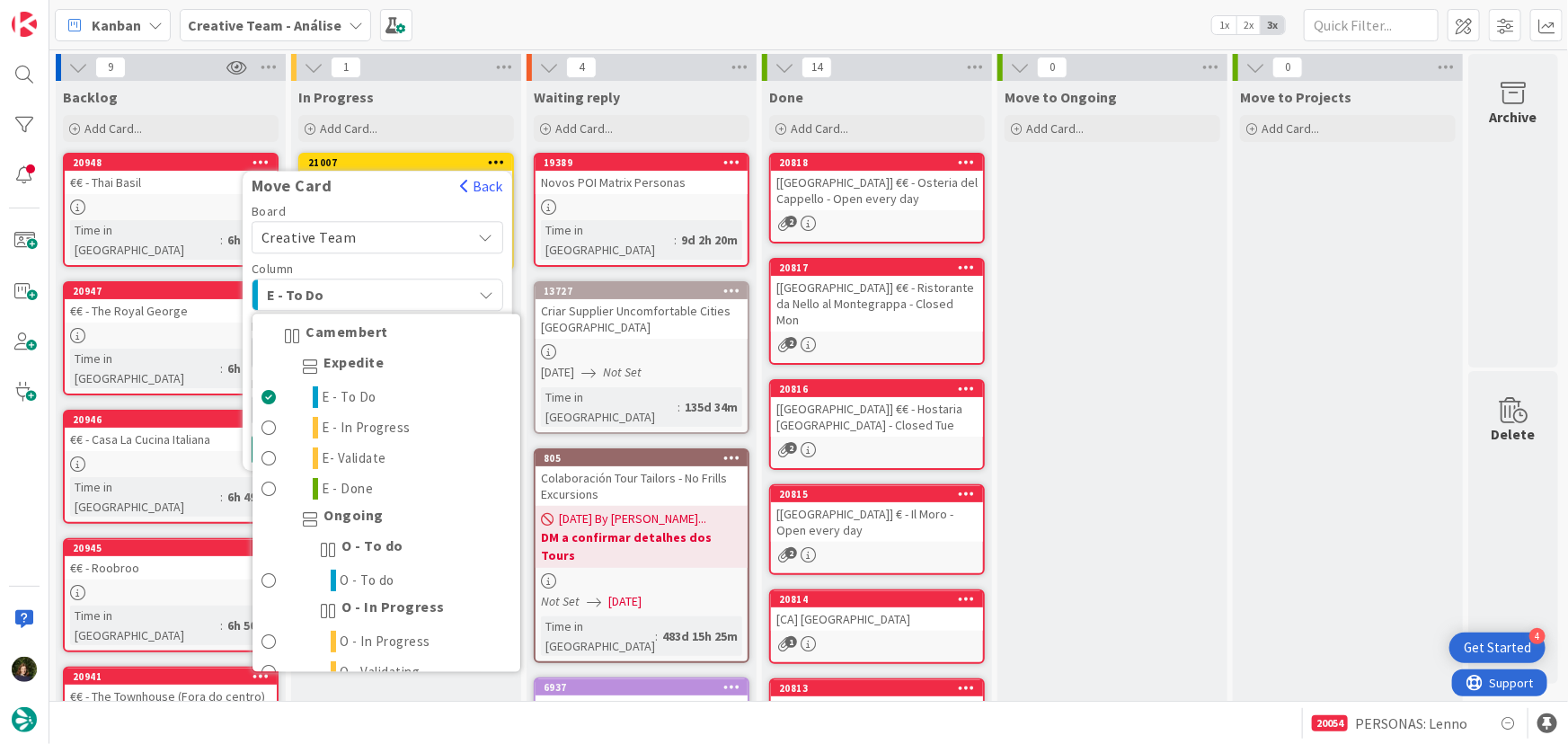
click at [415, 295] on div "E - To Do" at bounding box center [366, 295] width 210 height 29
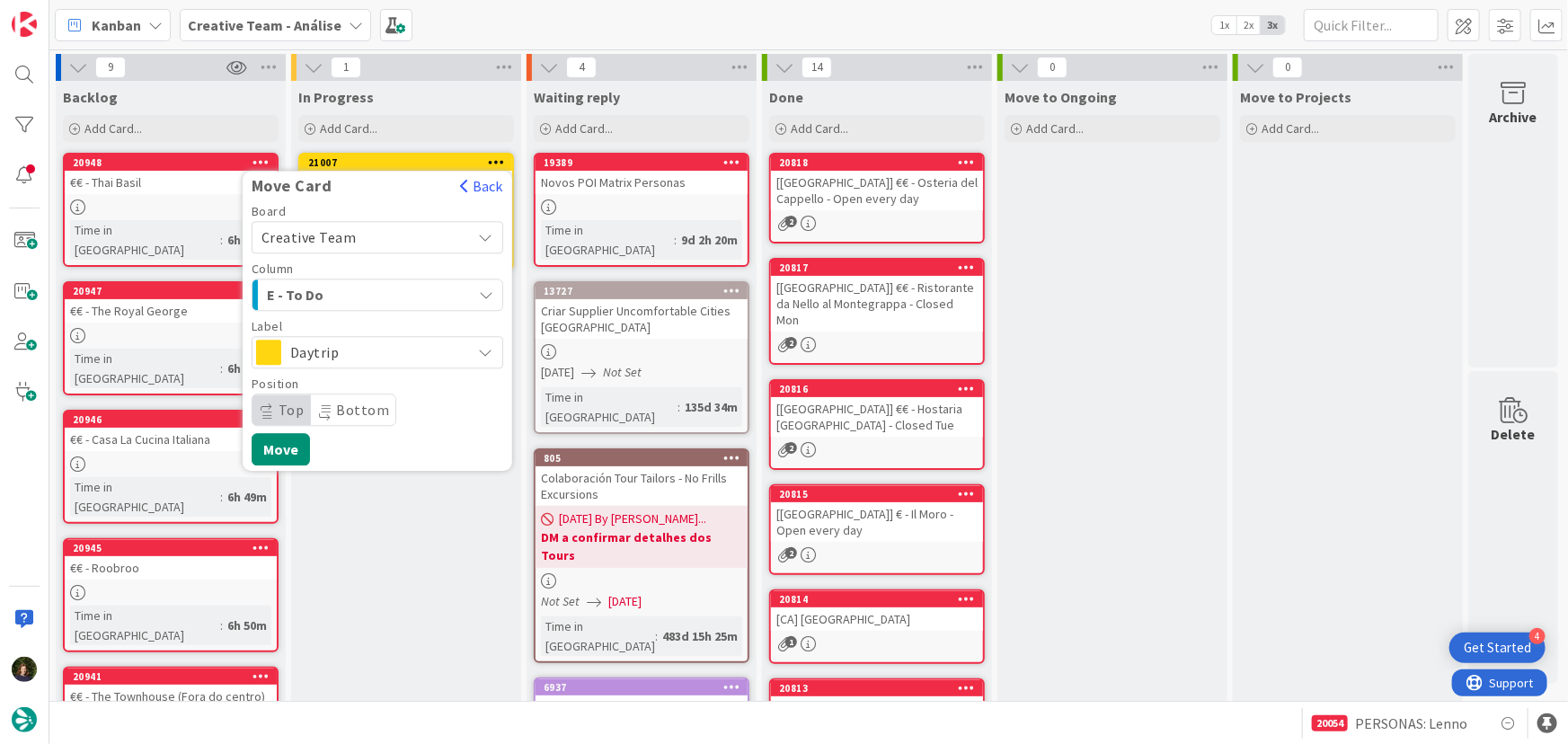
click at [409, 355] on span "Daytrip" at bounding box center [376, 352] width 172 height 25
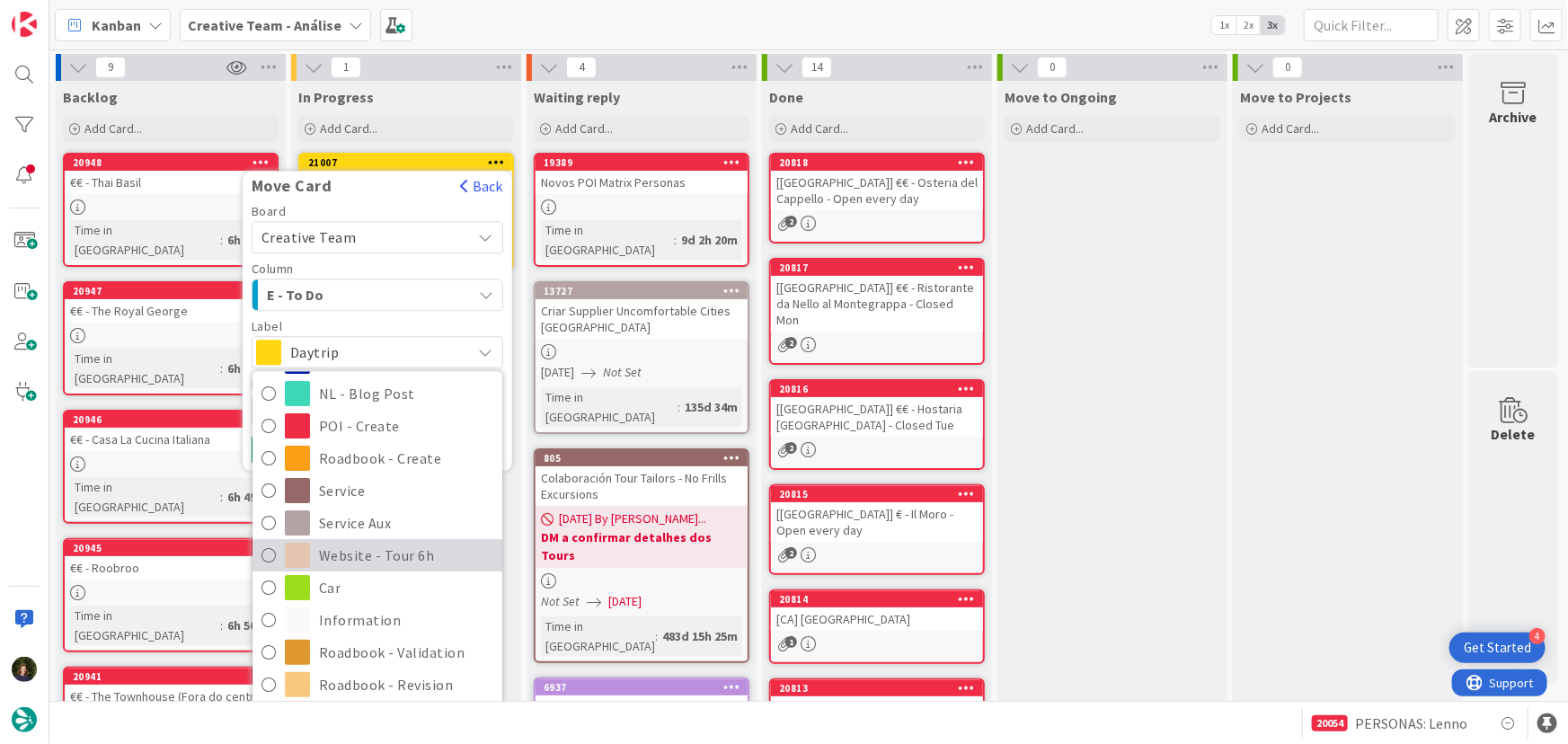
scroll to position [326, 0]
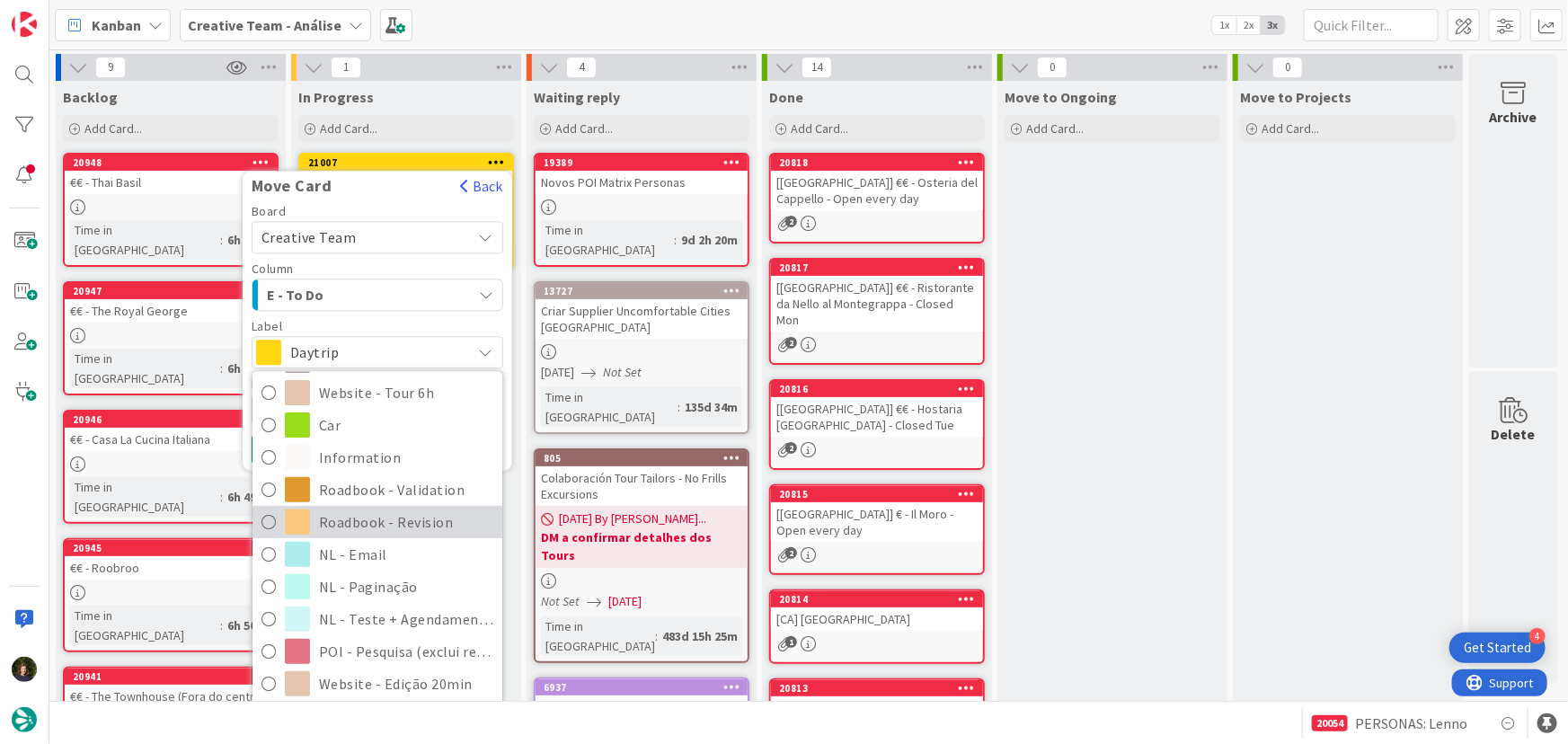
click at [412, 512] on span "Roadbook - Revision" at bounding box center [406, 522] width 174 height 27
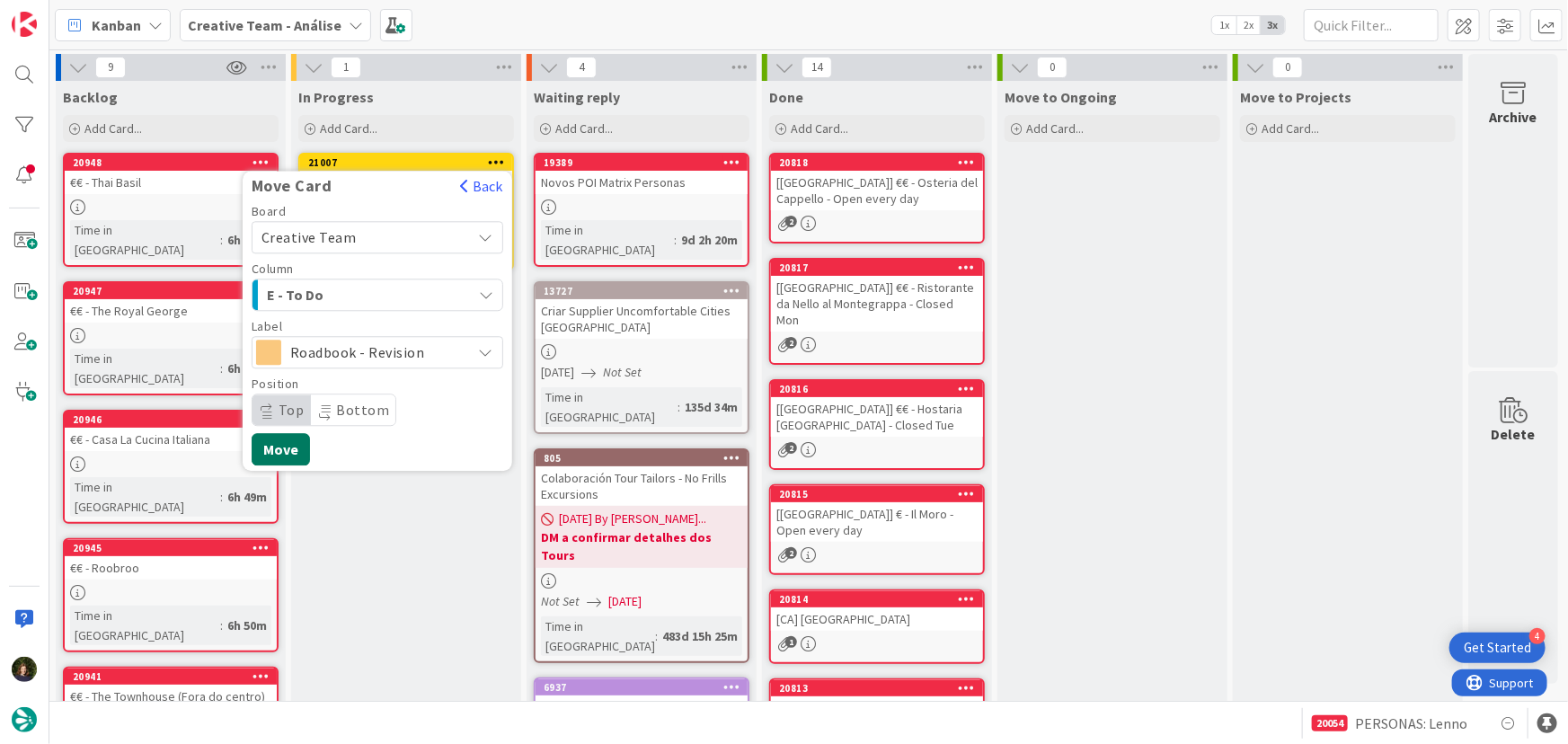
click at [276, 448] on button "Move" at bounding box center [280, 449] width 58 height 33
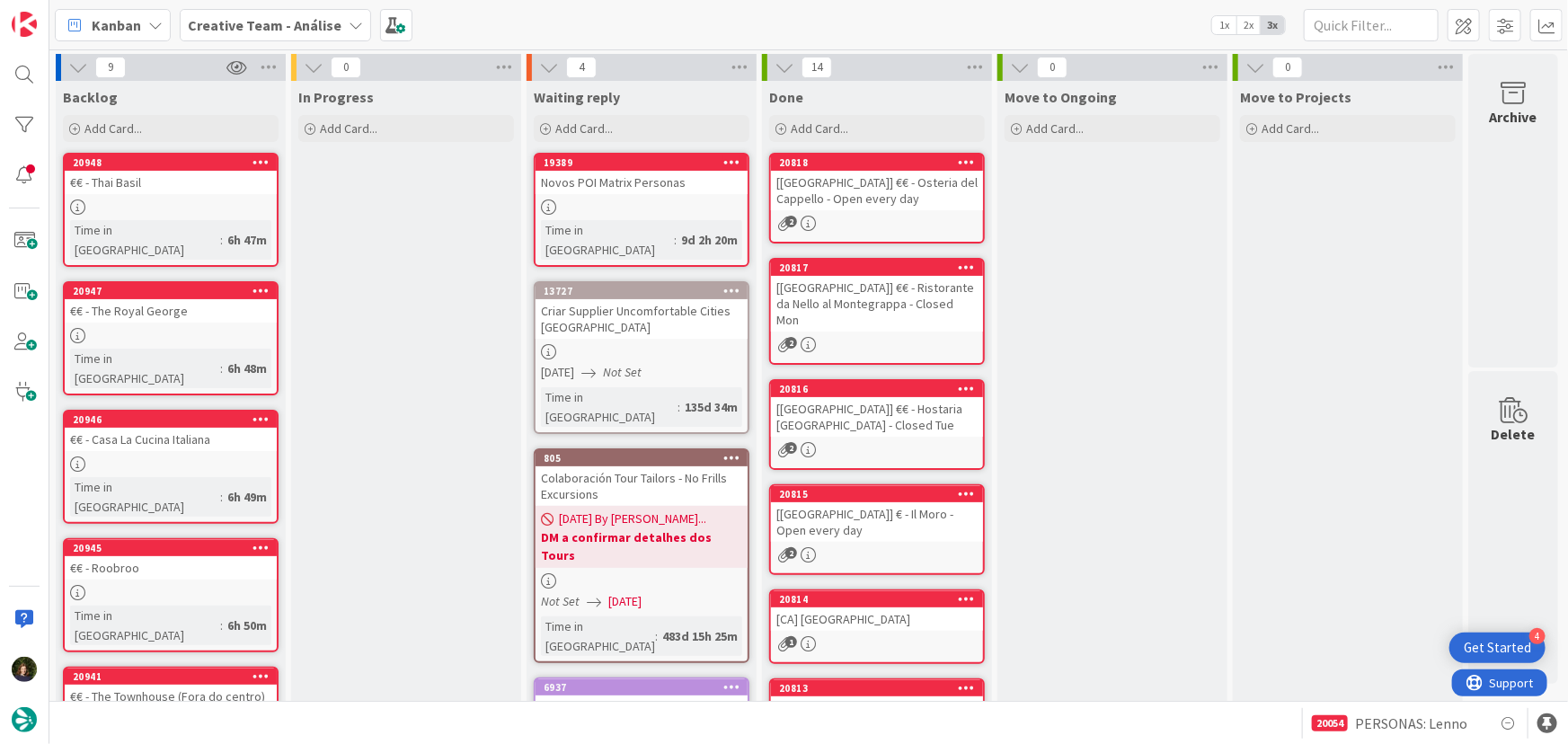
click at [297, 26] on b "Creative Team - Análise" at bounding box center [264, 25] width 154 height 18
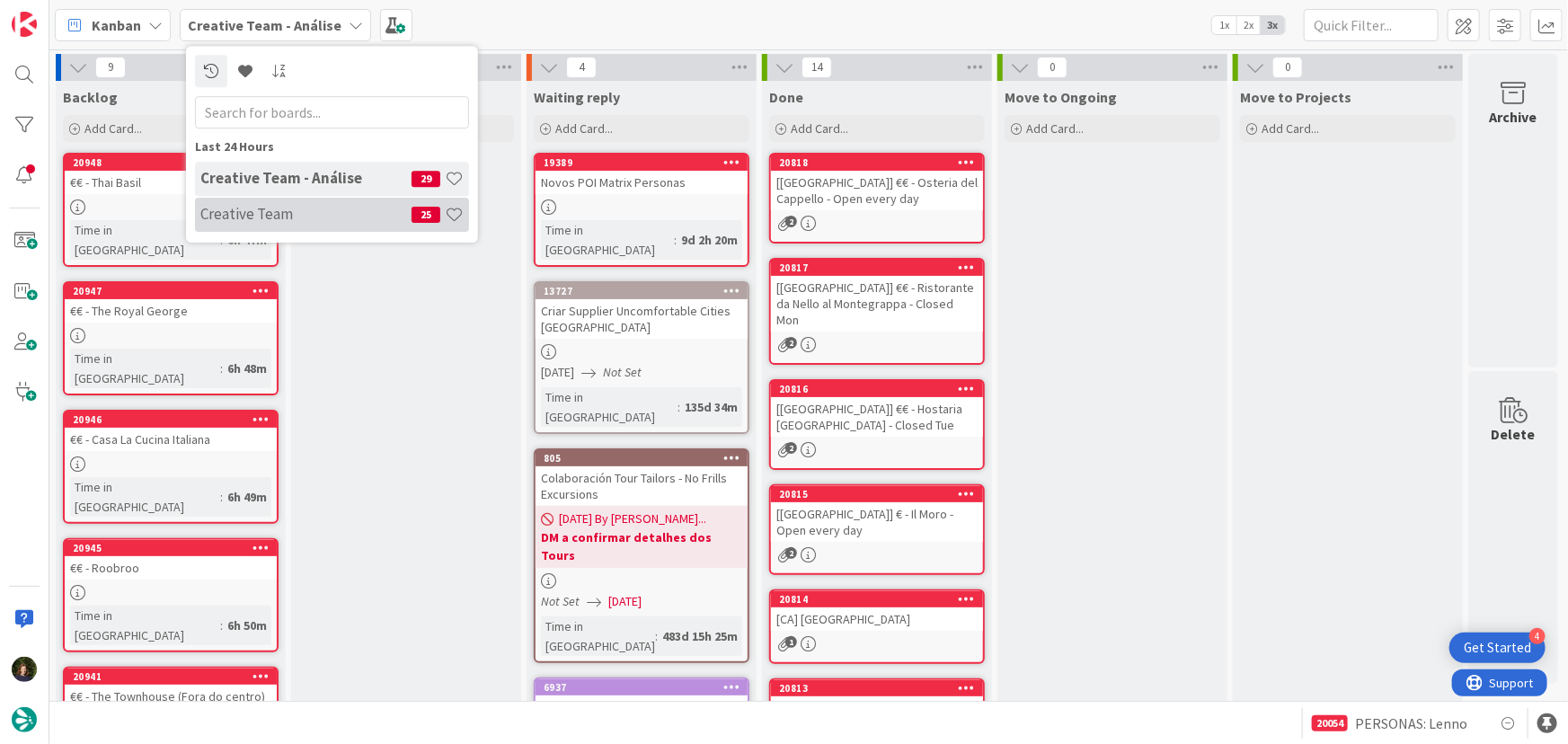
click at [319, 211] on h4 "Creative Team" at bounding box center [305, 213] width 211 height 18
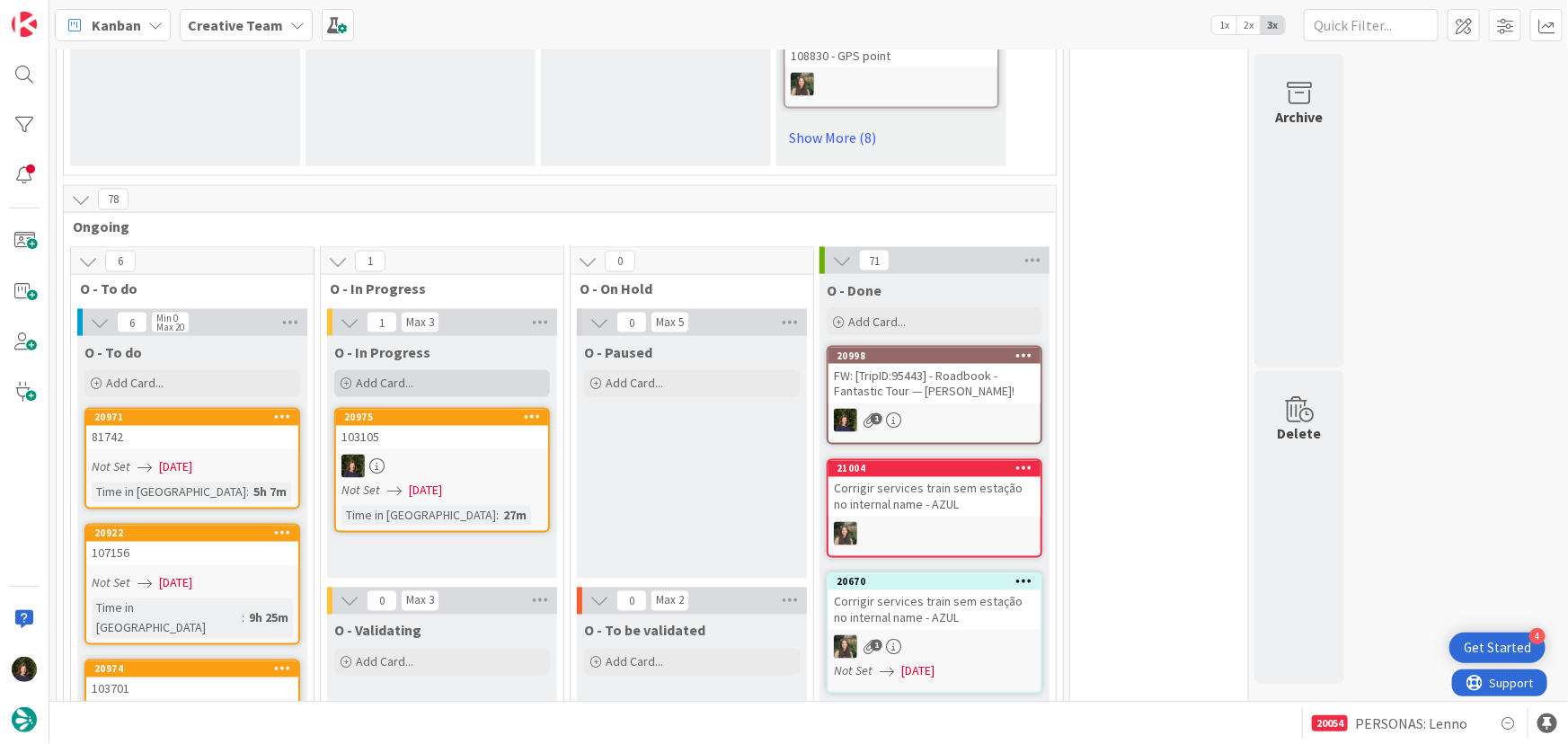
scroll to position [1551, 0]
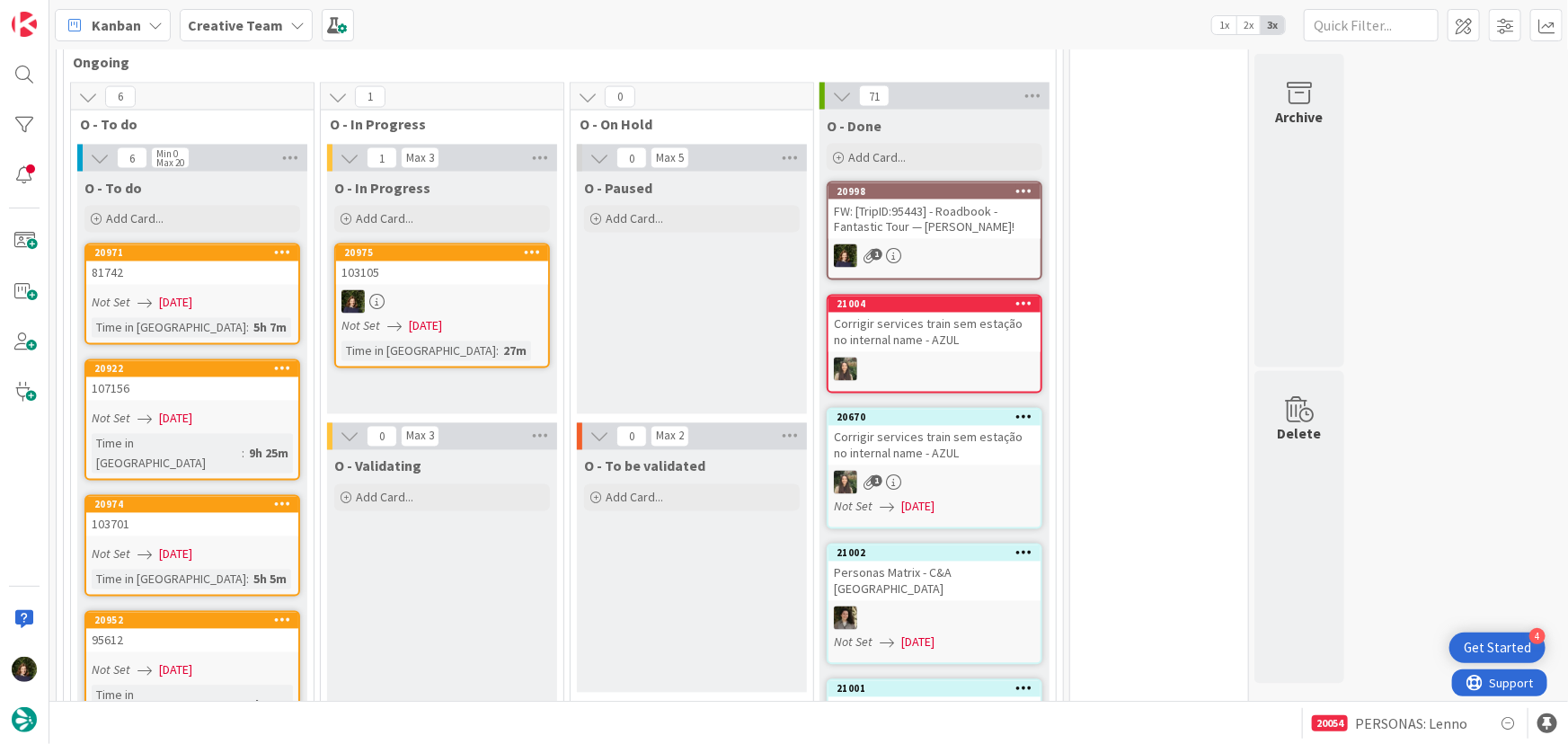
click at [428, 292] on div at bounding box center [442, 301] width 212 height 23
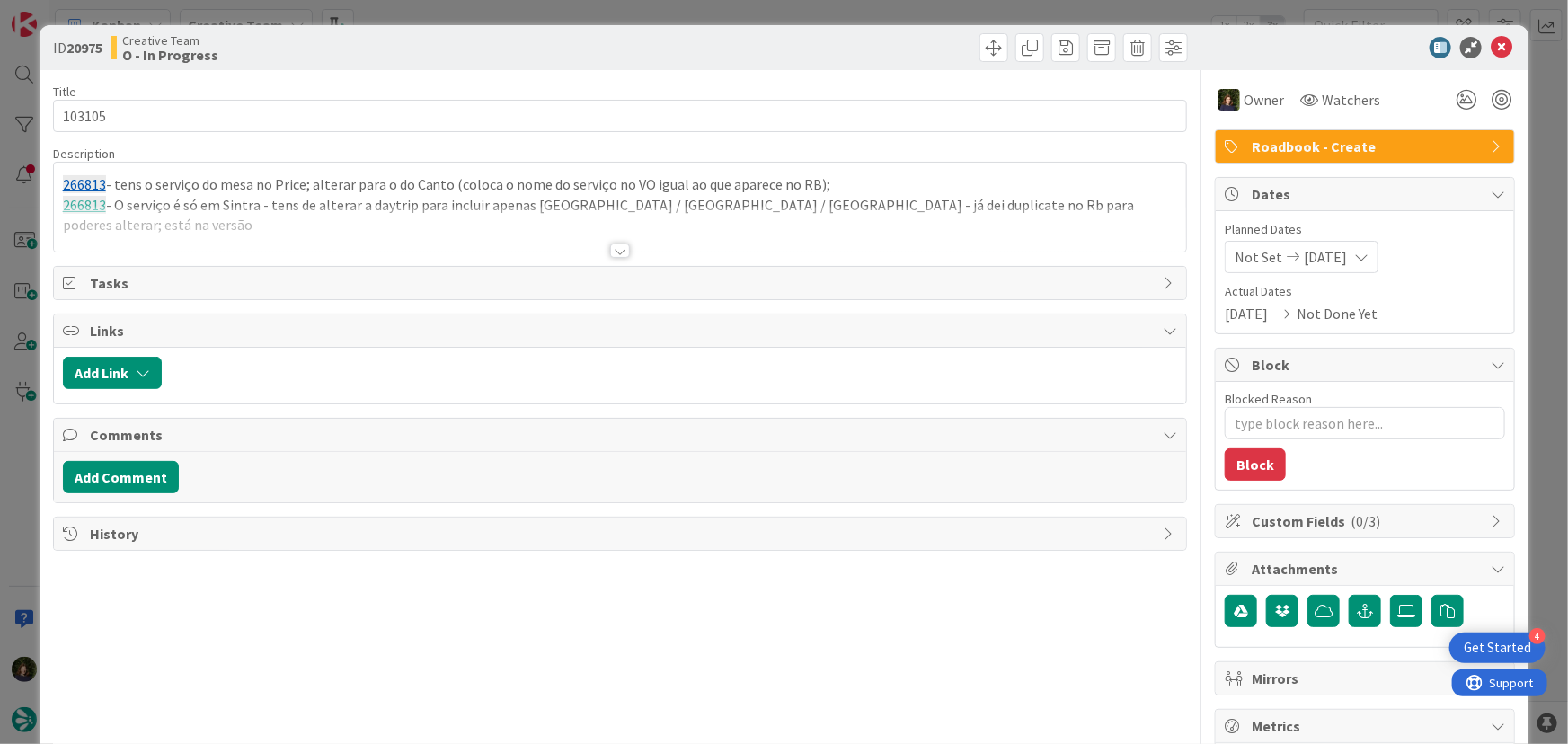
type textarea "x"
click at [168, 224] on div at bounding box center [620, 229] width 1133 height 46
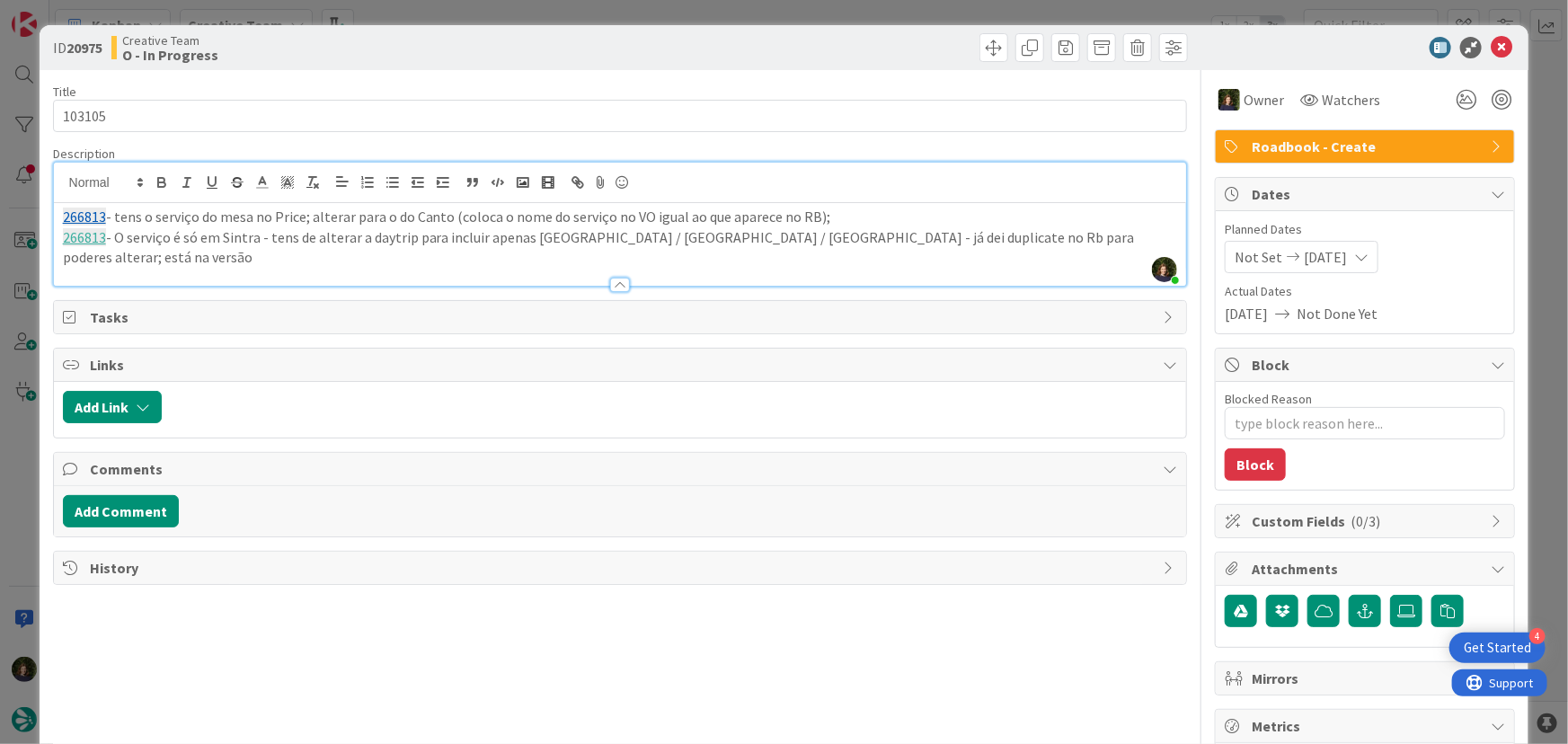
click at [1036, 233] on p "266813 - O serviço é só em Sintra - tens de alterar a daytrip para incluir apen…" at bounding box center [620, 248] width 1115 height 40
click at [121, 259] on div "266813 - tens o serviço do mesa no Price; alterar para o do Canto (coloca o nom…" at bounding box center [620, 244] width 1133 height 82
click at [85, 260] on div "266813 - tens o serviço do mesa no Price; alterar para o do Canto (coloca o nom…" at bounding box center [620, 244] width 1133 height 82
click at [1121, 233] on p "266813 - O serviço é só em Sintra - tens de alterar a daytrip para incluir apen…" at bounding box center [620, 248] width 1115 height 40
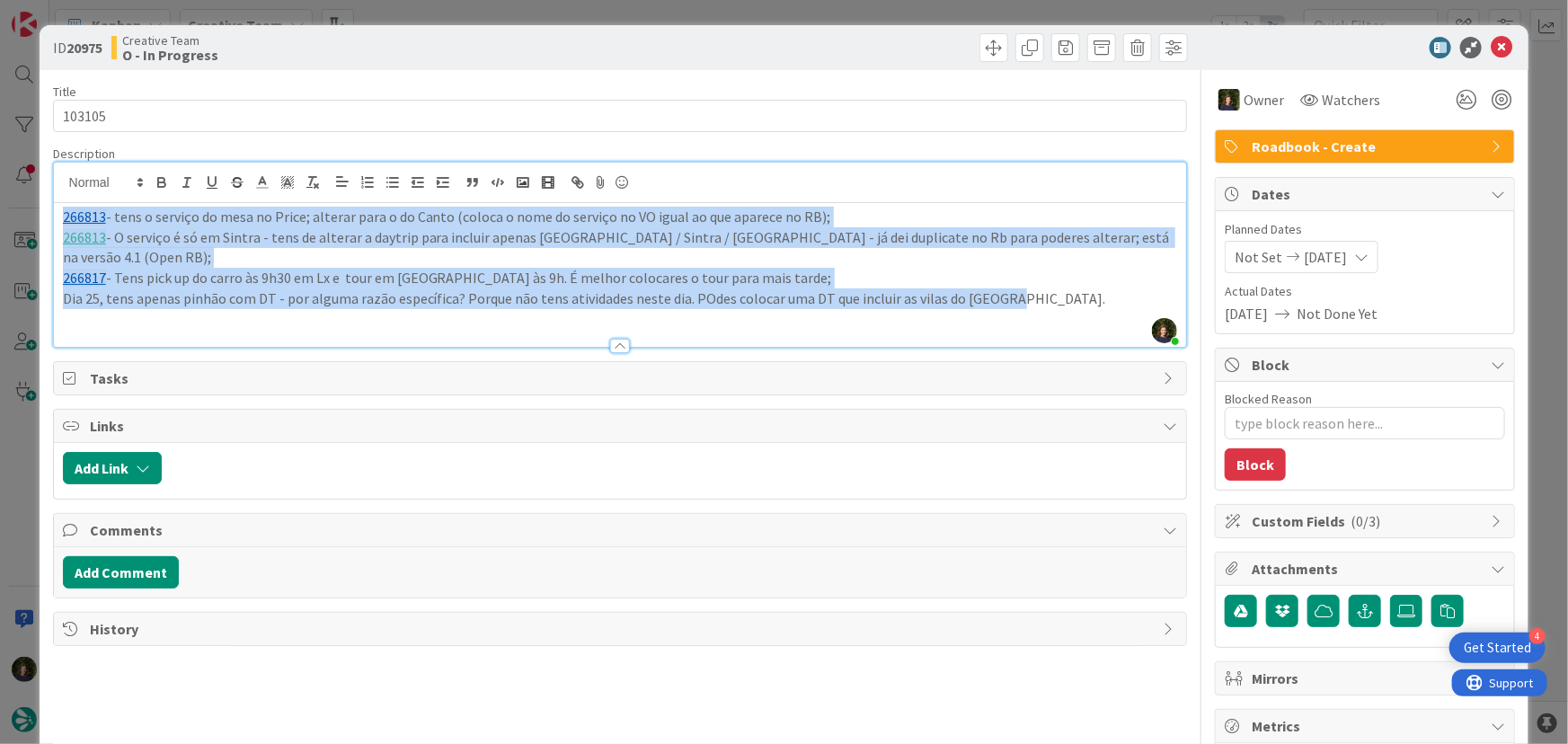
drag, startPoint x: 1028, startPoint y: 280, endPoint x: 41, endPoint y: 213, distance: 989.3
click at [41, 213] on div "ID 20975 Creative Team O - In Progress Title 6 / 128 103105 Description [PERSON…" at bounding box center [784, 543] width 1490 height 1038
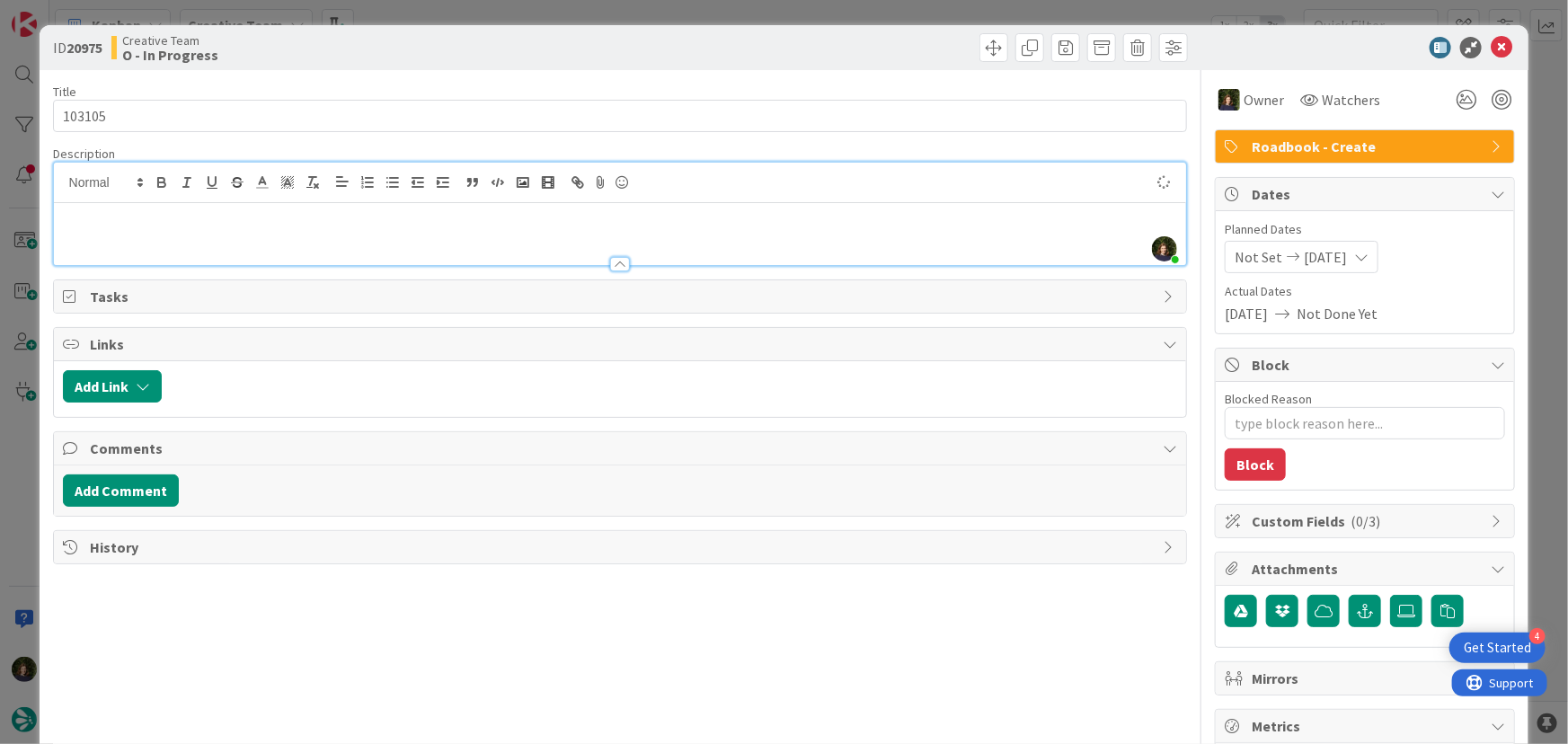
type textarea "x"
click at [1491, 46] on icon at bounding box center [1501, 48] width 22 height 22
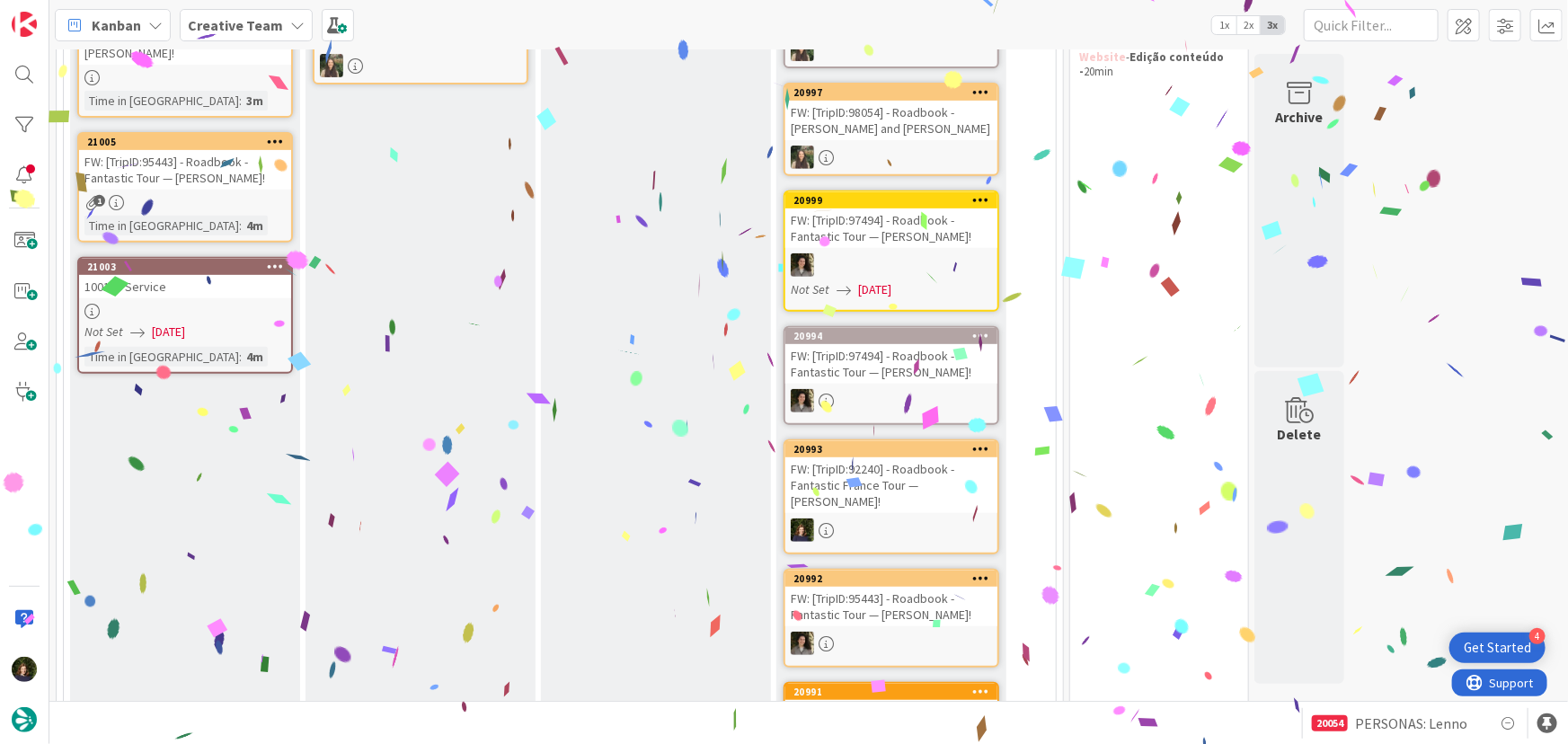
scroll to position [79, 0]
